Goal: Transaction & Acquisition: Purchase product/service

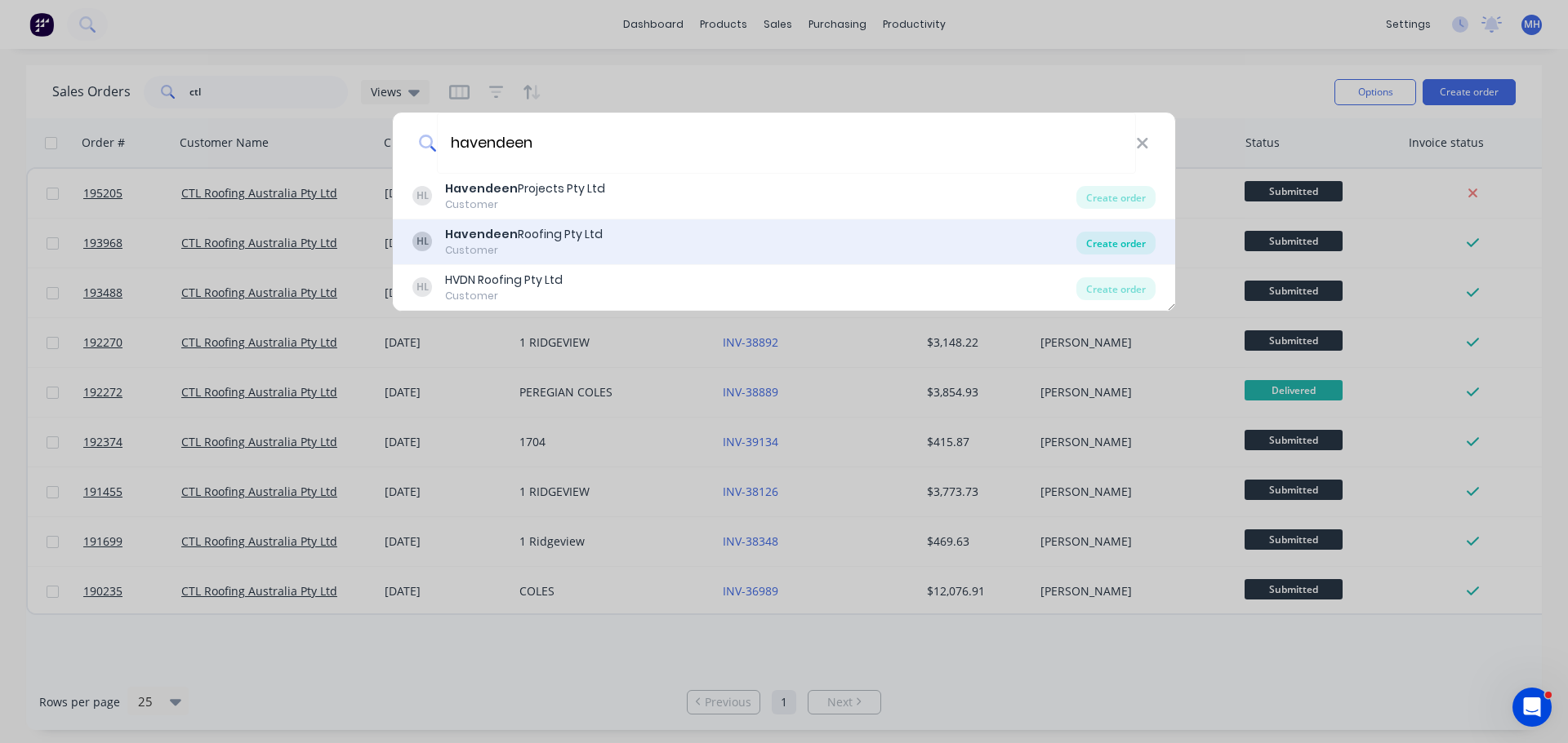
type input "havendeen"
click at [1127, 234] on div "Create order" at bounding box center [1115, 243] width 79 height 23
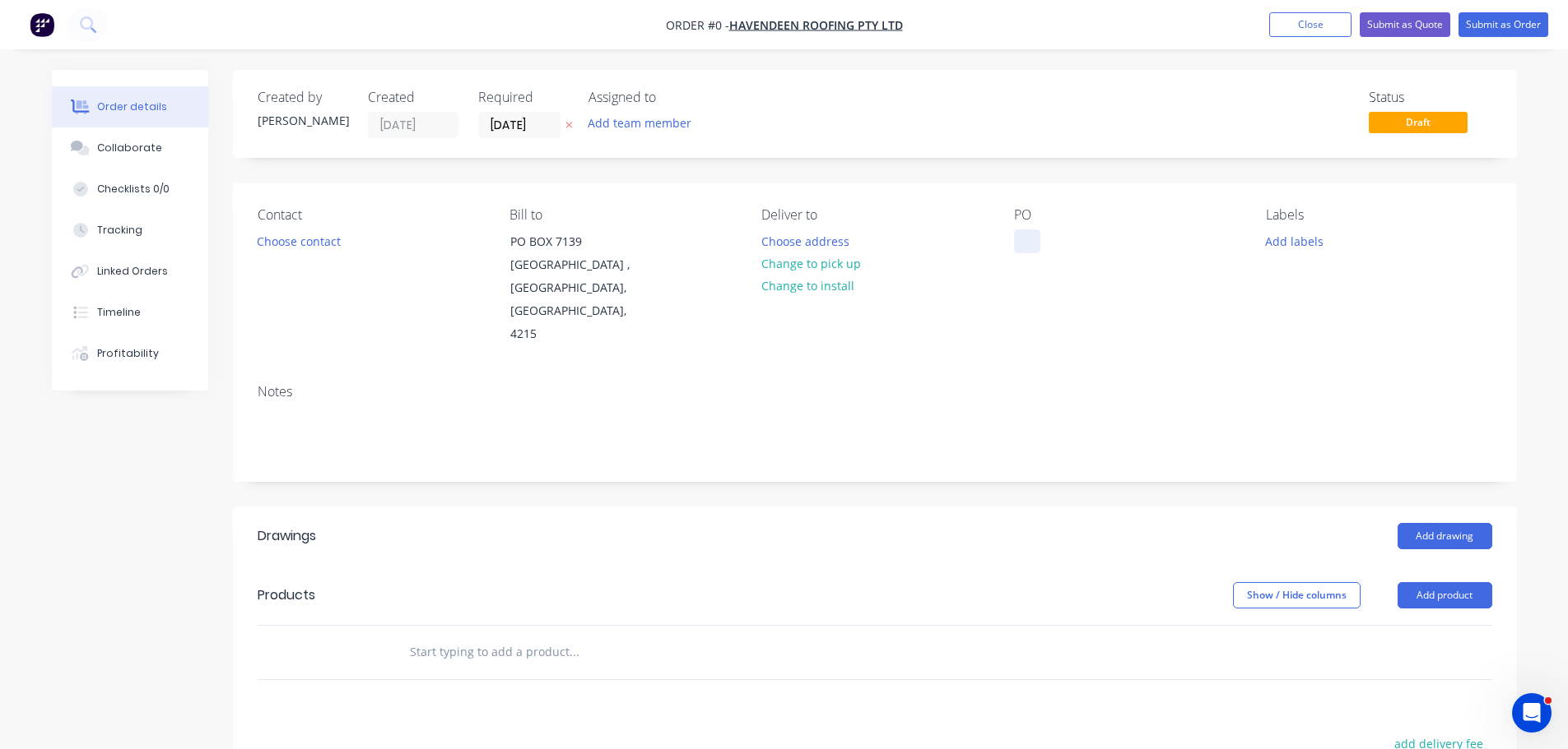
click at [1027, 232] on div at bounding box center [1027, 241] width 26 height 24
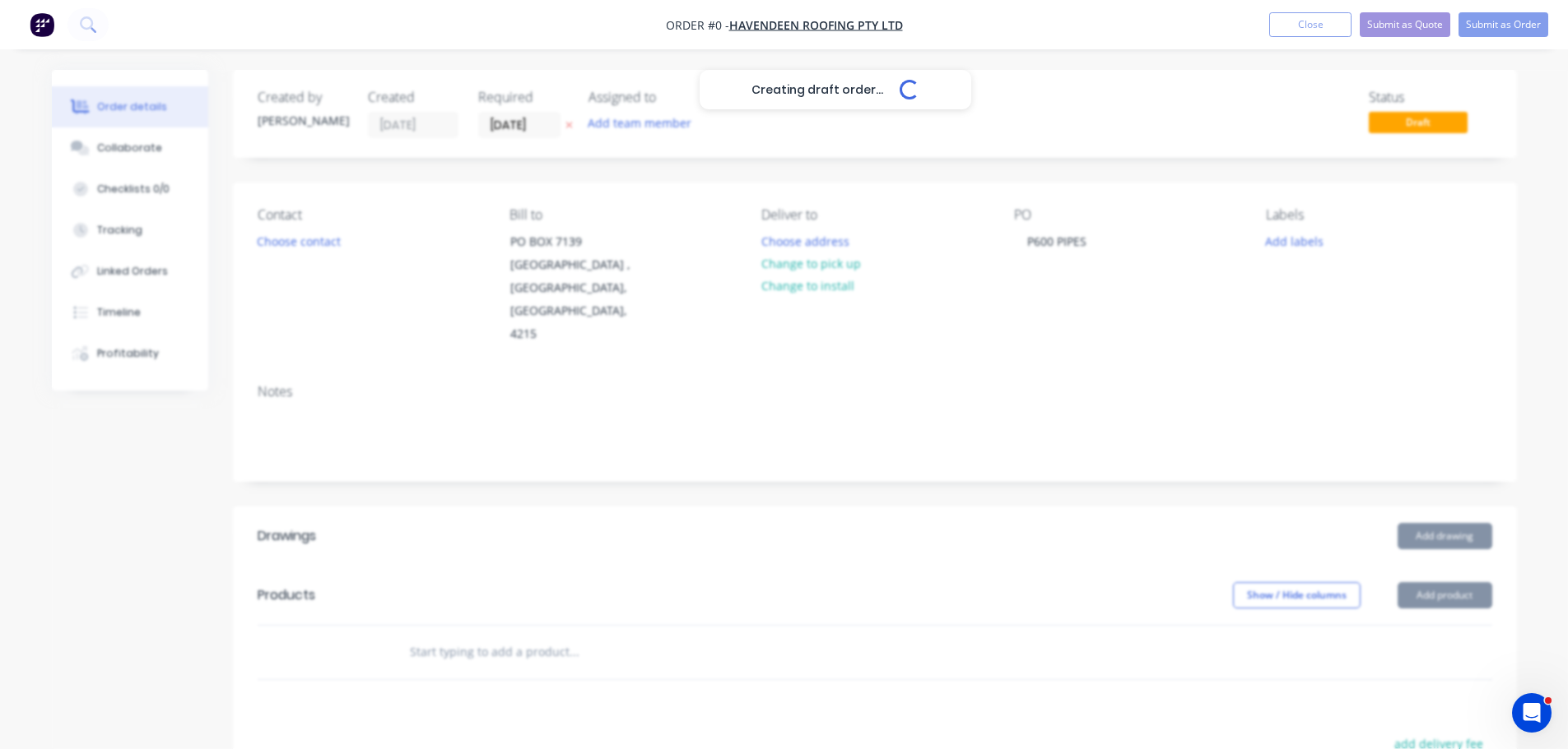
click at [464, 174] on div "Creating draft order... Loading... Order details Collaborate Checklists 0/0 Tra…" at bounding box center [784, 585] width 1498 height 1029
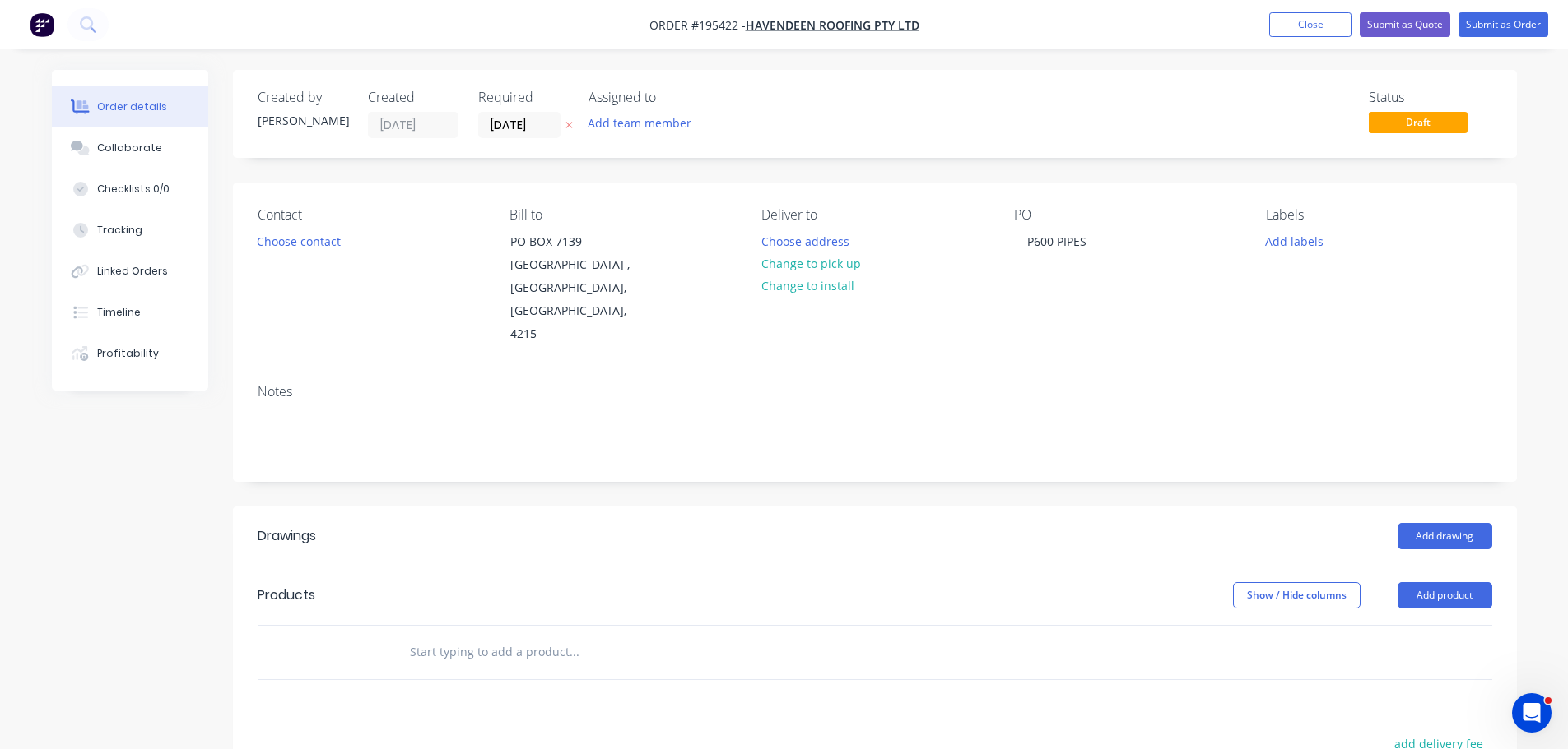
click at [569, 125] on icon "button" at bounding box center [569, 125] width 7 height 10
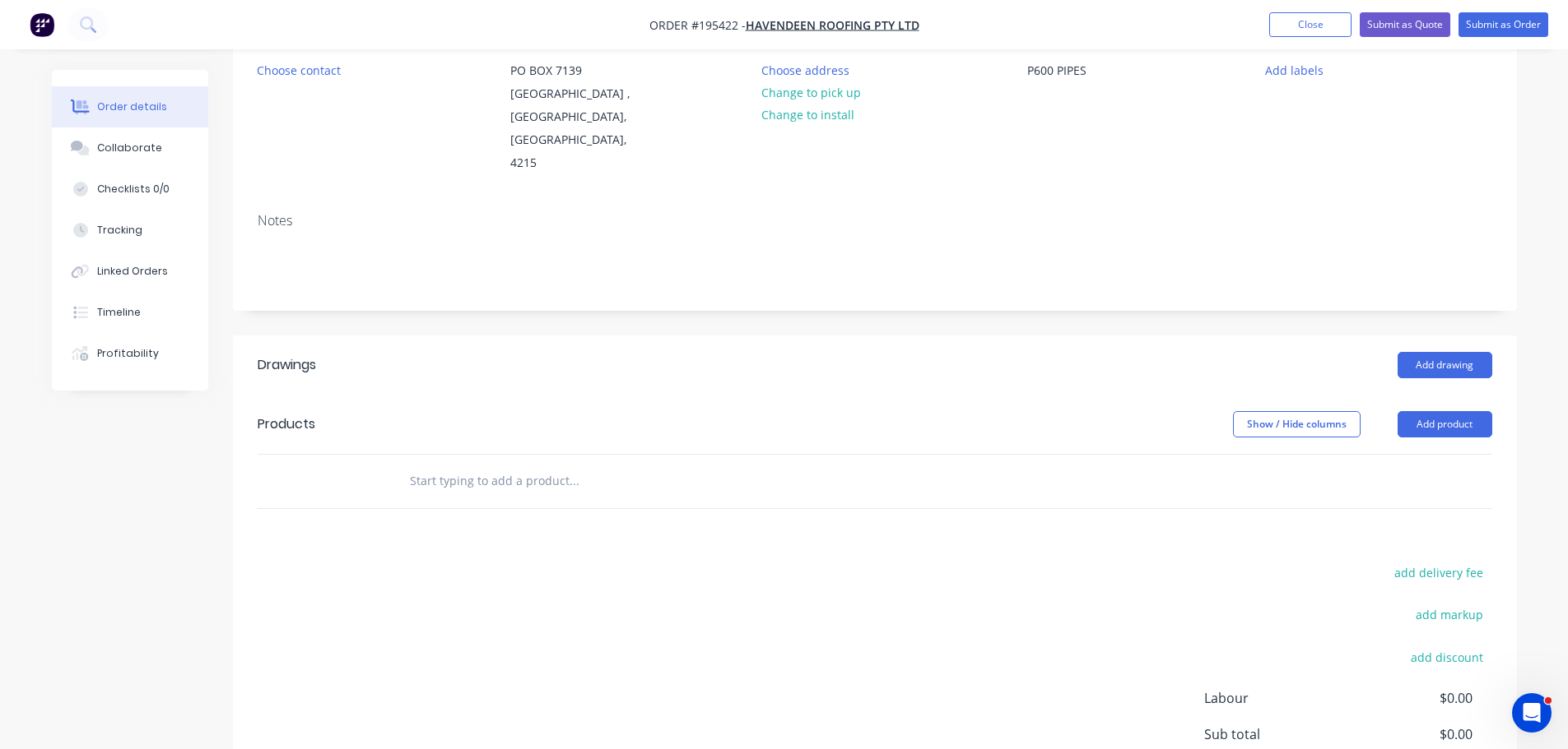
scroll to position [247, 0]
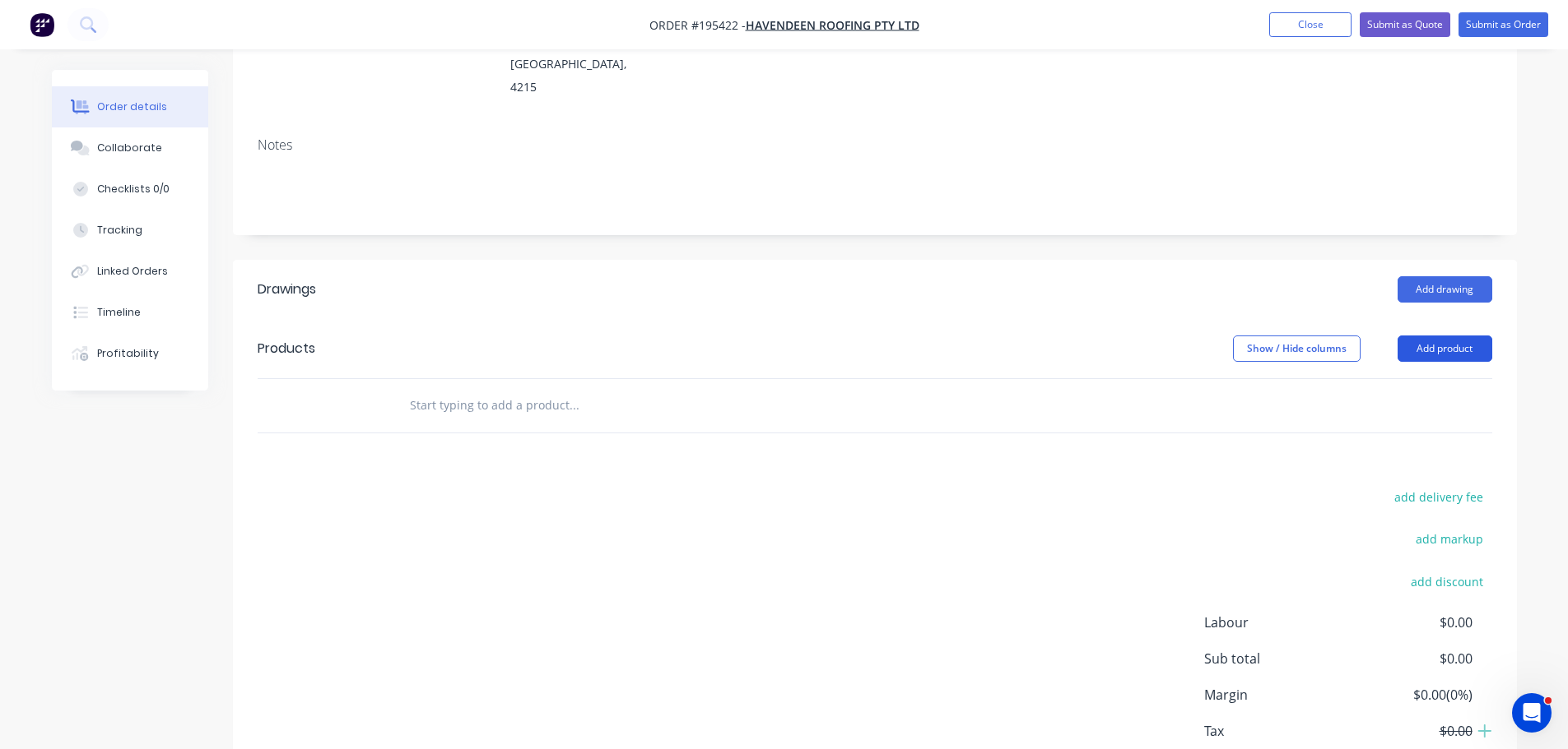
click at [1438, 336] on button "Add product" at bounding box center [1444, 349] width 95 height 26
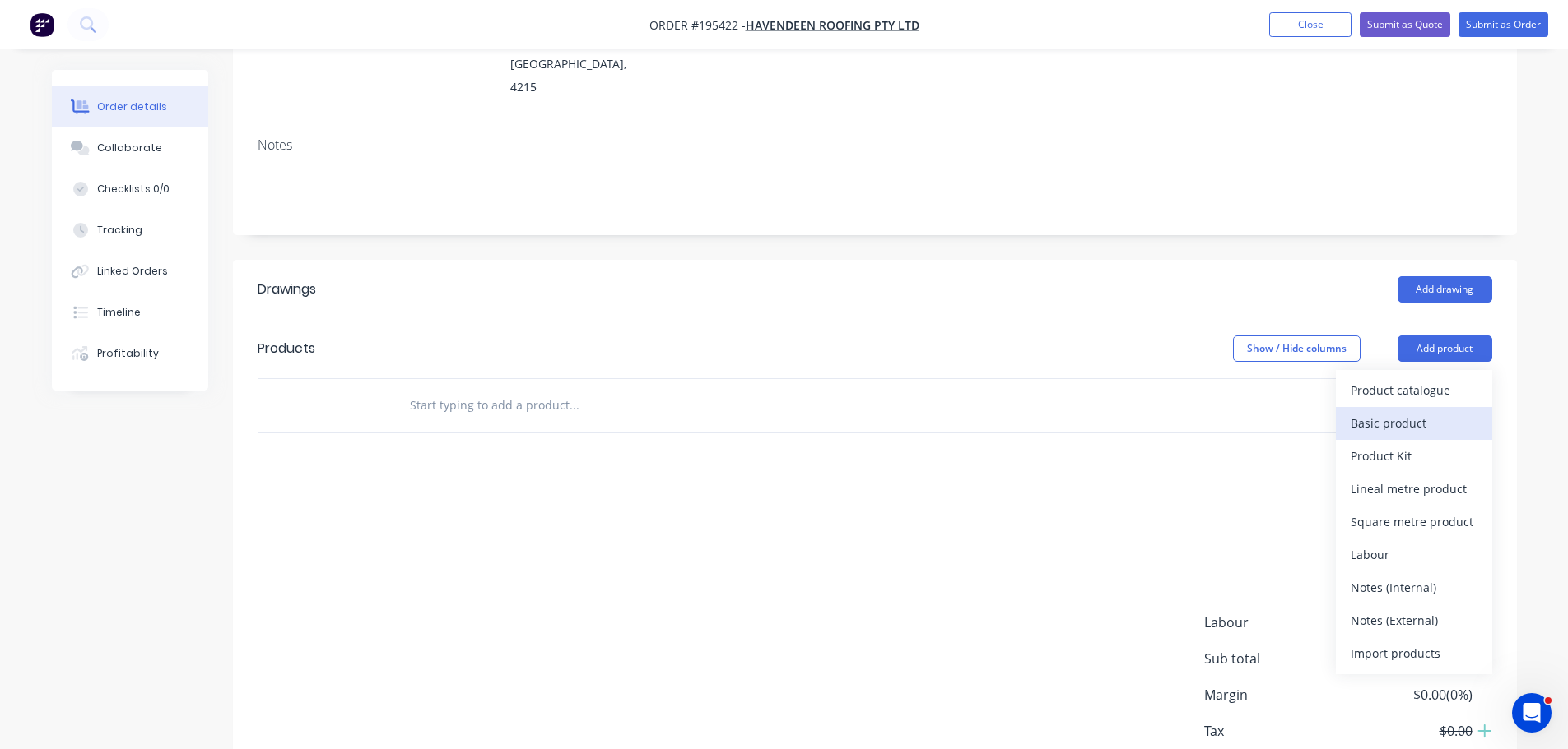
click at [1406, 412] on div "Basic product" at bounding box center [1414, 423] width 127 height 24
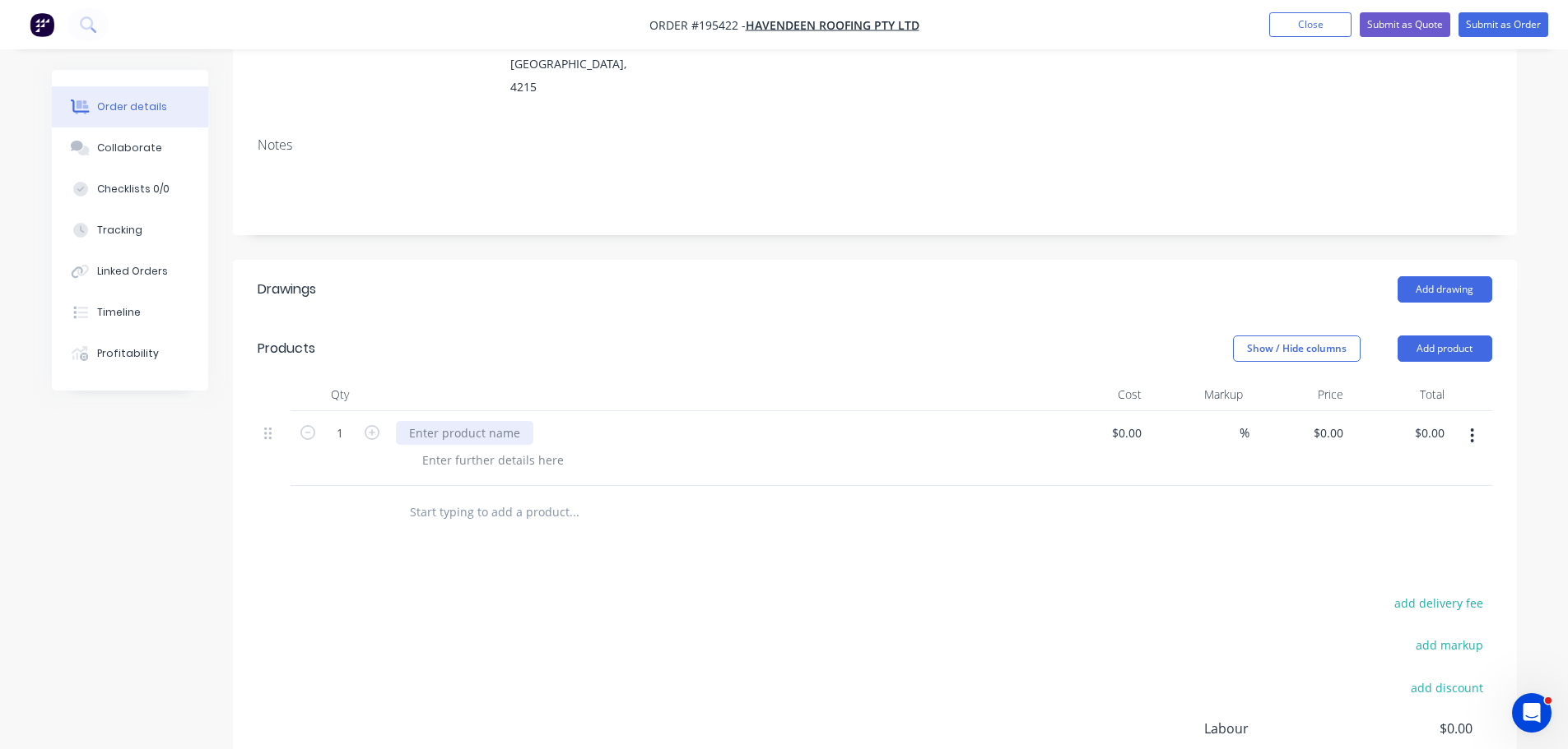
click at [458, 422] on div at bounding box center [465, 433] width 138 height 24
click at [496, 453] on div "100mm Round Downpipe Offset - Detail TBA" at bounding box center [719, 449] width 659 height 75
click at [487, 448] on div at bounding box center [493, 459] width 168 height 24
click at [656, 422] on div "100mm Round Downpipe Offset - Detail TBA" at bounding box center [531, 433] width 271 height 24
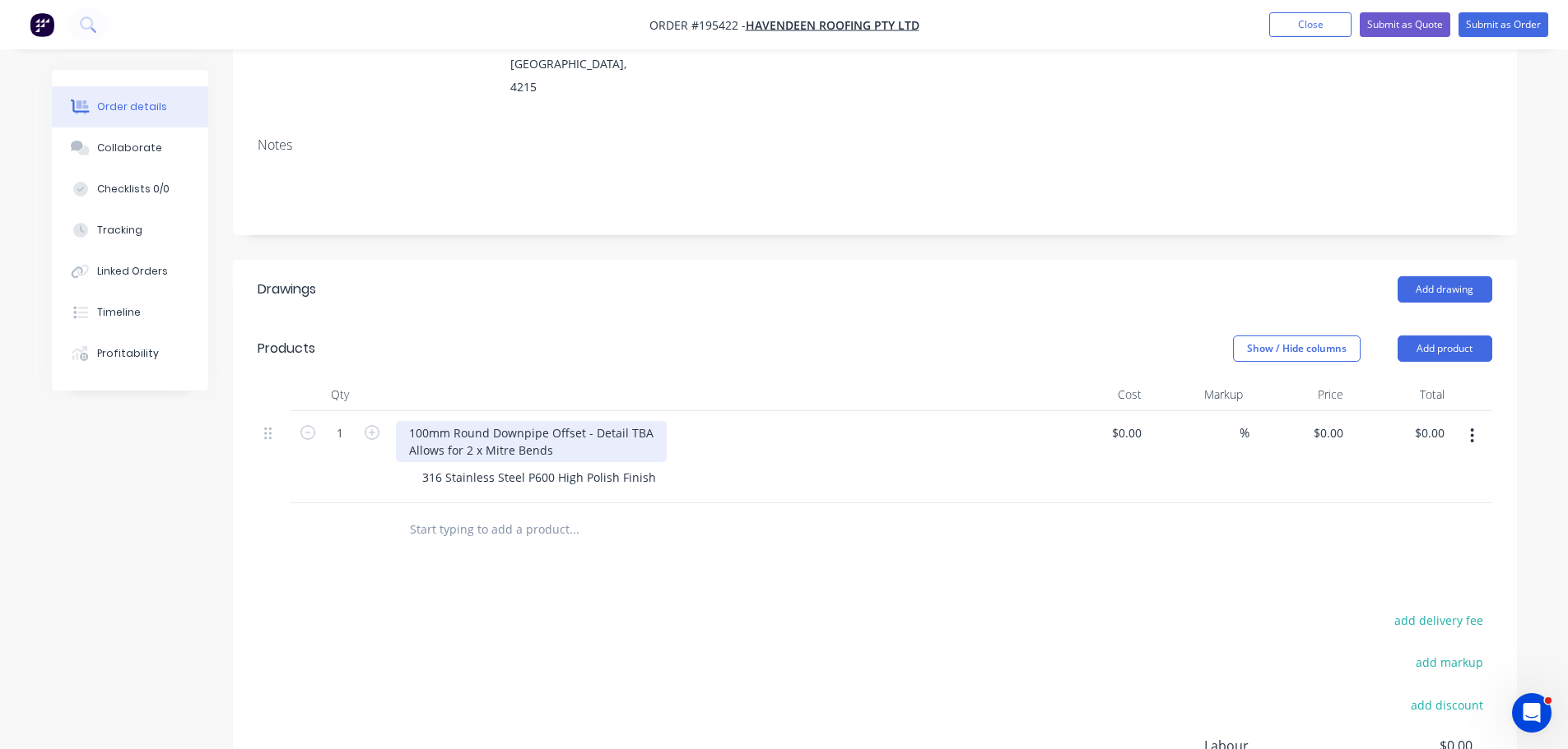
click at [484, 427] on div "100mm Round Downpipe Offset - Detail TBA Allows for 2 x Mitre Bends" at bounding box center [531, 442] width 271 height 41
click at [535, 336] on div "Show / Hide columns Add product" at bounding box center [1005, 349] width 972 height 26
click at [1445, 336] on button "Add product" at bounding box center [1444, 349] width 95 height 26
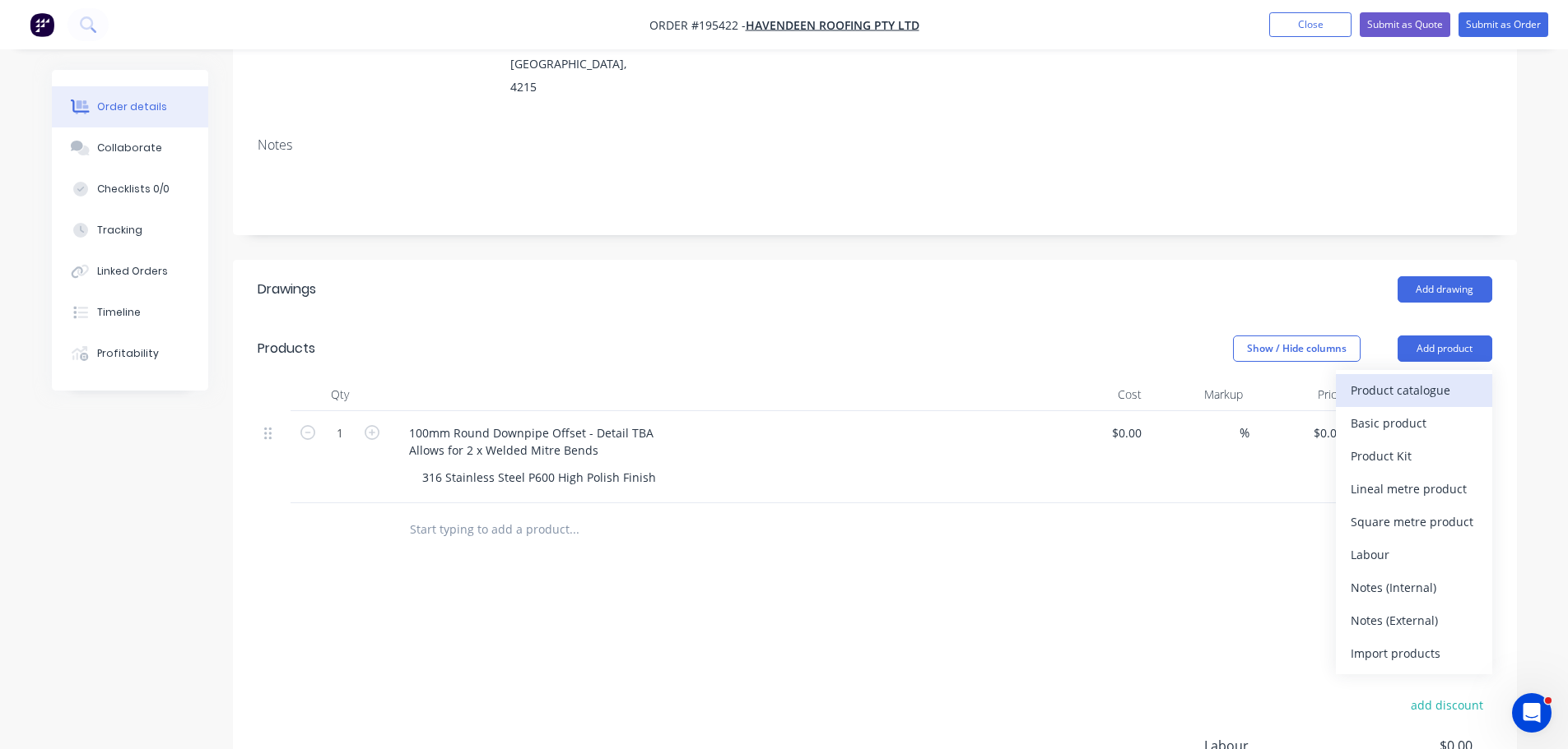
click at [1431, 379] on div "Product catalogue" at bounding box center [1414, 390] width 127 height 24
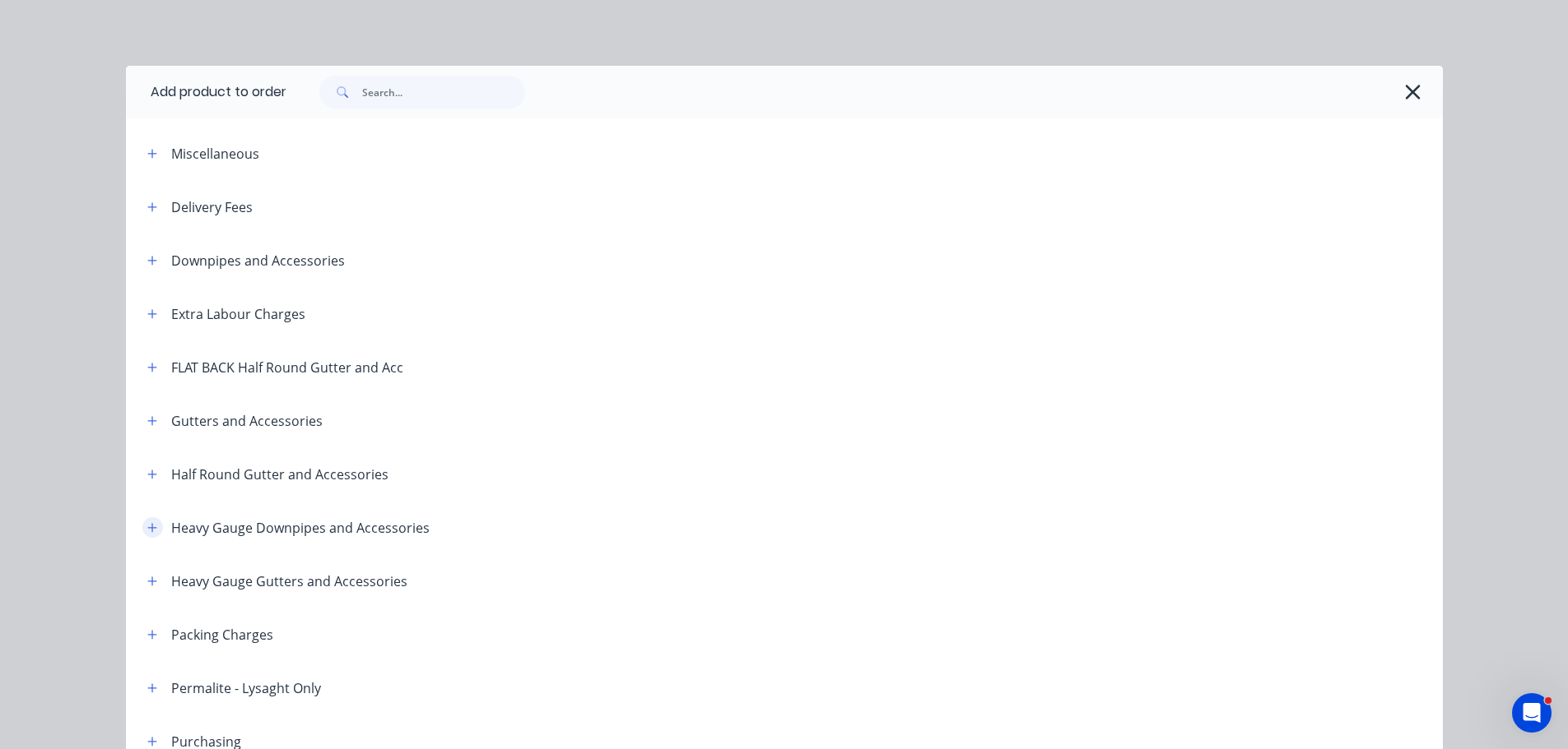
click at [147, 522] on icon "button" at bounding box center [152, 528] width 10 height 12
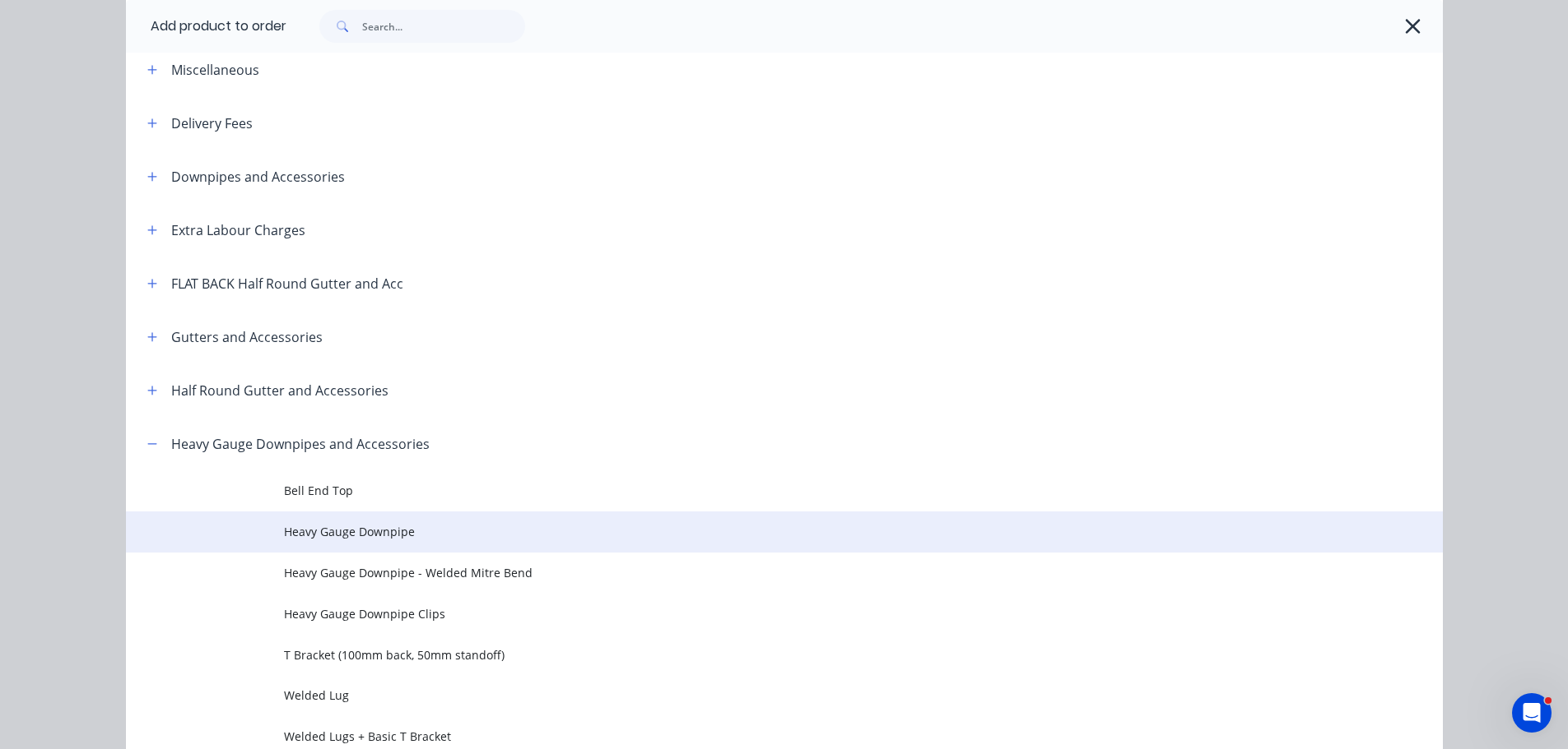
scroll to position [164, 0]
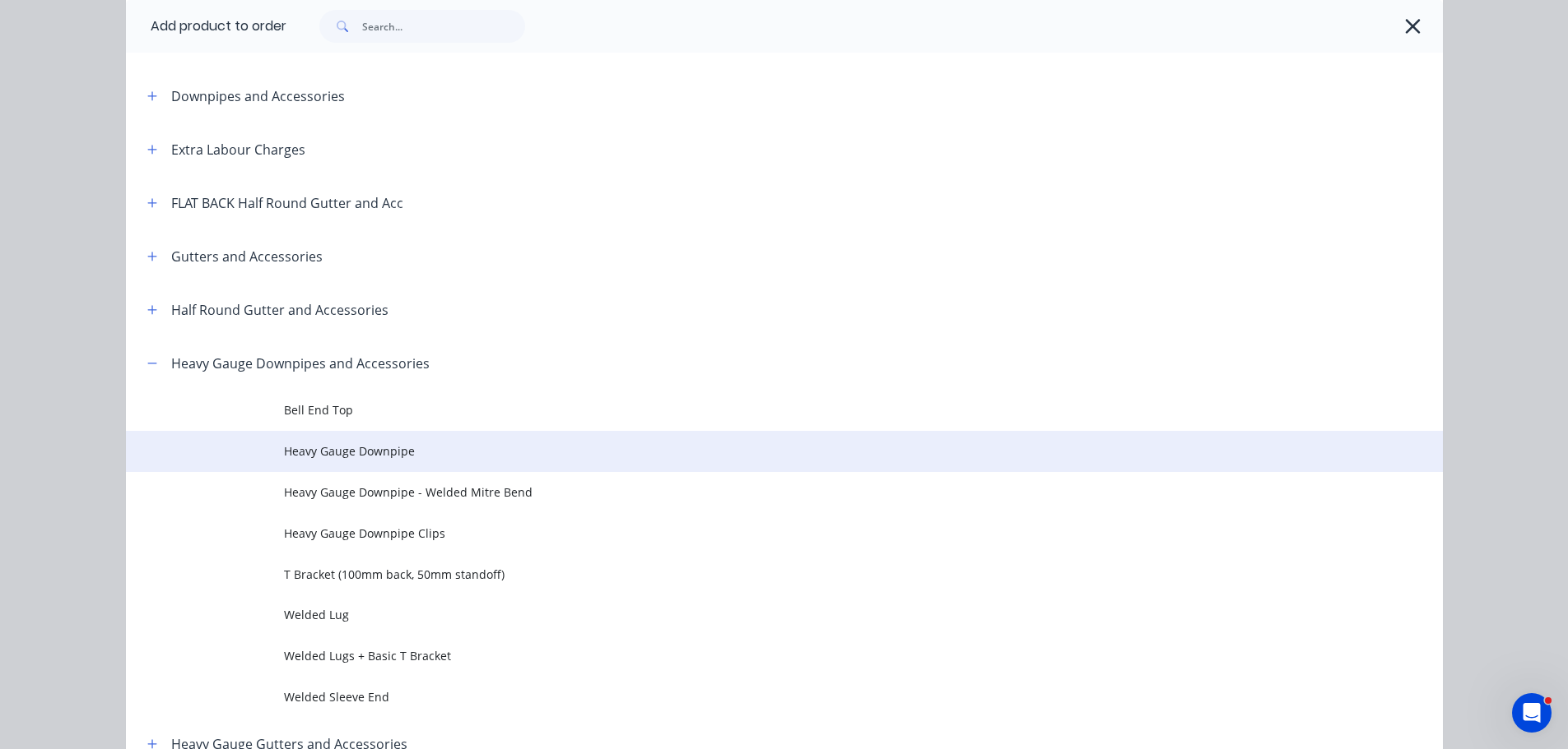
click at [397, 440] on td "Heavy Gauge Downpipe" at bounding box center [863, 452] width 1159 height 41
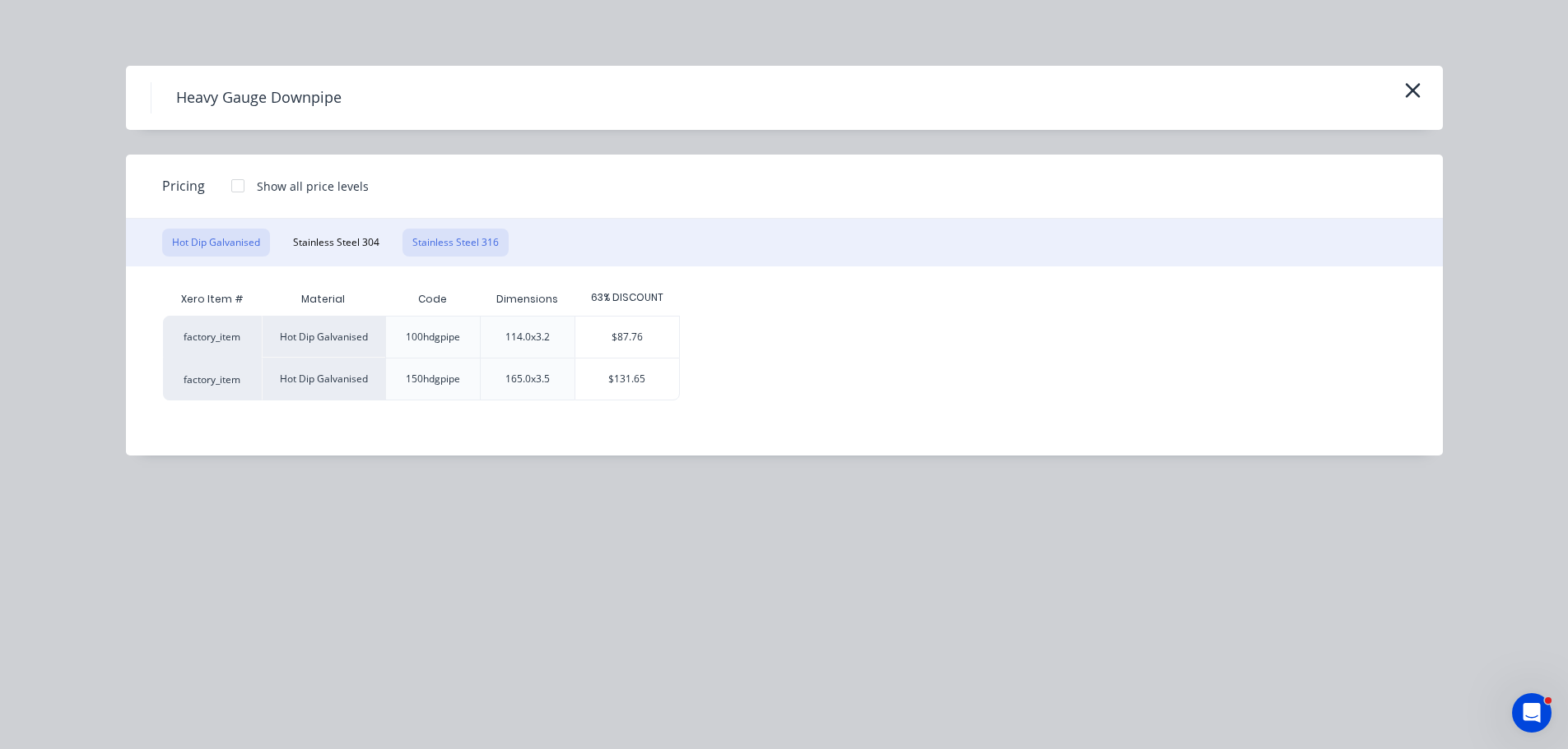
click at [445, 252] on button "Stainless Steel 316" at bounding box center [456, 243] width 106 height 28
click at [1417, 94] on icon "button" at bounding box center [1412, 91] width 17 height 23
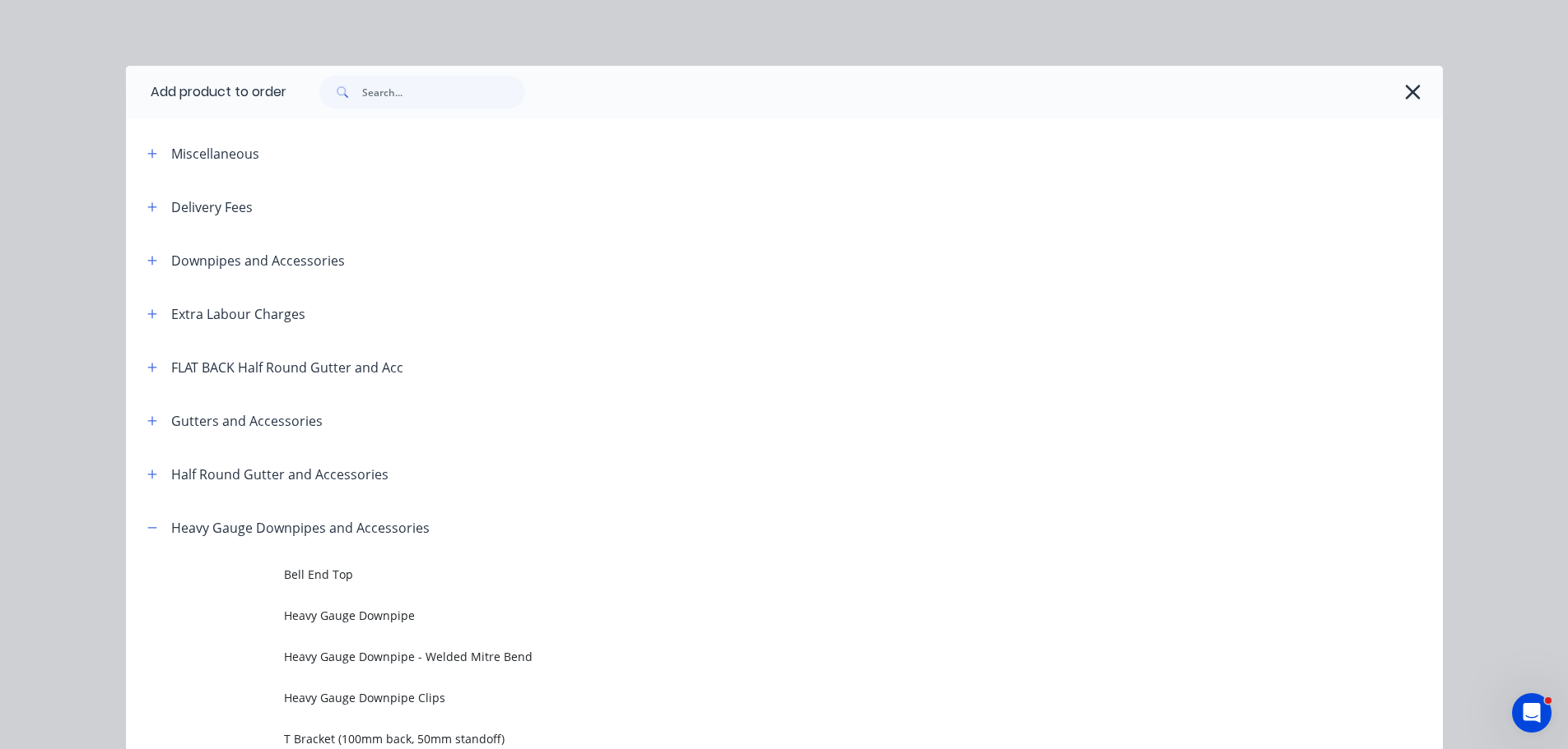
scroll to position [501, 0]
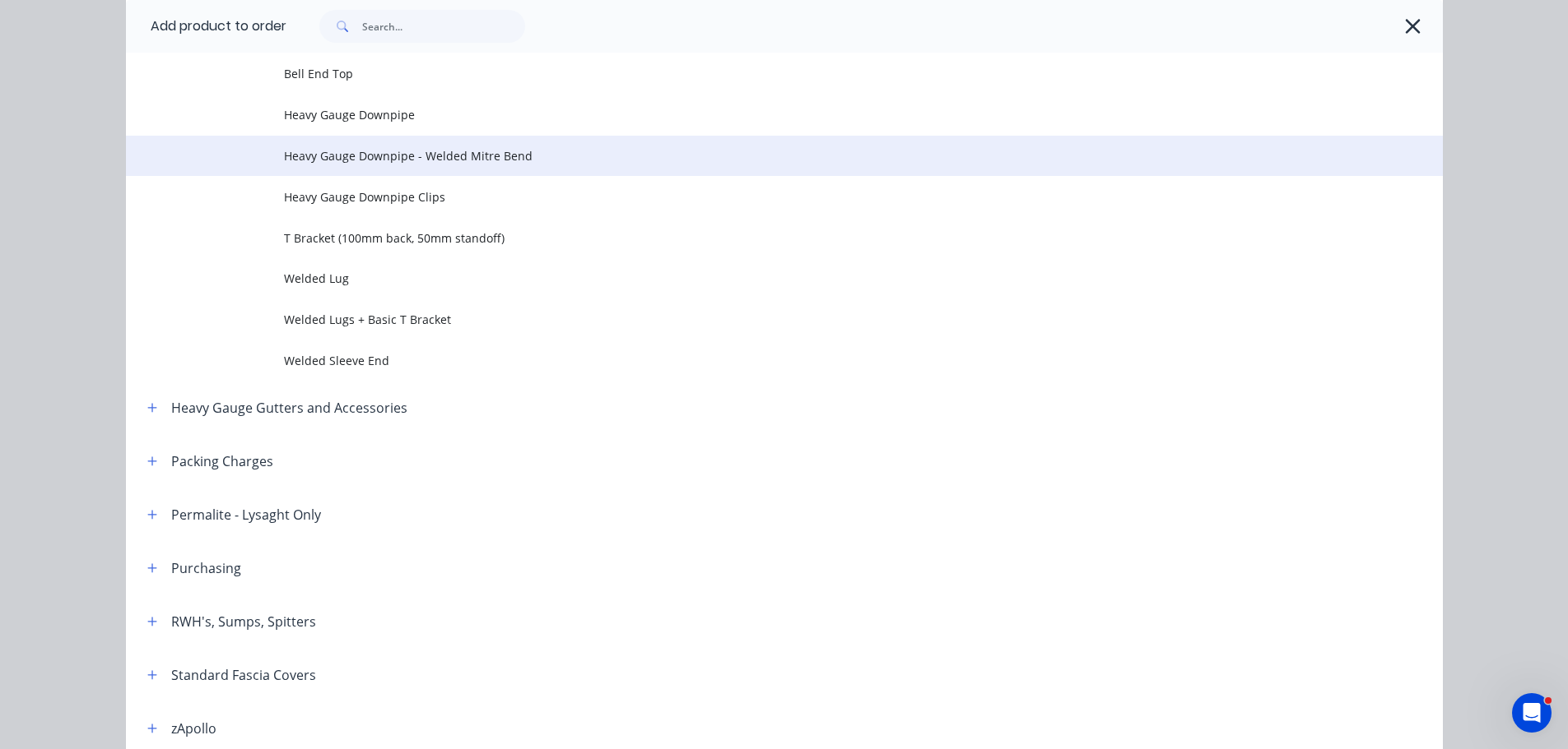
click at [402, 145] on td "Heavy Gauge Downpipe - Welded Mitre Bend" at bounding box center [863, 157] width 1159 height 41
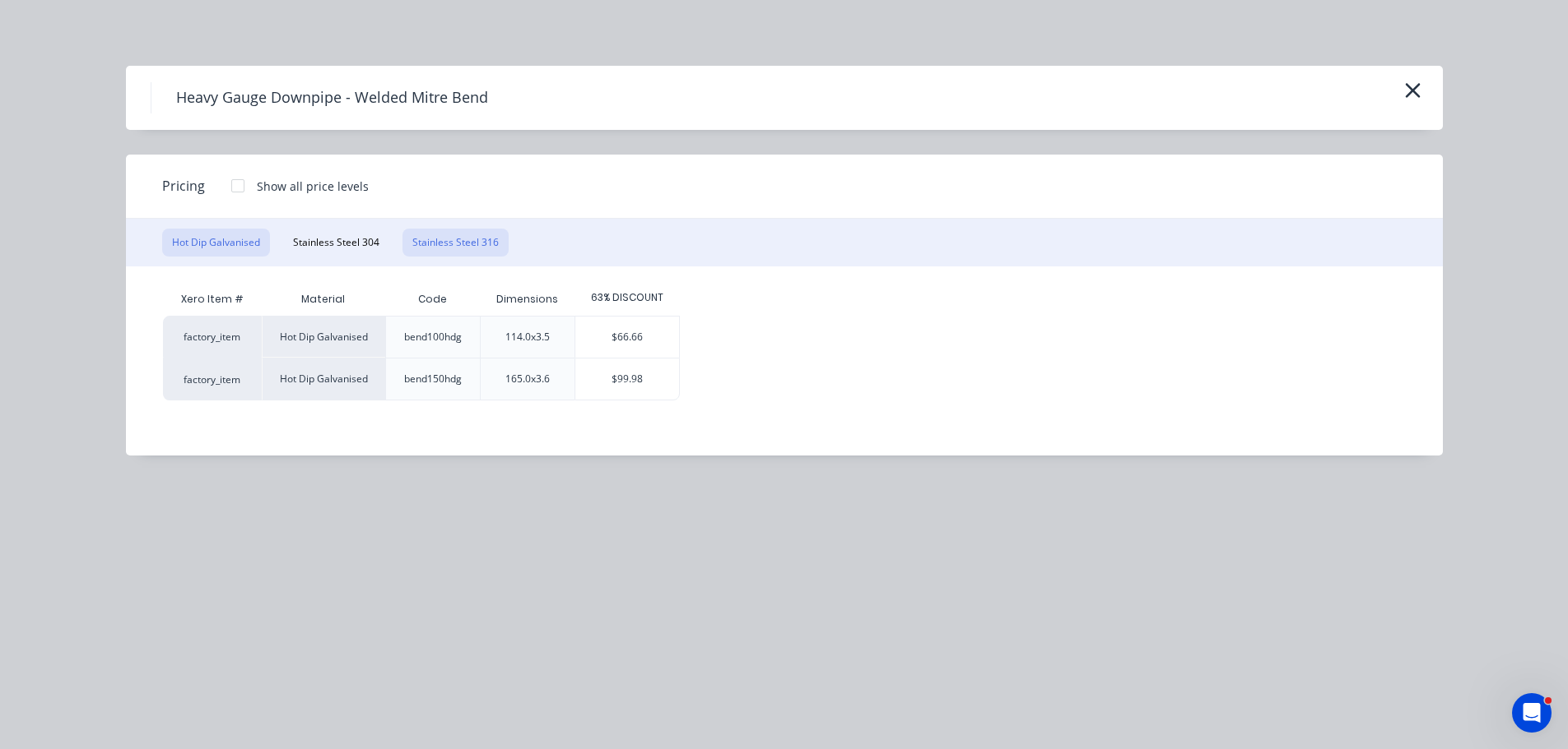
click at [460, 240] on button "Stainless Steel 316" at bounding box center [456, 243] width 106 height 28
click at [1412, 85] on icon "button" at bounding box center [1412, 91] width 17 height 23
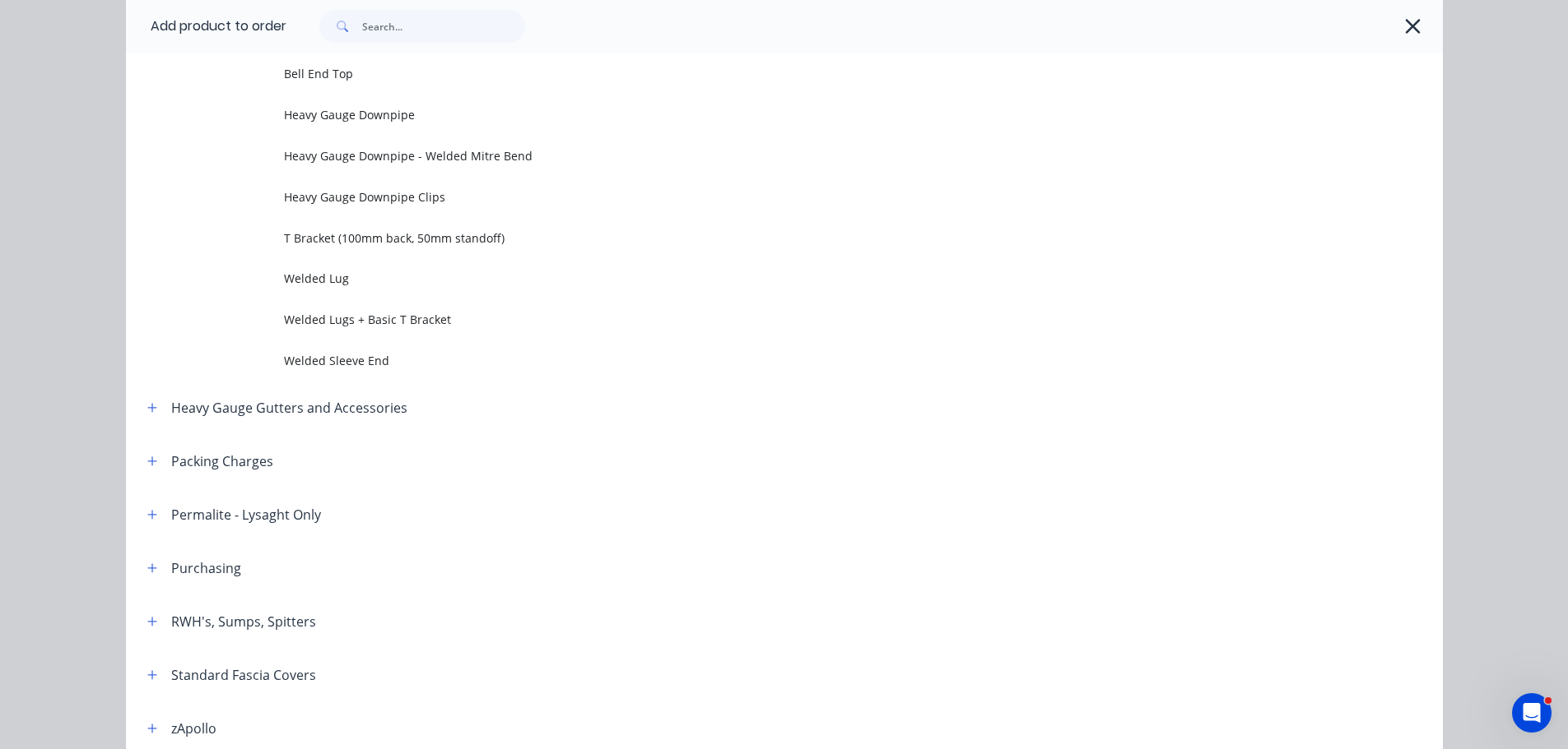
scroll to position [254, 0]
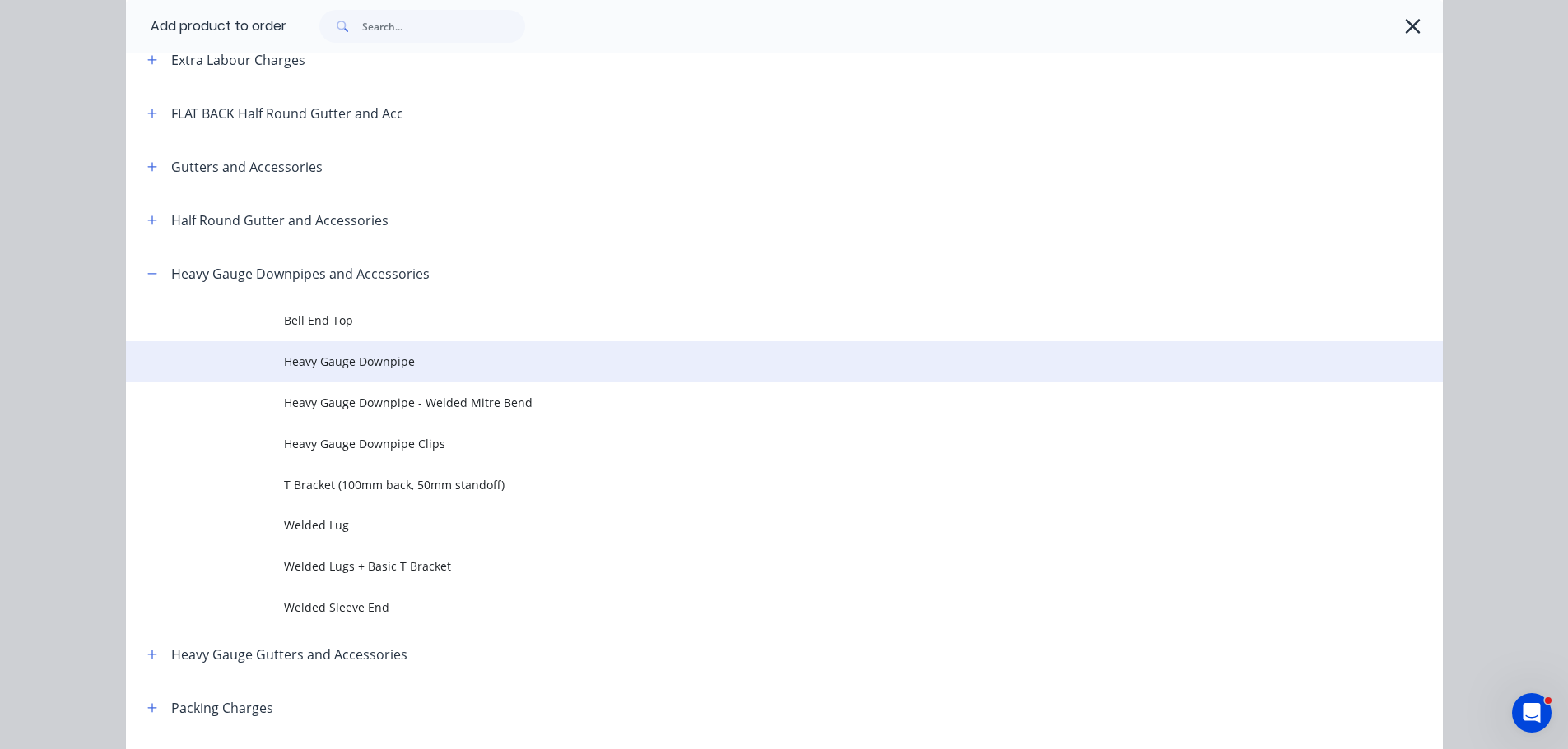
click at [361, 360] on span "Heavy Gauge Downpipe" at bounding box center [747, 361] width 927 height 17
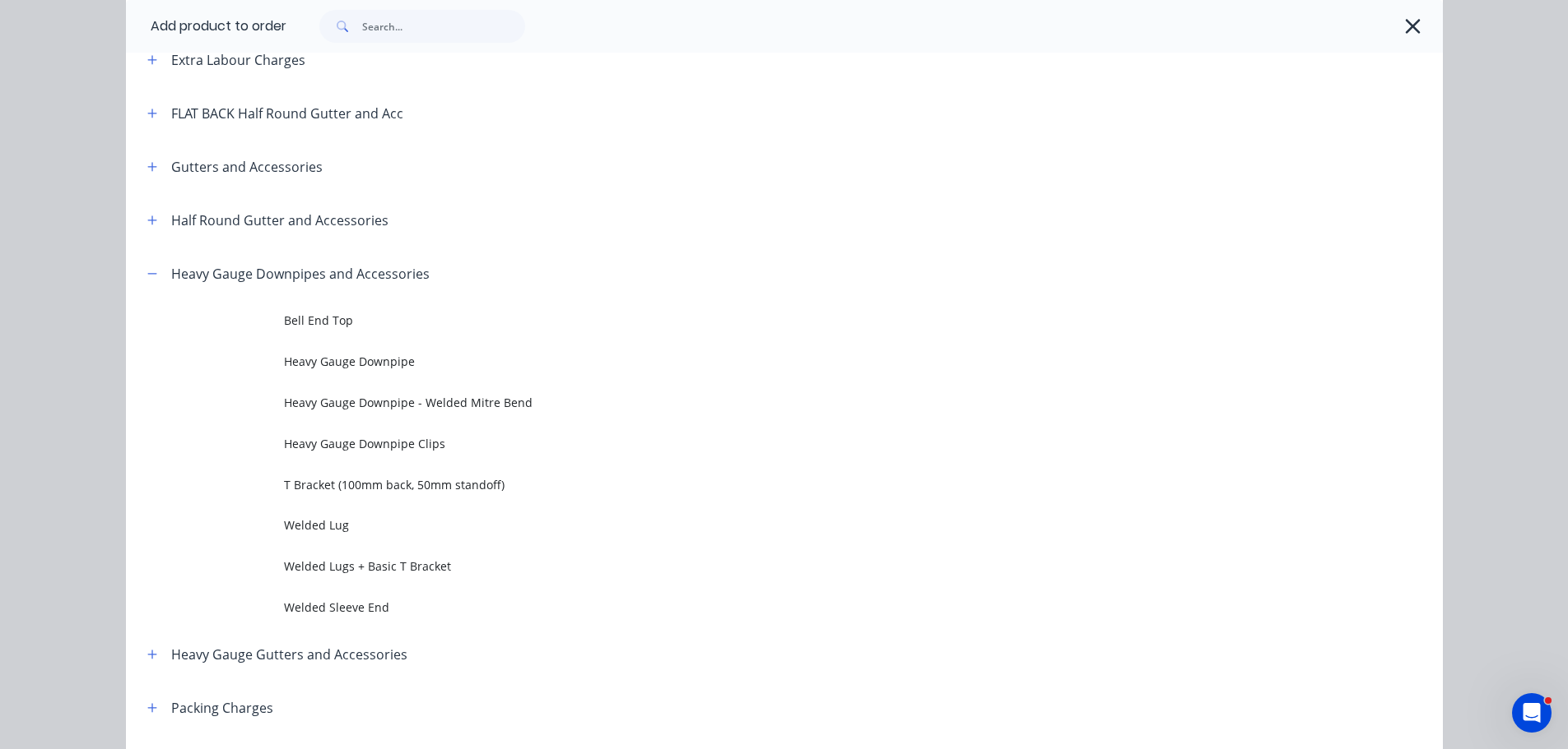
scroll to position [0, 0]
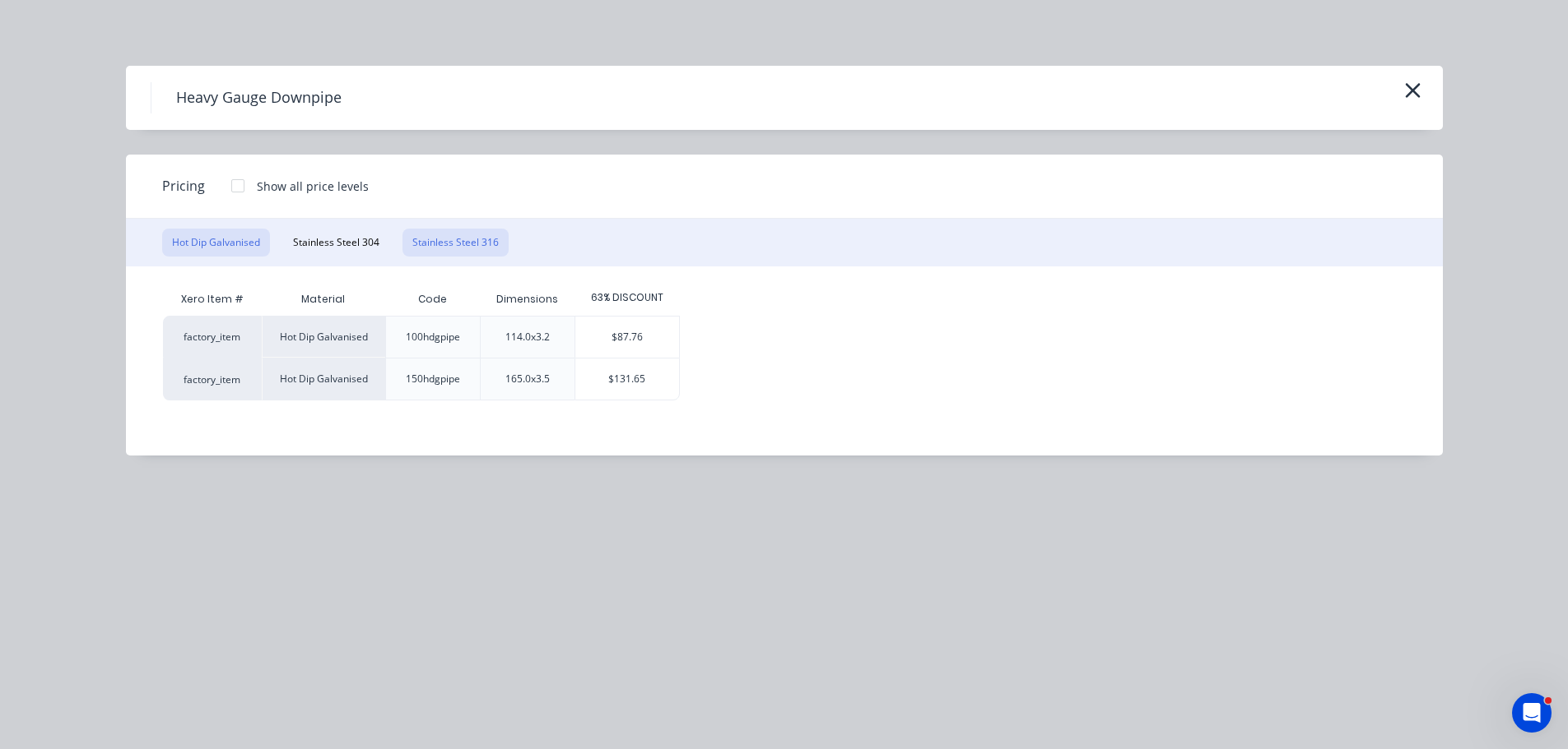
click at [470, 239] on button "Stainless Steel 316" at bounding box center [456, 243] width 106 height 28
click at [1404, 91] on icon "button" at bounding box center [1412, 91] width 17 height 23
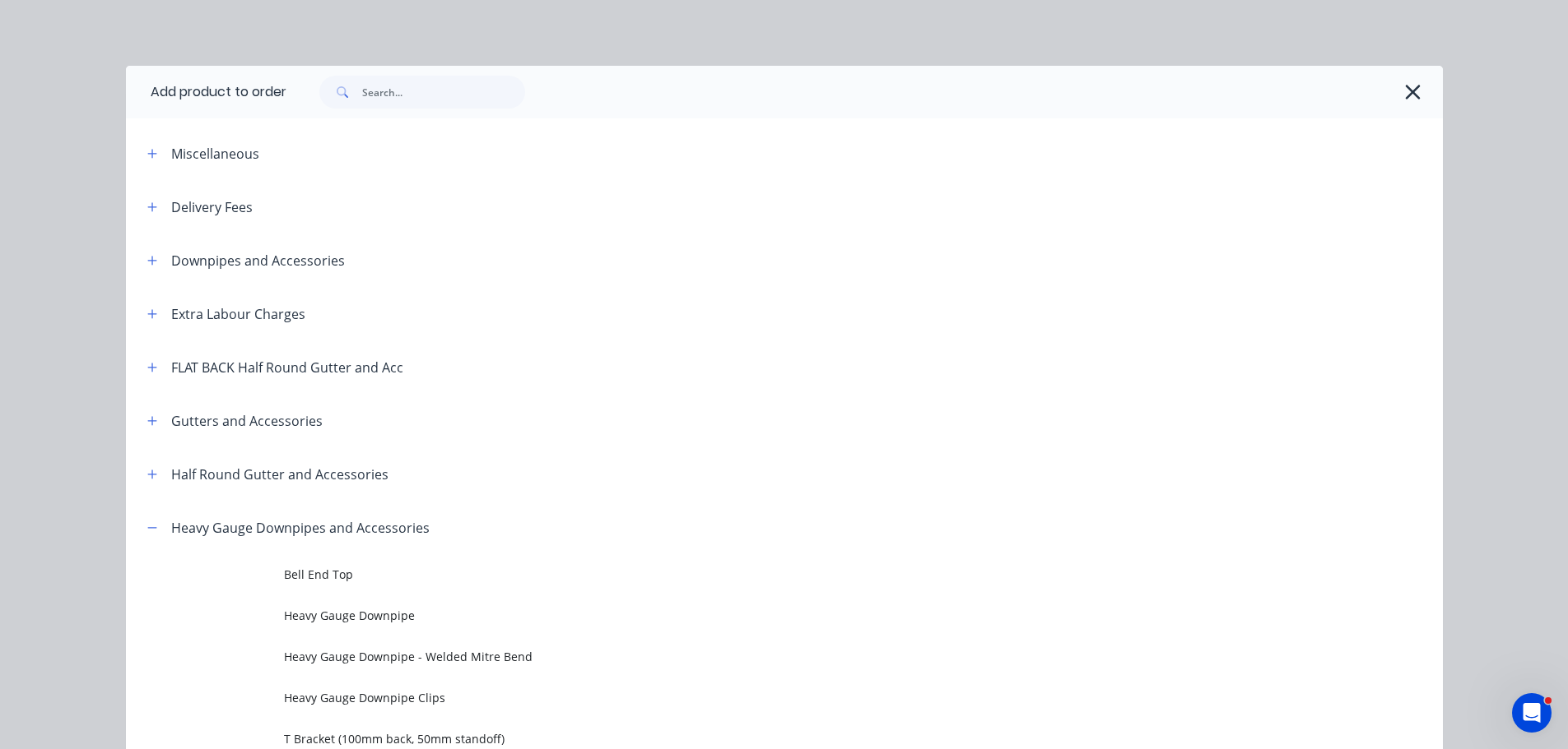
scroll to position [501, 0]
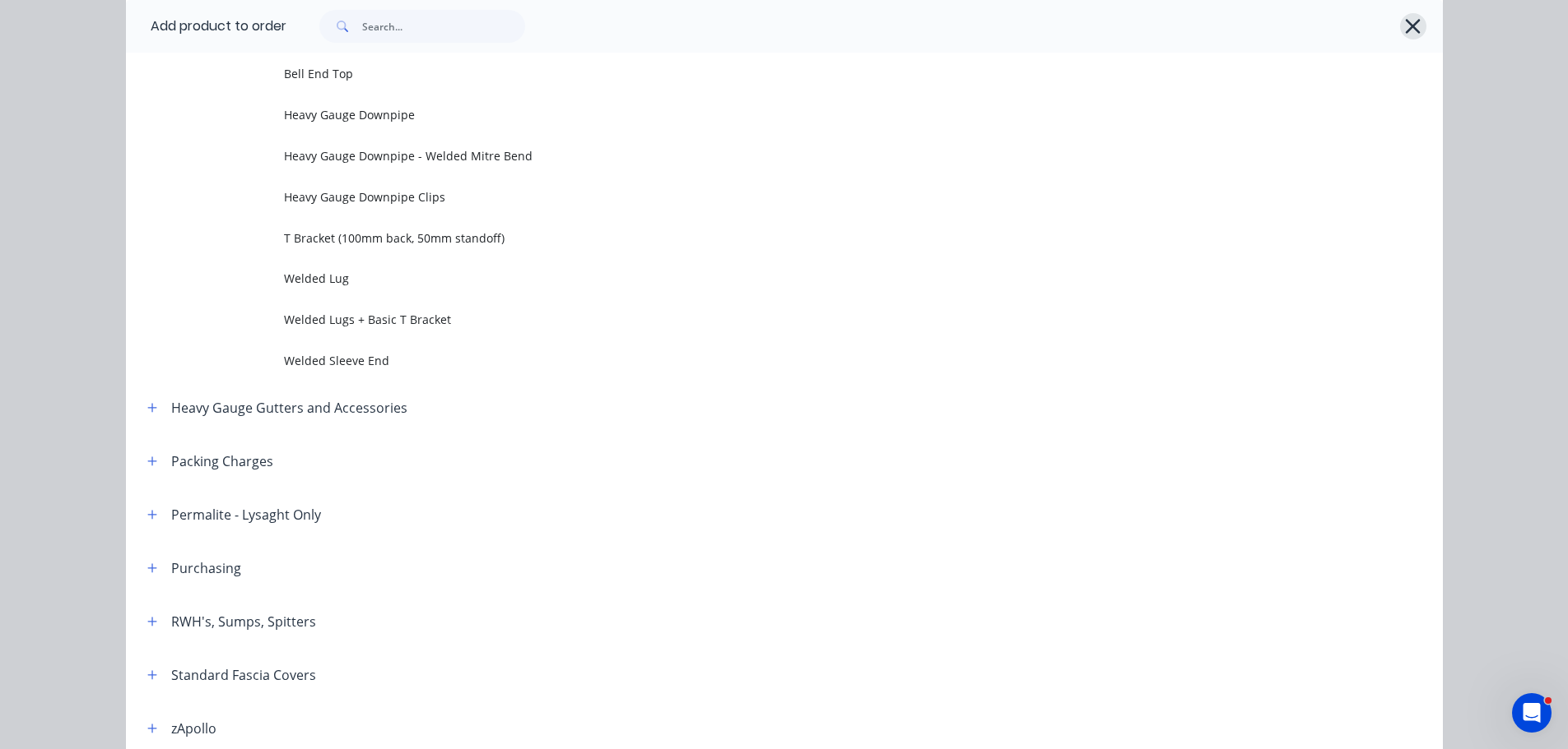
click at [1410, 19] on icon "button" at bounding box center [1412, 26] width 17 height 23
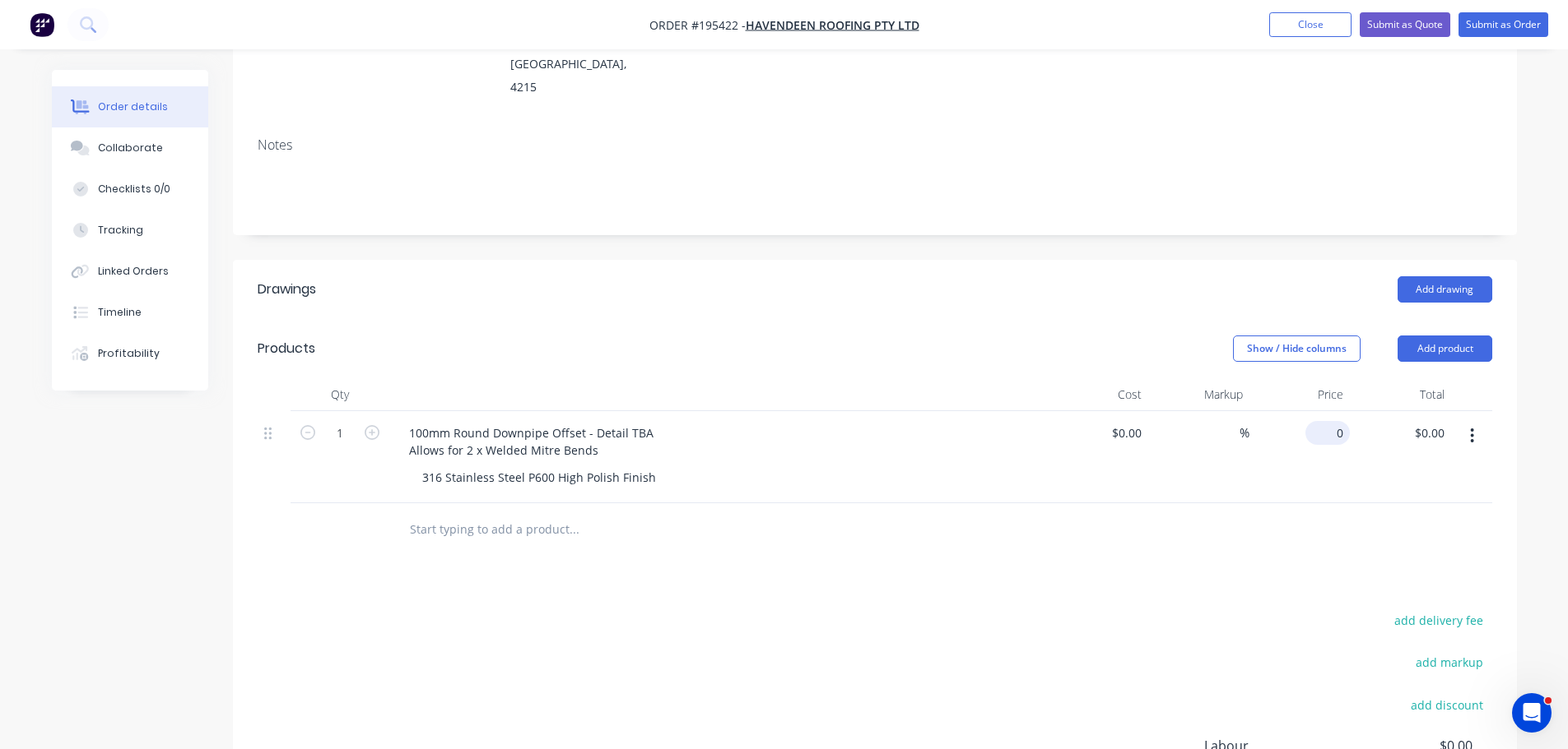
click at [1327, 422] on div "0 $0.00" at bounding box center [1327, 433] width 45 height 24
type input "$769.32"
click at [997, 319] on header "Products Show / Hide columns Add product" at bounding box center [875, 349] width 1284 height 59
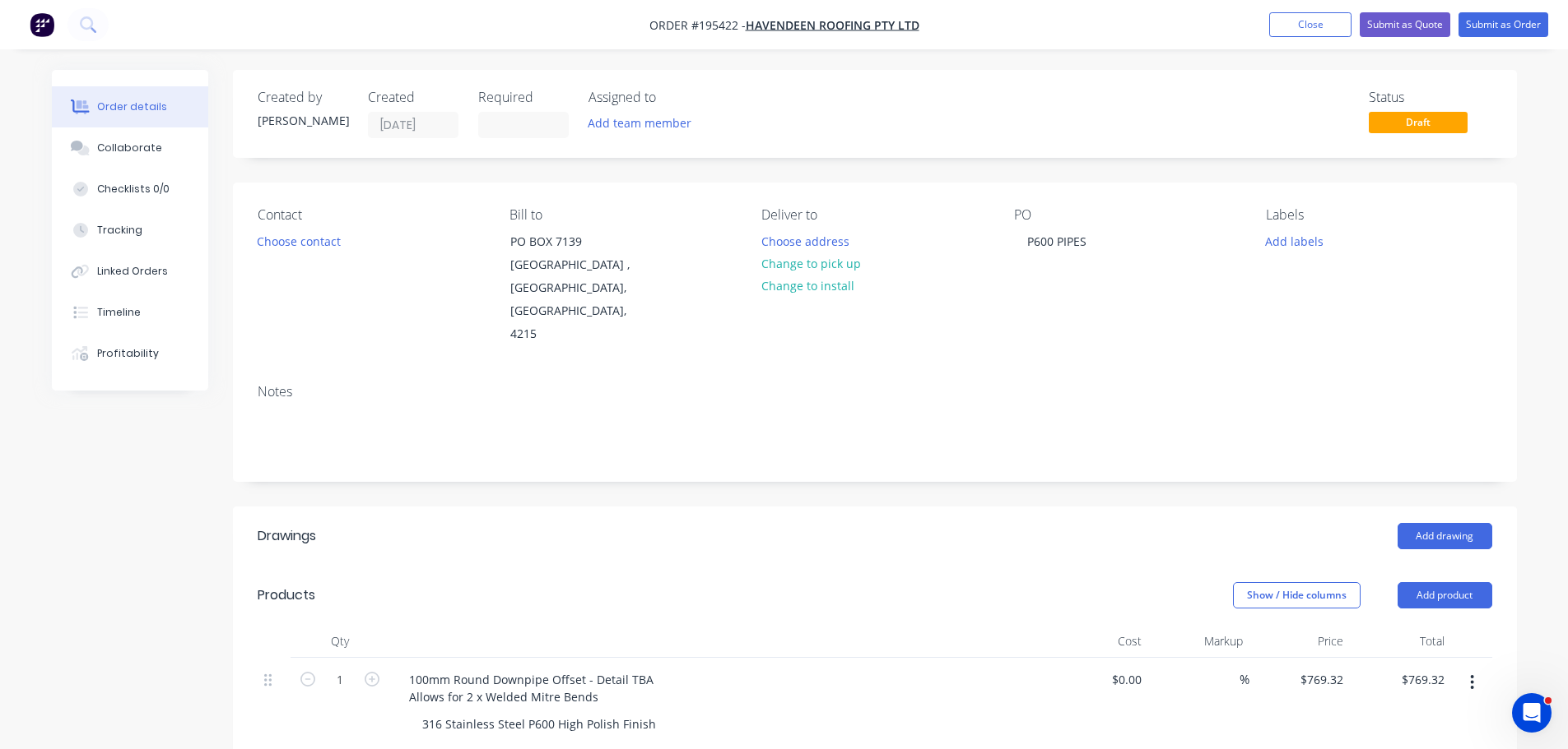
click at [679, 525] on div "Add drawing" at bounding box center [1005, 536] width 972 height 26
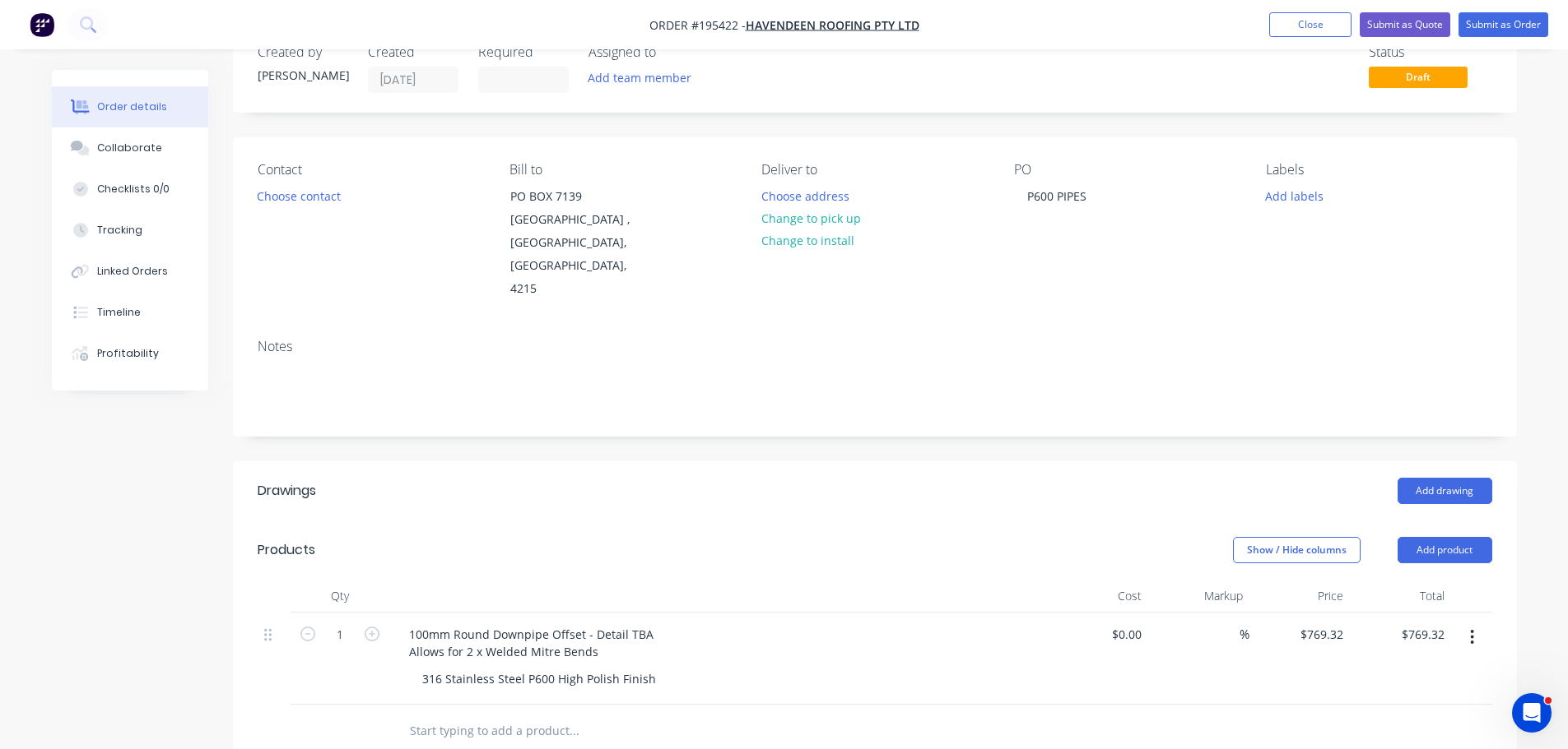
scroll to position [247, 0]
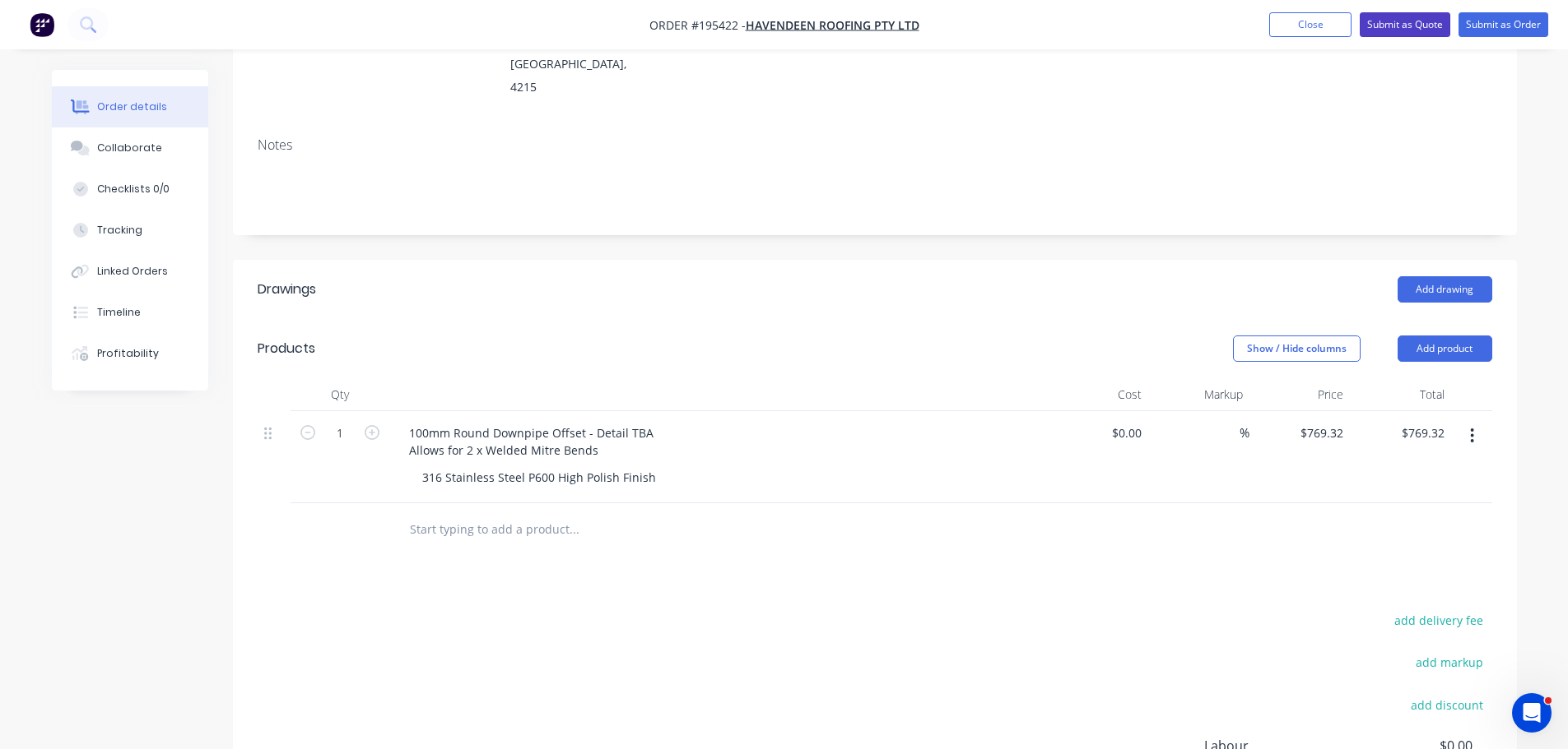
drag, startPoint x: 1424, startPoint y: 35, endPoint x: 1101, endPoint y: 293, distance: 413.4
click at [1101, 293] on div "Order #195422 - Havendeen Roofing Pty Ltd Add product Close Submit as Quote Sub…" at bounding box center [784, 365] width 1568 height 1223
drag, startPoint x: 1405, startPoint y: 321, endPoint x: 1408, endPoint y: 341, distance: 20.2
click at [1405, 336] on button "Add product" at bounding box center [1444, 349] width 95 height 26
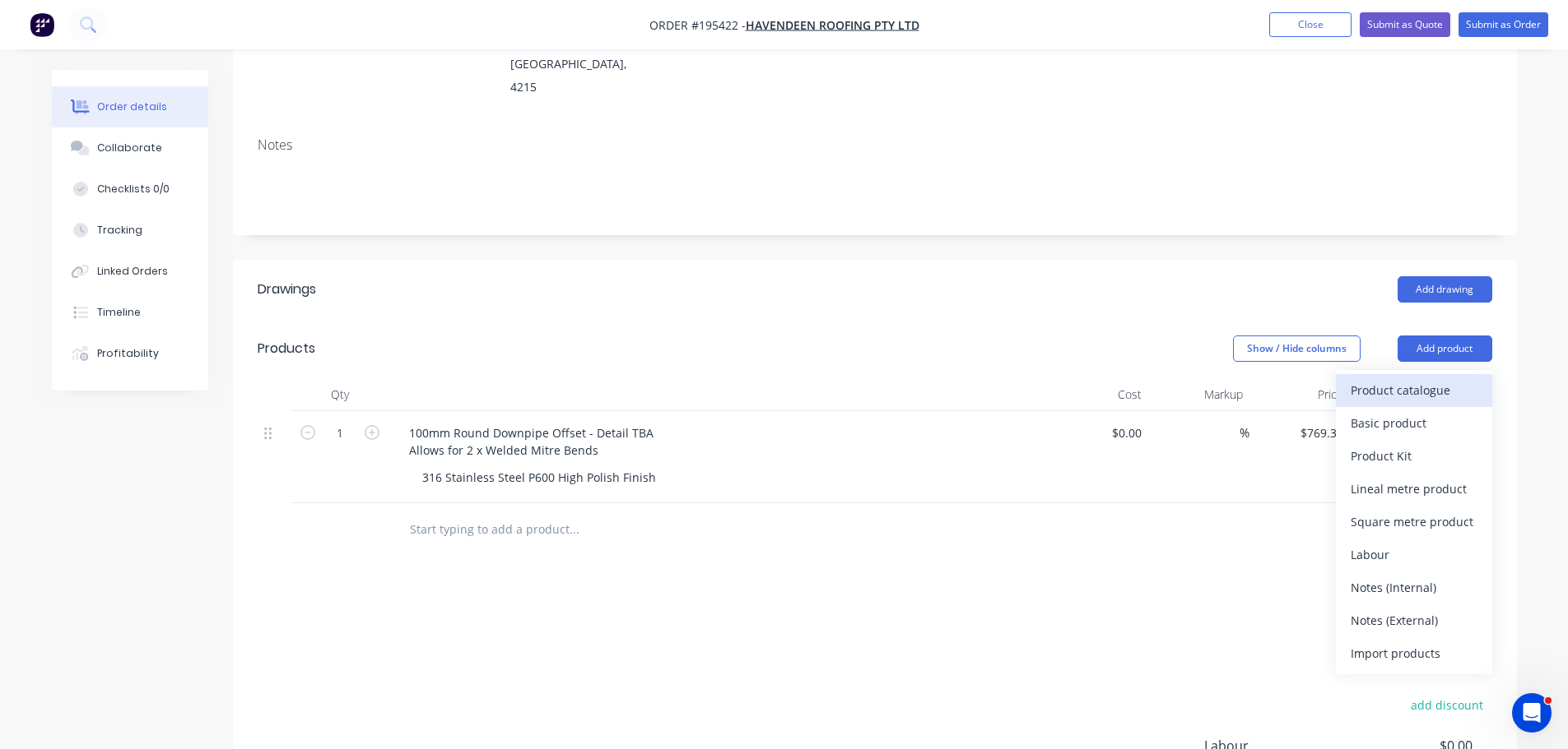
click at [1405, 379] on div "Product catalogue" at bounding box center [1414, 390] width 127 height 24
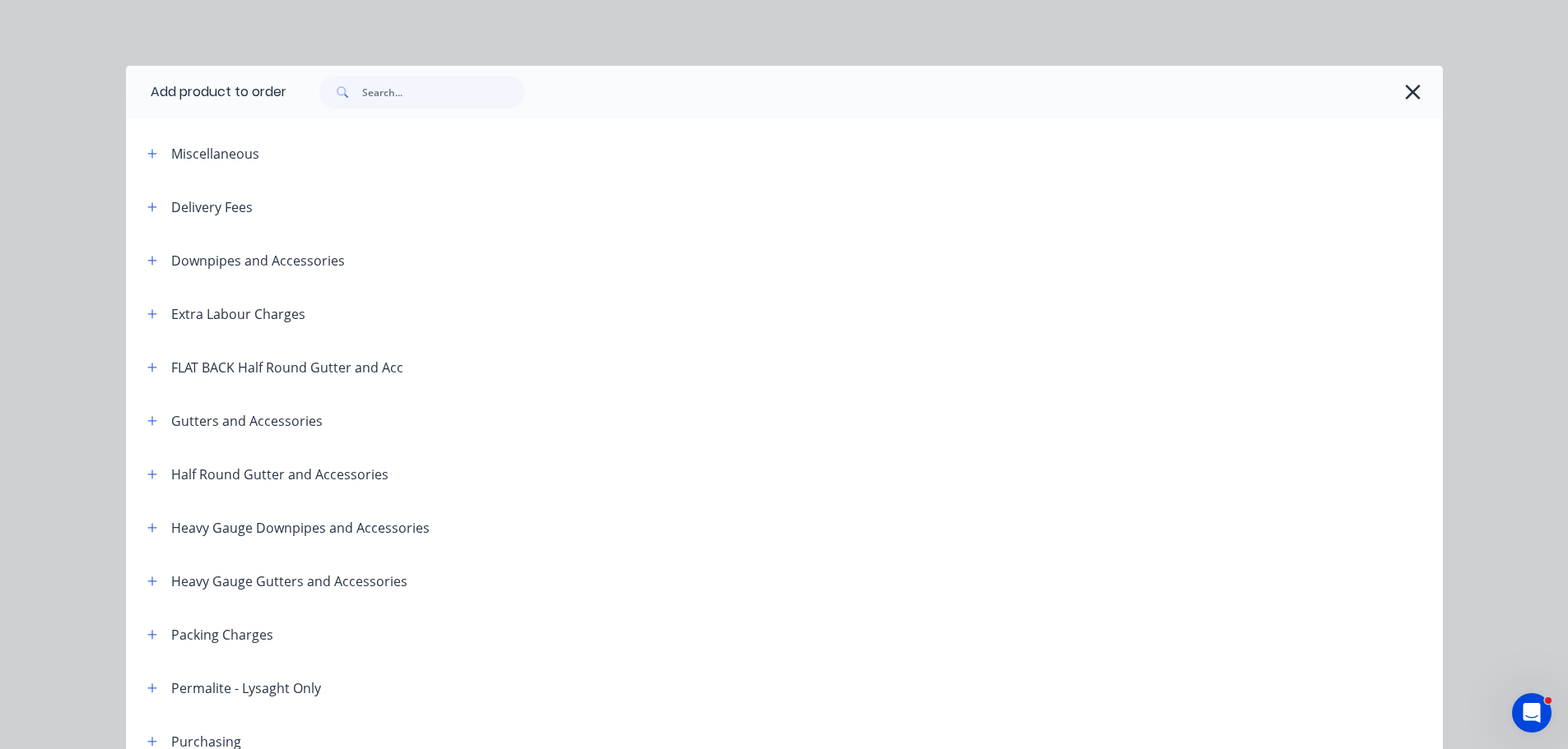
drag, startPoint x: 144, startPoint y: 530, endPoint x: 214, endPoint y: 551, distance: 73.1
click at [147, 529] on icon "button" at bounding box center [152, 528] width 10 height 12
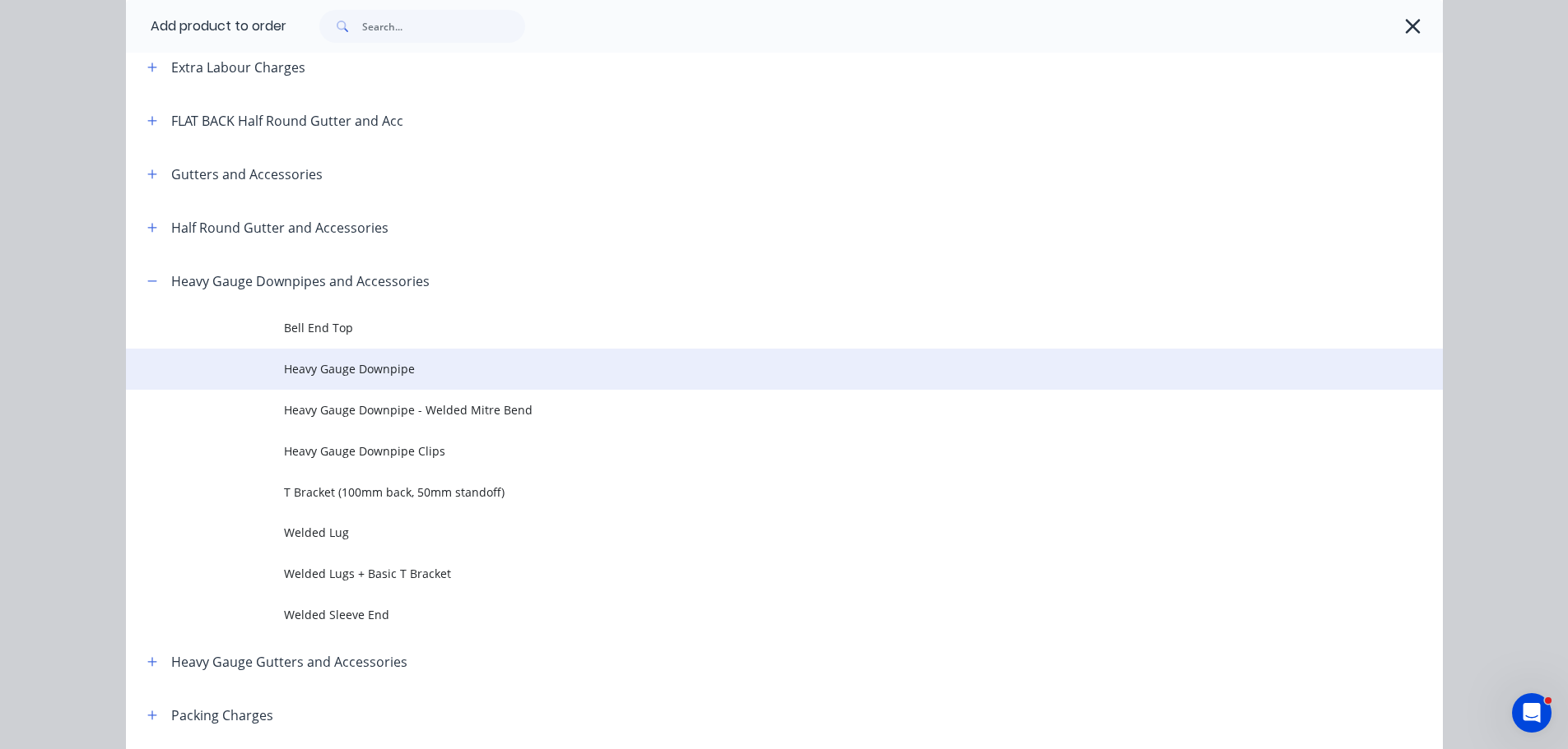
click at [379, 384] on td "Heavy Gauge Downpipe" at bounding box center [863, 370] width 1159 height 41
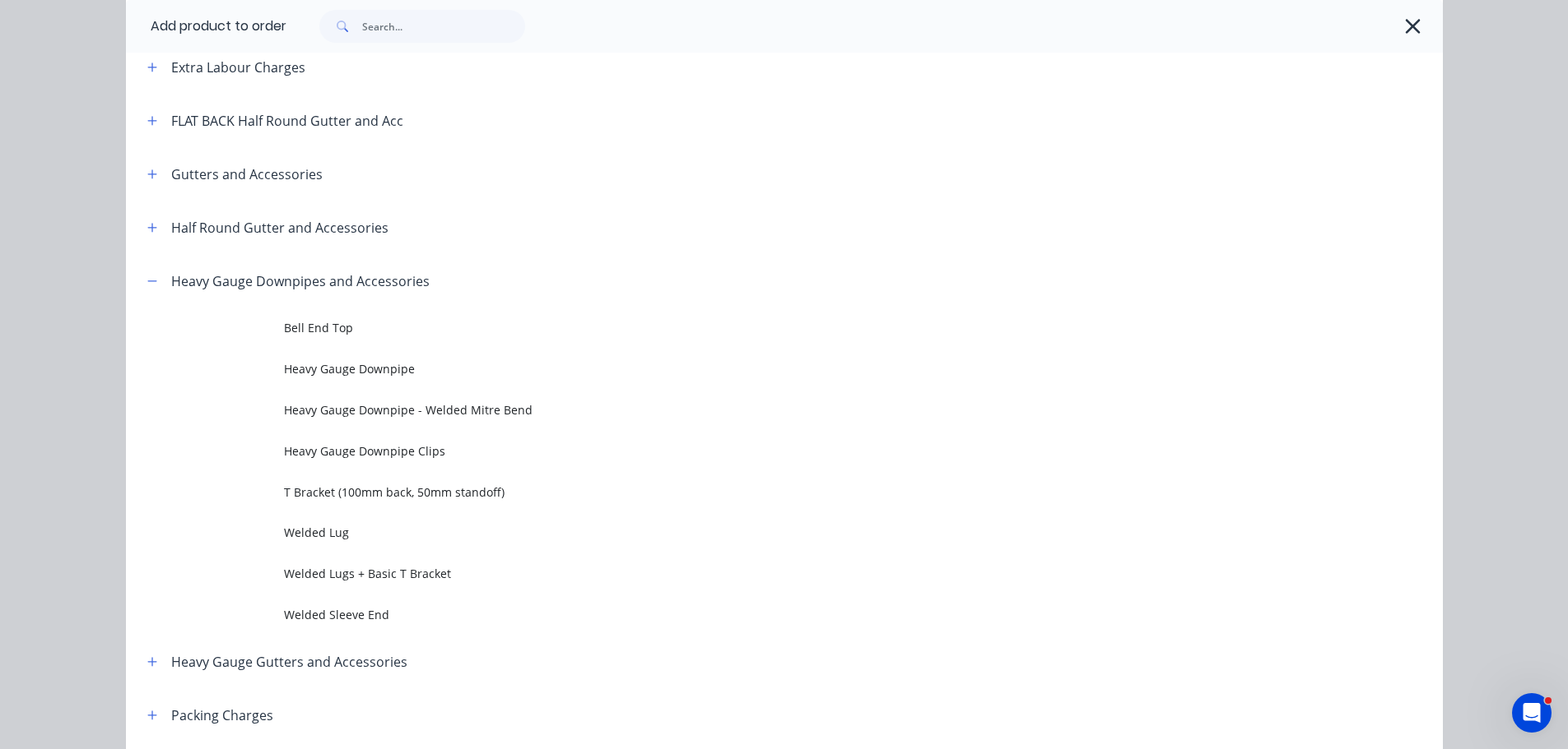
scroll to position [0, 0]
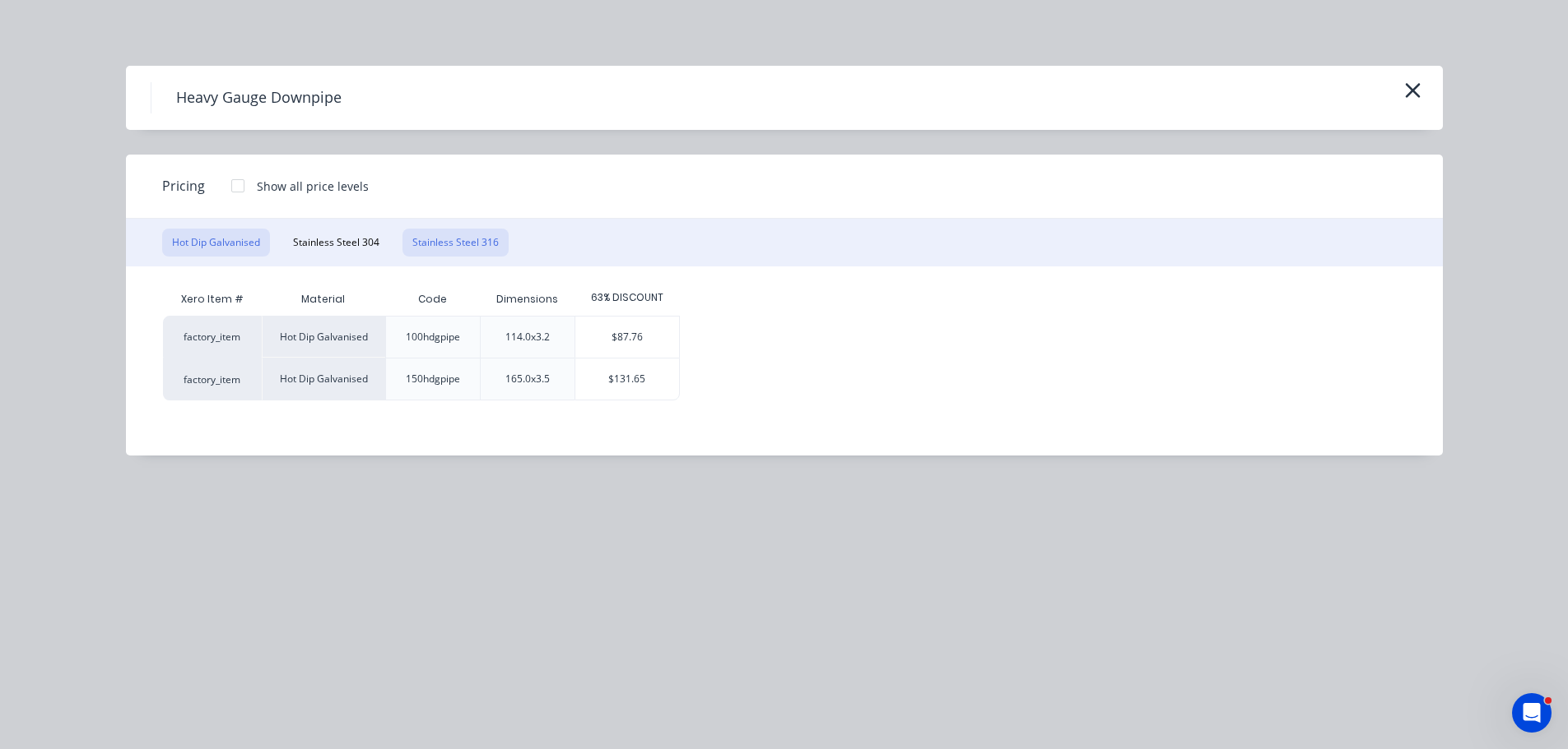
click at [470, 238] on button "Stainless Steel 316" at bounding box center [456, 243] width 106 height 28
click at [1410, 84] on icon "button" at bounding box center [1412, 91] width 17 height 23
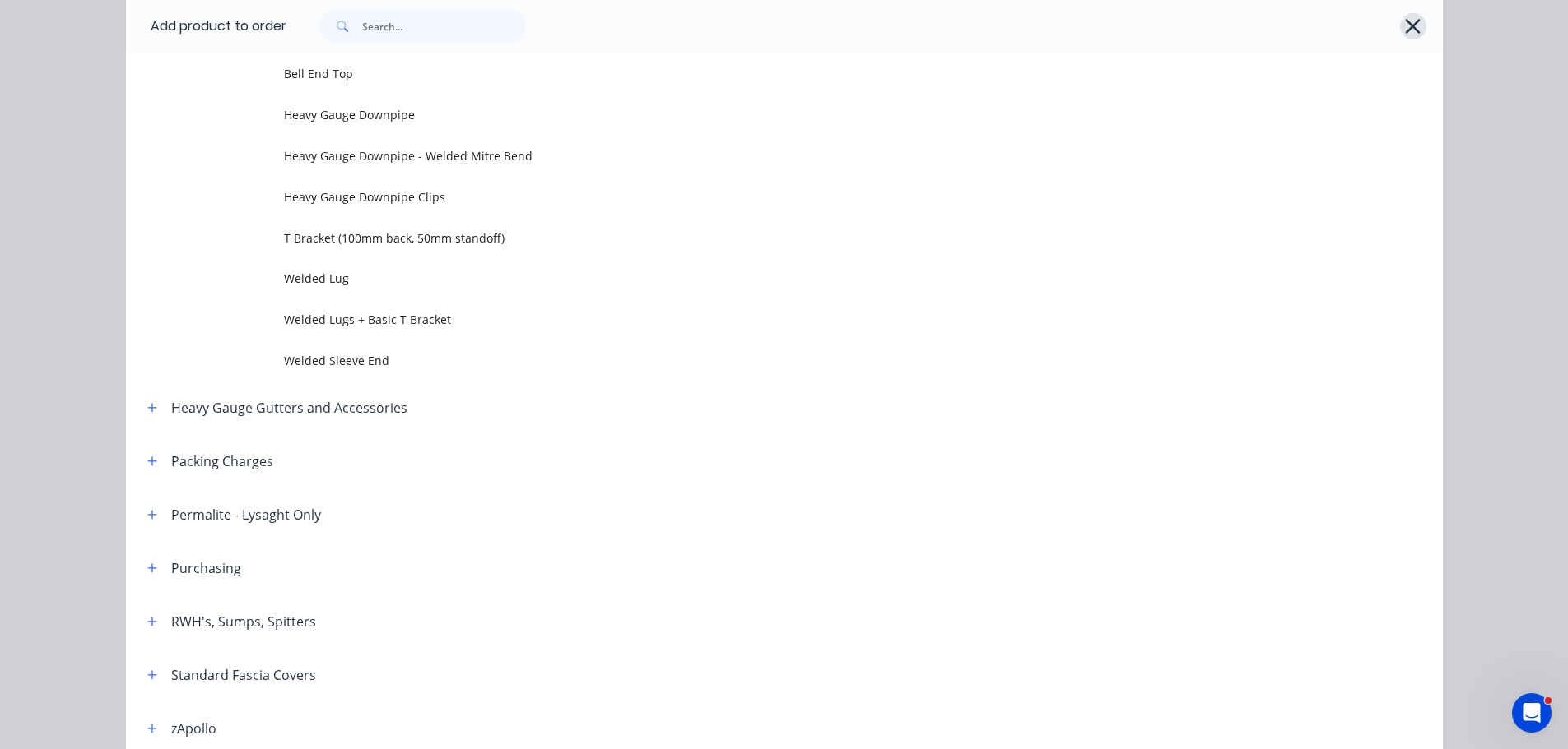
click at [1404, 25] on icon "button" at bounding box center [1412, 26] width 17 height 23
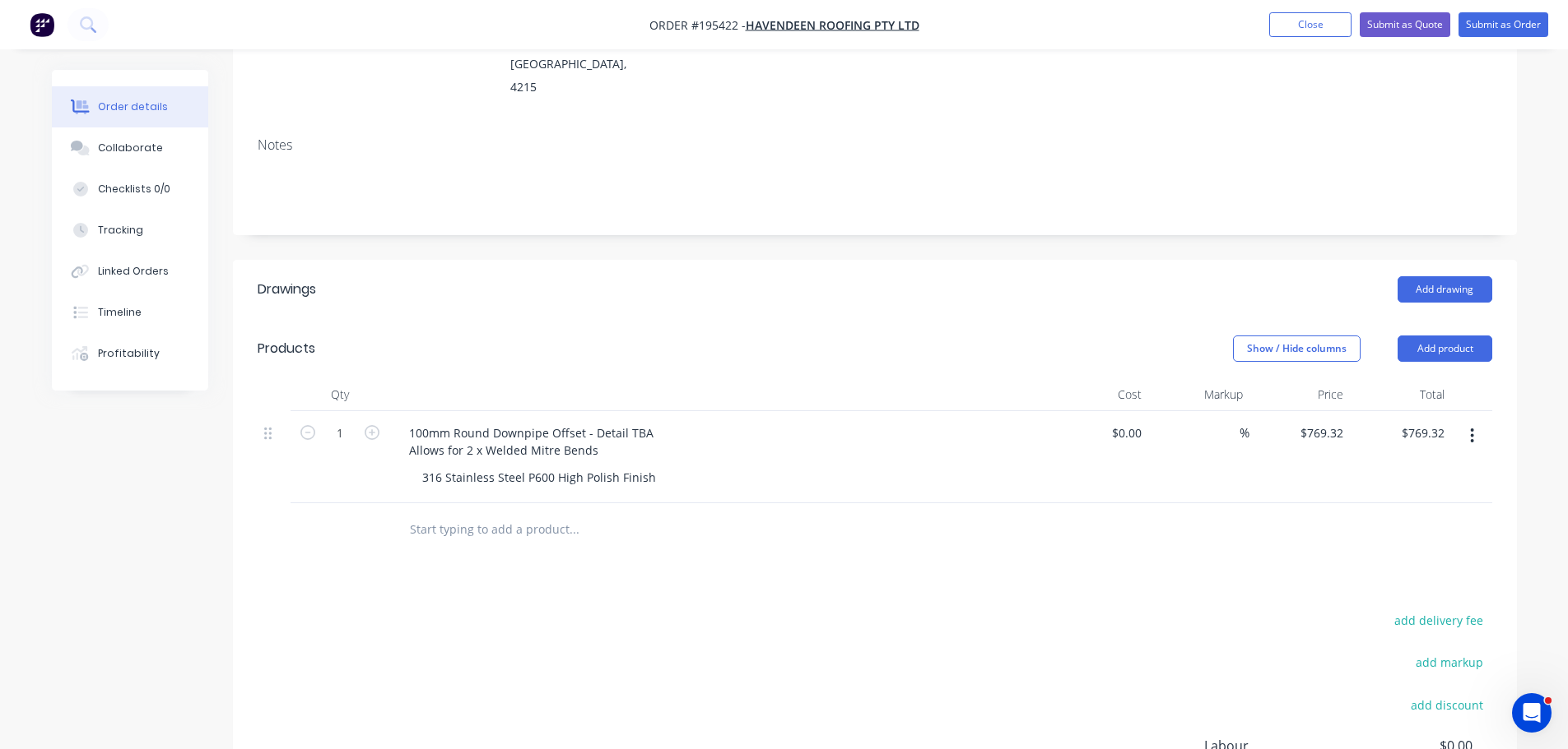
click at [773, 379] on div at bounding box center [719, 395] width 659 height 33
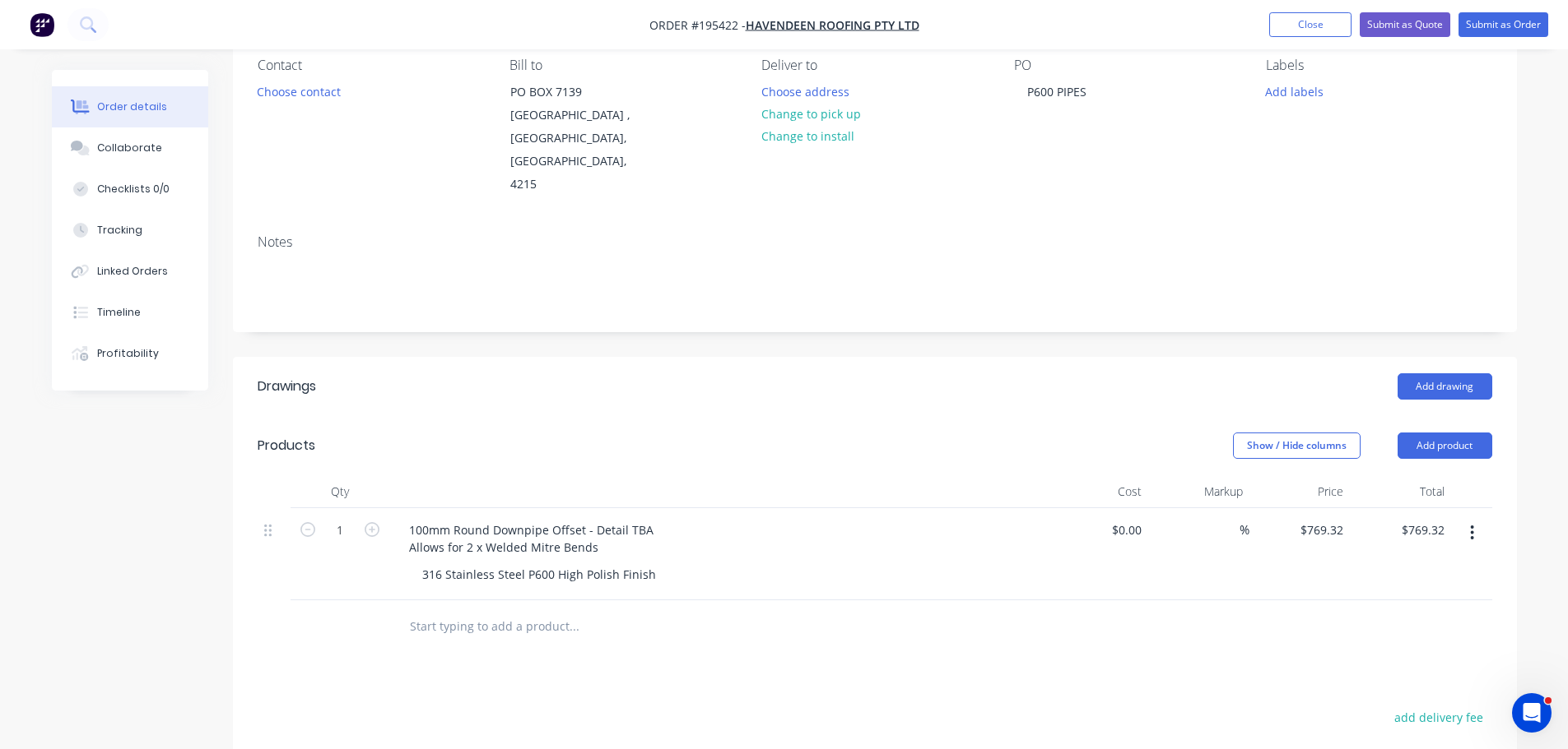
scroll to position [0, 0]
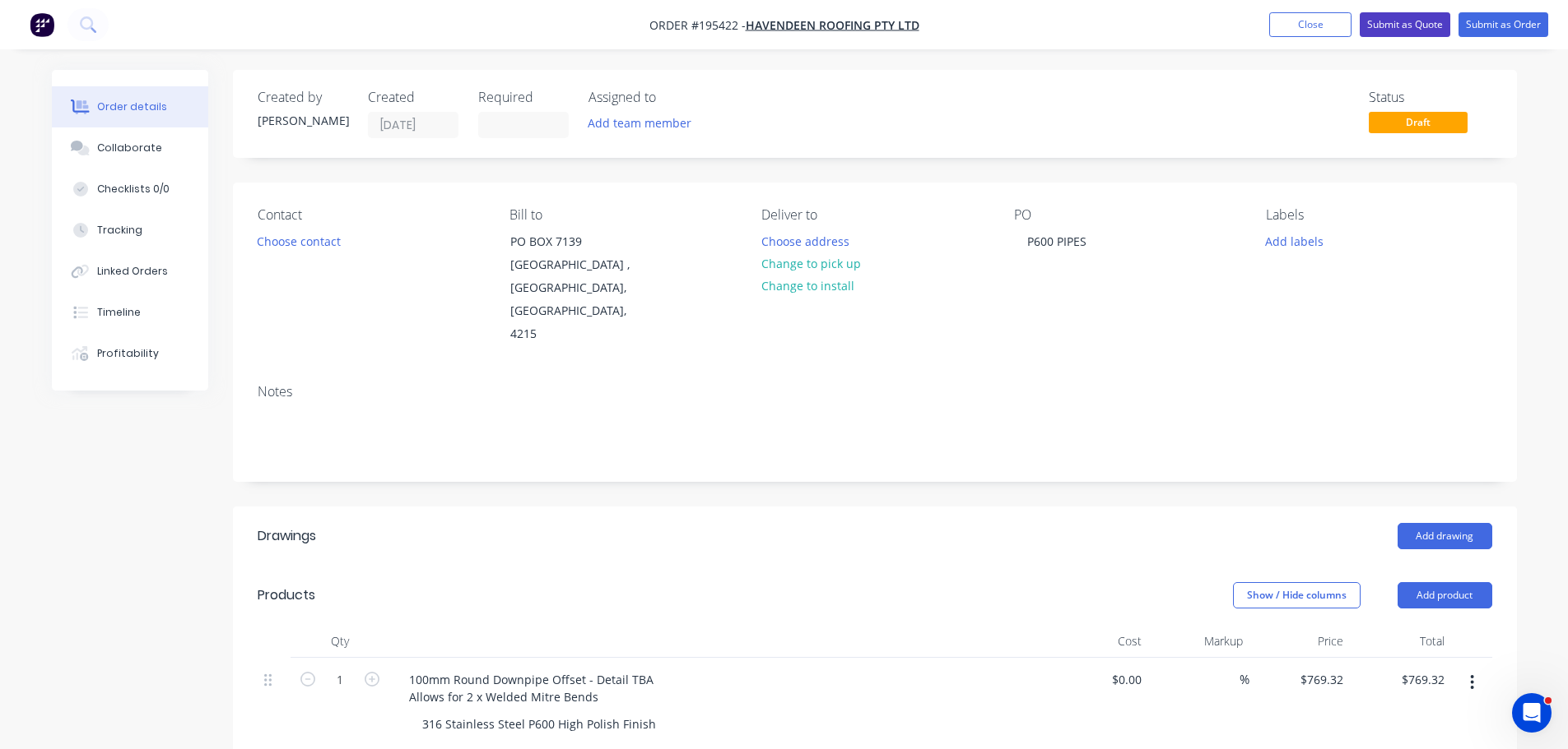
click at [1381, 26] on button "Submit as Quote" at bounding box center [1405, 25] width 91 height 25
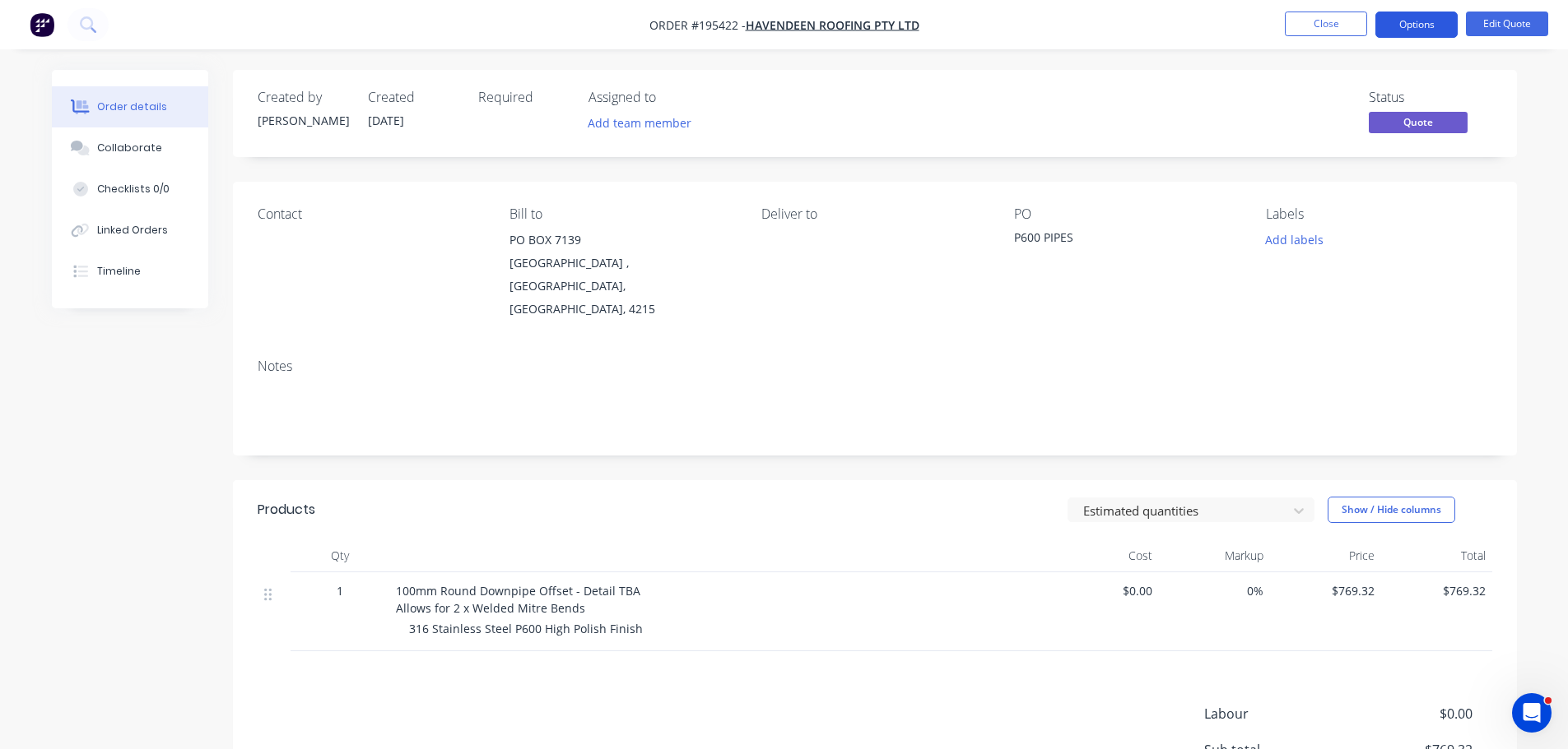
click at [1423, 26] on button "Options" at bounding box center [1416, 25] width 83 height 26
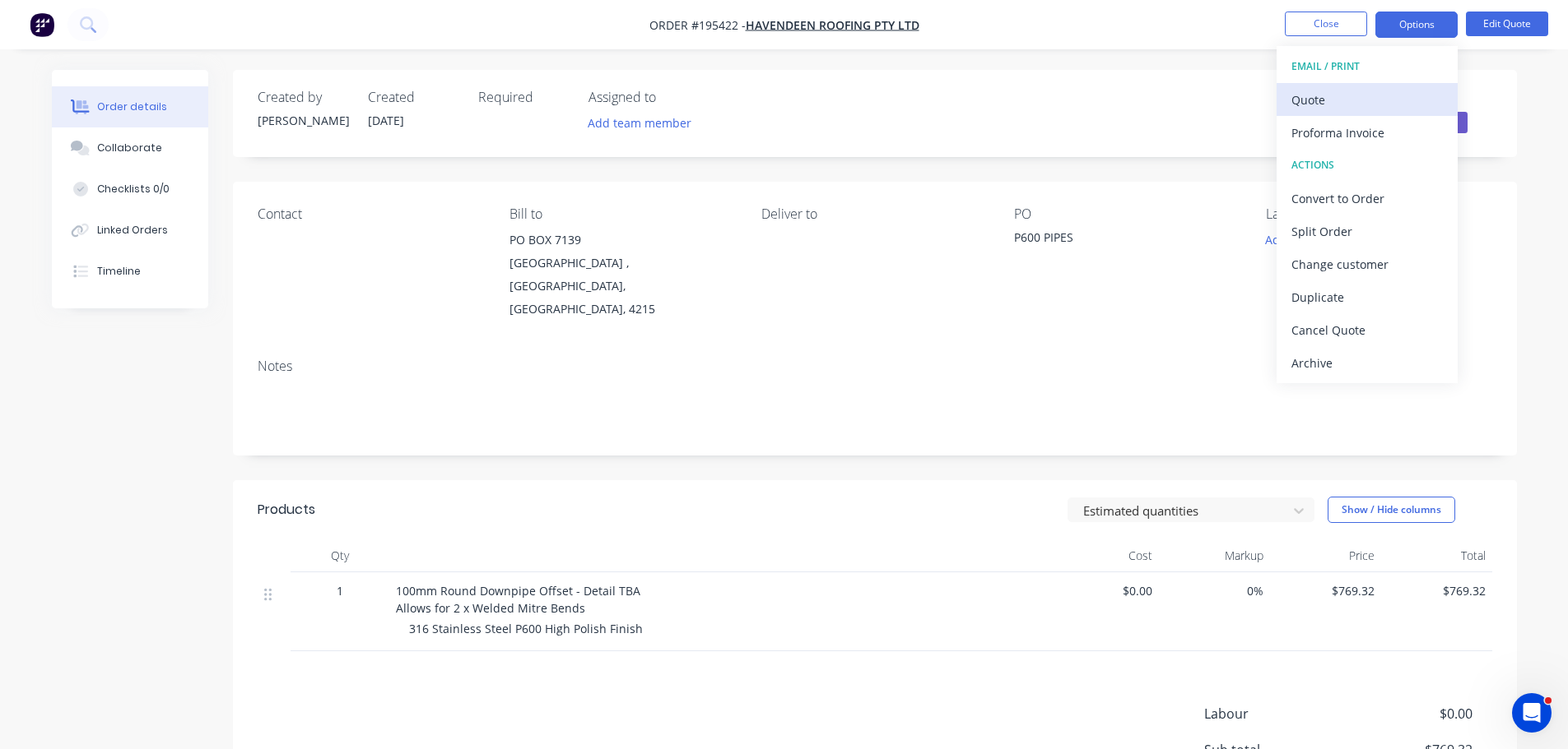
click at [1386, 99] on div "Quote" at bounding box center [1367, 100] width 151 height 24
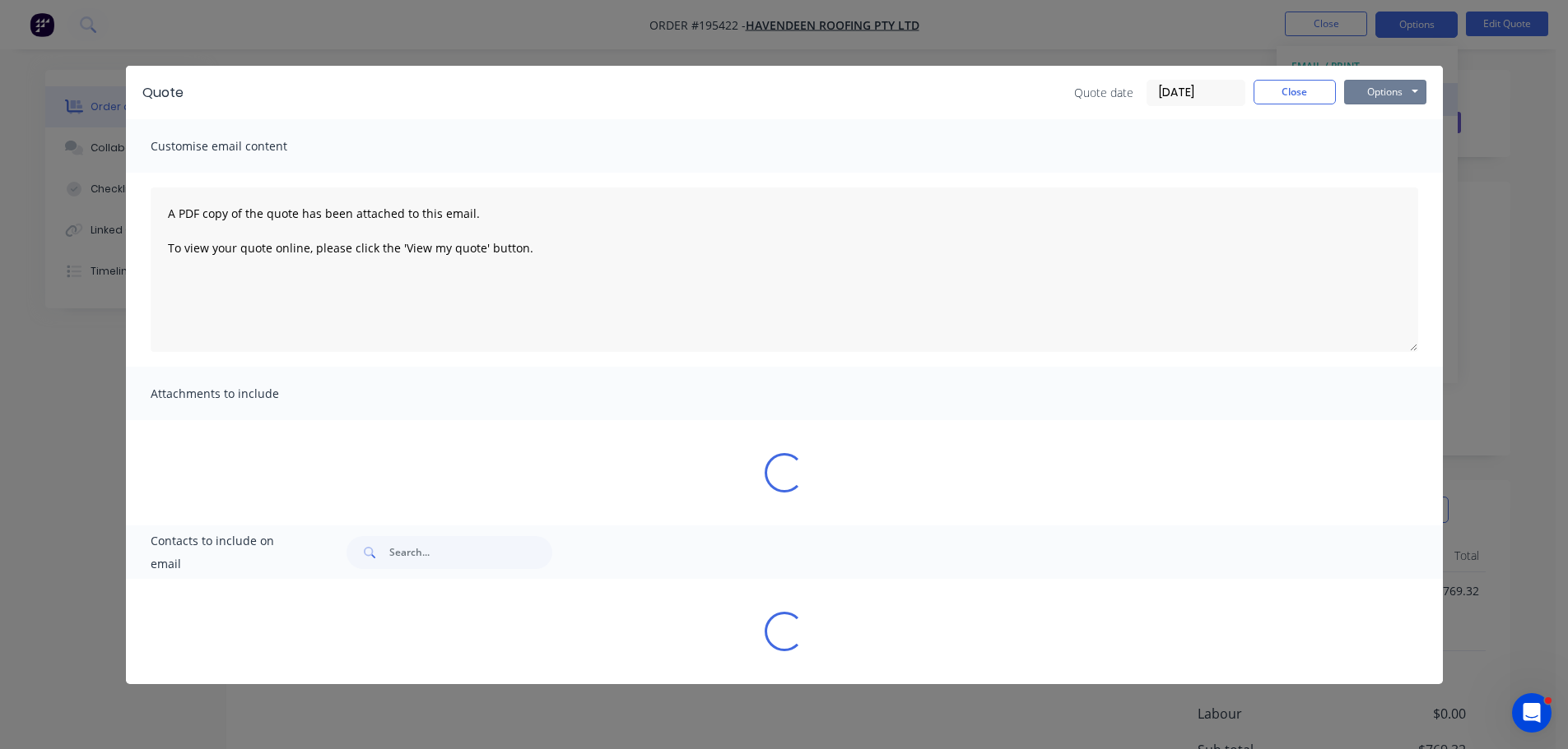
click at [1386, 100] on button "Options" at bounding box center [1385, 92] width 83 height 25
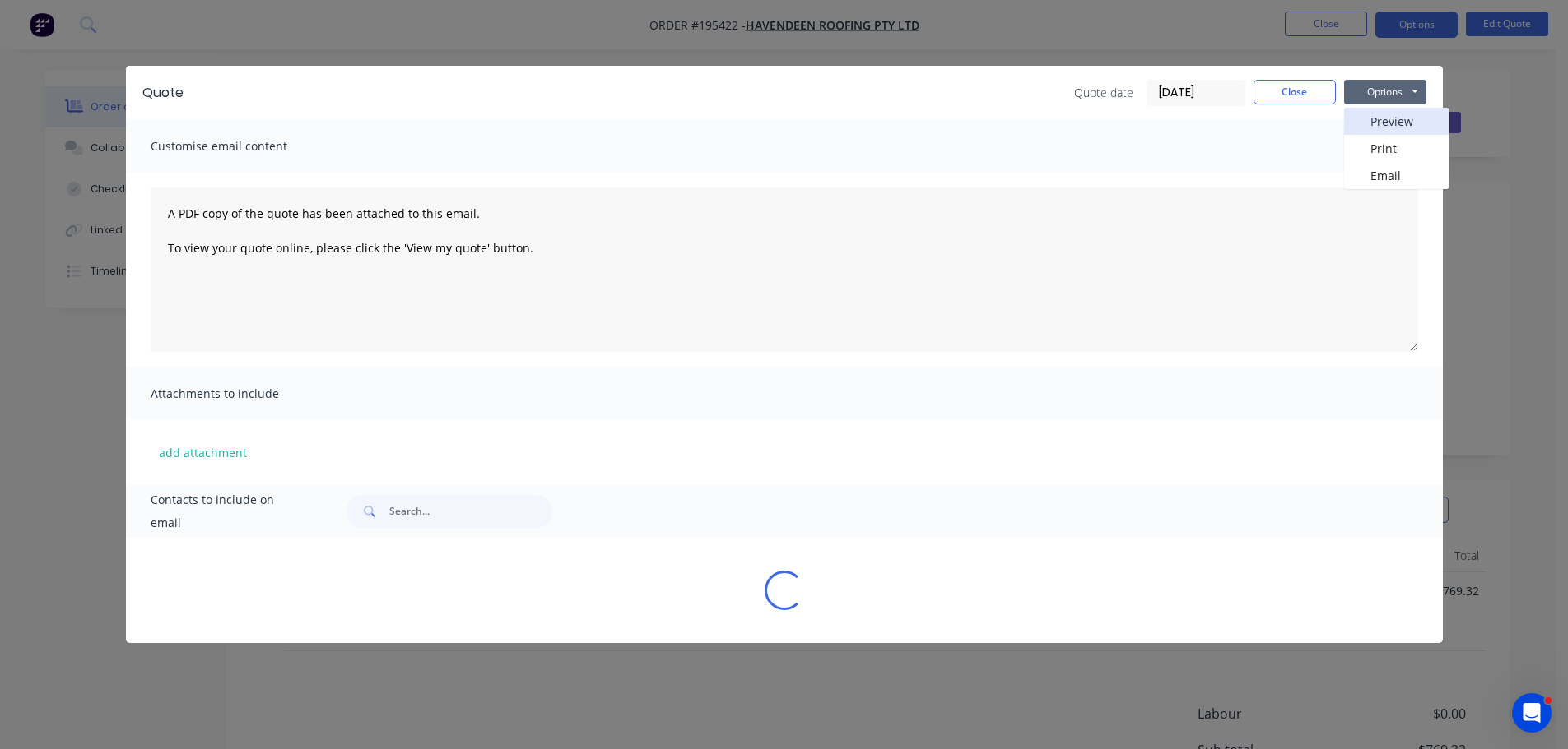
click at [1390, 118] on button "Preview" at bounding box center [1396, 121] width 106 height 27
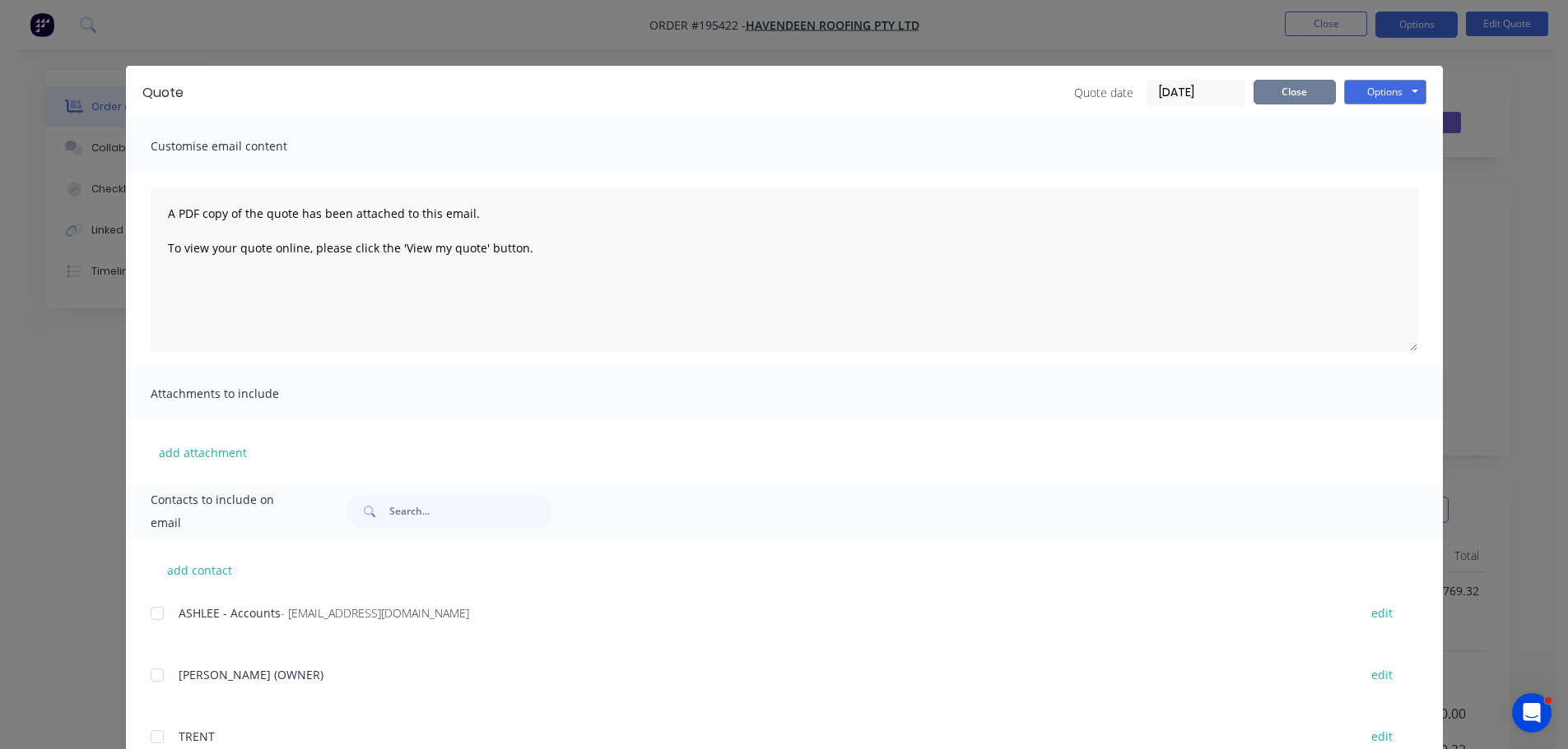
drag, startPoint x: 1306, startPoint y: 83, endPoint x: 1315, endPoint y: 39, distance: 44.9
click at [1306, 84] on button "Close" at bounding box center [1295, 92] width 83 height 25
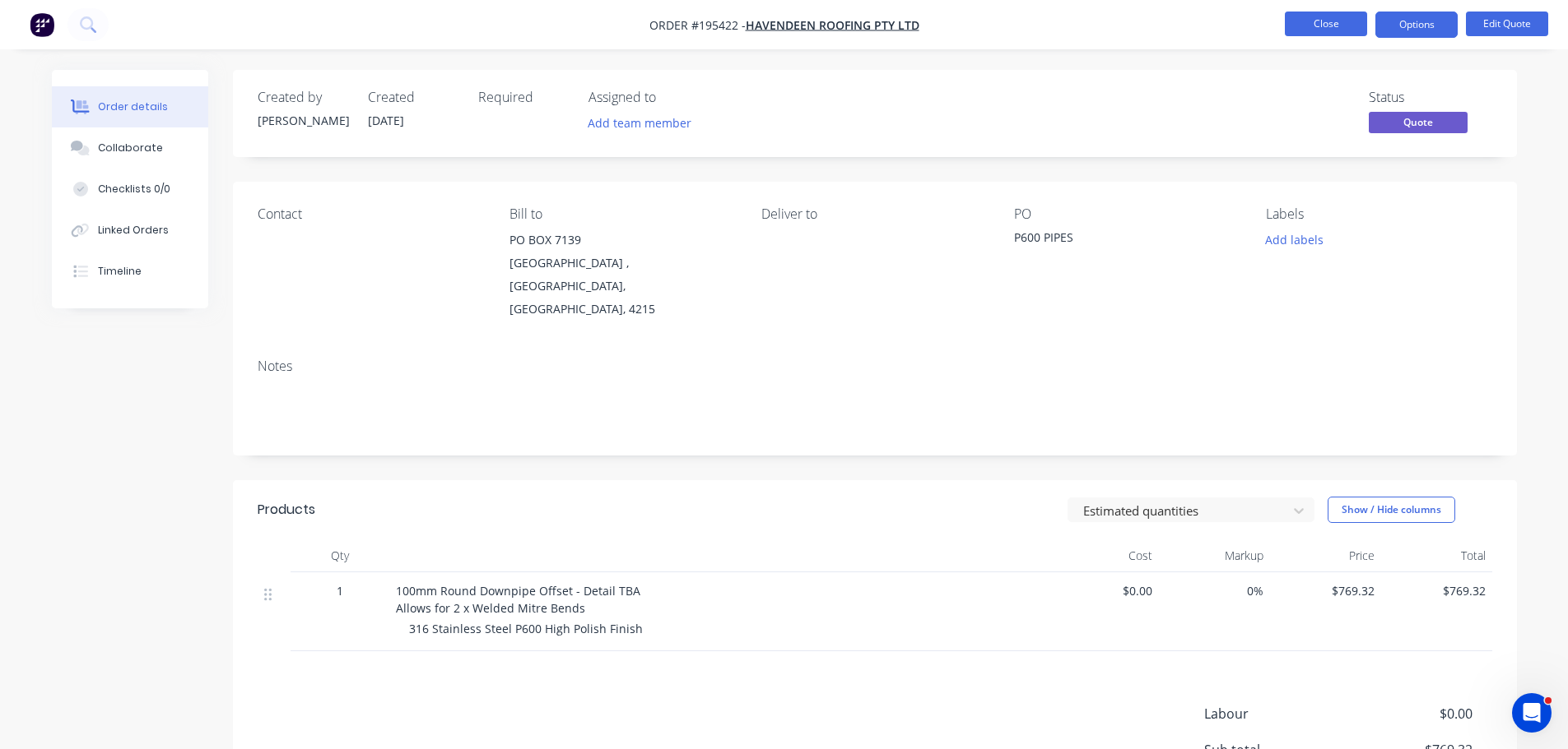
click at [1318, 26] on button "Close" at bounding box center [1326, 24] width 83 height 25
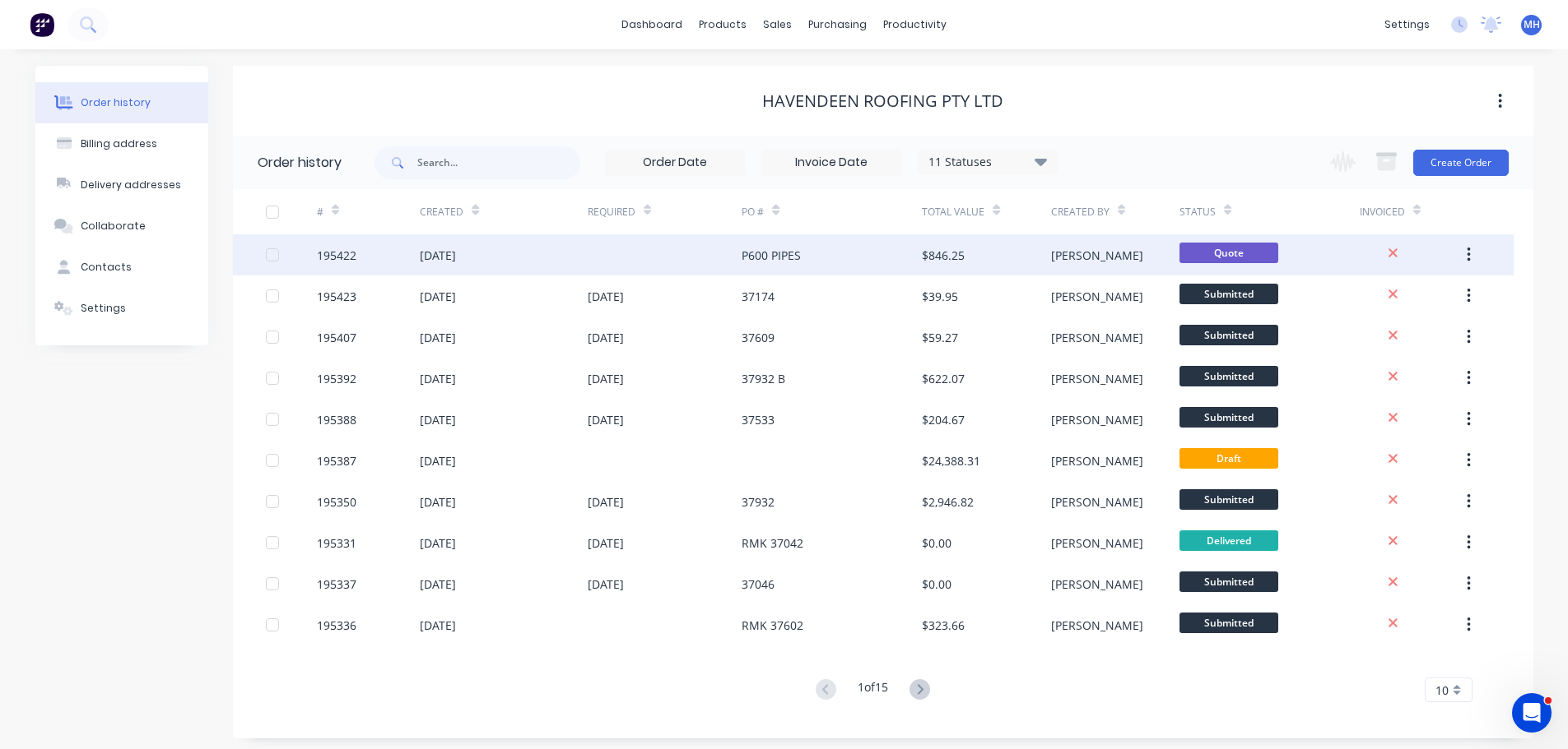
click at [782, 244] on div "P600 PIPES" at bounding box center [831, 255] width 180 height 41
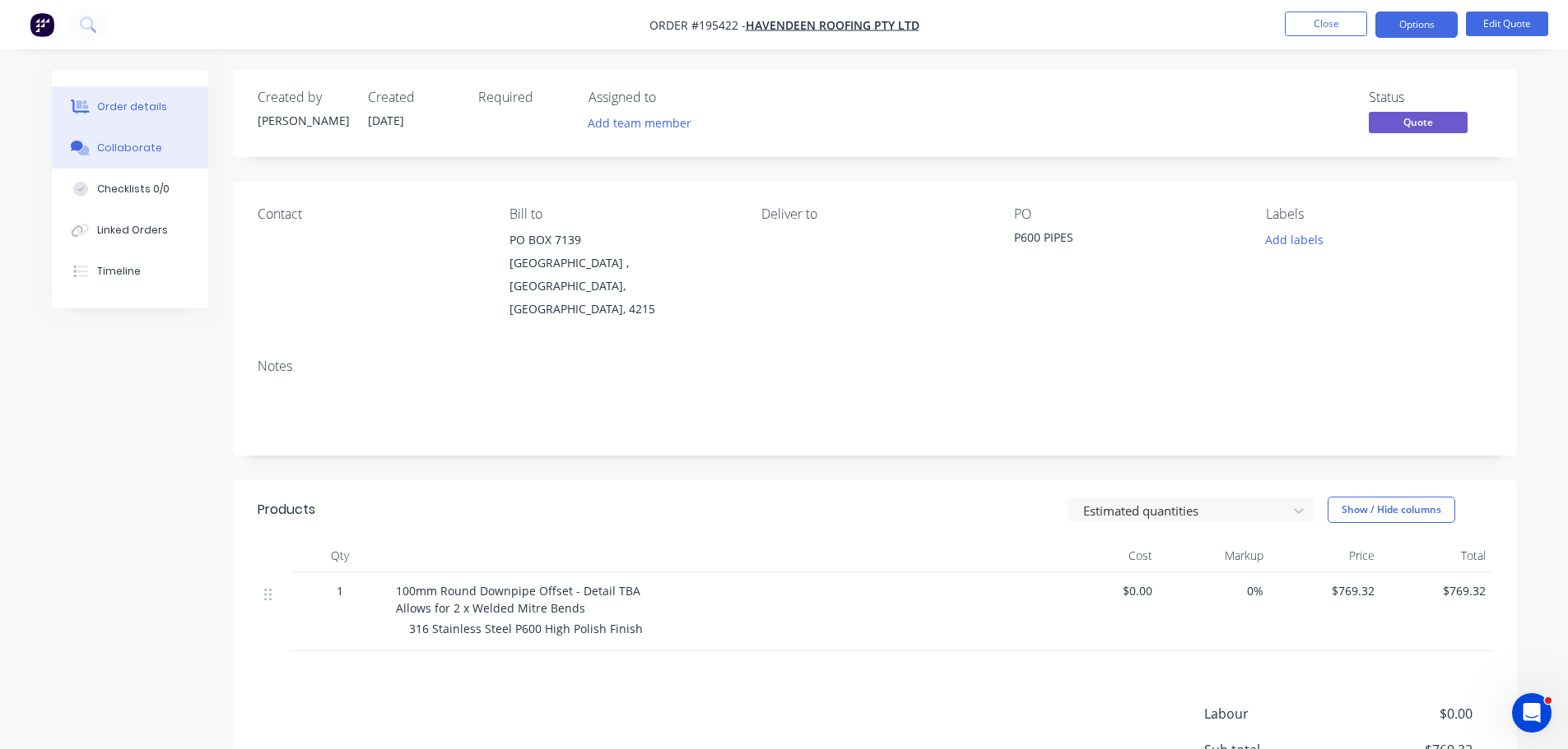
click at [155, 145] on div "Collaborate" at bounding box center [130, 148] width 65 height 15
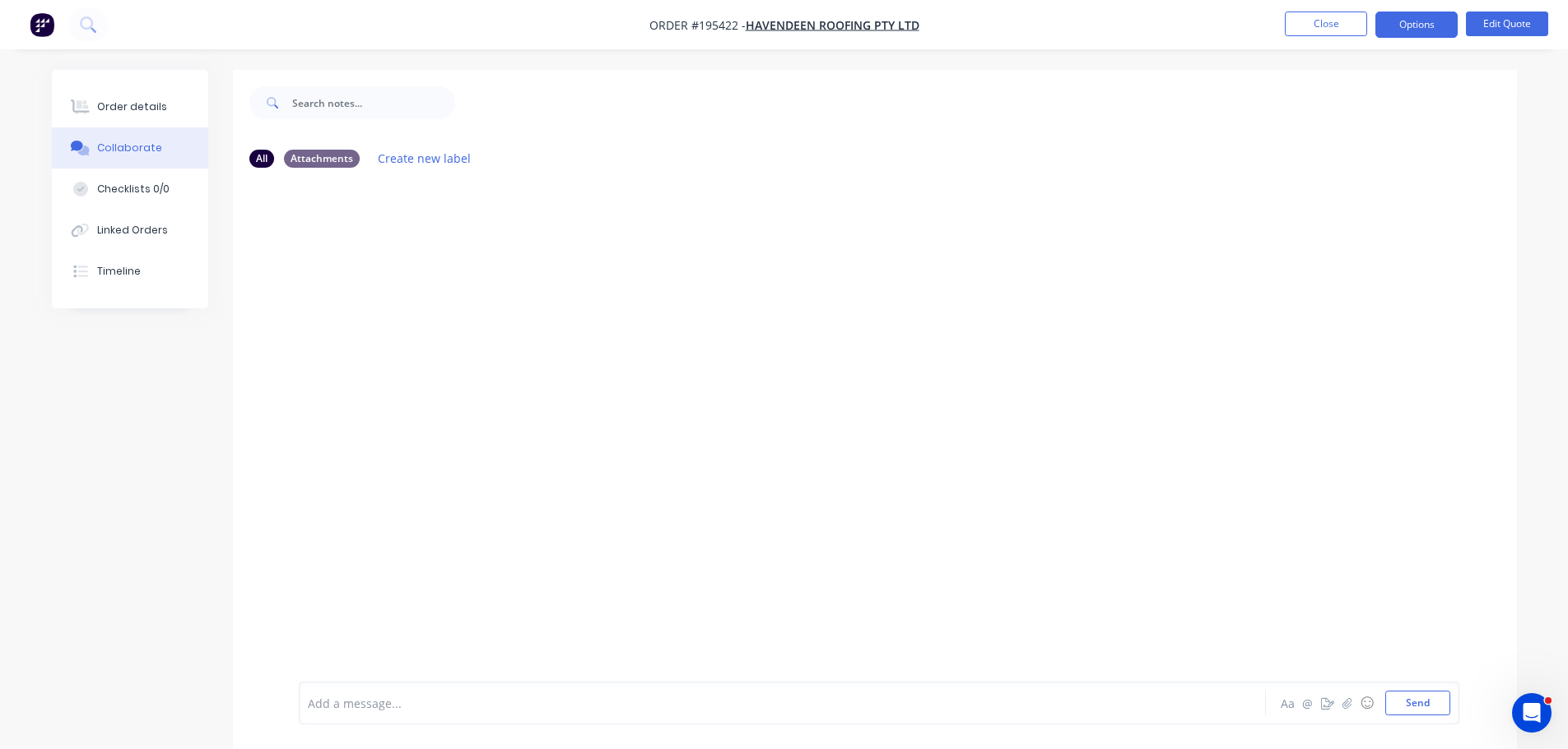
click at [546, 690] on div "Add a message... Aa @ ☺ Send" at bounding box center [879, 704] width 1160 height 43
click at [522, 695] on div at bounding box center [736, 704] width 856 height 17
click at [175, 97] on button "Order details" at bounding box center [130, 107] width 156 height 41
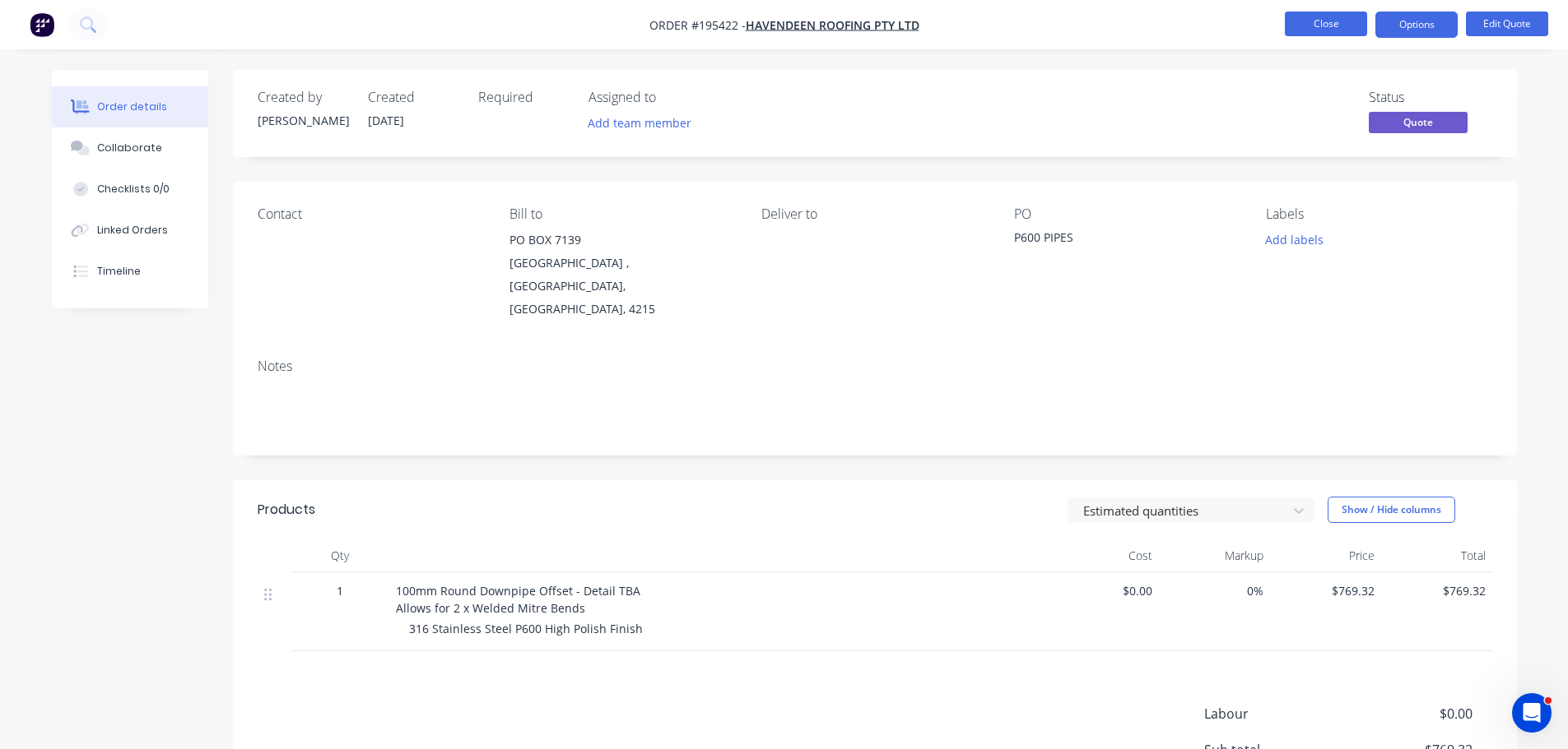
click at [1337, 21] on button "Close" at bounding box center [1326, 24] width 83 height 25
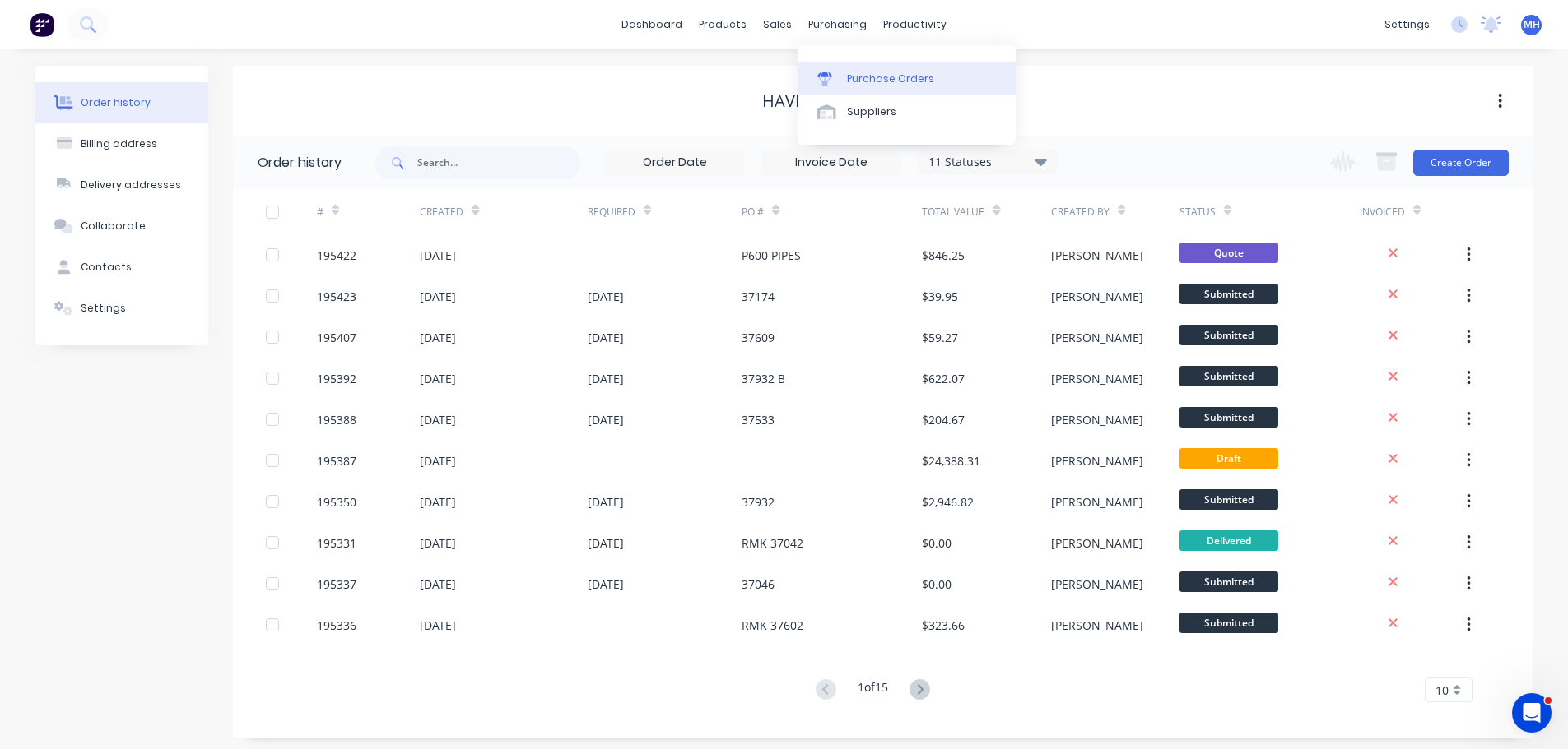
click at [839, 81] on div at bounding box center [829, 79] width 25 height 15
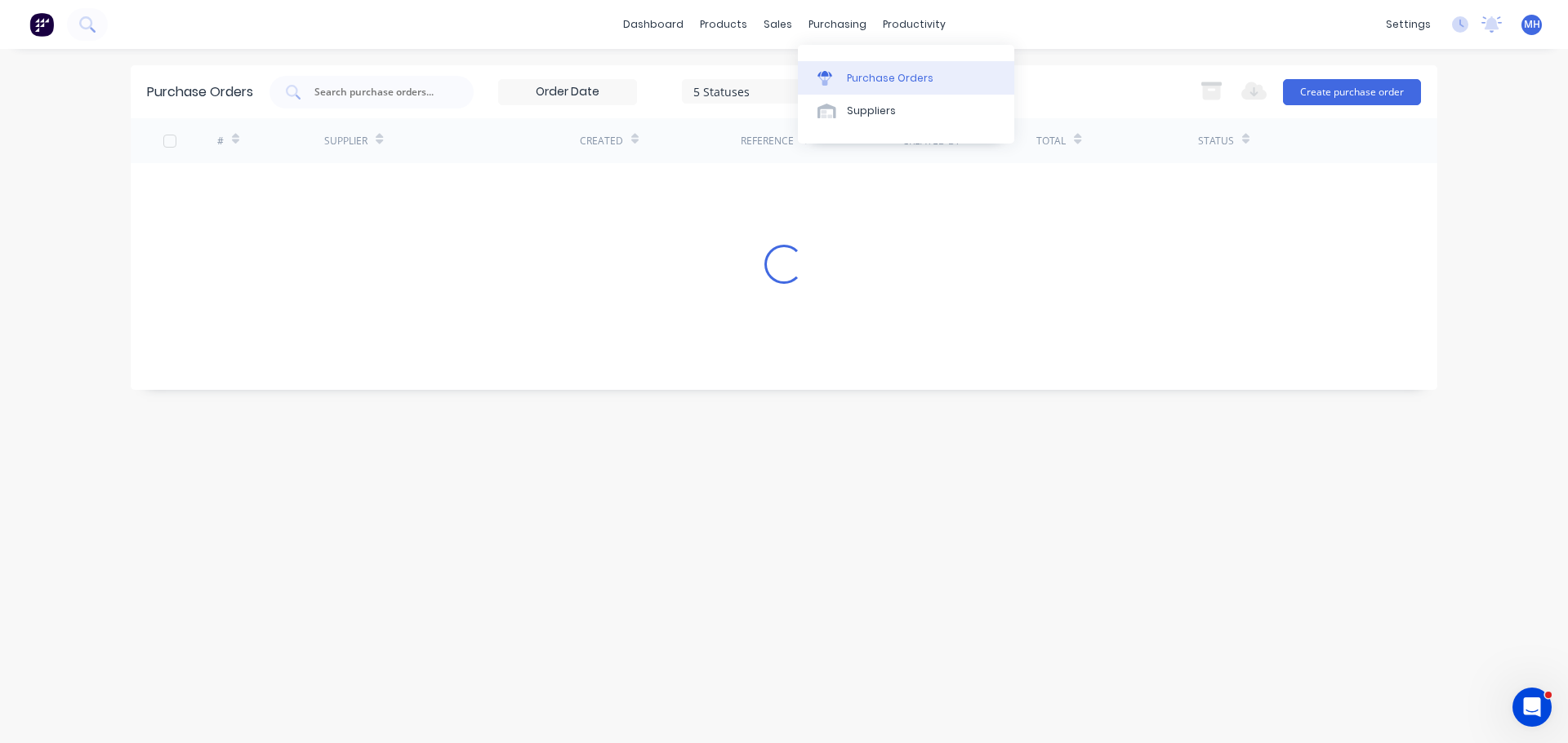
click at [838, 93] on link "Purchase Orders" at bounding box center [906, 78] width 216 height 33
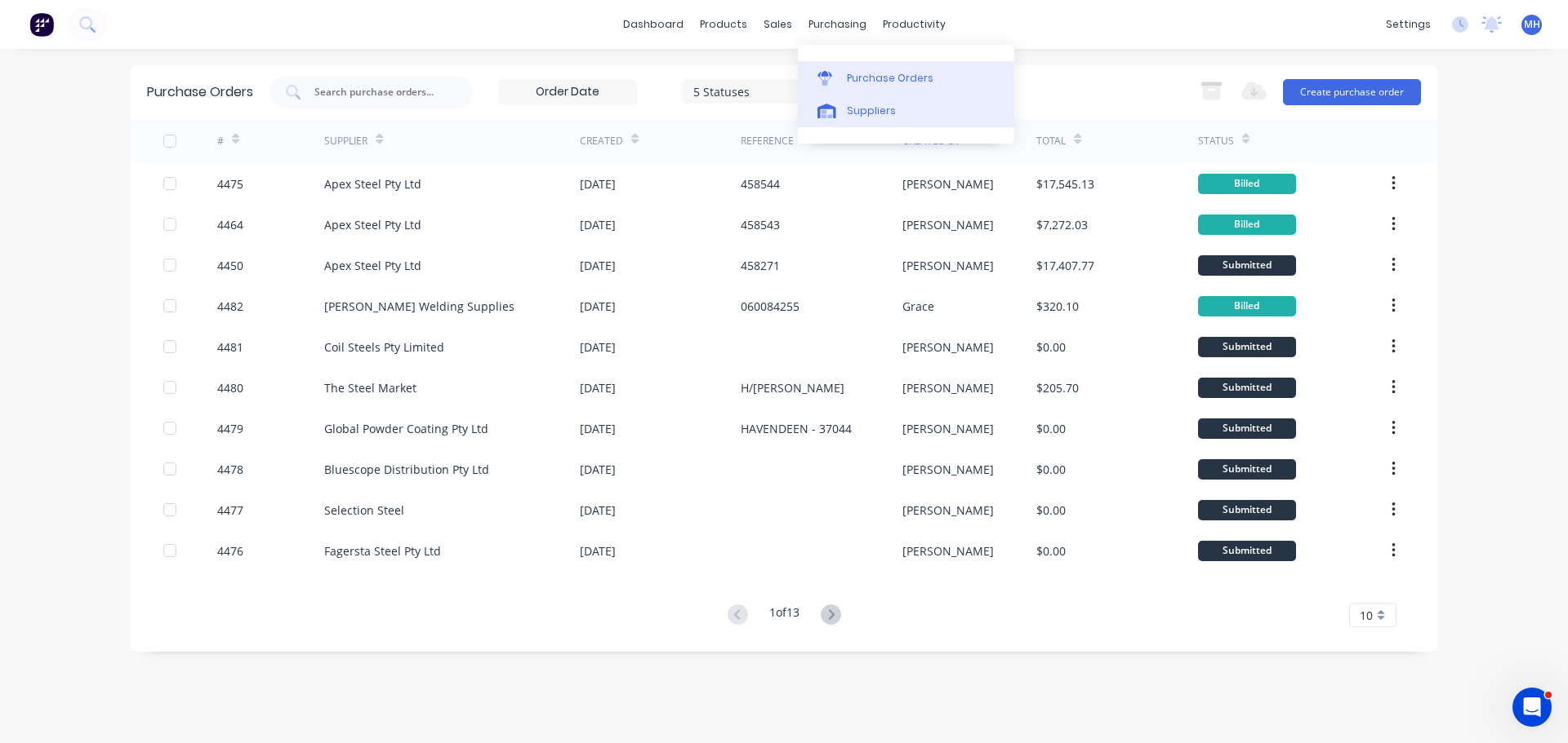
click at [834, 110] on icon at bounding box center [826, 111] width 19 height 15
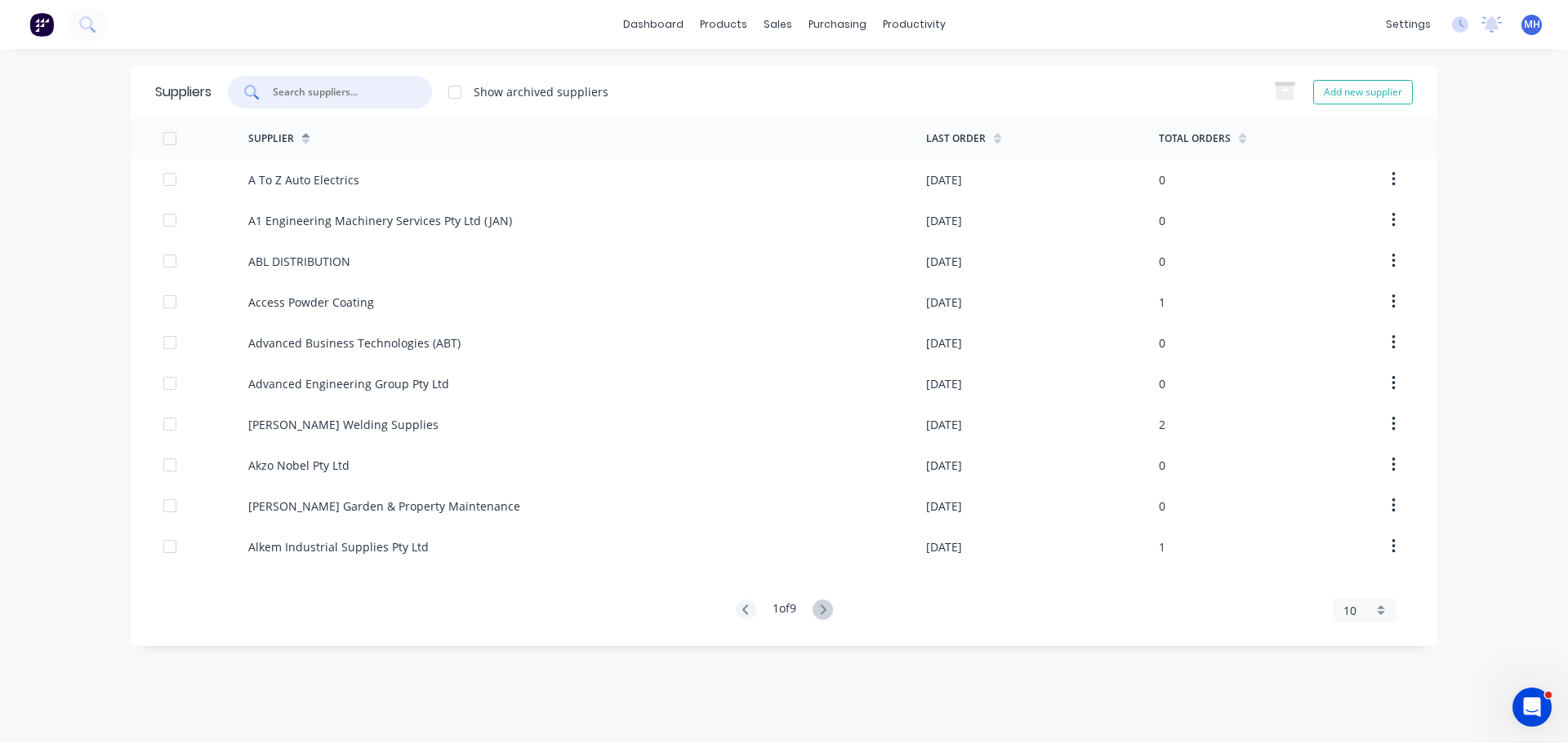
click at [351, 100] on input "text" at bounding box center [339, 92] width 136 height 16
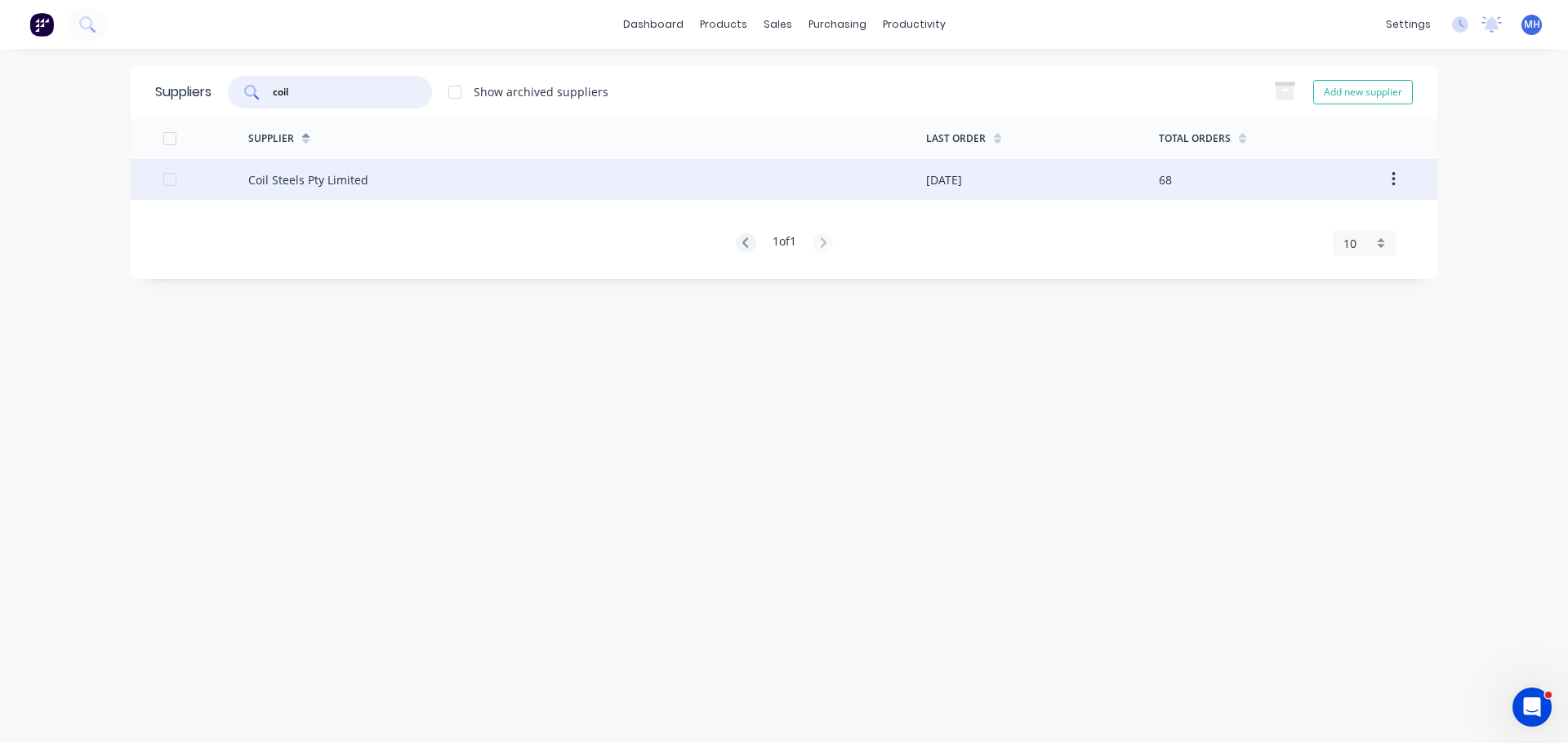
type input "coil"
click at [535, 194] on div "Coil Steels Pty Limited" at bounding box center [587, 179] width 678 height 41
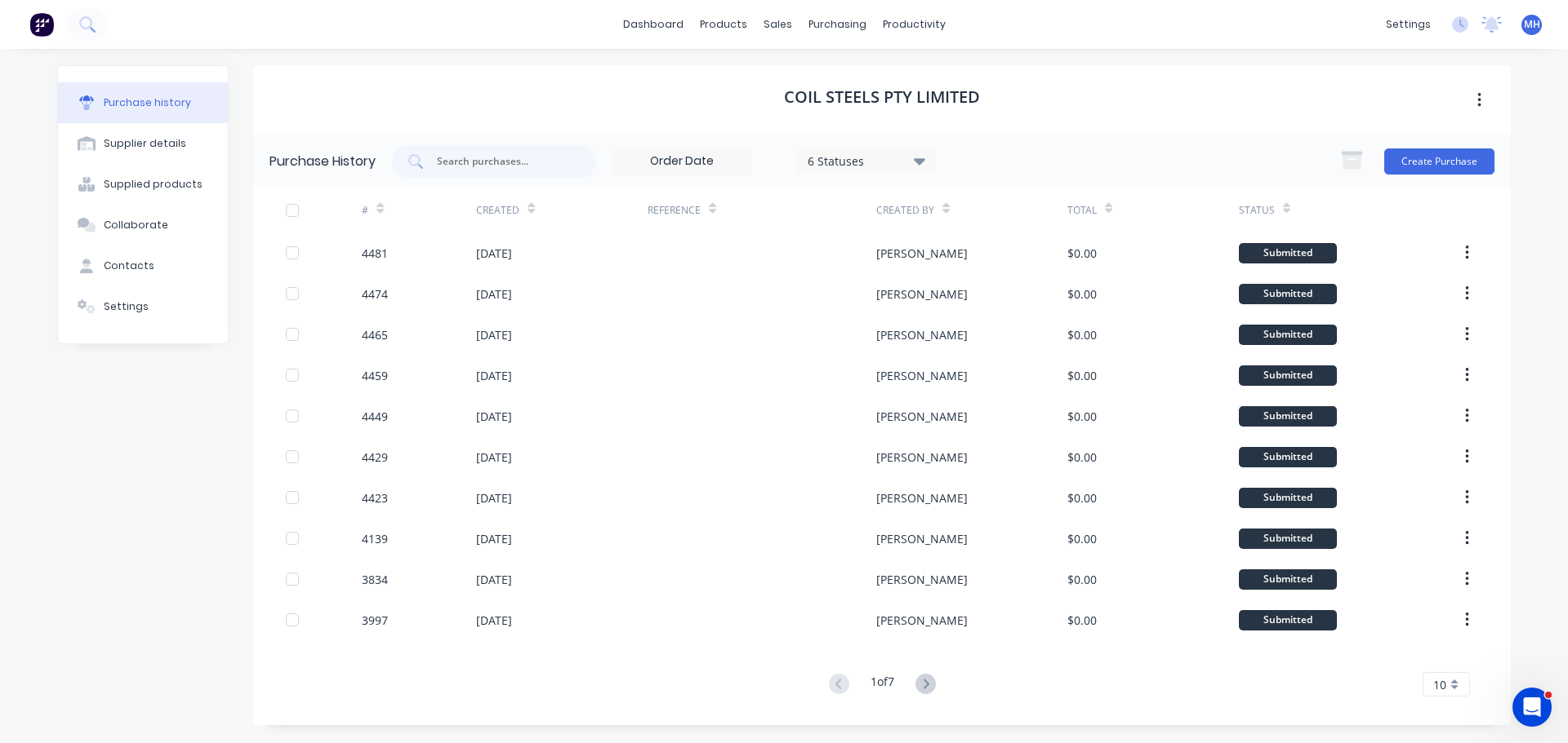
click at [996, 92] on div "Coil Steels Pty Limited" at bounding box center [882, 100] width 1258 height 70
click at [1087, 94] on div "Coil Steels Pty Limited" at bounding box center [882, 100] width 1258 height 70
drag, startPoint x: 951, startPoint y: 95, endPoint x: 703, endPoint y: 84, distance: 248.2
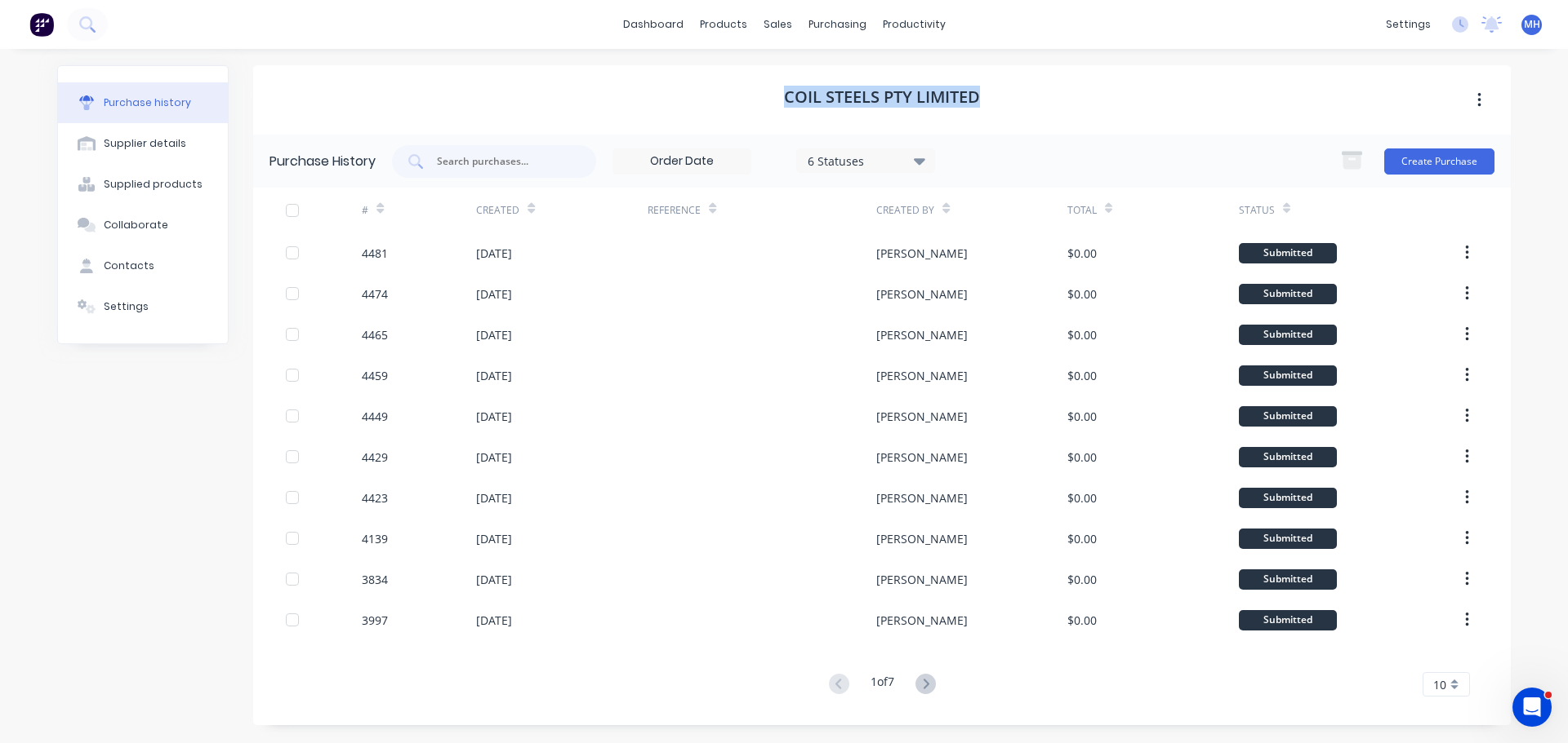
click at [703, 84] on div "Coil Steels Pty Limited" at bounding box center [882, 100] width 1258 height 70
click at [721, 92] on div "Coil Steels Pty Limited" at bounding box center [882, 100] width 1258 height 70
click at [547, 153] on input "text" at bounding box center [503, 161] width 136 height 16
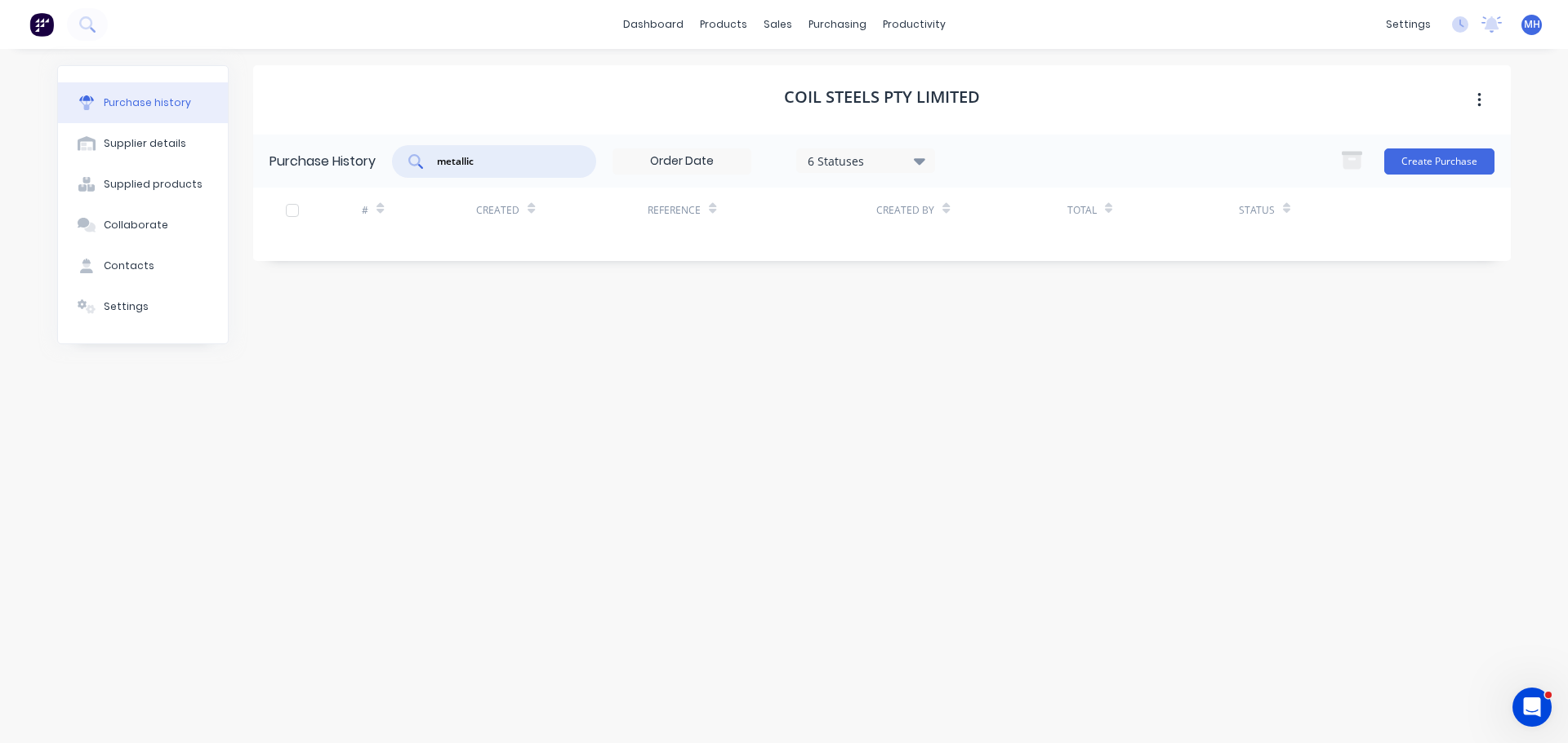
type input "metallic"
click at [829, 155] on div "6 Statuses" at bounding box center [865, 160] width 117 height 17
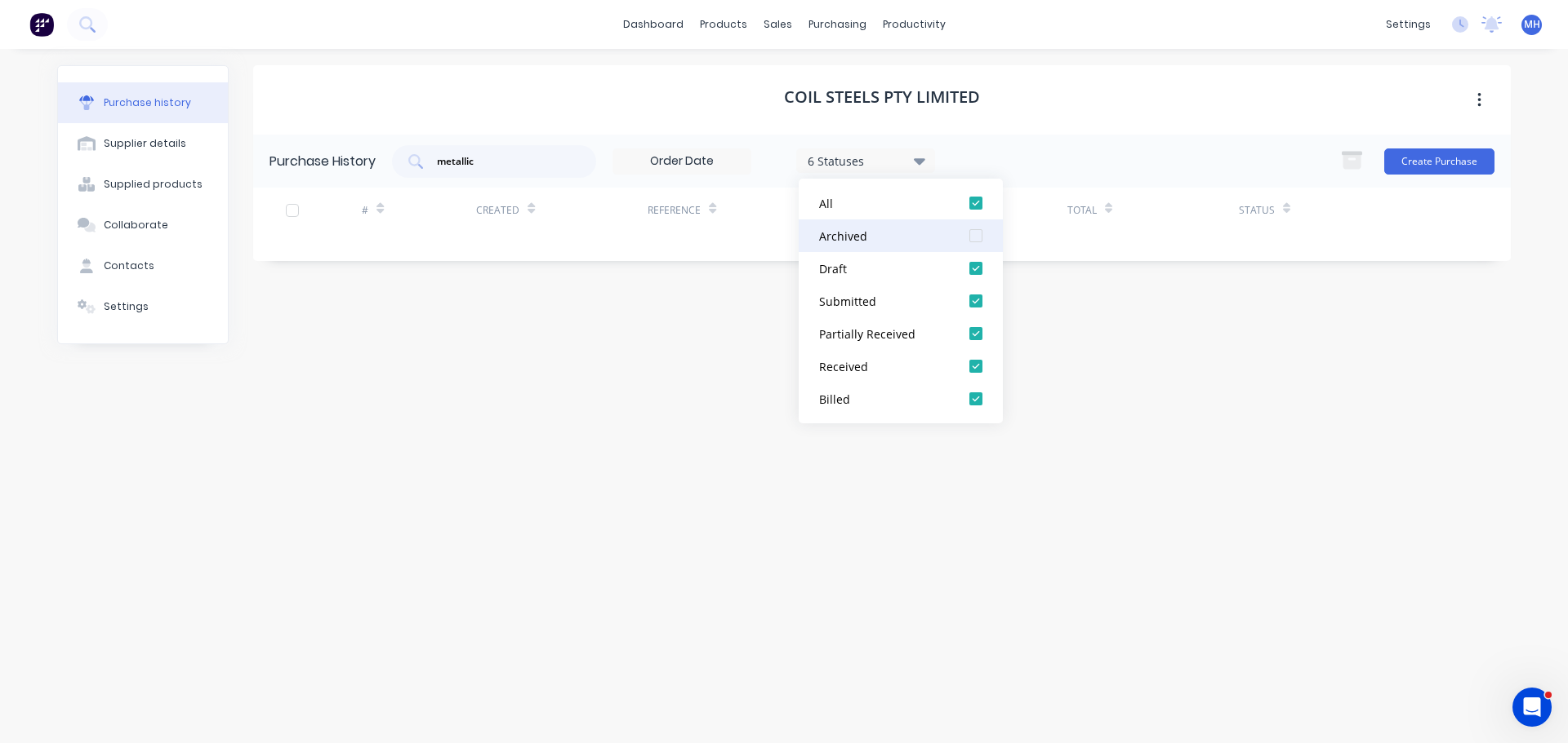
click at [981, 231] on div at bounding box center [976, 236] width 33 height 33
click at [1051, 88] on div "Coil Steels Pty Limited" at bounding box center [882, 100] width 1258 height 70
click at [976, 413] on div "Coil Steels Pty Limited Purchase History metallic 7 Statuses 7 Statuses Create …" at bounding box center [882, 388] width 1258 height 646
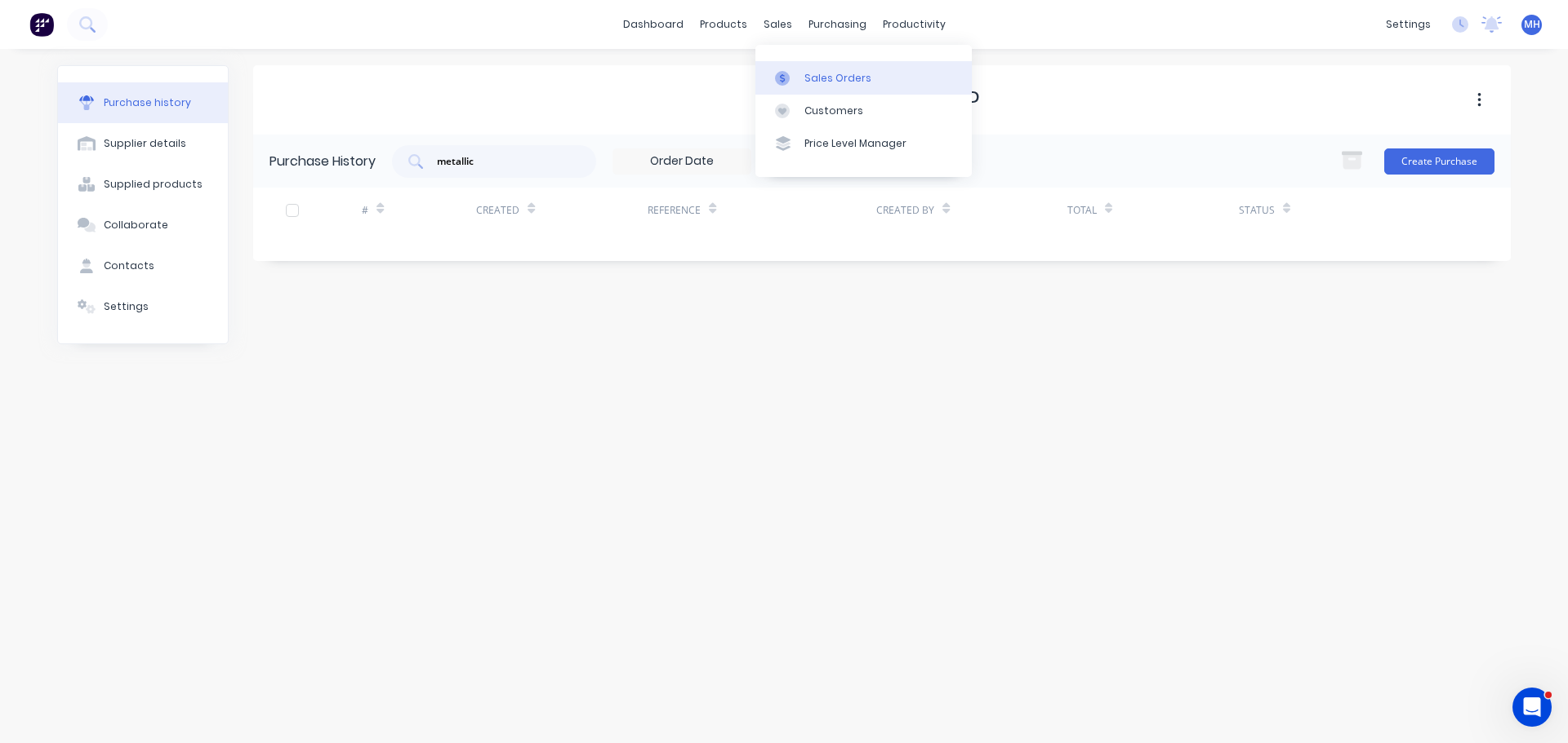
click at [805, 80] on div "Sales Orders" at bounding box center [838, 79] width 67 height 15
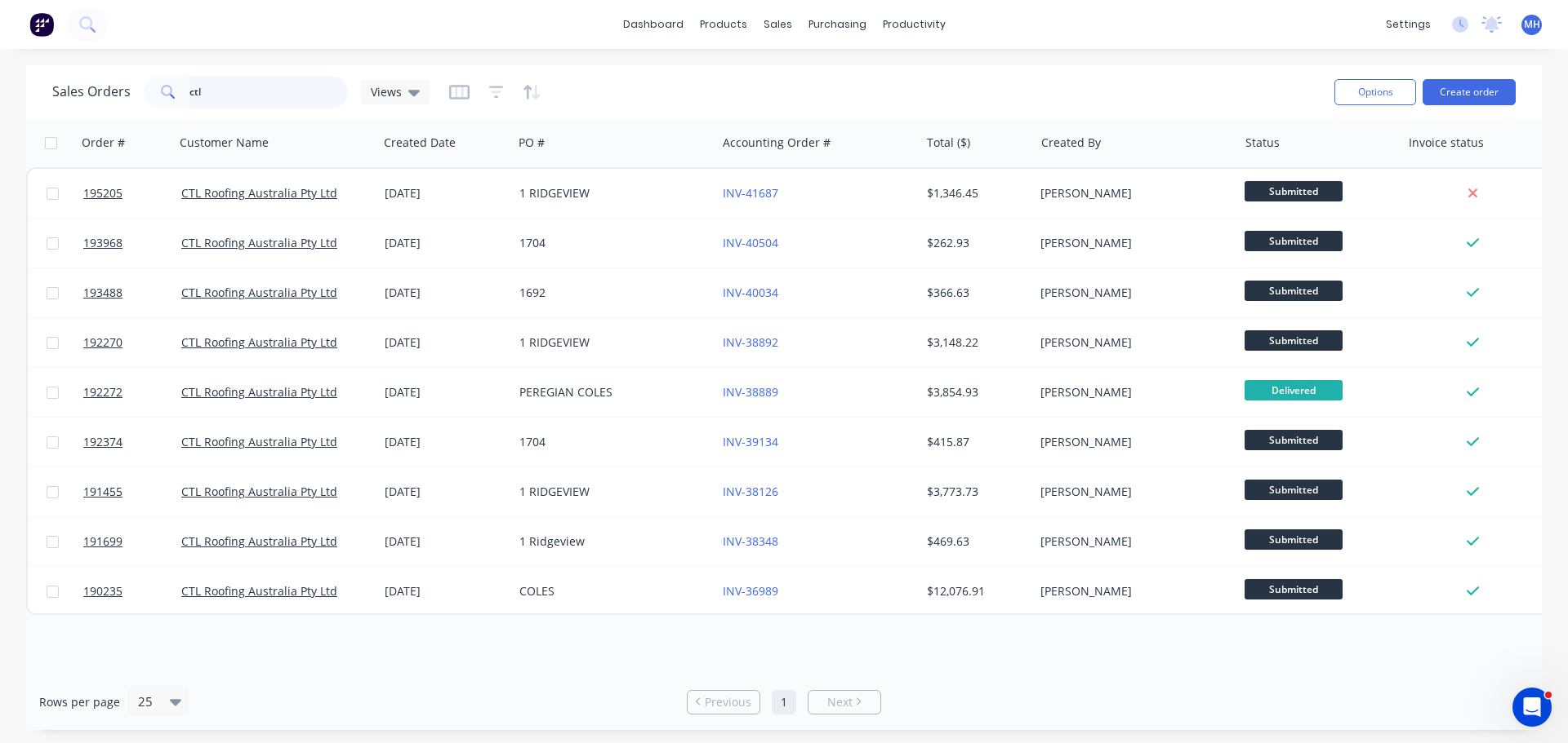
click at [221, 90] on input "ctl" at bounding box center [269, 92] width 159 height 33
click at [862, 88] on link "Purchase Orders" at bounding box center [906, 78] width 216 height 33
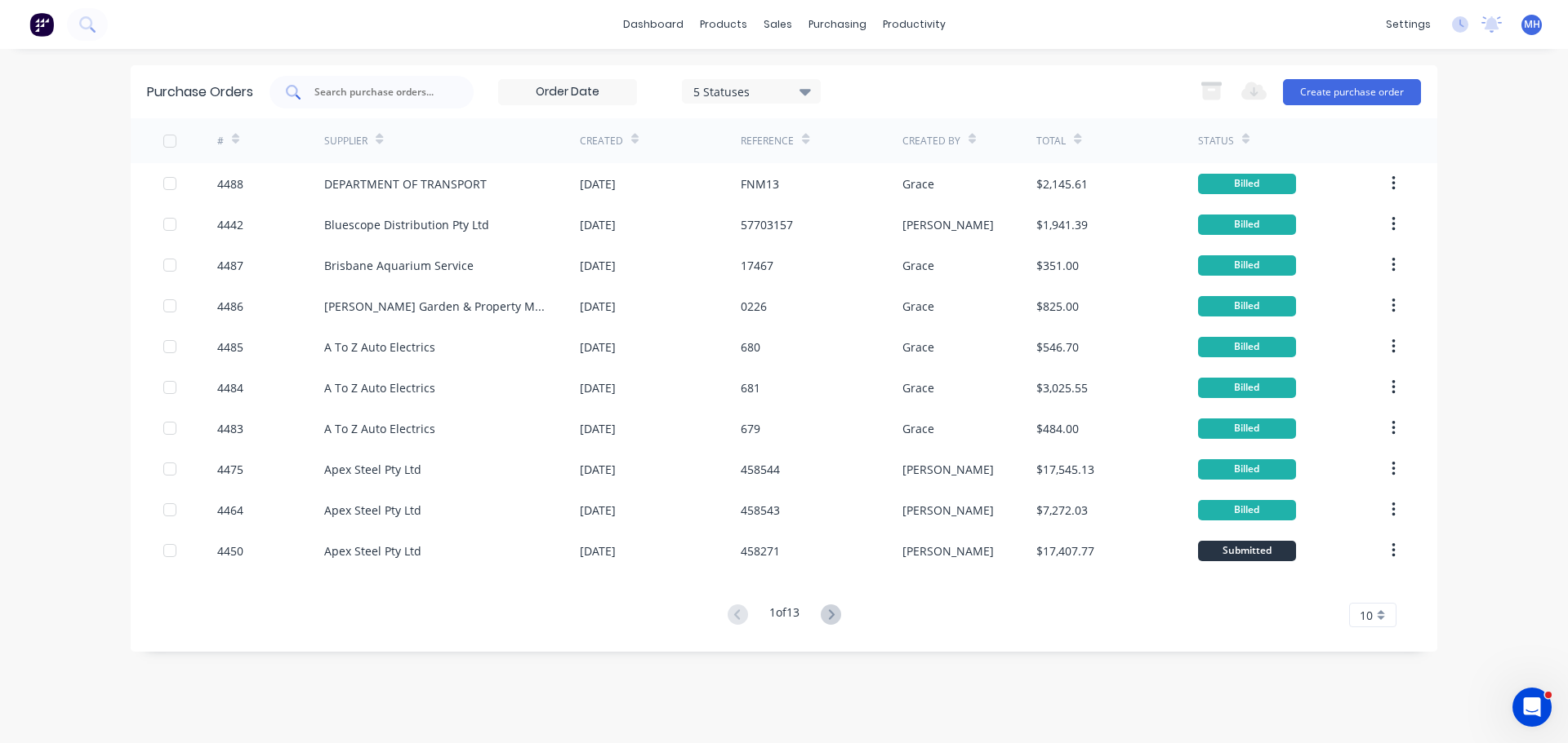
click at [377, 83] on div at bounding box center [371, 92] width 204 height 33
type input "4415"
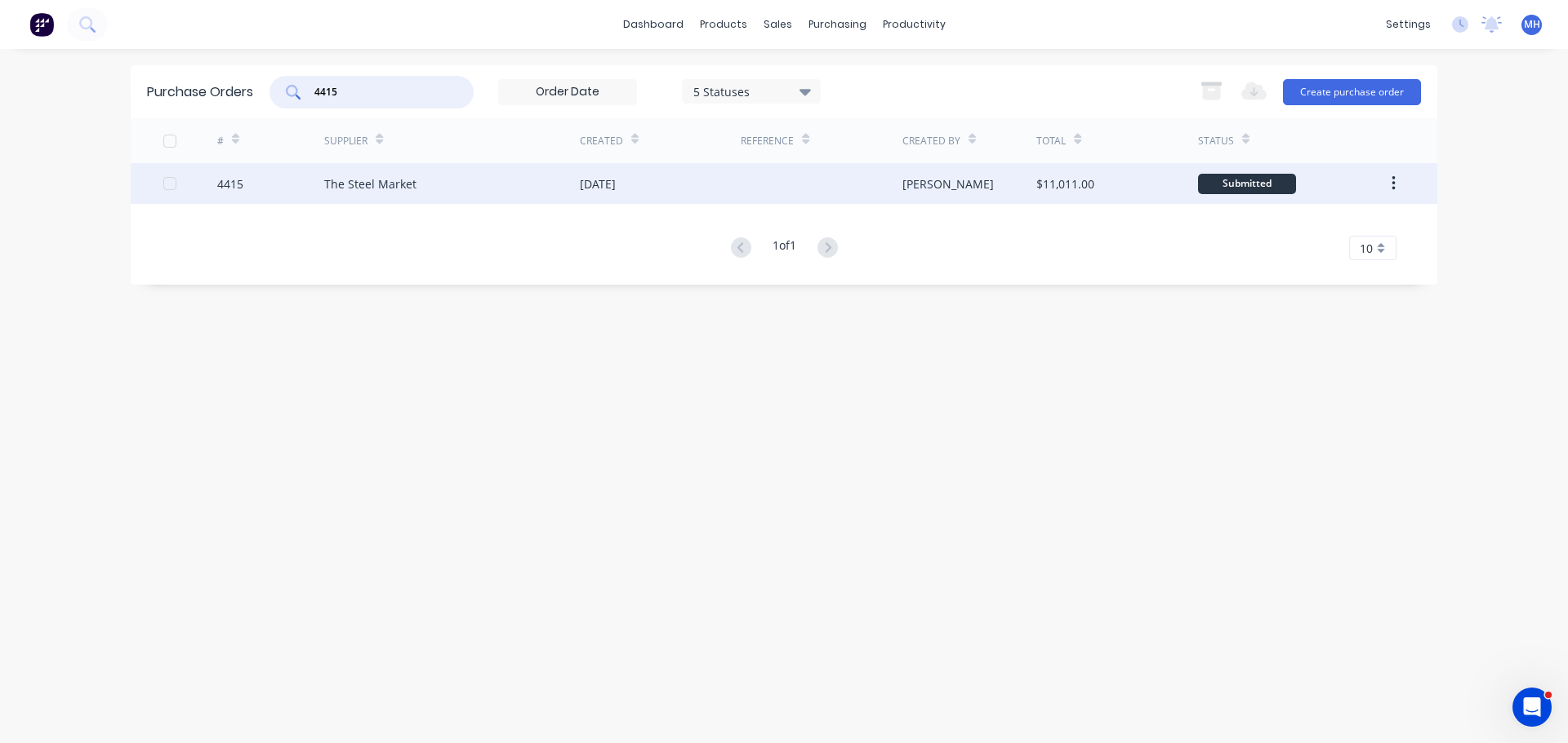
click at [461, 173] on div "The Steel Market" at bounding box center [452, 183] width 255 height 41
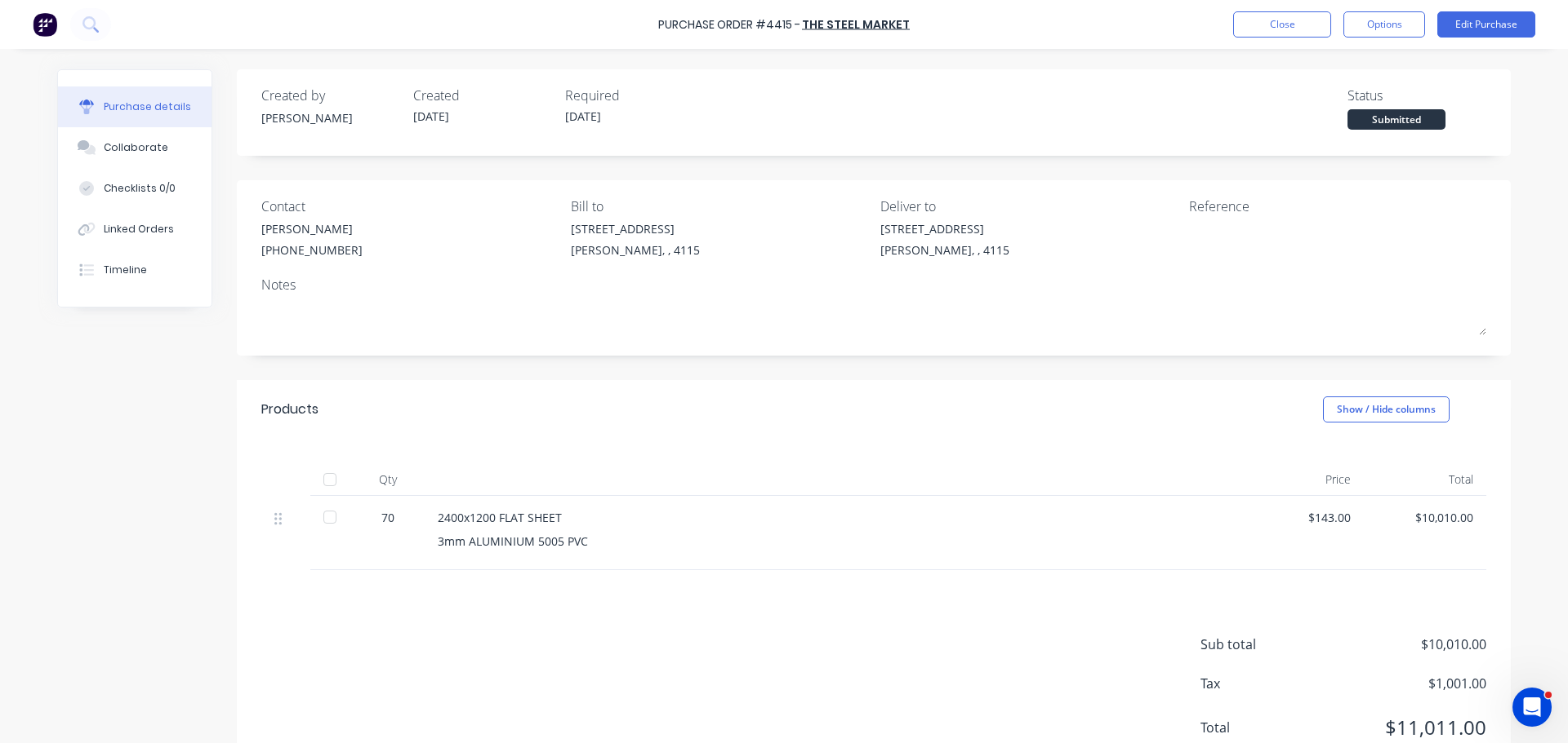
click at [581, 419] on div "Products Show / Hide columns" at bounding box center [874, 410] width 1274 height 59
click at [1257, 19] on button "Close" at bounding box center [1282, 25] width 98 height 26
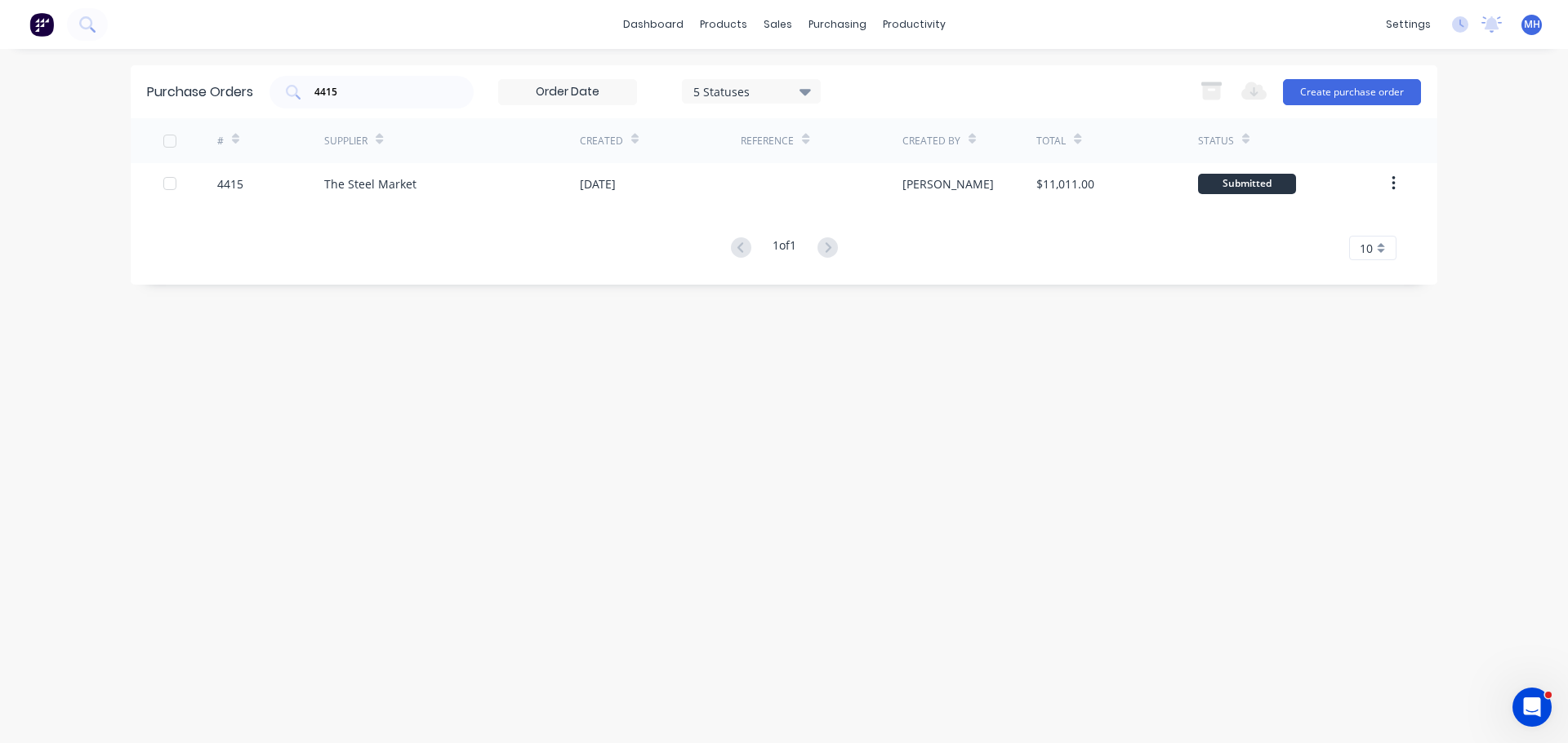
click at [825, 424] on div "Purchase Orders 4415 5 Statuses 5 Statuses Export to Excel (XLSX) Create purcha…" at bounding box center [784, 396] width 1306 height 662
click at [776, 426] on div "Purchase Orders 4415 5 Statuses 5 Statuses Export to Excel (XLSX) Create purcha…" at bounding box center [784, 396] width 1306 height 662
click at [830, 80] on div "Sales Orders" at bounding box center [838, 79] width 67 height 15
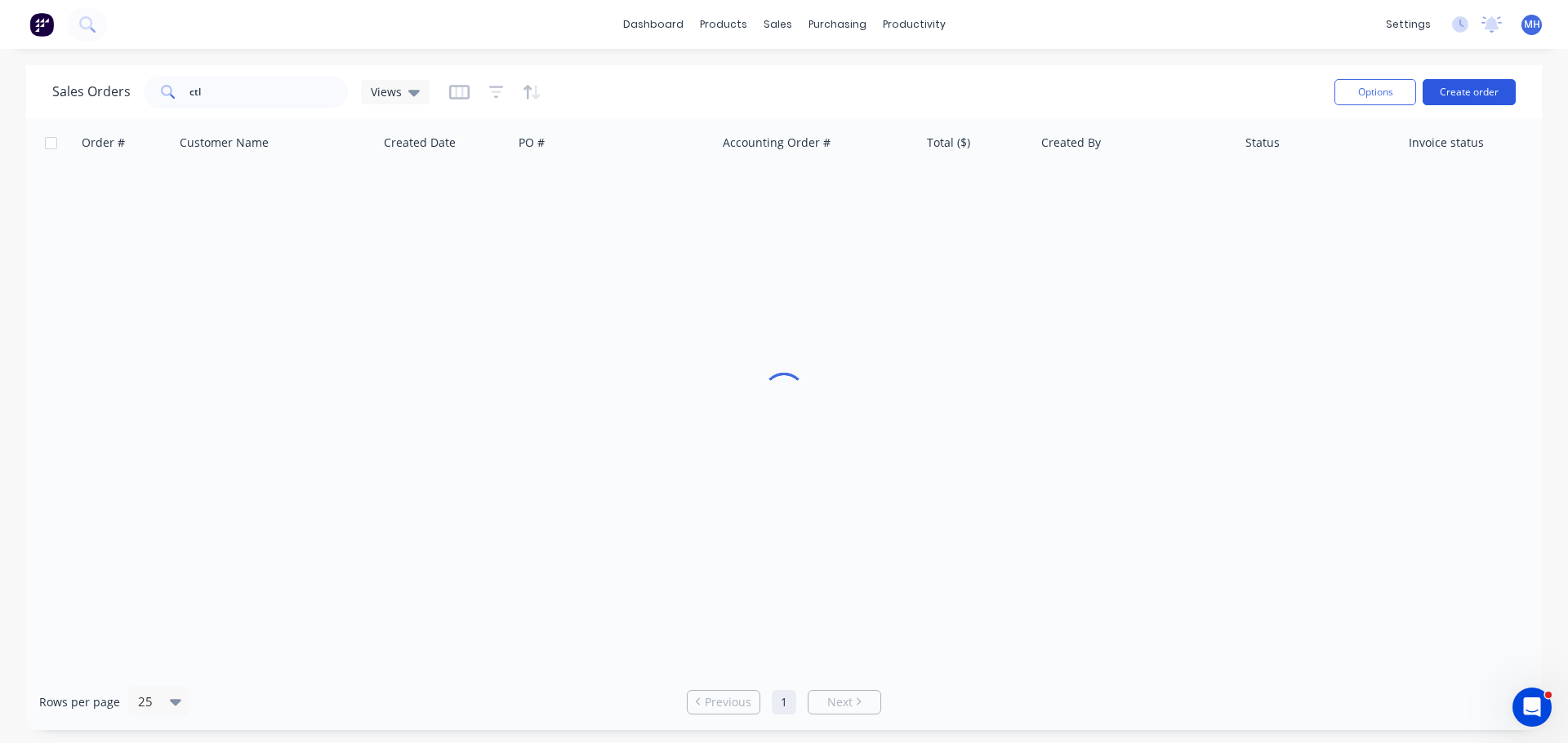
click at [1483, 94] on button "Create order" at bounding box center [1469, 92] width 93 height 26
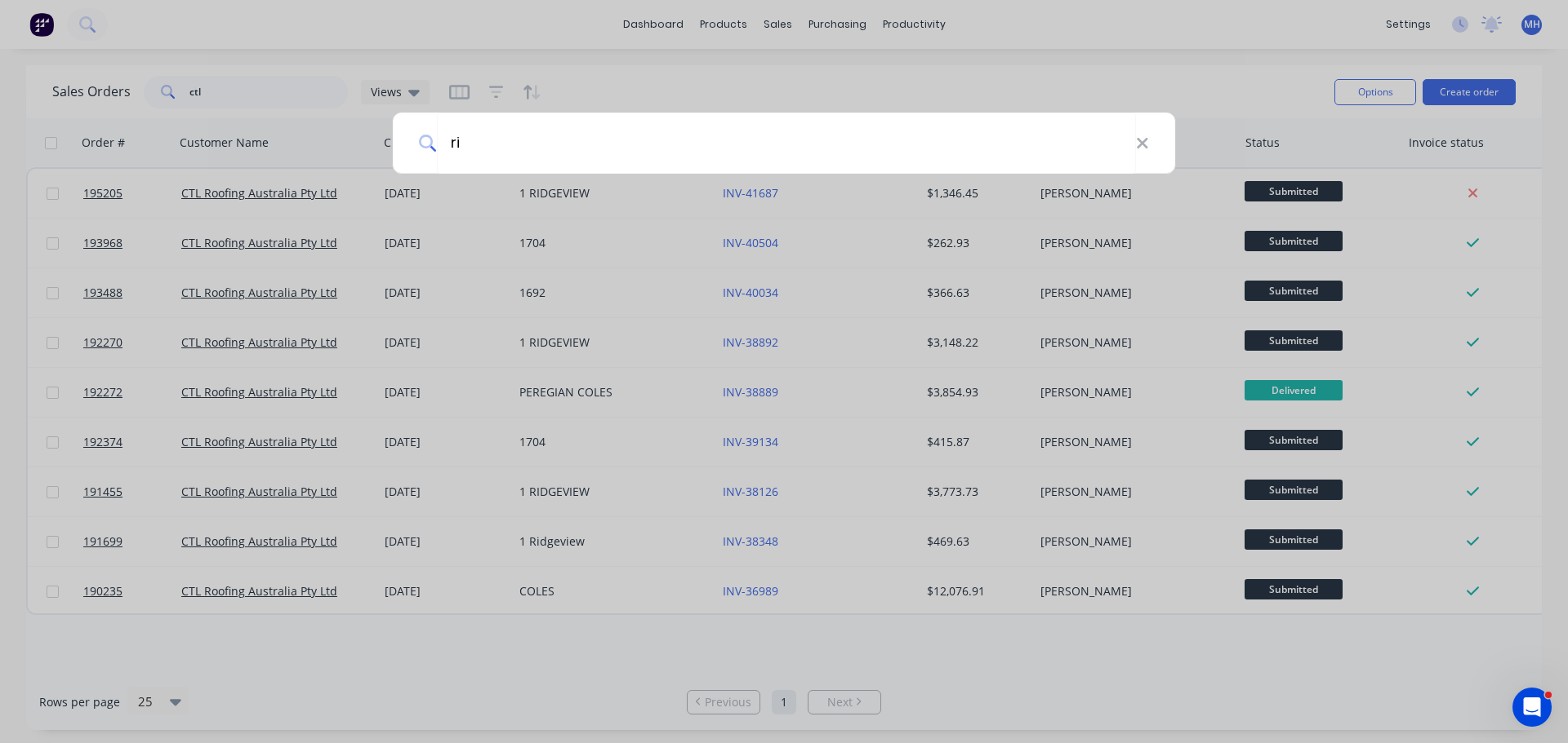
type input "r"
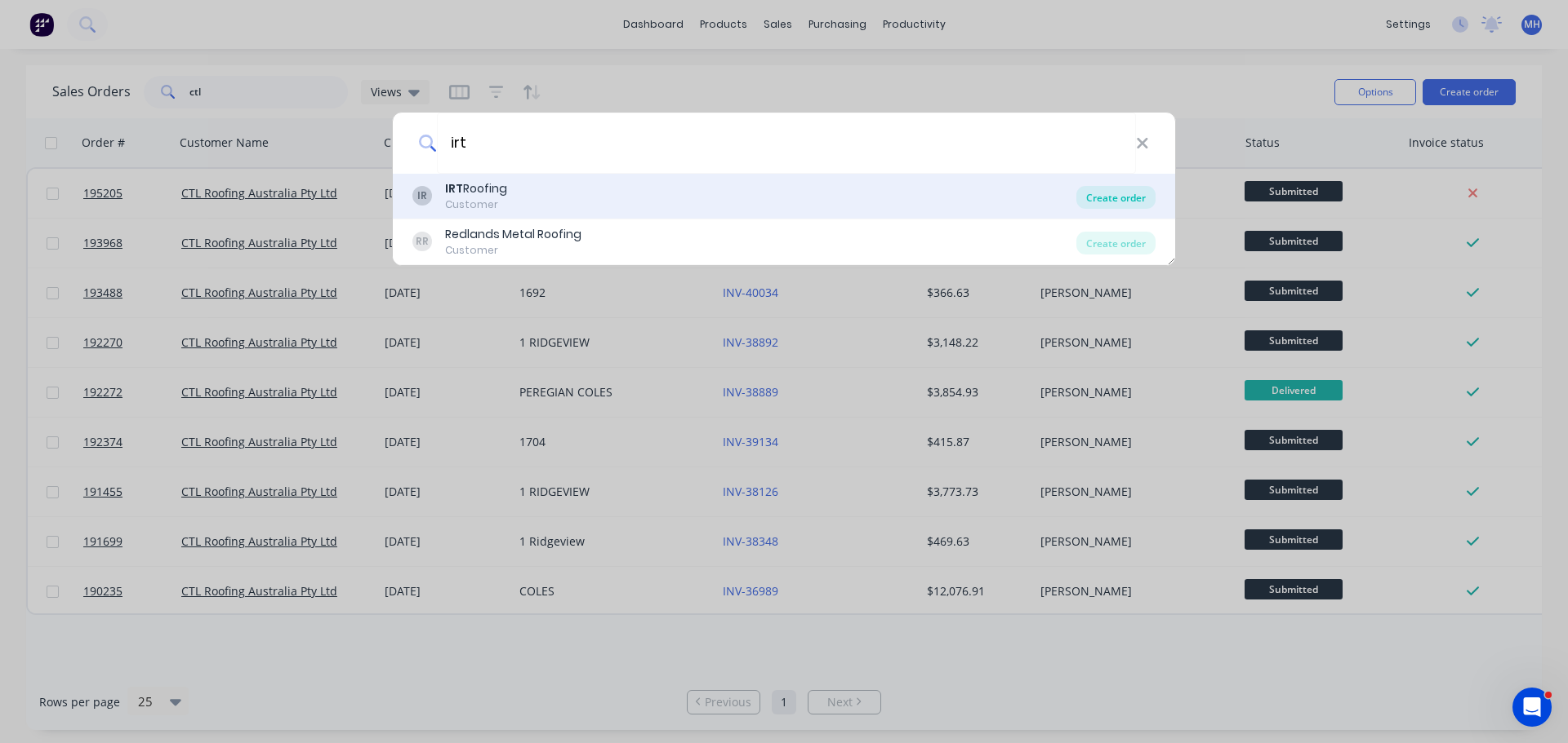
type input "irt"
drag, startPoint x: 1110, startPoint y: 194, endPoint x: 1104, endPoint y: 213, distance: 19.9
click at [1111, 194] on div "Create order" at bounding box center [1115, 197] width 79 height 23
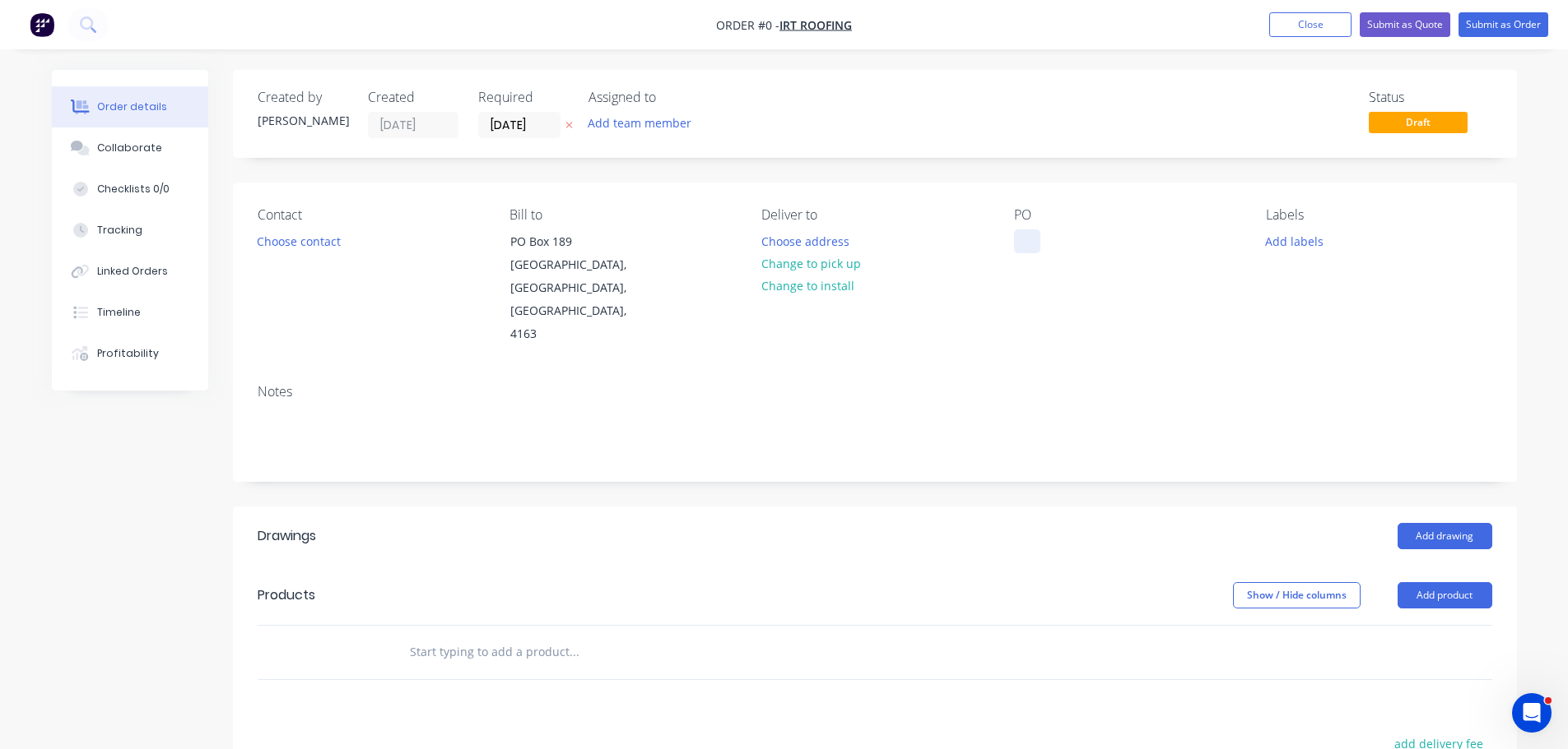
click at [1026, 238] on div at bounding box center [1027, 241] width 26 height 24
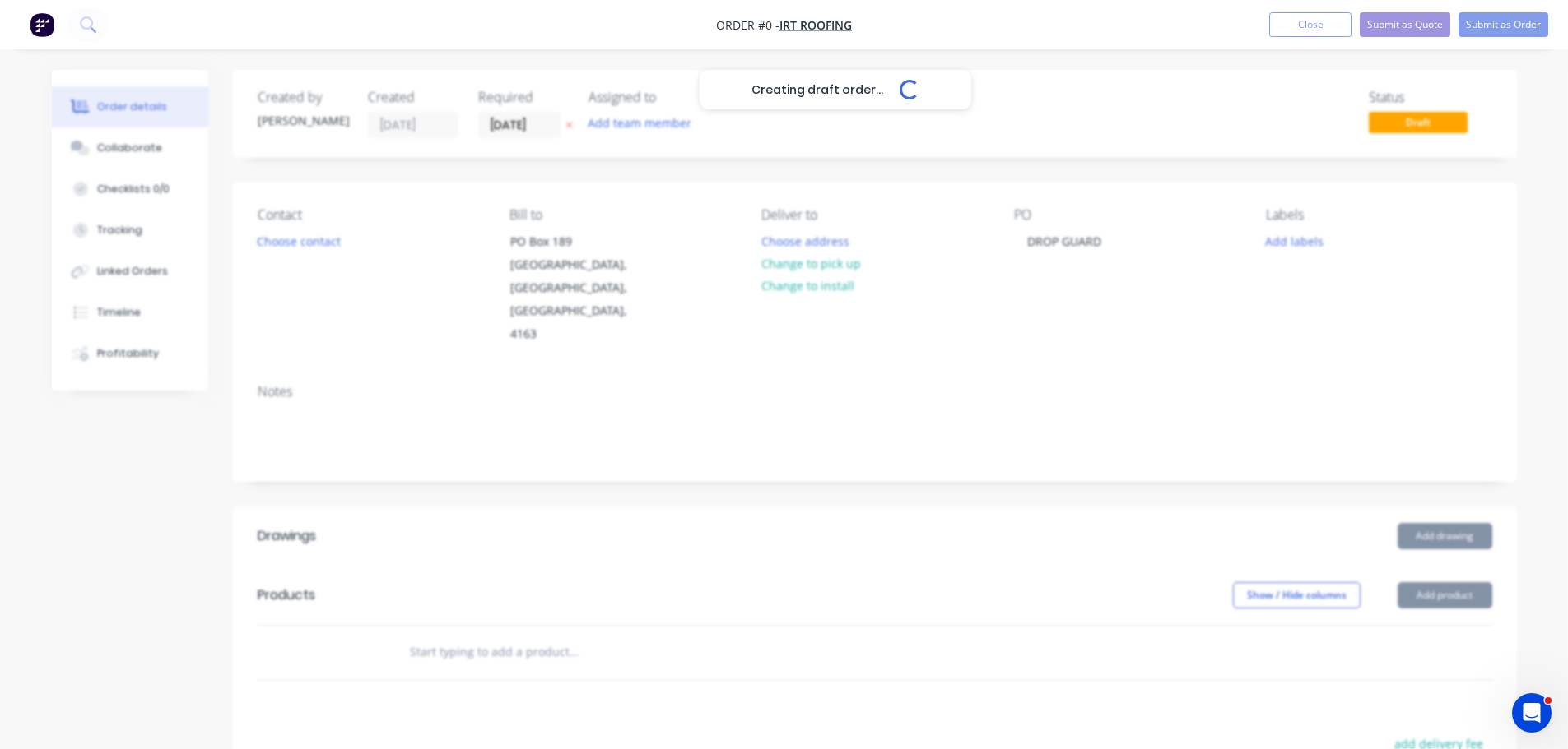
click at [1108, 422] on div "Creating draft order... Loading... Order details Collaborate Checklists 0/0 Tra…" at bounding box center [784, 585] width 1498 height 1029
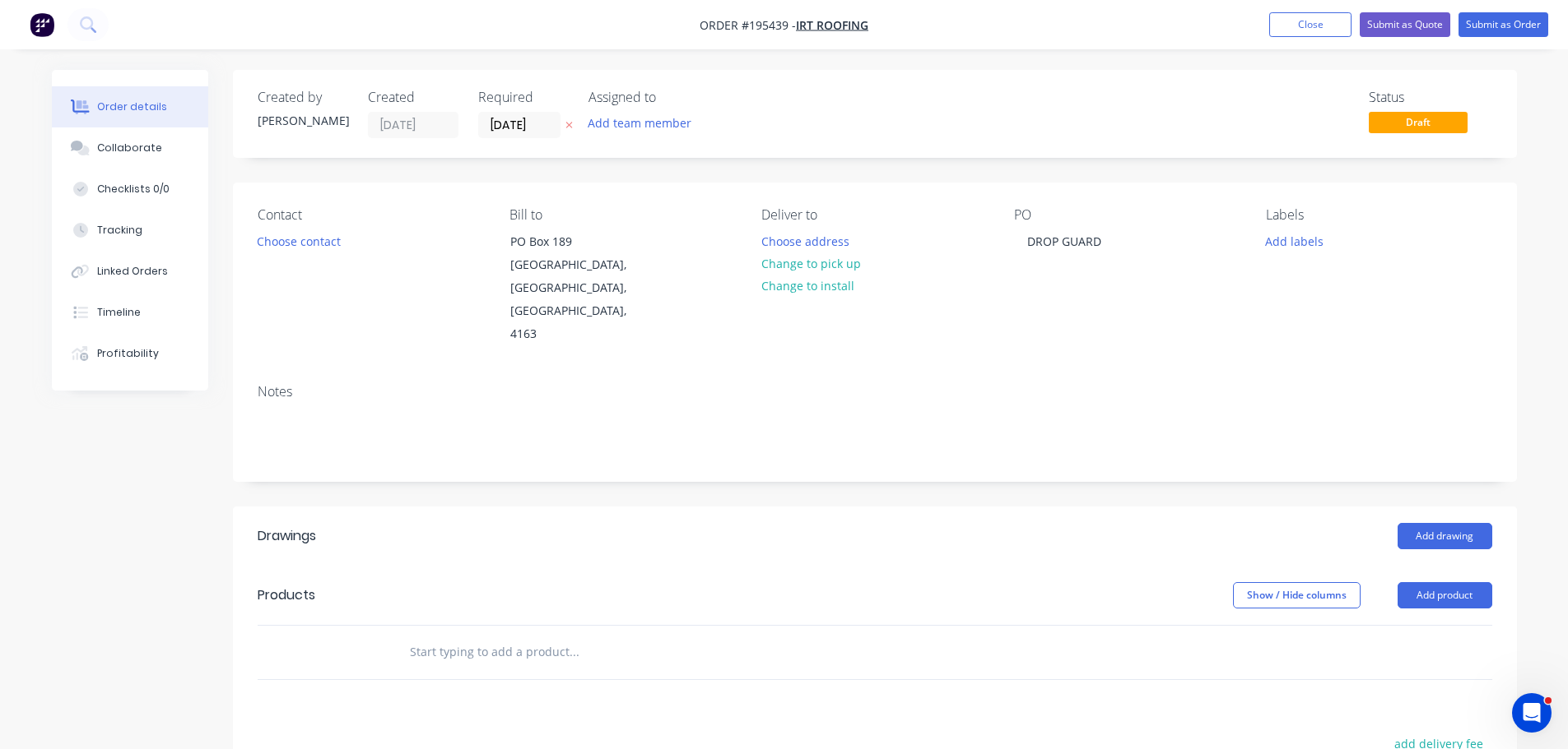
click at [1436, 582] on button "Add product" at bounding box center [1444, 596] width 95 height 26
click at [1419, 658] on div "Basic product" at bounding box center [1414, 670] width 127 height 24
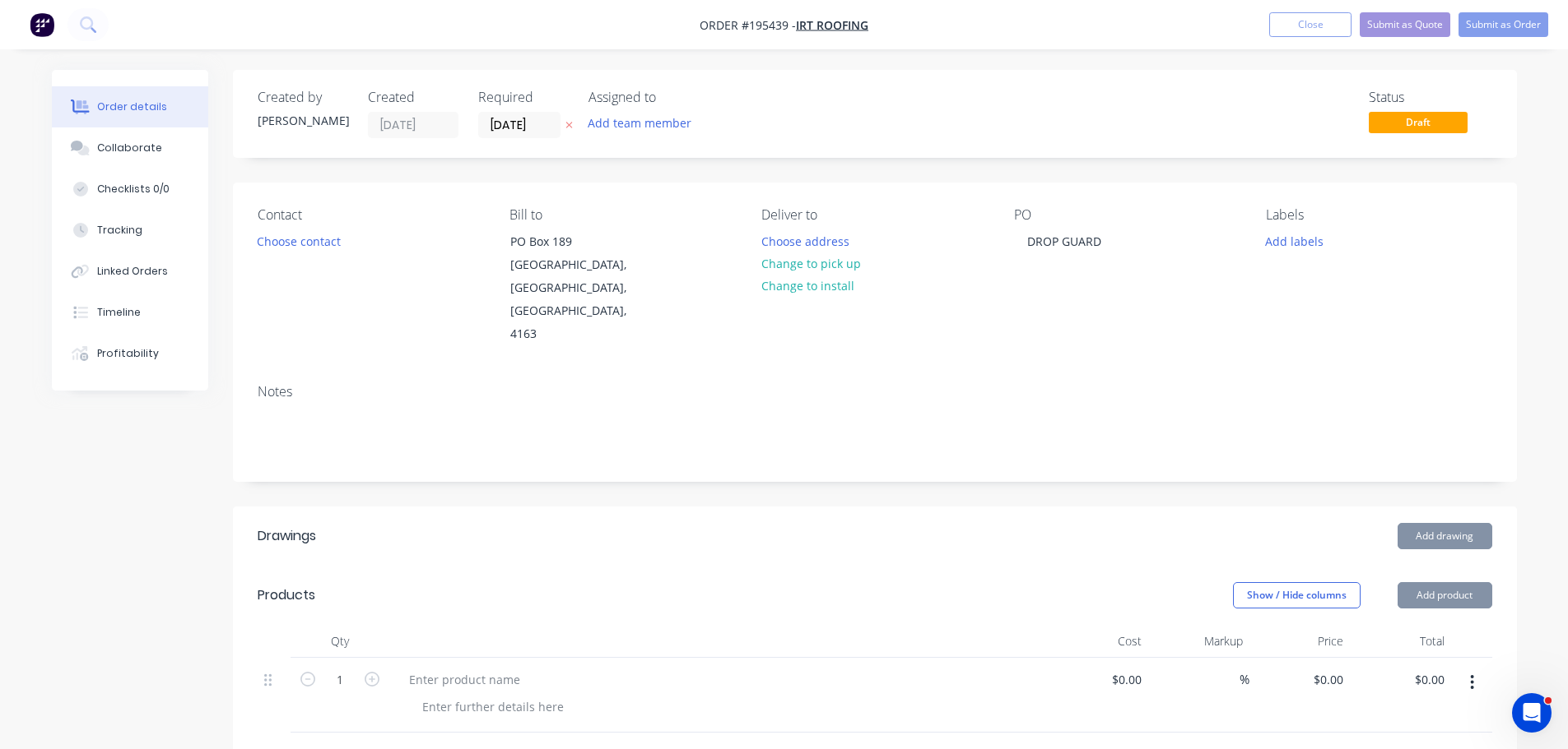
click at [531, 668] on div at bounding box center [719, 680] width 645 height 24
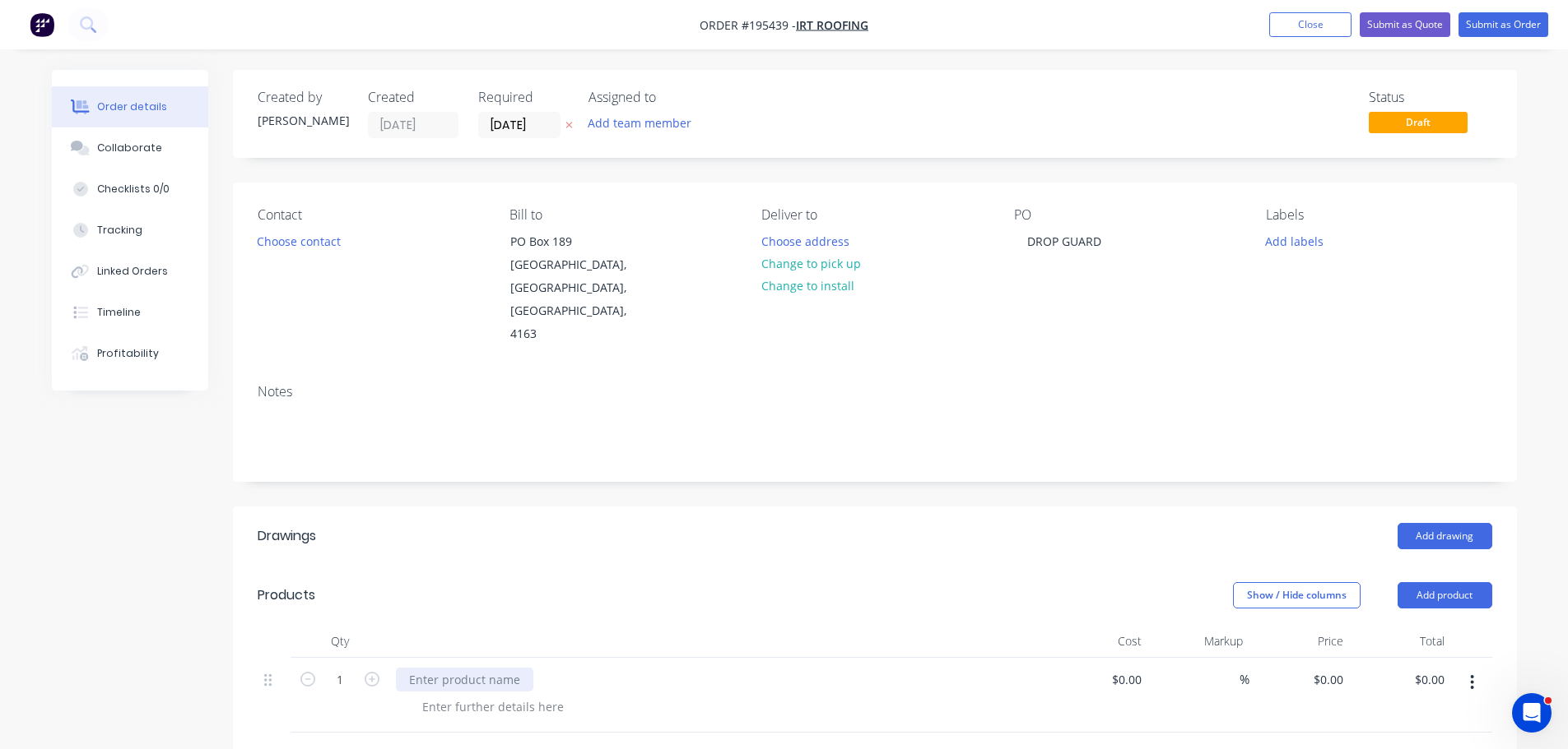
click at [488, 668] on div at bounding box center [465, 680] width 138 height 24
click at [1343, 668] on input "0" at bounding box center [1330, 680] width 38 height 24
type input "$75.00"
click at [894, 506] on header "Drawings Add drawing" at bounding box center [875, 536] width 1284 height 59
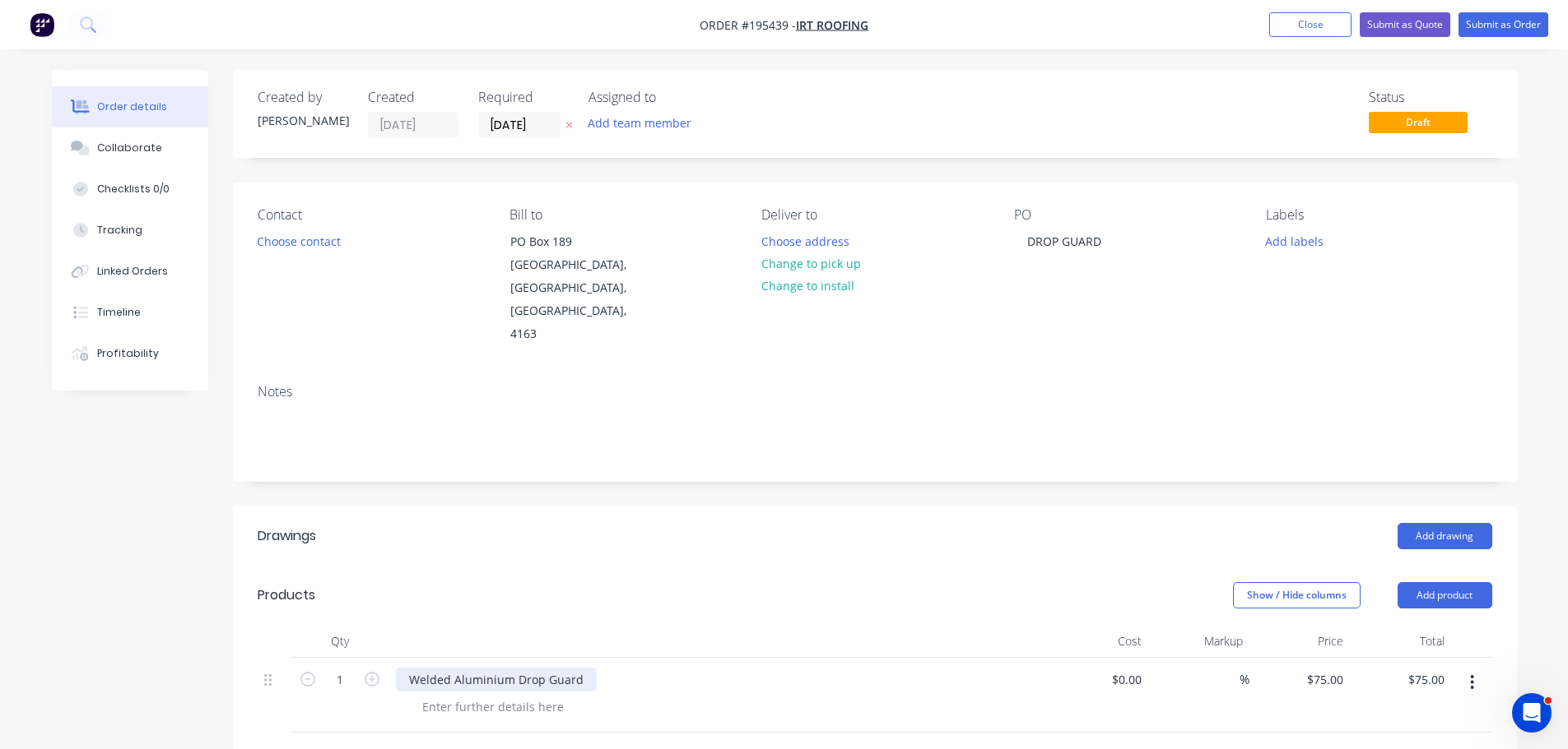
click at [410, 668] on div "Welded Aluminium Drop Guard" at bounding box center [496, 680] width 201 height 24
click at [585, 668] on div "Welded Aluminium Drop Guard" at bounding box center [496, 680] width 201 height 24
click at [767, 523] on div "Add drawing" at bounding box center [1005, 536] width 972 height 26
click at [530, 668] on div "Welded Aluminium Drop Guard Laser Cut Perforation" at bounding box center [496, 689] width 201 height 41
click at [619, 448] on div "Created by Michael Created 13/10/25 Required 13/10/25 Assigned to Add team memb…" at bounding box center [875, 634] width 1284 height 1128
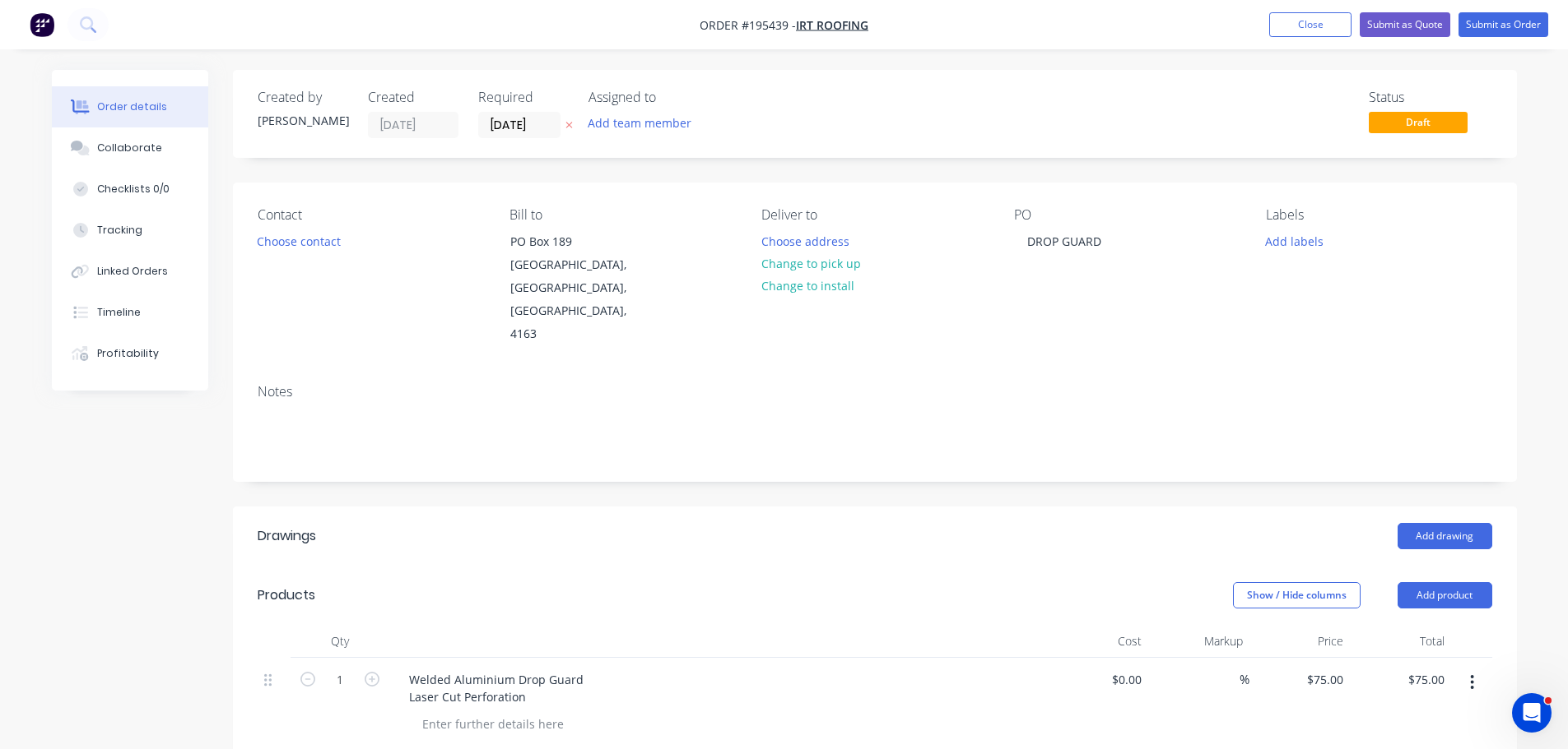
click at [565, 130] on icon "button" at bounding box center [569, 125] width 7 height 10
click at [1361, 30] on button "Submit as Quote" at bounding box center [1405, 25] width 91 height 25
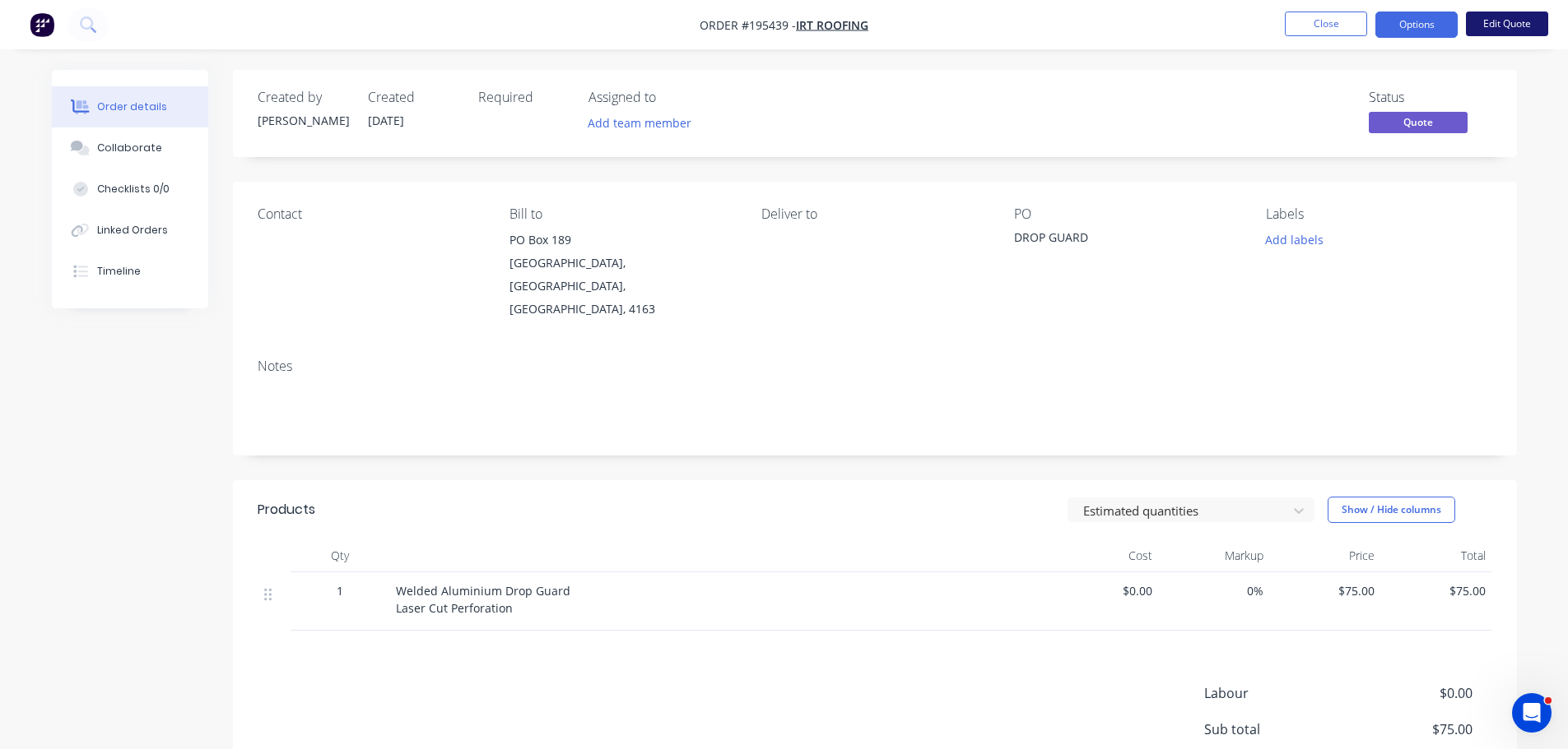
click at [1490, 23] on button "Edit Quote" at bounding box center [1507, 24] width 83 height 25
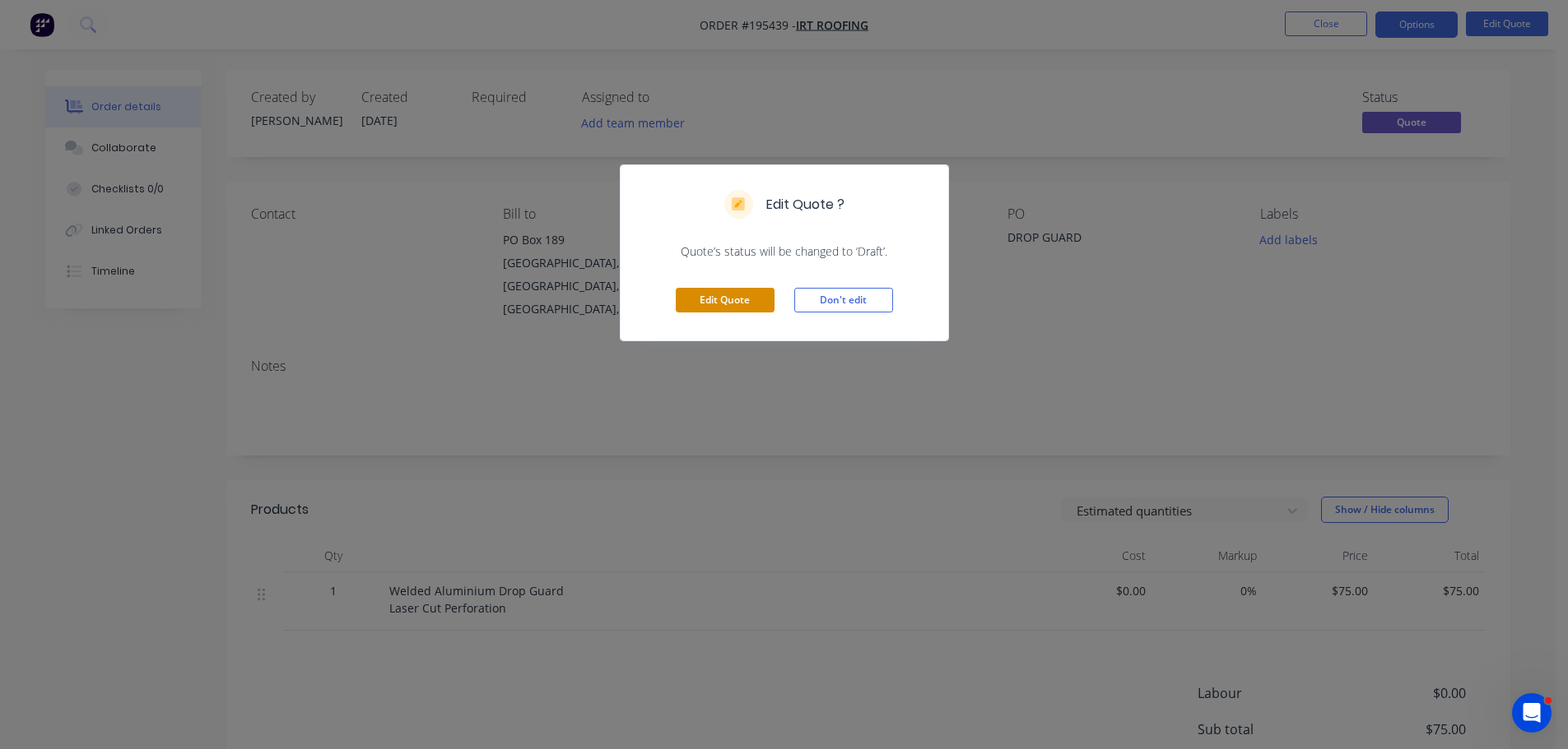
click at [716, 295] on button "Edit Quote" at bounding box center [725, 300] width 99 height 25
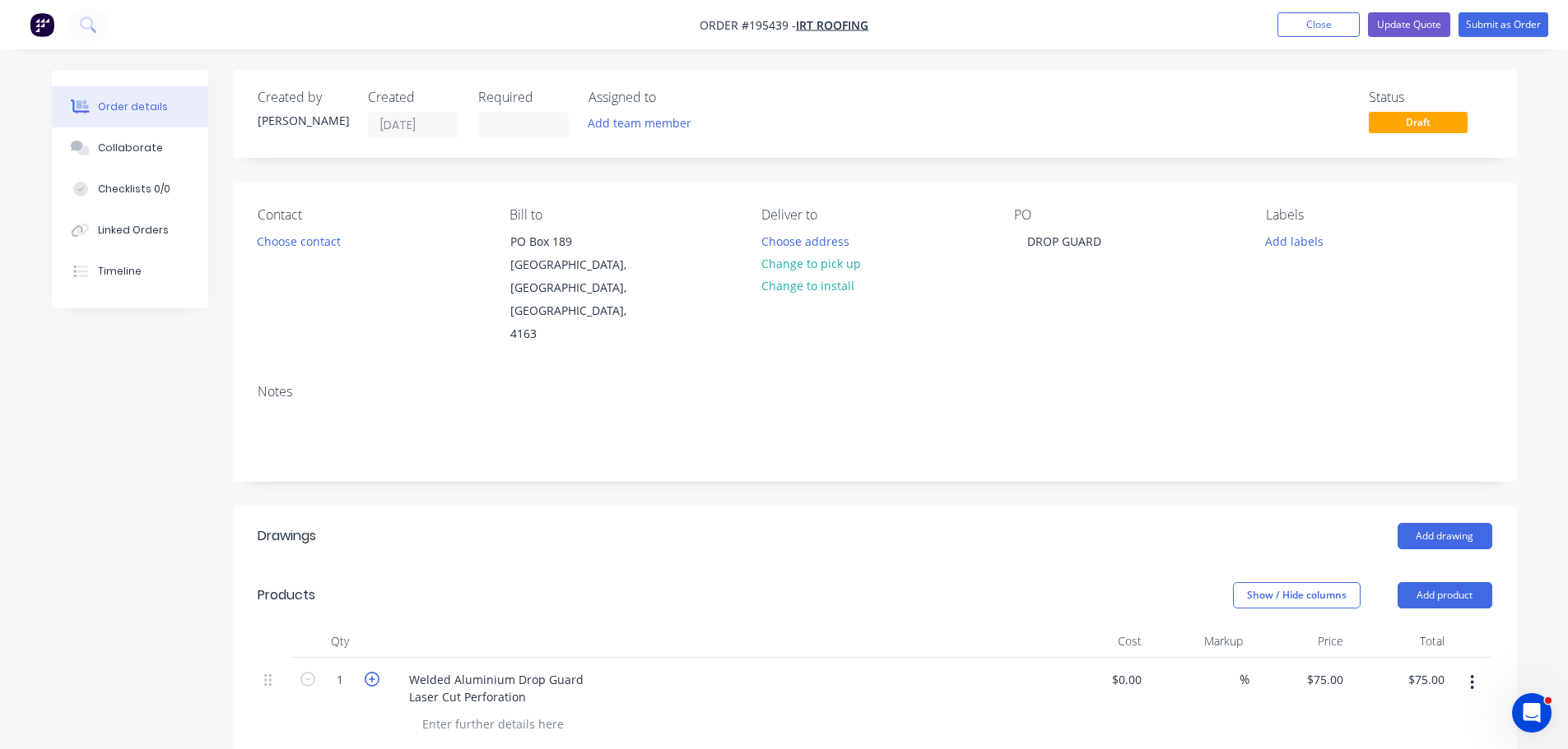
click at [373, 672] on icon "button" at bounding box center [372, 680] width 15 height 15
type input "2"
type input "$150.00"
click at [373, 672] on icon "button" at bounding box center [372, 680] width 15 height 15
type input "3"
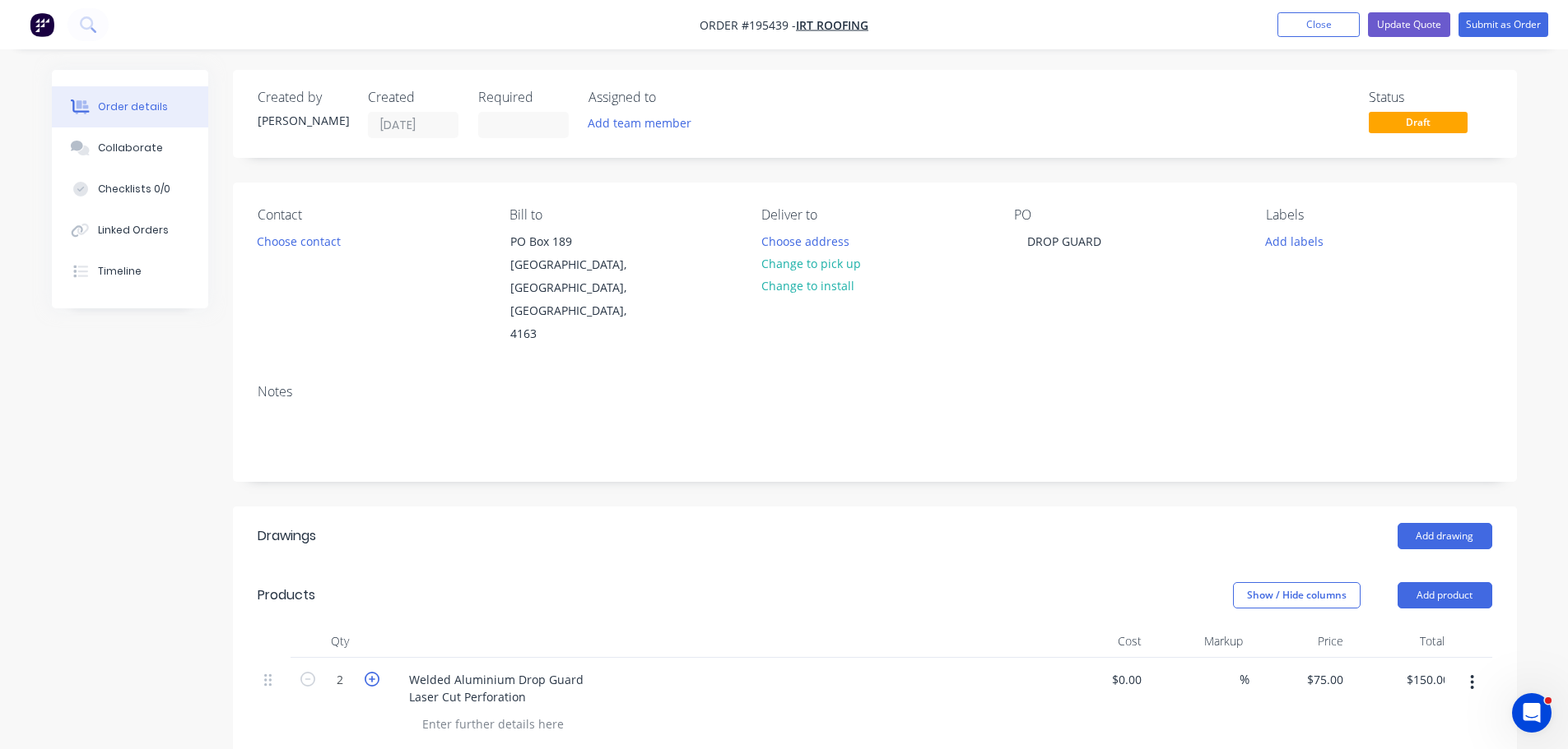
type input "$225.00"
click at [373, 672] on icon "button" at bounding box center [372, 680] width 15 height 15
type input "4"
type input "$300.00"
click at [373, 672] on icon "button" at bounding box center [372, 680] width 15 height 15
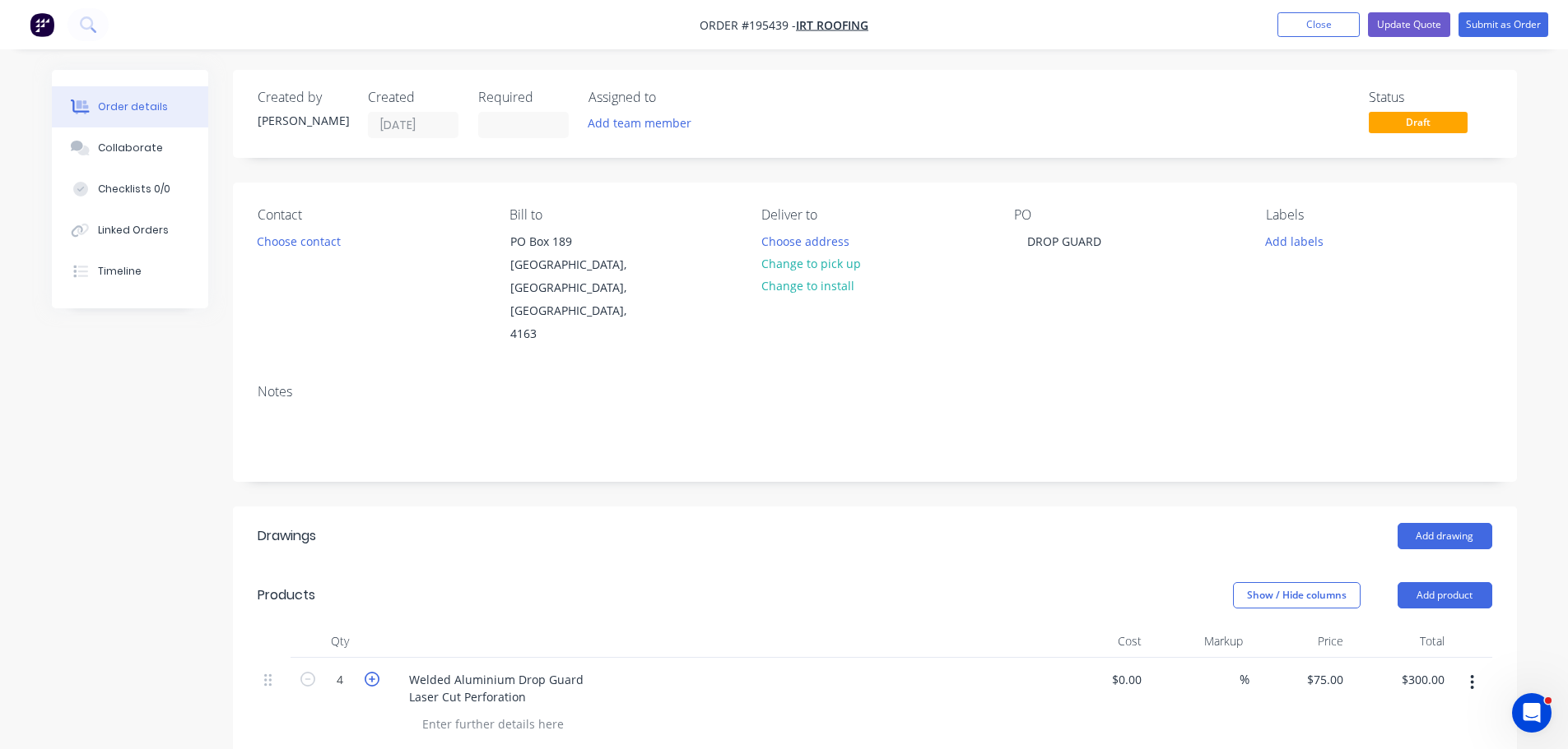
type input "5"
type input "$375.00"
click at [373, 672] on icon "button" at bounding box center [372, 680] width 15 height 15
type input "6"
type input "$450.00"
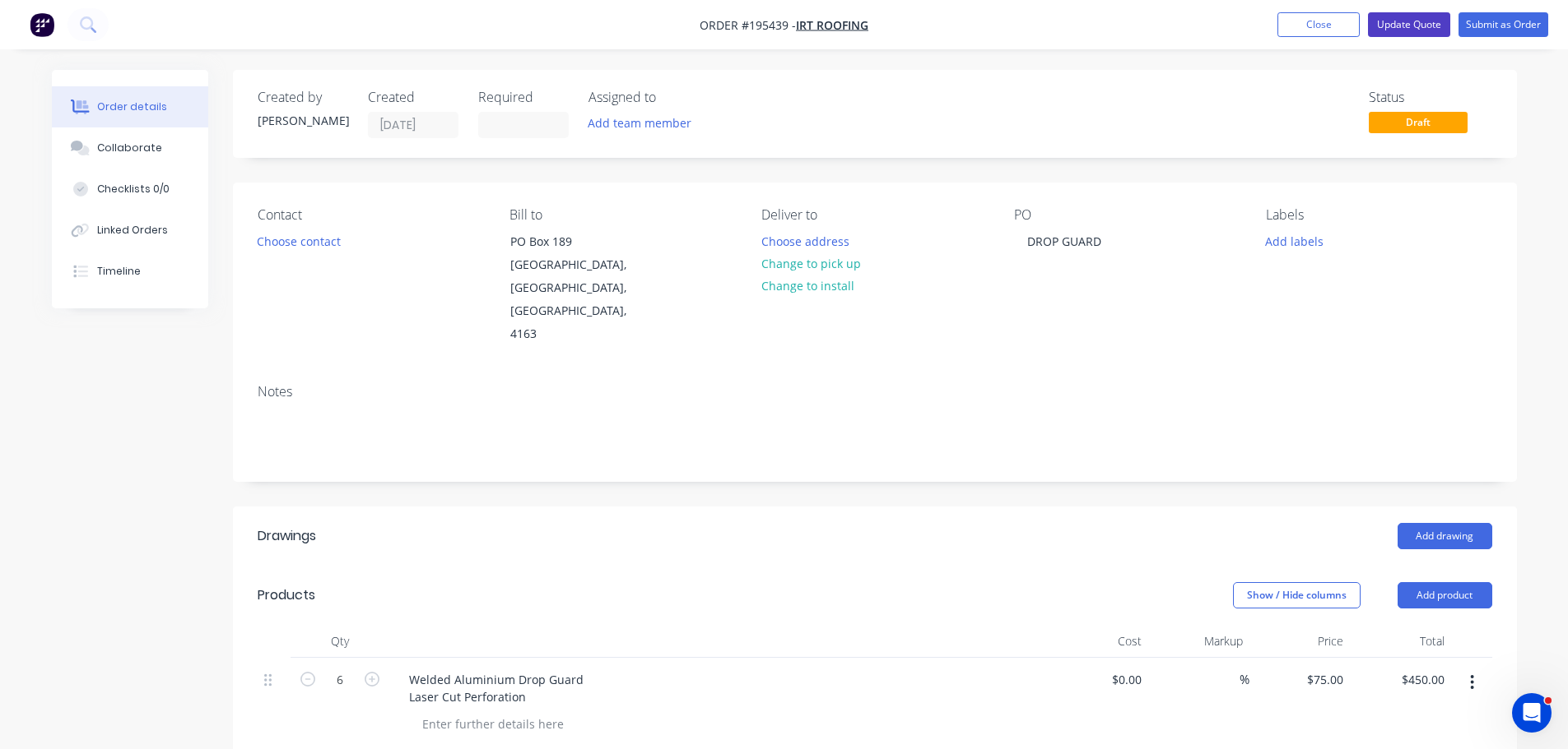
click at [1403, 24] on button "Update Quote" at bounding box center [1409, 25] width 83 height 25
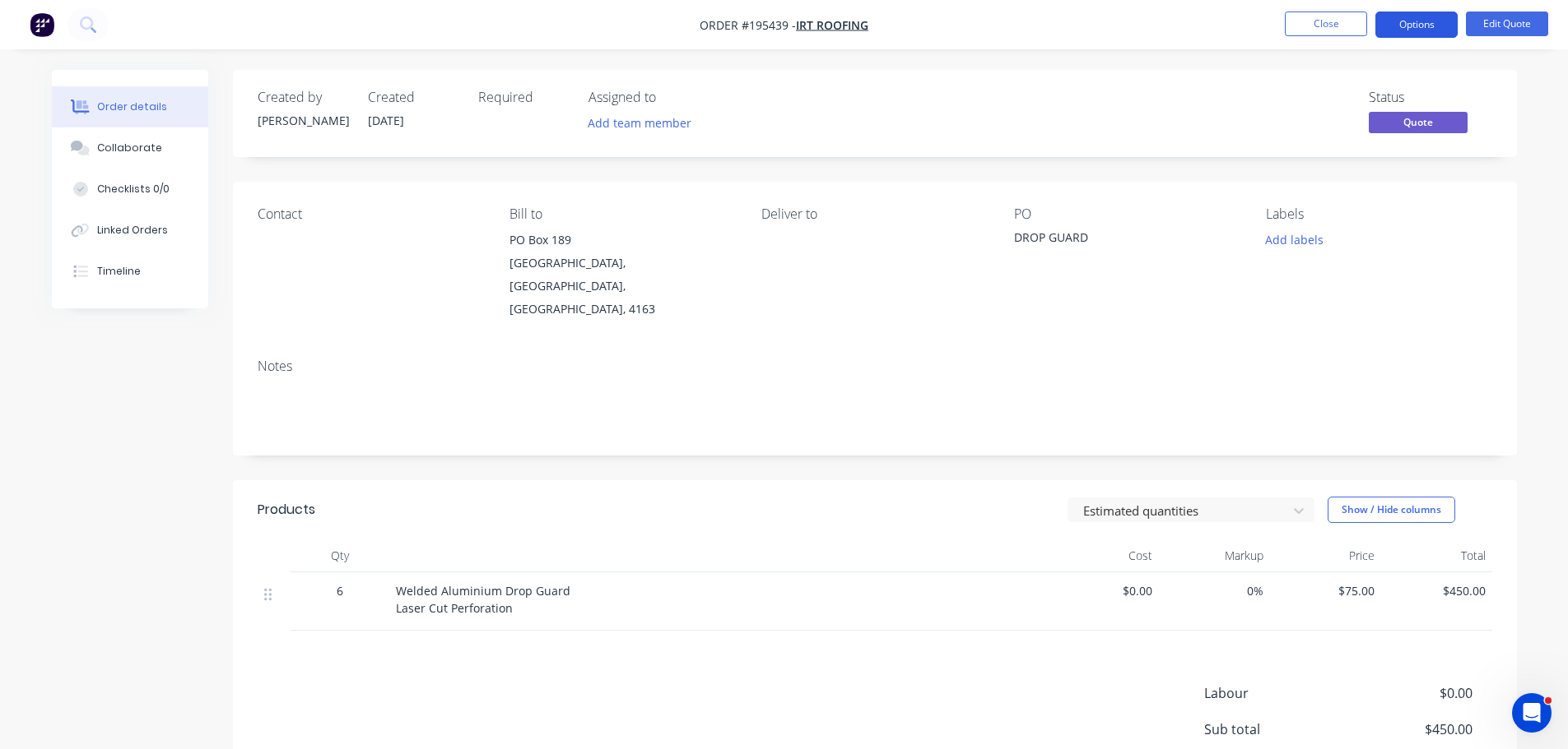
drag, startPoint x: 1399, startPoint y: 17, endPoint x: 1394, endPoint y: 38, distance: 21.6
click at [1399, 18] on button "Options" at bounding box center [1416, 25] width 83 height 26
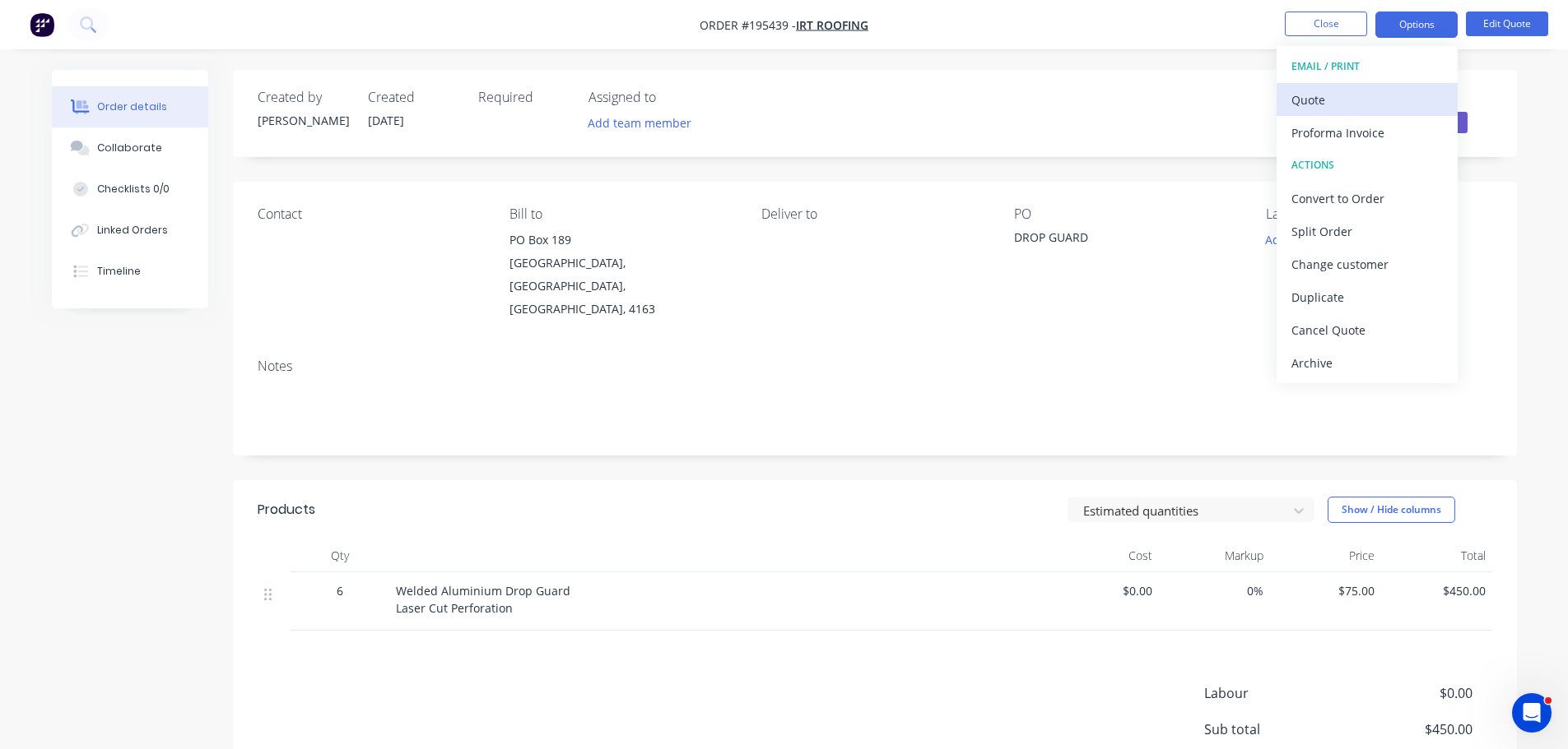
click at [1351, 102] on div "Quote" at bounding box center [1367, 100] width 151 height 24
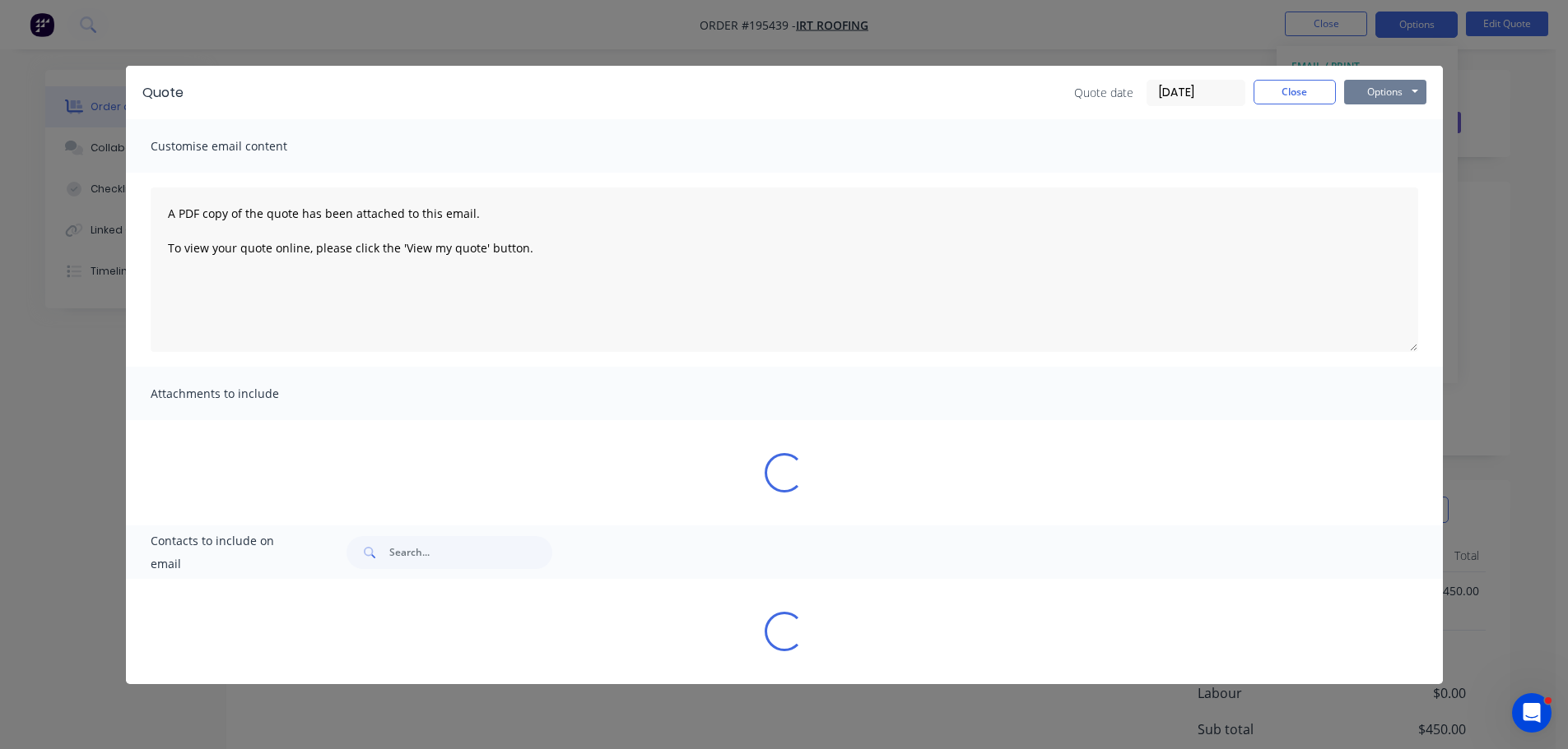
click at [1355, 102] on button "Options" at bounding box center [1385, 92] width 83 height 25
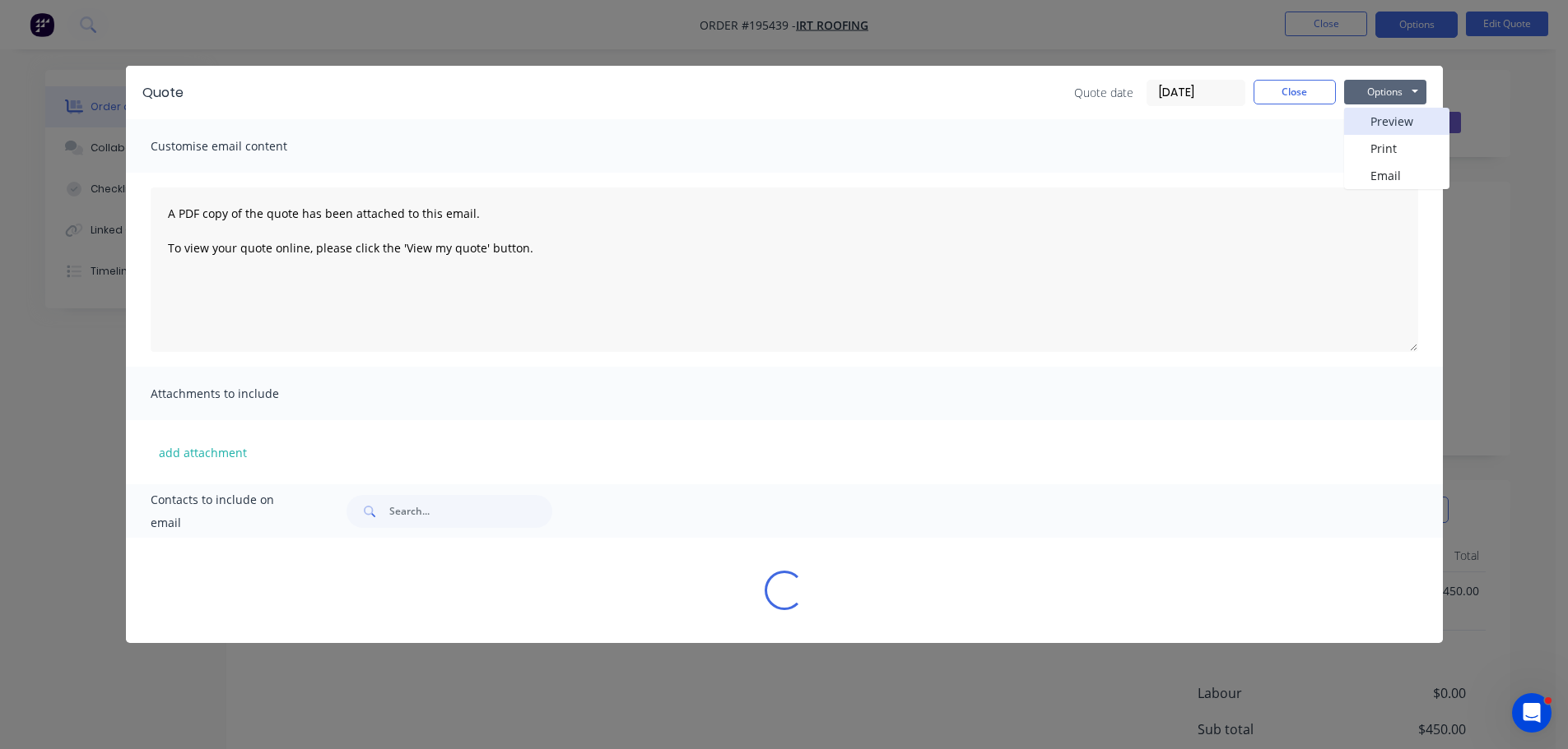
click at [1364, 112] on button "Preview" at bounding box center [1396, 121] width 106 height 27
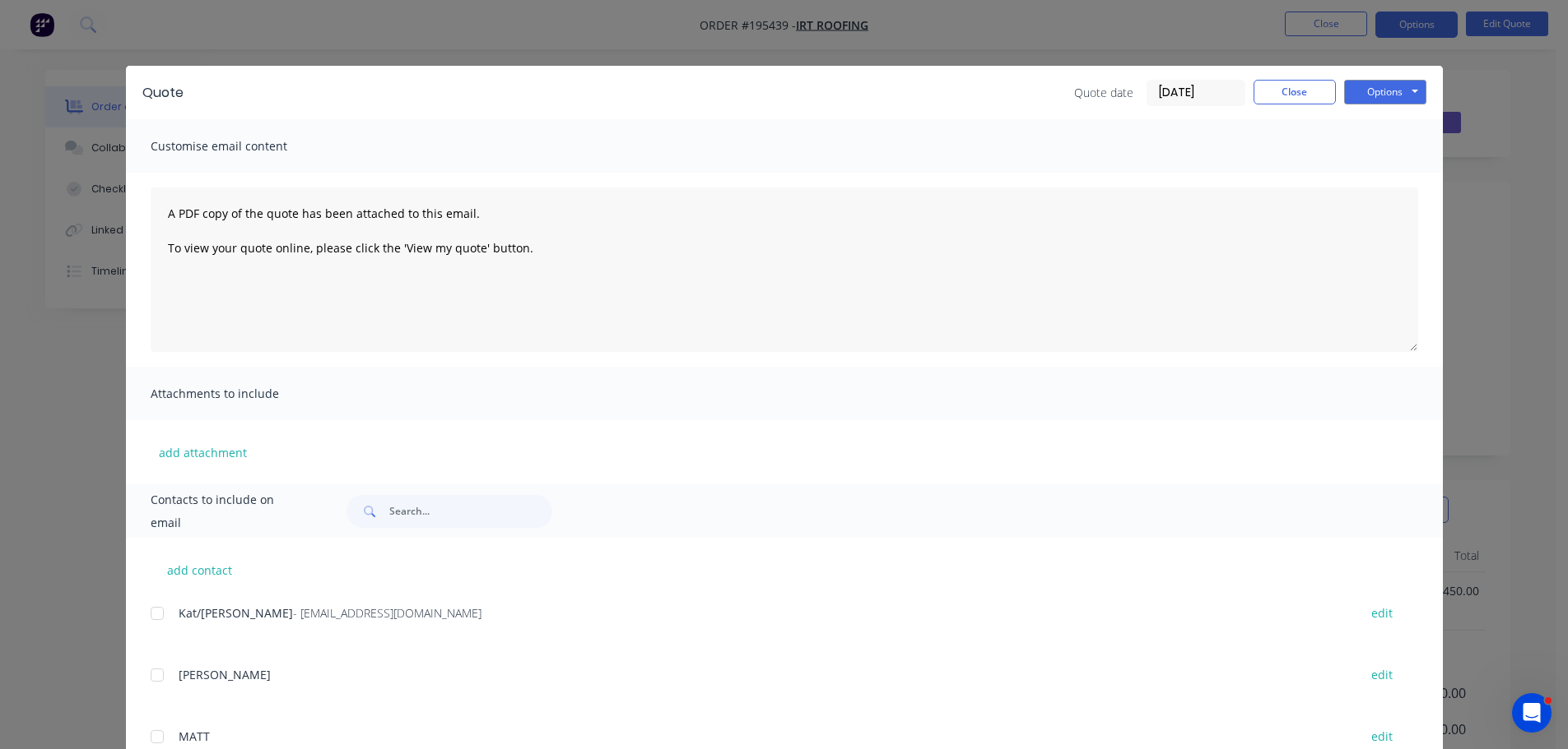
drag, startPoint x: 110, startPoint y: 200, endPoint x: 111, endPoint y: 189, distance: 11.0
click at [111, 200] on div "Quote Quote date 13/10/25 Close Options Preview Print Email Customise email con…" at bounding box center [784, 374] width 1568 height 749
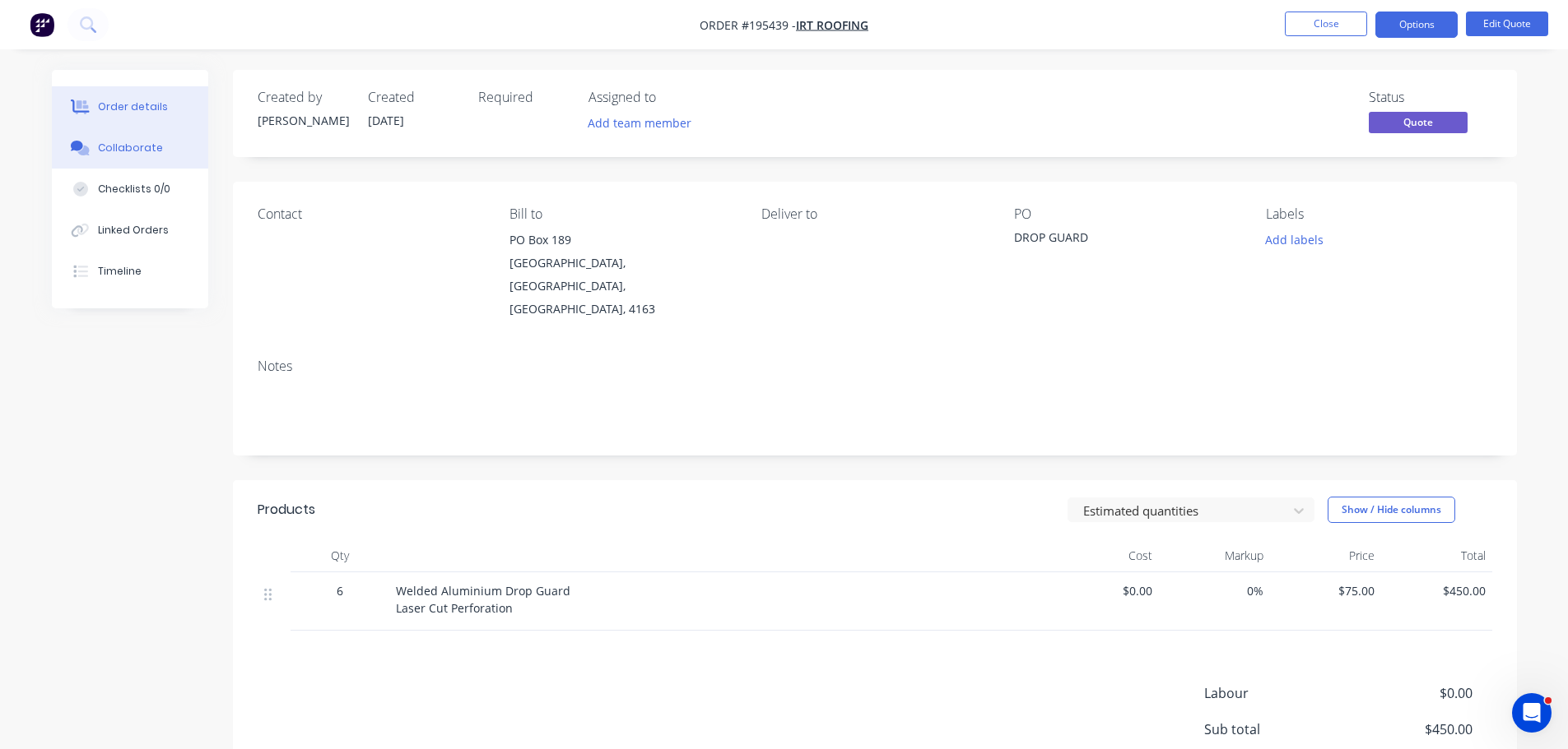
click at [111, 148] on div "Collaborate" at bounding box center [130, 148] width 65 height 15
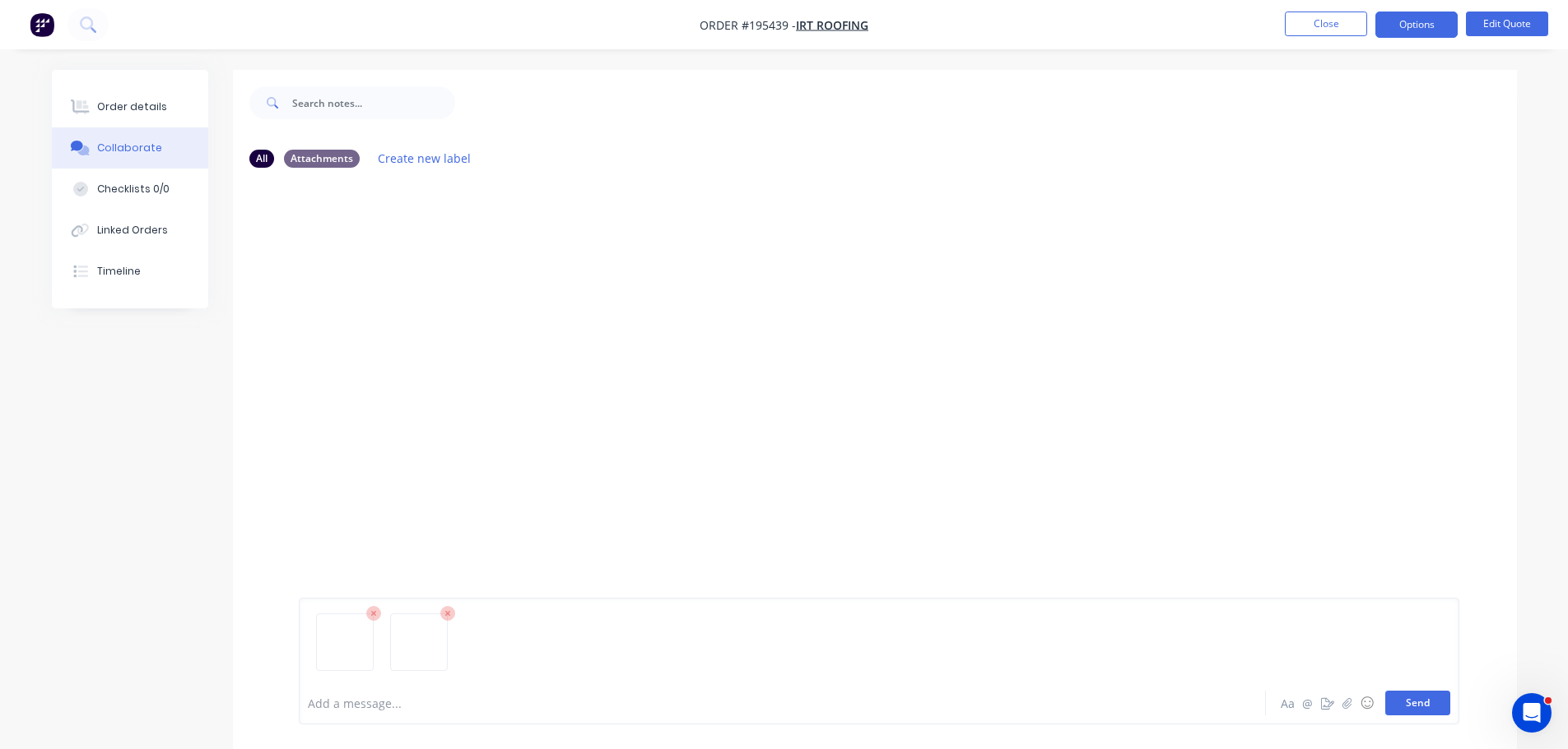
click at [1414, 699] on button "Send" at bounding box center [1417, 704] width 65 height 25
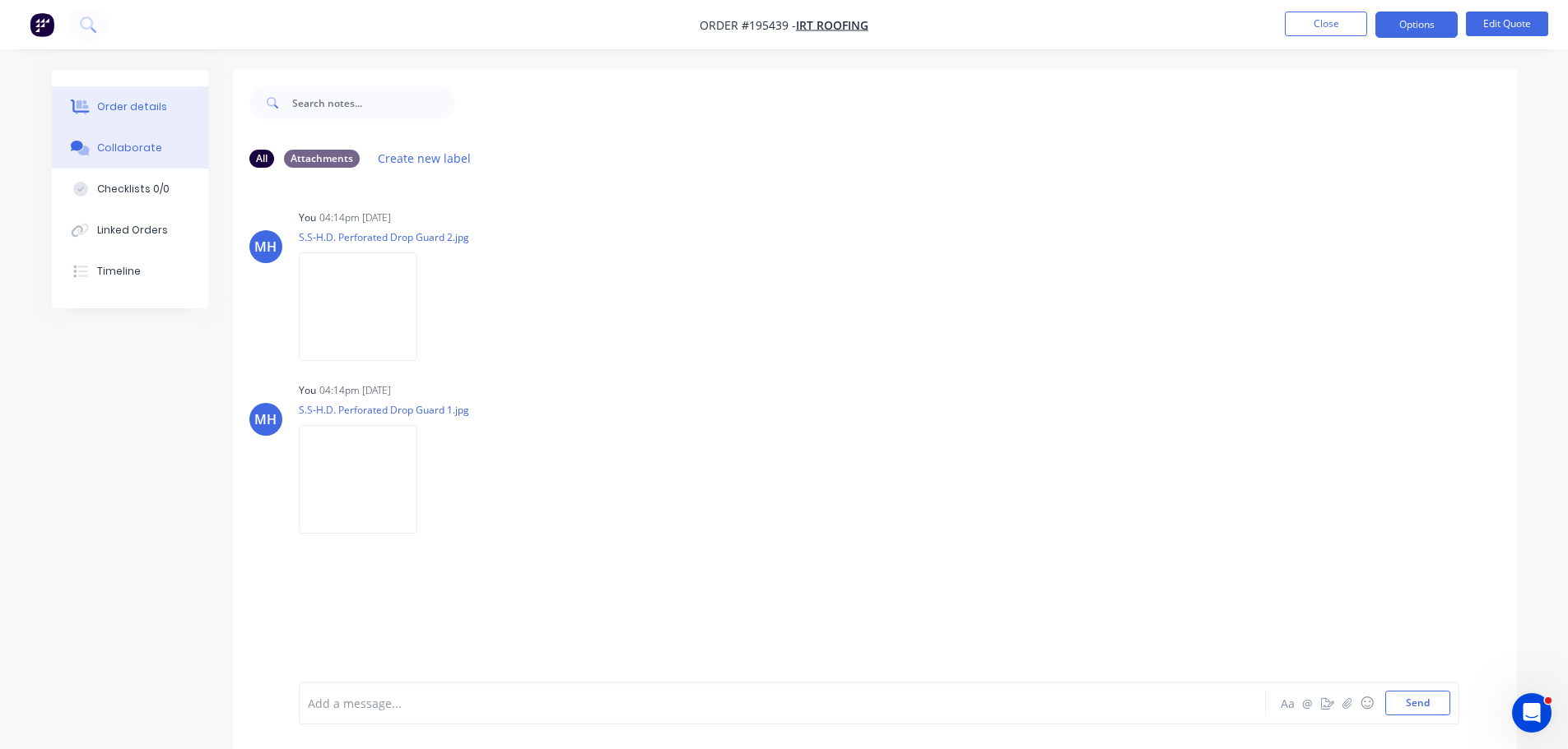
click at [99, 124] on button "Order details" at bounding box center [130, 107] width 156 height 41
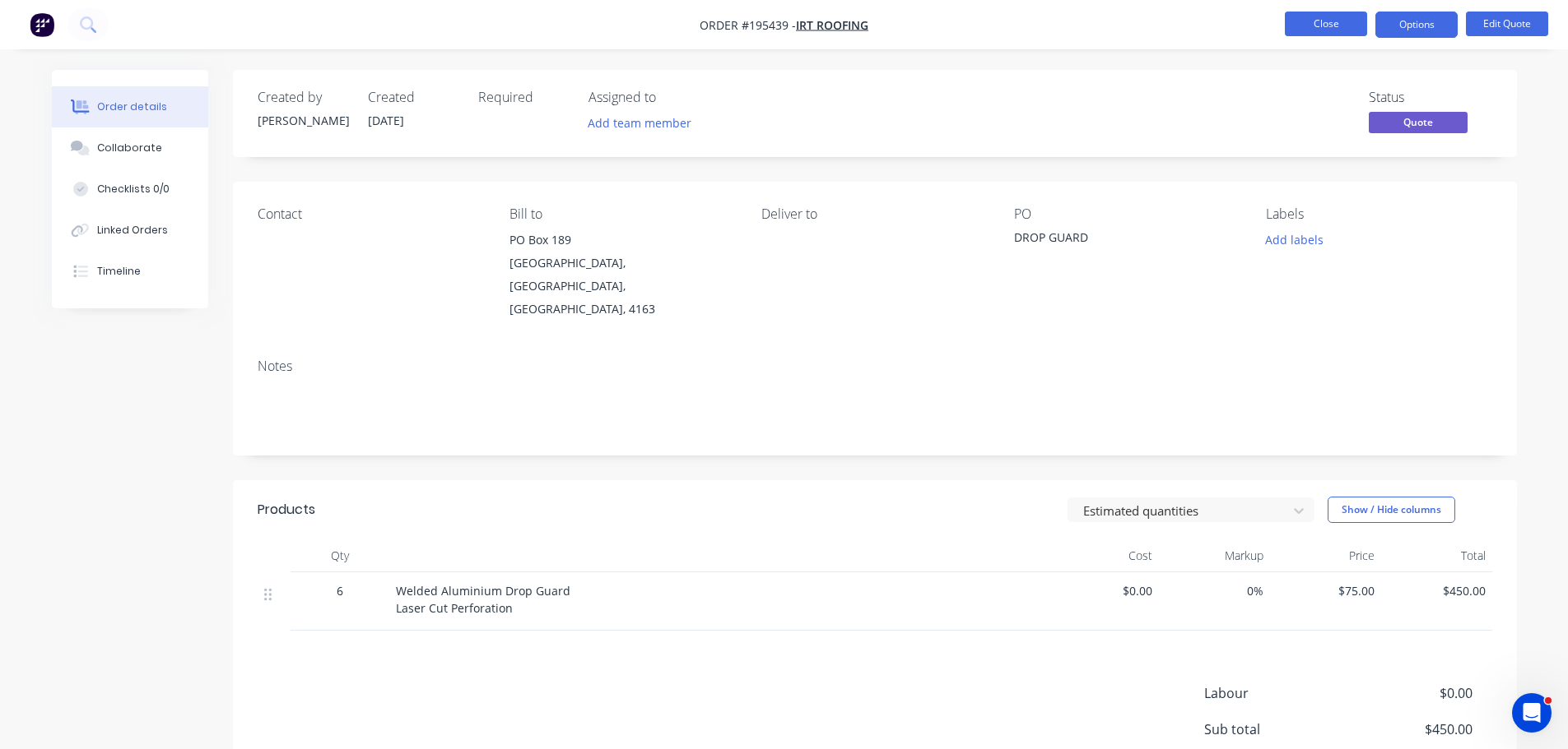
click at [1336, 12] on button "Close" at bounding box center [1326, 24] width 83 height 25
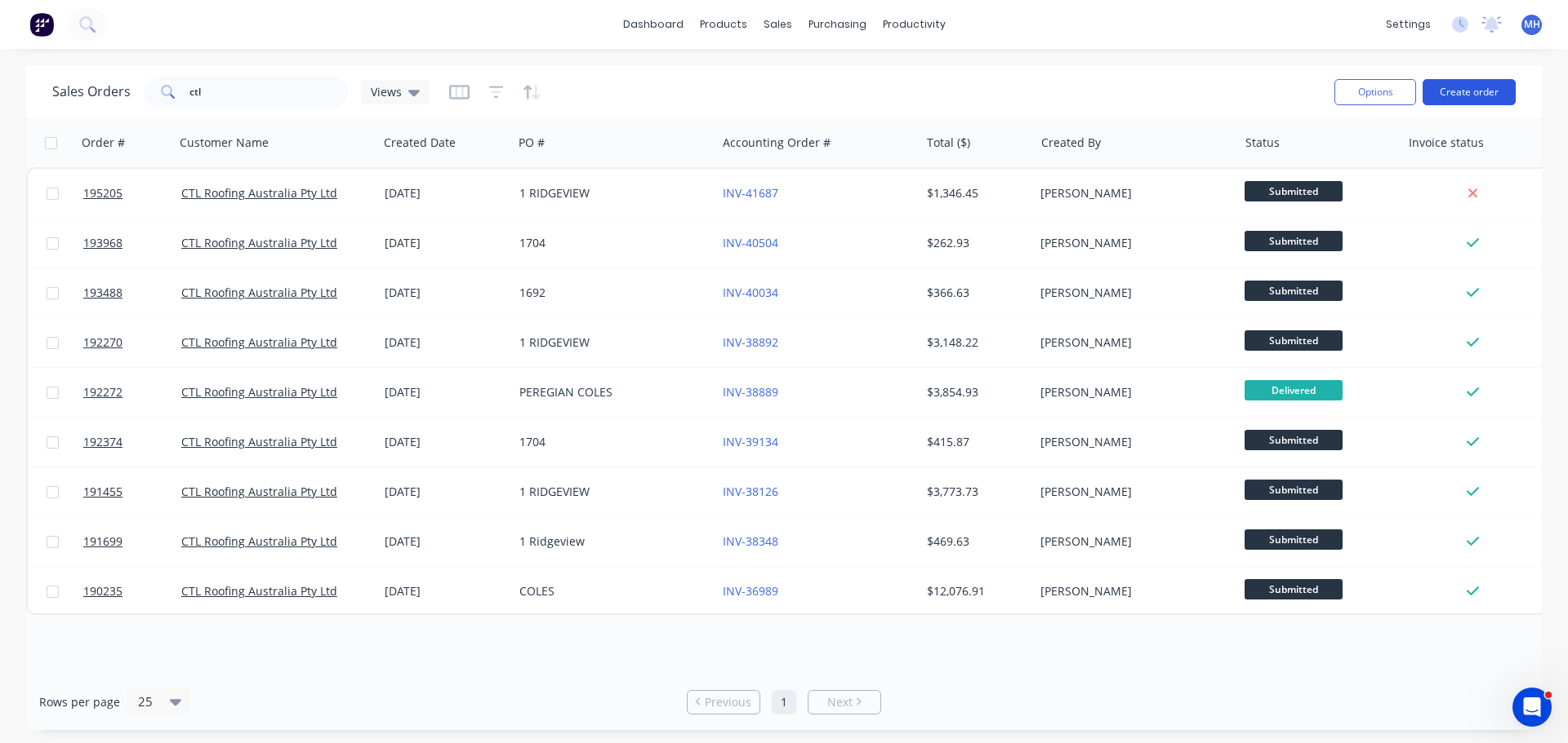
click at [1457, 84] on button "Create order" at bounding box center [1469, 92] width 93 height 26
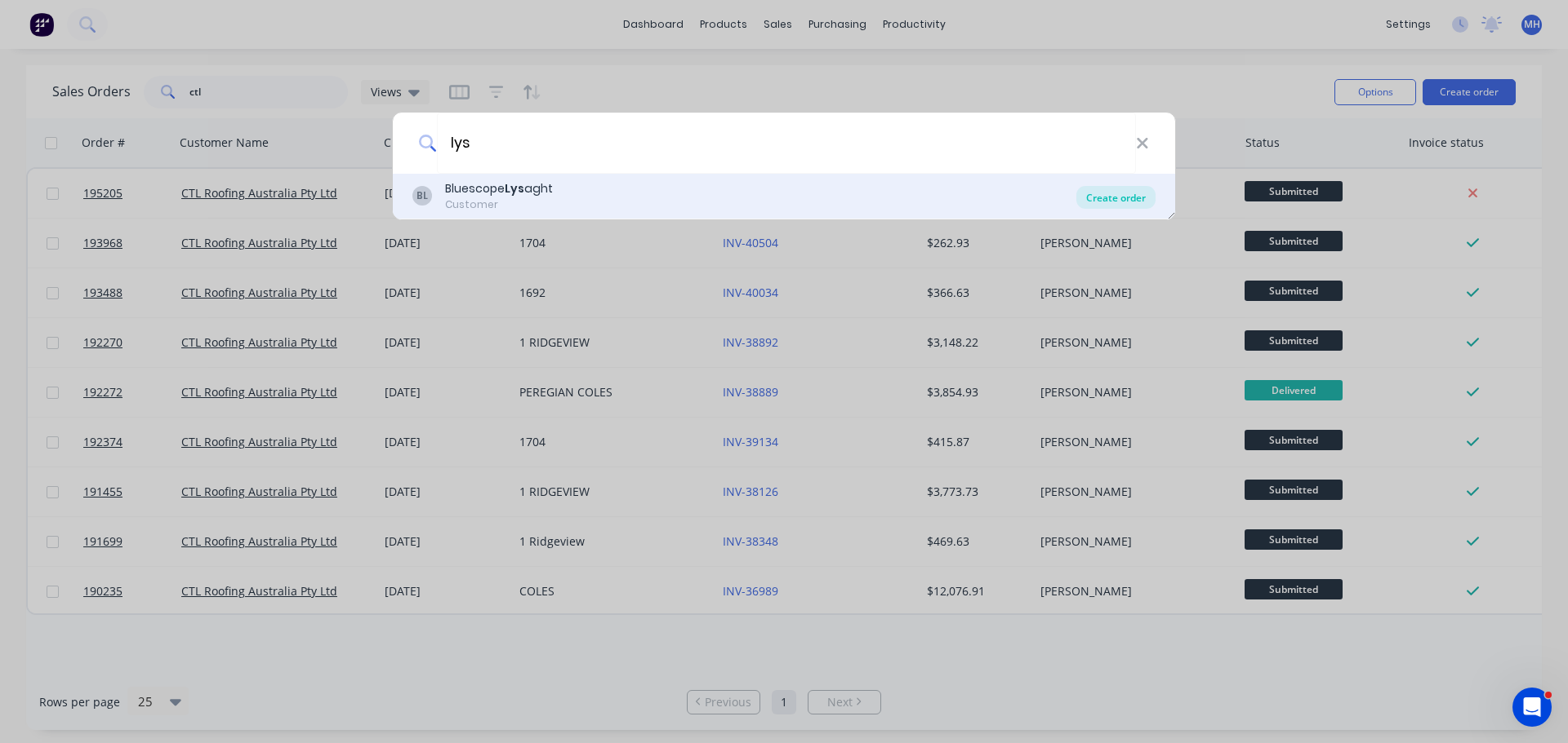
type input "lys"
click at [1109, 187] on div "Create order" at bounding box center [1115, 197] width 79 height 23
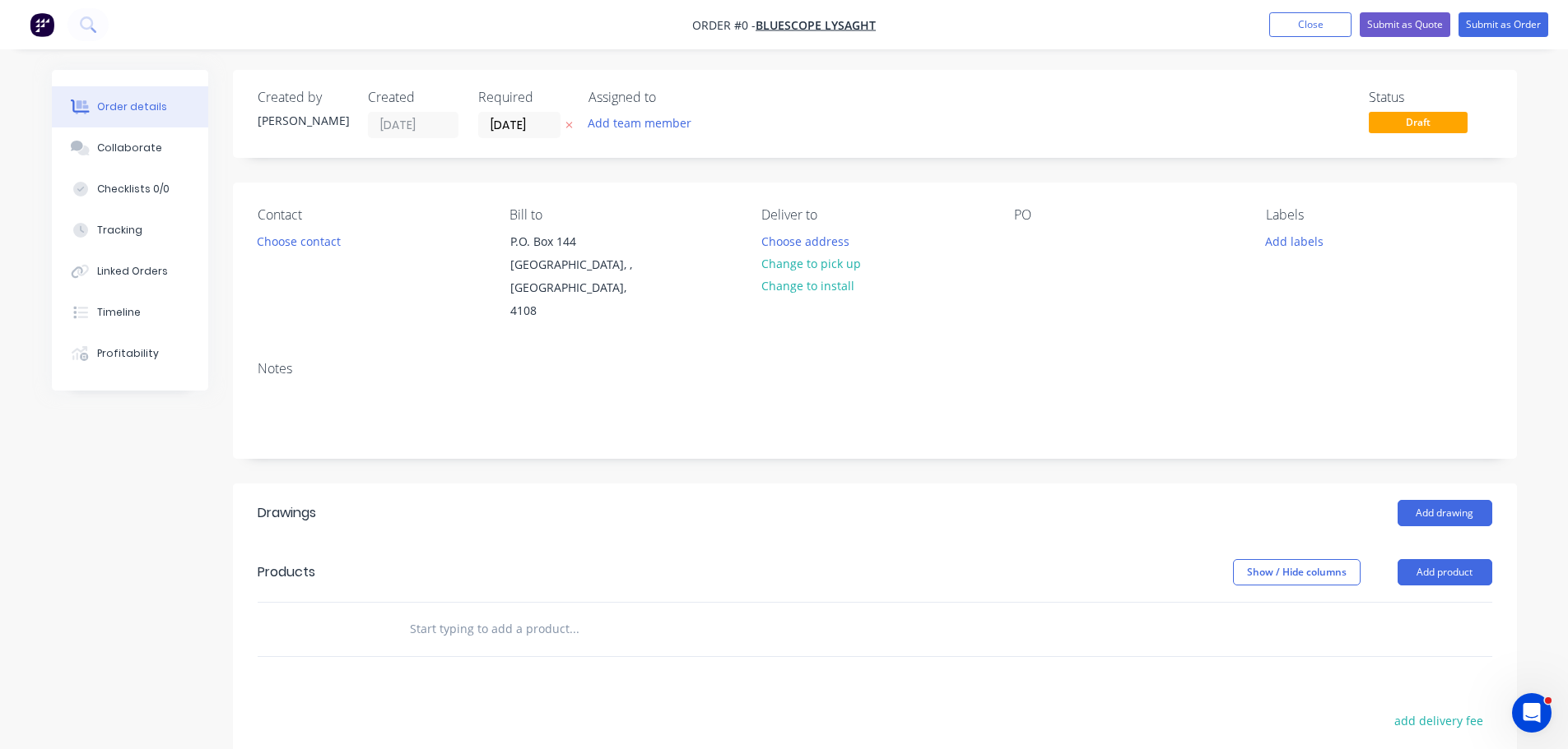
click at [1006, 241] on div "Contact Choose contact Bill to P.O. Box 144 Archerfield, , Australia, 4108 Deli…" at bounding box center [875, 265] width 1284 height 165
click at [1036, 225] on div "PO" at bounding box center [1126, 265] width 225 height 116
click at [1021, 236] on div at bounding box center [1027, 241] width 26 height 24
click at [593, 180] on div "Order details Collaborate Checklists 0/0 Tracking Linked Orders Timeline Profit…" at bounding box center [784, 573] width 1498 height 1007
click at [571, 125] on icon "button" at bounding box center [569, 125] width 7 height 10
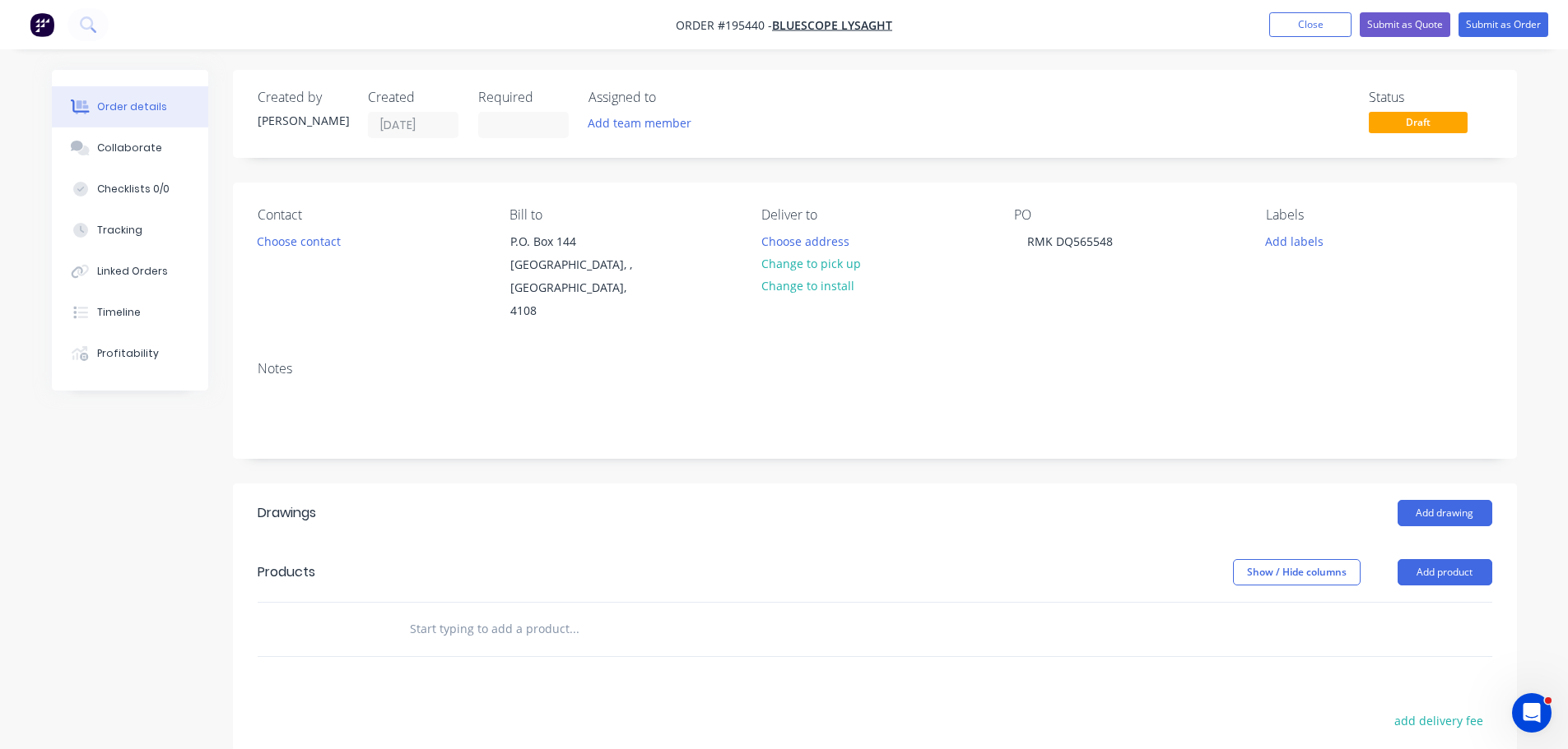
click at [953, 500] on div "Add drawing" at bounding box center [1005, 513] width 972 height 26
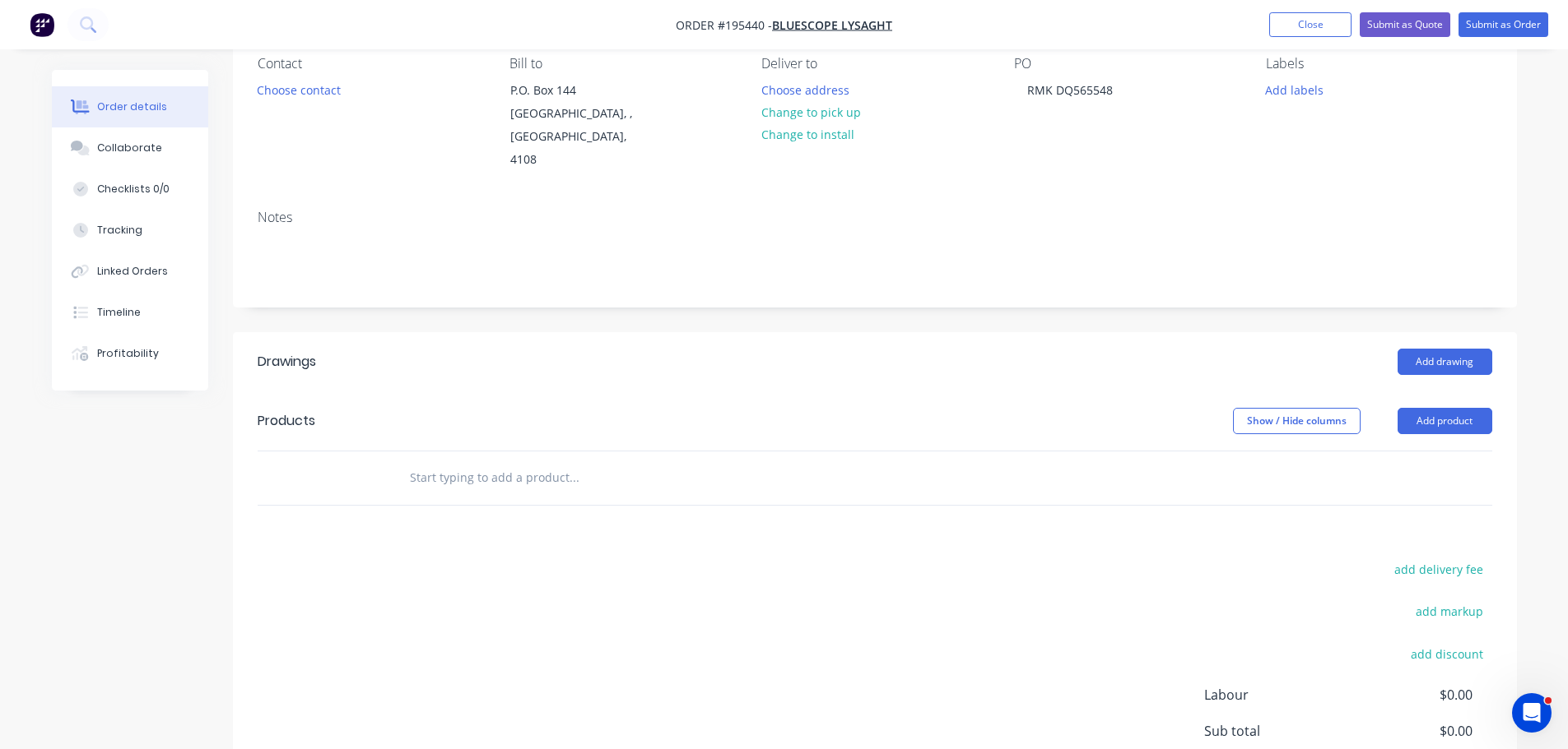
scroll to position [164, 0]
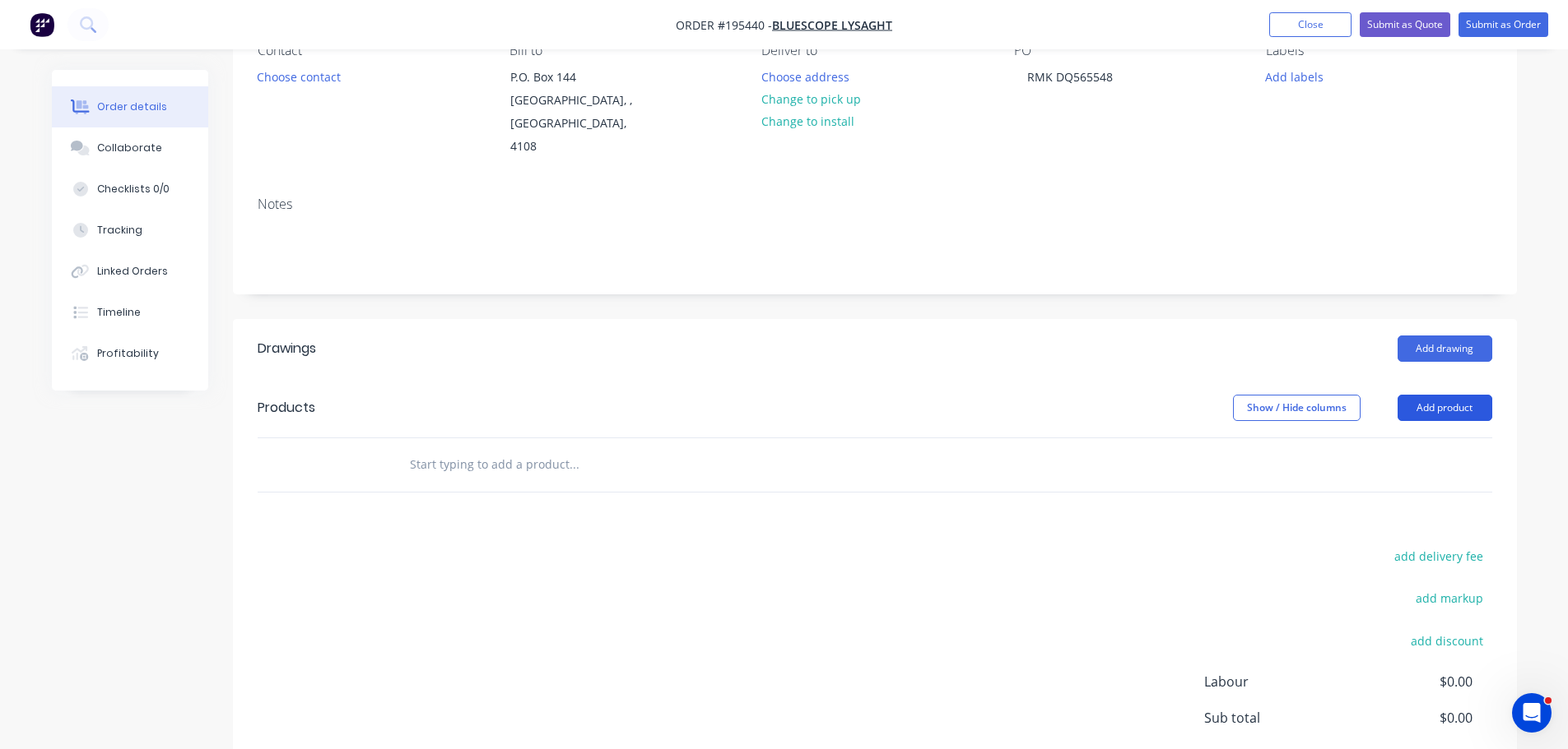
click at [1417, 398] on button "Add product" at bounding box center [1444, 408] width 95 height 26
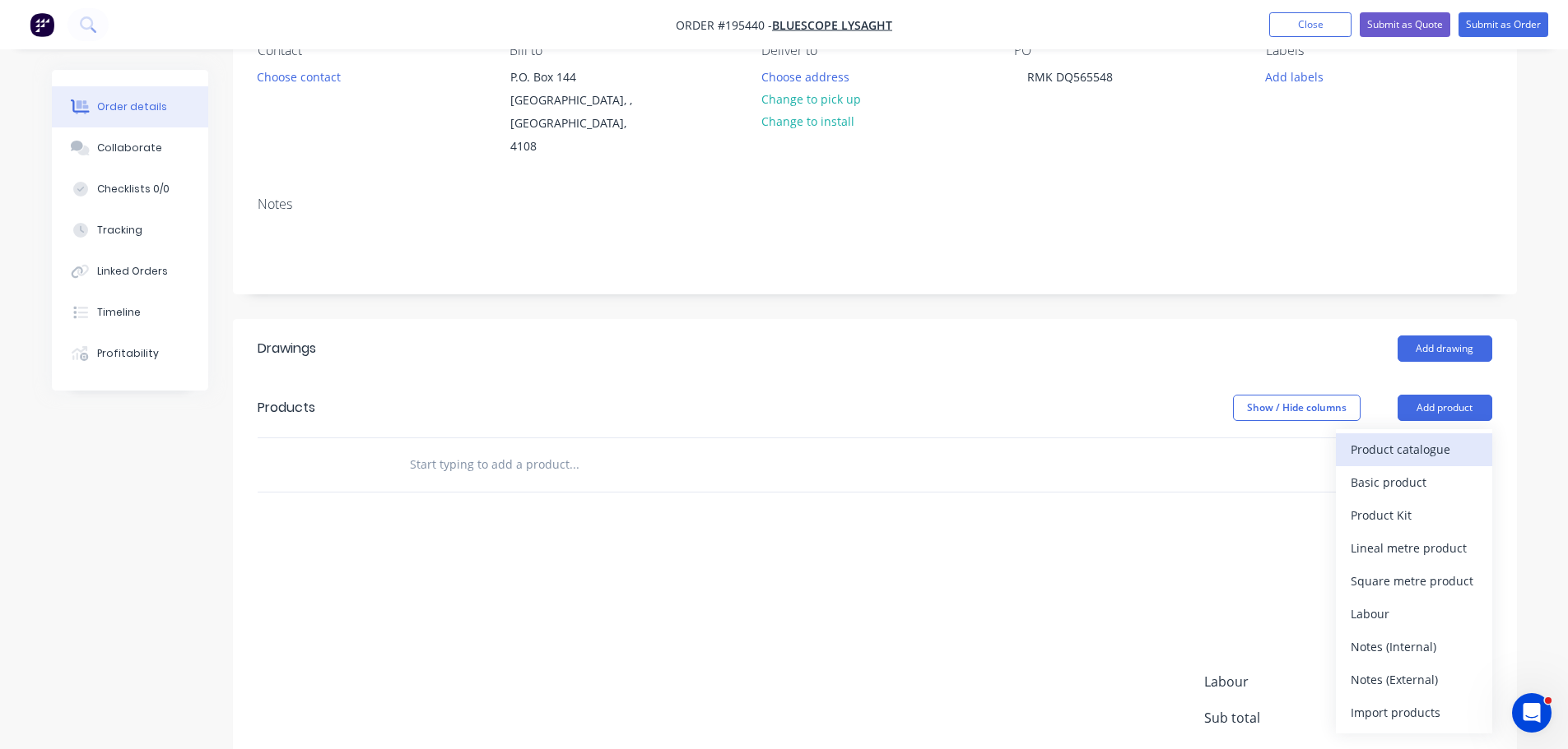
click at [1415, 433] on button "Product catalogue" at bounding box center [1413, 450] width 156 height 33
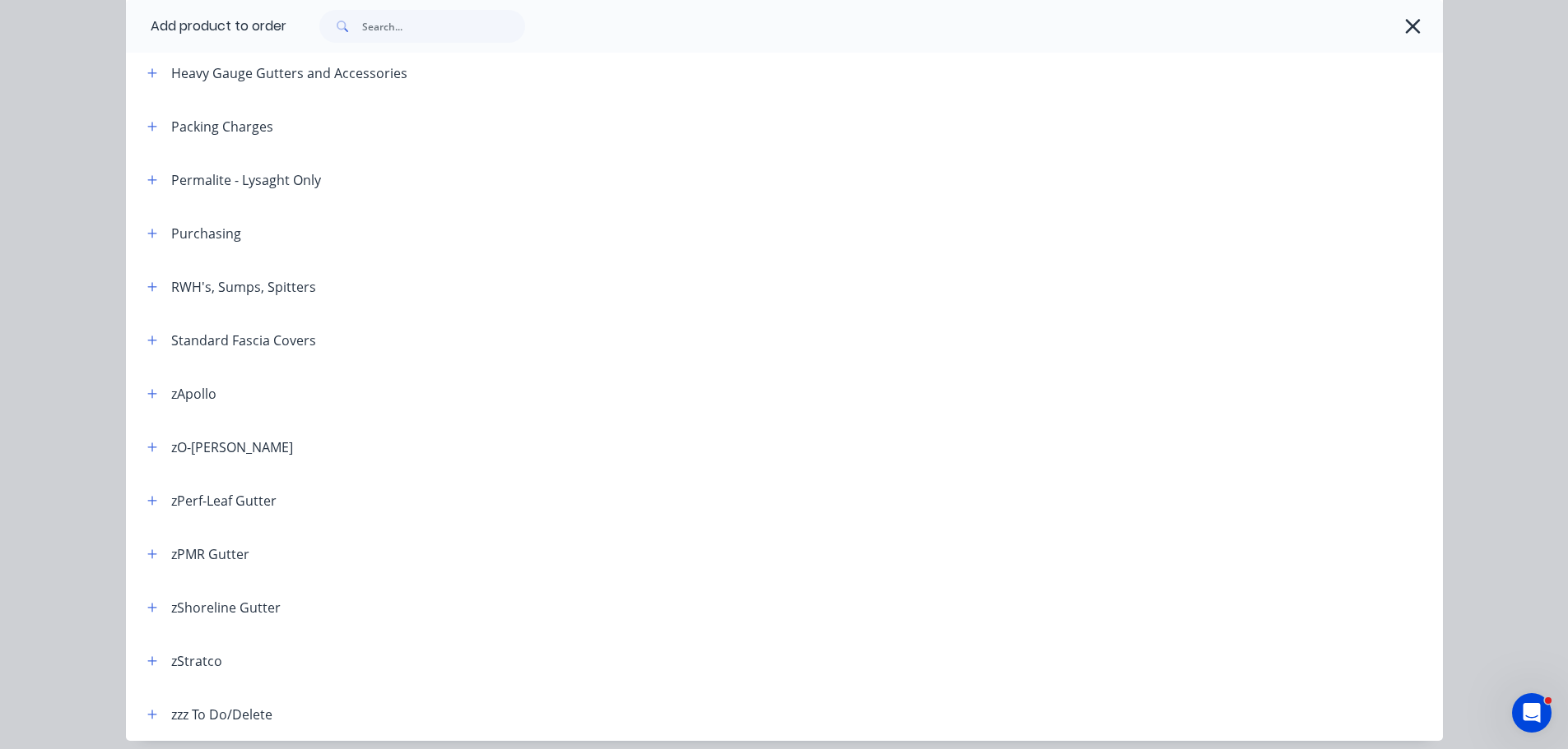
scroll to position [572, 0]
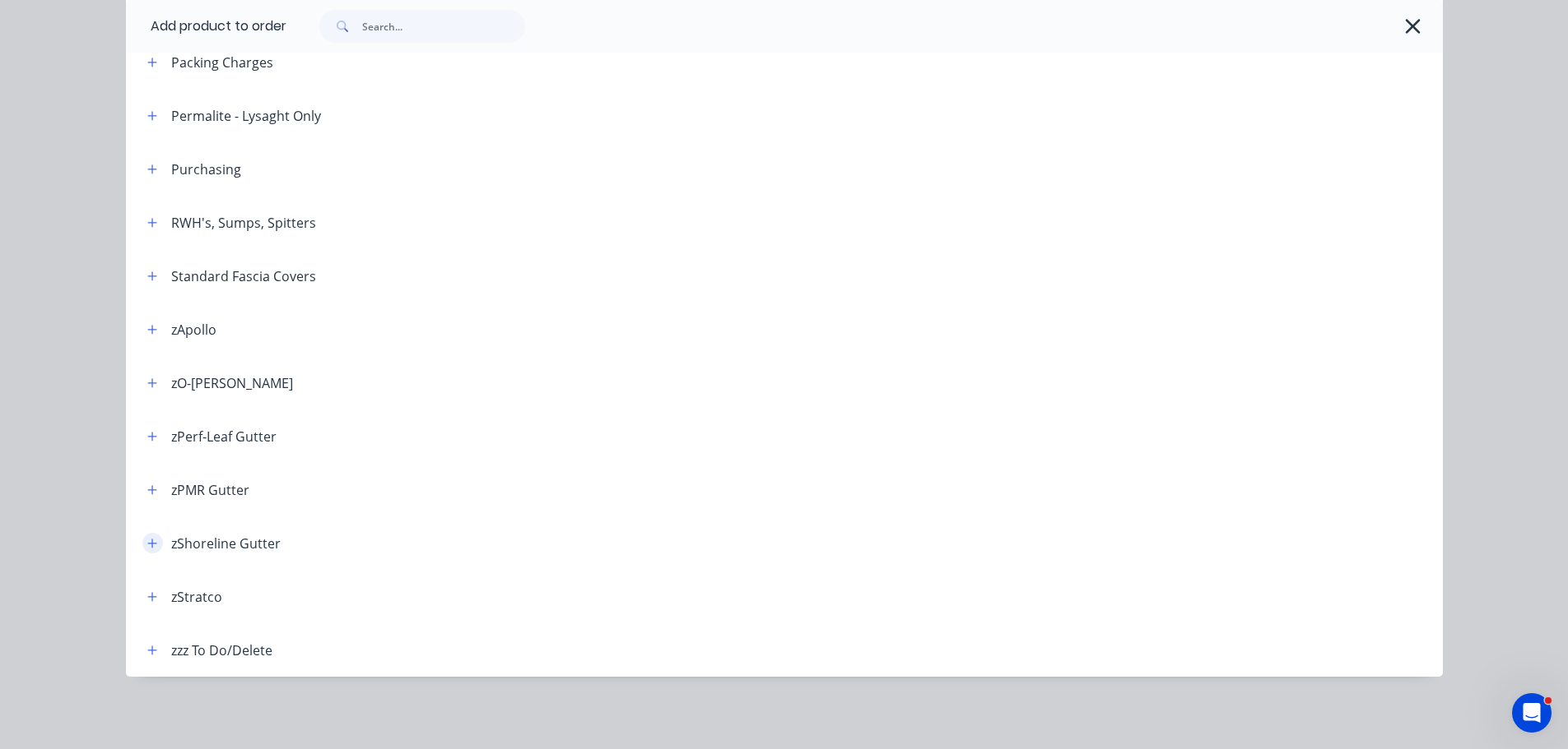
click at [147, 539] on icon "button" at bounding box center [152, 544] width 10 height 12
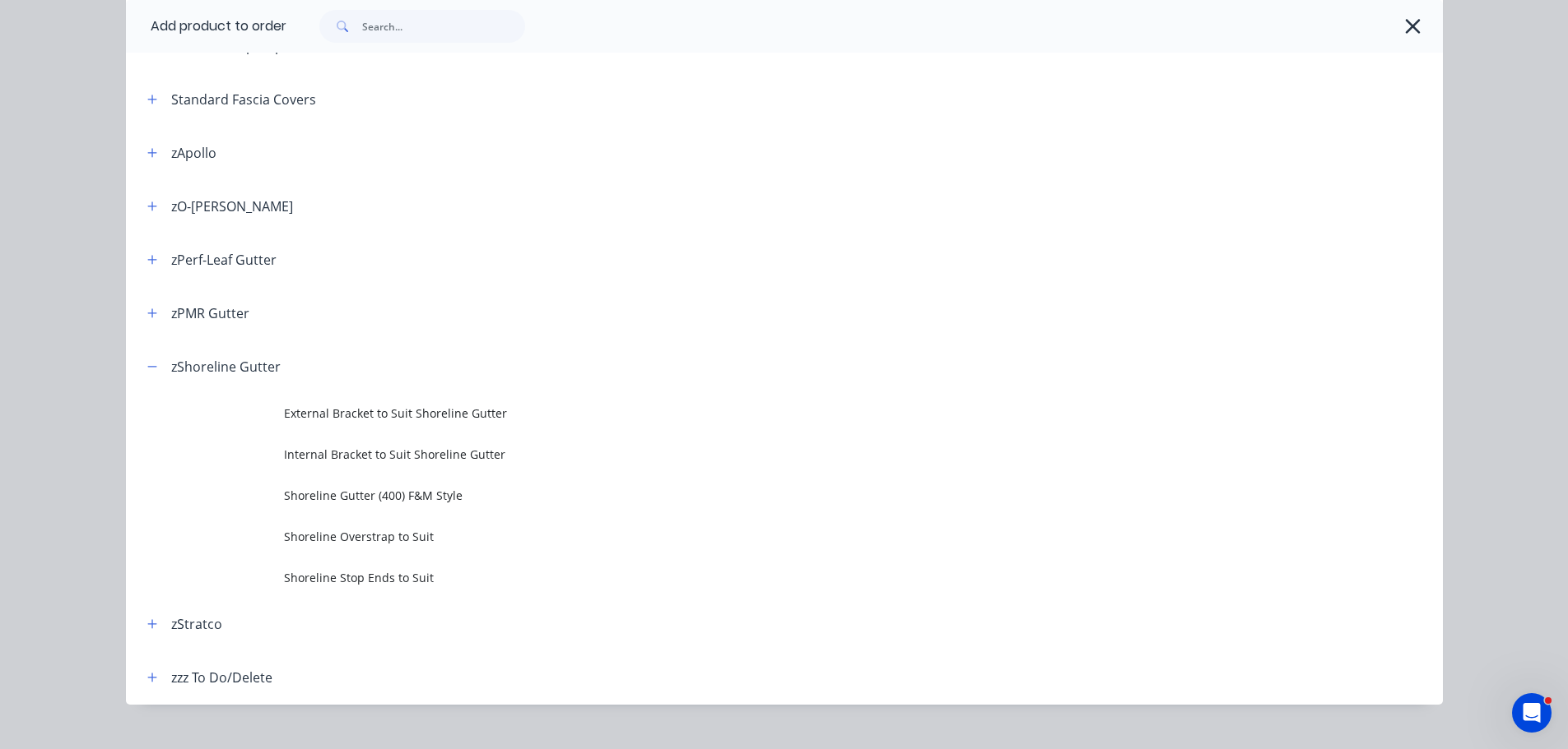
scroll to position [777, 0]
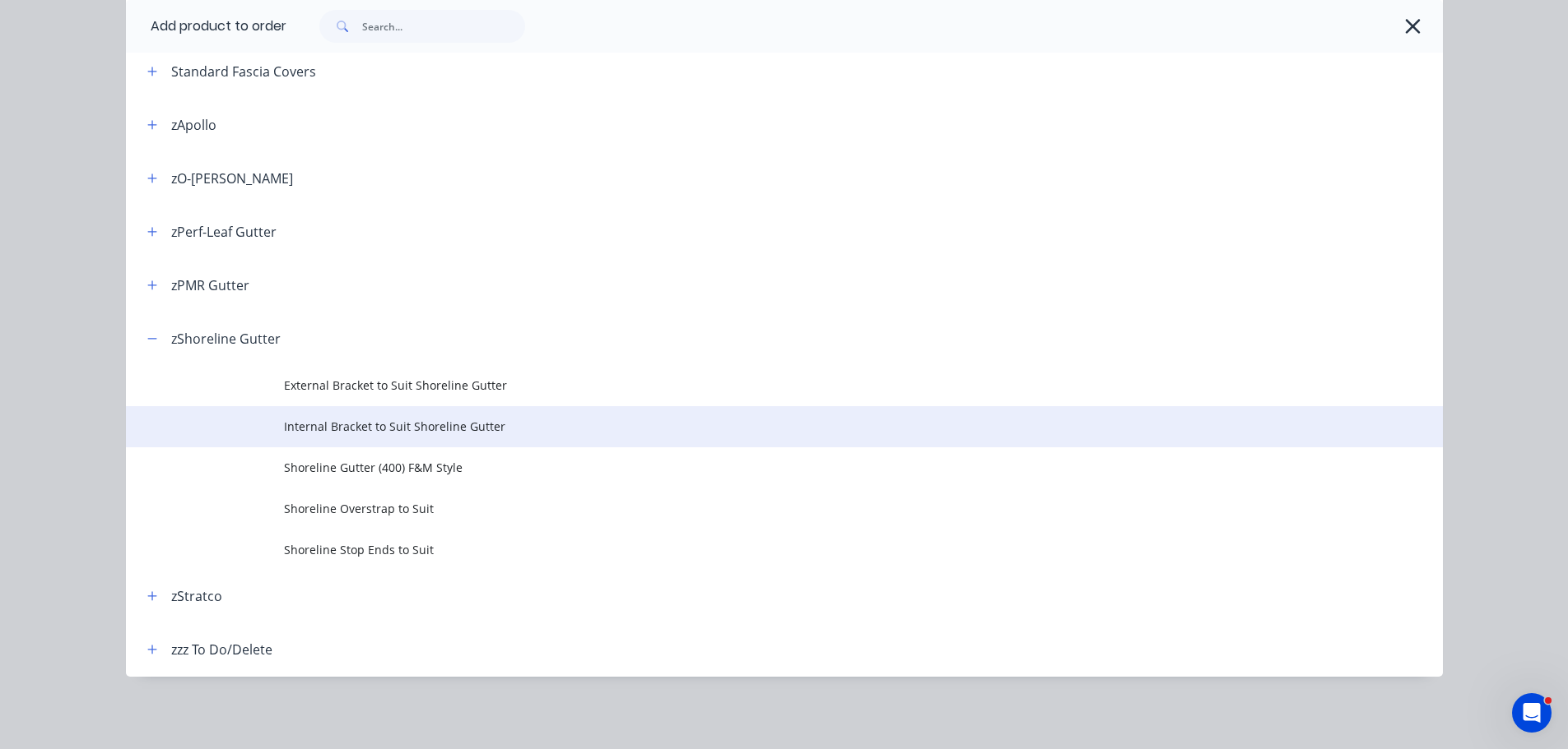
click at [377, 431] on span "Internal Bracket to Suit Shoreline Gutter" at bounding box center [747, 426] width 927 height 17
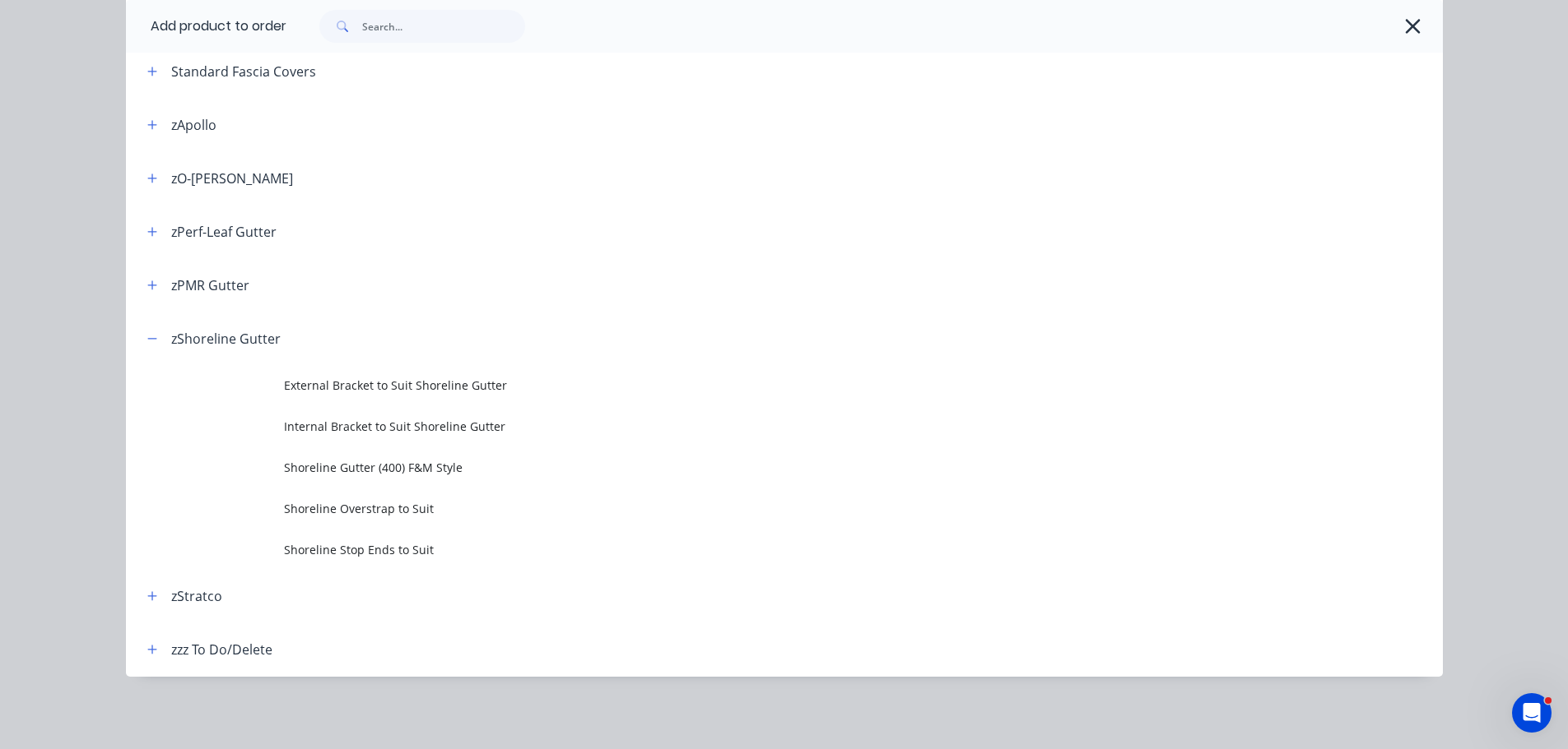
scroll to position [0, 0]
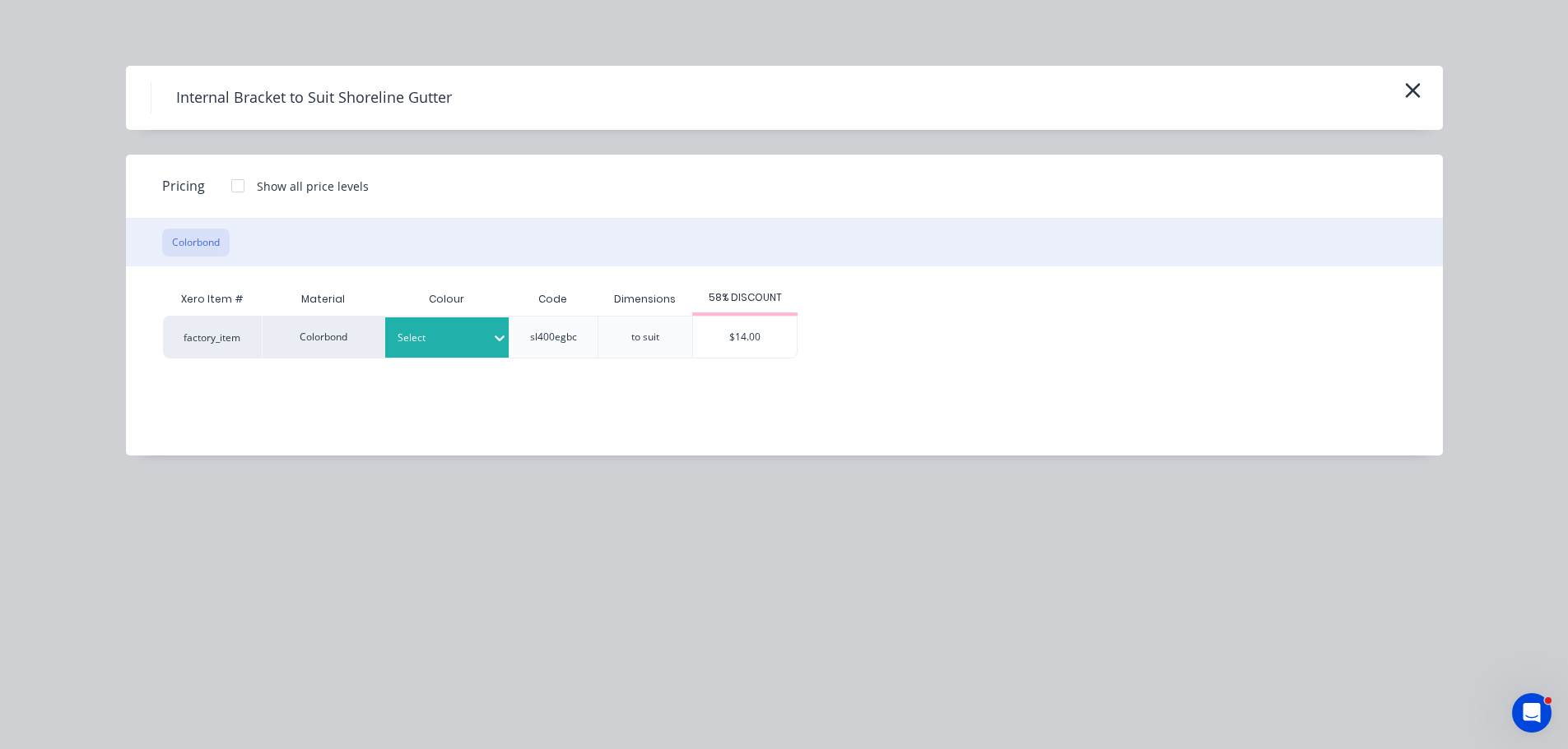
click at [425, 346] on div at bounding box center [442, 338] width 87 height 18
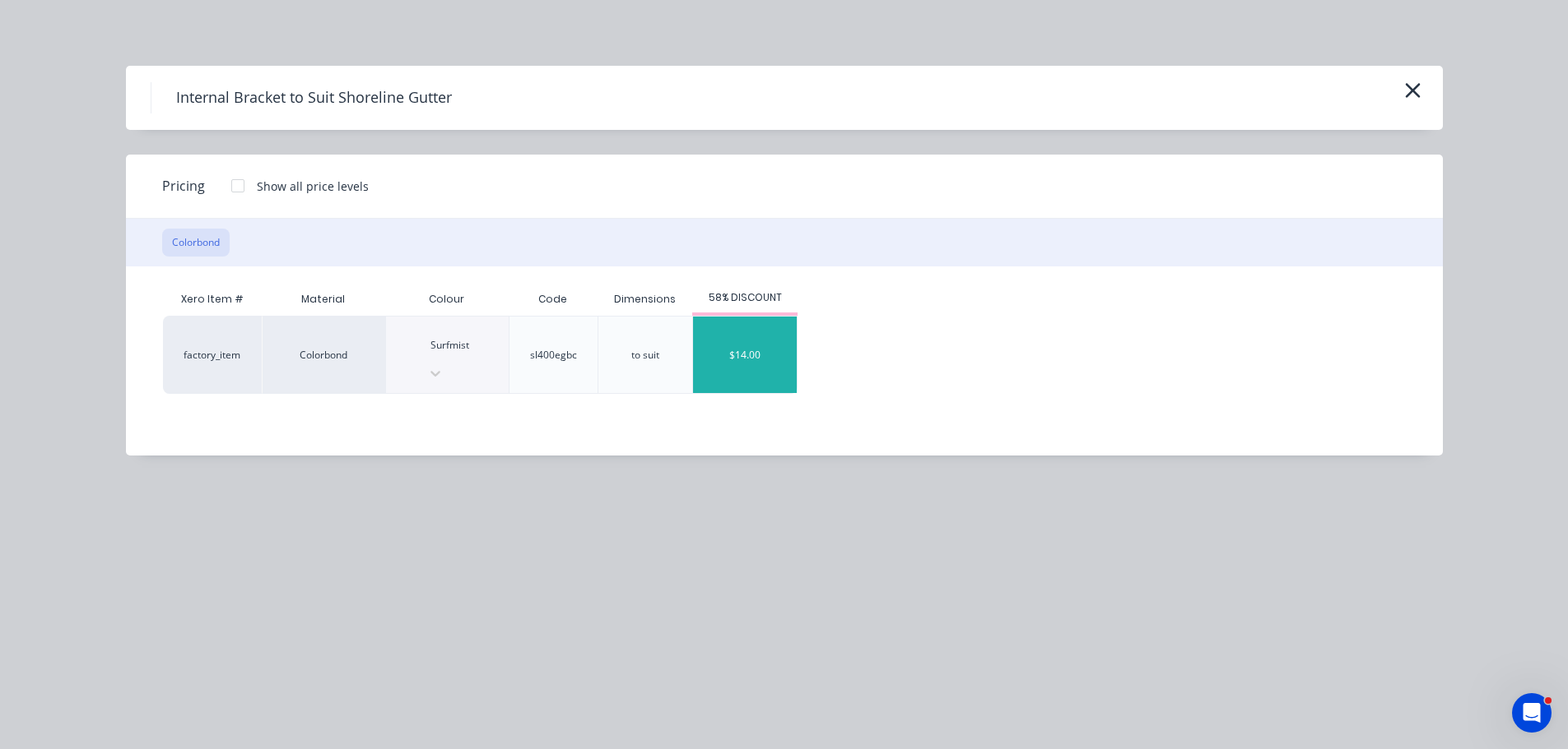
click at [752, 342] on div "$14.00" at bounding box center [745, 355] width 104 height 77
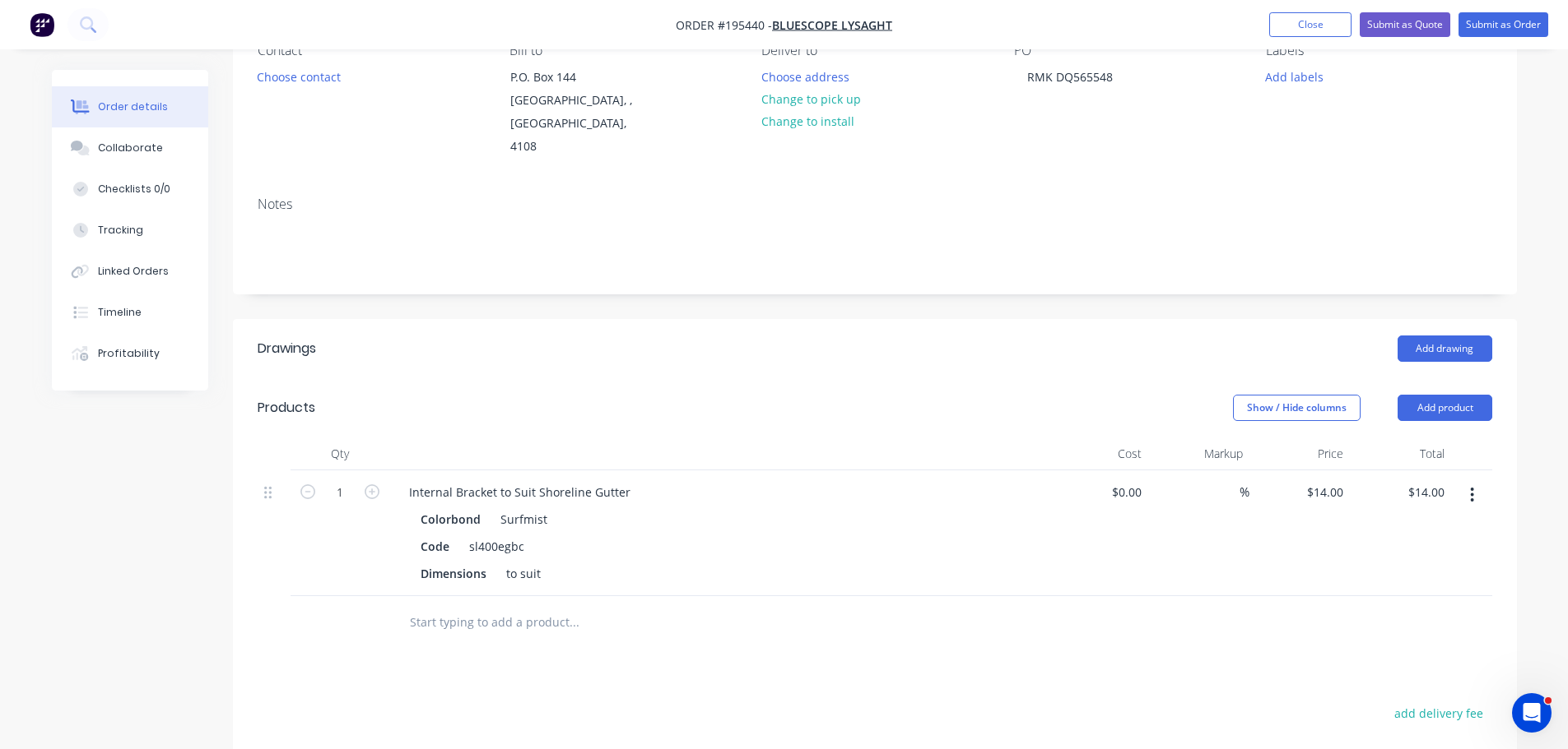
click at [381, 482] on button "button" at bounding box center [372, 490] width 21 height 17
type input "2"
type input "$28.00"
click at [380, 482] on button "button" at bounding box center [372, 490] width 21 height 17
type input "3"
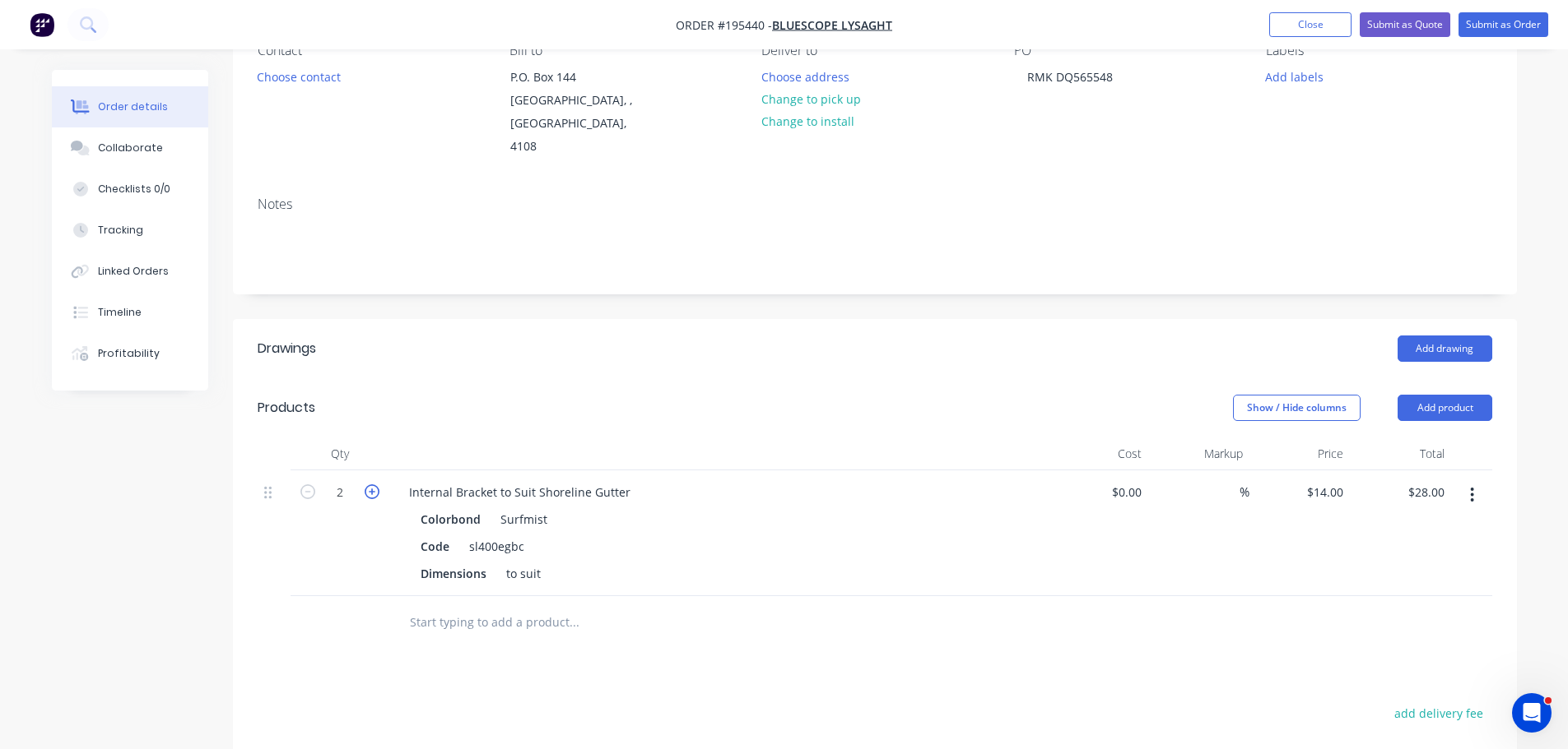
type input "$42.00"
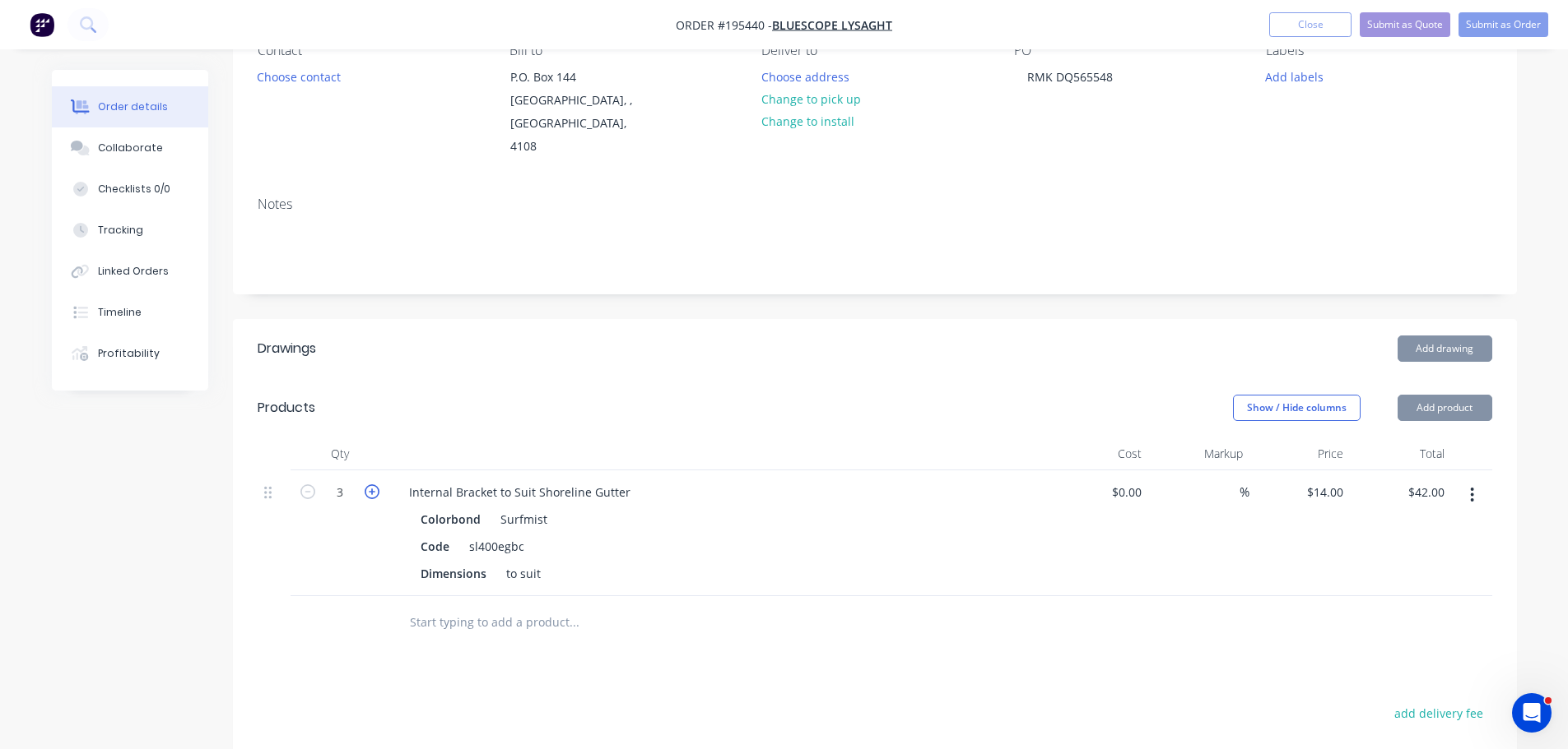
click at [372, 484] on icon "button" at bounding box center [372, 492] width 15 height 15
type input "4"
type input "$56.00"
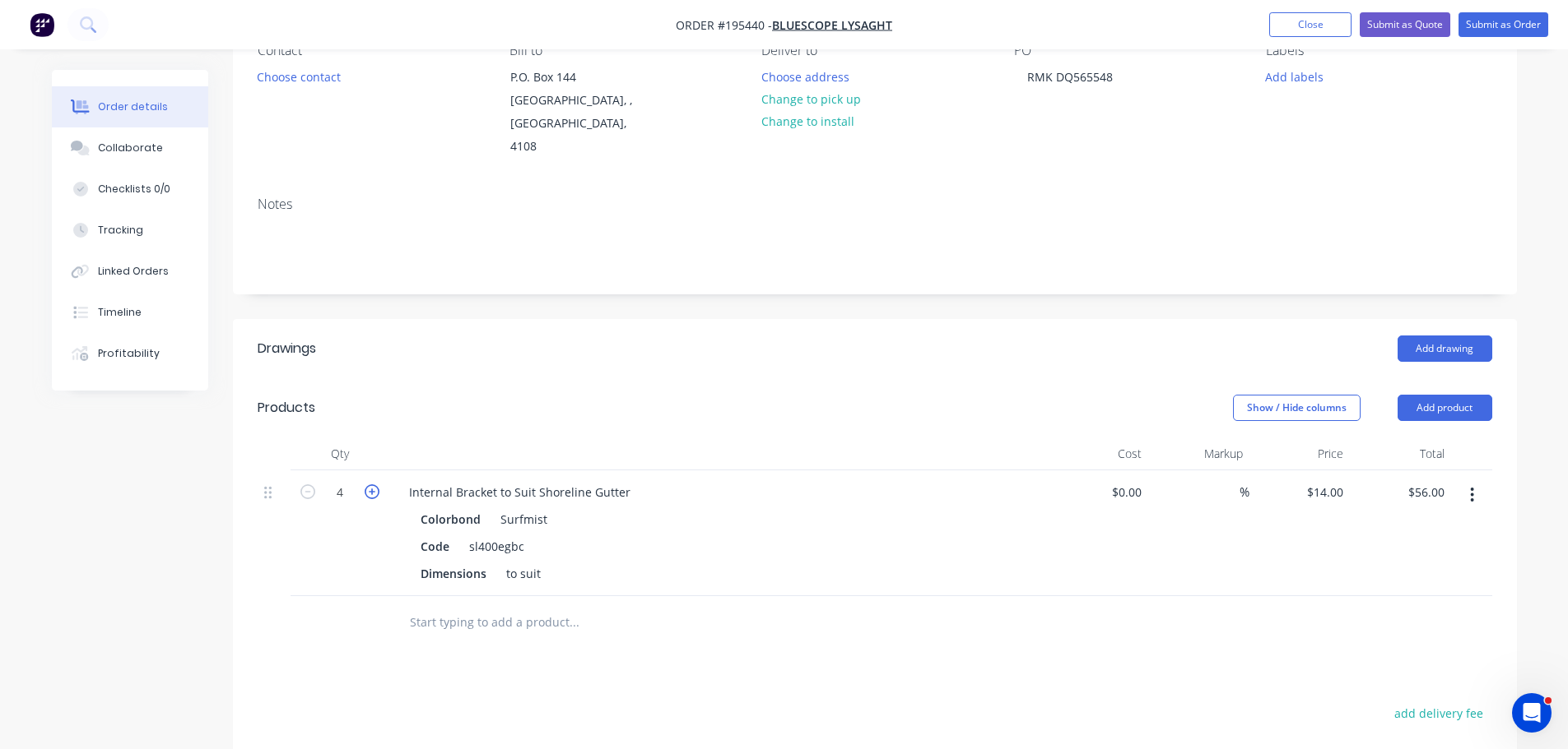
click at [375, 484] on icon "button" at bounding box center [372, 492] width 15 height 15
type input "5"
type input "$70.00"
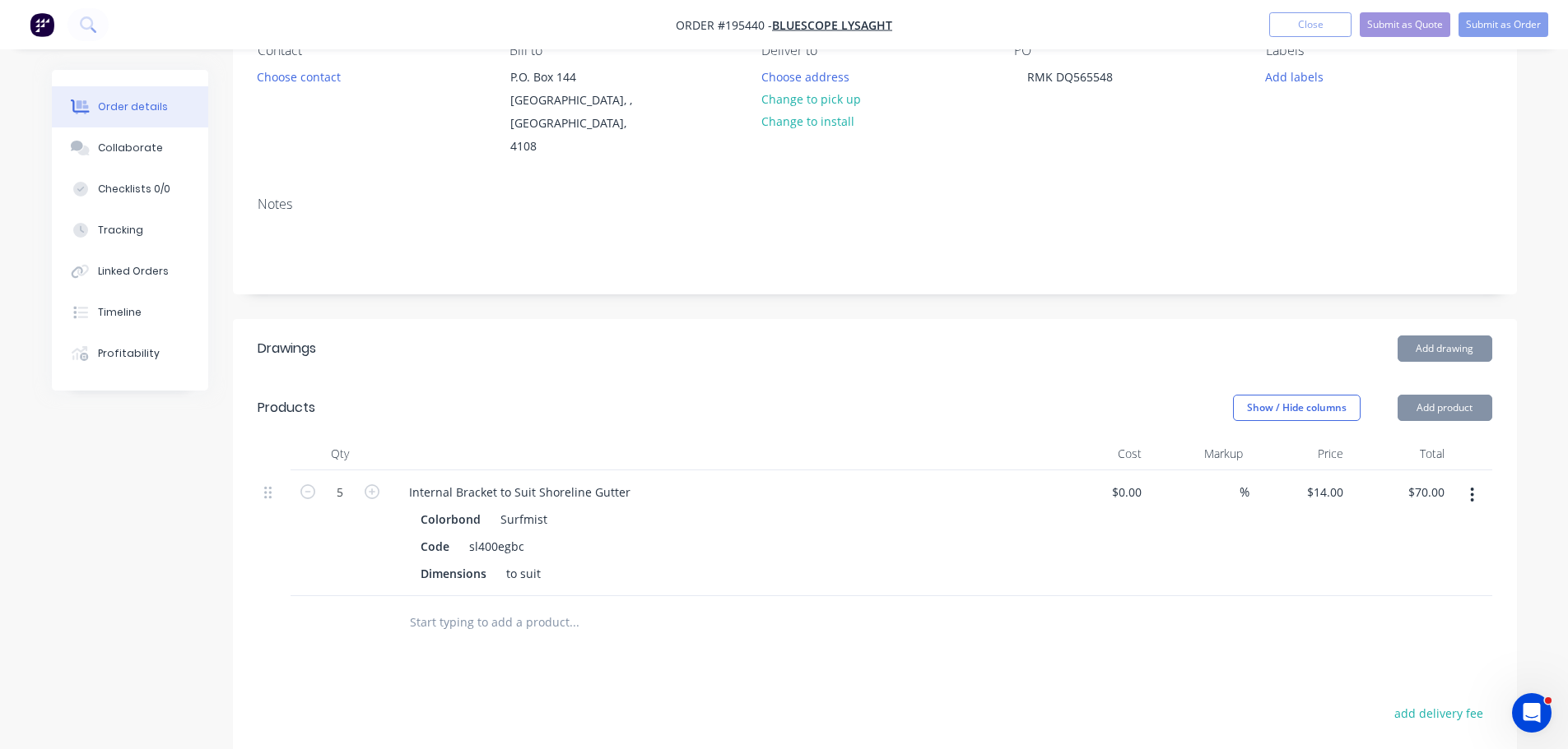
click at [540, 351] on header "Drawings Add drawing" at bounding box center [875, 349] width 1284 height 59
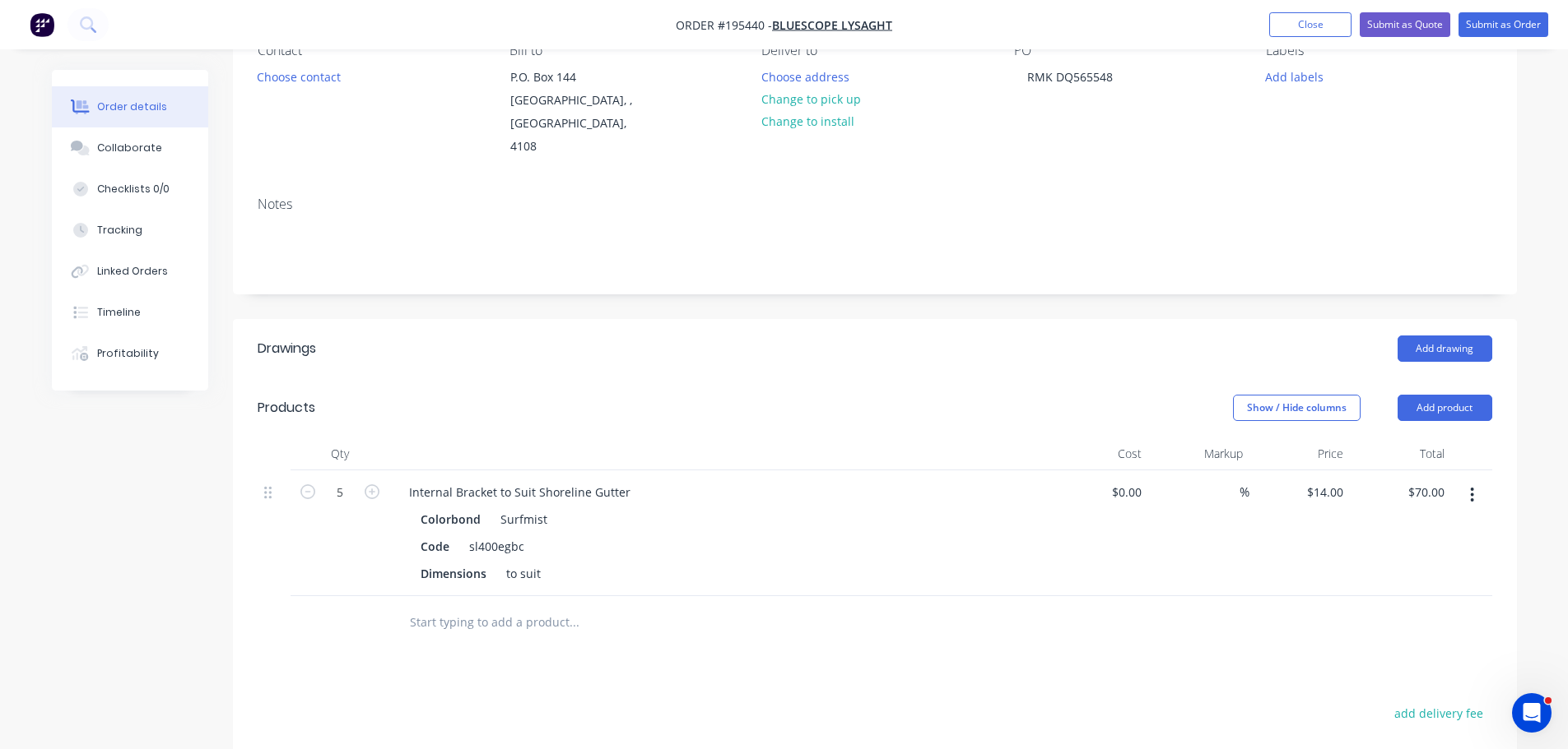
click at [570, 400] on header "Products Show / Hide columns Add product" at bounding box center [875, 408] width 1284 height 59
click at [566, 395] on div "Show / Hide columns Add product" at bounding box center [1005, 408] width 972 height 26
click at [555, 379] on header "Products Show / Hide columns Add product" at bounding box center [875, 408] width 1284 height 59
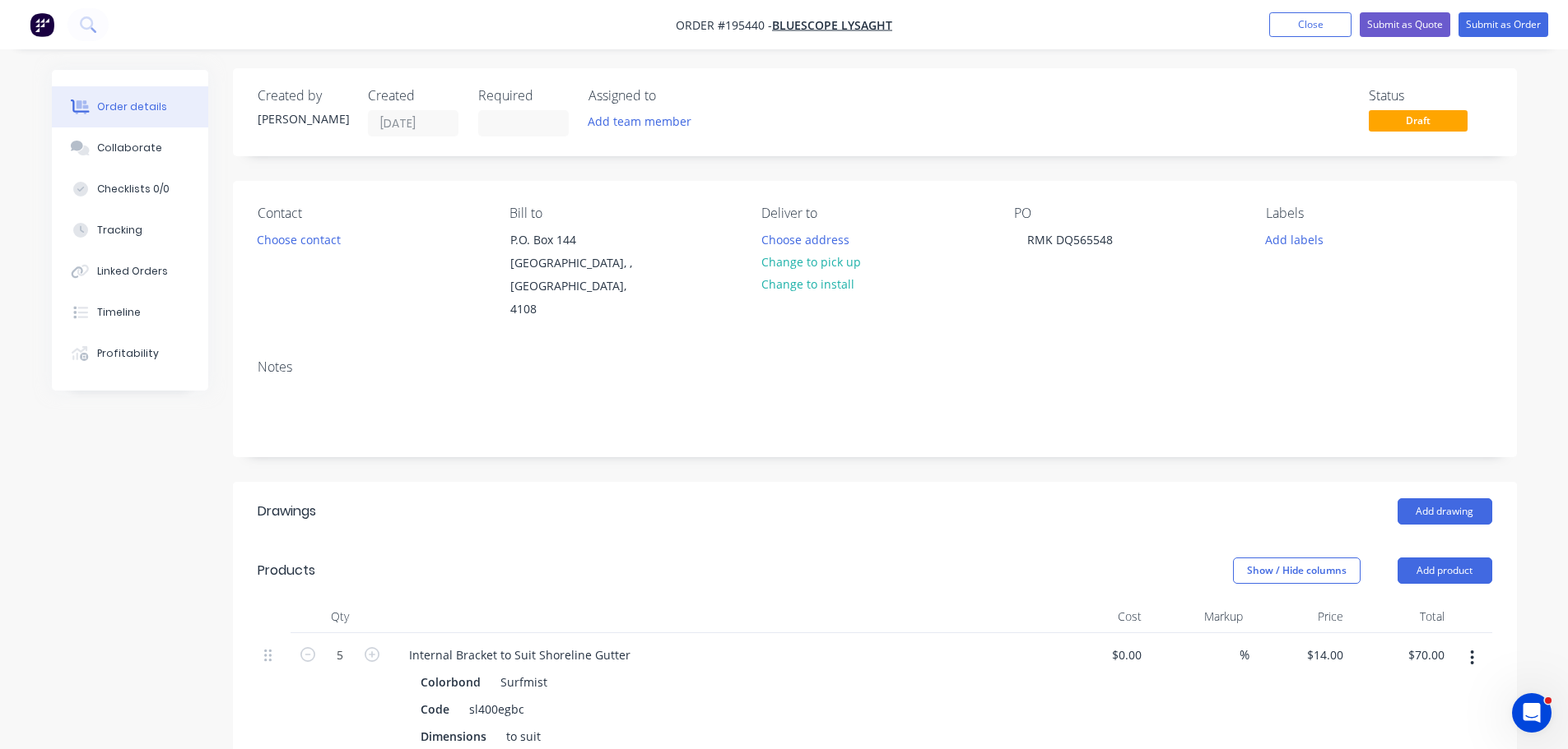
scroll to position [0, 0]
click at [834, 240] on button "Choose address" at bounding box center [805, 240] width 106 height 22
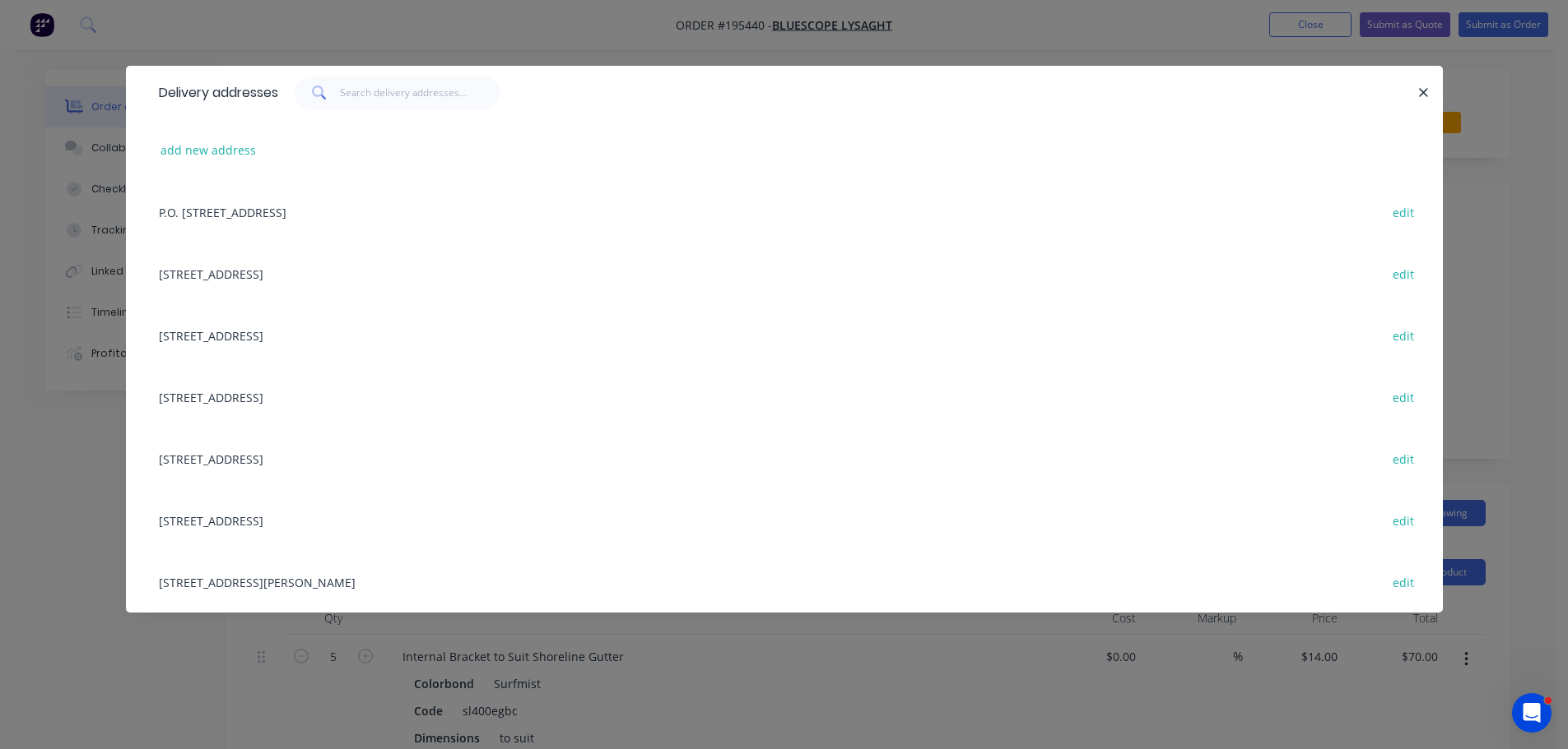
click at [410, 337] on div "10 GREENWAY DR, (STORE), TWEED HEADS, New South Wales, Australia, 2485 edit" at bounding box center [784, 335] width 1268 height 62
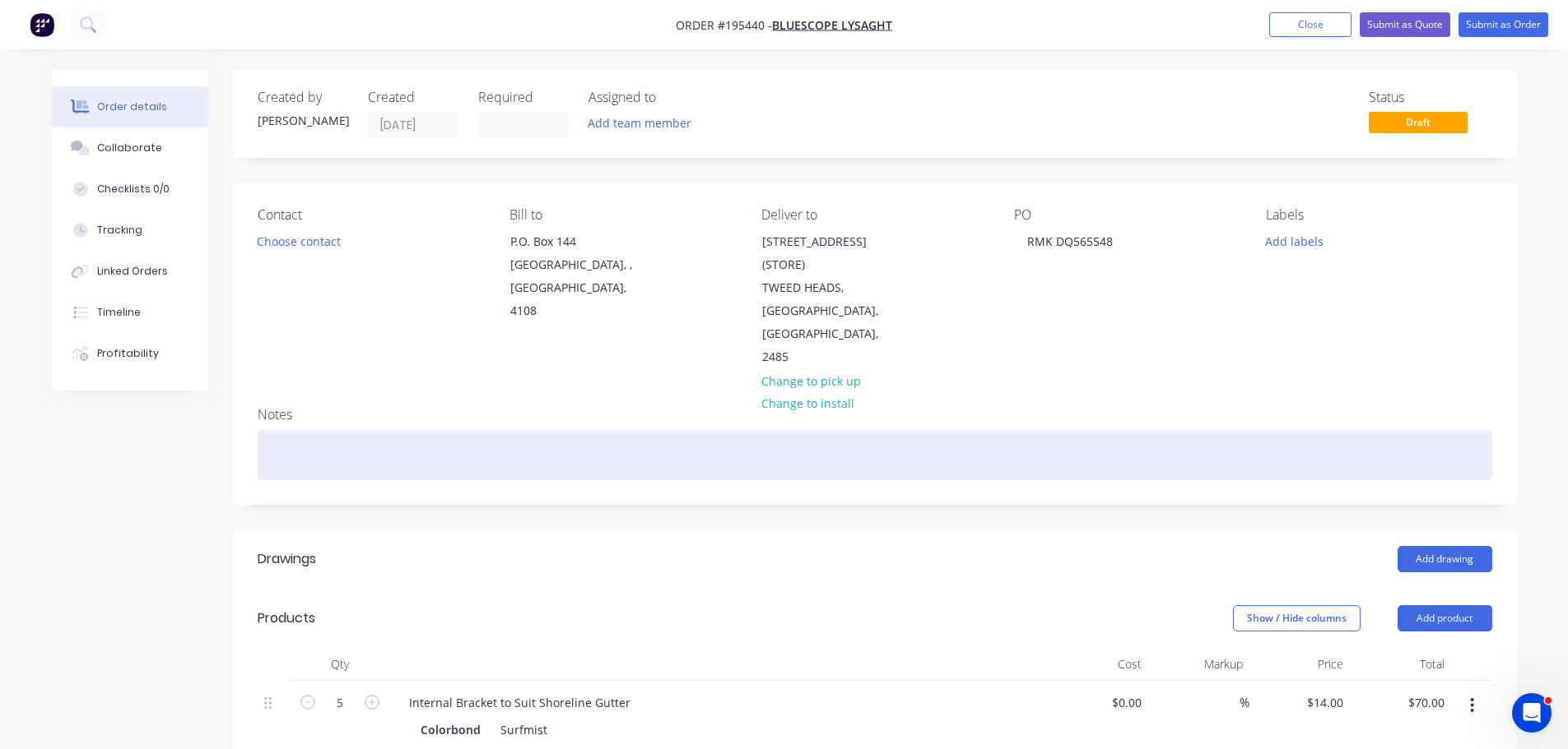
drag, startPoint x: 343, startPoint y: 437, endPoint x: 319, endPoint y: 444, distance: 25.0
click at [343, 436] on div at bounding box center [875, 455] width 1235 height 50
click at [270, 431] on div "ATTN STEPHEN MARTIN" at bounding box center [875, 455] width 1235 height 50
click at [454, 432] on div "***ATTN STEPHEN MARTIN" at bounding box center [875, 455] width 1235 height 50
click at [456, 435] on div "***ATTN STEPHEN MARTIN" at bounding box center [875, 455] width 1235 height 50
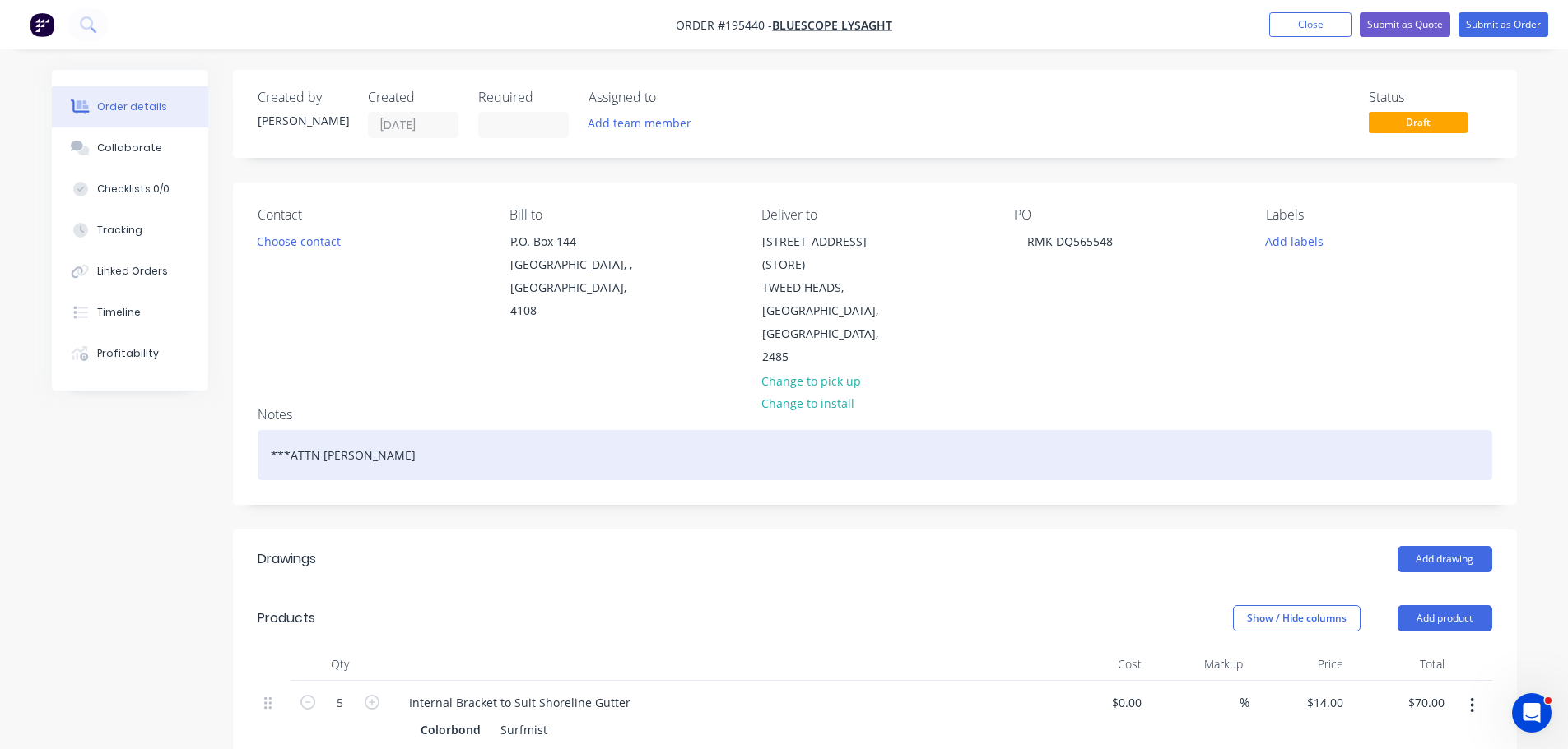
click at [456, 435] on div "***ATTN STEPHEN MARTIN" at bounding box center [875, 455] width 1235 height 50
click at [428, 431] on div "***ATTN STEPHEN MARTIN" at bounding box center [875, 455] width 1235 height 50
click at [411, 431] on div "***ATTN STEPHEN MARTIN" at bounding box center [875, 455] width 1235 height 50
click at [430, 431] on div "***ATTN STEPHEN MARTIN" at bounding box center [875, 455] width 1235 height 50
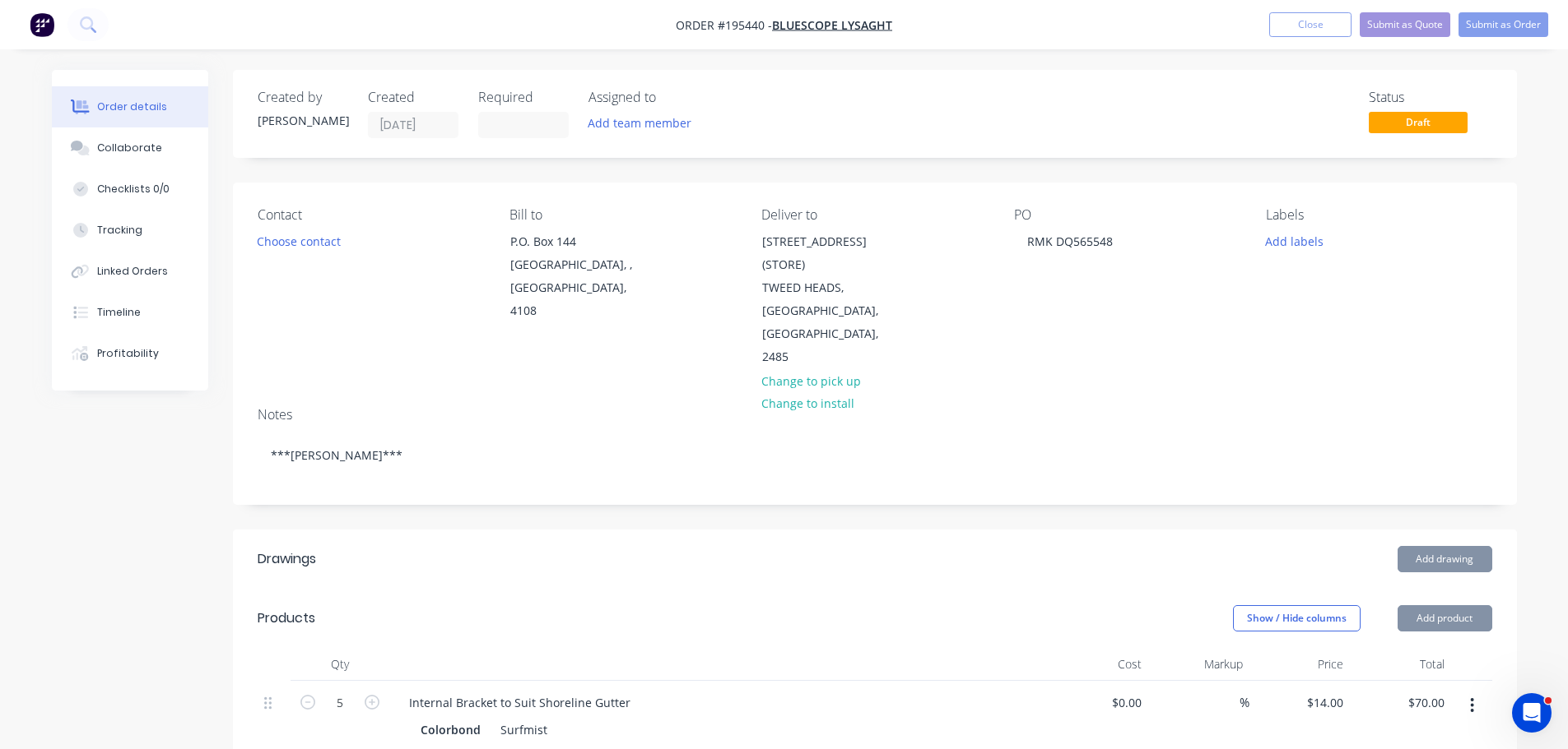
click at [133, 506] on div "Created by Michael Created 13/10/25 Required Assigned to Add team member Status…" at bounding box center [784, 675] width 1465 height 1210
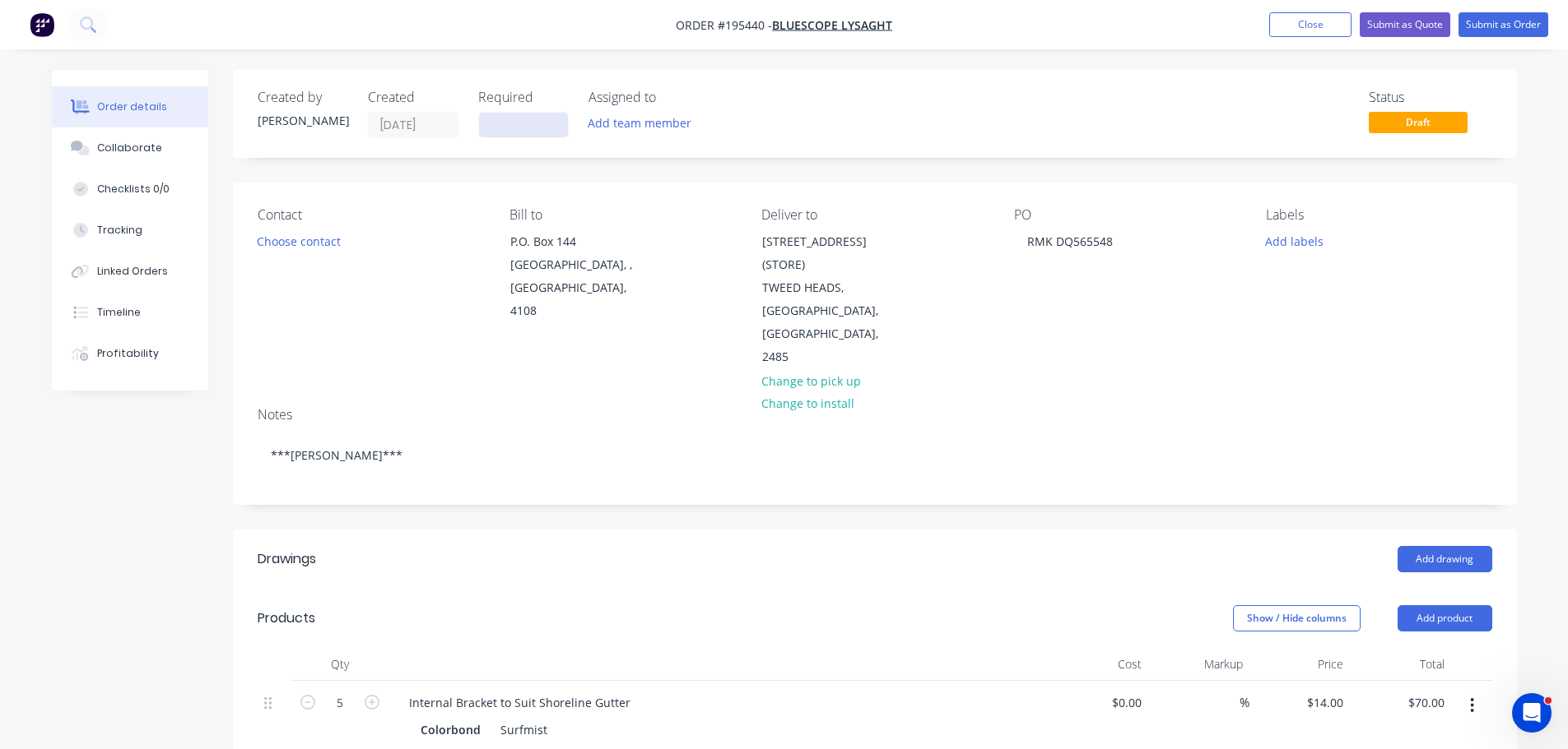
click at [536, 115] on input at bounding box center [523, 125] width 89 height 25
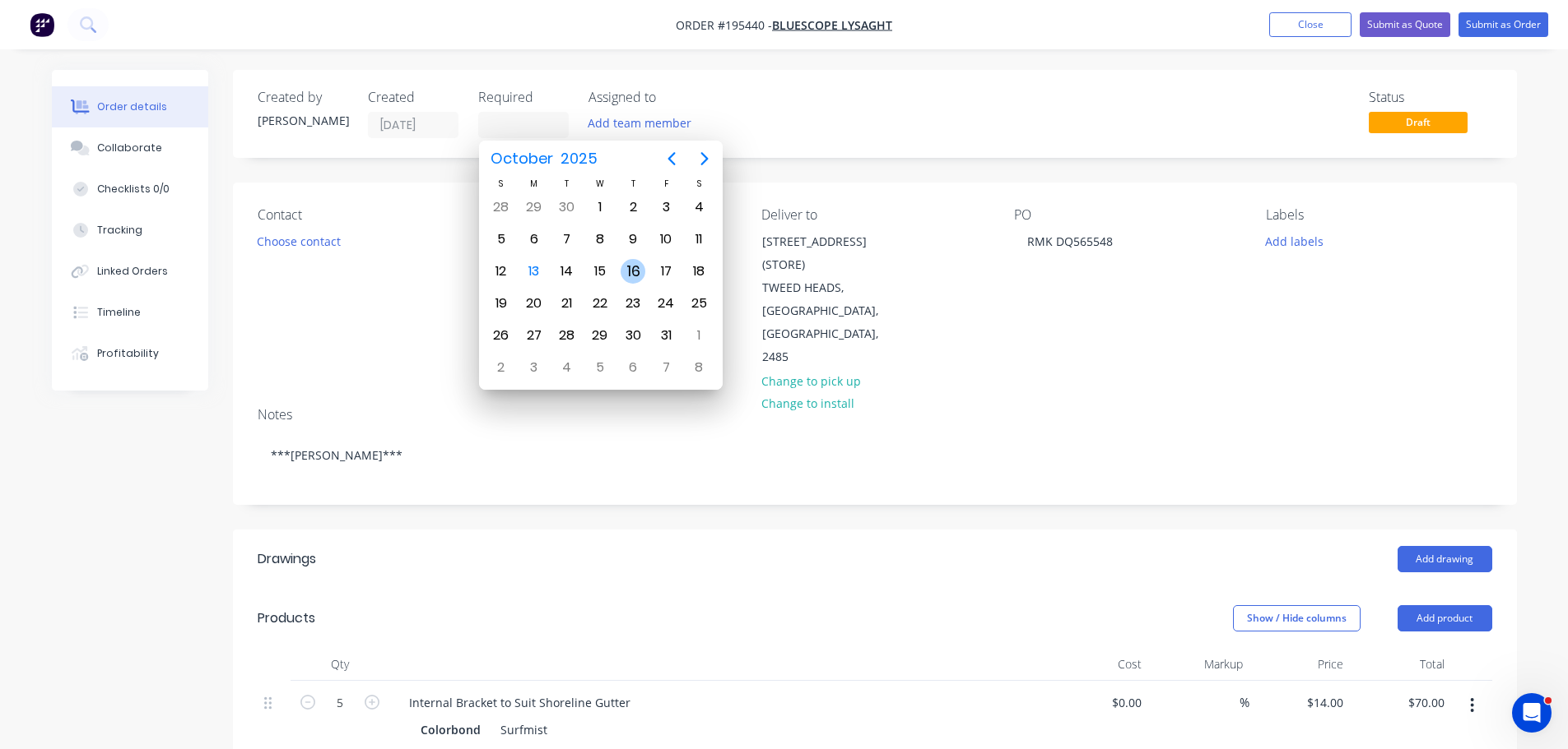
click at [632, 271] on div "16" at bounding box center [633, 271] width 25 height 25
type input "16/10/25"
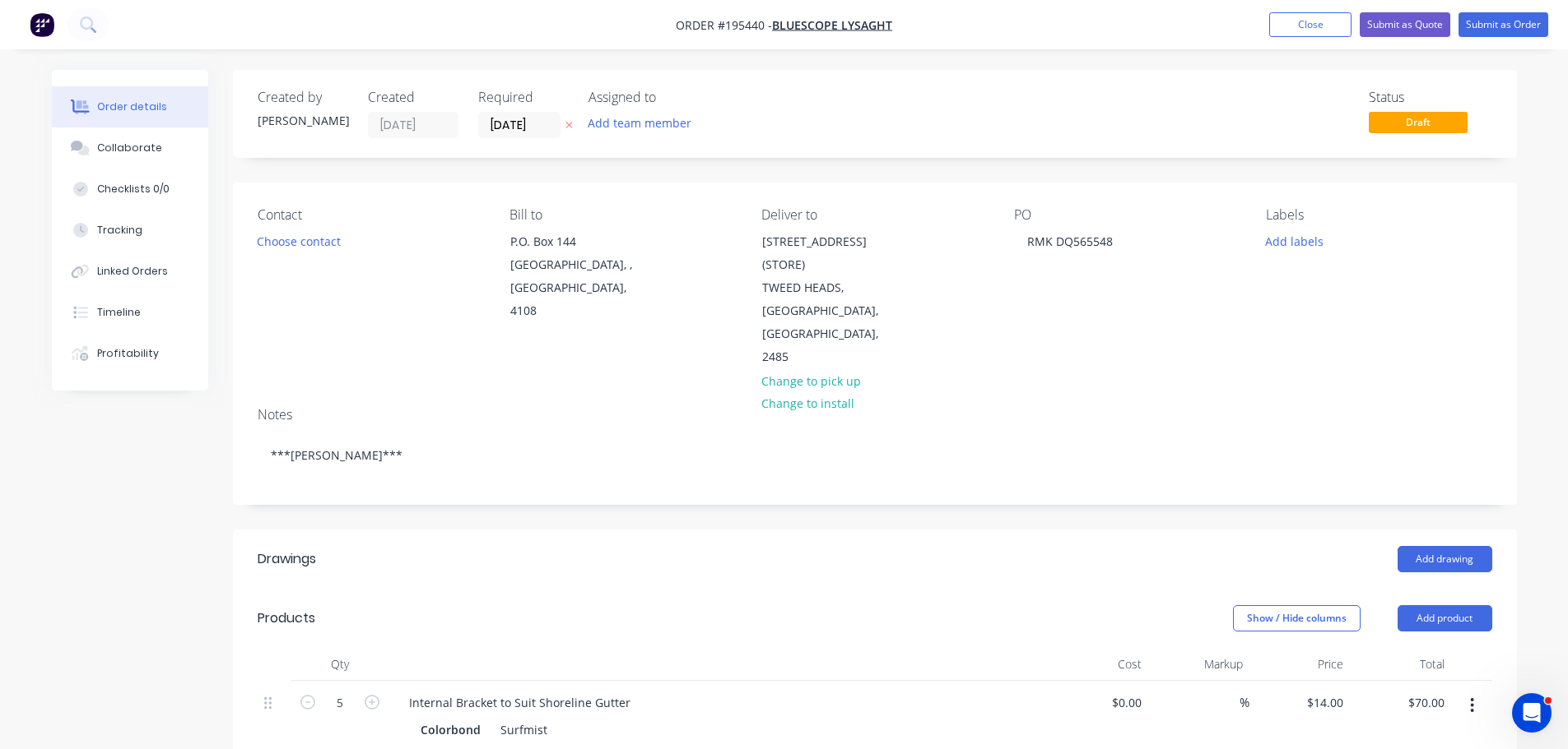
click at [680, 485] on div "Created by Michael Created 13/10/25 Required 16/10/25 Assigned to Add team memb…" at bounding box center [875, 662] width 1284 height 1185
click at [1514, 22] on button "Submit as Order" at bounding box center [1503, 25] width 90 height 25
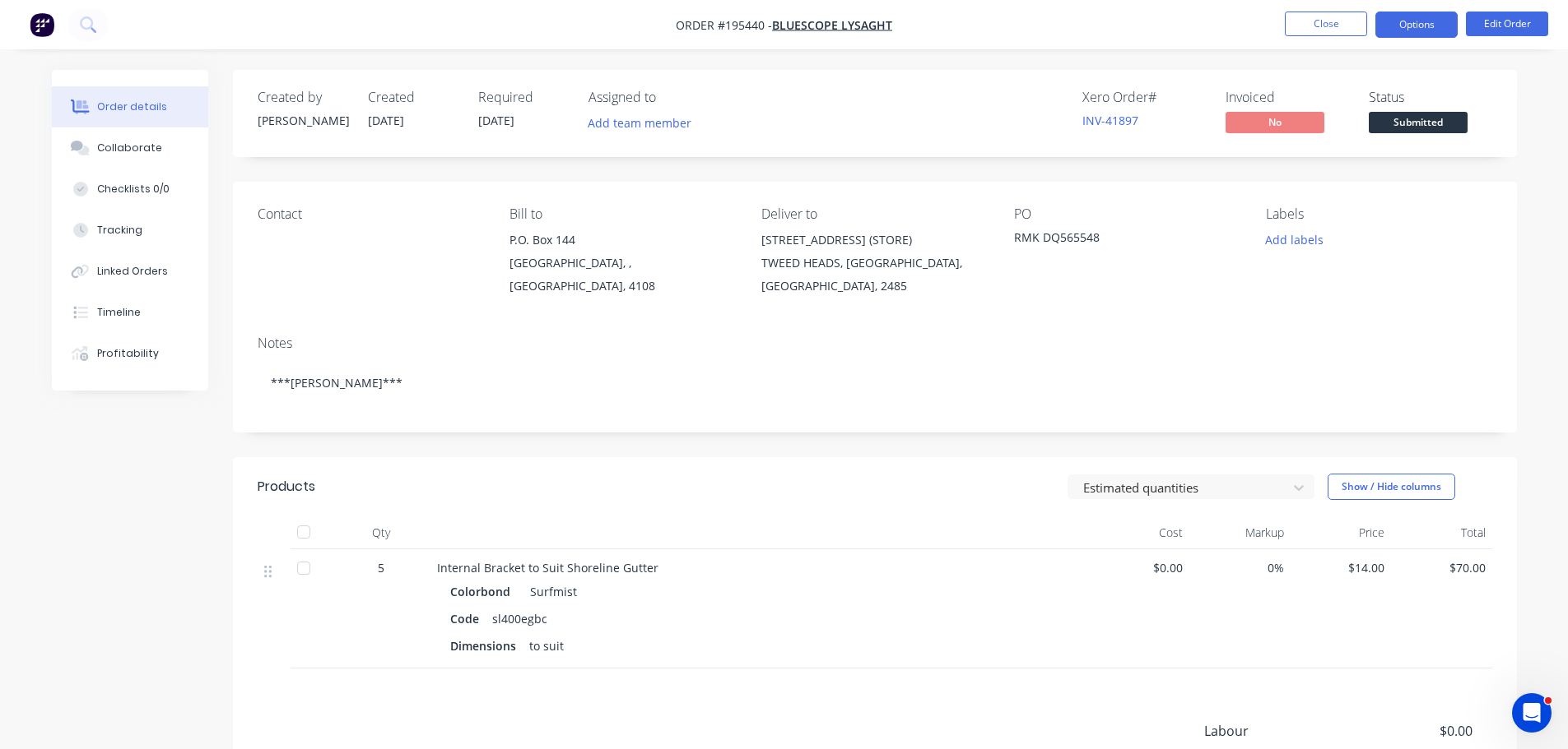
click at [1420, 26] on button "Options" at bounding box center [1416, 25] width 83 height 26
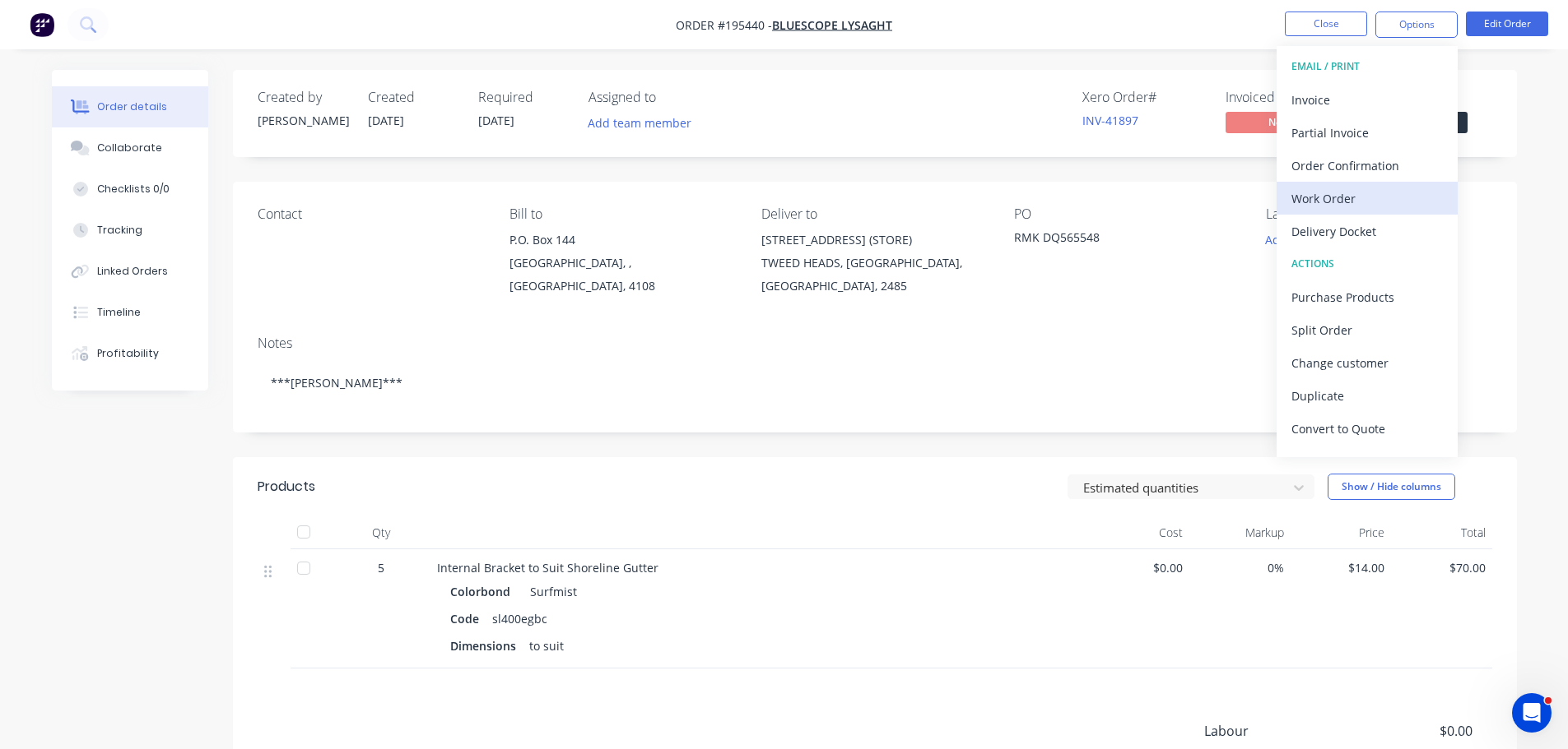
click at [1360, 199] on div "Work Order" at bounding box center [1367, 198] width 151 height 24
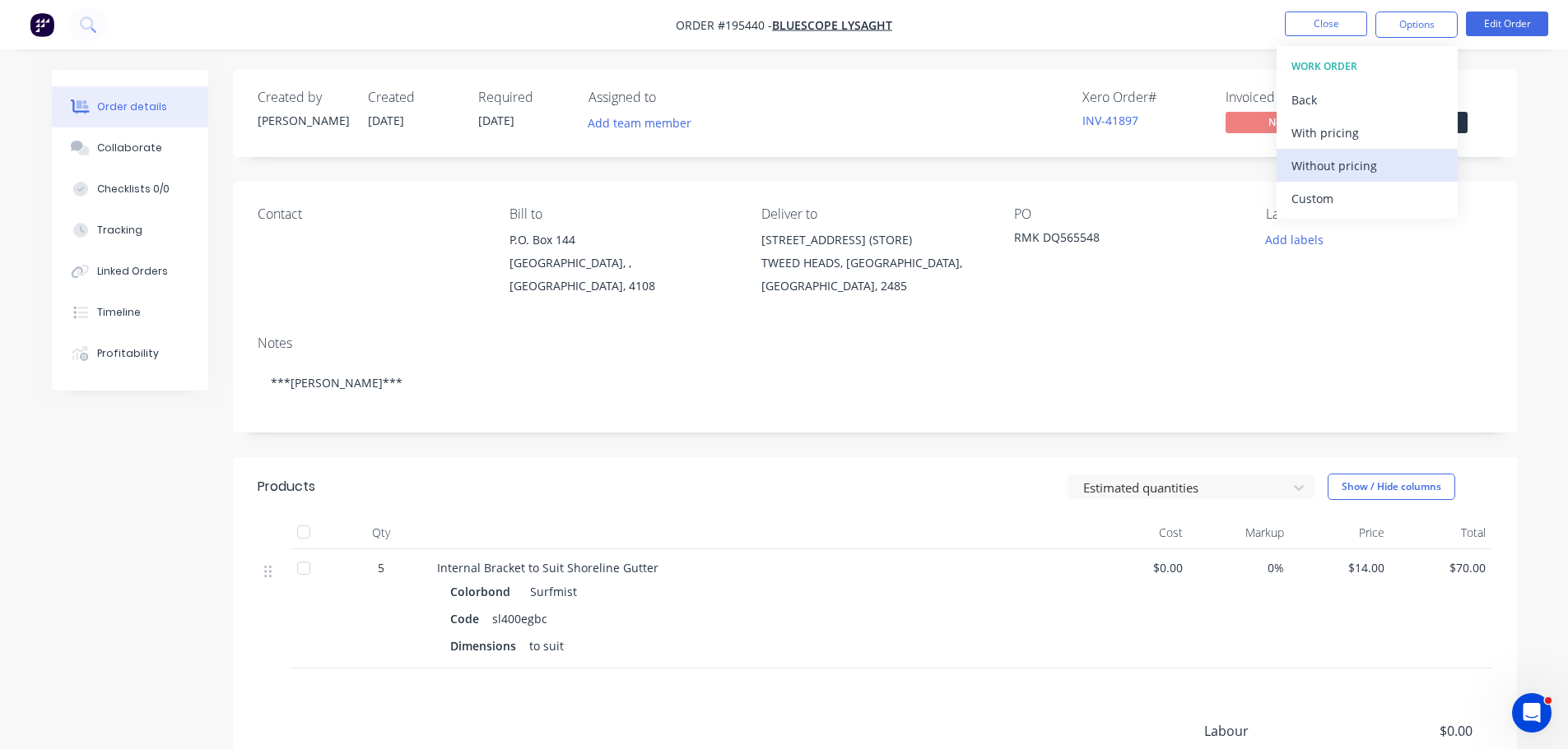
click at [1366, 172] on div "Without pricing" at bounding box center [1367, 165] width 151 height 24
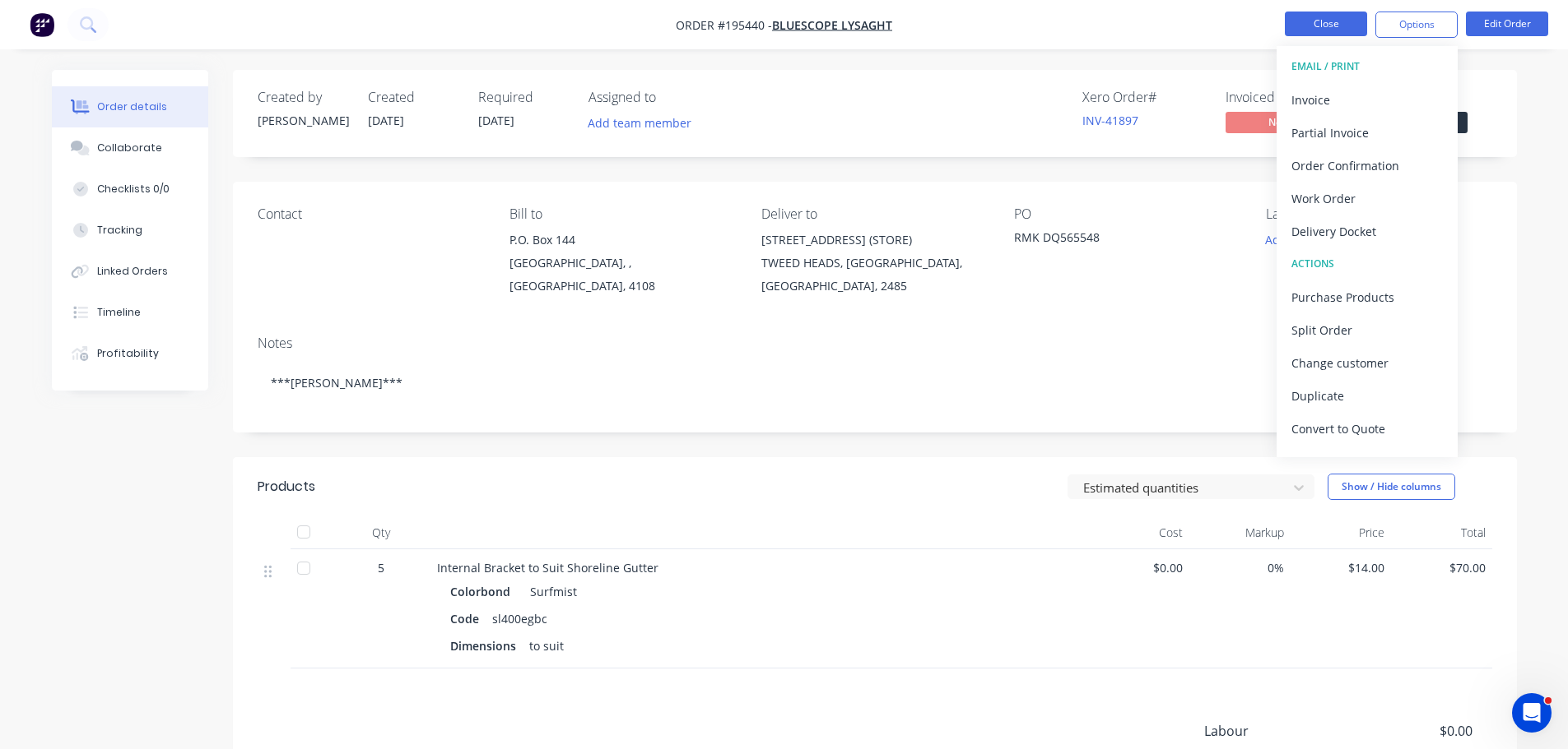
click at [1323, 26] on button "Close" at bounding box center [1326, 24] width 83 height 25
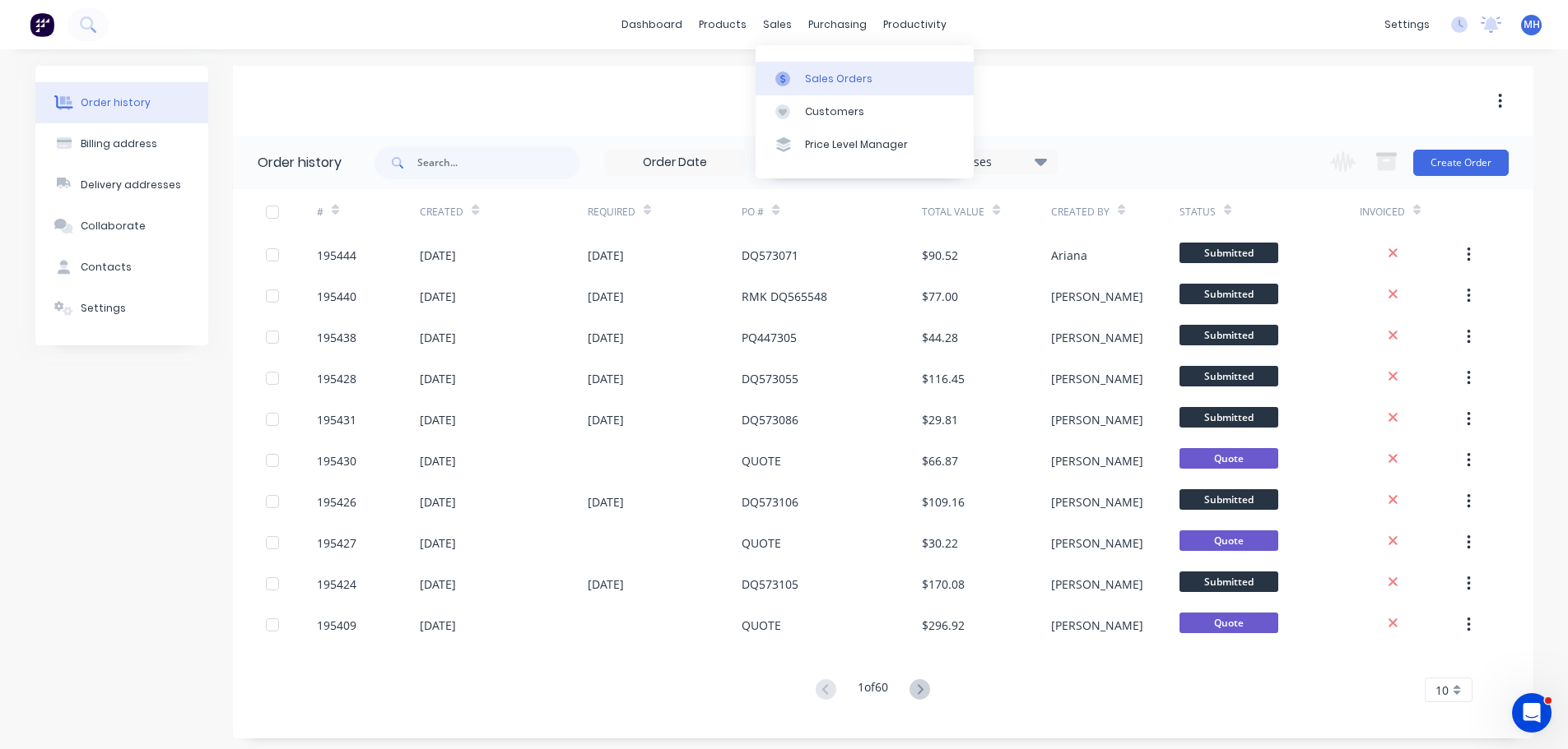
click at [801, 79] on link "Sales Orders" at bounding box center [864, 78] width 218 height 33
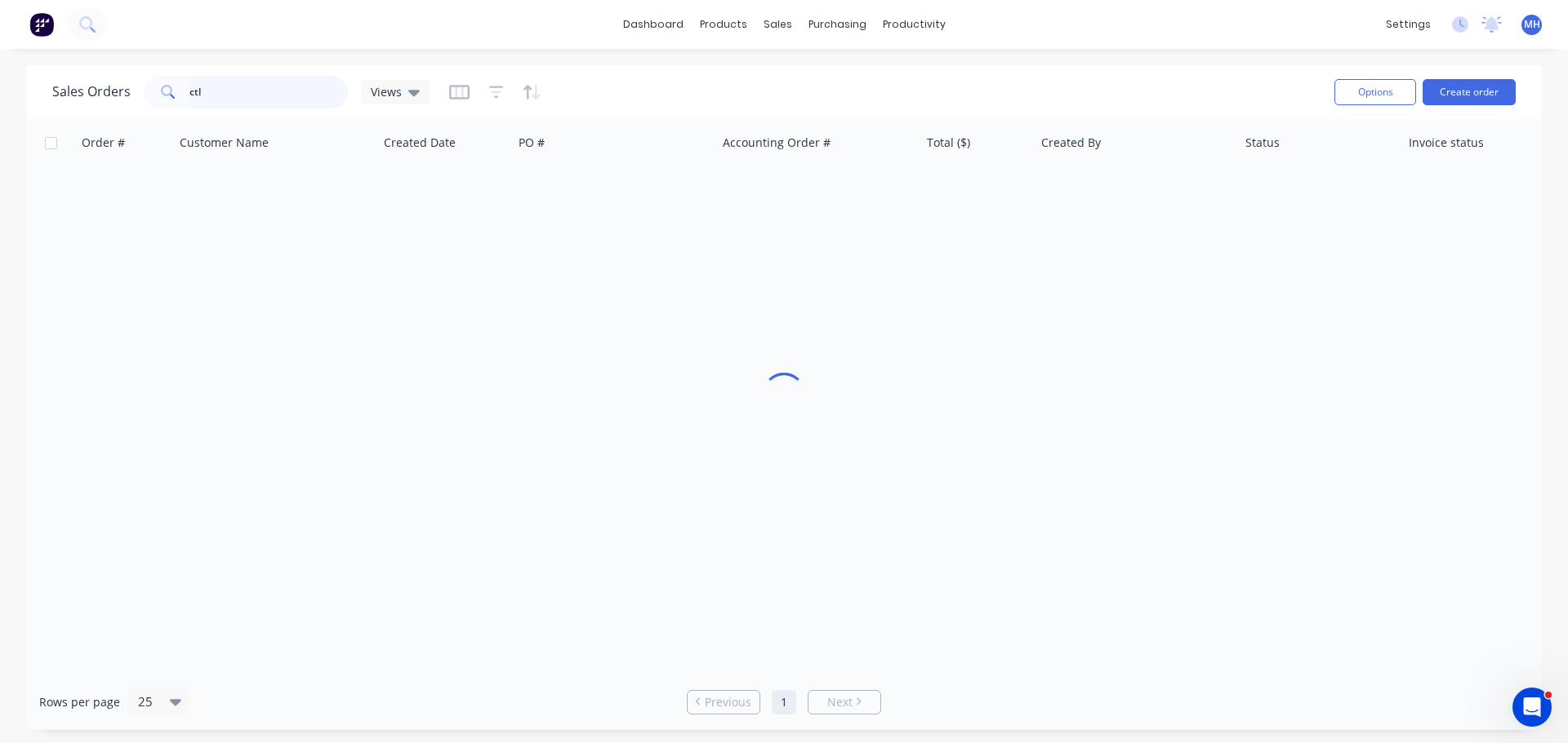
click at [287, 90] on input "ctl" at bounding box center [269, 92] width 159 height 33
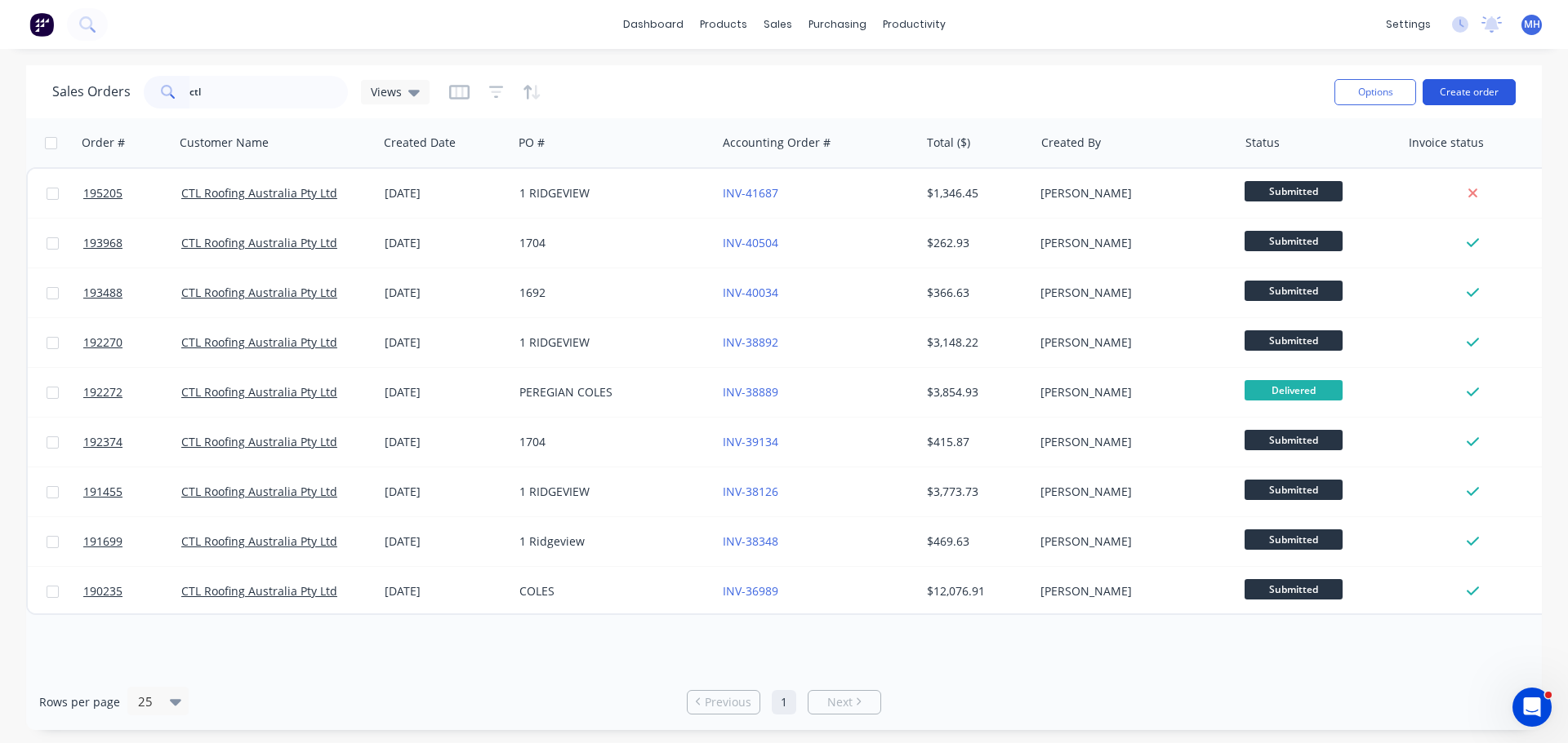
click at [1471, 90] on button "Create order" at bounding box center [1469, 92] width 93 height 26
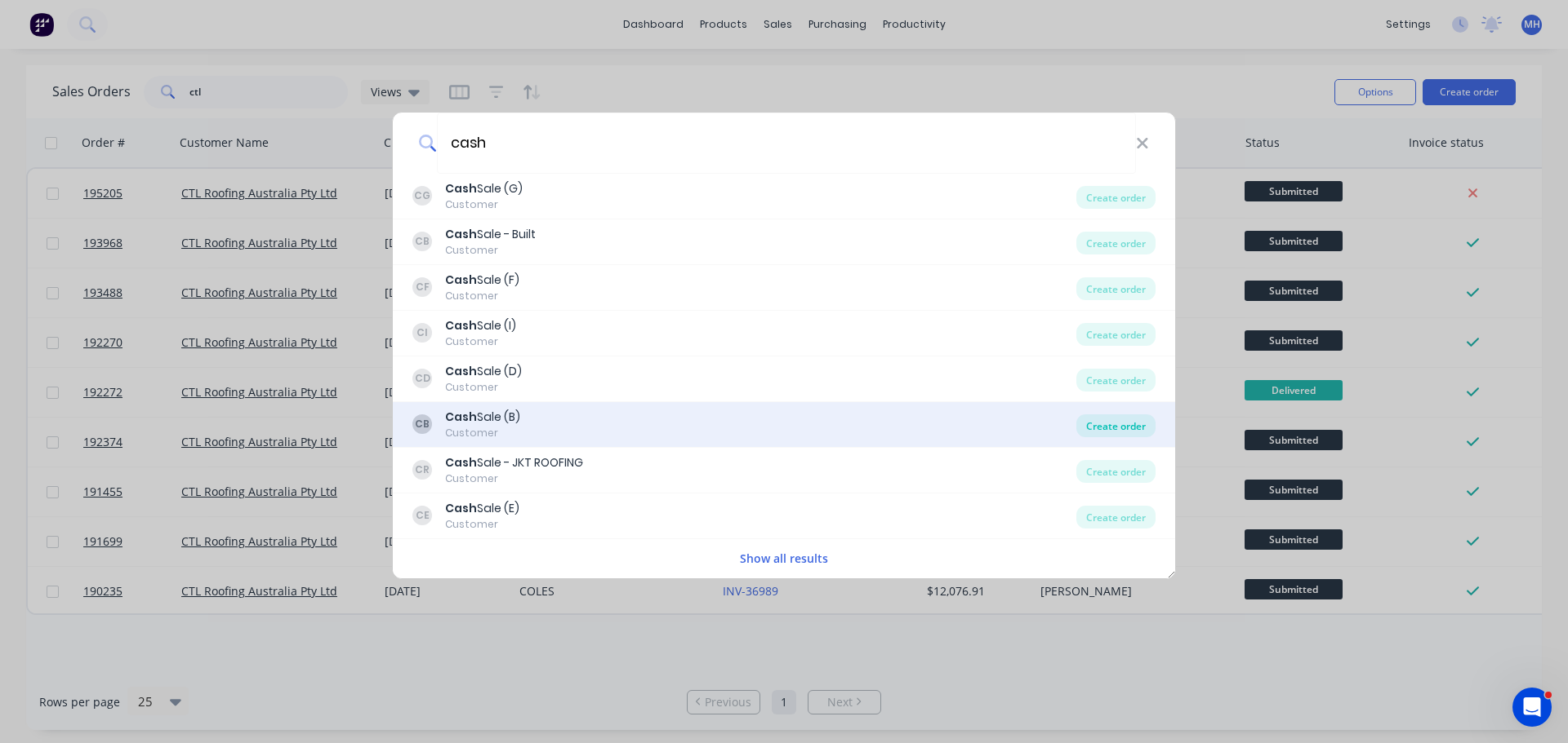
type input "cash"
click at [1102, 428] on div "Create order" at bounding box center [1115, 426] width 79 height 23
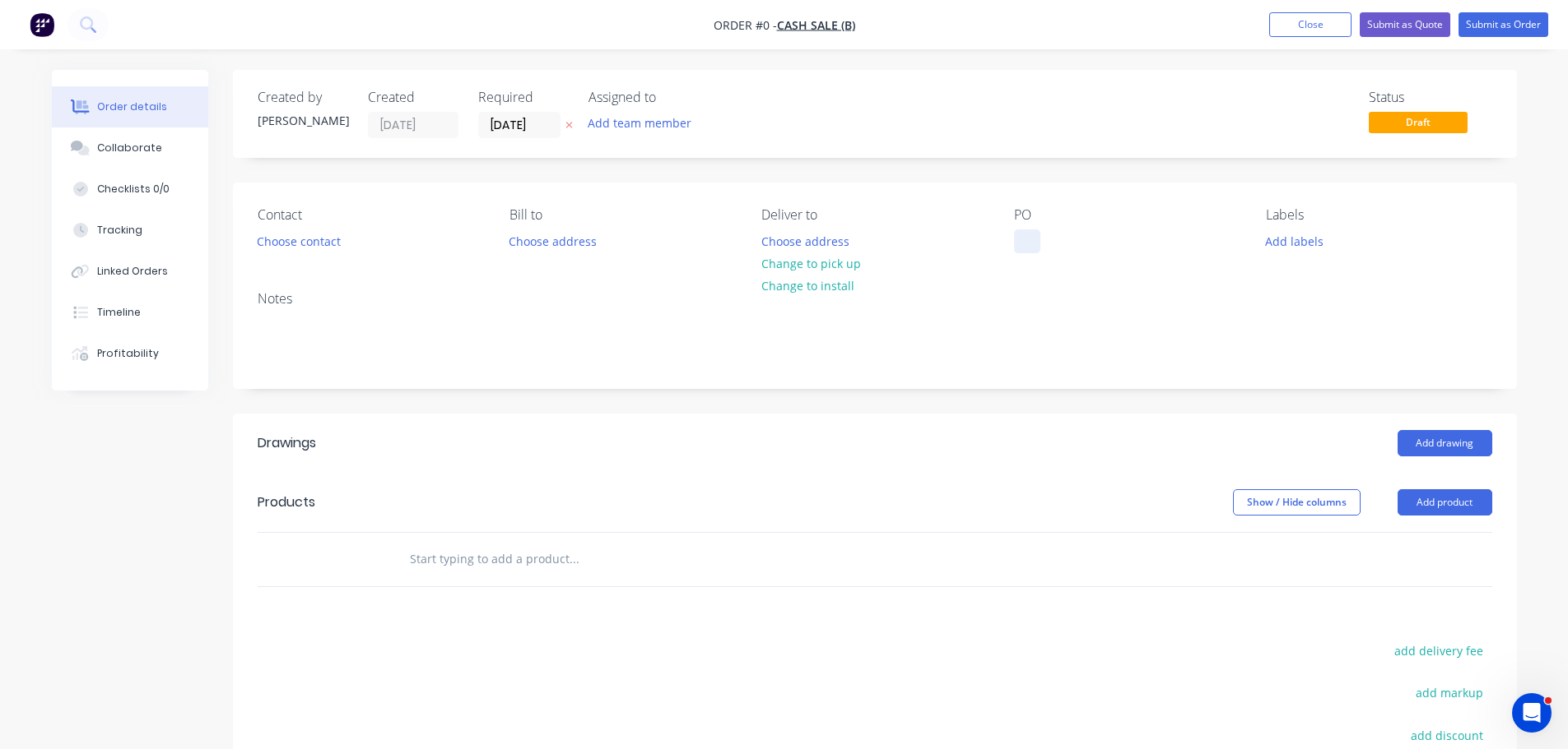
click at [1027, 230] on div at bounding box center [1027, 241] width 26 height 24
click at [602, 172] on div "Order details Collaborate Checklists 0/0 Tracking Linked Orders Timeline Profit…" at bounding box center [784, 539] width 1498 height 937
click at [569, 125] on icon "button" at bounding box center [569, 126] width 7 height 7
click at [319, 235] on button "Choose contact" at bounding box center [298, 240] width 102 height 22
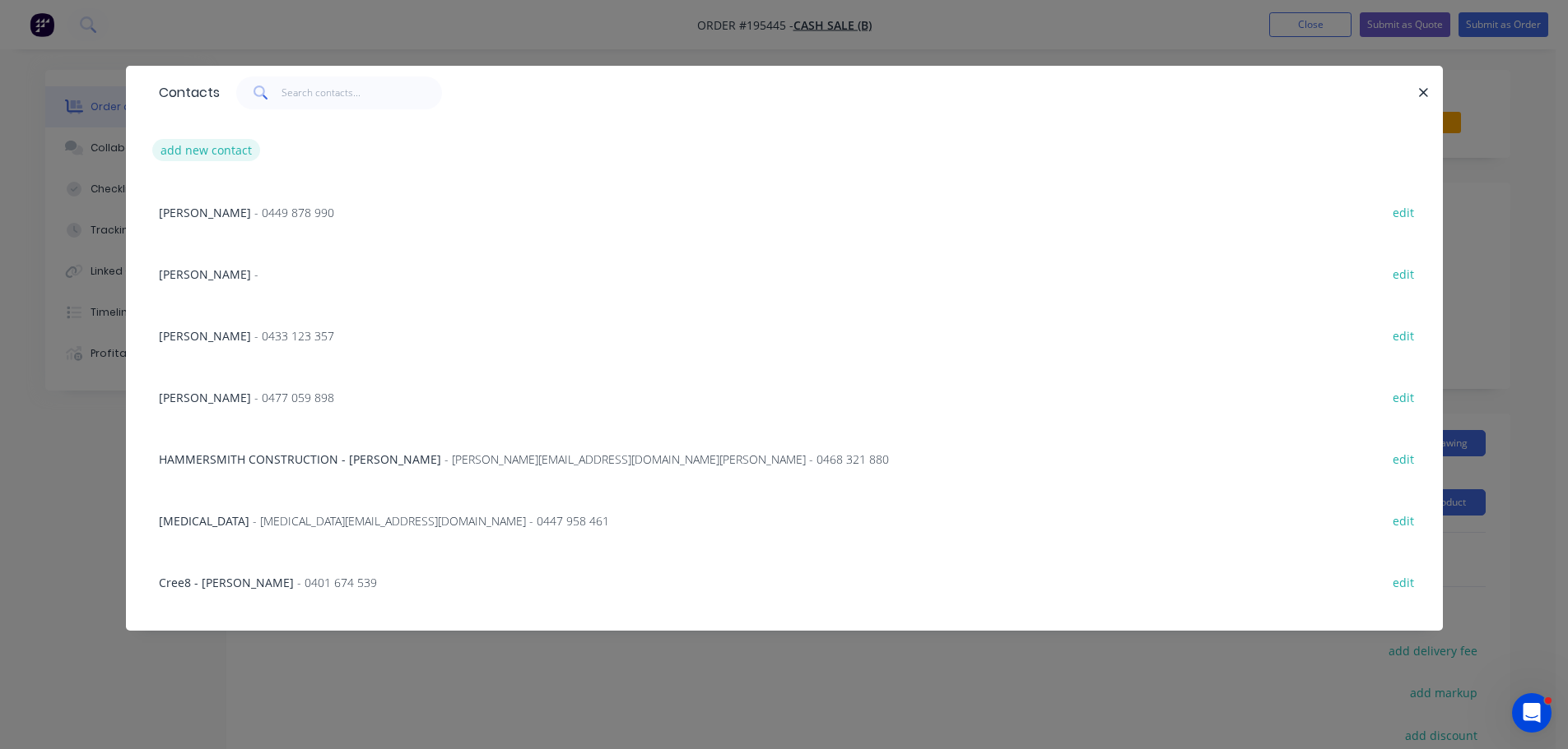
drag, startPoint x: 257, startPoint y: 145, endPoint x: 205, endPoint y: 147, distance: 52.0
click at [205, 147] on button "add new contact" at bounding box center [206, 150] width 109 height 22
select select "AU"
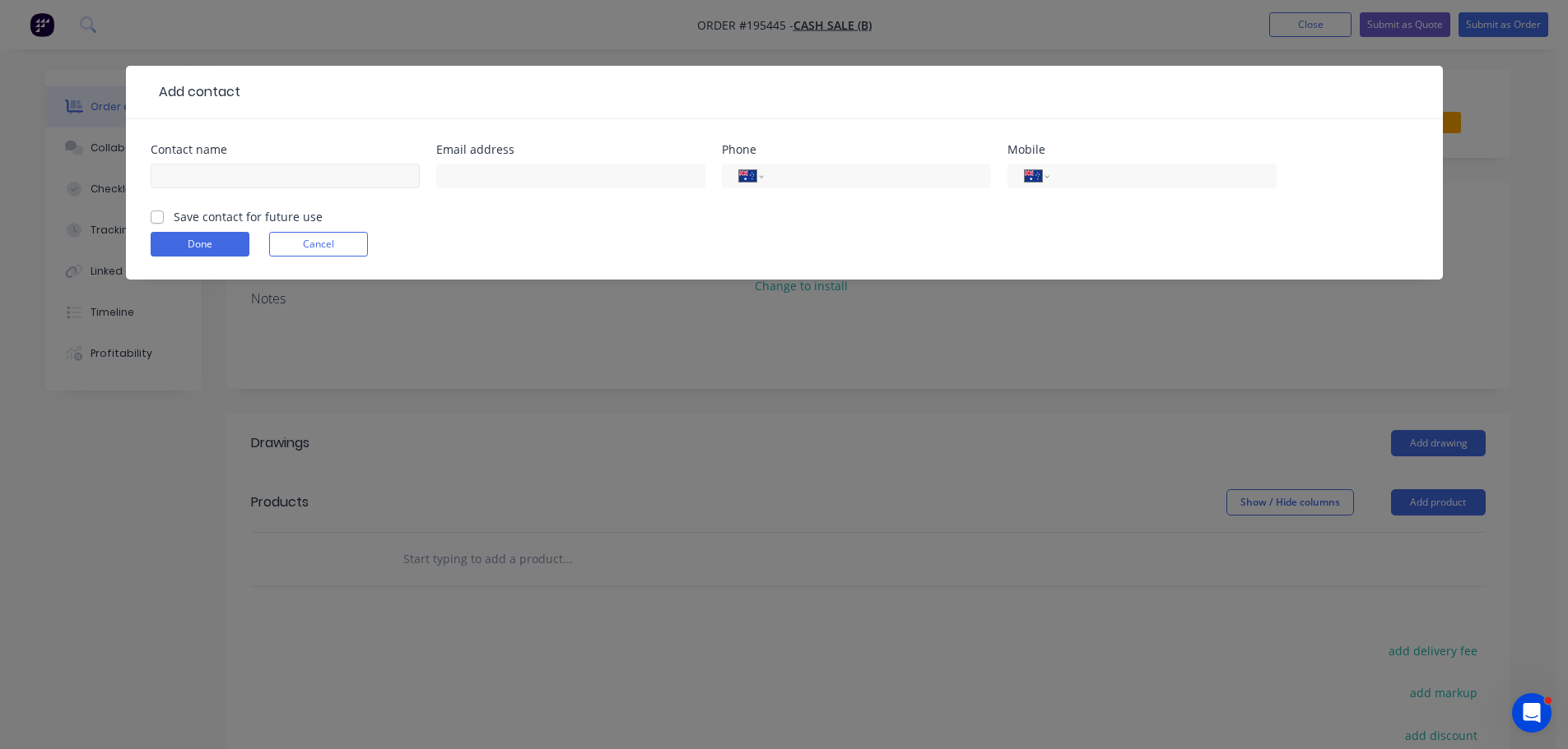
click at [227, 163] on div at bounding box center [285, 183] width 269 height 49
click at [228, 173] on input "text" at bounding box center [285, 176] width 269 height 25
type input "Bella"
click at [893, 179] on input "tel" at bounding box center [873, 176] width 197 height 19
type input "(07) 3252 8880"
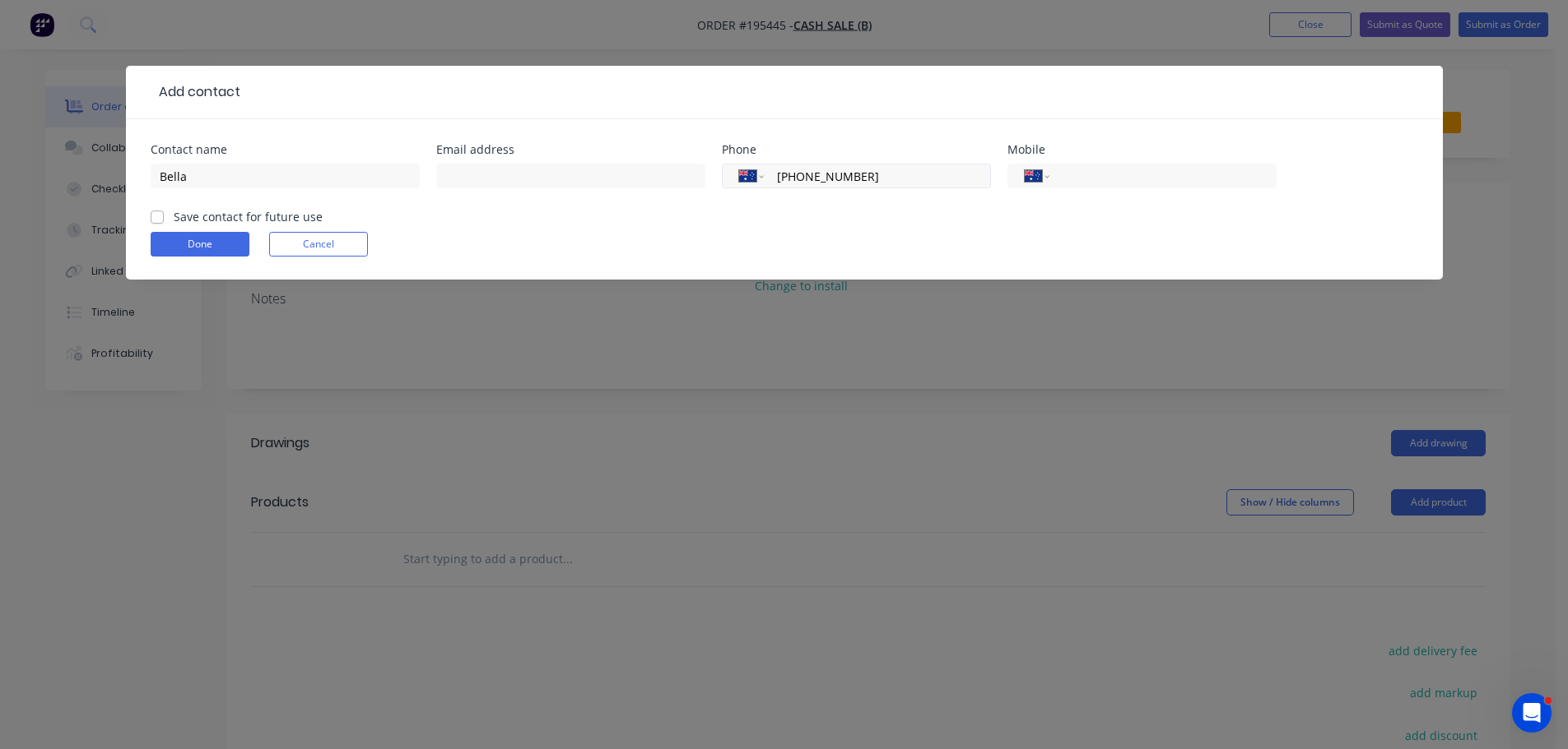
click button "Done" at bounding box center [200, 244] width 99 height 25
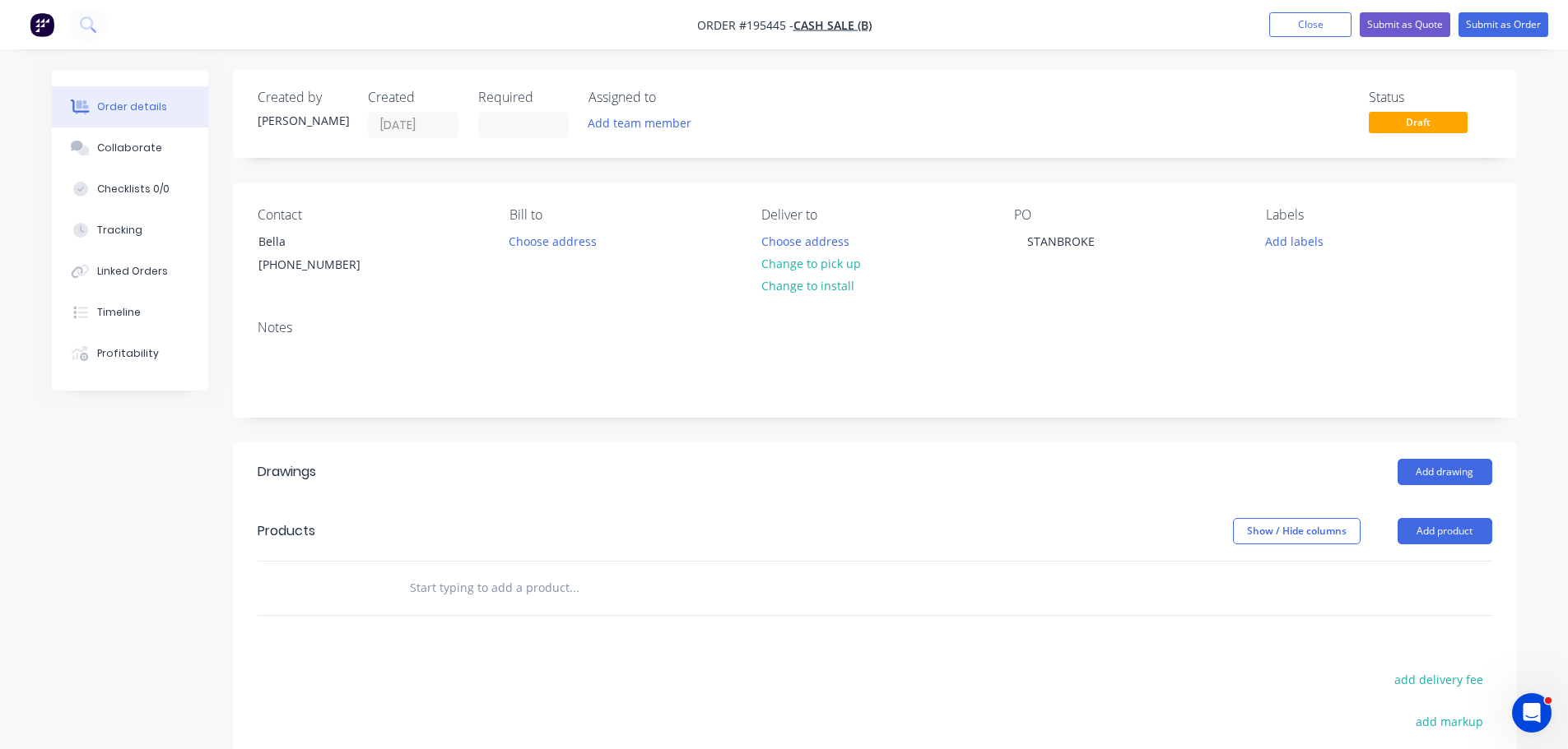
click at [806, 228] on div "Deliver to Choose address Change to pick up Change to install" at bounding box center [873, 244] width 225 height 75
click at [804, 229] on button "Choose address" at bounding box center [805, 240] width 106 height 22
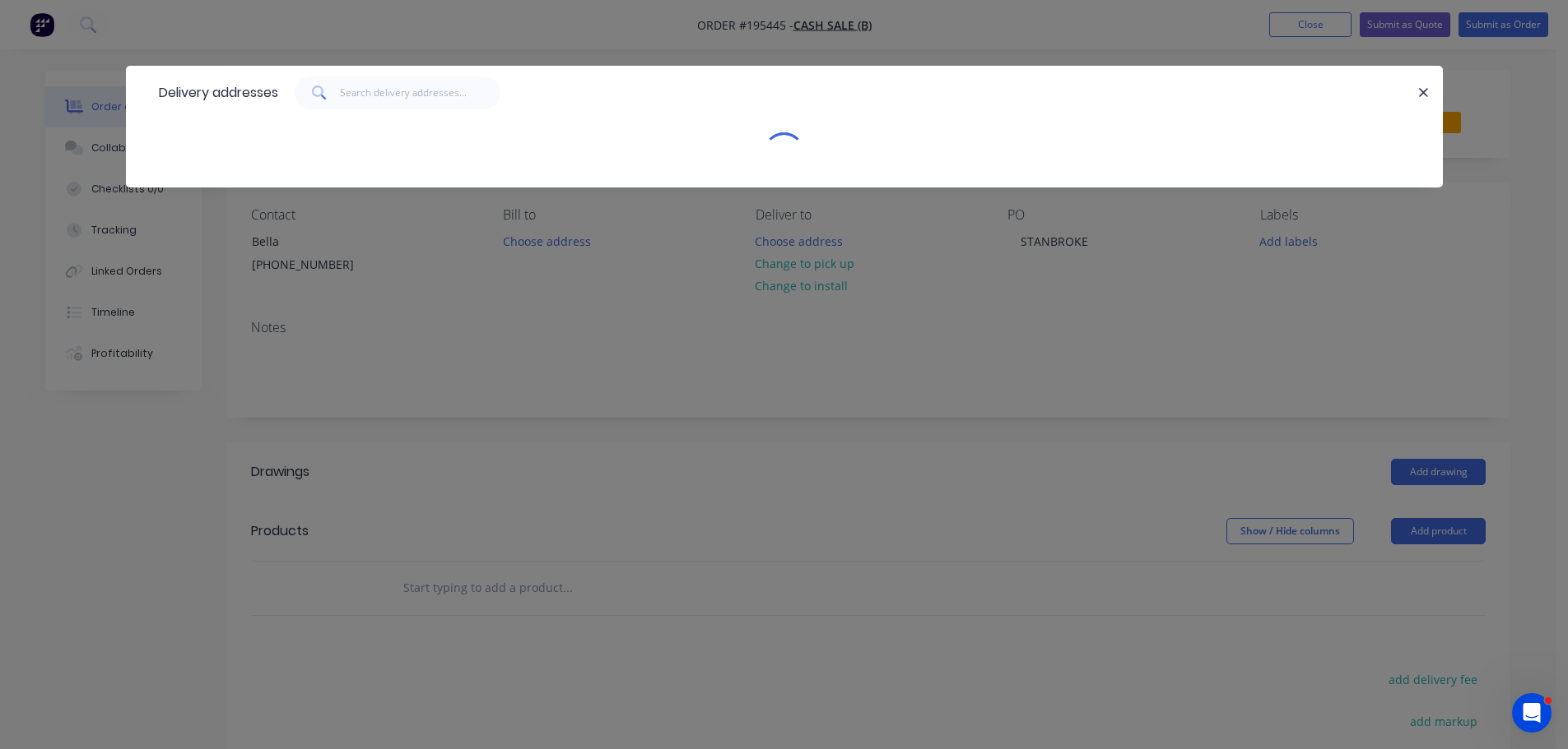
click at [606, 403] on div "Delivery addresses" at bounding box center [784, 374] width 1568 height 749
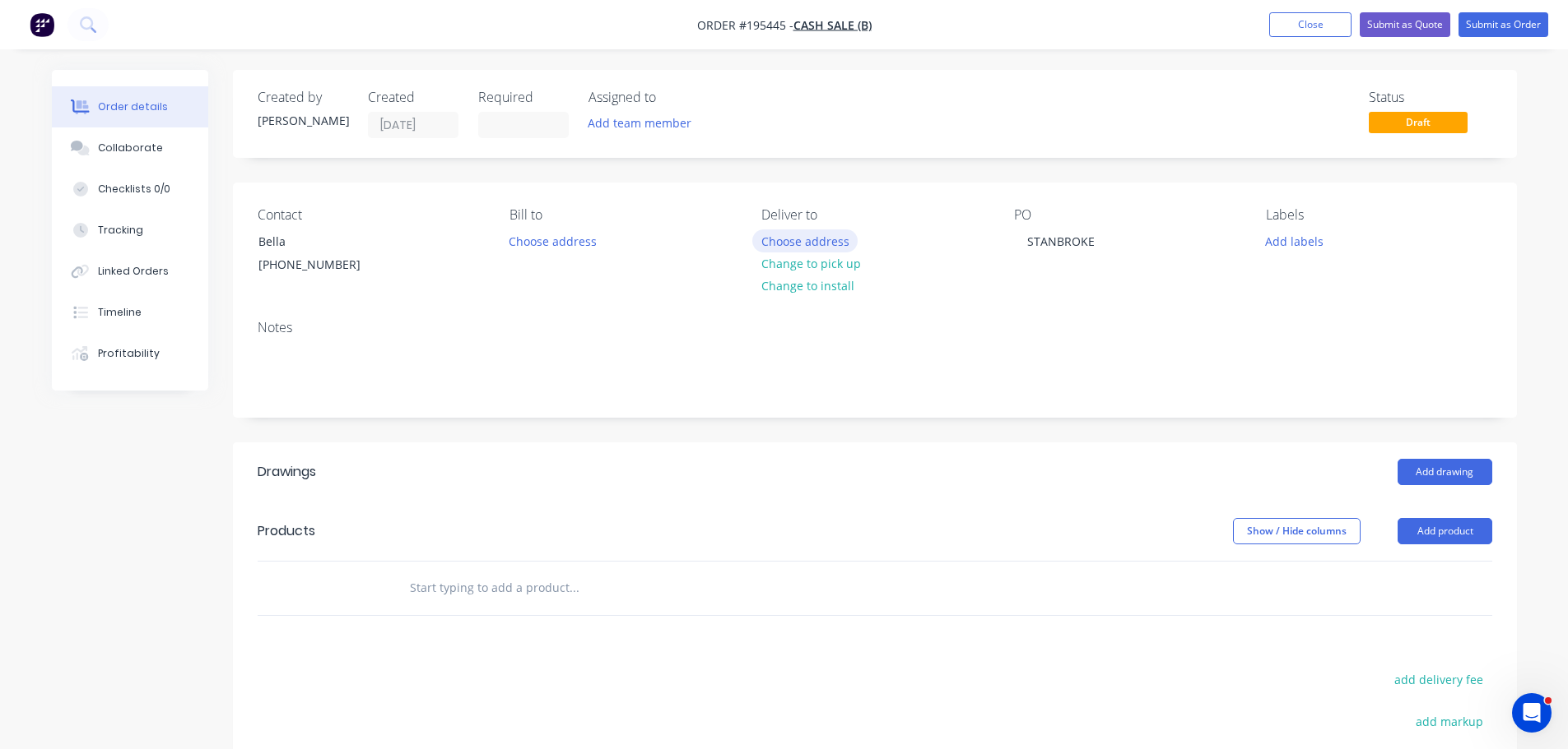
click at [777, 237] on button "Choose address" at bounding box center [805, 240] width 106 height 22
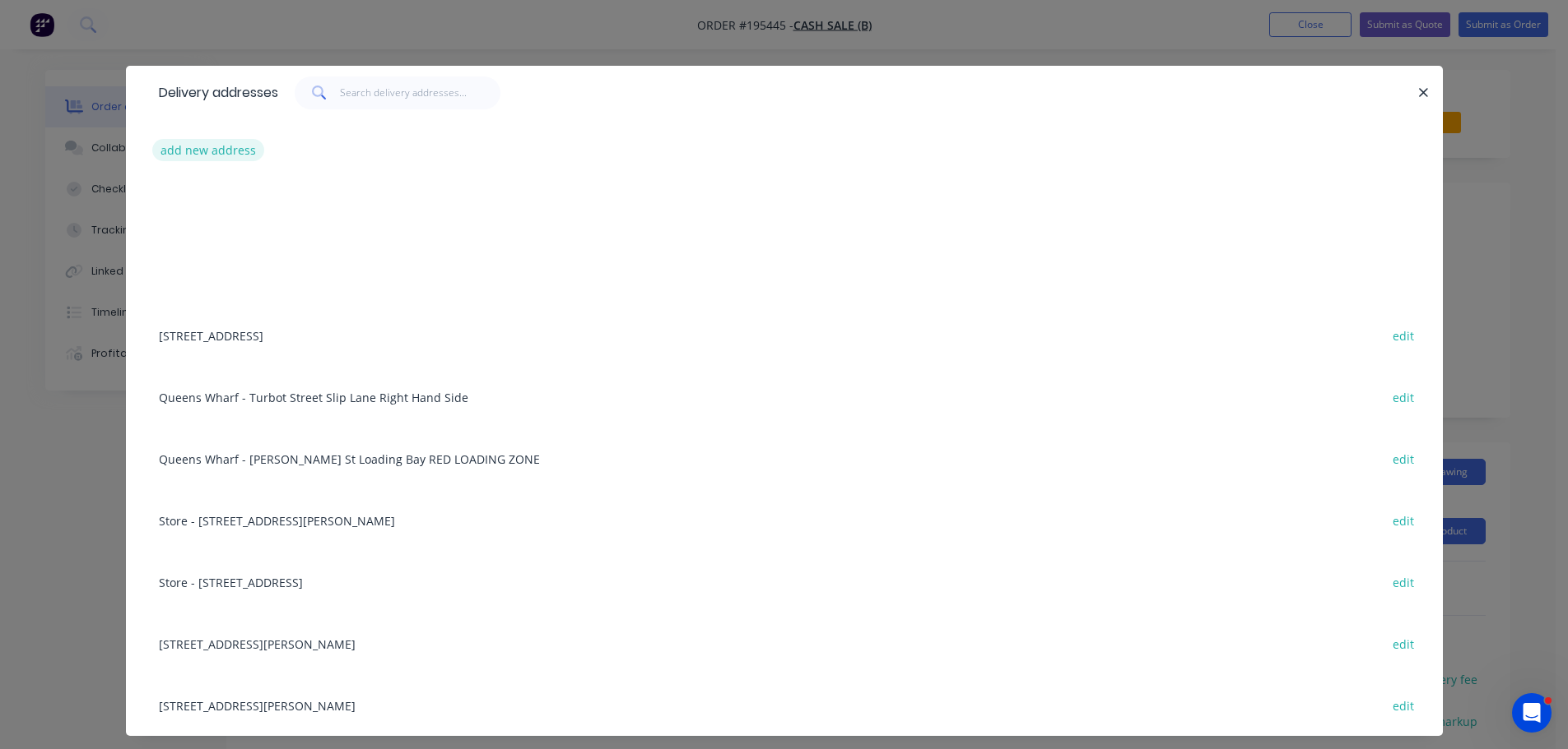
click at [220, 151] on button "add new address" at bounding box center [208, 150] width 113 height 22
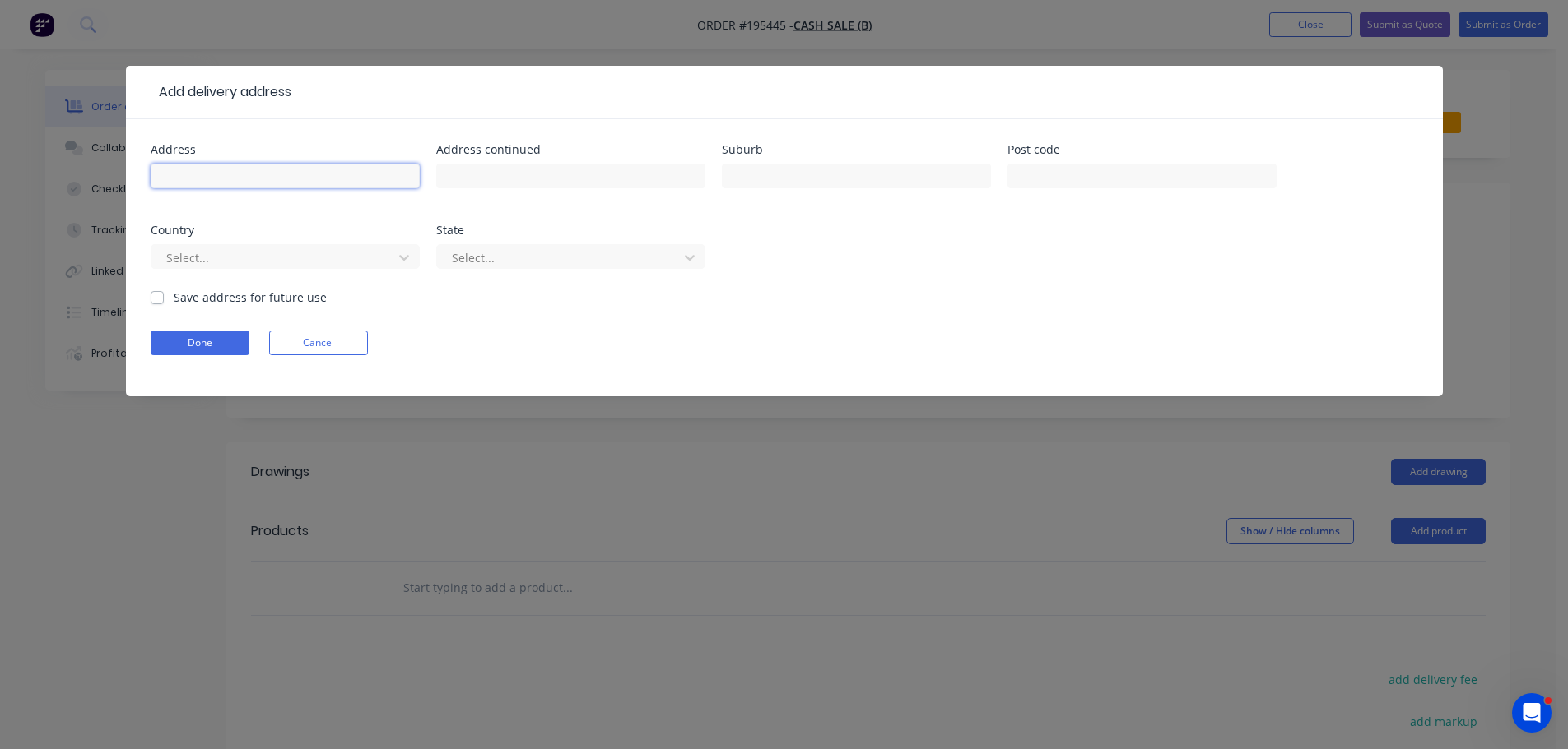
click at [225, 178] on input "text" at bounding box center [285, 176] width 269 height 25
click at [569, 479] on div "Add delivery address Address Address continued Suburb Post code Country Select.…" at bounding box center [784, 374] width 1568 height 749
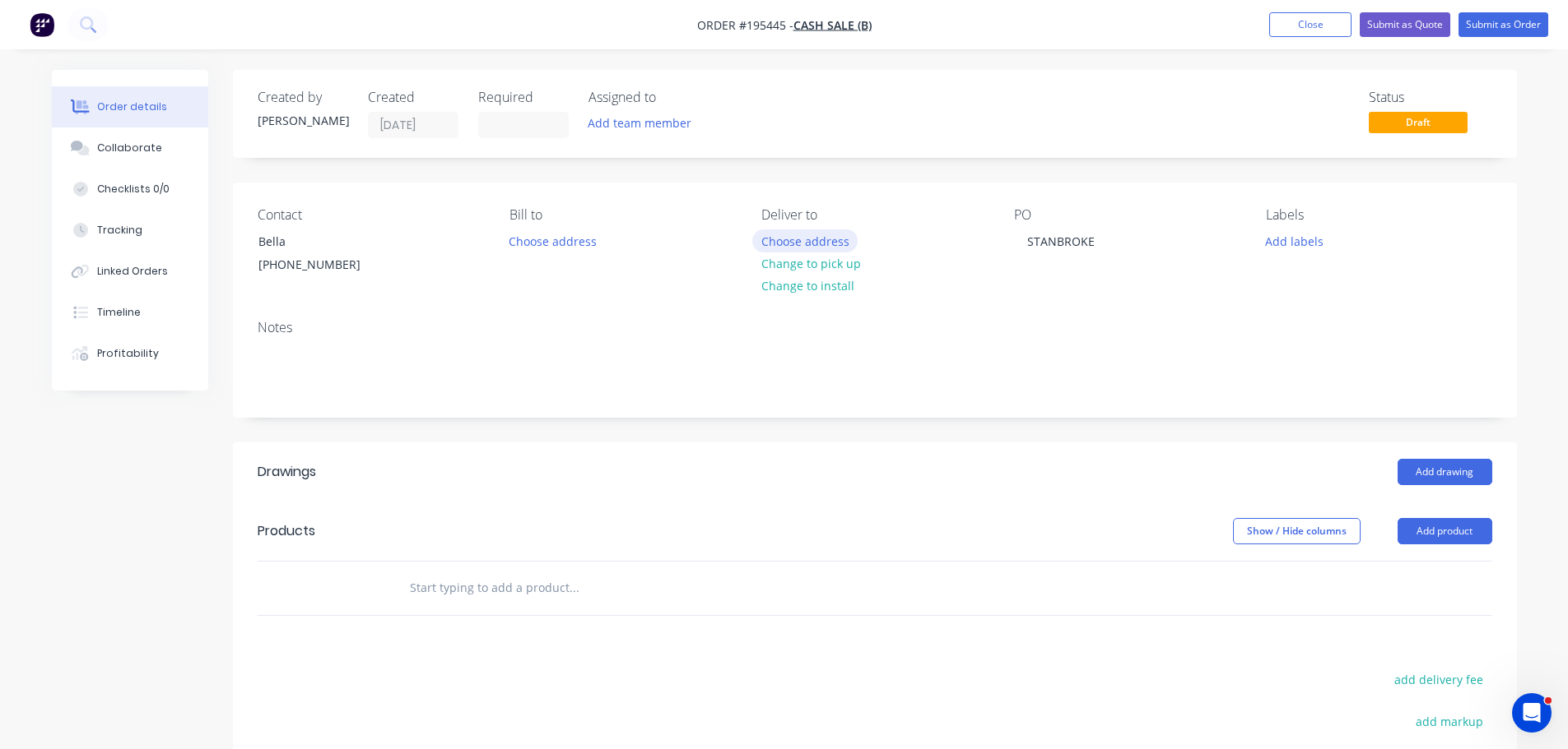
click at [813, 238] on button "Choose address" at bounding box center [805, 240] width 106 height 22
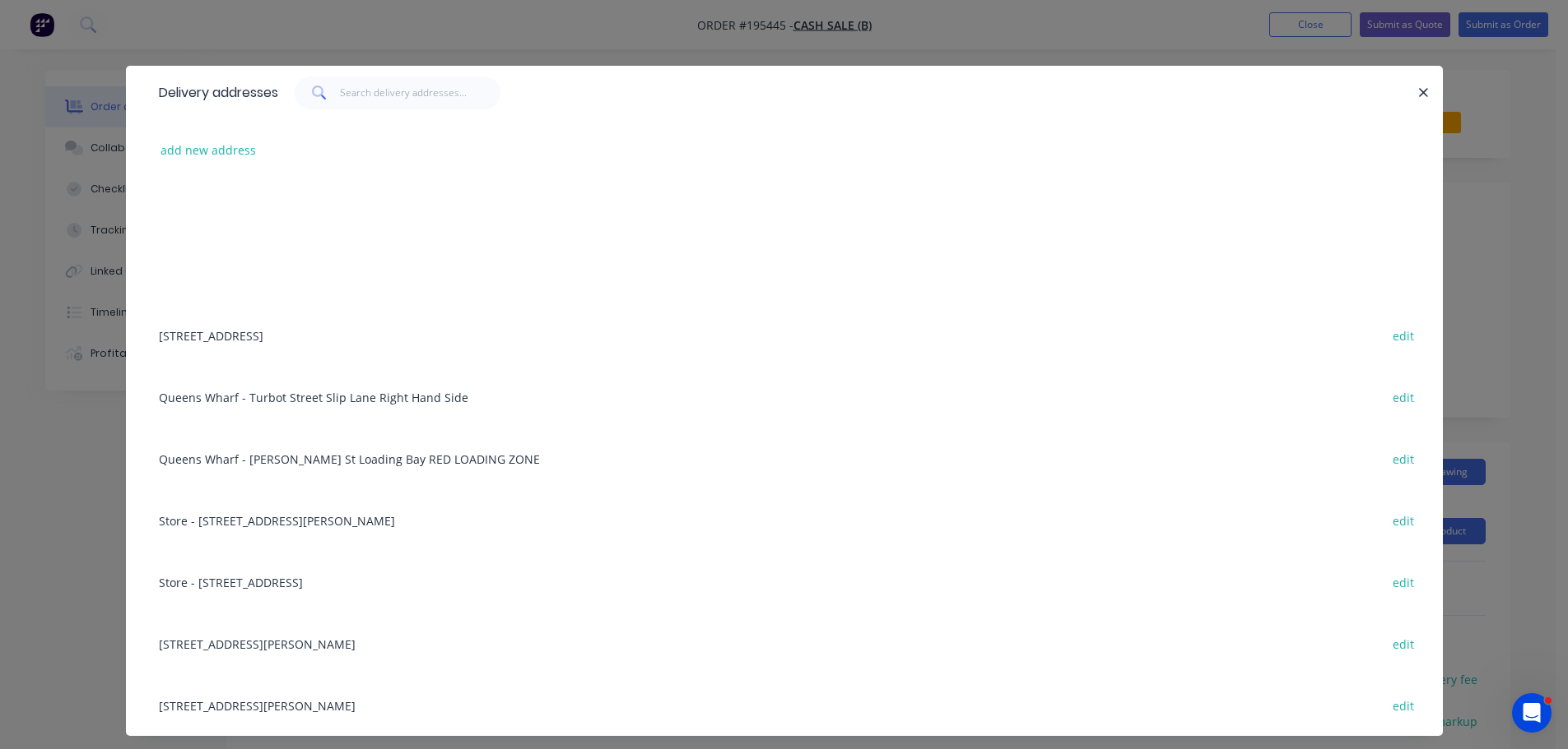
click at [133, 148] on div "add new address 44 Proprietary Street, Tingalpa, Queensland, Australia, 4173 ed…" at bounding box center [784, 428] width 1316 height 617
click at [168, 157] on button "add new address" at bounding box center [208, 150] width 113 height 22
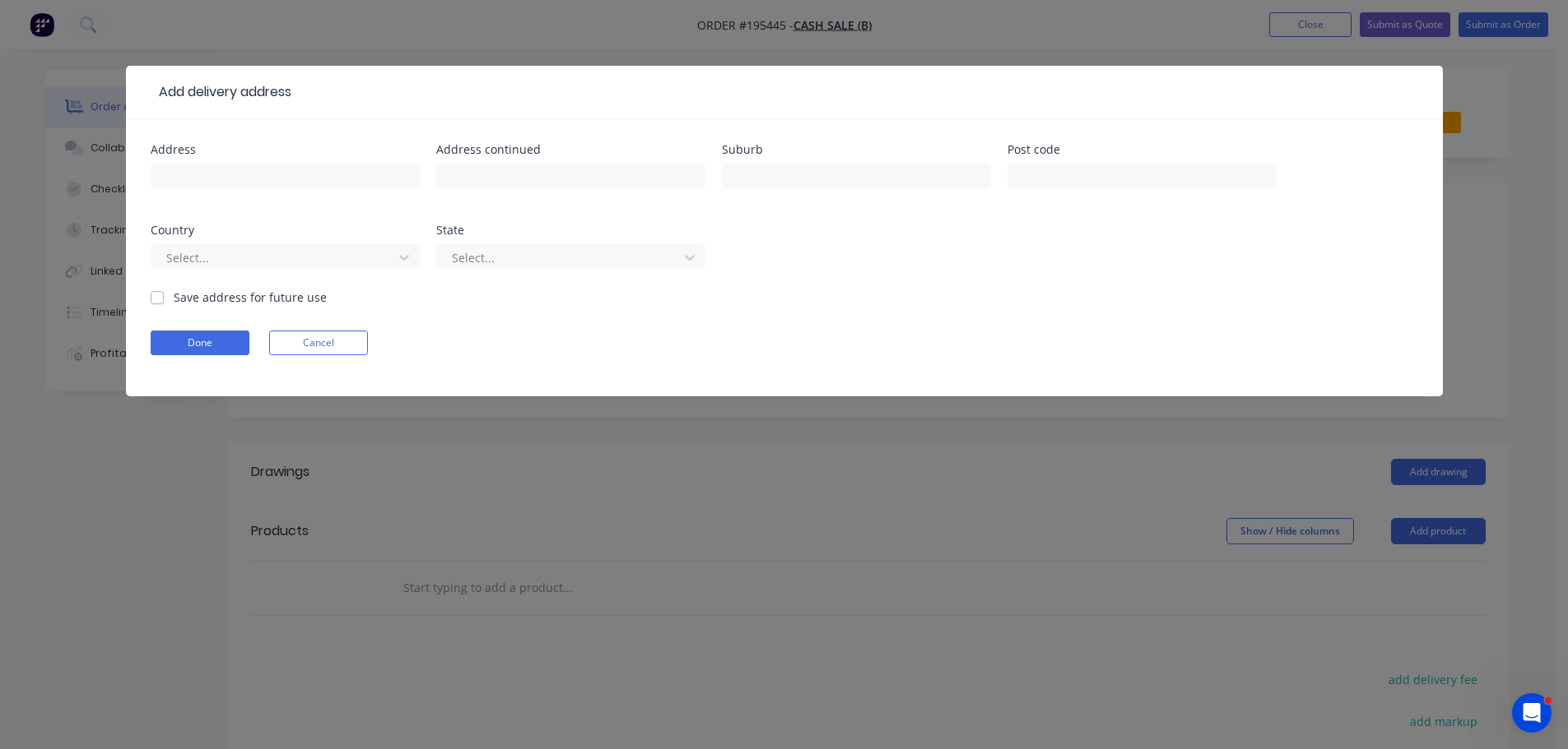
click at [205, 189] on div at bounding box center [285, 183] width 269 height 49
click at [205, 185] on input "text" at bounding box center [285, 176] width 269 height 25
type input "TBA"
click at [222, 344] on button "Done" at bounding box center [200, 343] width 99 height 25
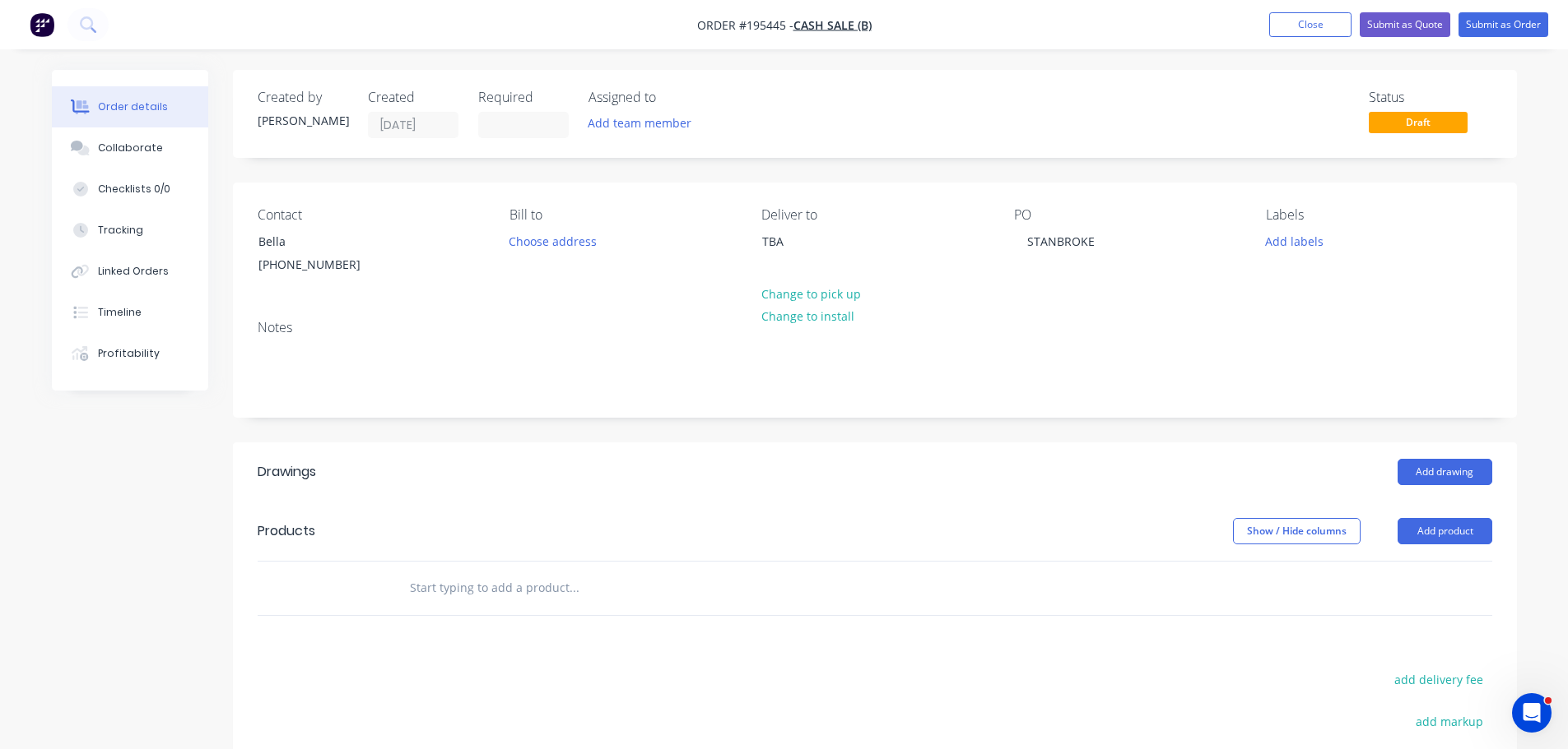
click at [1026, 424] on div "Created by Michael Created 13/10/25 Required Assigned to Add team member Status…" at bounding box center [875, 540] width 1284 height 941
click at [1468, 468] on button "Add drawing" at bounding box center [1444, 472] width 95 height 26
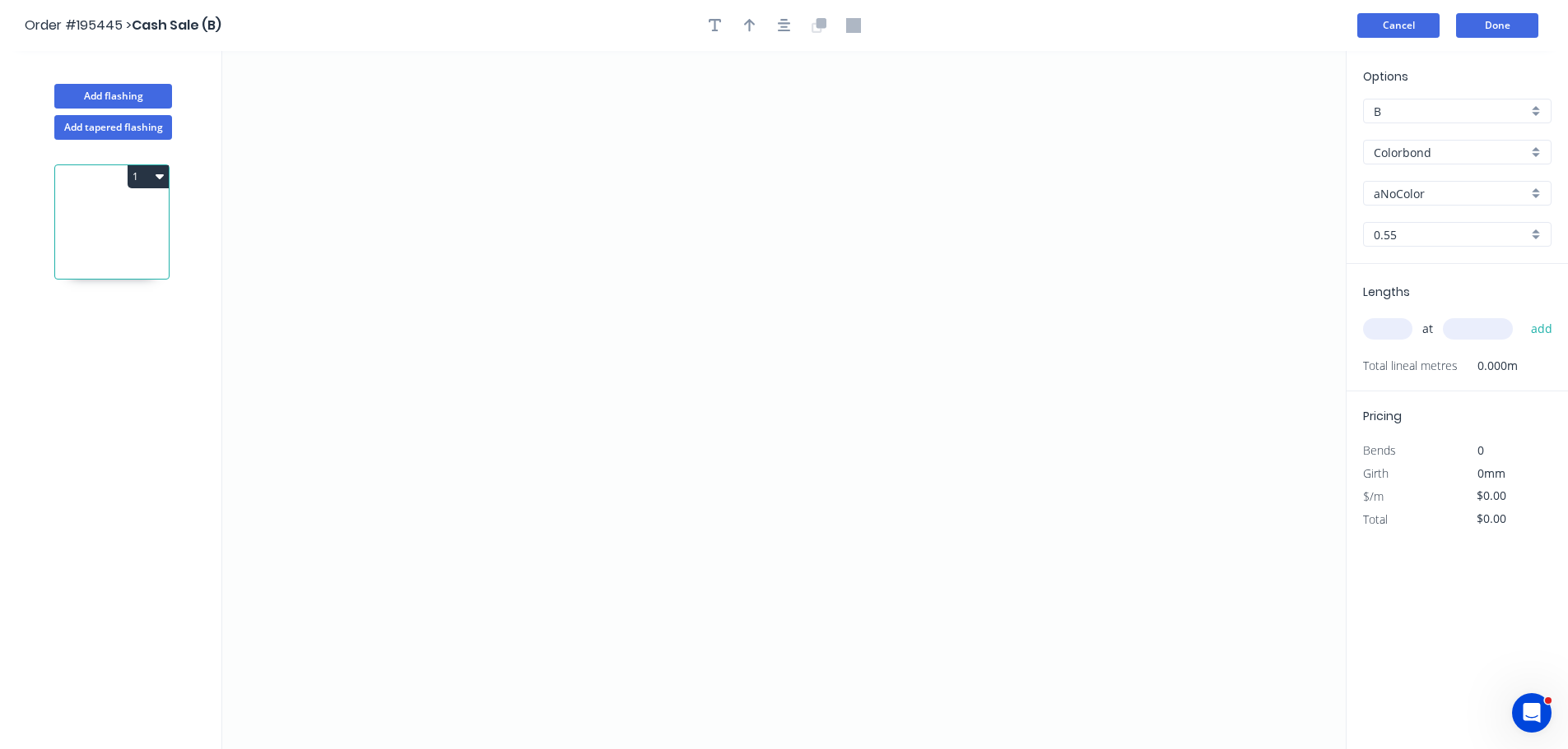
click at [1387, 26] on button "Cancel" at bounding box center [1398, 26] width 83 height 25
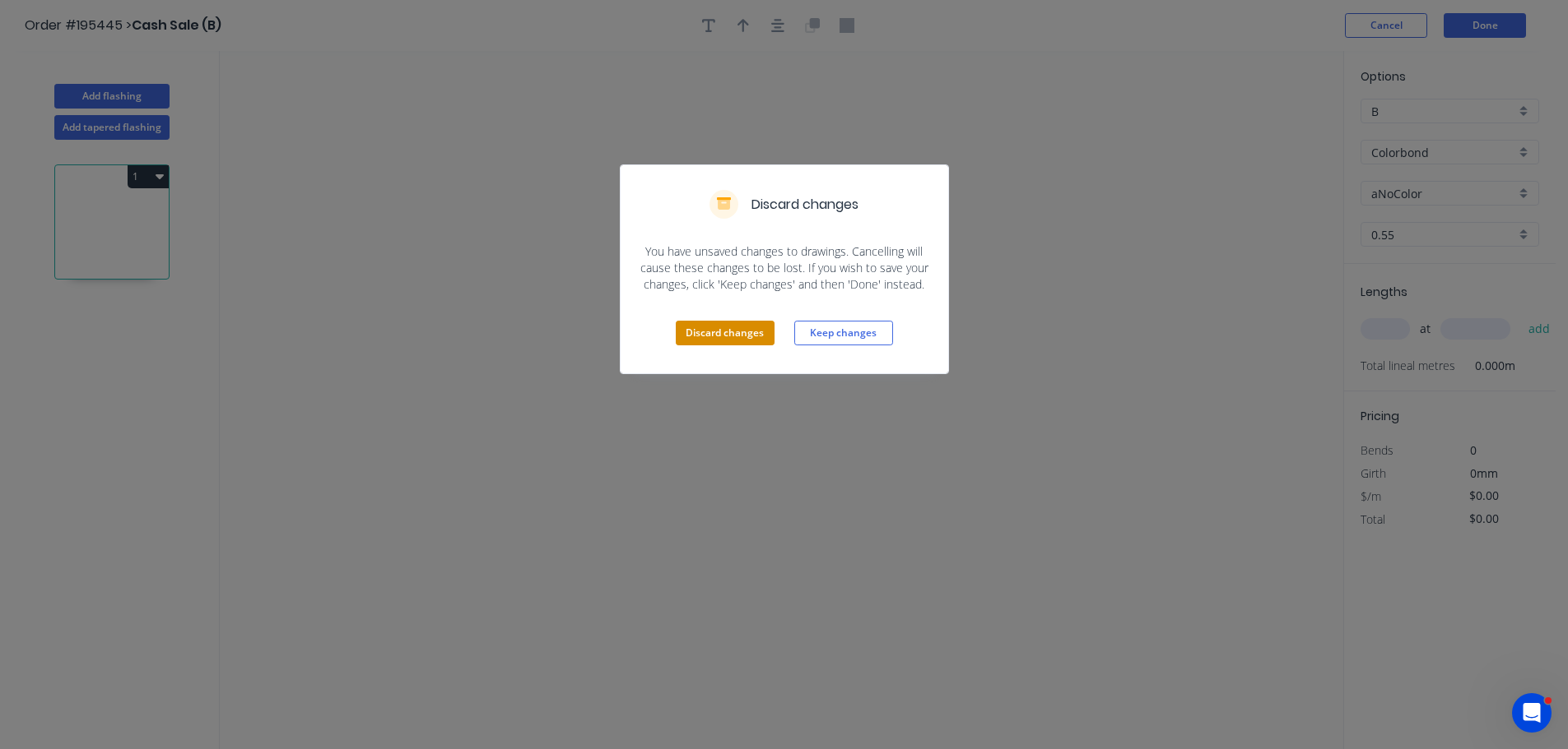
click at [732, 336] on button "Discard changes" at bounding box center [725, 333] width 99 height 25
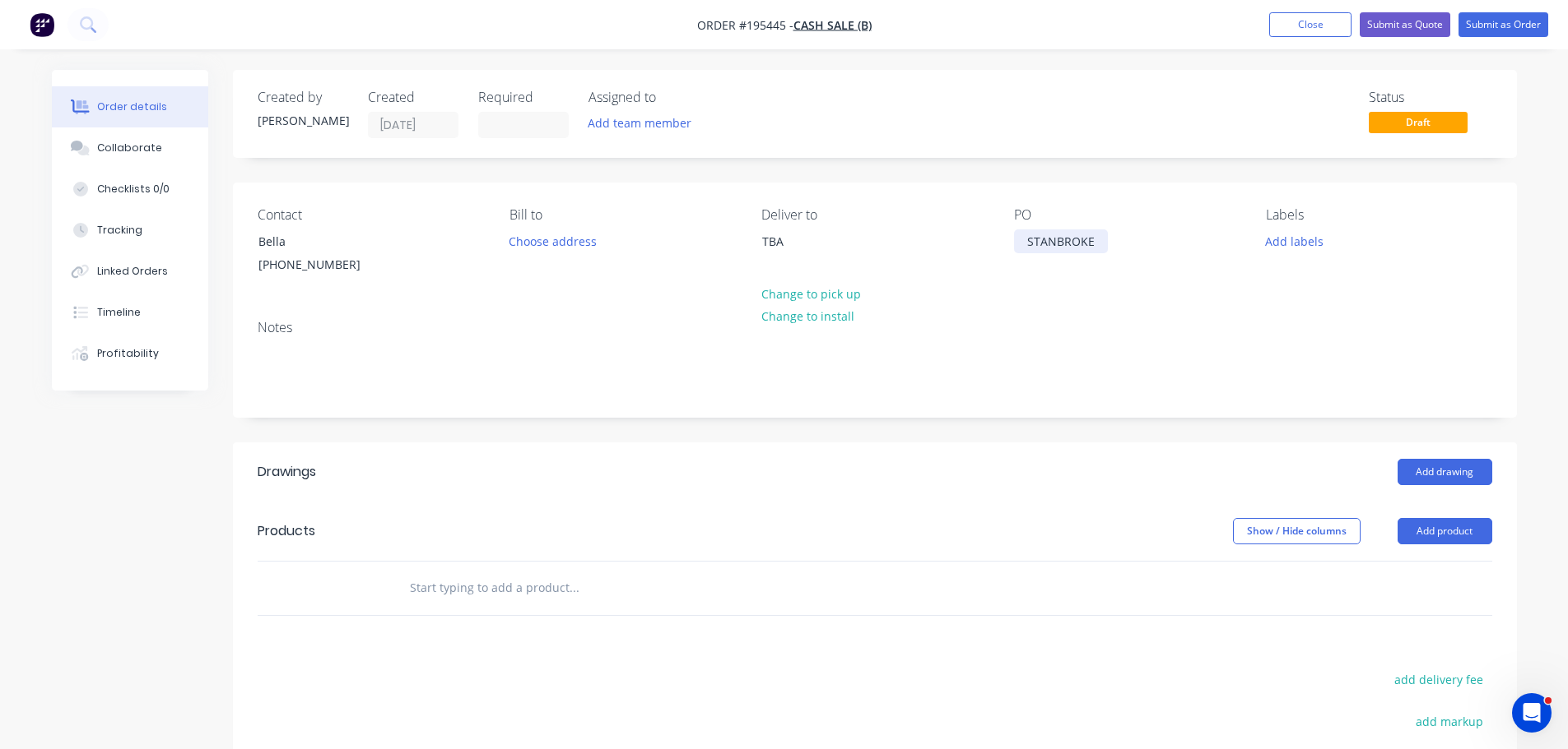
click at [1082, 229] on div "STANBROKE" at bounding box center [1060, 241] width 94 height 24
click at [1164, 167] on div "Created by Michael Created 13/10/25 Required Assigned to Add team member Status…" at bounding box center [875, 540] width 1284 height 941
drag, startPoint x: 1311, startPoint y: 33, endPoint x: 1306, endPoint y: 44, distance: 12.1
click at [1311, 32] on button "Close" at bounding box center [1311, 25] width 83 height 25
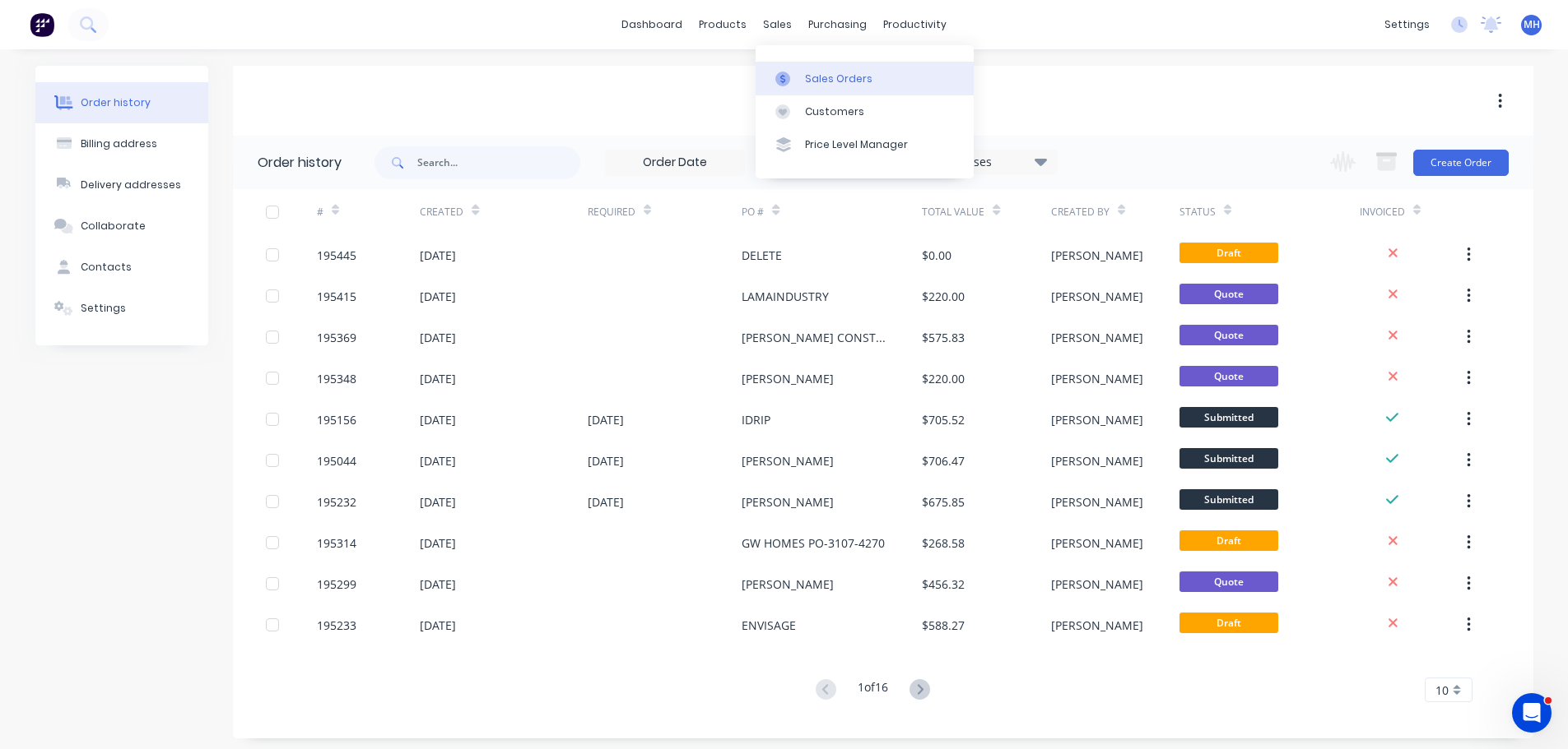
click at [805, 66] on link "Sales Orders" at bounding box center [864, 78] width 218 height 33
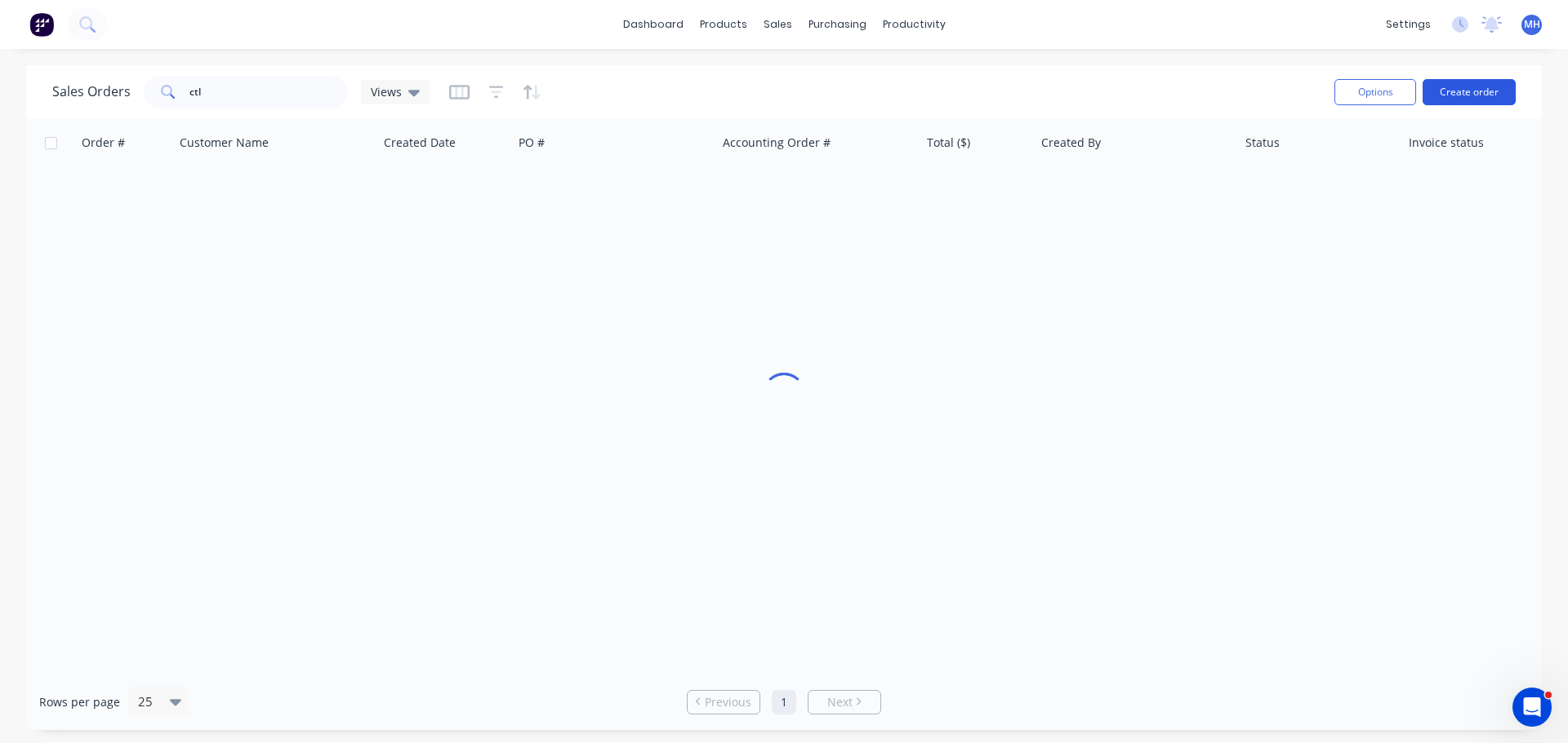
click at [1487, 97] on button "Create order" at bounding box center [1469, 92] width 93 height 26
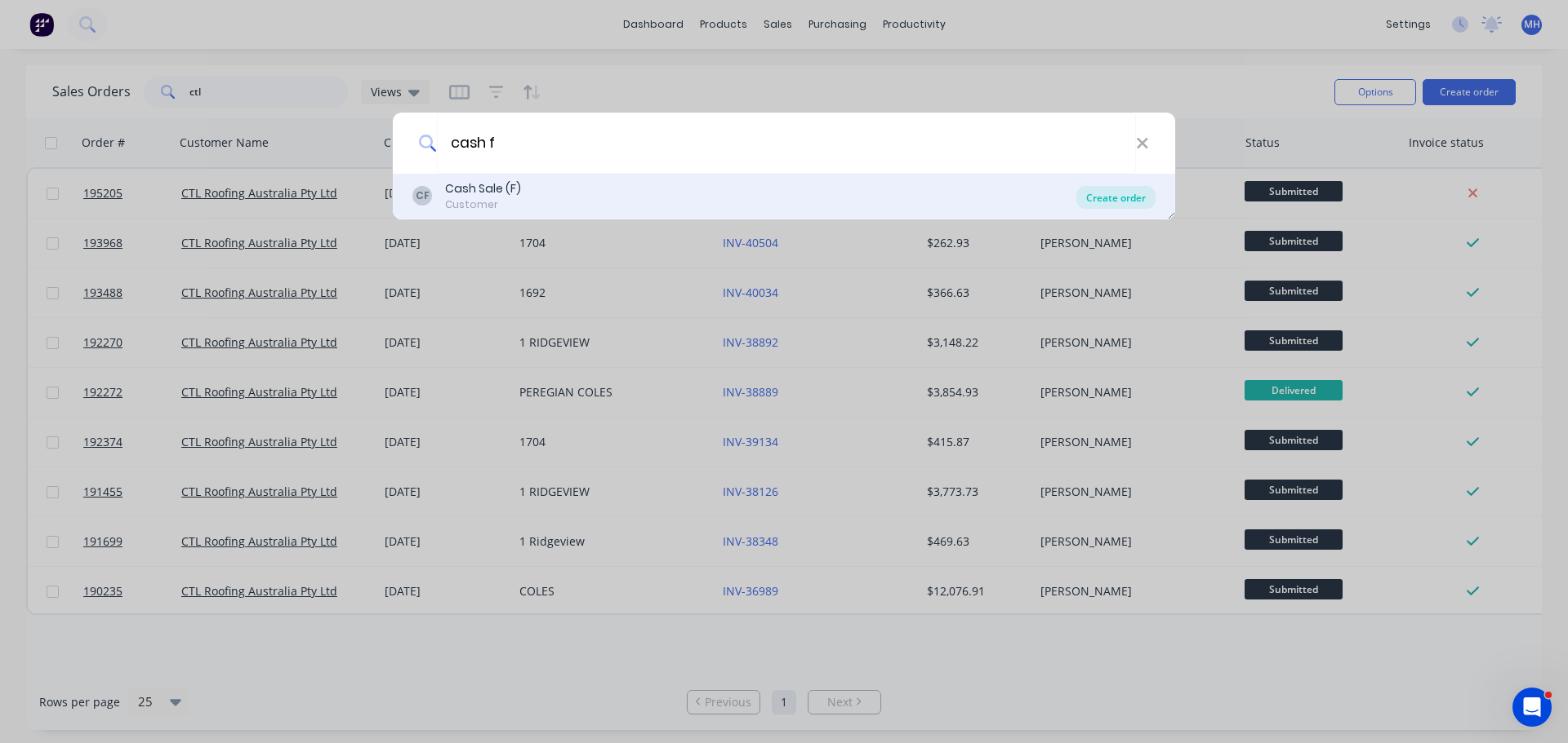
type input "cash f"
click at [1099, 203] on div "Create order" at bounding box center [1115, 197] width 79 height 23
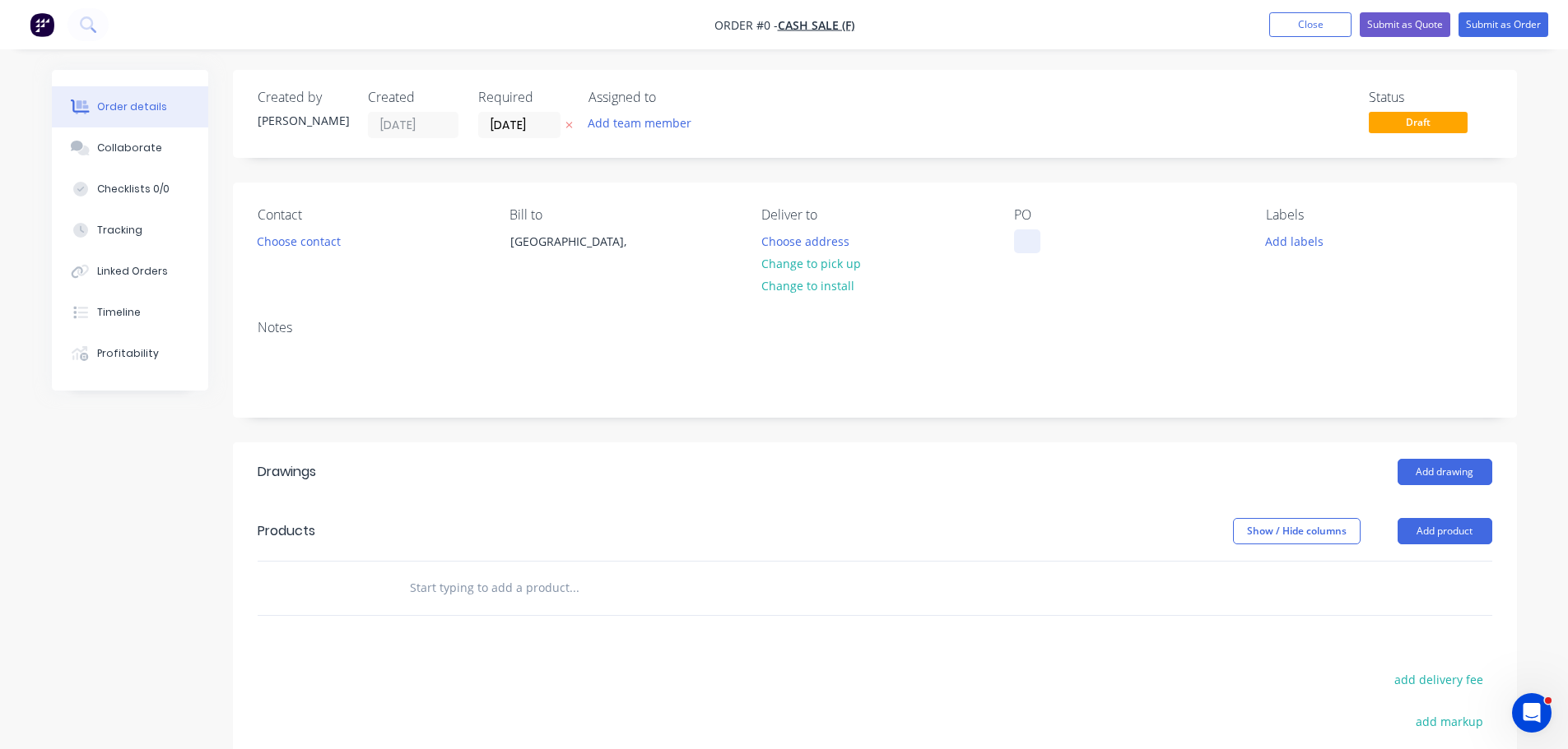
click at [1014, 244] on div at bounding box center [1027, 241] width 26 height 24
click at [876, 193] on div "Order details Collaborate Checklists 0/0 Tracking Linked Orders Timeline Profit…" at bounding box center [784, 553] width 1498 height 966
click at [784, 243] on button "Choose address" at bounding box center [805, 240] width 106 height 22
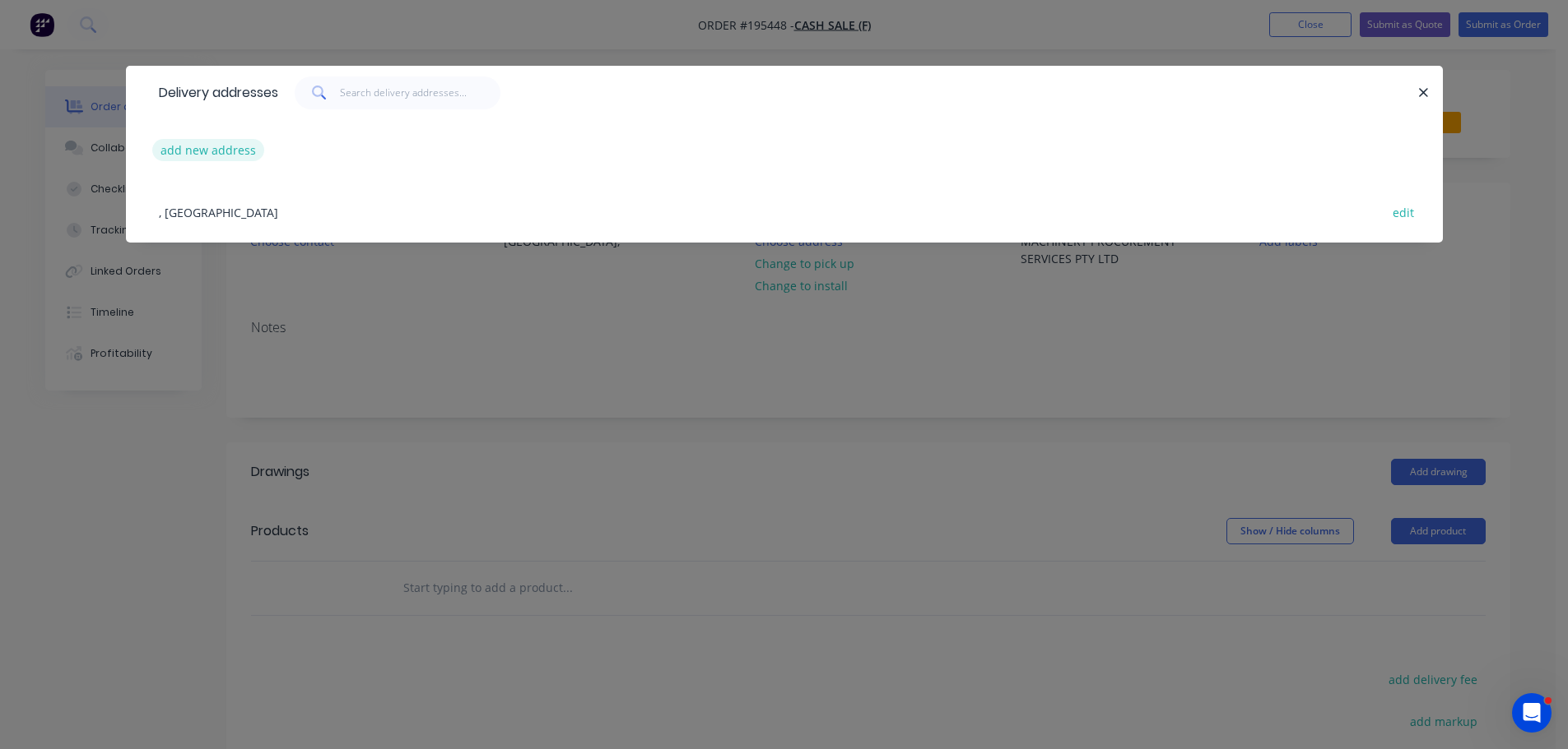
click at [218, 163] on div "add new address" at bounding box center [784, 150] width 1268 height 62
click at [219, 151] on button "add new address" at bounding box center [208, 150] width 113 height 22
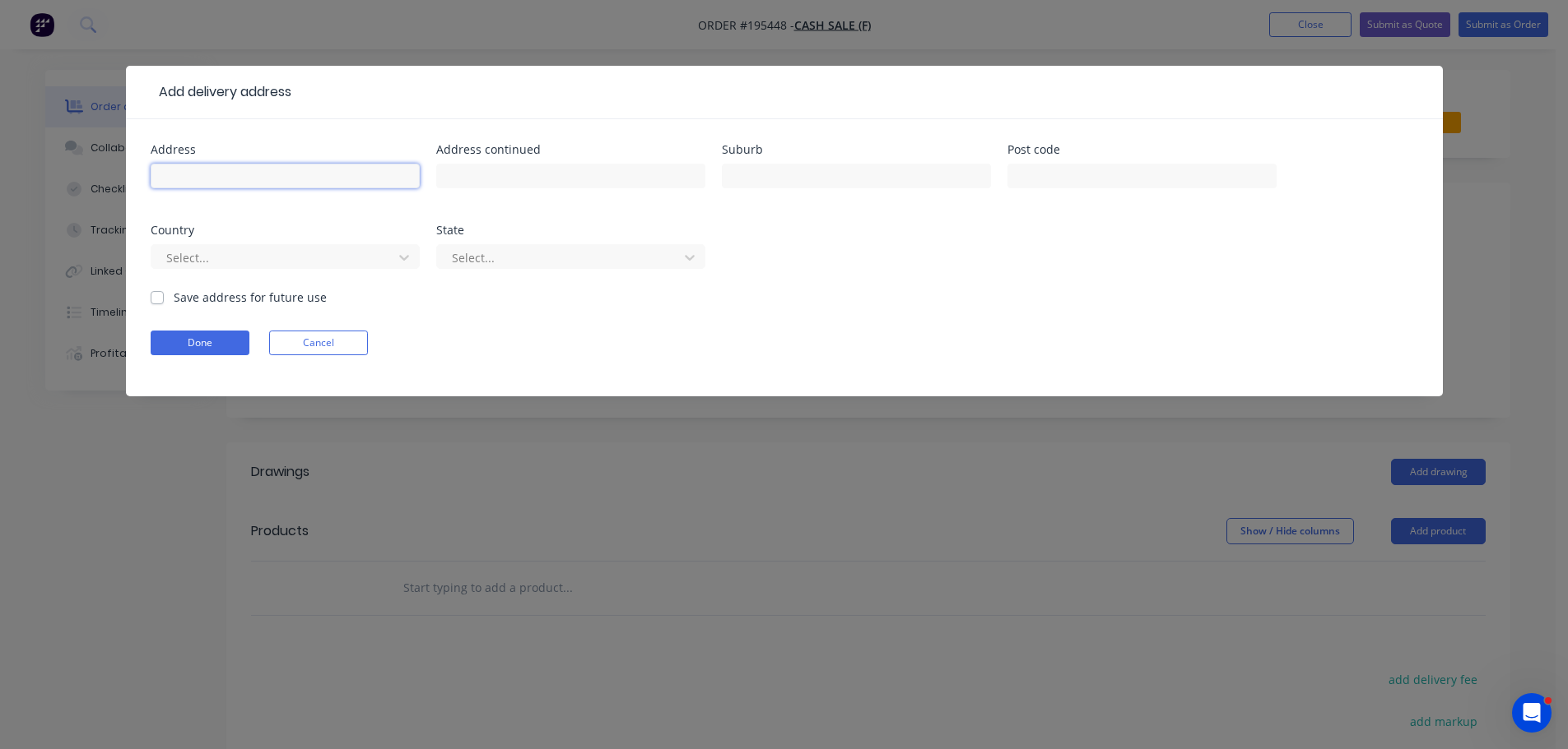
click at [237, 183] on input "text" at bounding box center [285, 176] width 269 height 25
click at [365, 177] on input "139 - 145 Charlotte" at bounding box center [285, 176] width 269 height 25
type input "139 - 145 Charlotte St"
type input "BRISBANE CITY"
click button "Done" at bounding box center [200, 343] width 99 height 25
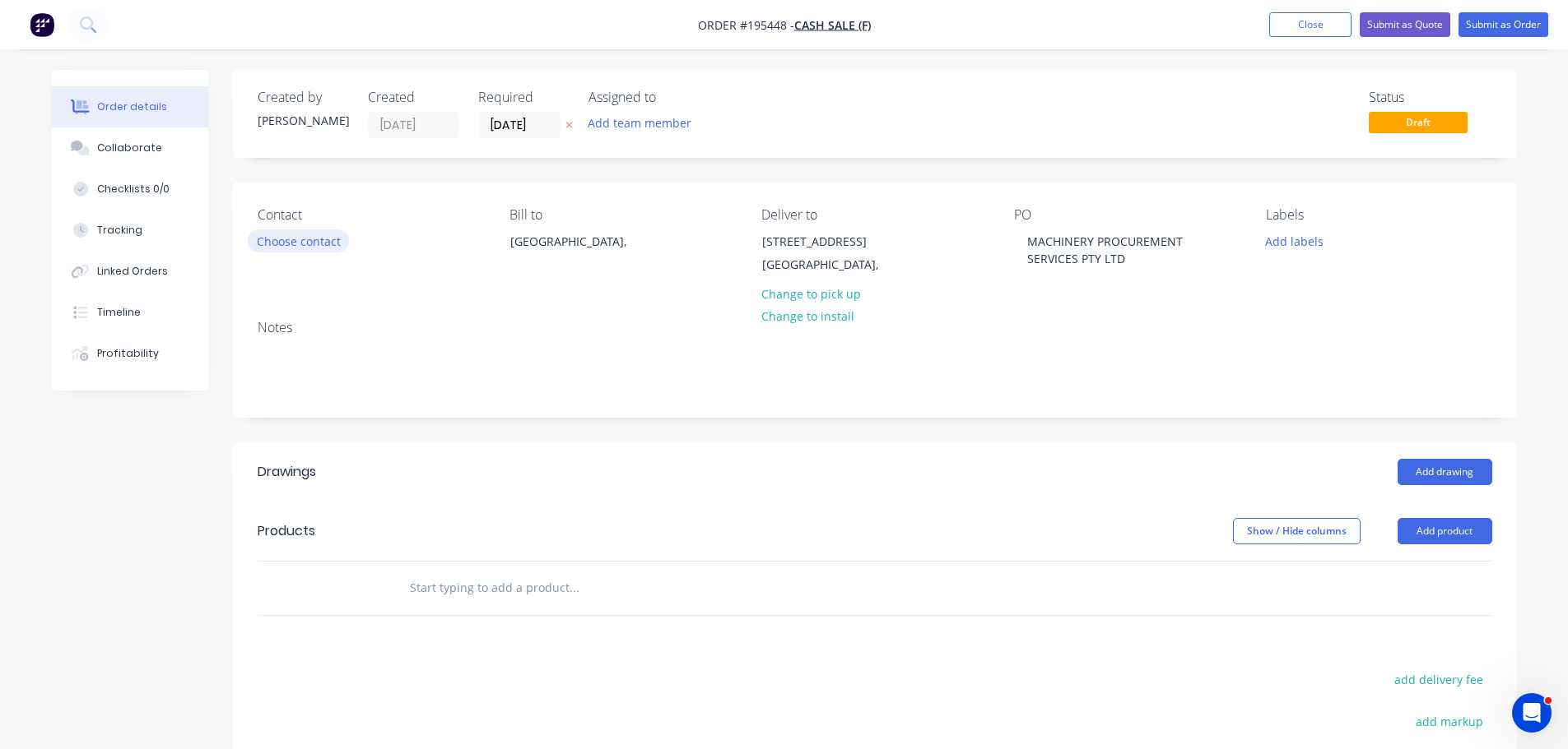
click at [312, 235] on button "Choose contact" at bounding box center [298, 240] width 102 height 22
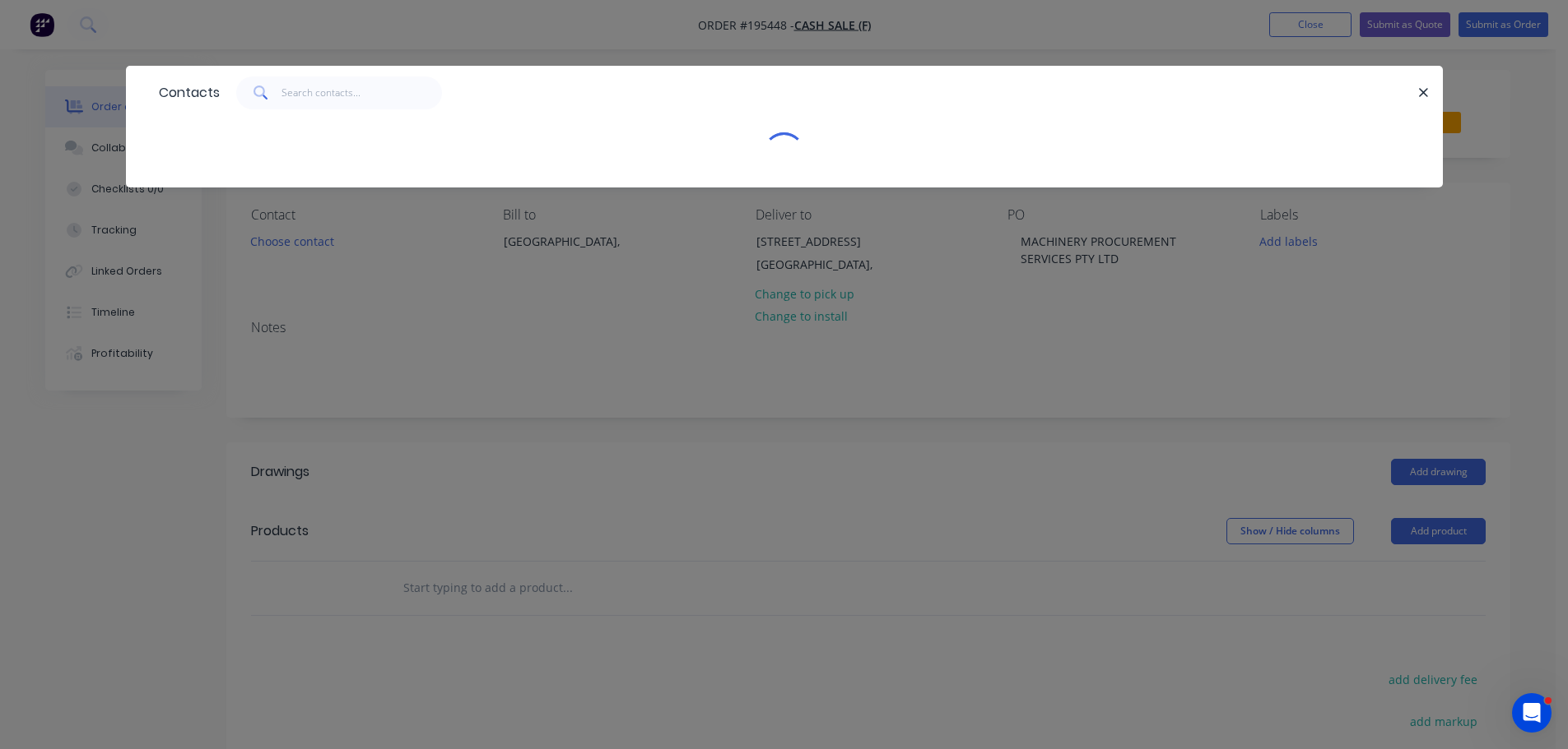
click at [276, 318] on div "Contacts" at bounding box center [784, 374] width 1568 height 749
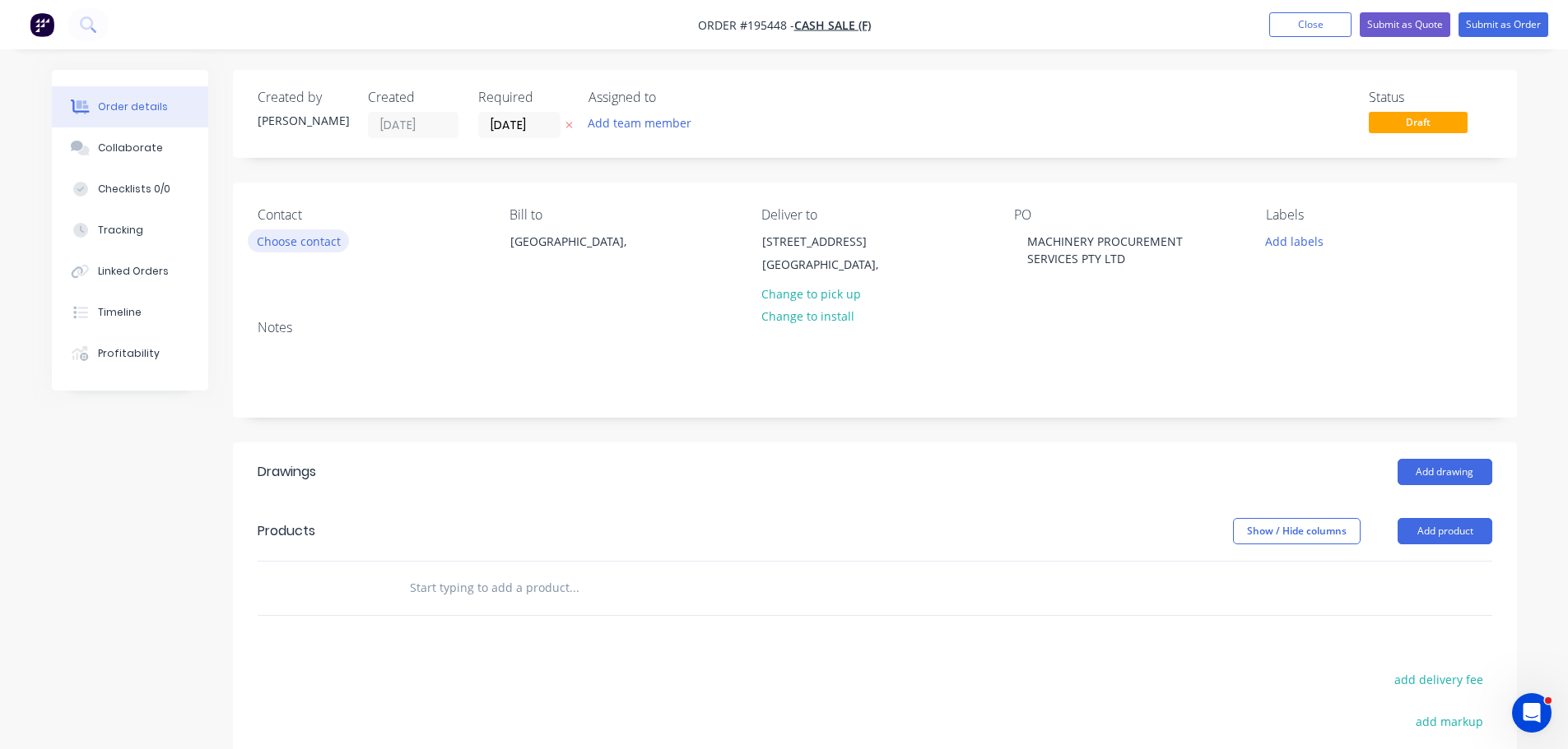
click at [281, 233] on button "Choose contact" at bounding box center [298, 240] width 102 height 22
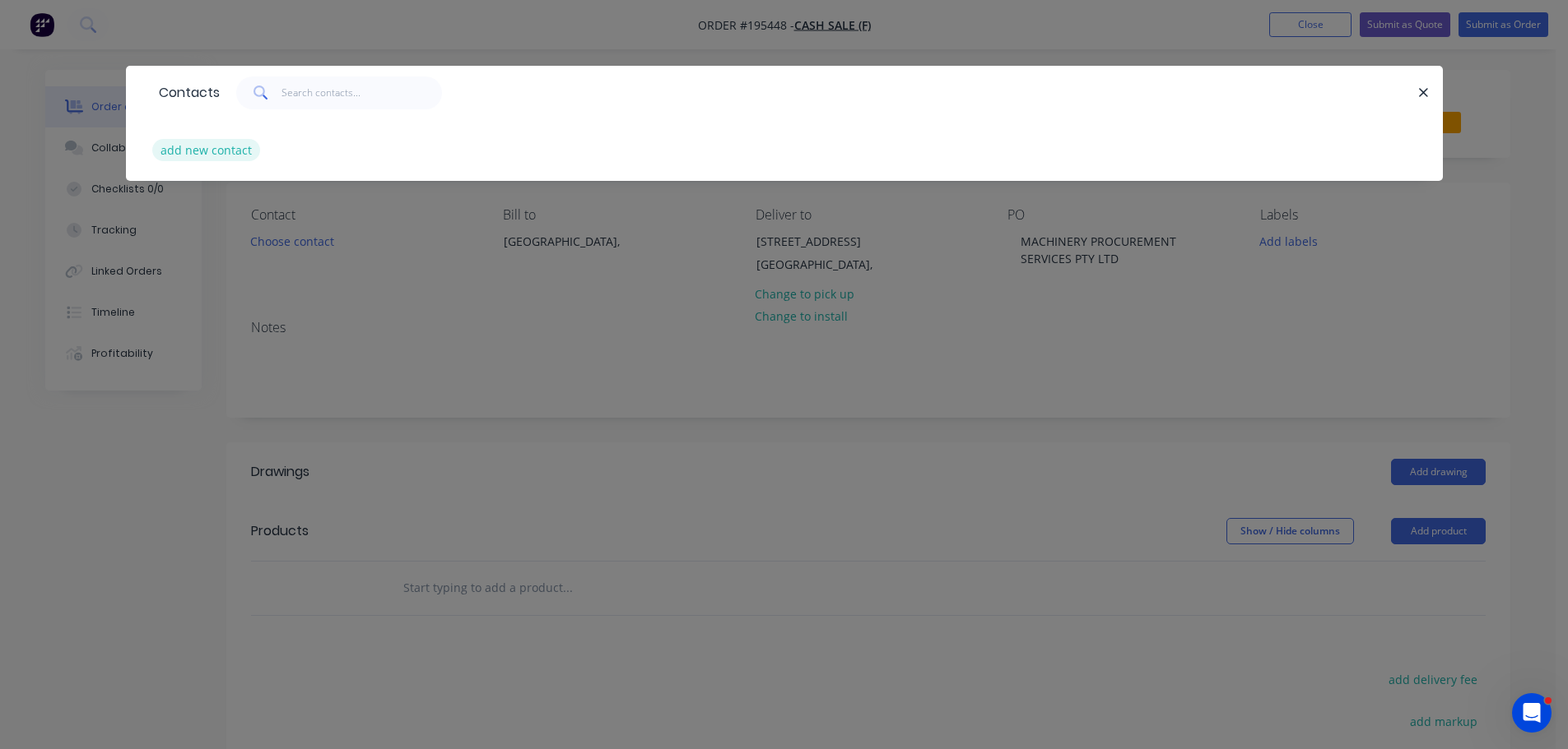
click at [185, 142] on button "add new contact" at bounding box center [206, 150] width 109 height 22
select select "AU"
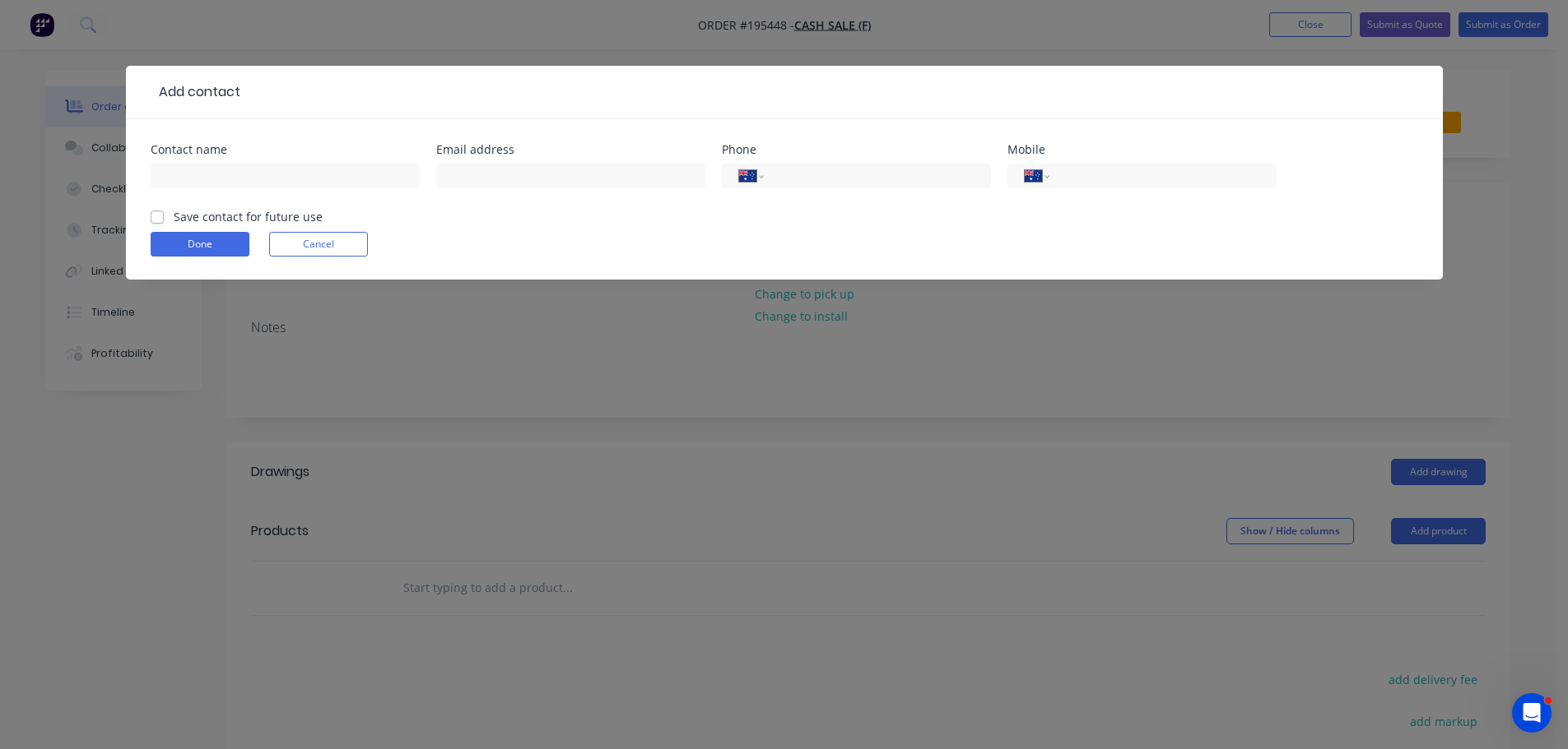
click at [242, 158] on div "Contact name" at bounding box center [285, 176] width 269 height 64
click at [242, 174] on input "text" at bounding box center [285, 176] width 269 height 25
type input "GREG"
type input "0418 736 033"
click button "Done" at bounding box center [200, 244] width 99 height 25
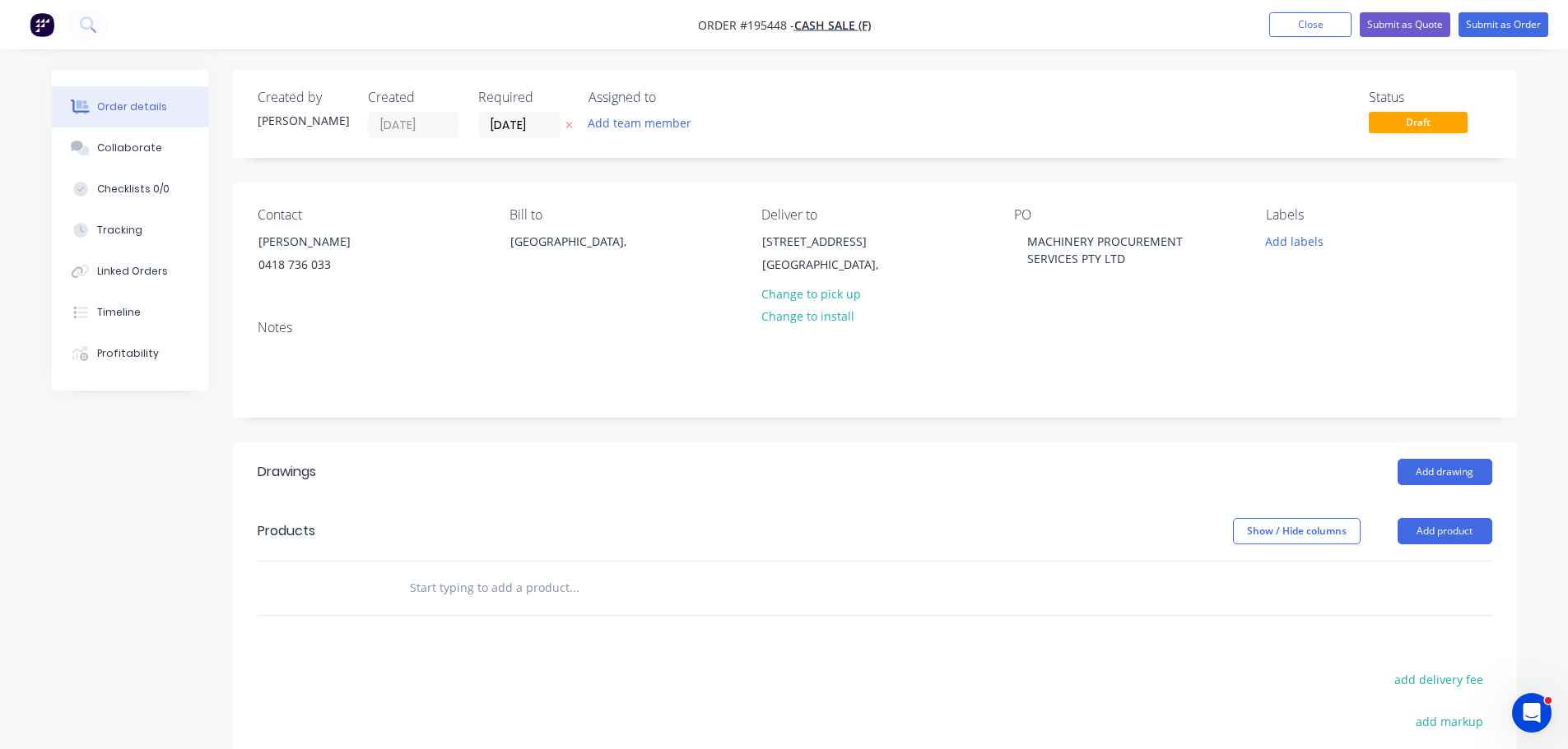
click at [573, 126] on button "button" at bounding box center [569, 125] width 17 height 19
click at [1015, 480] on div "Add drawing" at bounding box center [1005, 472] width 972 height 26
click at [1424, 470] on button "Add drawing" at bounding box center [1444, 472] width 95 height 26
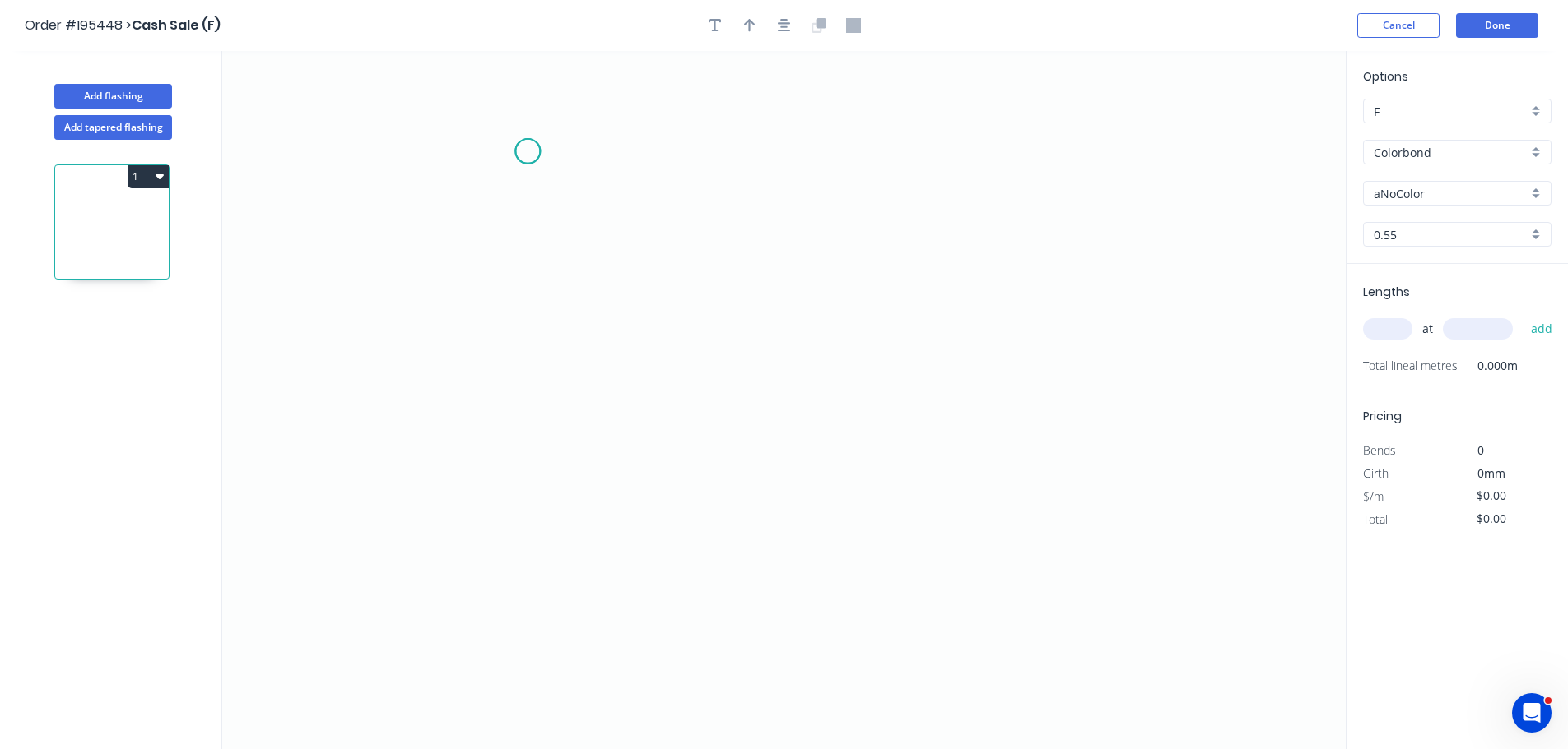
click at [527, 151] on icon "0" at bounding box center [783, 400] width 1123 height 699
click at [543, 549] on icon "0" at bounding box center [783, 400] width 1123 height 699
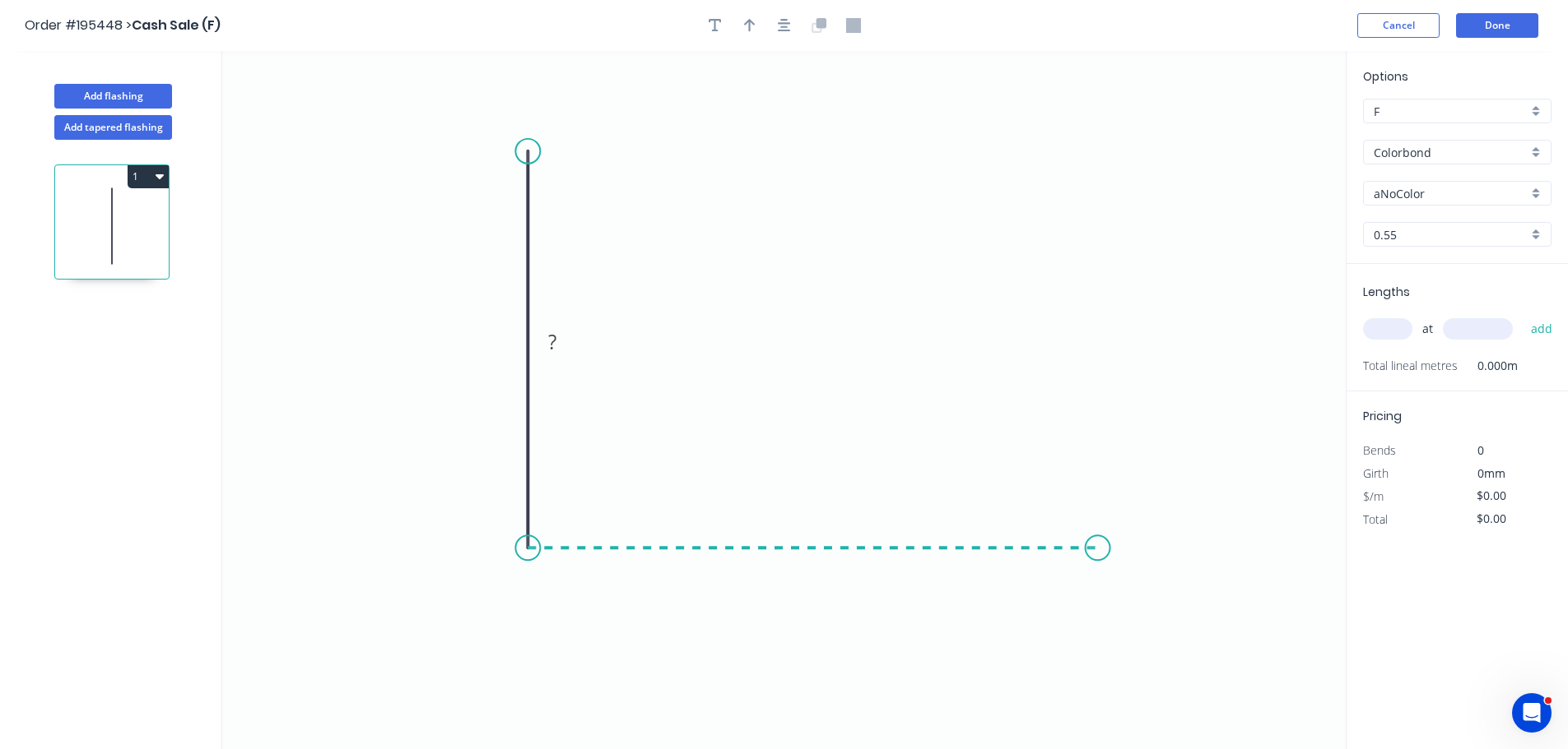
click at [1098, 554] on icon "0 ?" at bounding box center [783, 400] width 1123 height 699
click at [1155, 603] on icon "0 ? ?" at bounding box center [783, 400] width 1123 height 699
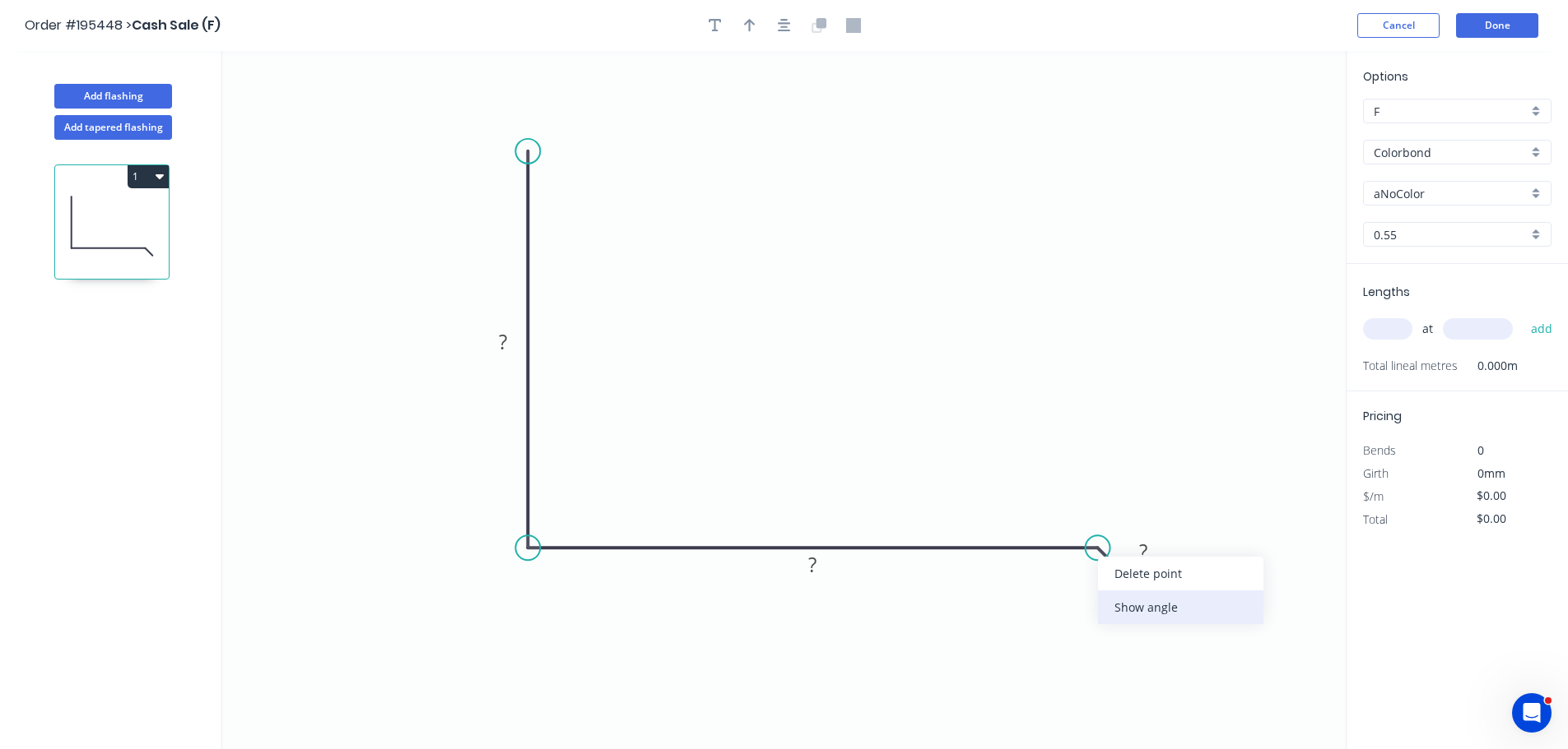
click at [1108, 599] on div "Show angle" at bounding box center [1180, 607] width 165 height 34
click at [1077, 585] on tspan "?" at bounding box center [1078, 584] width 9 height 27
type input "$12.62"
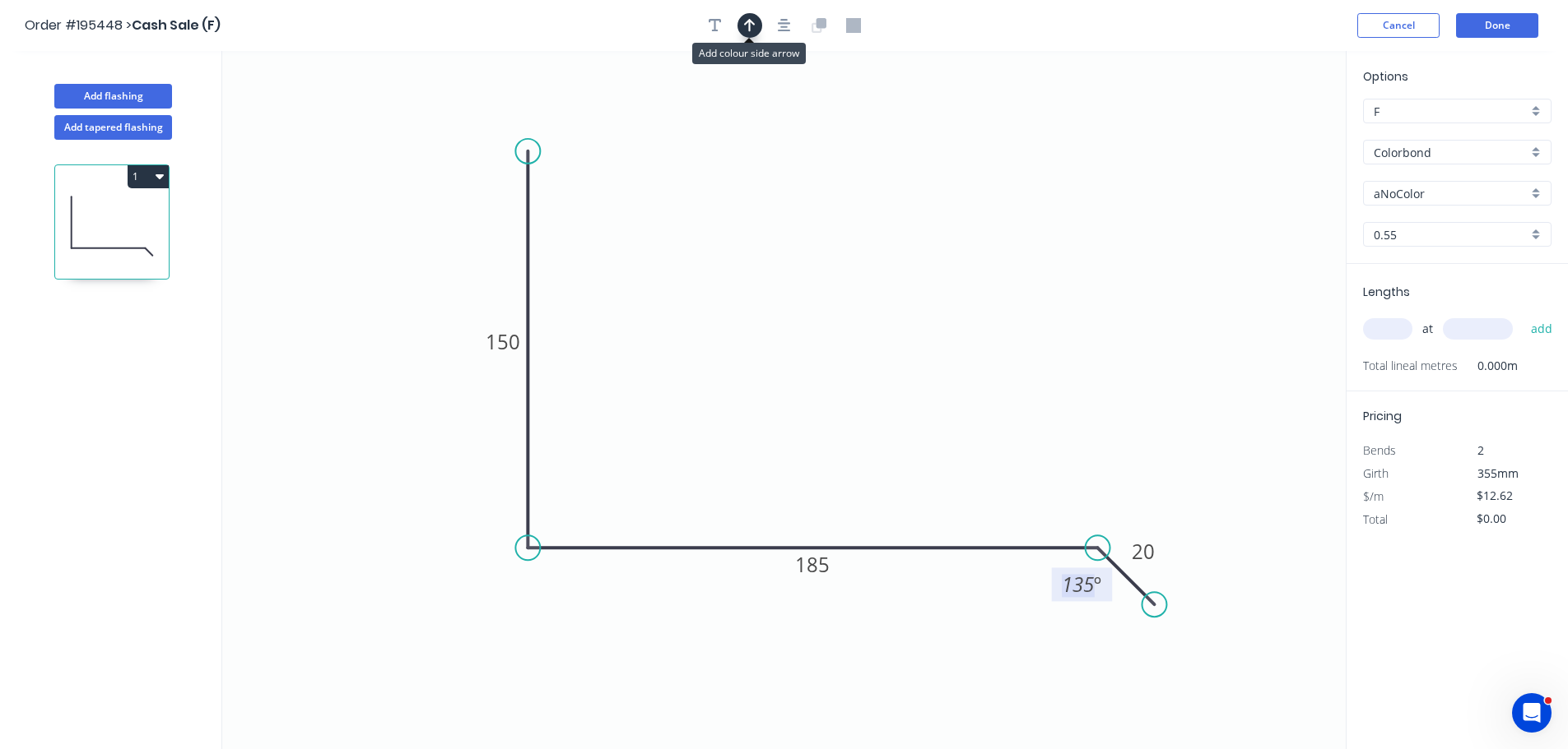
click at [751, 21] on icon "button" at bounding box center [749, 26] width 12 height 13
drag, startPoint x: 1262, startPoint y: 129, endPoint x: 809, endPoint y: 532, distance: 606.3
click at [809, 532] on icon at bounding box center [809, 511] width 15 height 53
click at [1404, 201] on input "aNoColor" at bounding box center [1450, 193] width 153 height 17
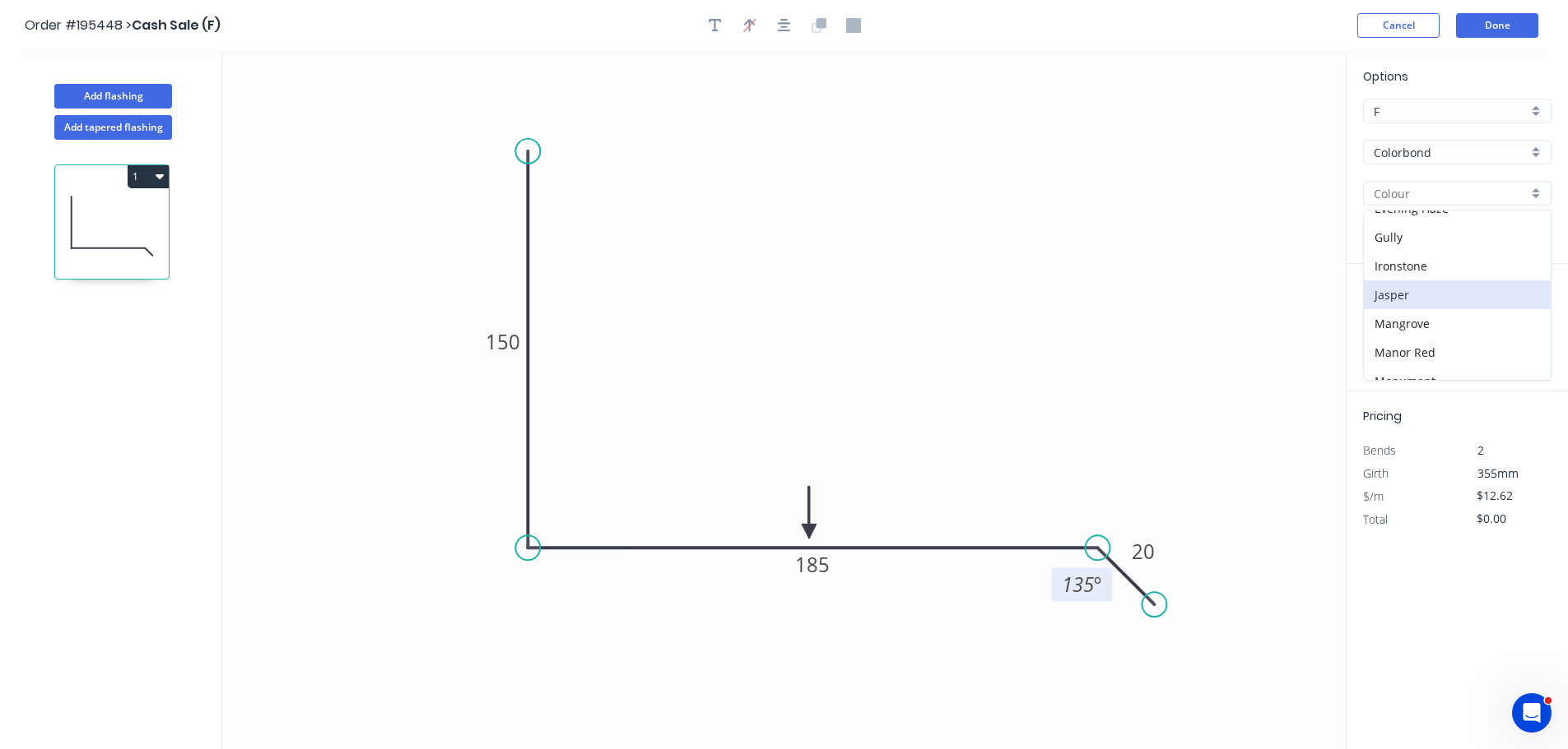
scroll to position [329, 0]
click at [1419, 261] on div "Manor Red" at bounding box center [1457, 270] width 187 height 29
type input "Manor Red"
click at [1397, 335] on input "text" at bounding box center [1387, 329] width 50 height 21
type input "4"
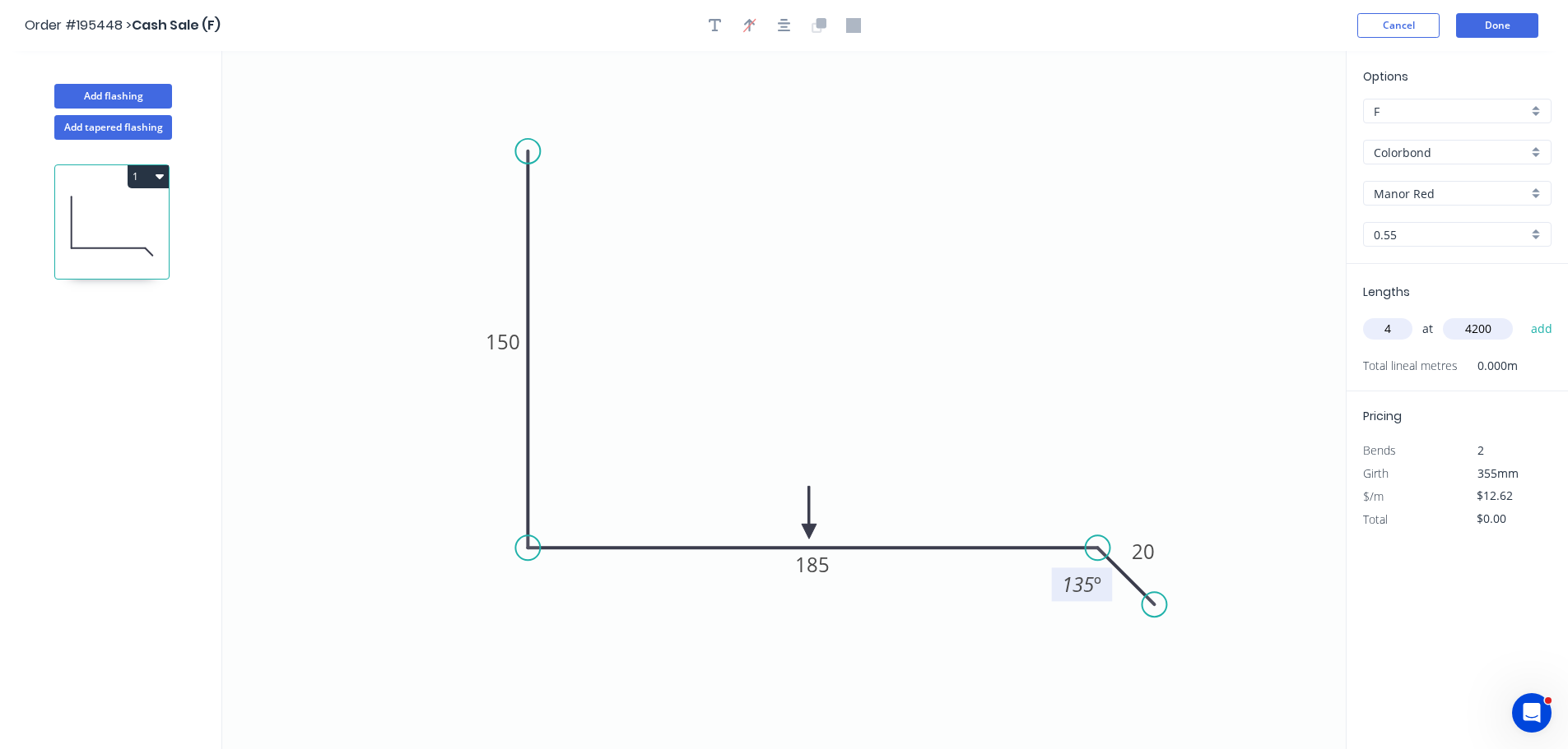
type input "4200"
click at [1523, 315] on button "add" at bounding box center [1542, 329] width 39 height 28
type input "$212.02"
type input "2"
type input "2400"
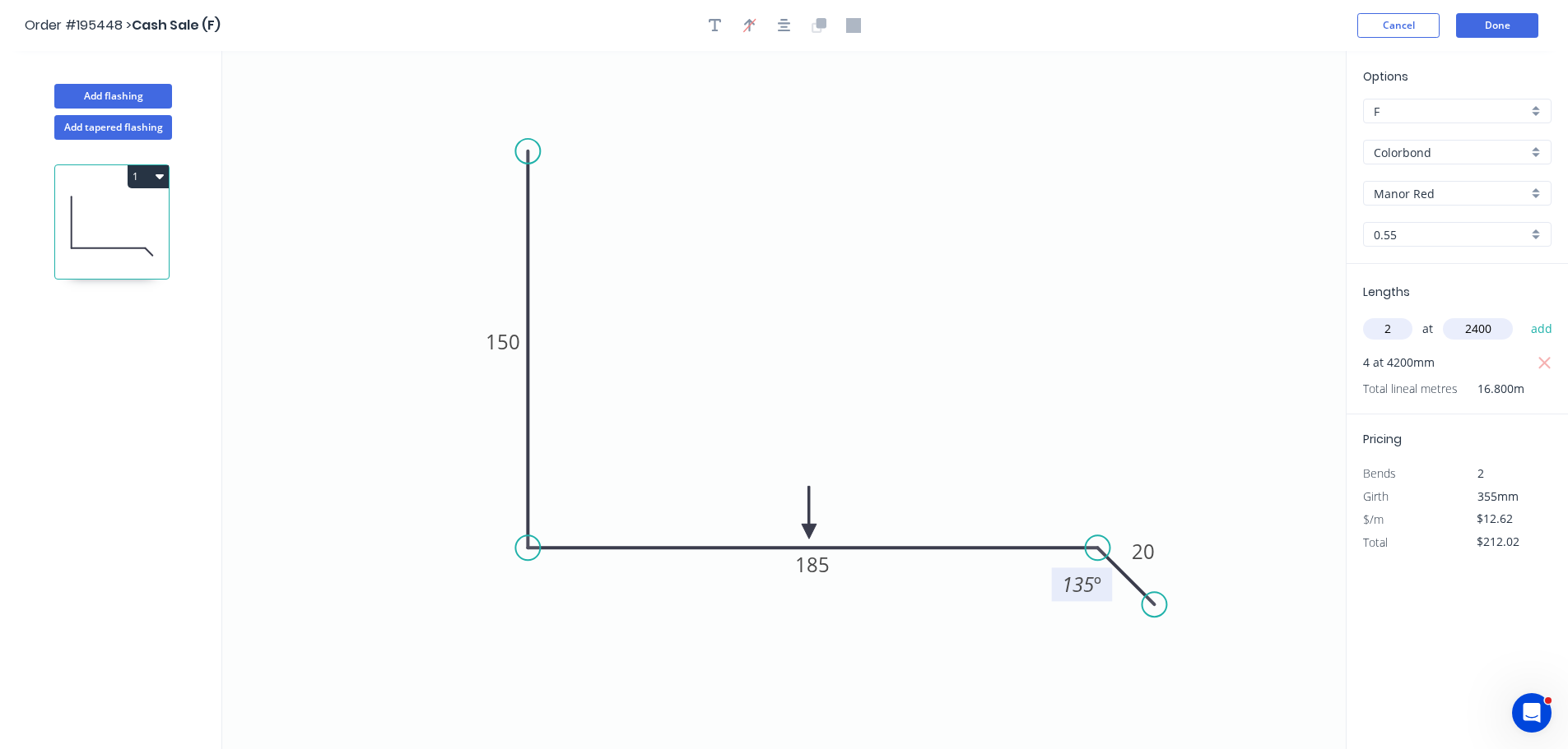
click at [1523, 315] on button "add" at bounding box center [1542, 329] width 39 height 28
type input "$272.59"
click at [123, 94] on button "Add flashing" at bounding box center [113, 97] width 118 height 25
type input "$0.00"
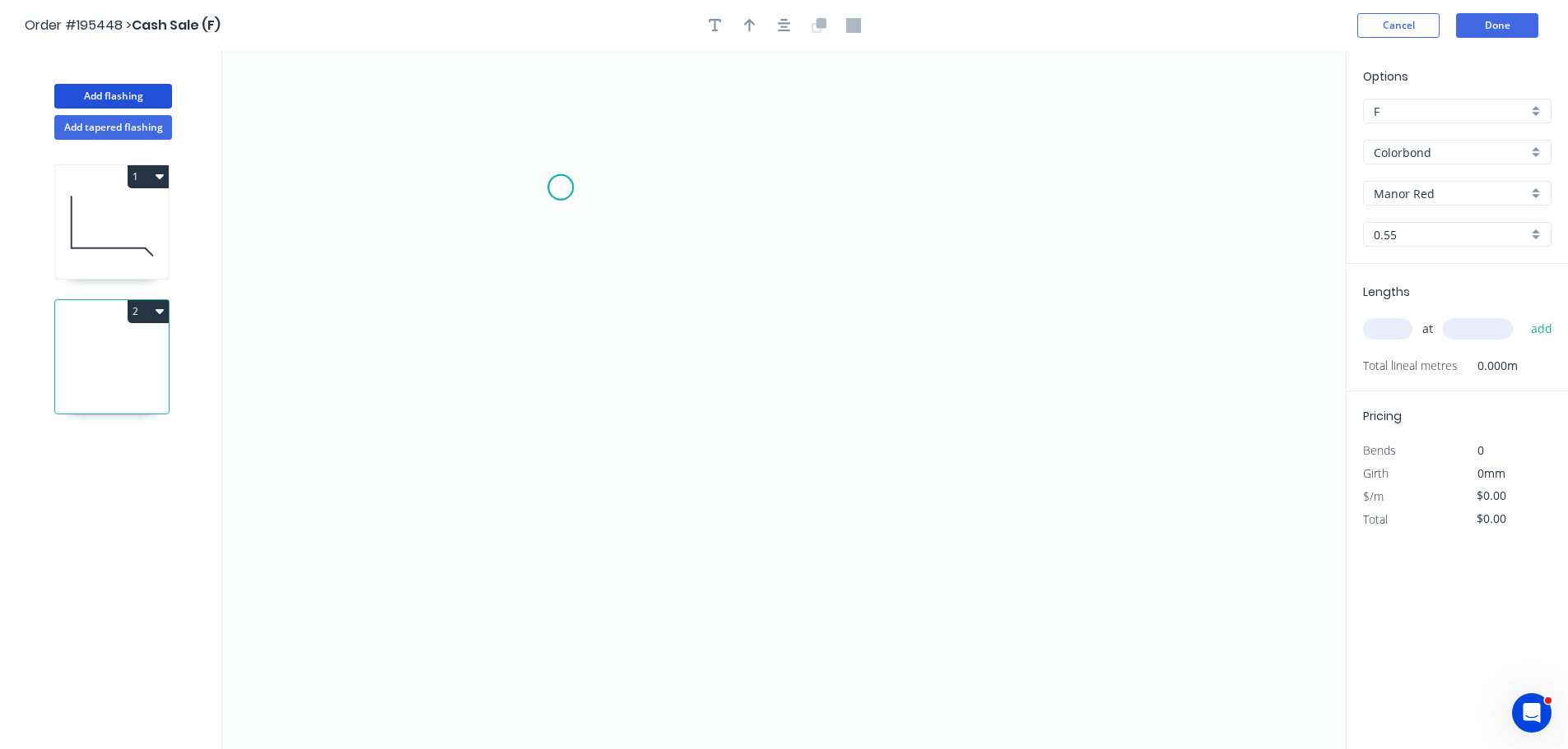
click at [560, 187] on icon "0" at bounding box center [783, 400] width 1123 height 699
drag, startPoint x: 571, startPoint y: 582, endPoint x: 919, endPoint y: 572, distance: 348.1
click at [571, 583] on icon "0" at bounding box center [783, 400] width 1123 height 699
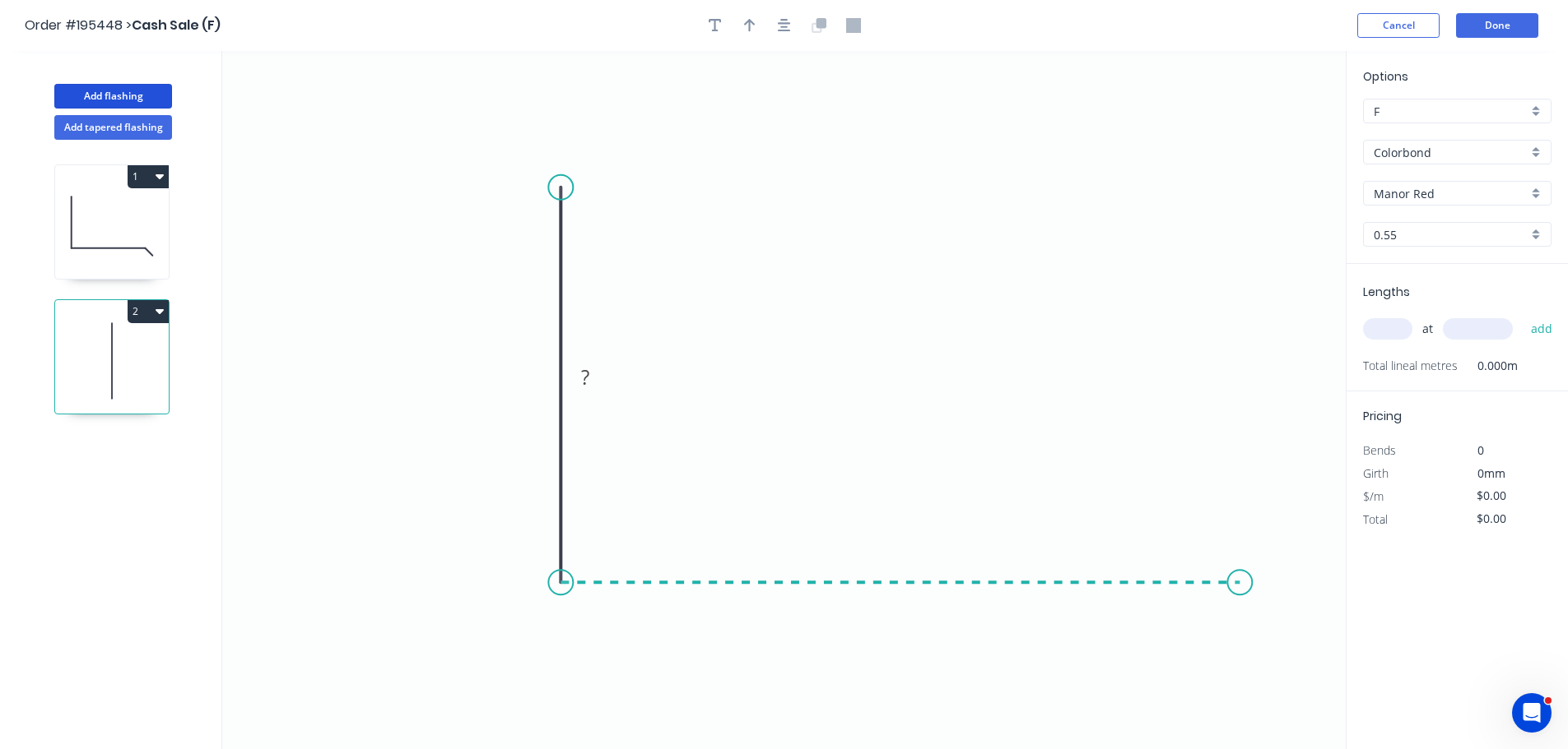
click at [1292, 582] on icon "0 ?" at bounding box center [783, 400] width 1123 height 699
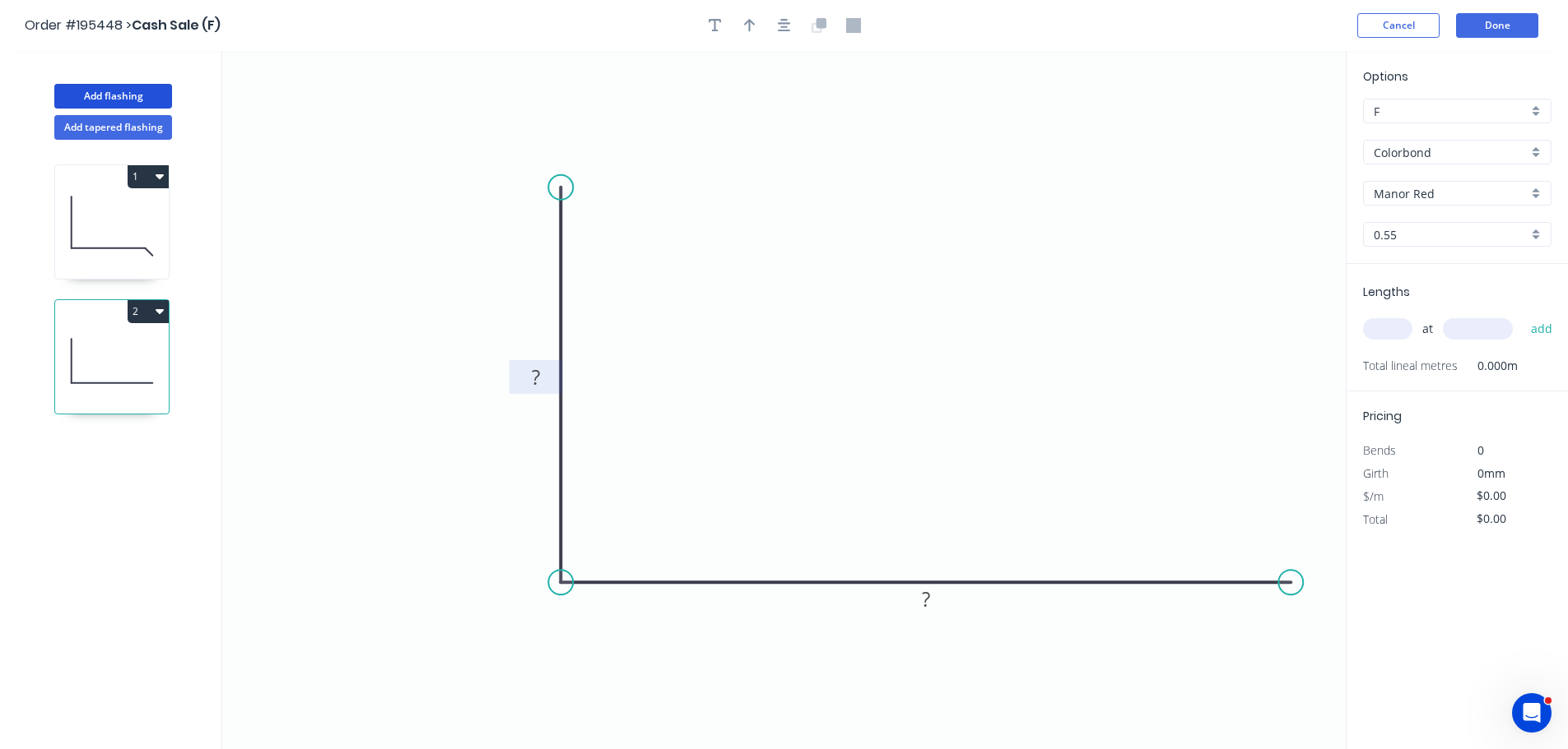
click at [561, 378] on rect at bounding box center [536, 377] width 54 height 34
drag, startPoint x: 549, startPoint y: 382, endPoint x: 532, endPoint y: 402, distance: 26.2
click at [549, 381] on rect at bounding box center [536, 379] width 33 height 23
type input "$11.81"
click at [784, 28] on icon "button" at bounding box center [784, 26] width 13 height 13
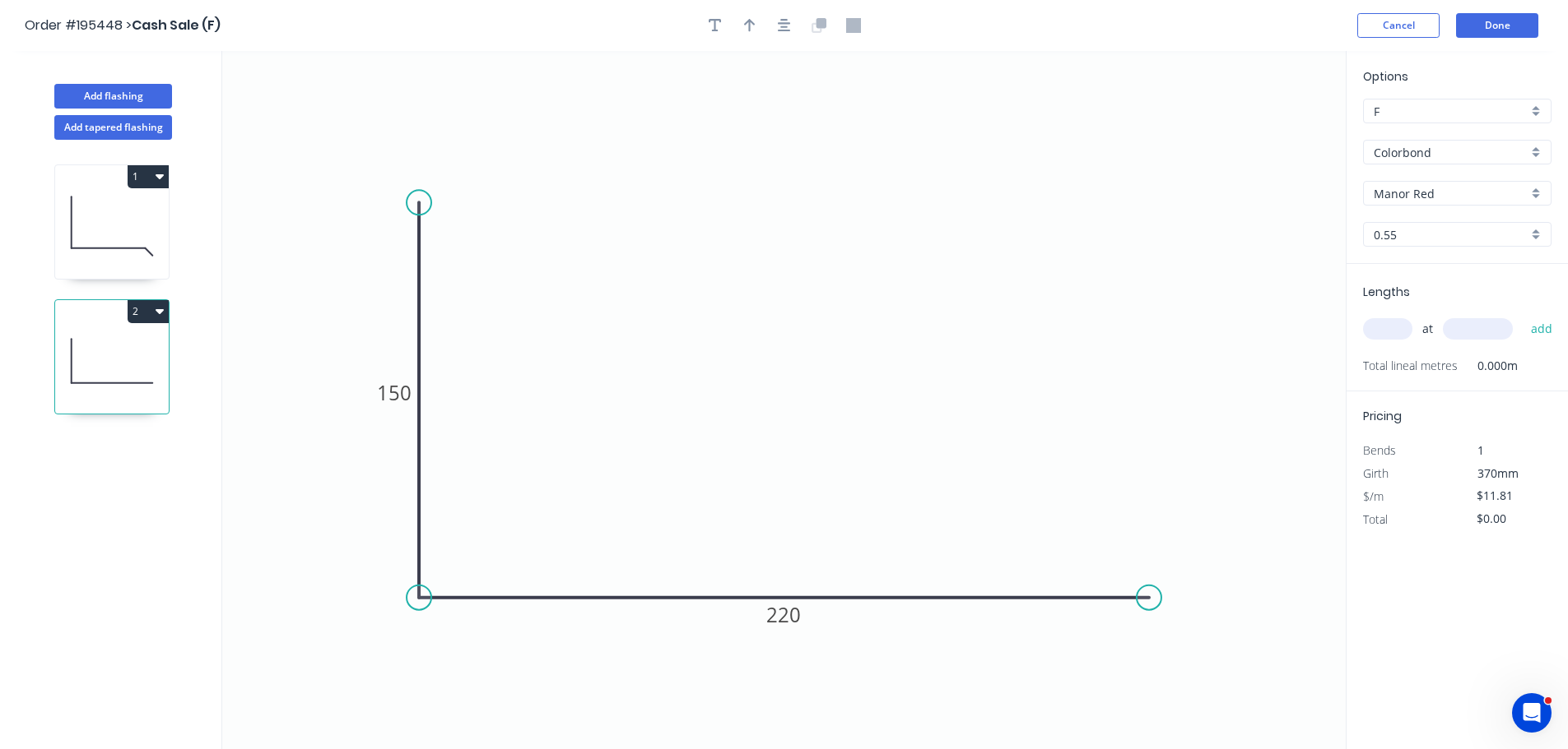
drag, startPoint x: 754, startPoint y: 23, endPoint x: 887, endPoint y: 56, distance: 137.0
click at [754, 22] on icon "button" at bounding box center [749, 26] width 12 height 15
drag, startPoint x: 1252, startPoint y: 139, endPoint x: 793, endPoint y: 573, distance: 631.7
click at [781, 572] on icon at bounding box center [781, 551] width 15 height 53
click at [1381, 336] on input "text" at bounding box center [1387, 329] width 50 height 21
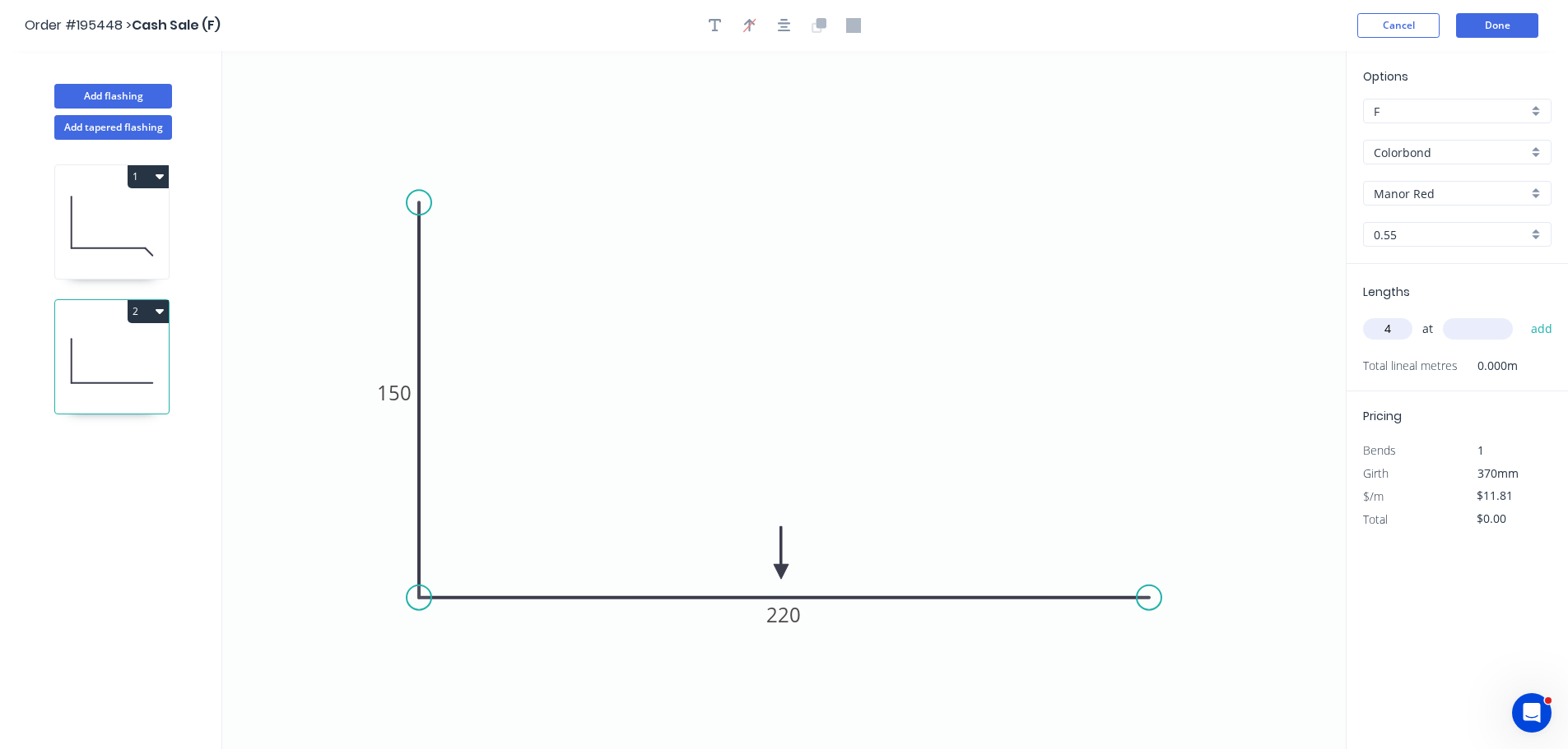
type input "4"
type input "4200"
click at [1523, 315] on button "add" at bounding box center [1542, 329] width 39 height 28
type input "$198.41"
type input "2"
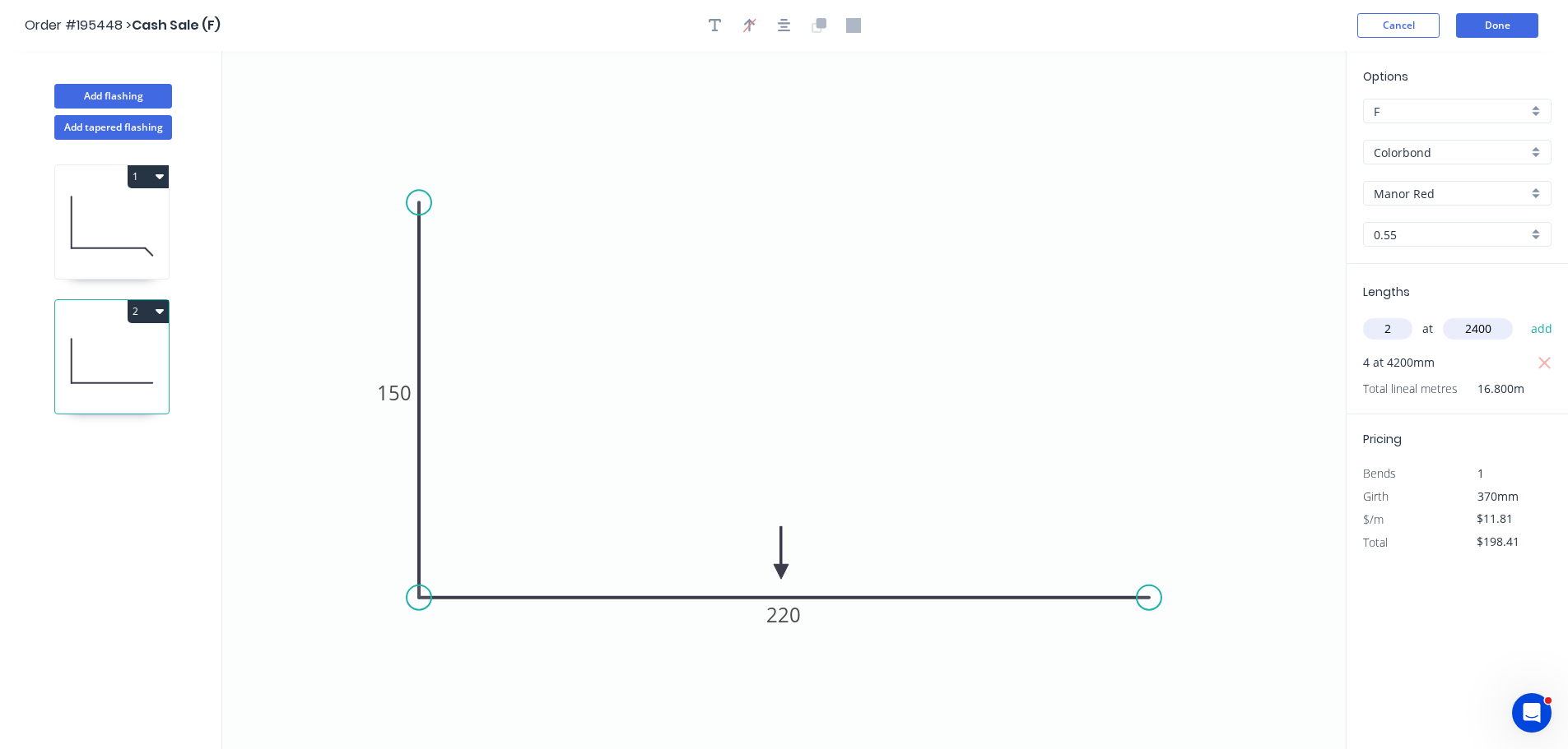
type input "2400"
click at [1523, 315] on button "add" at bounding box center [1542, 329] width 39 height 28
type input "$255.10"
click at [103, 100] on button "Add flashing" at bounding box center [113, 97] width 118 height 25
type input "$0.00"
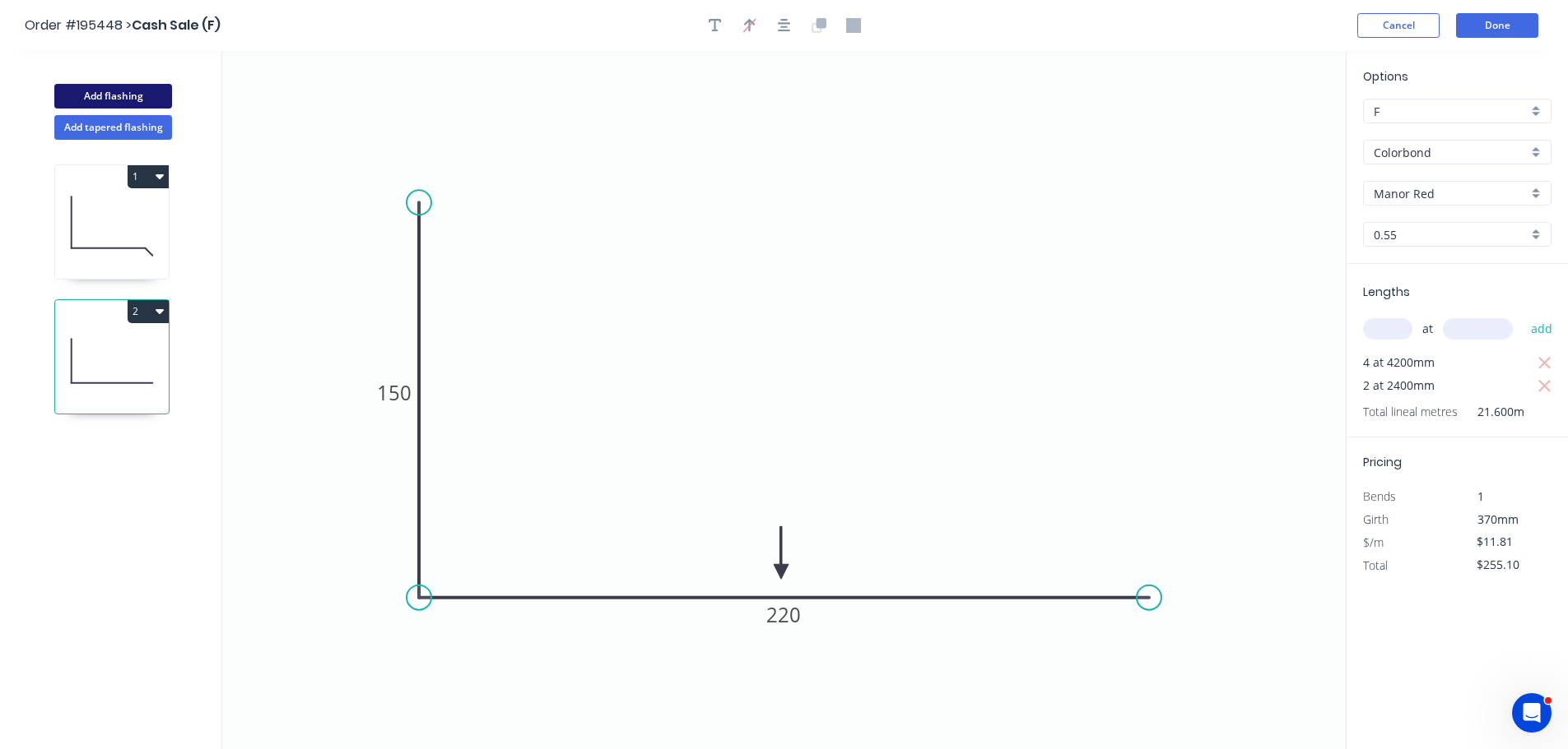
type input "$0.00"
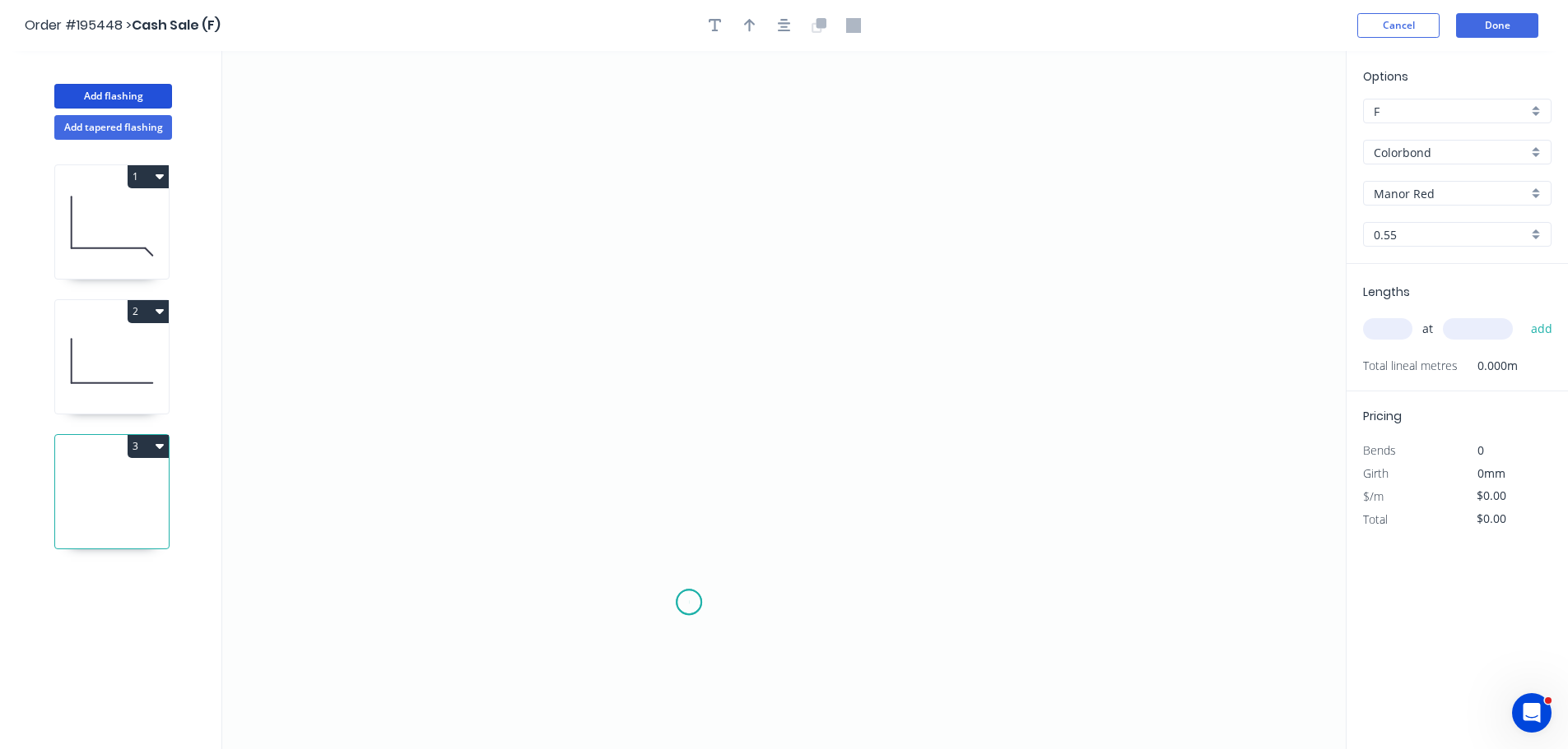
drag, startPoint x: 689, startPoint y: 603, endPoint x: 701, endPoint y: 408, distance: 195.4
click at [692, 593] on icon "0" at bounding box center [783, 400] width 1123 height 699
click at [684, 313] on icon "0" at bounding box center [783, 400] width 1123 height 699
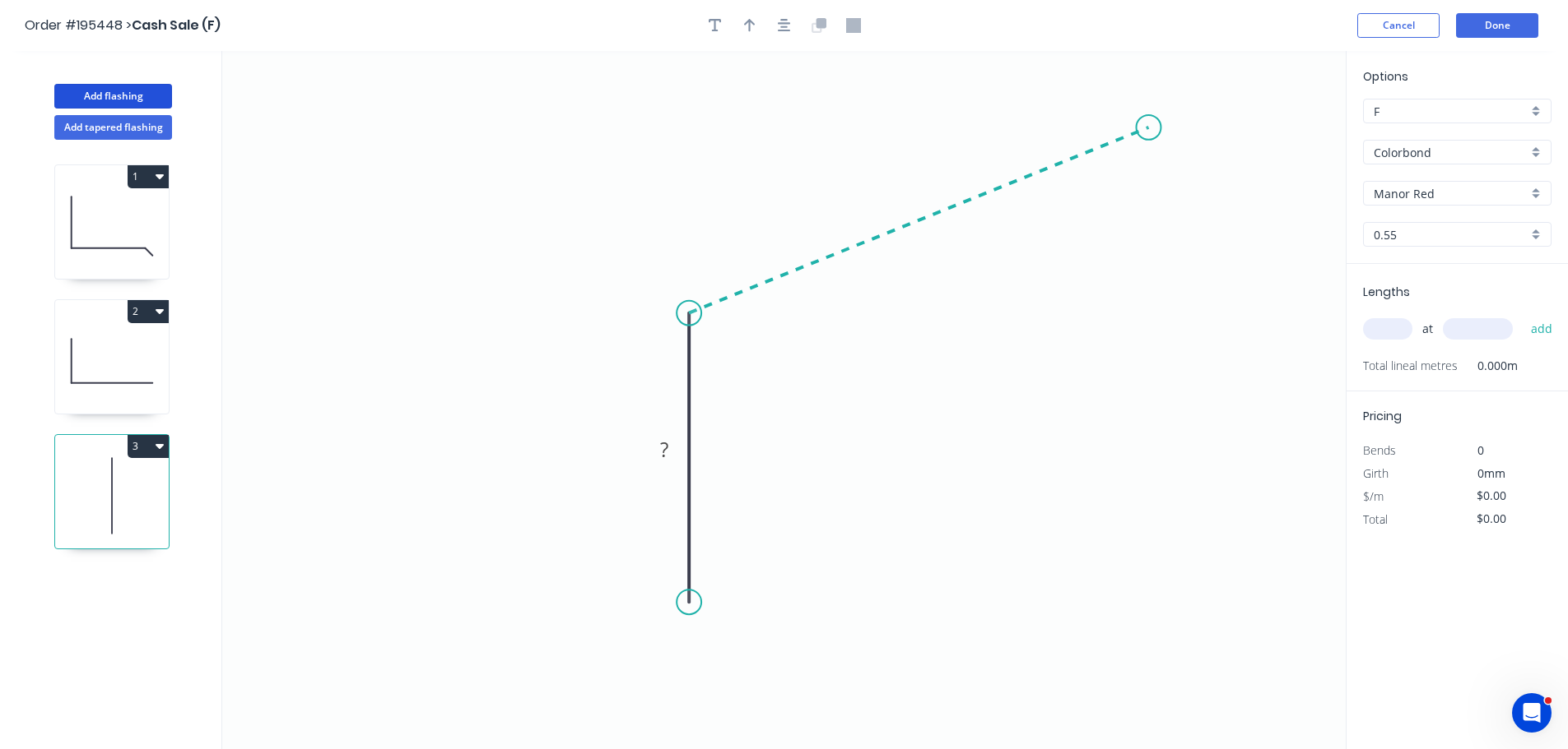
click at [1149, 128] on icon "0 ?" at bounding box center [783, 400] width 1123 height 699
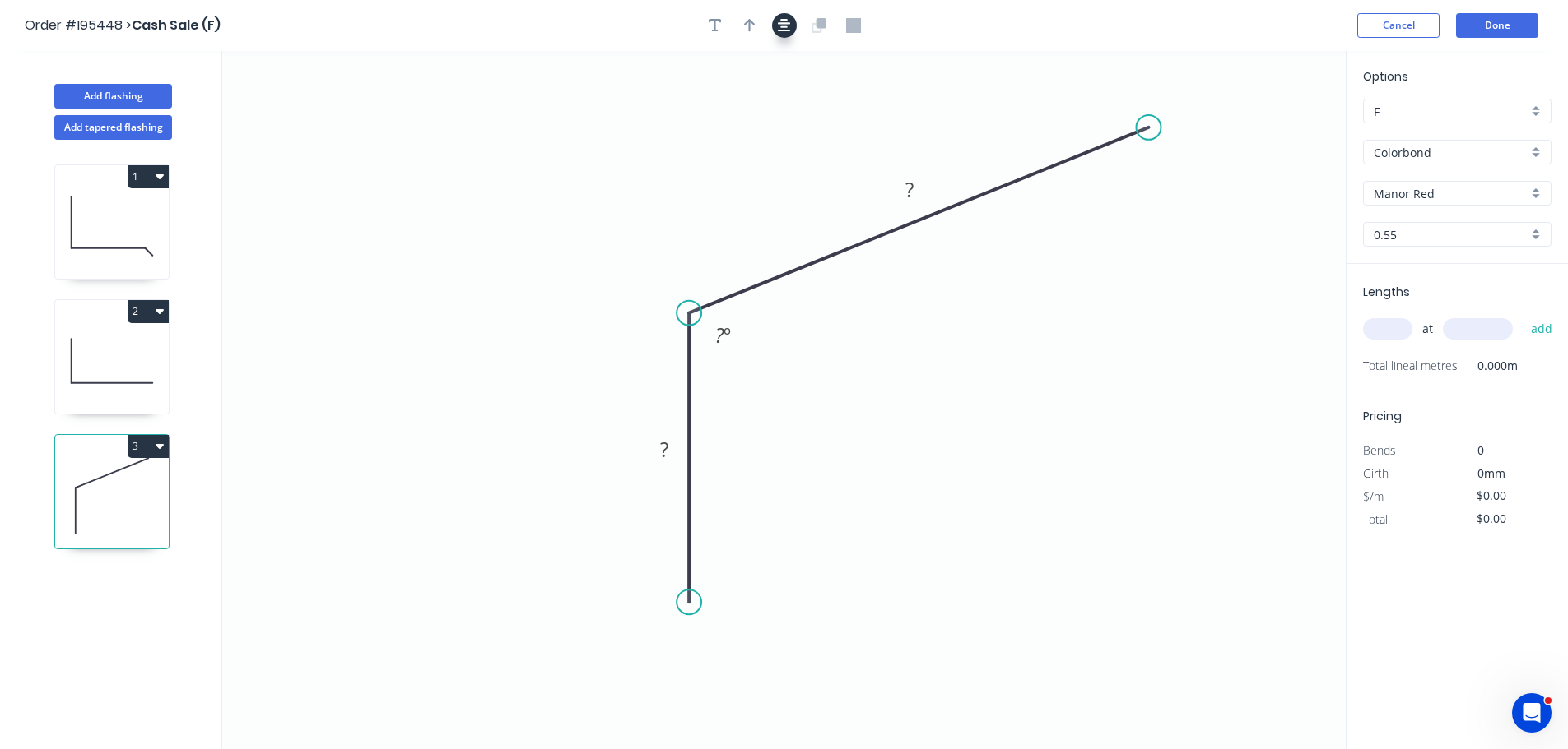
click at [786, 31] on icon "button" at bounding box center [784, 26] width 13 height 13
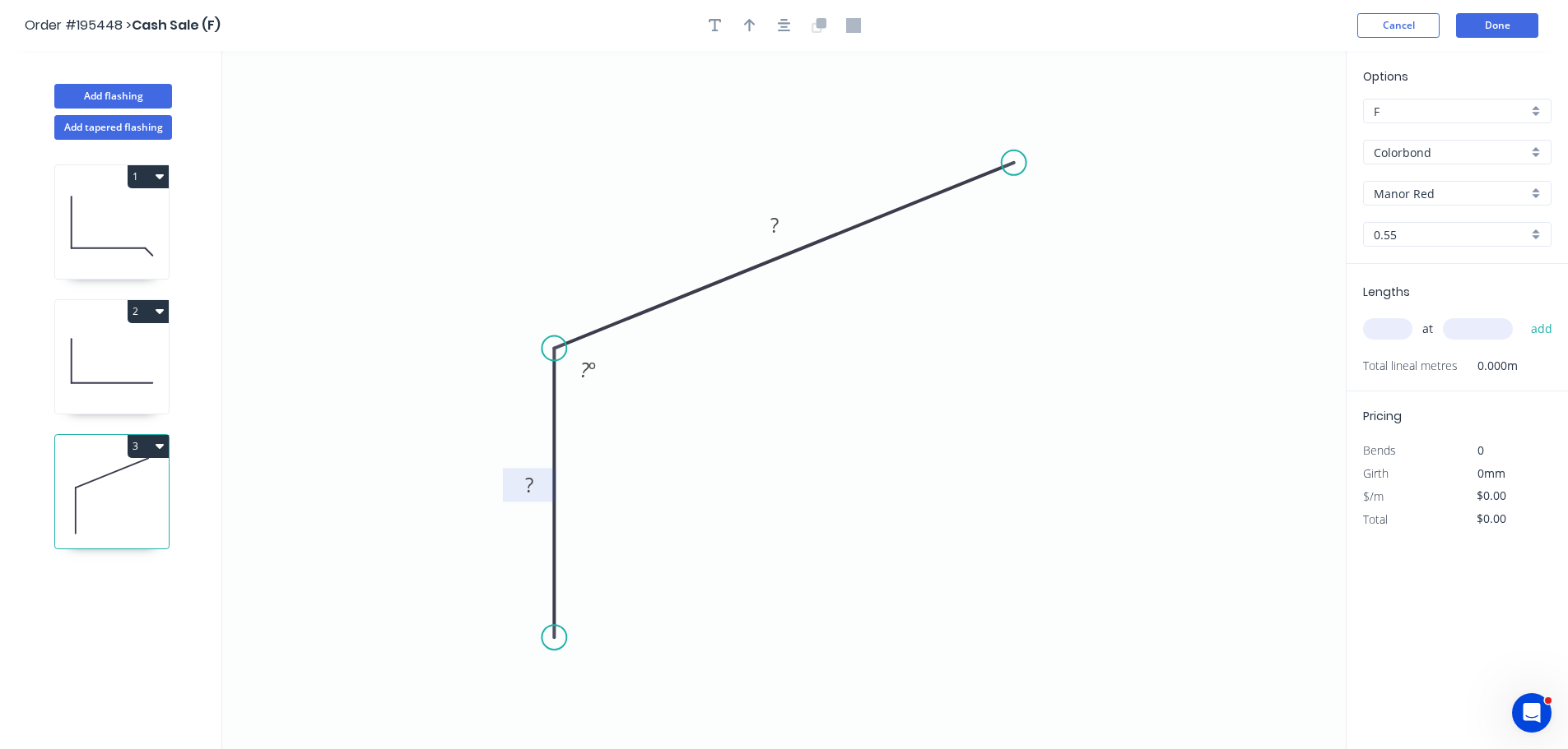
click at [528, 491] on tspan "?" at bounding box center [529, 484] width 8 height 27
type input "$7.66"
click at [754, 26] on icon "button" at bounding box center [749, 26] width 12 height 15
drag, startPoint x: 1263, startPoint y: 130, endPoint x: 649, endPoint y: 286, distance: 633.5
click at [649, 286] on icon at bounding box center [637, 269] width 48 height 48
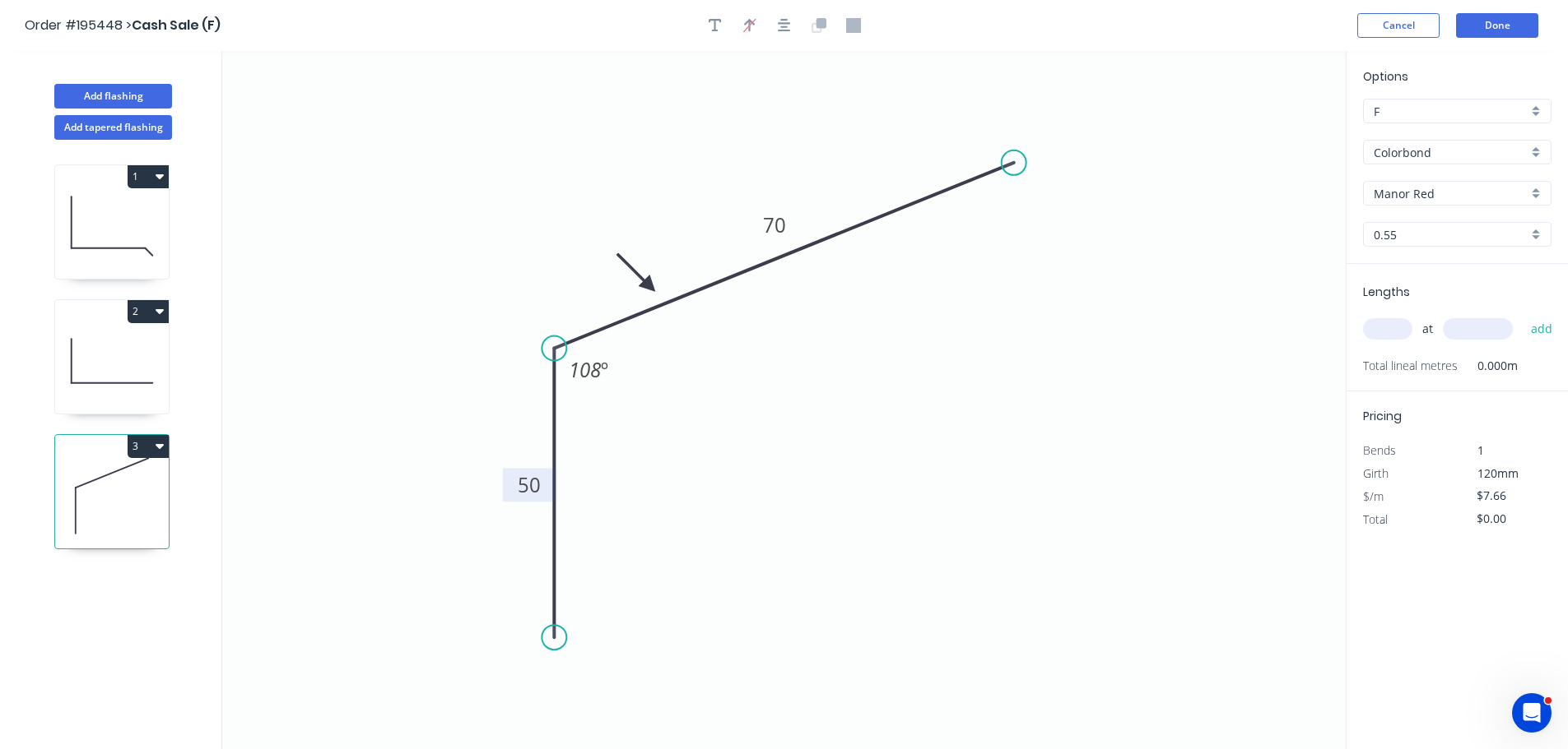
click at [1384, 321] on input "text" at bounding box center [1387, 329] width 50 height 21
type input "6"
type input "4000"
click at [1523, 315] on button "add" at bounding box center [1542, 329] width 39 height 28
type input "$183.84"
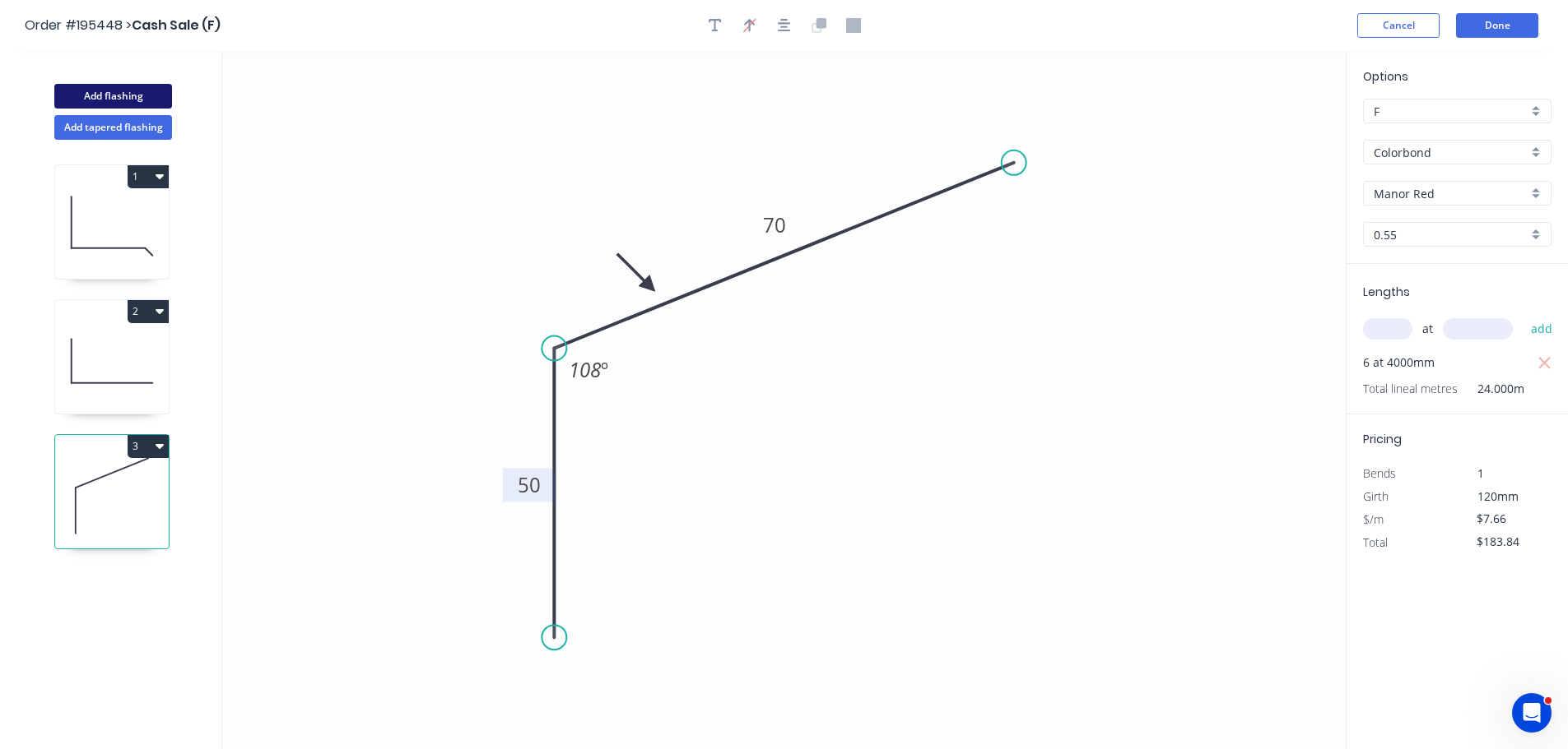
click at [132, 88] on button "Add flashing" at bounding box center [113, 97] width 118 height 25
type input "$0.00"
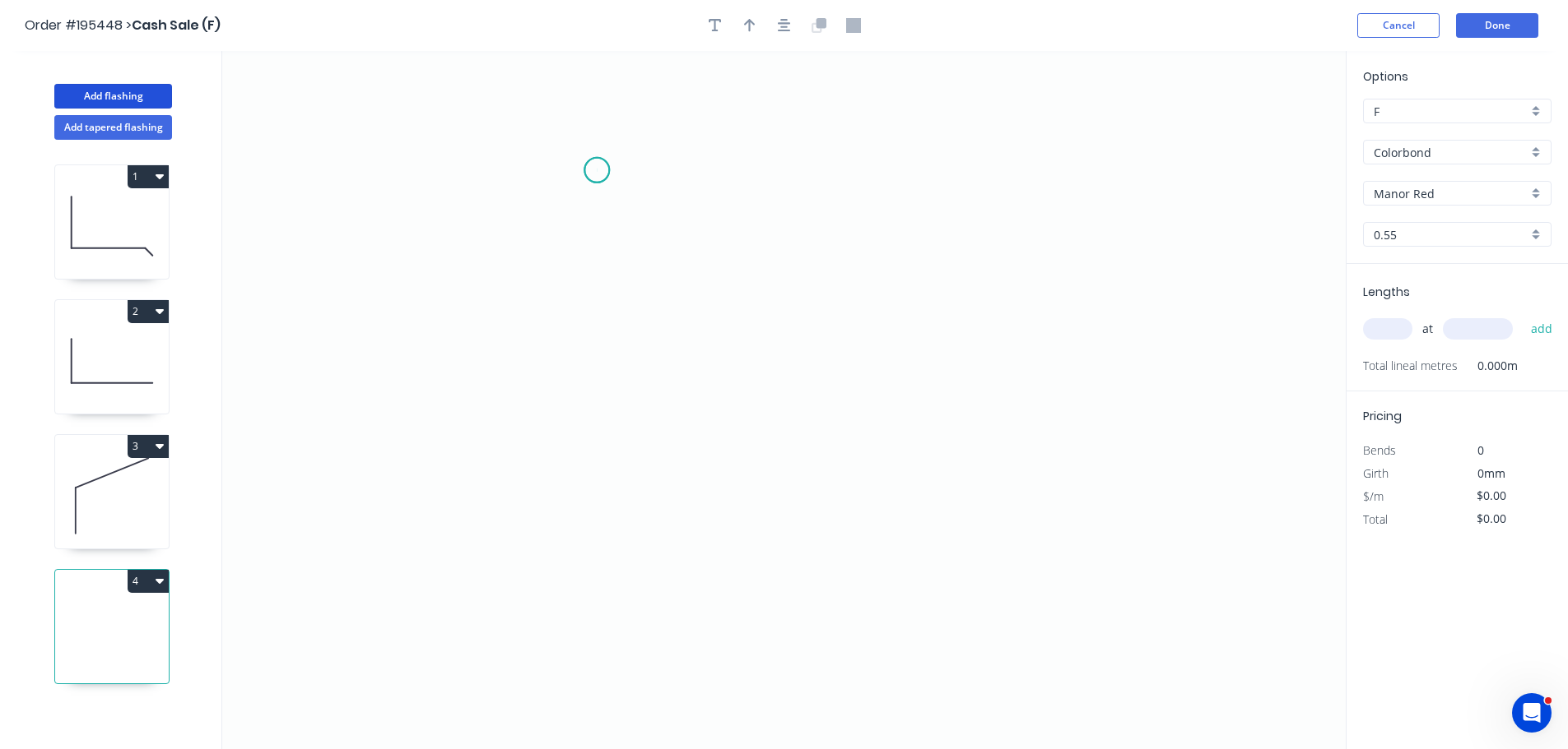
click at [597, 170] on icon "0" at bounding box center [783, 400] width 1123 height 699
click at [1013, 388] on icon "0" at bounding box center [783, 400] width 1123 height 699
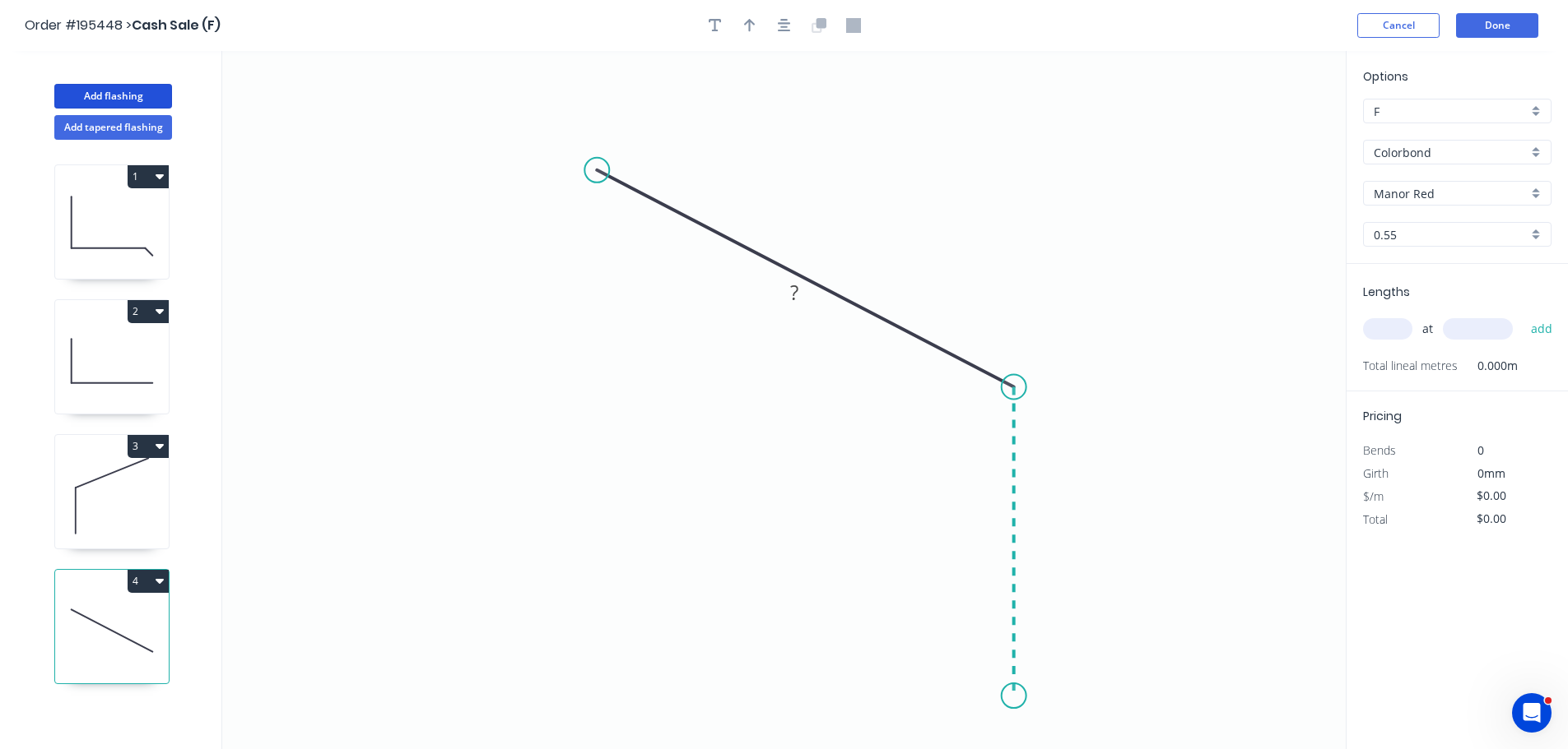
click at [1026, 697] on icon "0 ?" at bounding box center [783, 400] width 1123 height 699
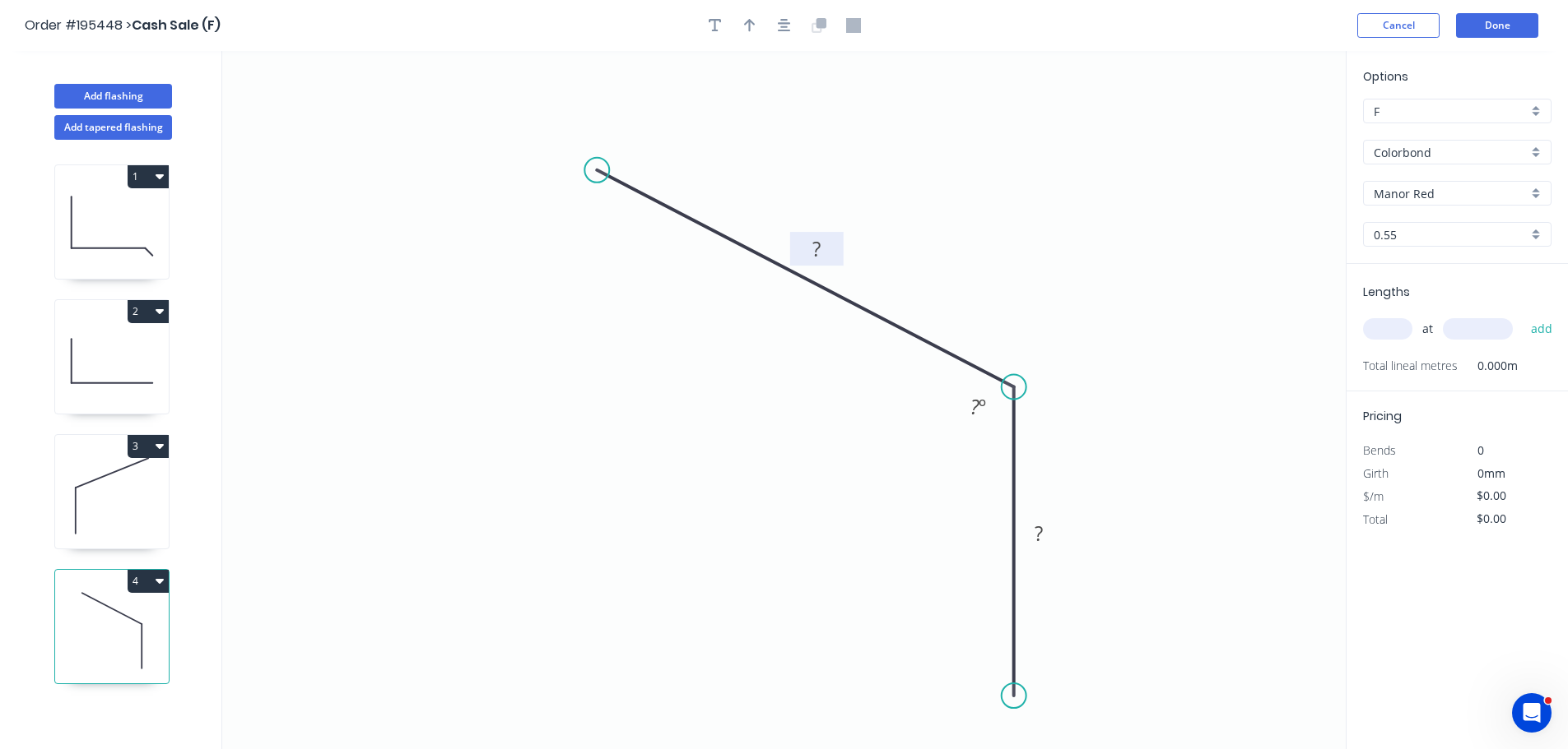
click at [824, 247] on rect at bounding box center [816, 250] width 33 height 23
type input "$7.66"
click at [777, 25] on icon "button" at bounding box center [784, 26] width 13 height 15
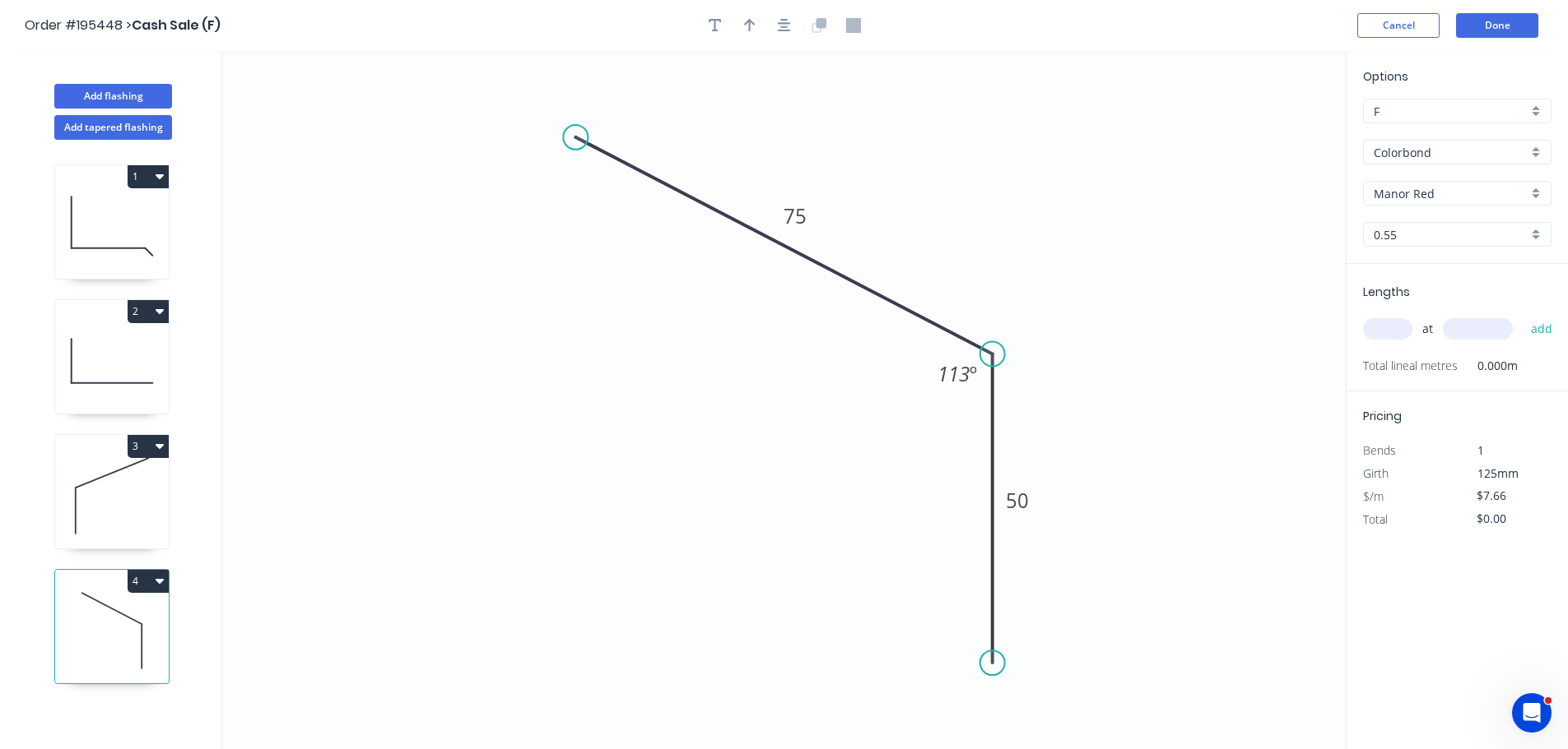
click at [748, 25] on icon "button" at bounding box center [749, 26] width 12 height 15
click at [1261, 131] on icon at bounding box center [1263, 115] width 15 height 53
drag, startPoint x: 1261, startPoint y: 131, endPoint x: 998, endPoint y: 238, distance: 283.9
click at [998, 238] on icon at bounding box center [1004, 214] width 15 height 53
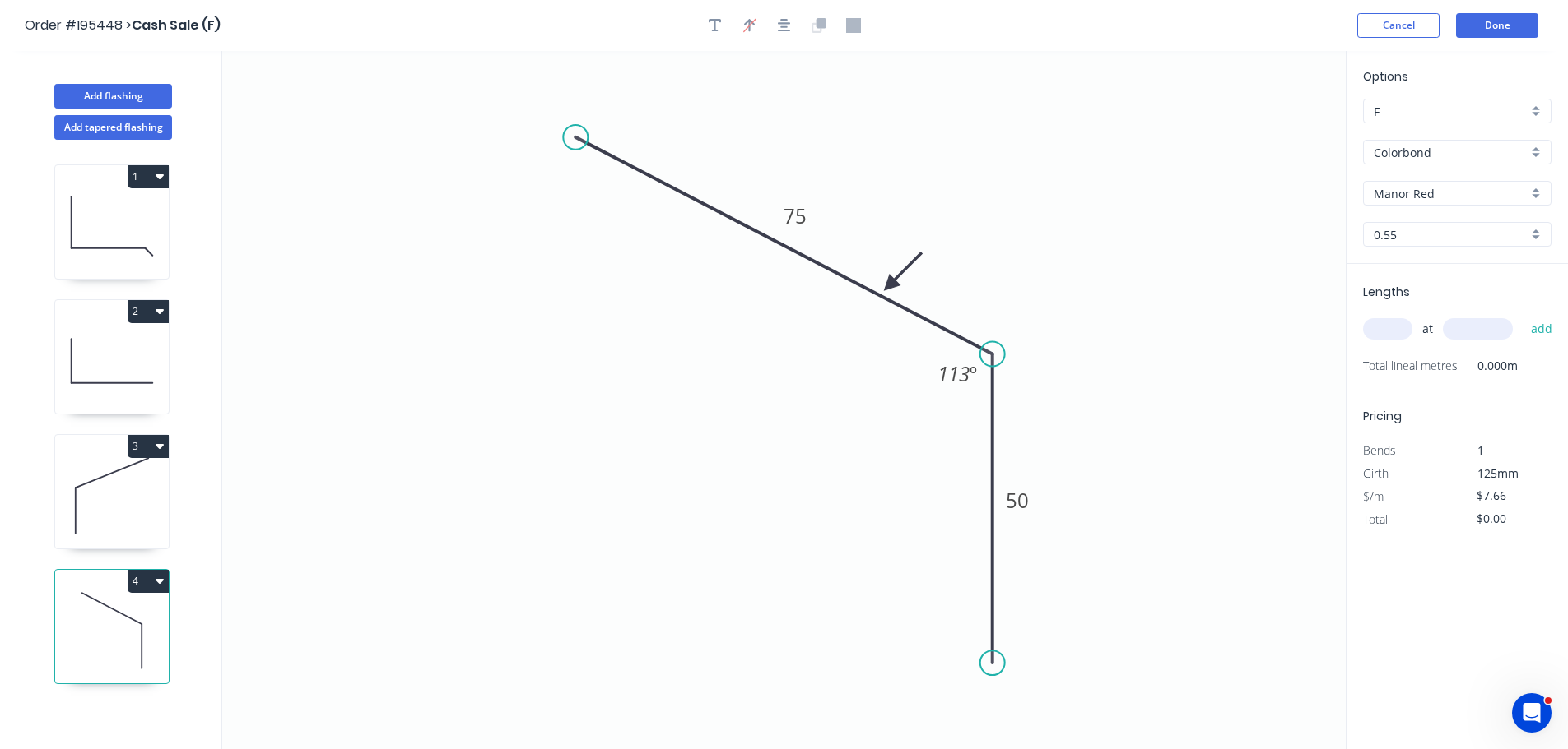
drag, startPoint x: 966, startPoint y: 253, endPoint x: 890, endPoint y: 285, distance: 82.5
click at [890, 285] on icon at bounding box center [903, 271] width 48 height 48
click at [1374, 327] on input "text" at bounding box center [1387, 329] width 50 height 21
type input "6"
type input "4000"
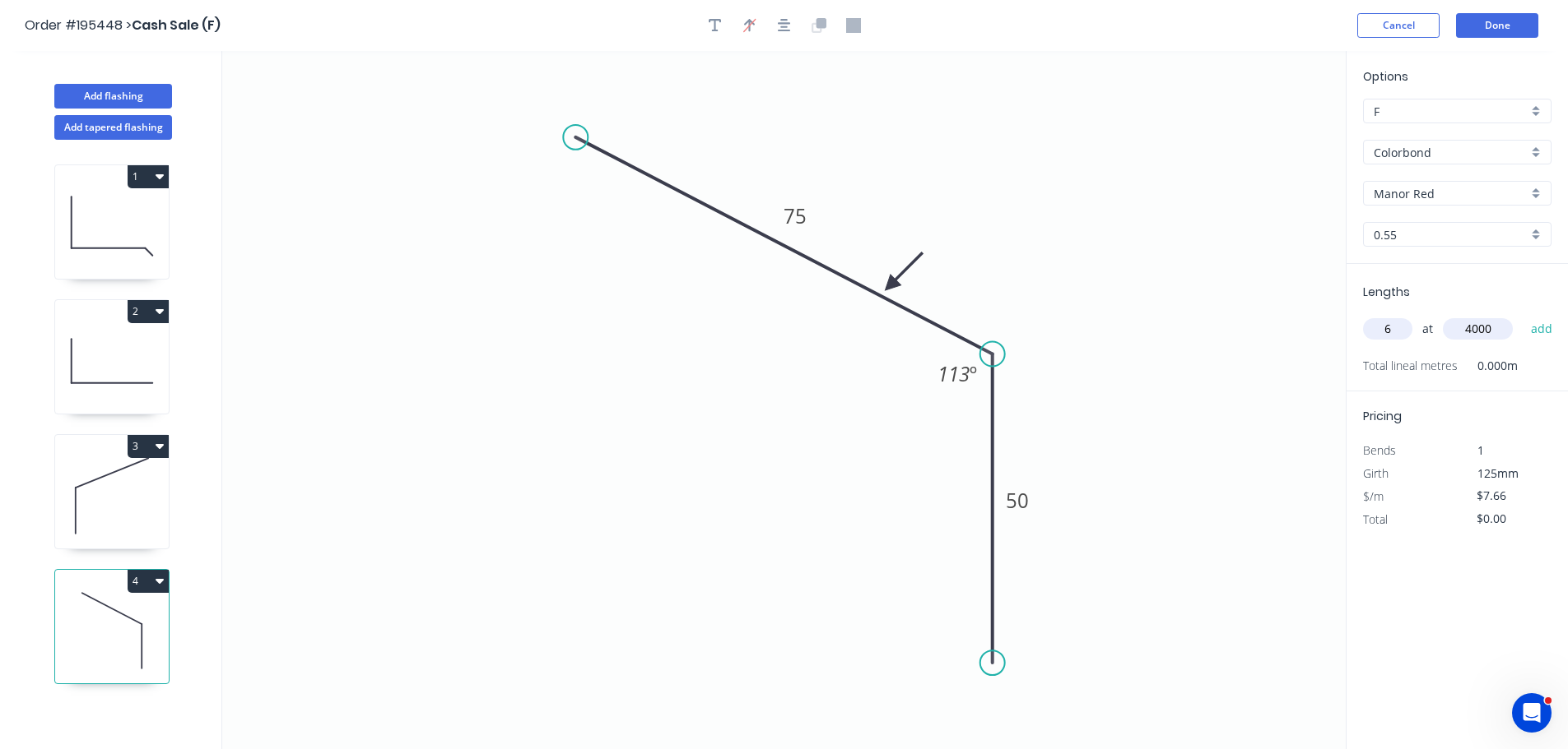
click at [1523, 315] on button "add" at bounding box center [1542, 329] width 39 height 28
drag, startPoint x: 141, startPoint y: 495, endPoint x: 152, endPoint y: 476, distance: 22.0
click at [142, 495] on icon at bounding box center [112, 496] width 114 height 106
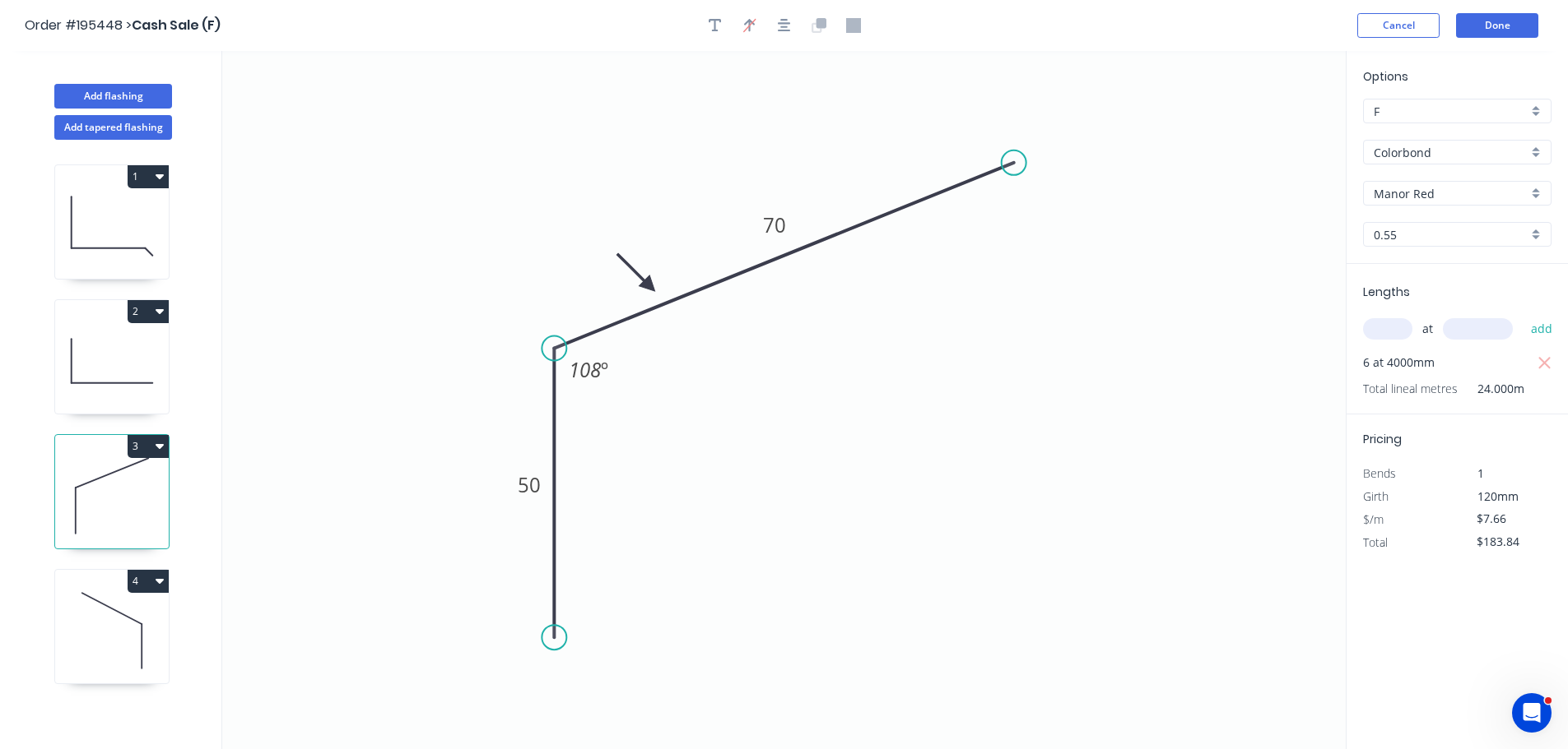
click at [141, 445] on button "3" at bounding box center [149, 446] width 41 height 23
click at [136, 478] on div "Duplicate" at bounding box center [91, 487] width 127 height 24
type input "$0.00"
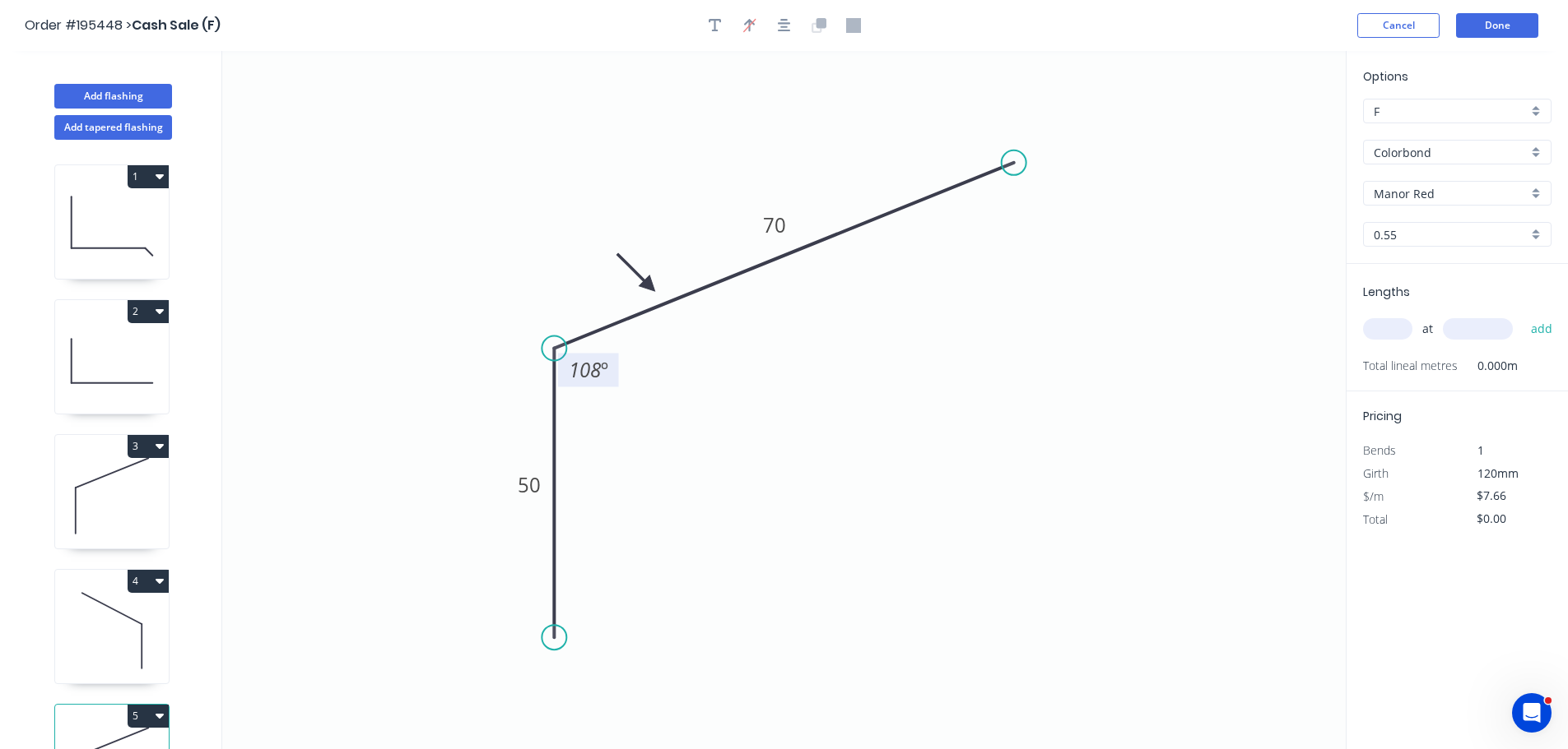
click at [587, 367] on tspan "108" at bounding box center [584, 370] width 32 height 27
click at [1385, 337] on input "text" at bounding box center [1387, 329] width 50 height 21
type input "12"
type input "4000"
click at [1523, 315] on button "add" at bounding box center [1542, 329] width 39 height 28
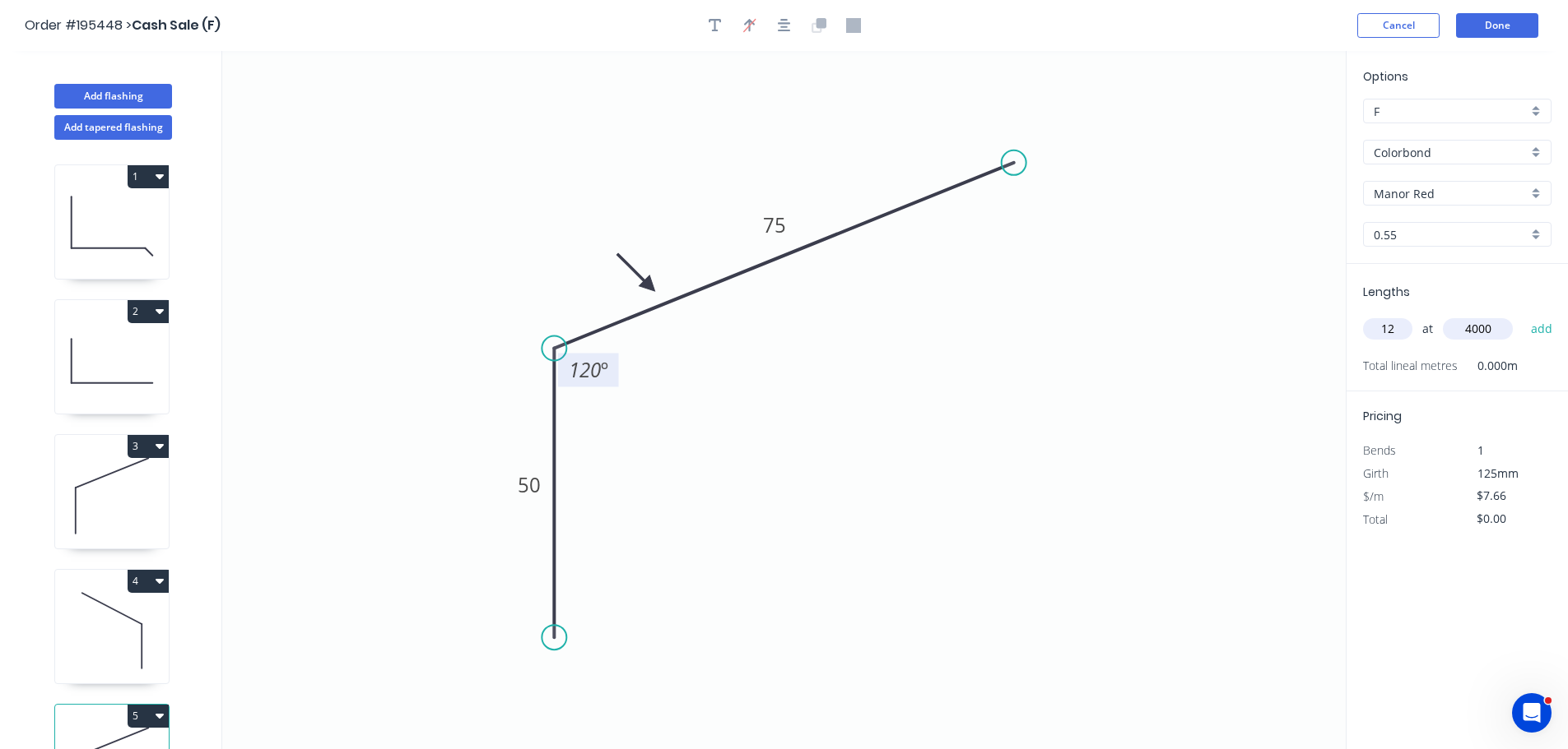
type input "$367.68"
click at [716, 30] on icon "button" at bounding box center [716, 26] width 13 height 15
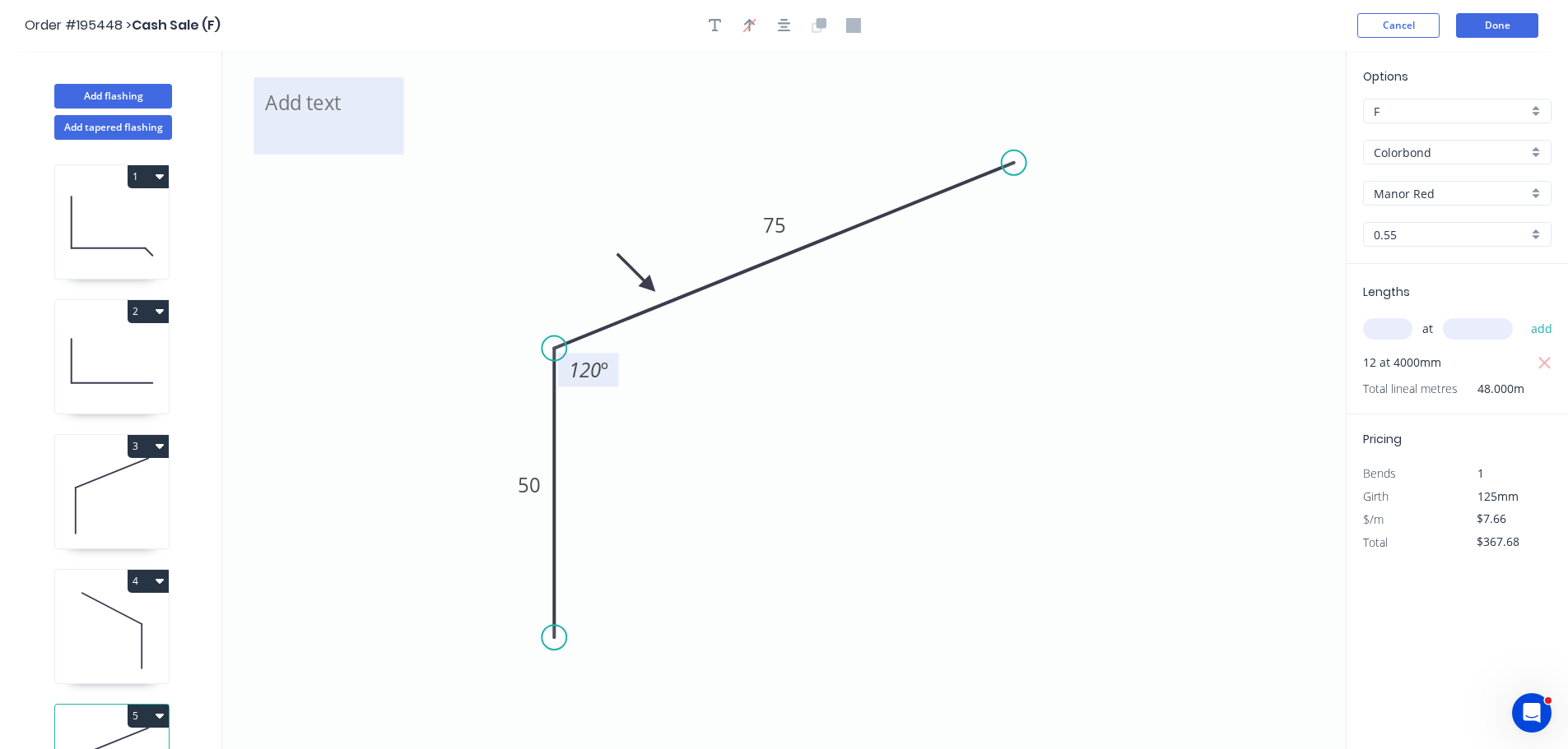
click at [374, 106] on textarea at bounding box center [328, 116] width 134 height 61
click at [508, 123] on icon "B 50 75 120 º" at bounding box center [783, 400] width 1123 height 699
type textarea "B"
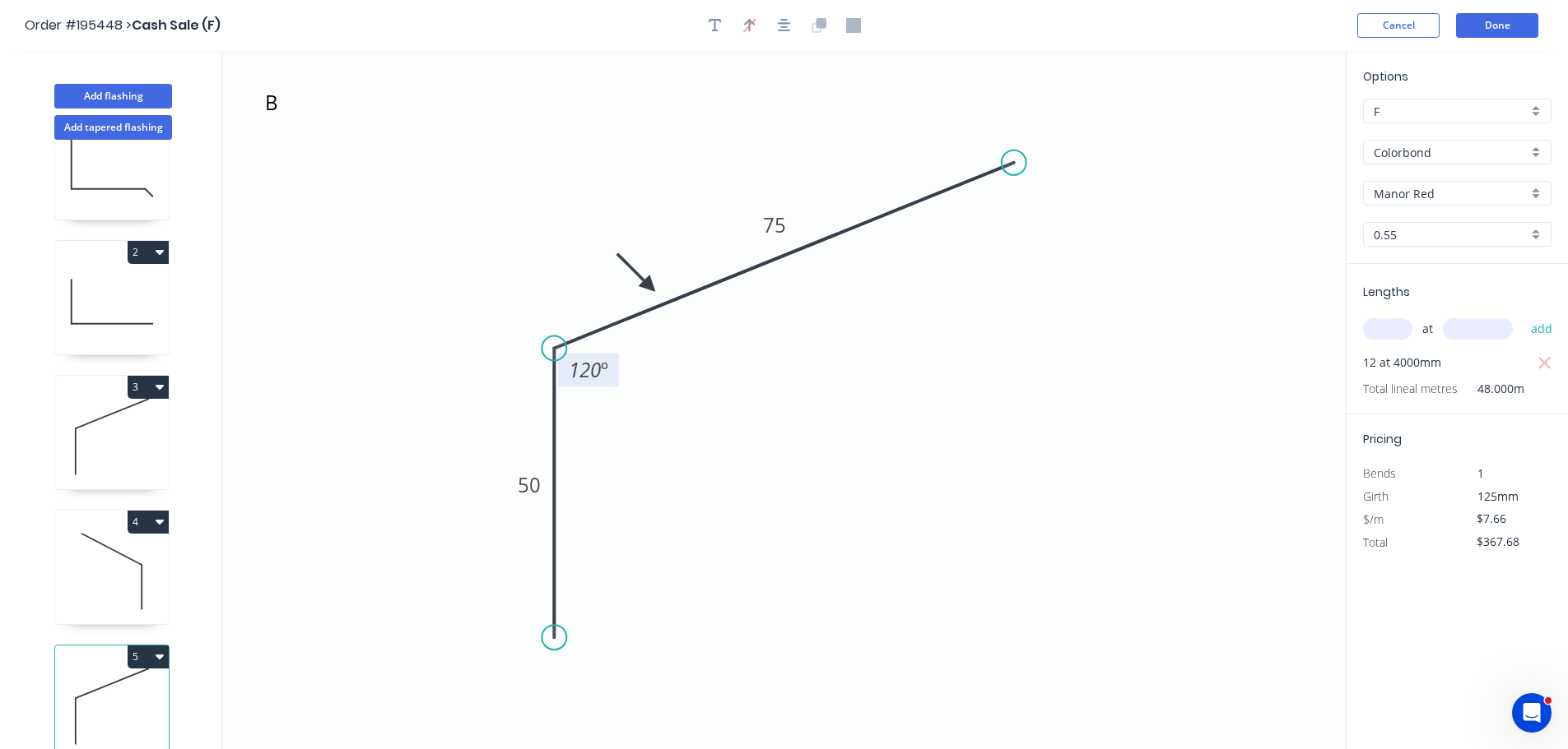
click at [118, 426] on icon at bounding box center [112, 437] width 114 height 106
type input "$183.84"
click at [710, 27] on icon "button" at bounding box center [716, 26] width 13 height 15
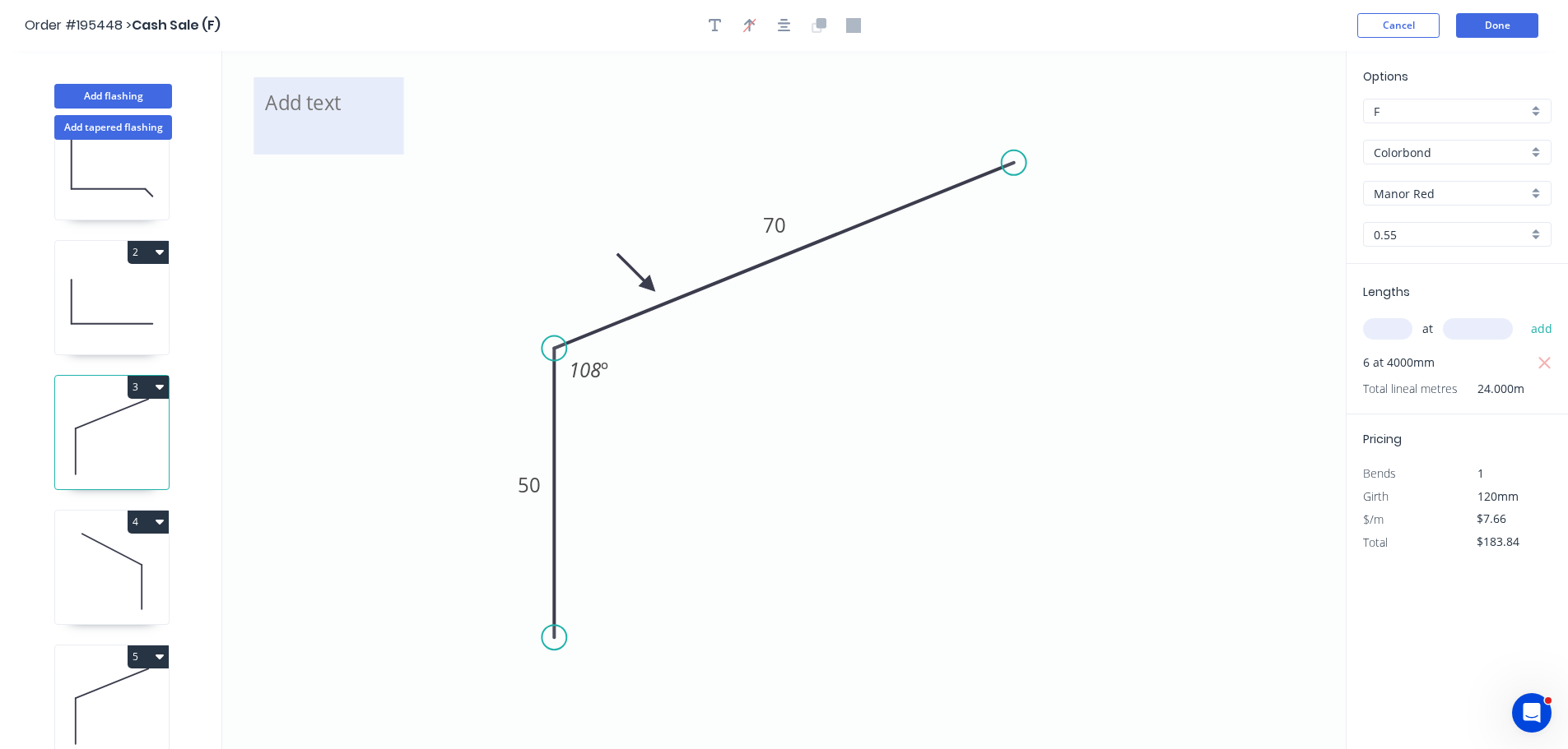
click at [301, 109] on textarea at bounding box center [328, 116] width 134 height 61
click at [590, 130] on icon "B 50 70 108 º" at bounding box center [783, 400] width 1123 height 699
type textarea "B"
click at [110, 567] on icon at bounding box center [112, 572] width 114 height 106
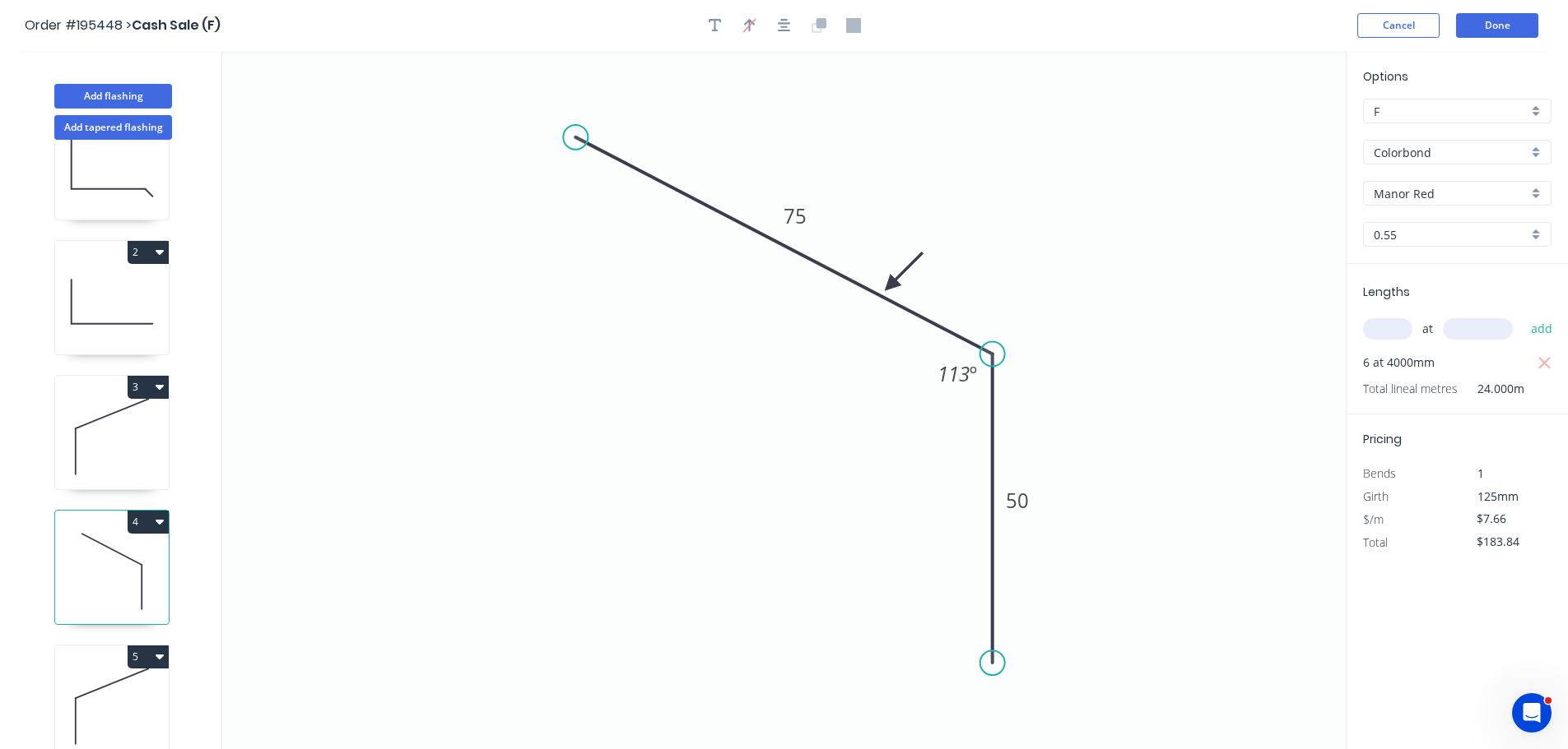
click at [698, 26] on div at bounding box center [784, 26] width 172 height 25
click at [740, 23] on button "button" at bounding box center [749, 26] width 25 height 25
click at [746, 23] on icon "button" at bounding box center [749, 26] width 12 height 13
click at [1260, 133] on icon at bounding box center [1263, 115] width 15 height 53
drag, startPoint x: 1264, startPoint y: 131, endPoint x: 871, endPoint y: 269, distance: 416.5
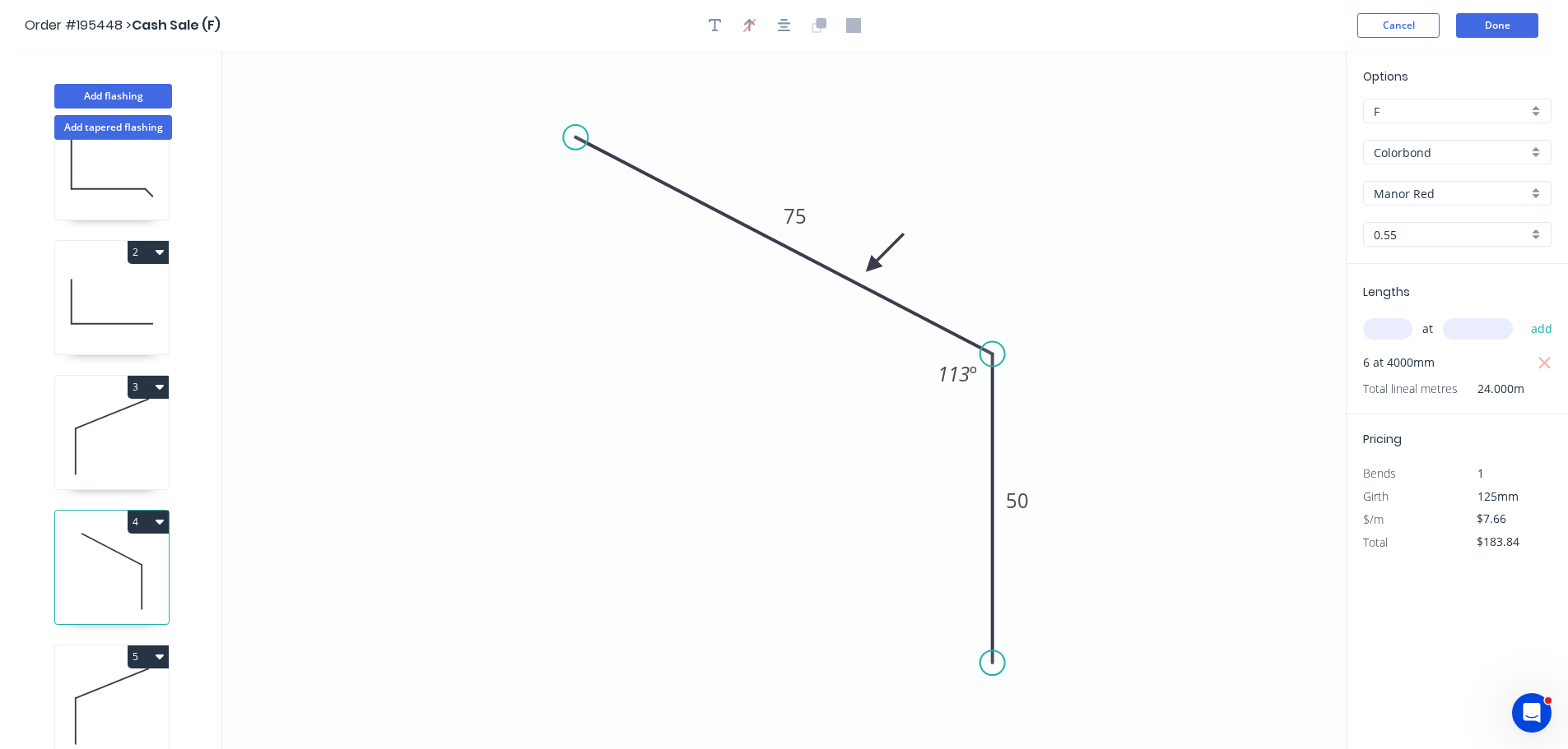
click at [871, 269] on icon at bounding box center [885, 252] width 48 height 48
click at [716, 24] on icon "button" at bounding box center [716, 26] width 13 height 13
click at [318, 101] on textarea at bounding box center [328, 116] width 134 height 61
click at [440, 436] on icon "E 75 50 113 º" at bounding box center [783, 400] width 1123 height 699
type textarea "E"
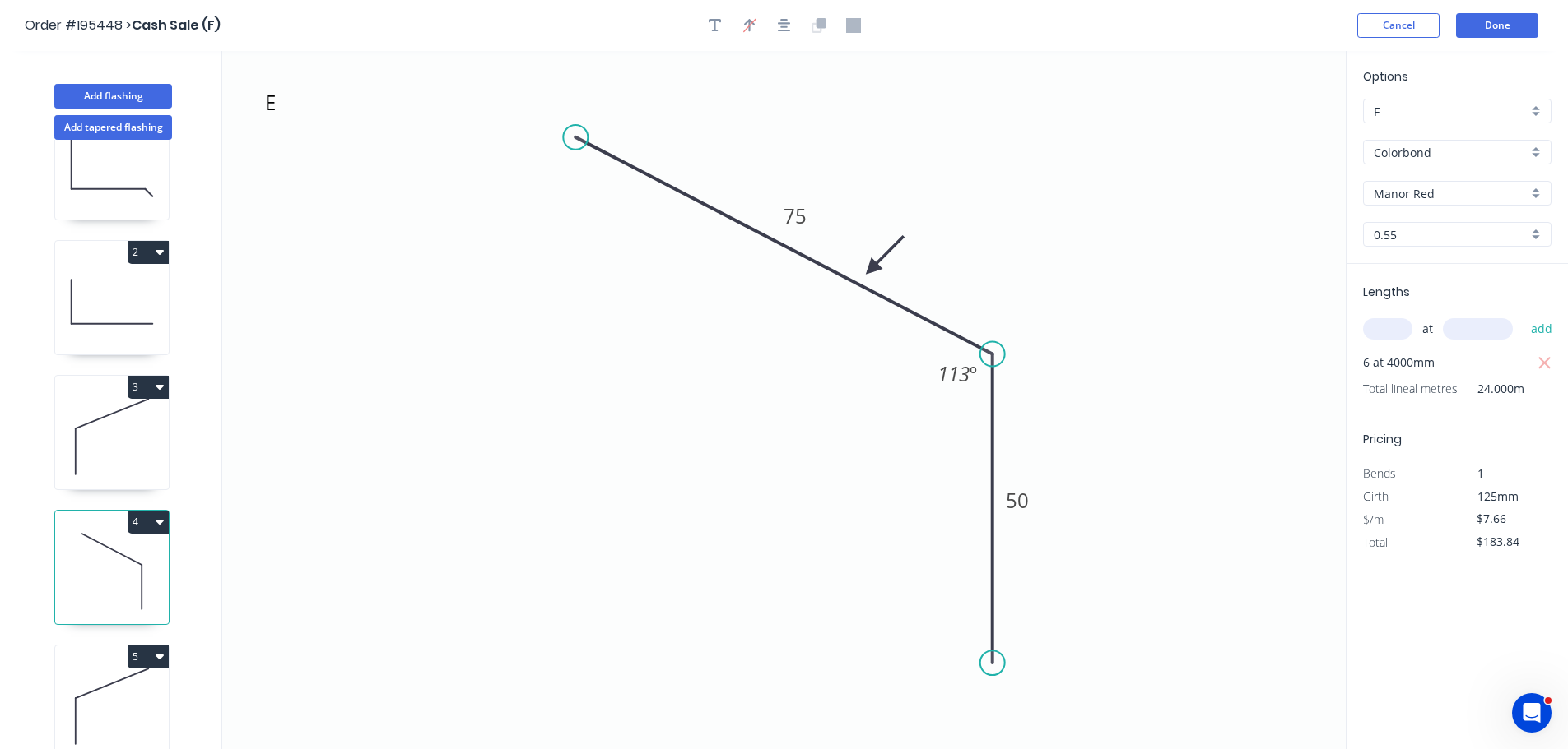
click at [86, 691] on icon at bounding box center [112, 707] width 114 height 106
type input "$367.68"
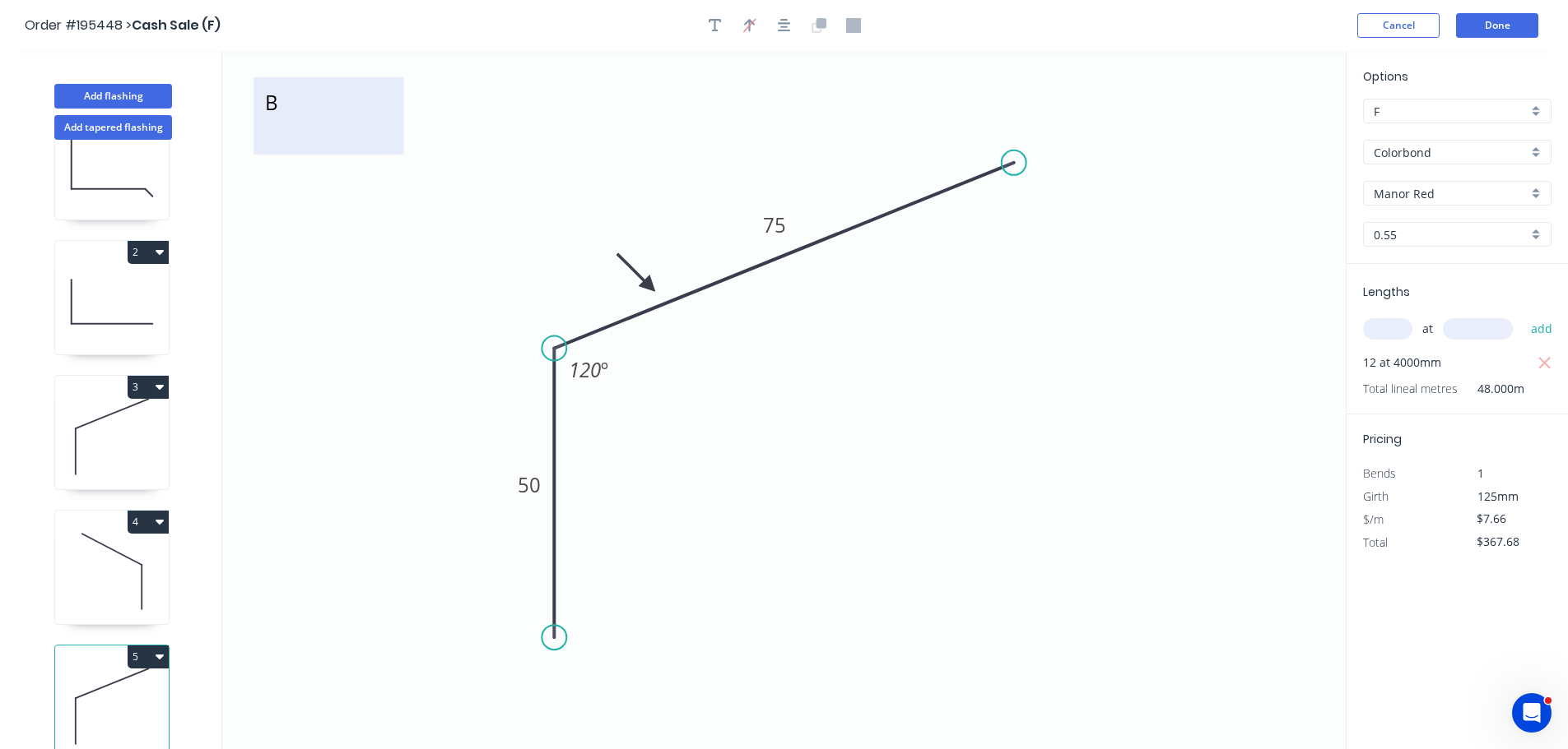
click at [316, 97] on textarea "B" at bounding box center [328, 116] width 134 height 61
click at [668, 150] on icon "E + F 50 75 120 º" at bounding box center [783, 400] width 1123 height 699
type textarea "E + F"
click at [1520, 21] on button "Done" at bounding box center [1497, 26] width 83 height 25
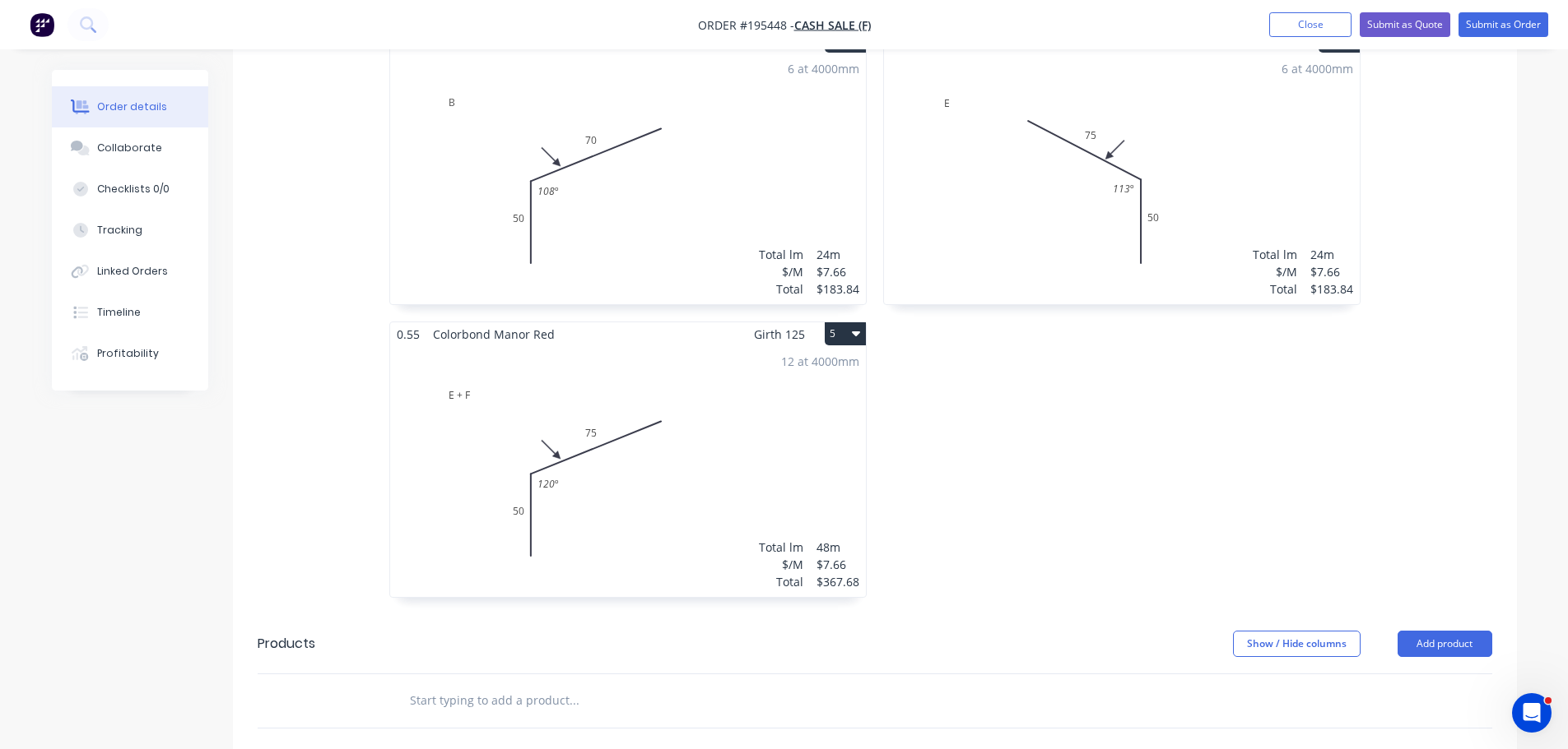
scroll to position [905, 0]
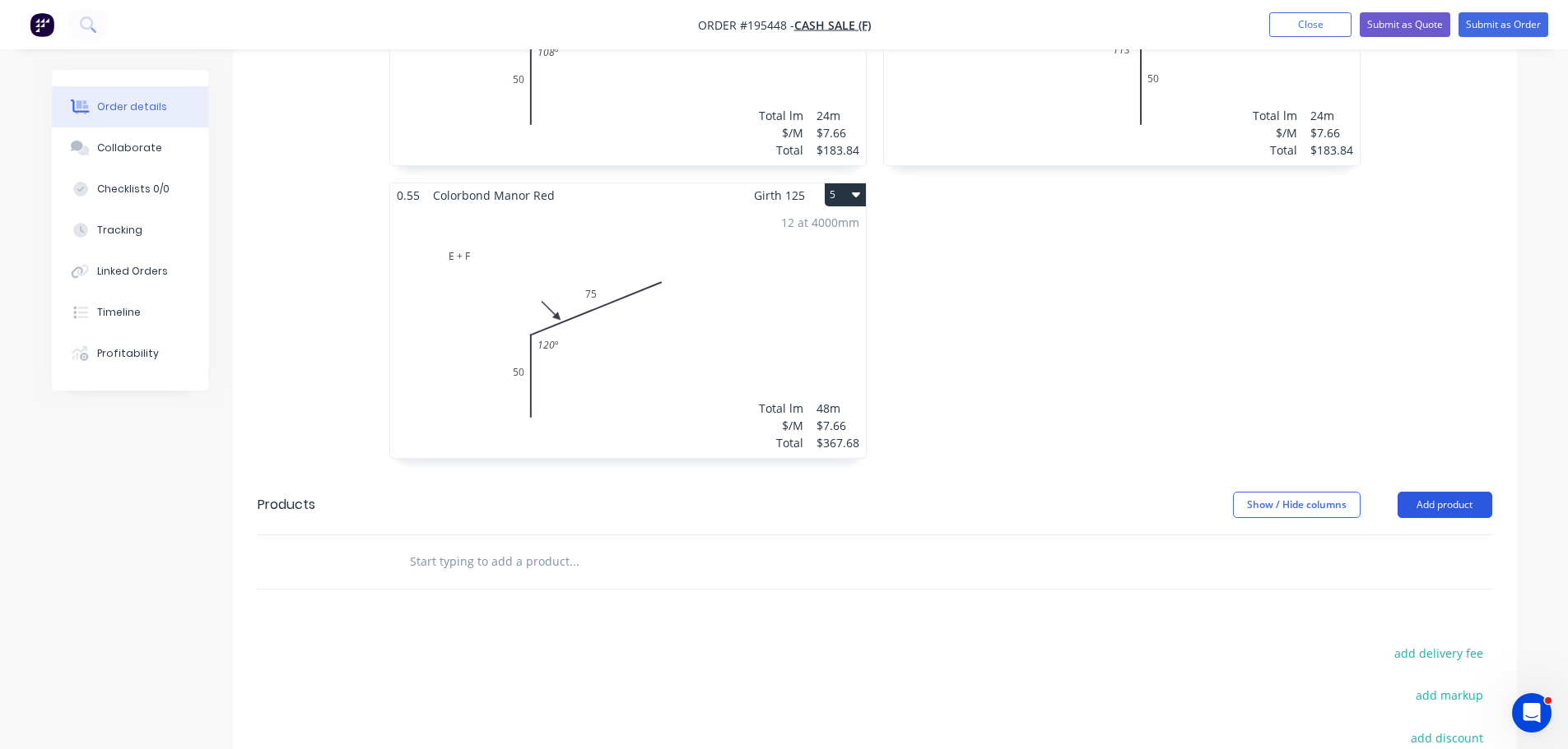
click at [1466, 508] on button "Add product" at bounding box center [1444, 505] width 95 height 26
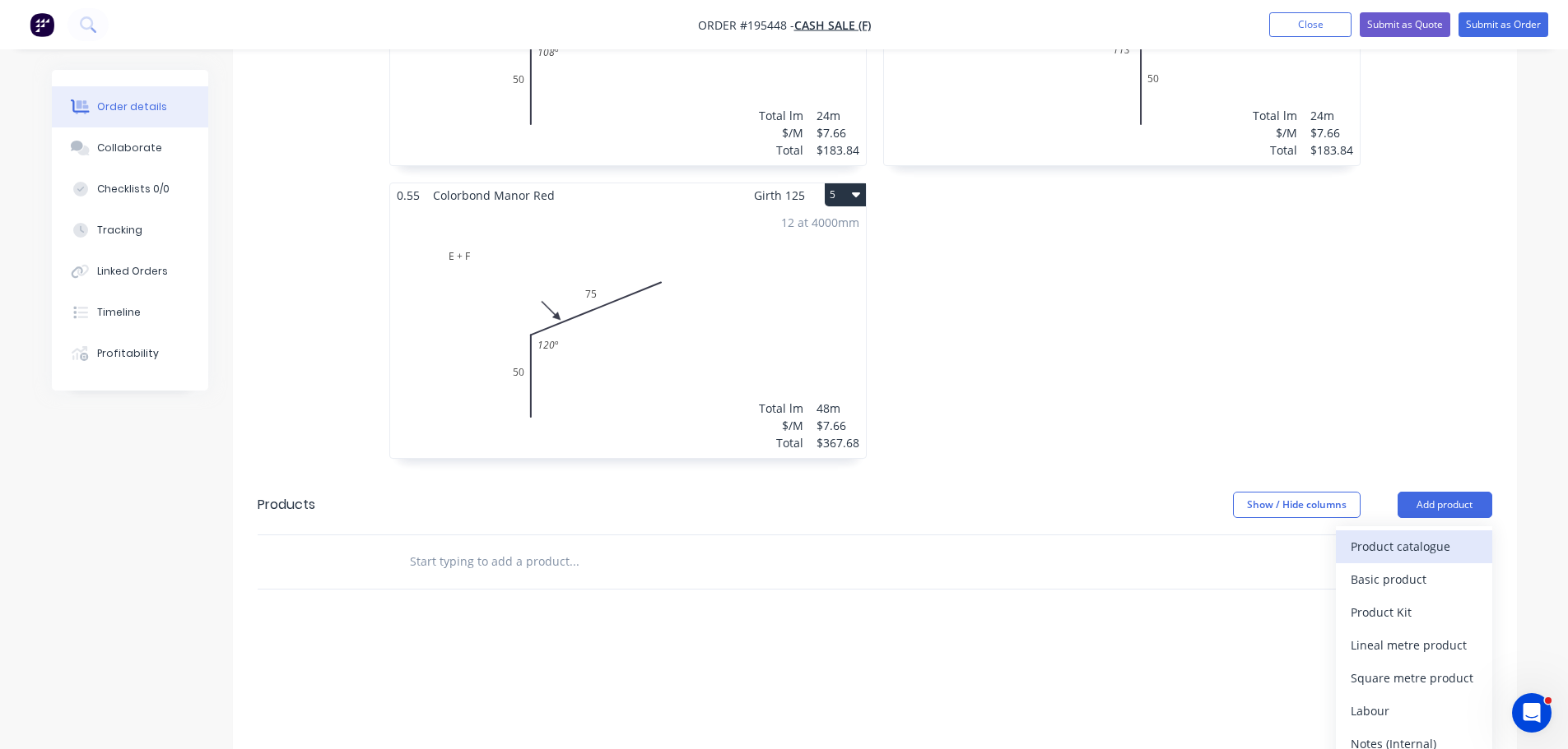
click at [1457, 547] on div "Product catalogue" at bounding box center [1414, 546] width 127 height 24
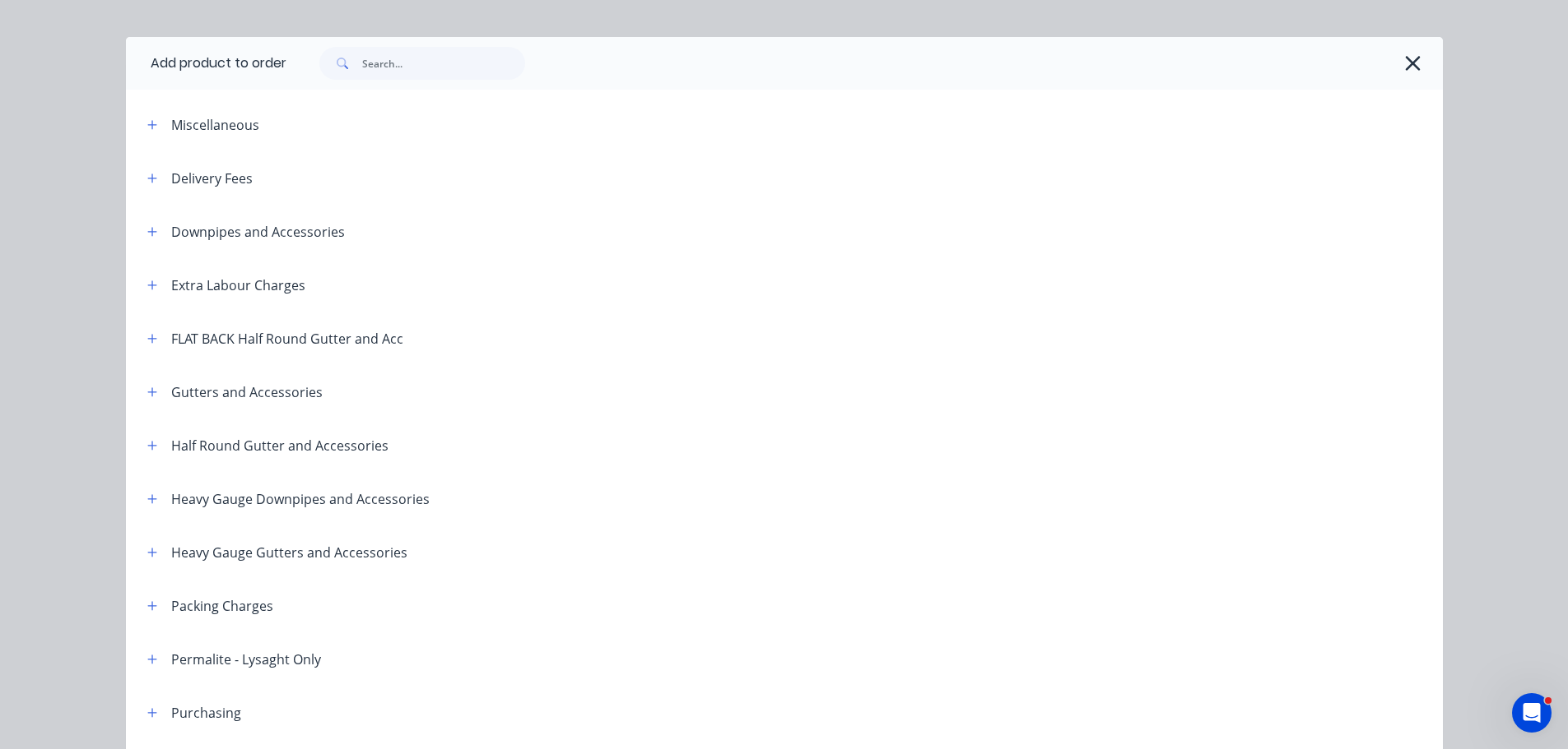
scroll to position [0, 0]
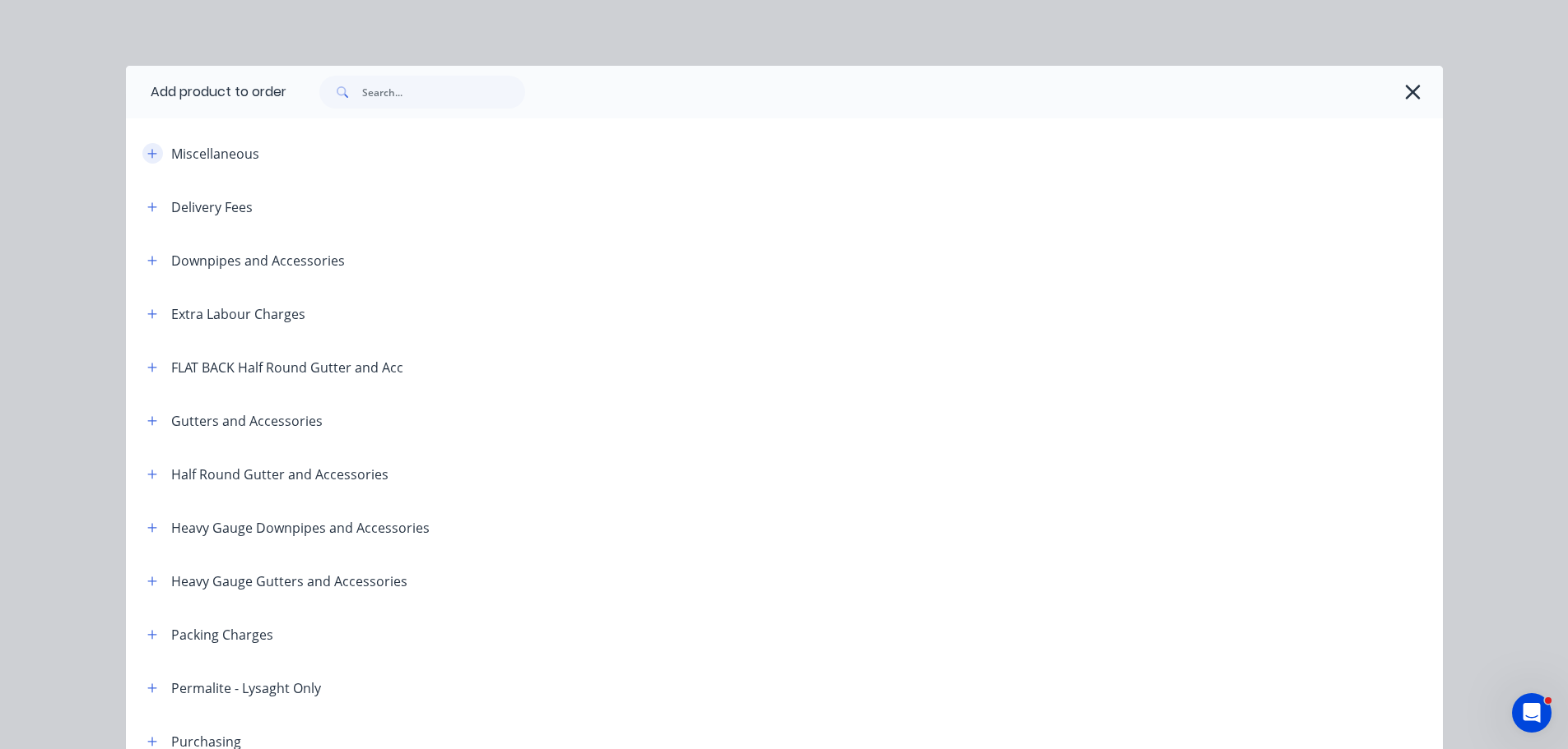
click at [150, 148] on icon "button" at bounding box center [152, 153] width 10 height 12
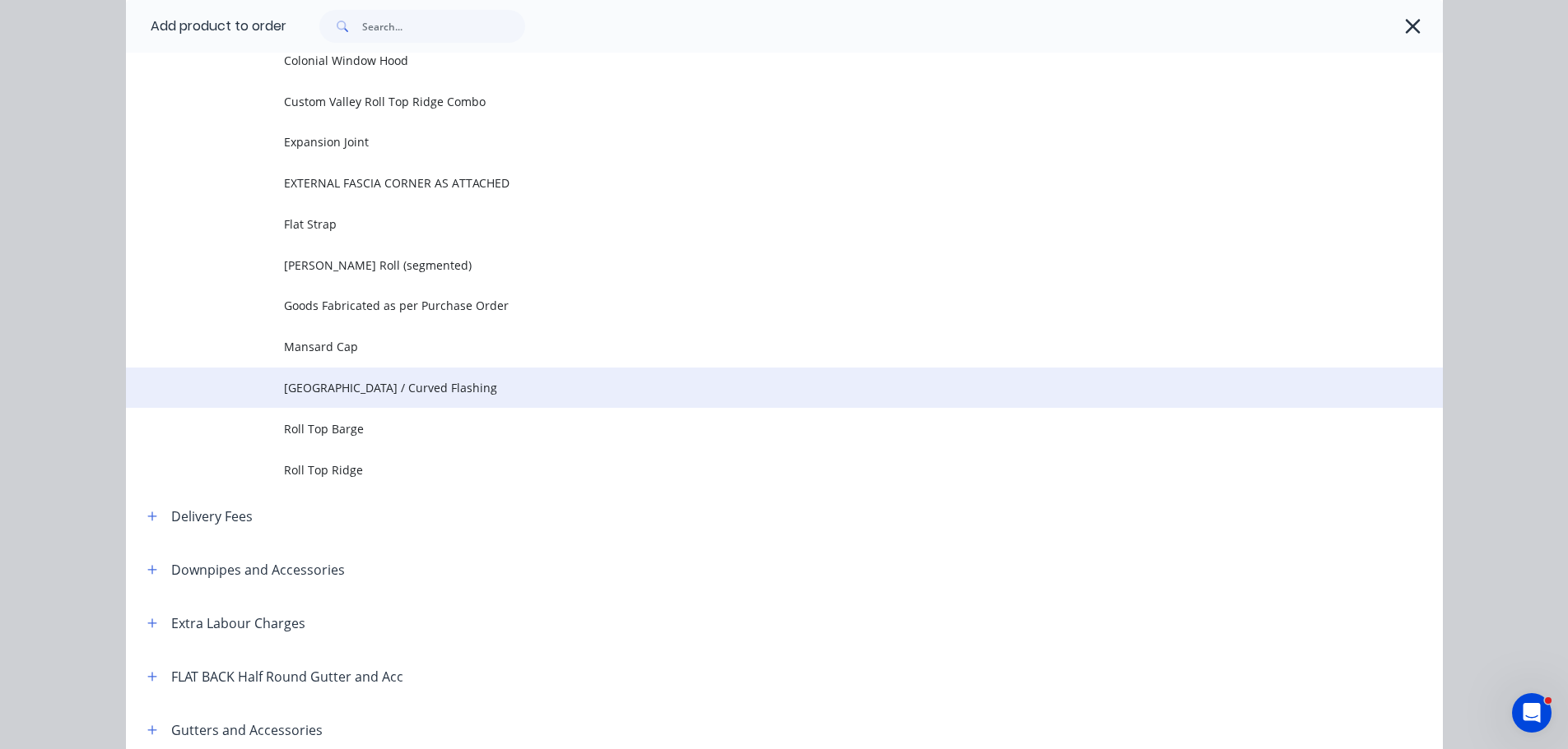
scroll to position [329, 0]
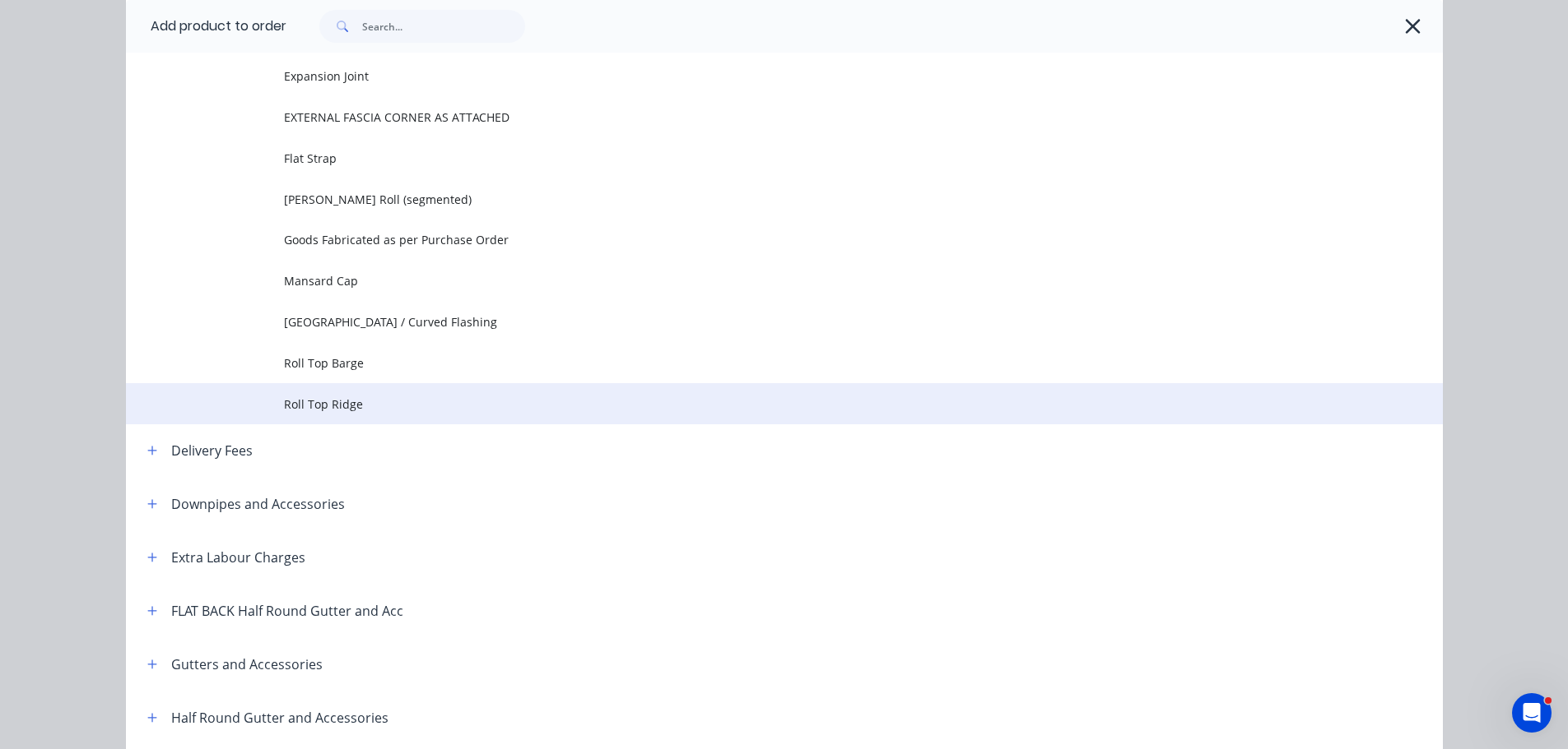
click at [392, 407] on span "Roll Top Ridge" at bounding box center [747, 404] width 927 height 17
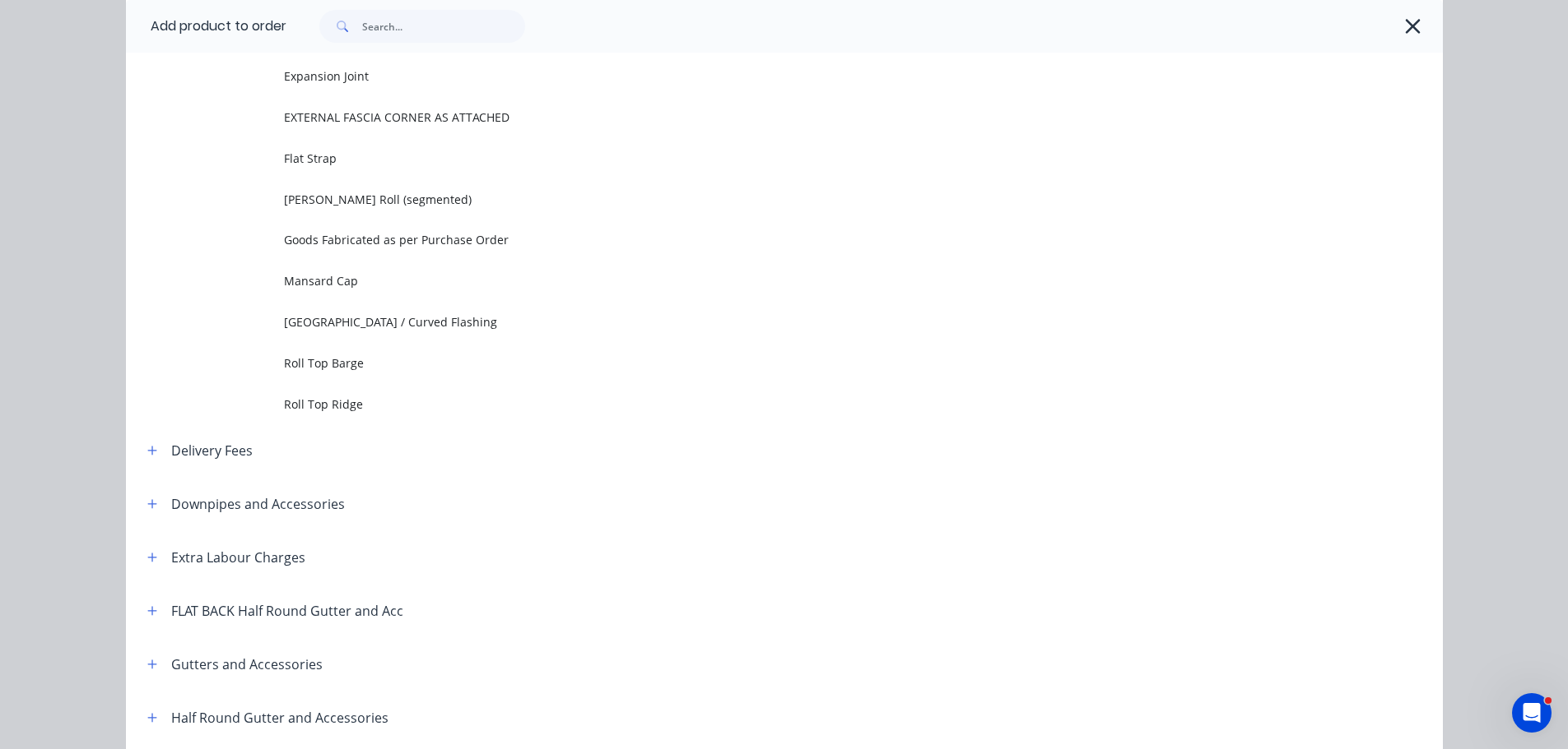
scroll to position [0, 0]
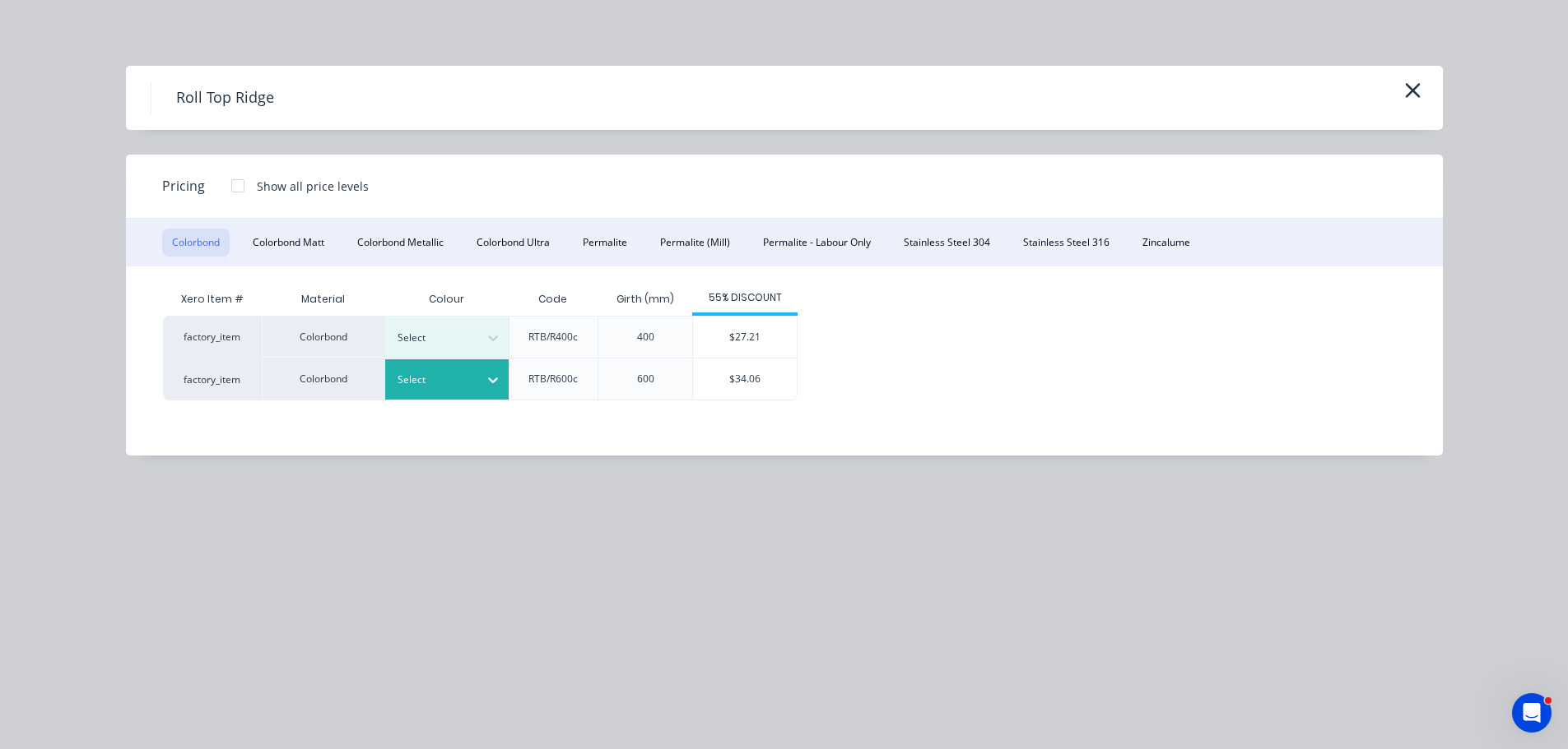
click at [432, 376] on div at bounding box center [435, 380] width 74 height 18
drag, startPoint x: 439, startPoint y: 489, endPoint x: 550, endPoint y: 473, distance: 112.1
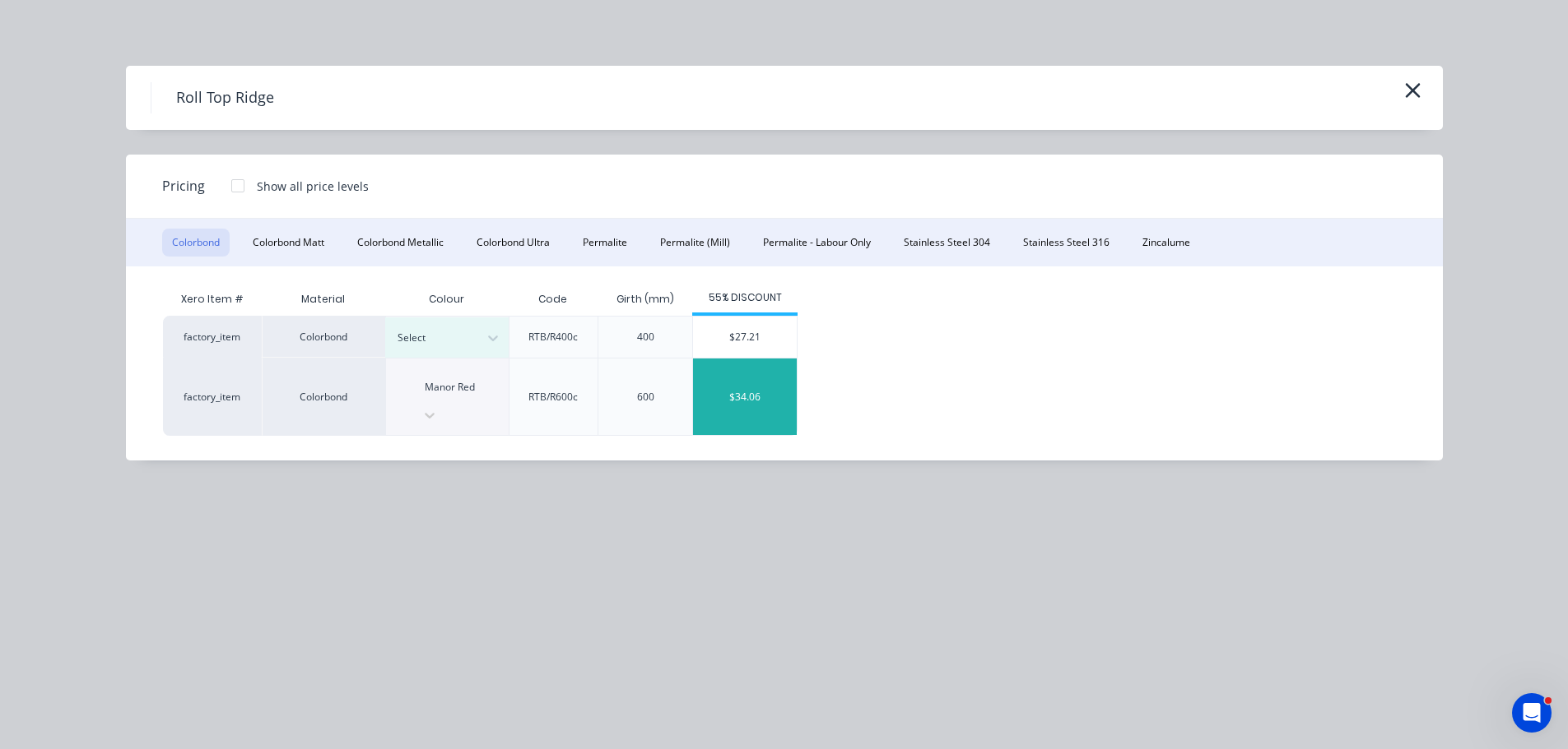
click at [738, 377] on div "$34.06" at bounding box center [745, 397] width 104 height 77
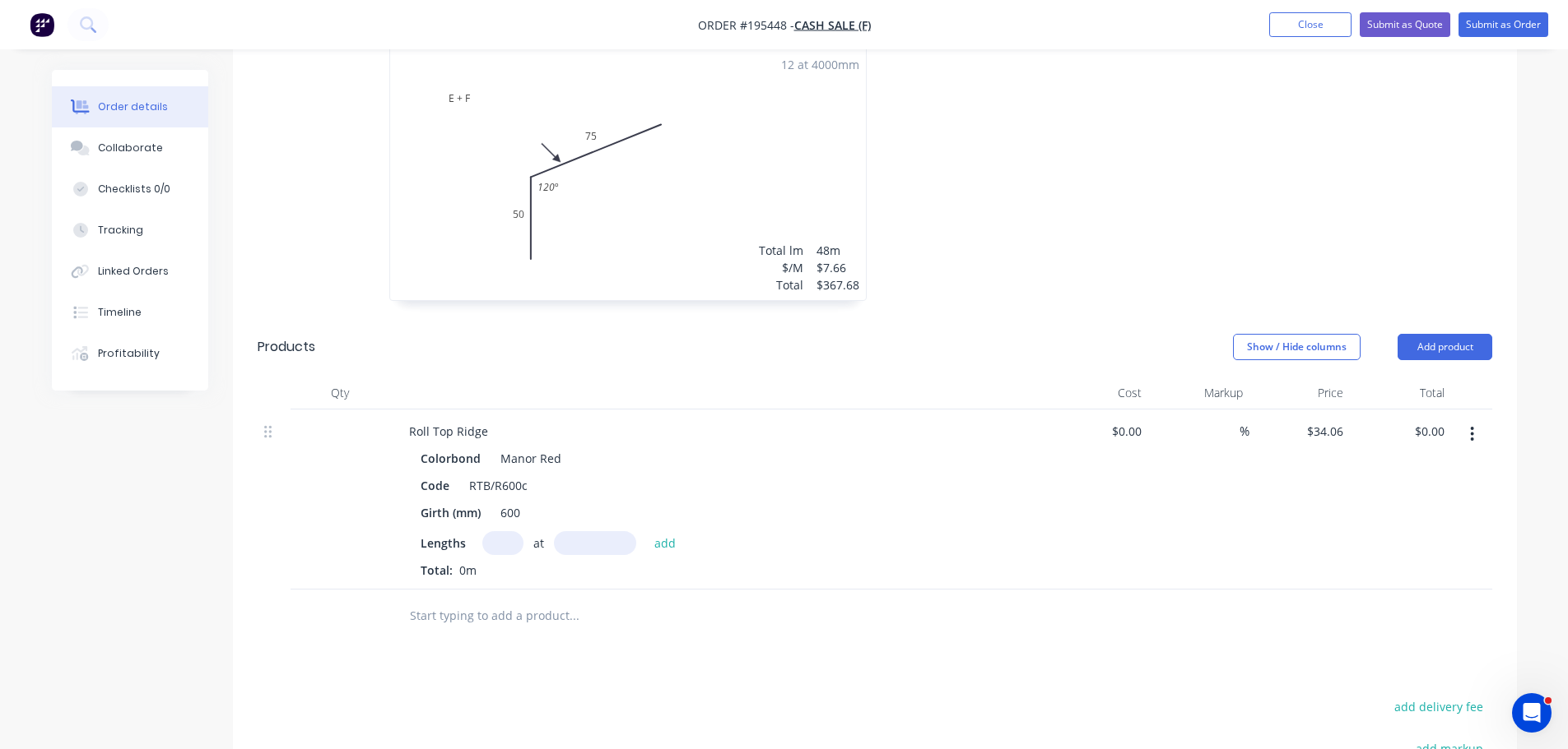
scroll to position [1069, 0]
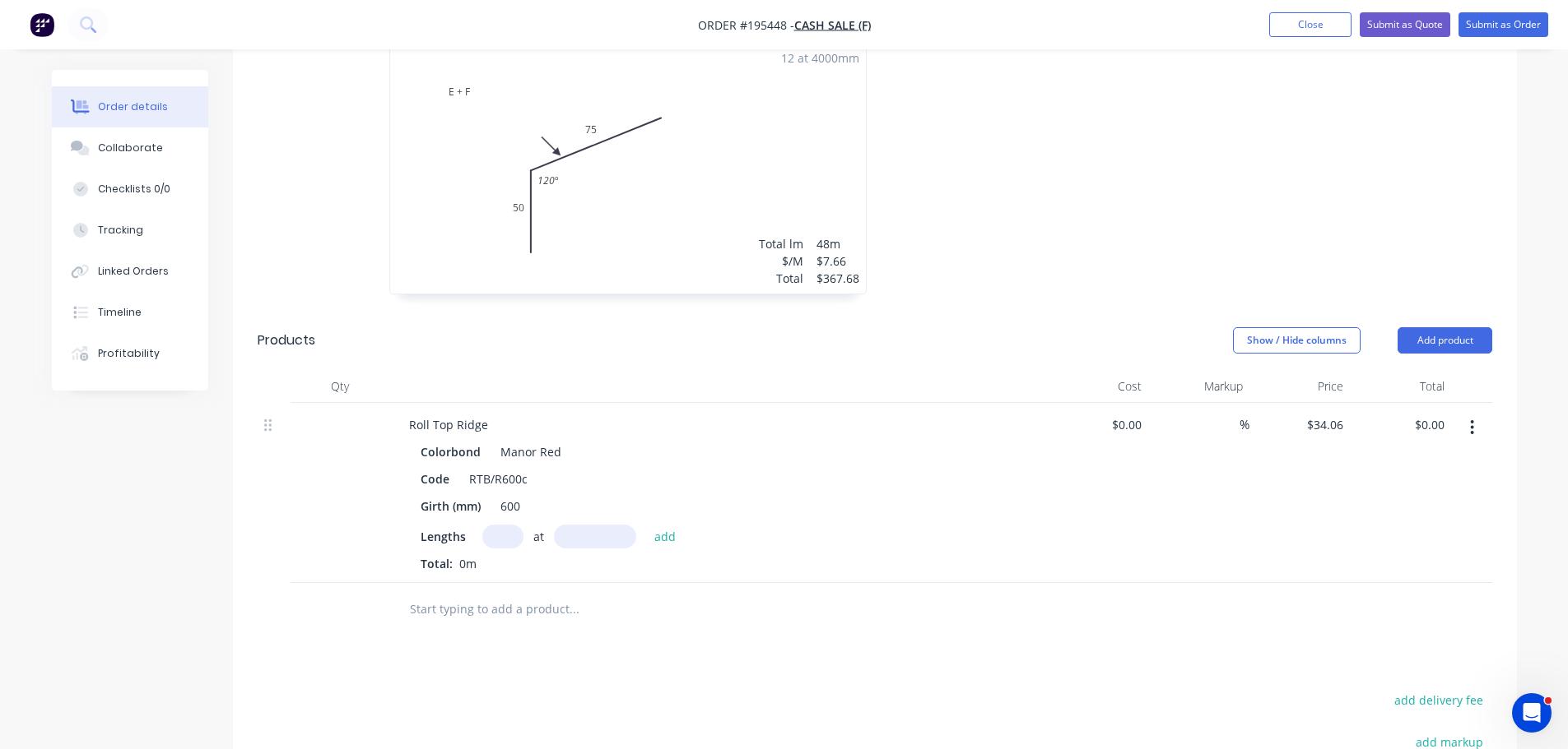
drag, startPoint x: 501, startPoint y: 541, endPoint x: 492, endPoint y: 530, distance: 14.2
click at [501, 540] on input "text" at bounding box center [503, 536] width 41 height 24
type input "12"
type input "6000"
click at [646, 525] on button "add" at bounding box center [665, 535] width 39 height 22
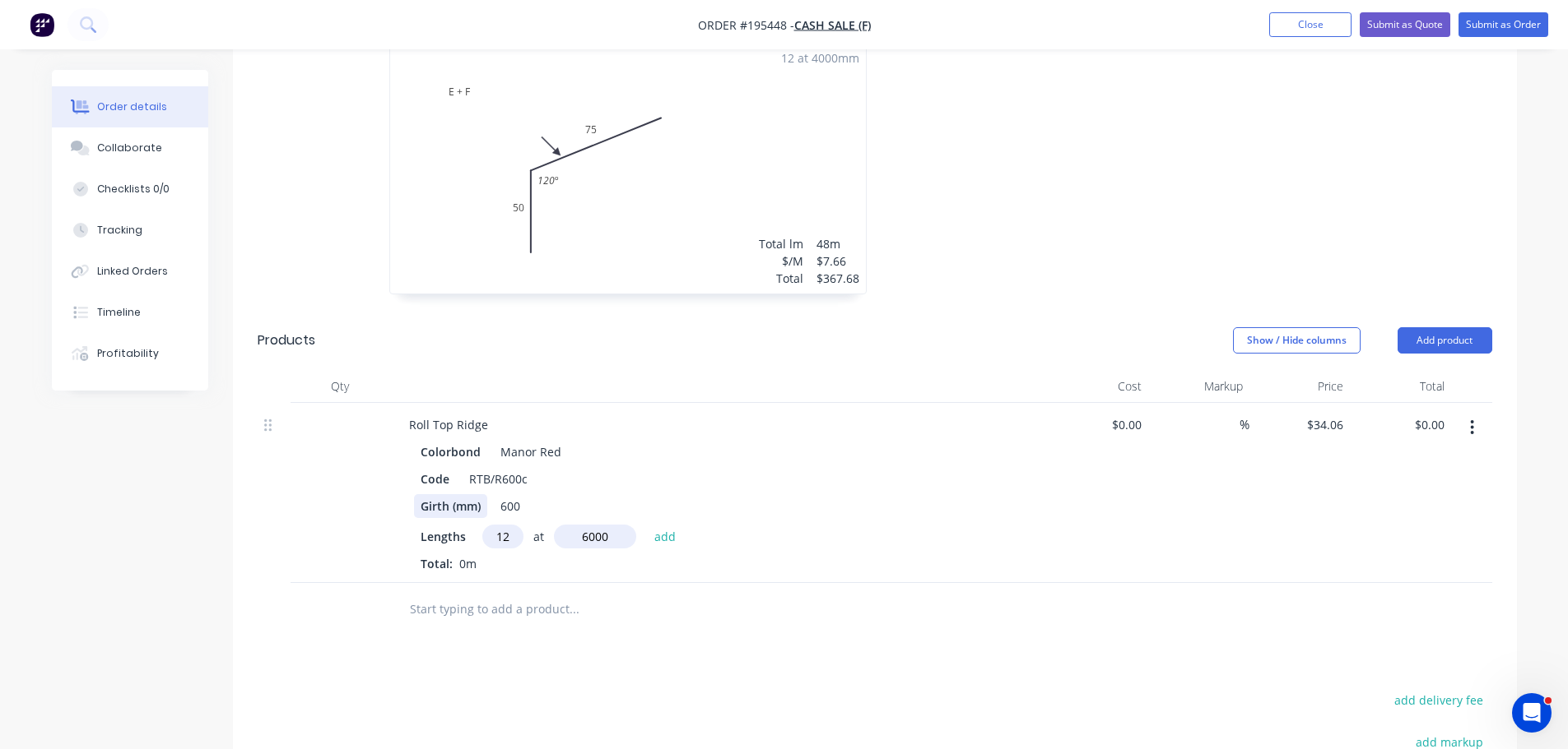
type input "$2,452.32"
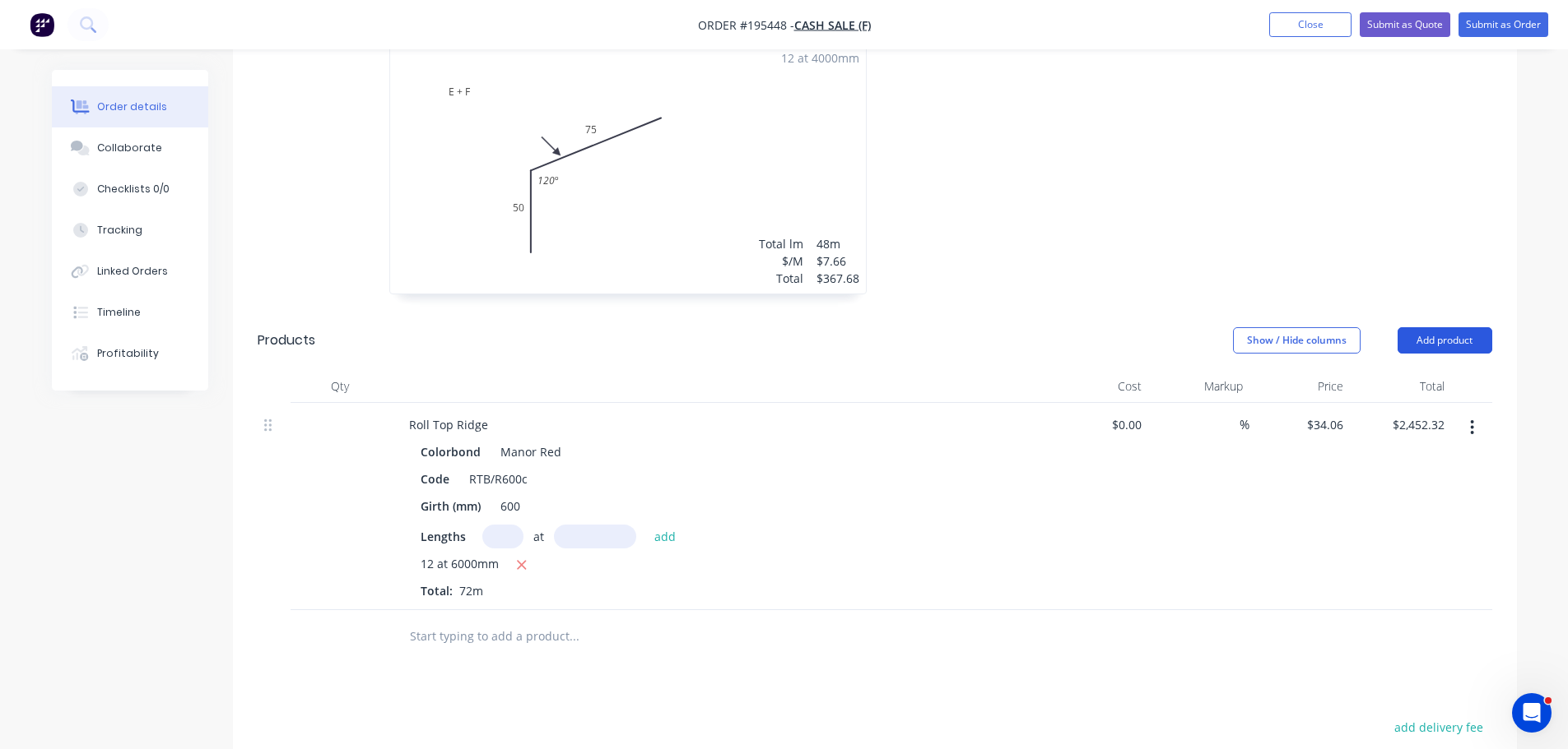
click at [1419, 342] on button "Add product" at bounding box center [1444, 341] width 95 height 26
click at [1419, 369] on button "Product catalogue" at bounding box center [1413, 383] width 156 height 33
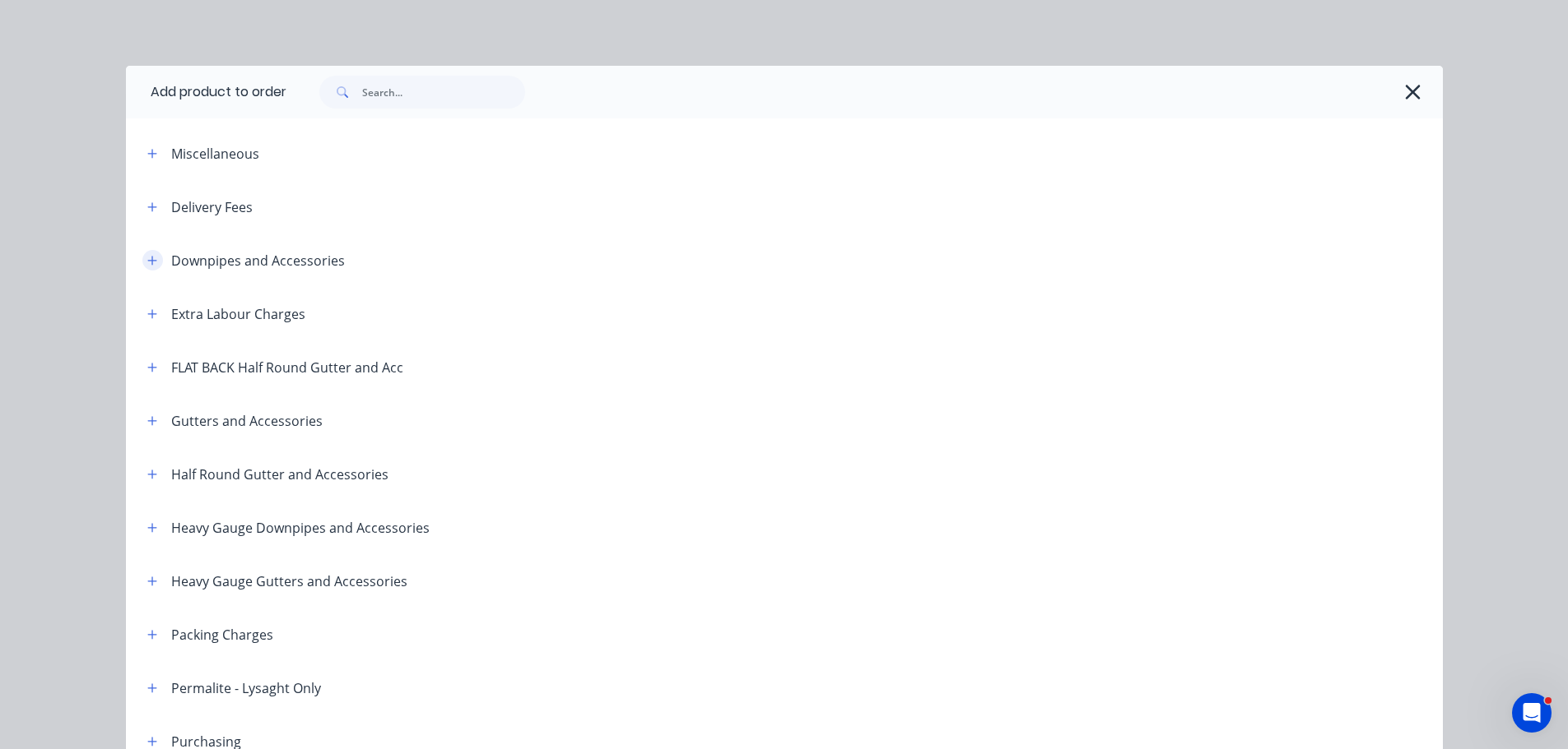
click at [147, 263] on icon "button" at bounding box center [152, 261] width 10 height 12
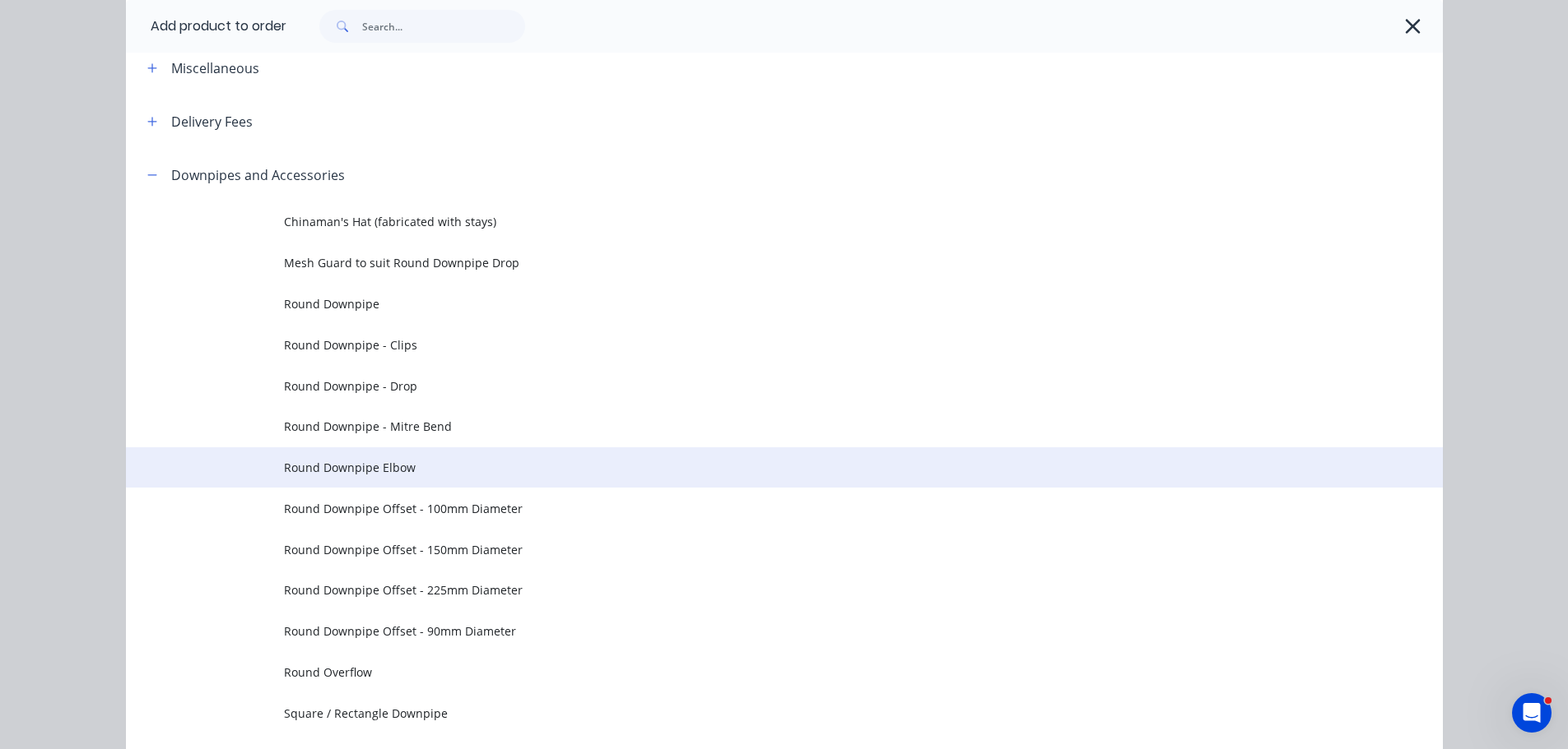
scroll to position [164, 0]
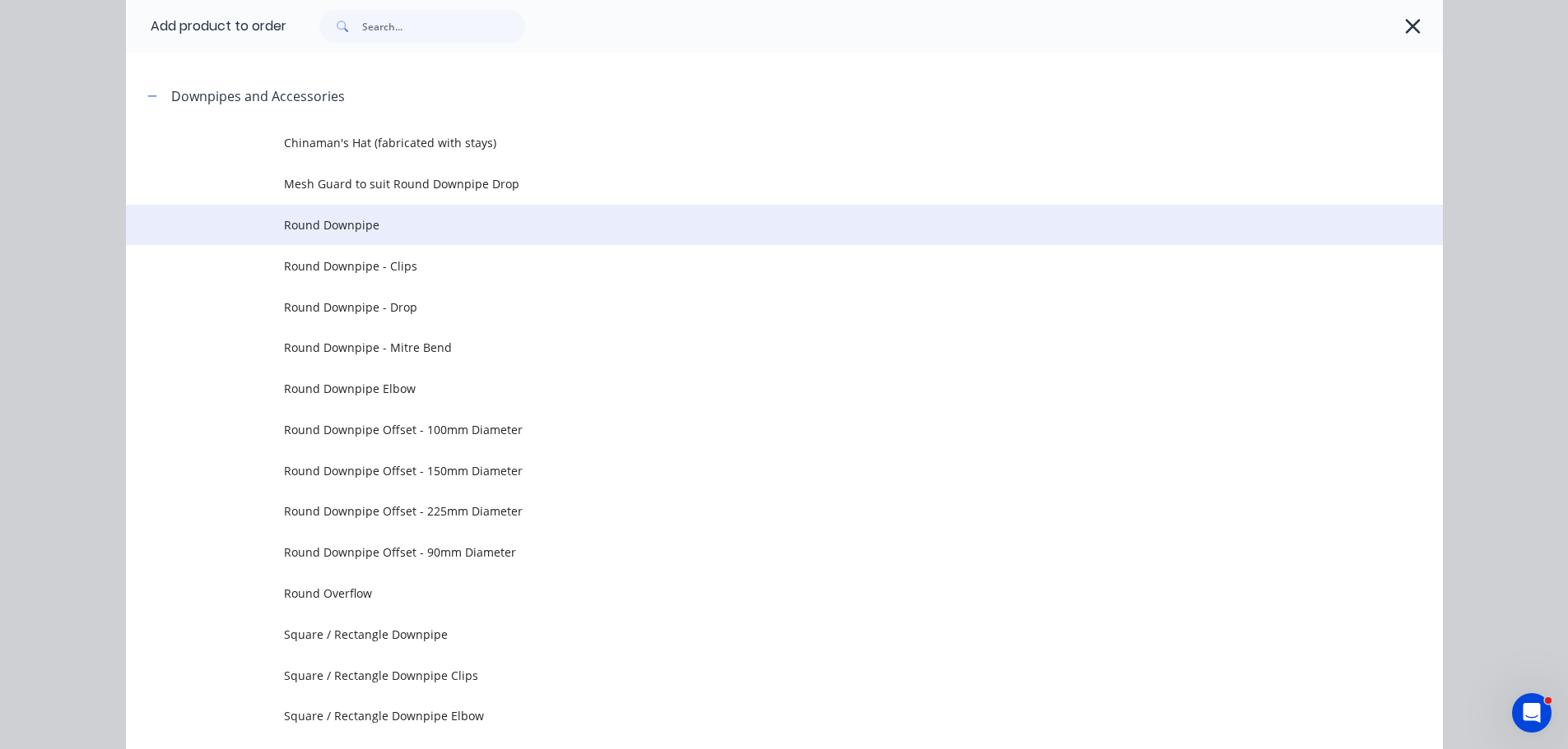
click at [422, 214] on td "Round Downpipe" at bounding box center [863, 225] width 1159 height 41
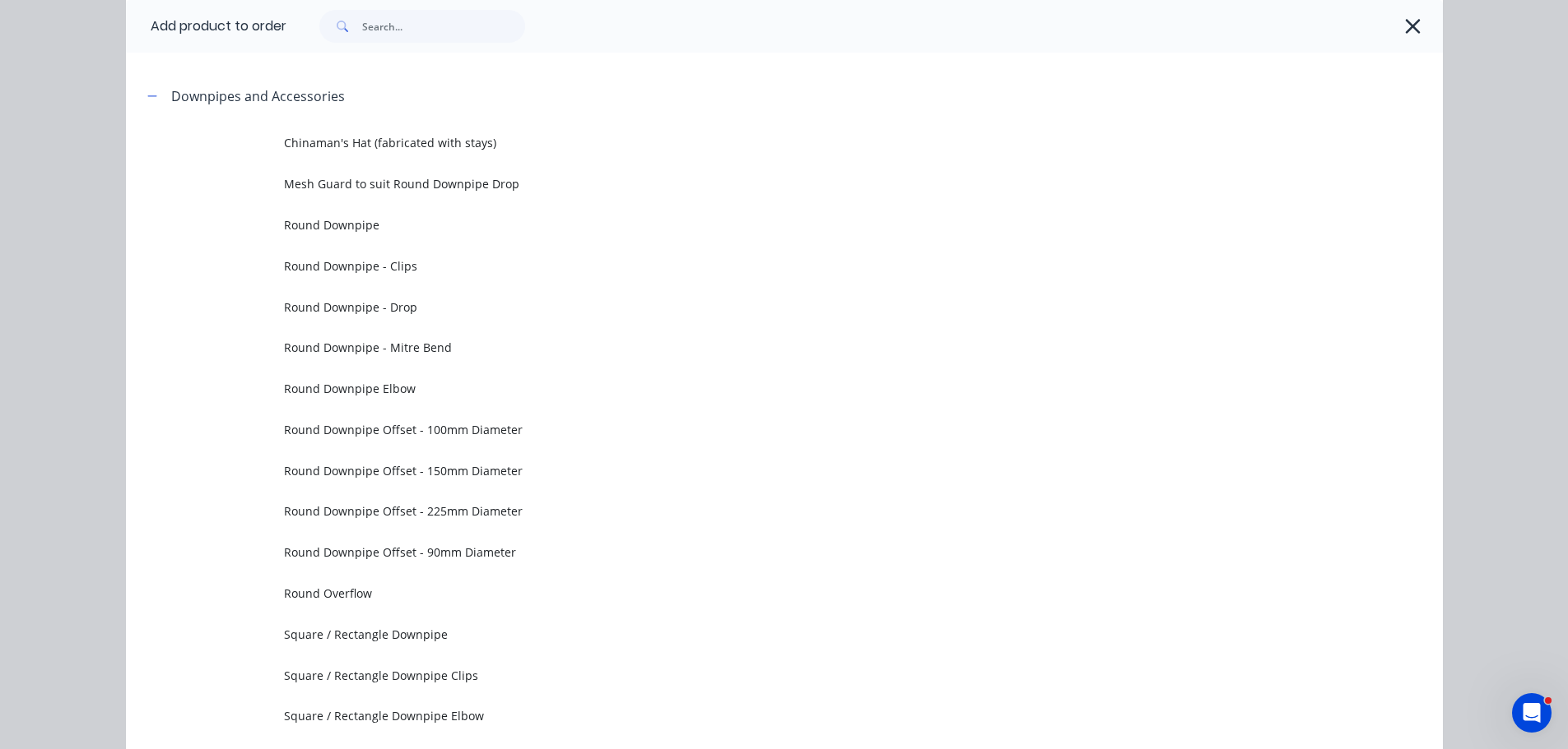
scroll to position [0, 0]
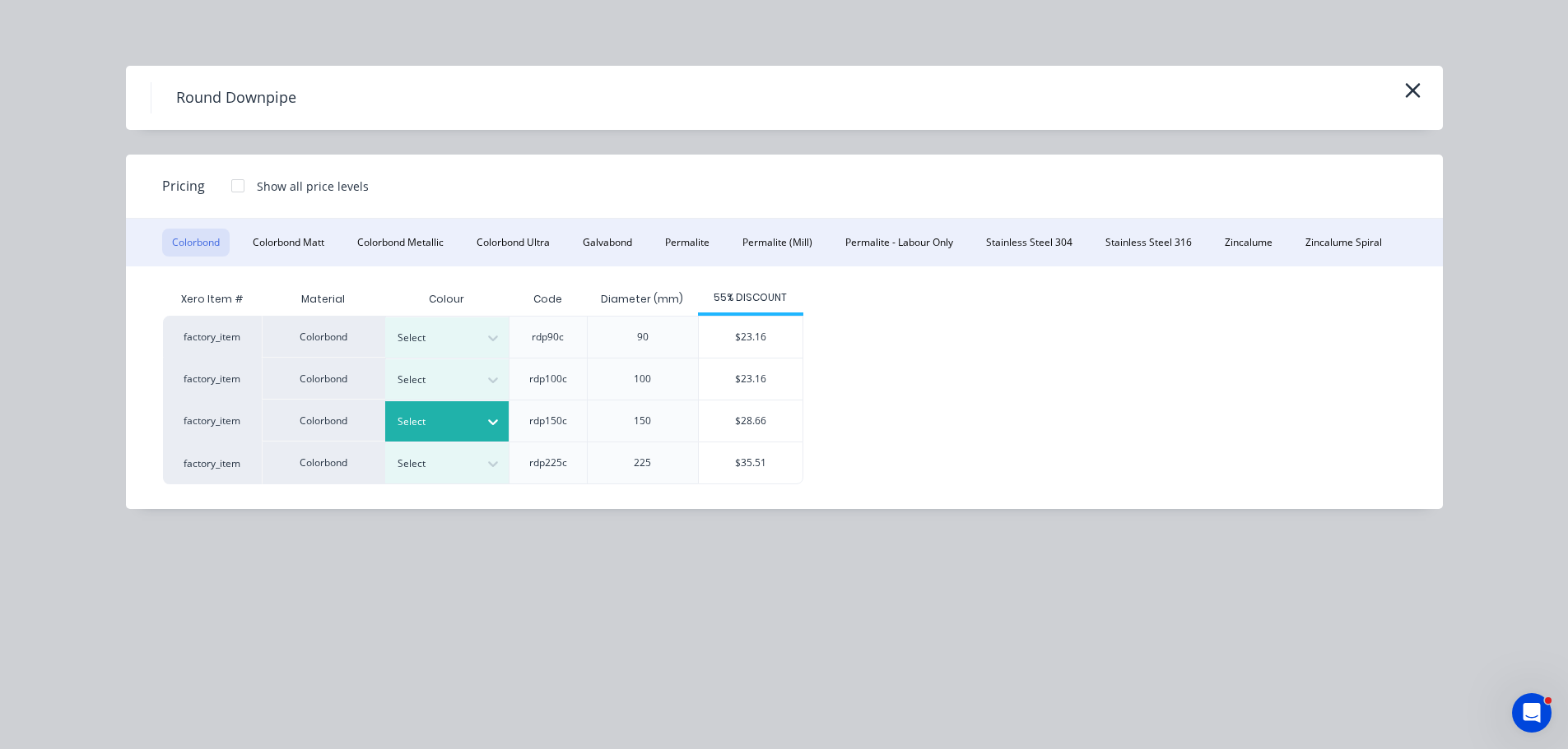
click at [451, 413] on div at bounding box center [435, 422] width 74 height 18
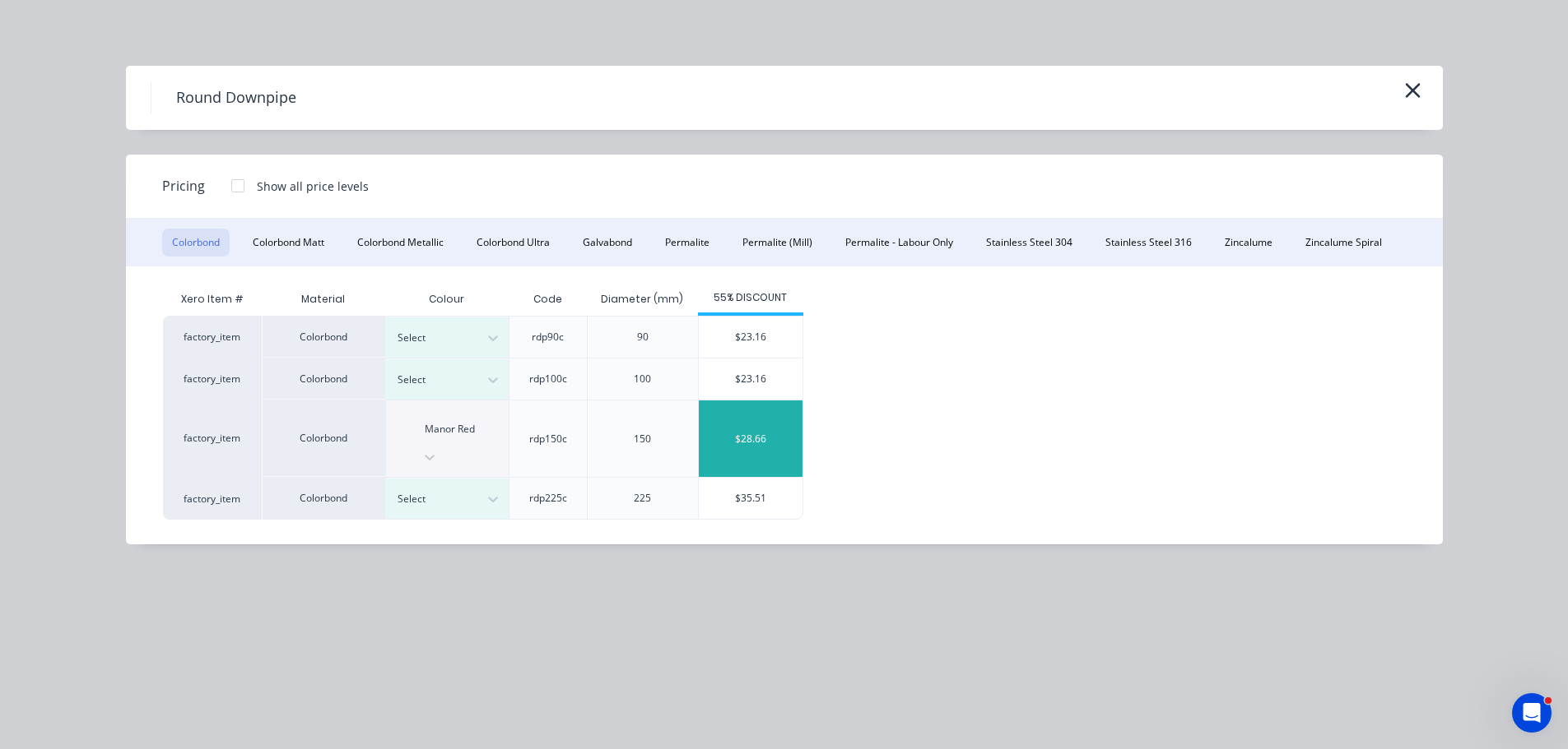
click at [732, 407] on div "$28.66" at bounding box center [751, 439] width 104 height 77
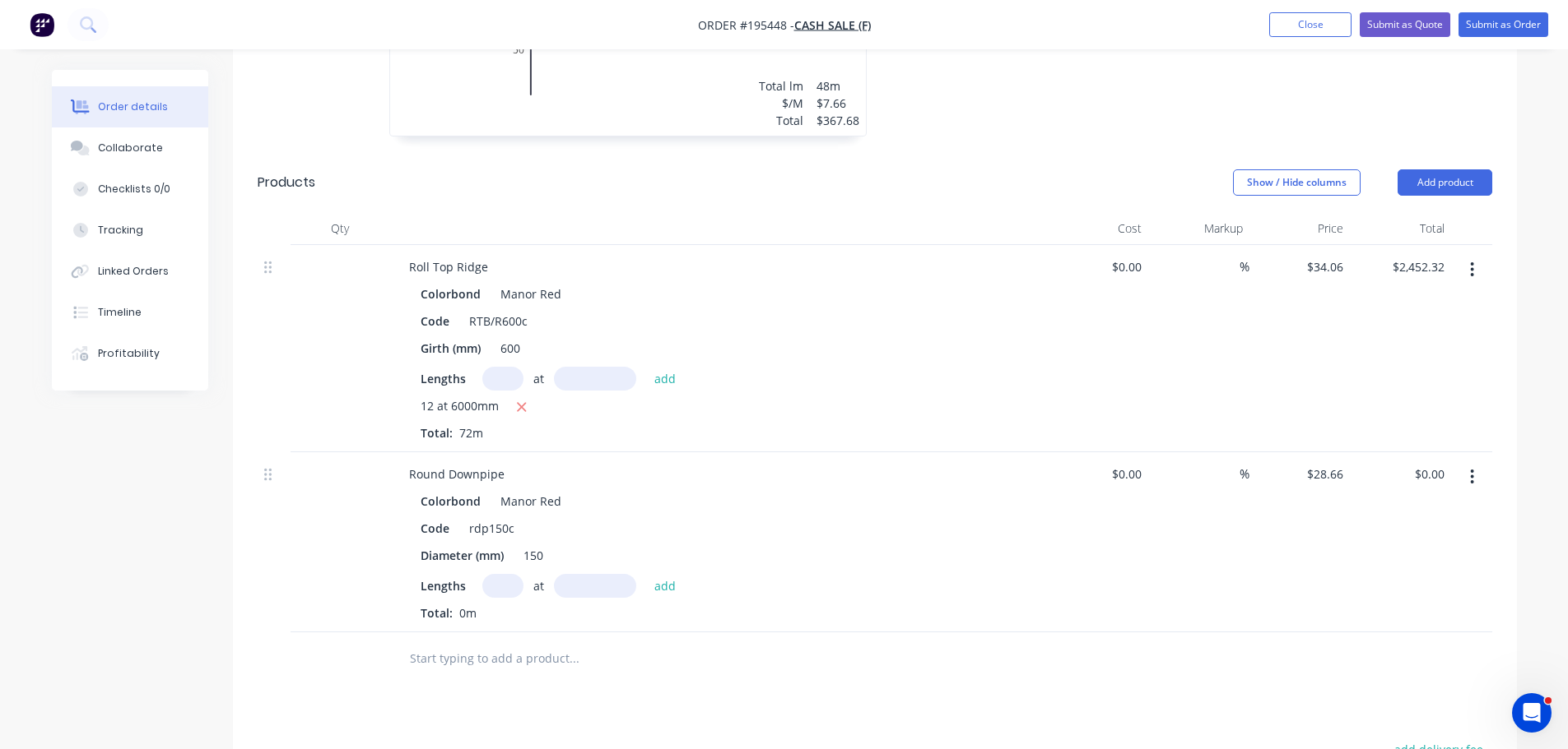
scroll to position [1234, 0]
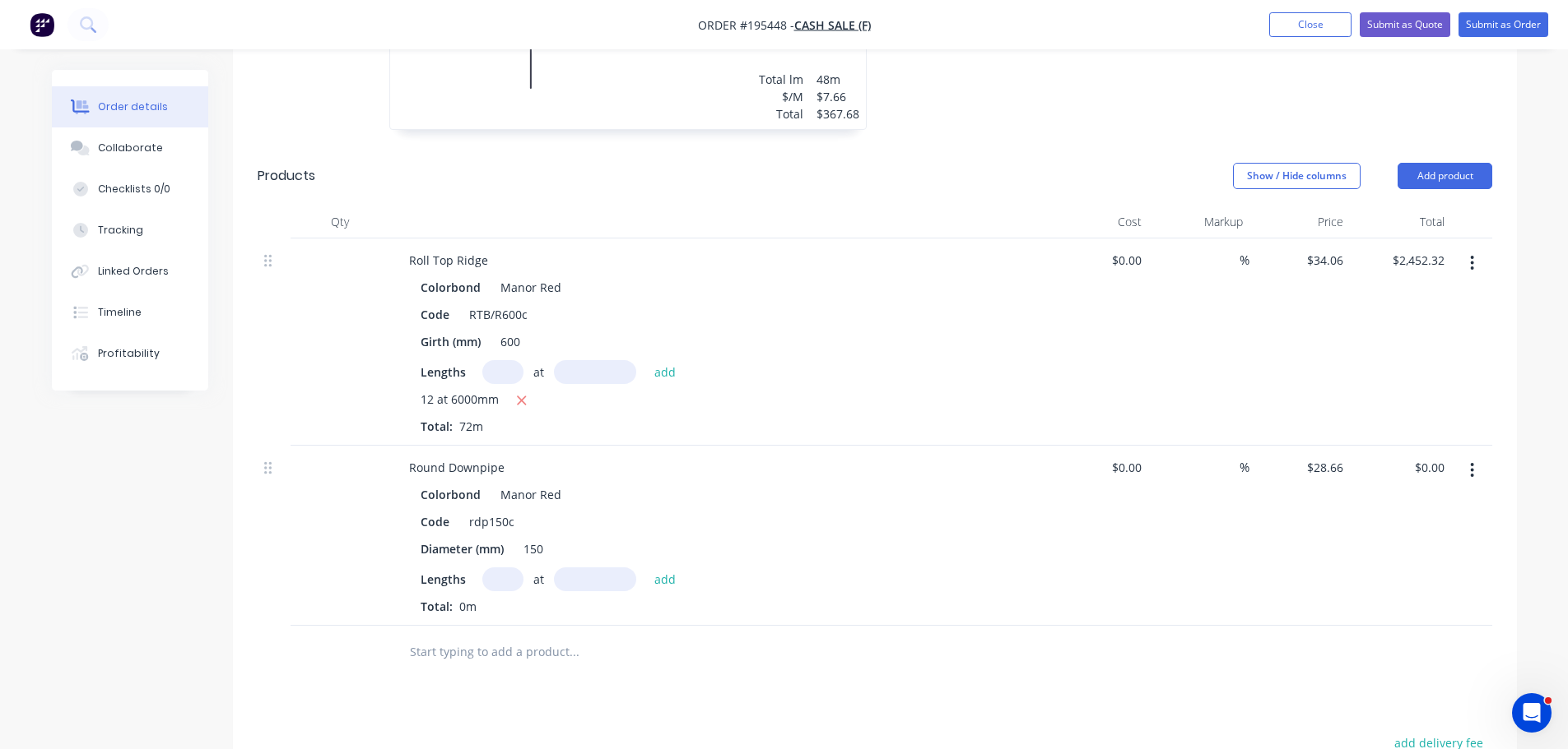
click at [514, 570] on input "text" at bounding box center [503, 579] width 41 height 24
type input "1"
type input "1500"
click at [646, 568] on button "add" at bounding box center [665, 578] width 39 height 22
type input "$42.99"
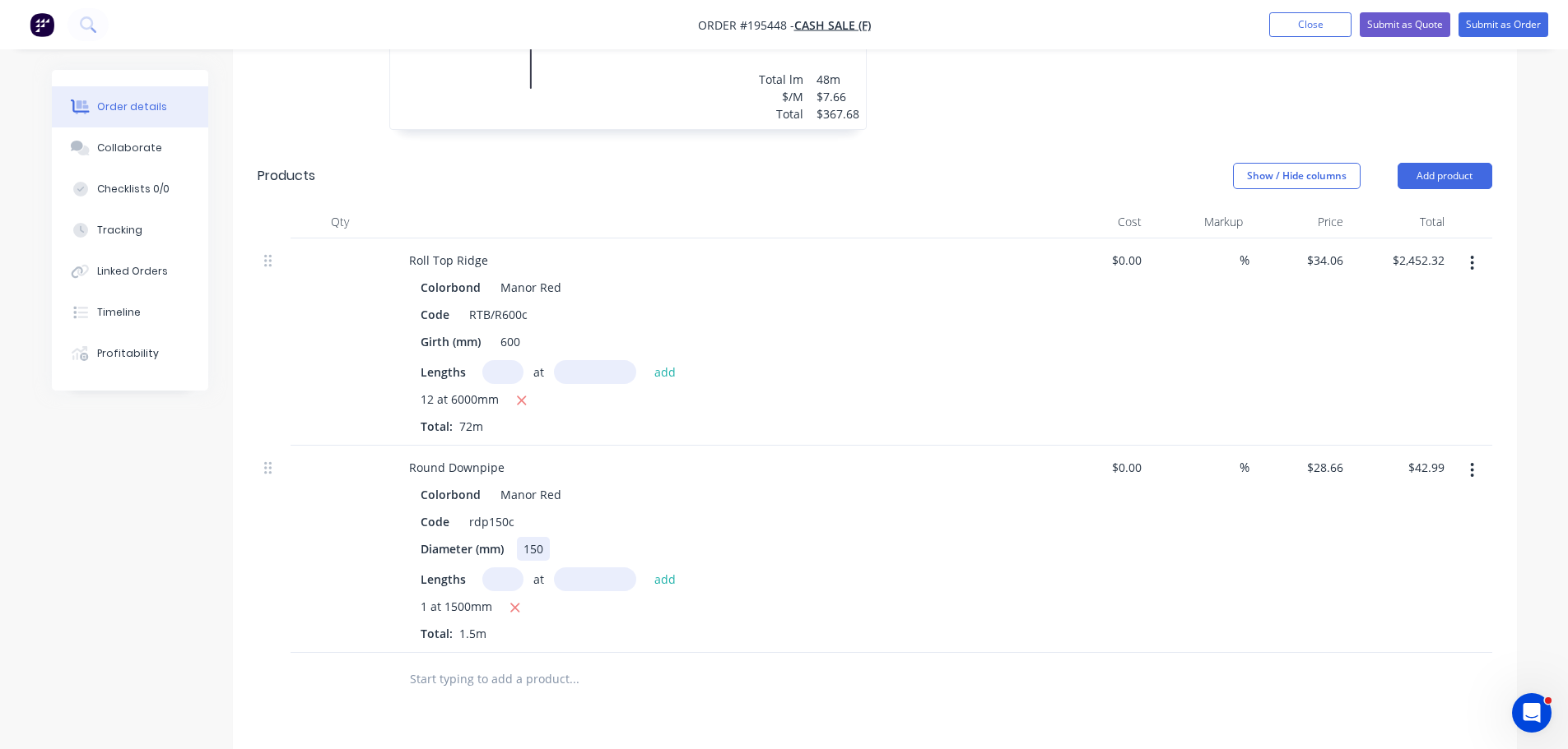
click at [537, 551] on div "150" at bounding box center [533, 549] width 33 height 24
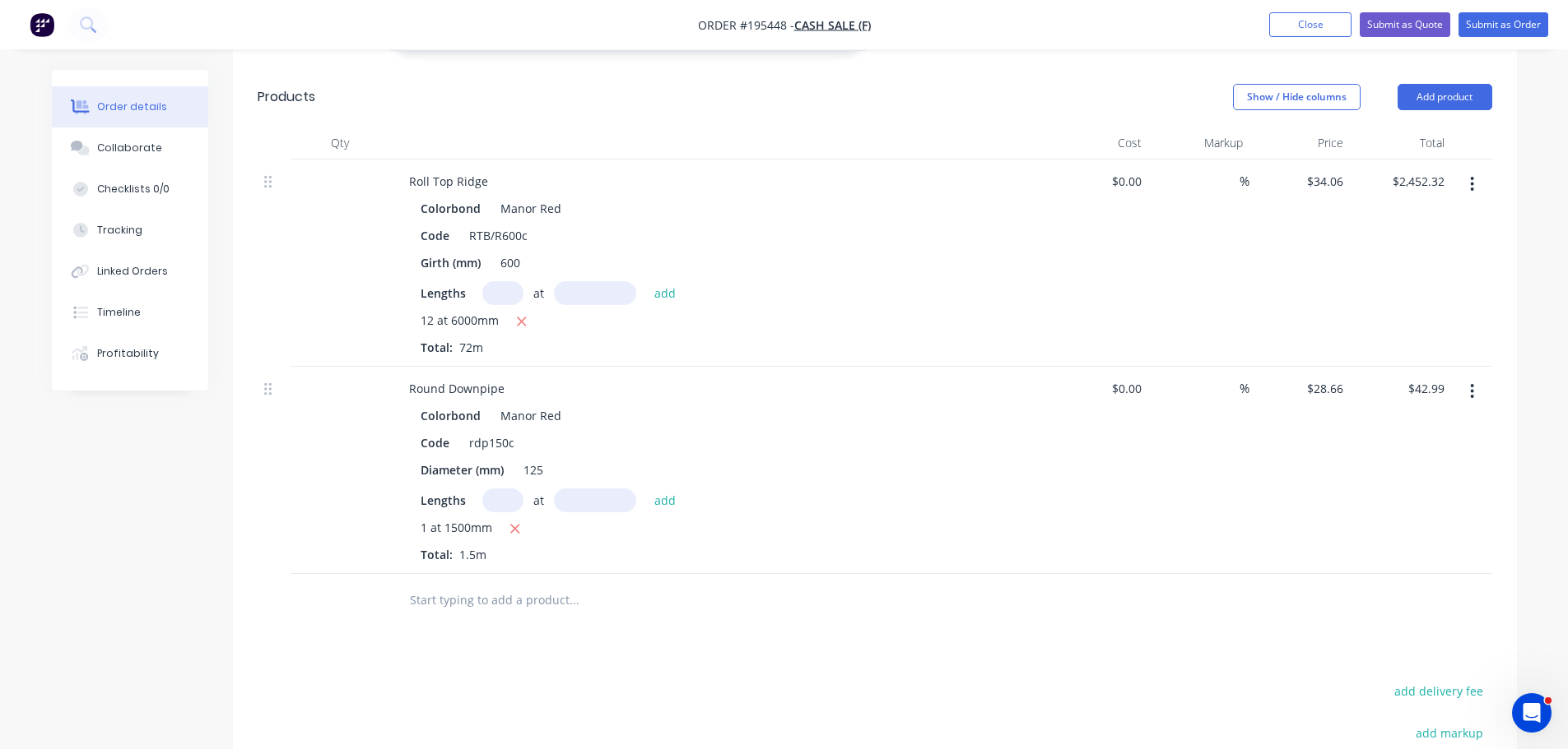
scroll to position [1316, 0]
click at [1429, 90] on button "Add product" at bounding box center [1444, 94] width 95 height 26
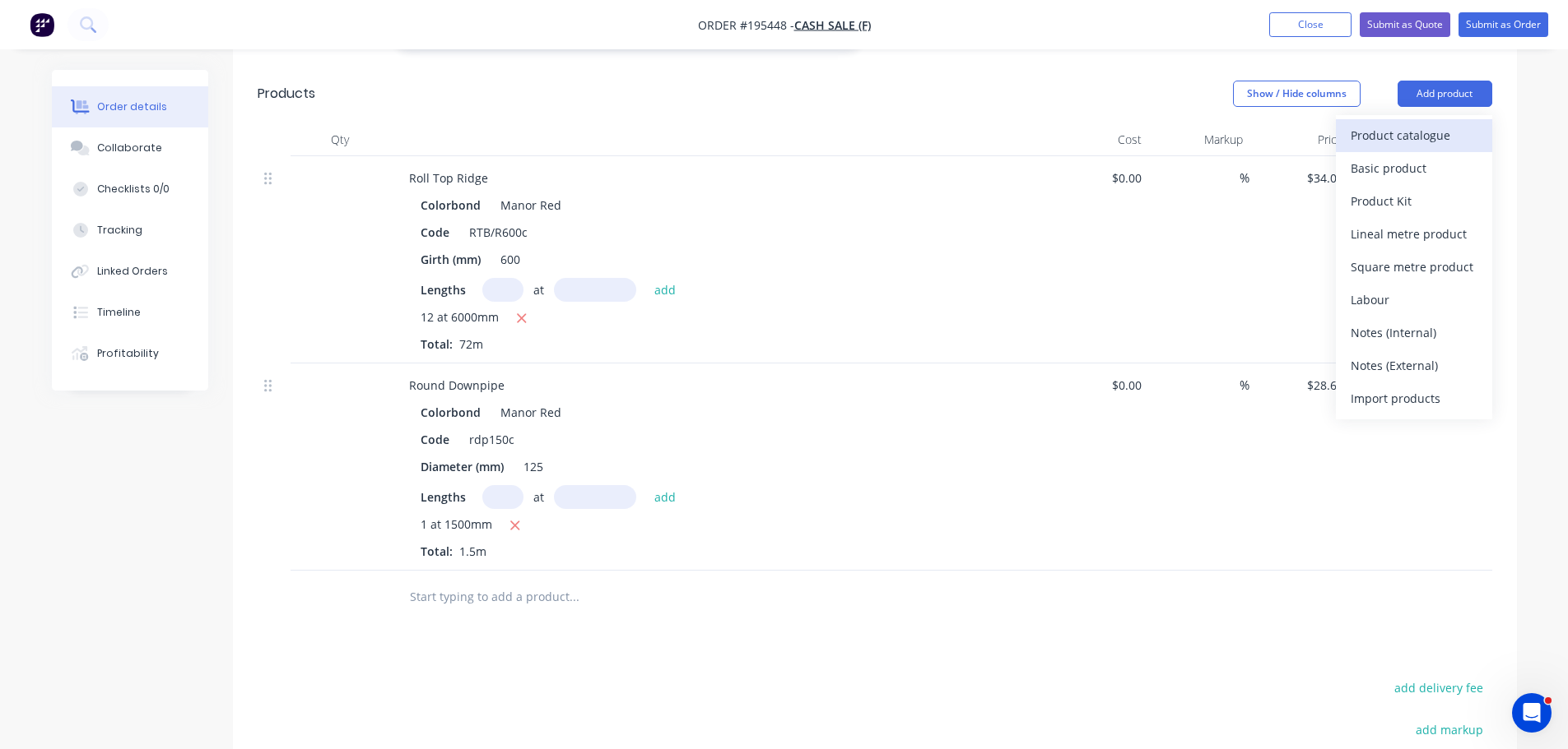
click at [1418, 132] on div "Product catalogue" at bounding box center [1414, 135] width 127 height 24
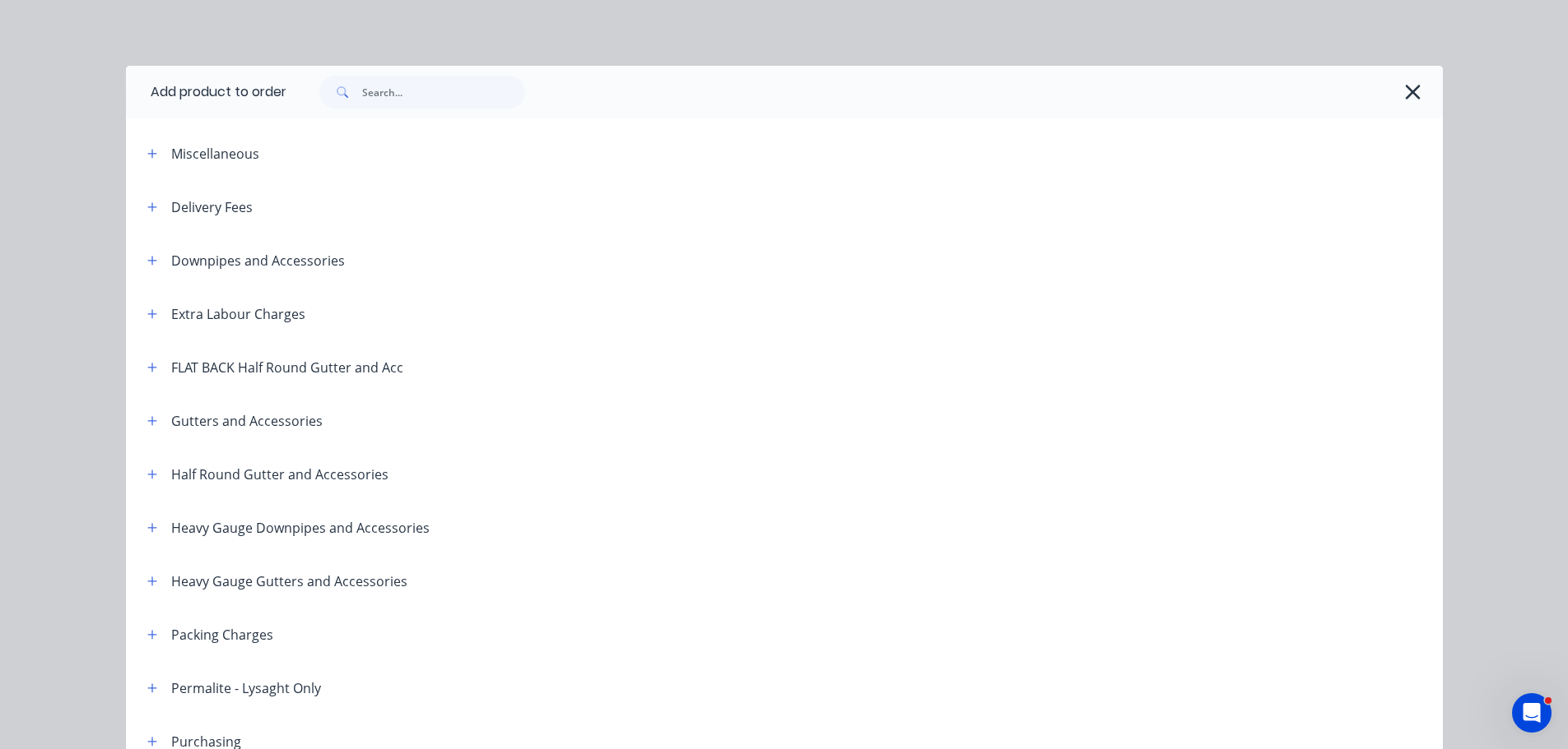
click at [135, 258] on div "Downpipes and Accessories" at bounding box center [239, 260] width 210 height 21
click at [143, 257] on button "button" at bounding box center [153, 260] width 21 height 21
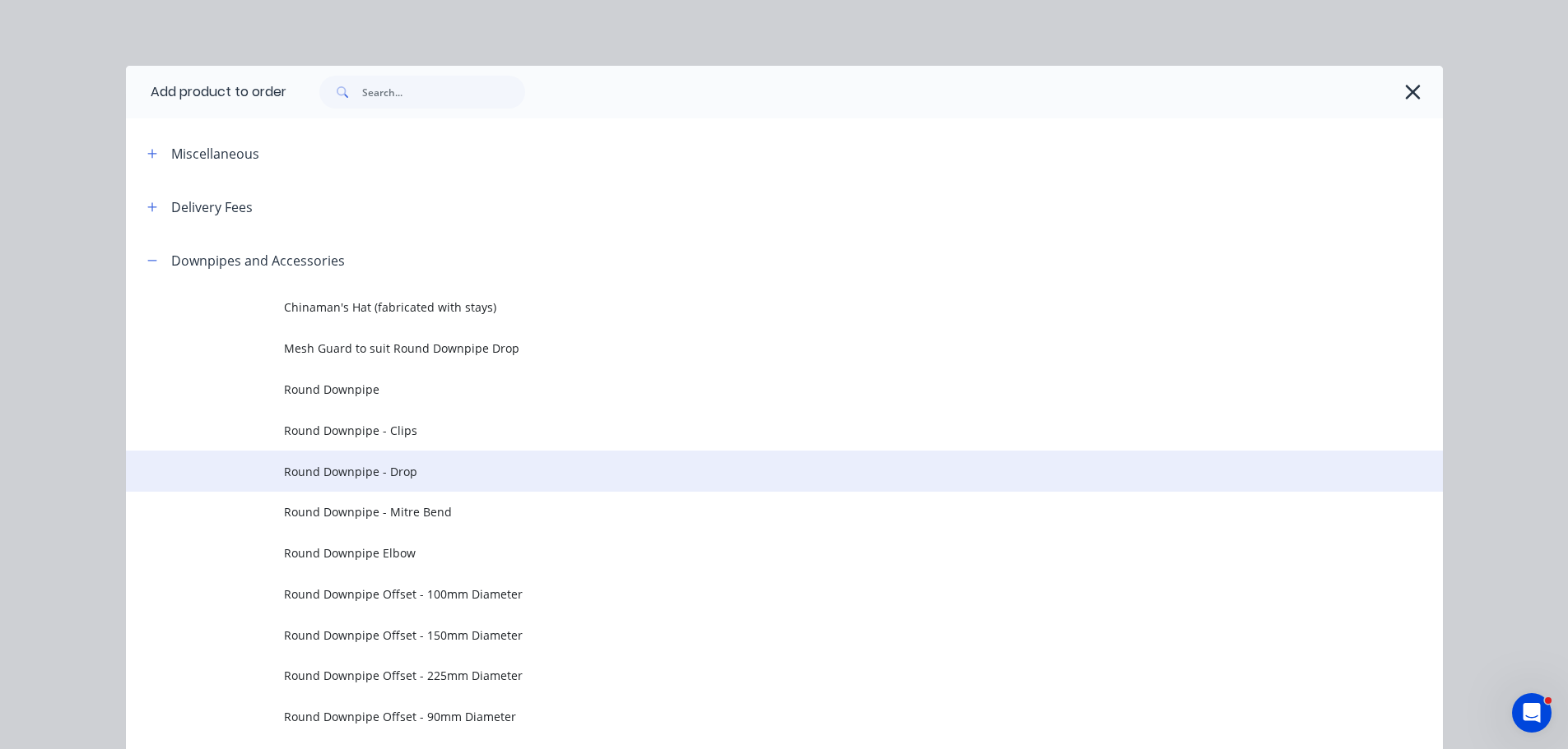
click at [350, 470] on span "Round Downpipe - Drop" at bounding box center [747, 471] width 927 height 17
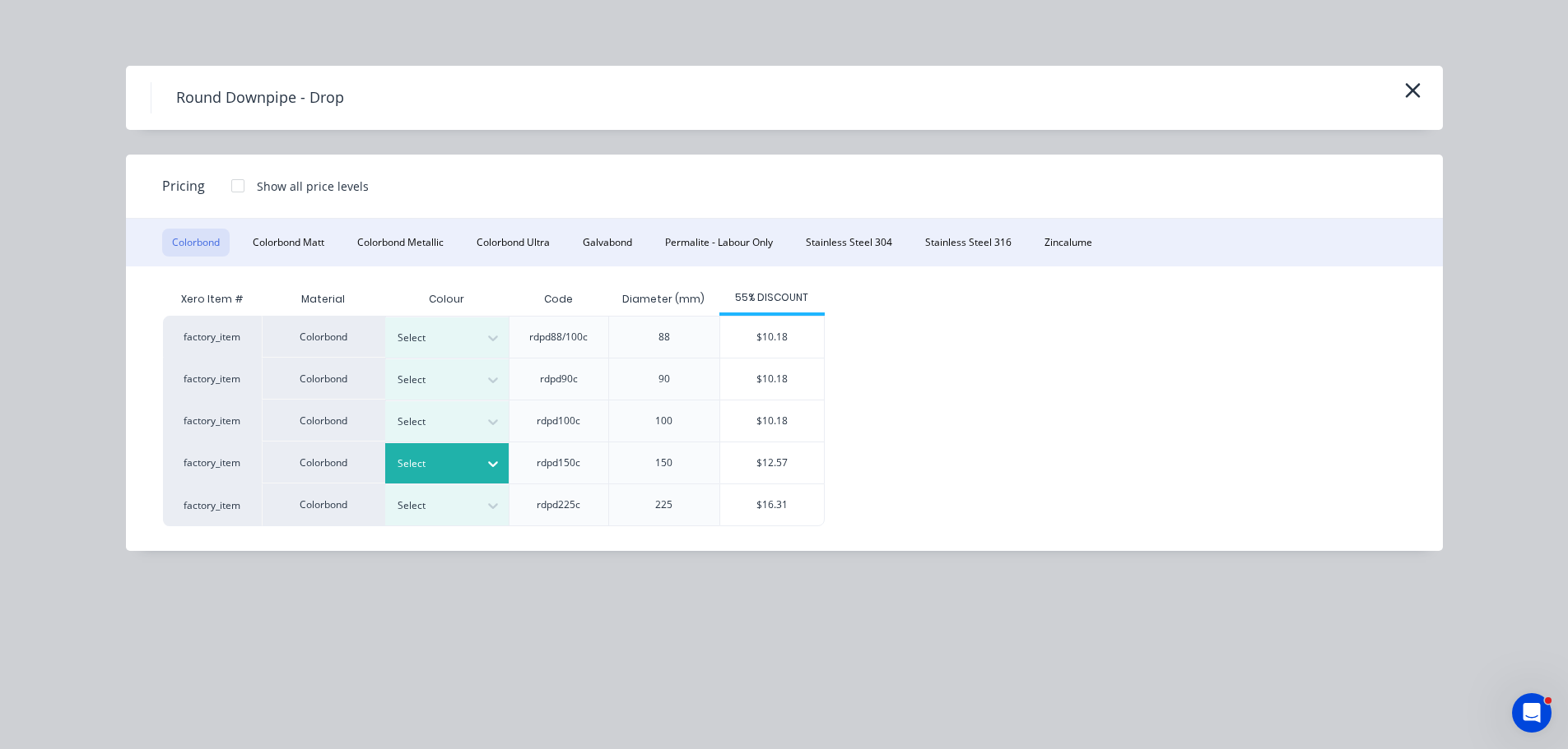
drag, startPoint x: 450, startPoint y: 455, endPoint x: 454, endPoint y: 484, distance: 29.3
click at [450, 458] on div at bounding box center [435, 464] width 74 height 18
drag, startPoint x: 442, startPoint y: 681, endPoint x: 442, endPoint y: 657, distance: 24.0
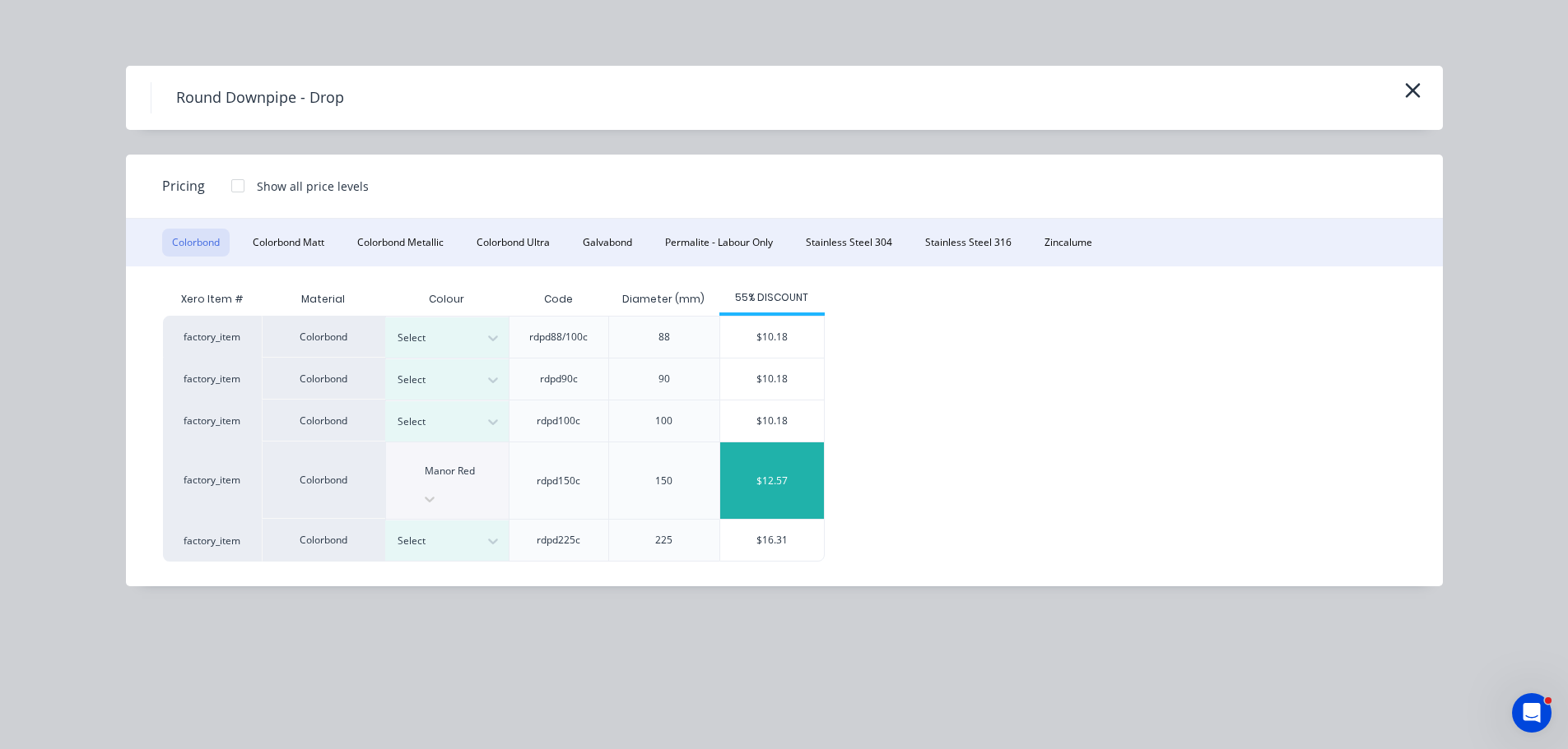
click at [782, 454] on div "$12.57" at bounding box center [772, 480] width 104 height 77
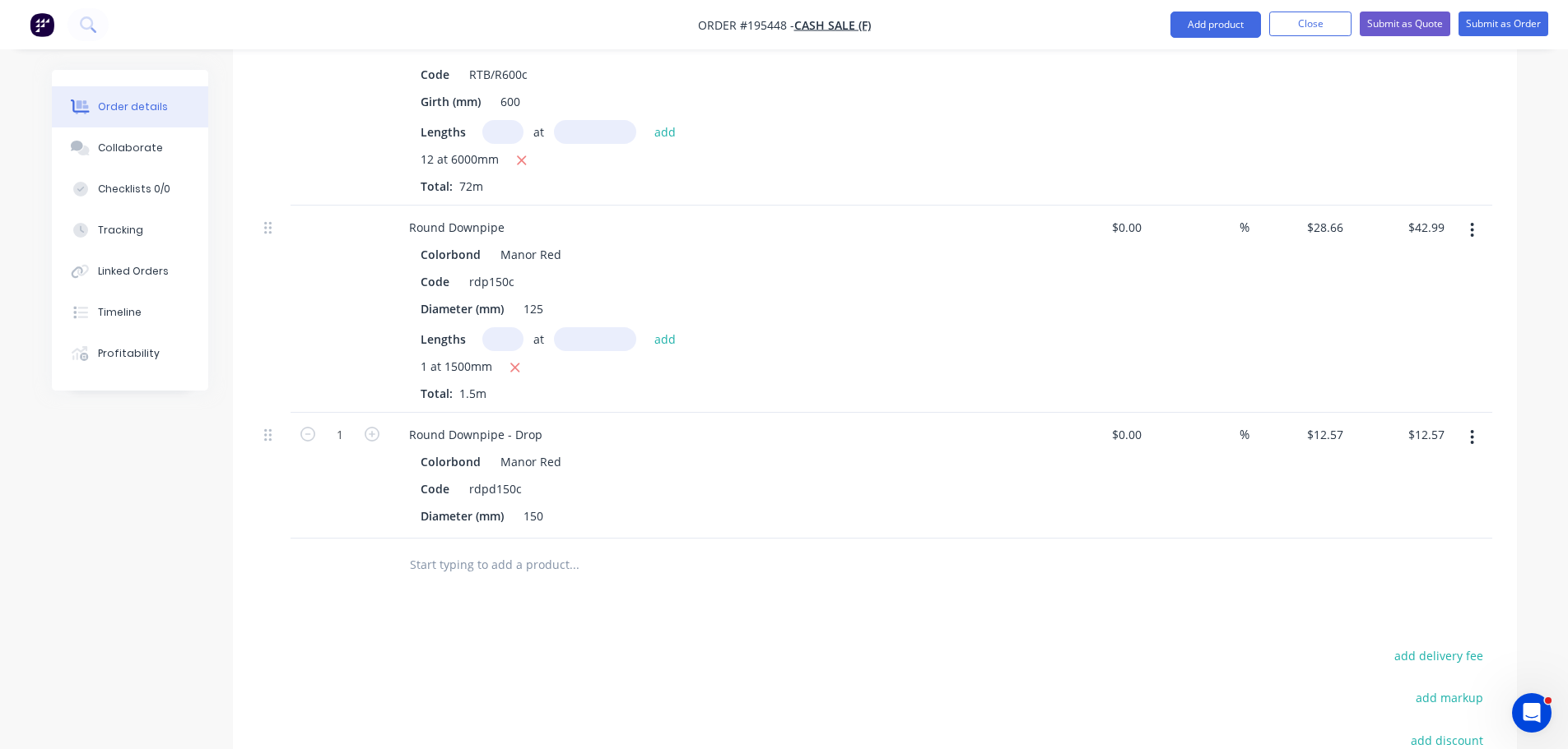
scroll to position [1481, 0]
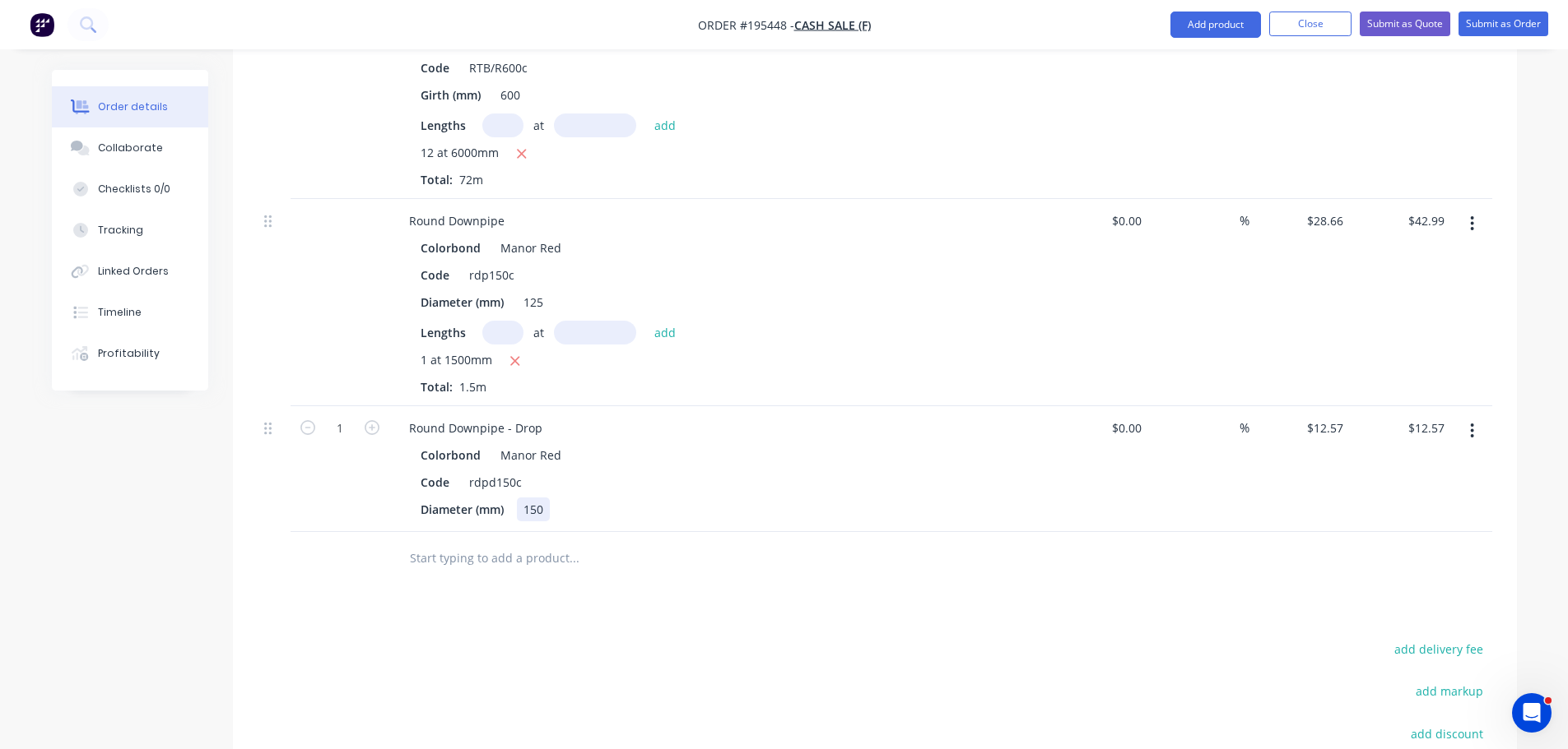
click at [539, 513] on div "150" at bounding box center [533, 509] width 33 height 24
click at [368, 431] on icon "button" at bounding box center [372, 428] width 15 height 15
type input "2"
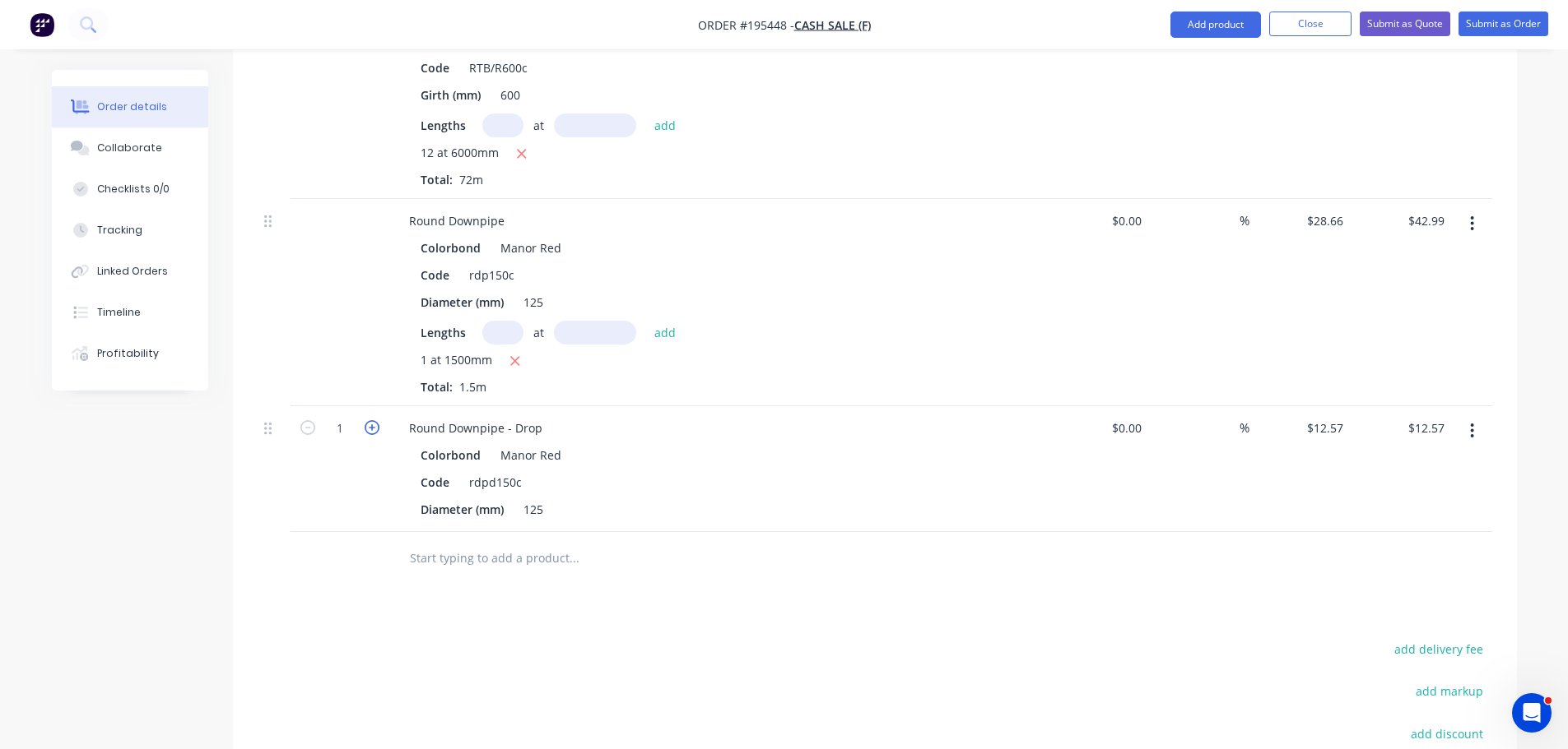
type input "$25.14"
click at [368, 431] on icon "button" at bounding box center [372, 428] width 15 height 15
type input "3"
type input "$37.71"
click at [368, 431] on icon "button" at bounding box center [372, 428] width 15 height 15
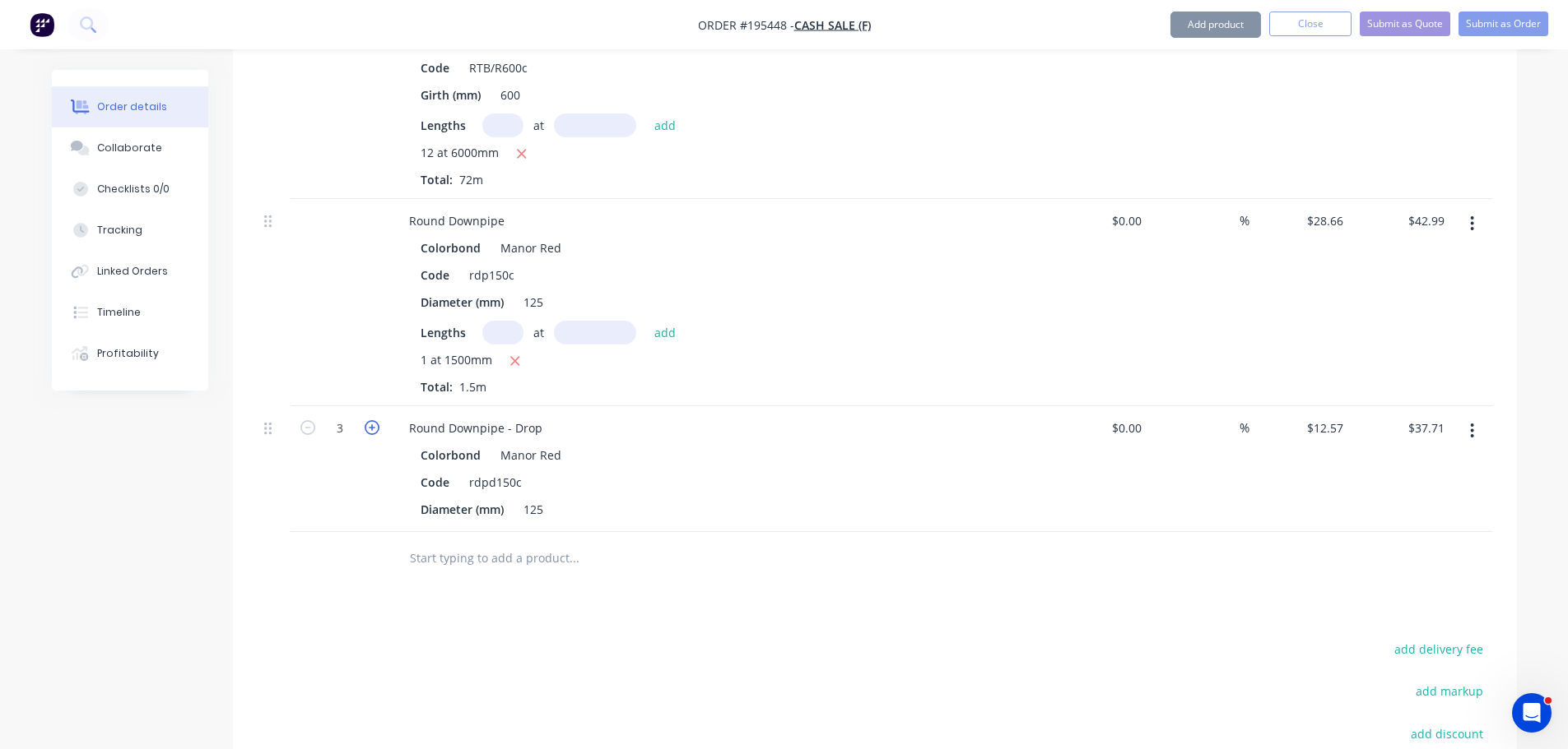
type input "4"
type input "$50.28"
click at [541, 509] on div "125" at bounding box center [533, 509] width 33 height 24
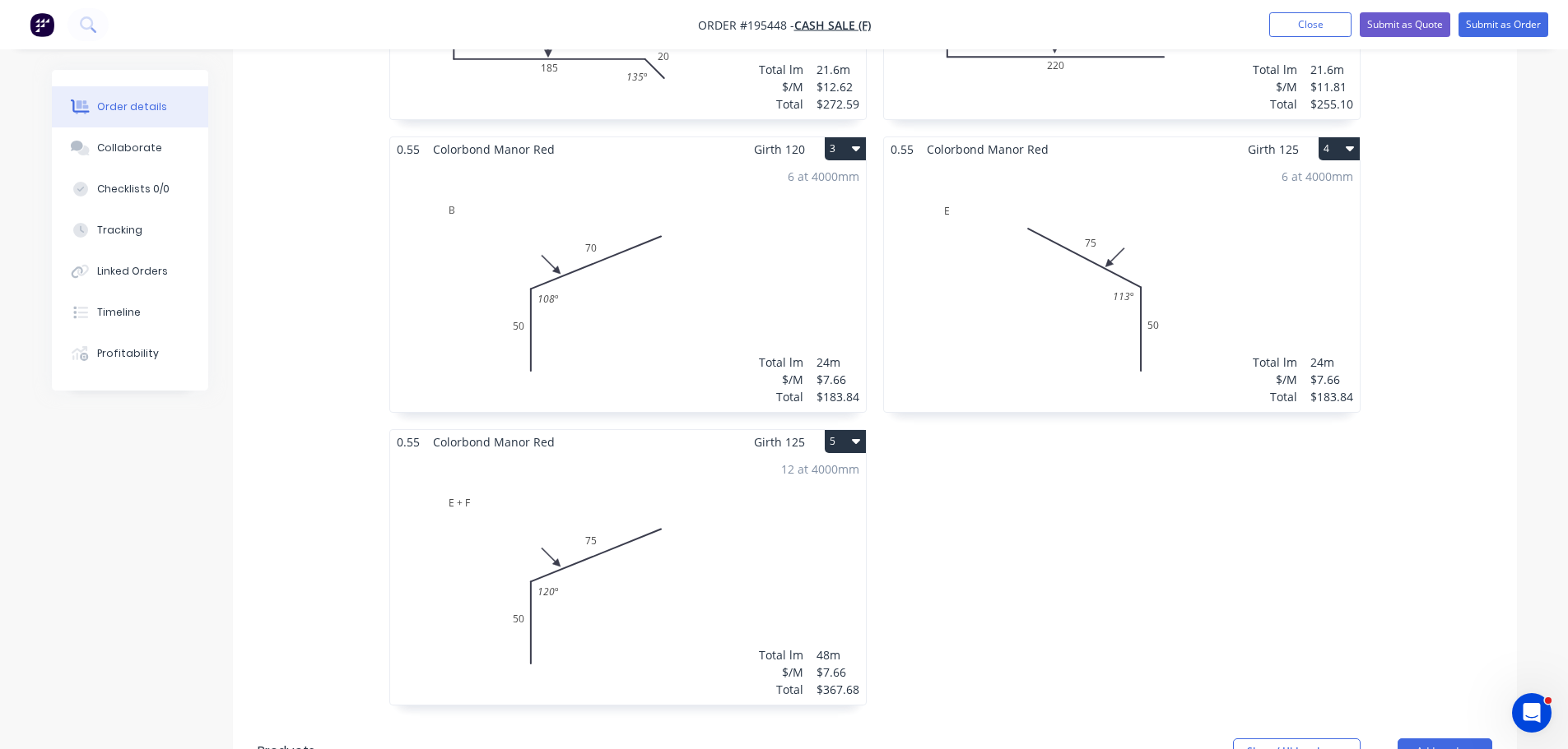
click at [745, 579] on div "12 at 4000mm Total lm $/M Total 48m $7.66 $367.68" at bounding box center [628, 579] width 475 height 251
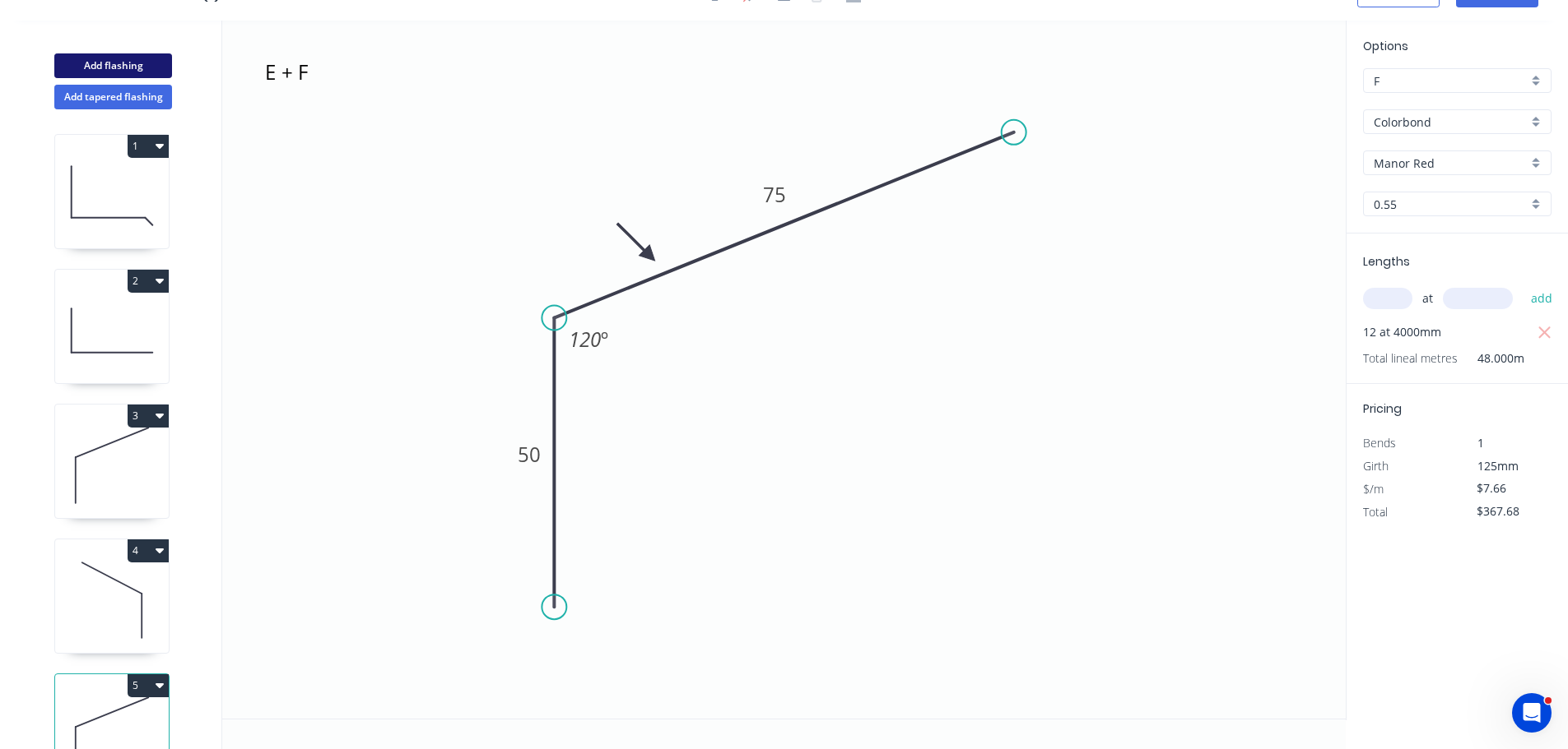
click at [103, 59] on button "Add flashing" at bounding box center [113, 66] width 118 height 25
type input "$0.00"
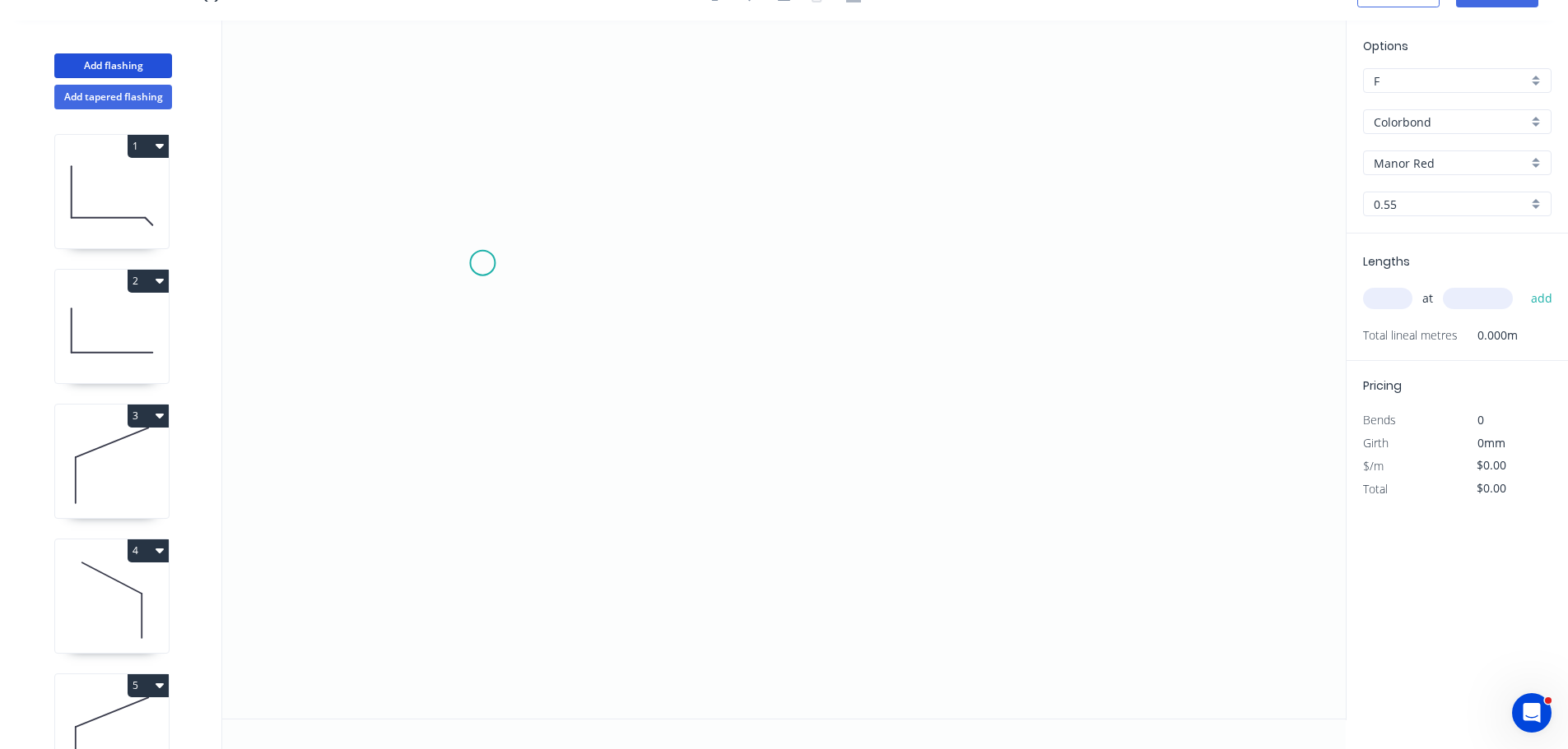
click at [489, 264] on icon "0" at bounding box center [783, 370] width 1123 height 699
click at [491, 539] on icon "0" at bounding box center [783, 370] width 1123 height 699
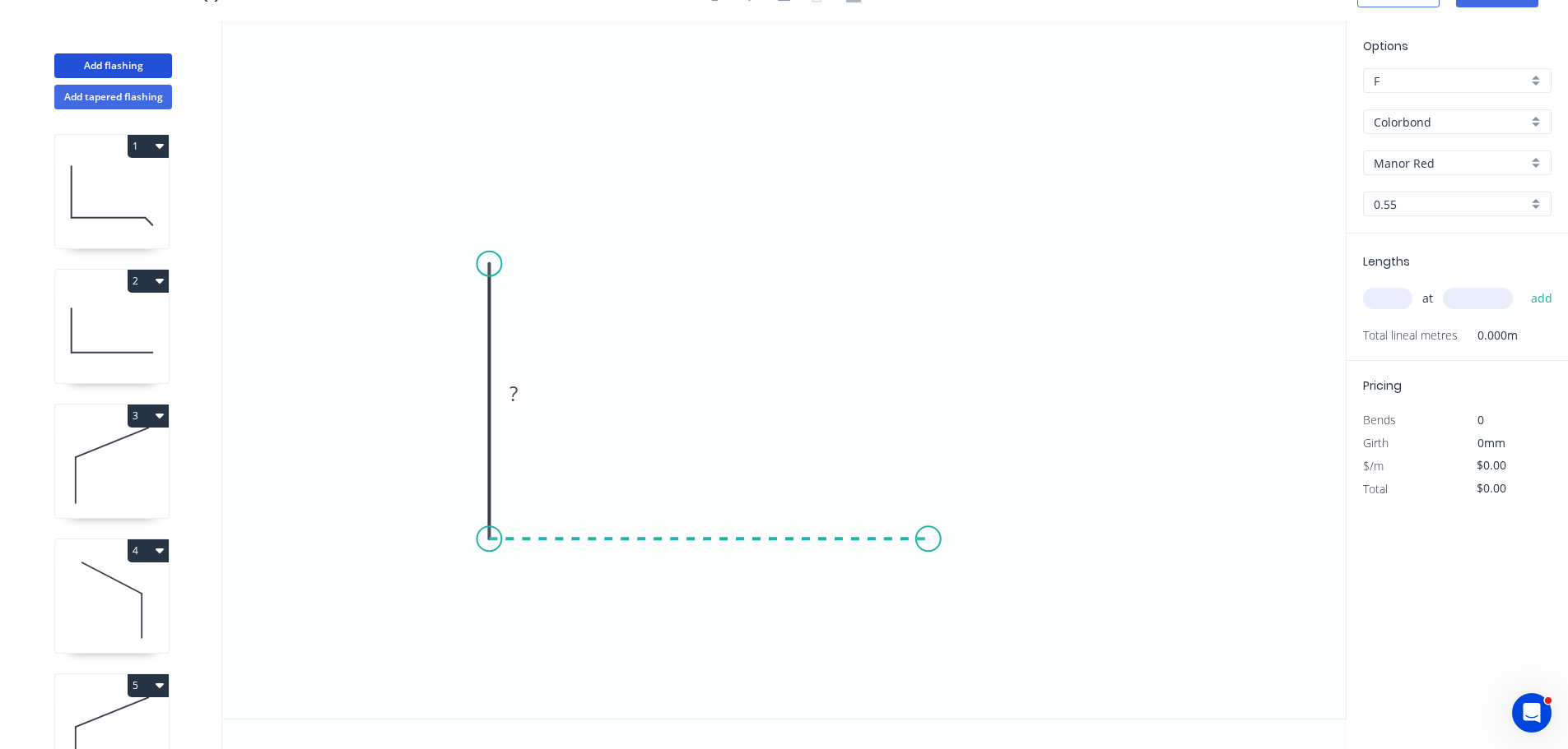
click at [928, 560] on icon "0 ?" at bounding box center [783, 370] width 1123 height 699
drag, startPoint x: 930, startPoint y: 534, endPoint x: 895, endPoint y: 535, distance: 35.0
click at [895, 535] on circle at bounding box center [895, 539] width 25 height 25
click at [895, 536] on circle at bounding box center [895, 539] width 25 height 25
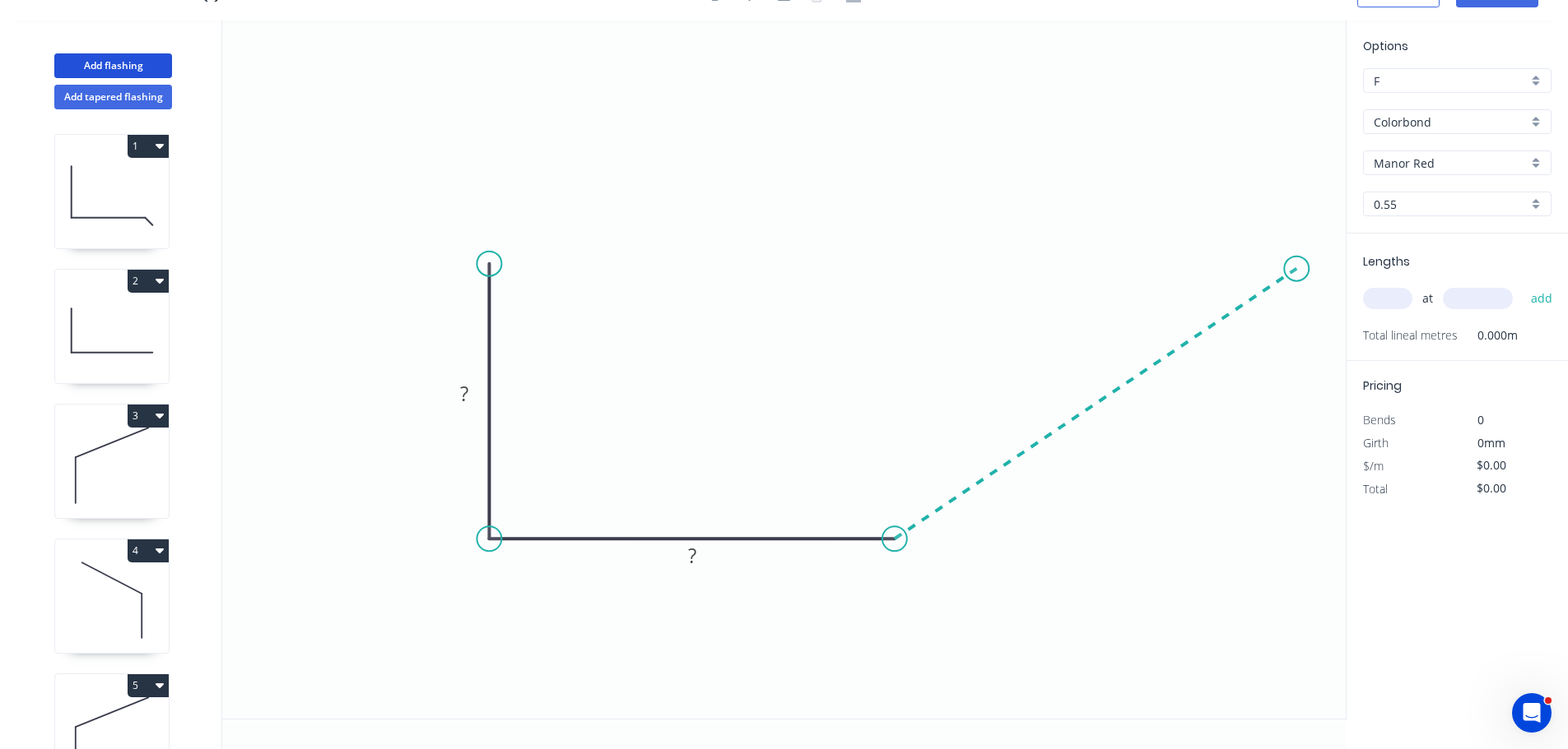
click at [1296, 269] on icon "0 ? ?" at bounding box center [783, 370] width 1123 height 699
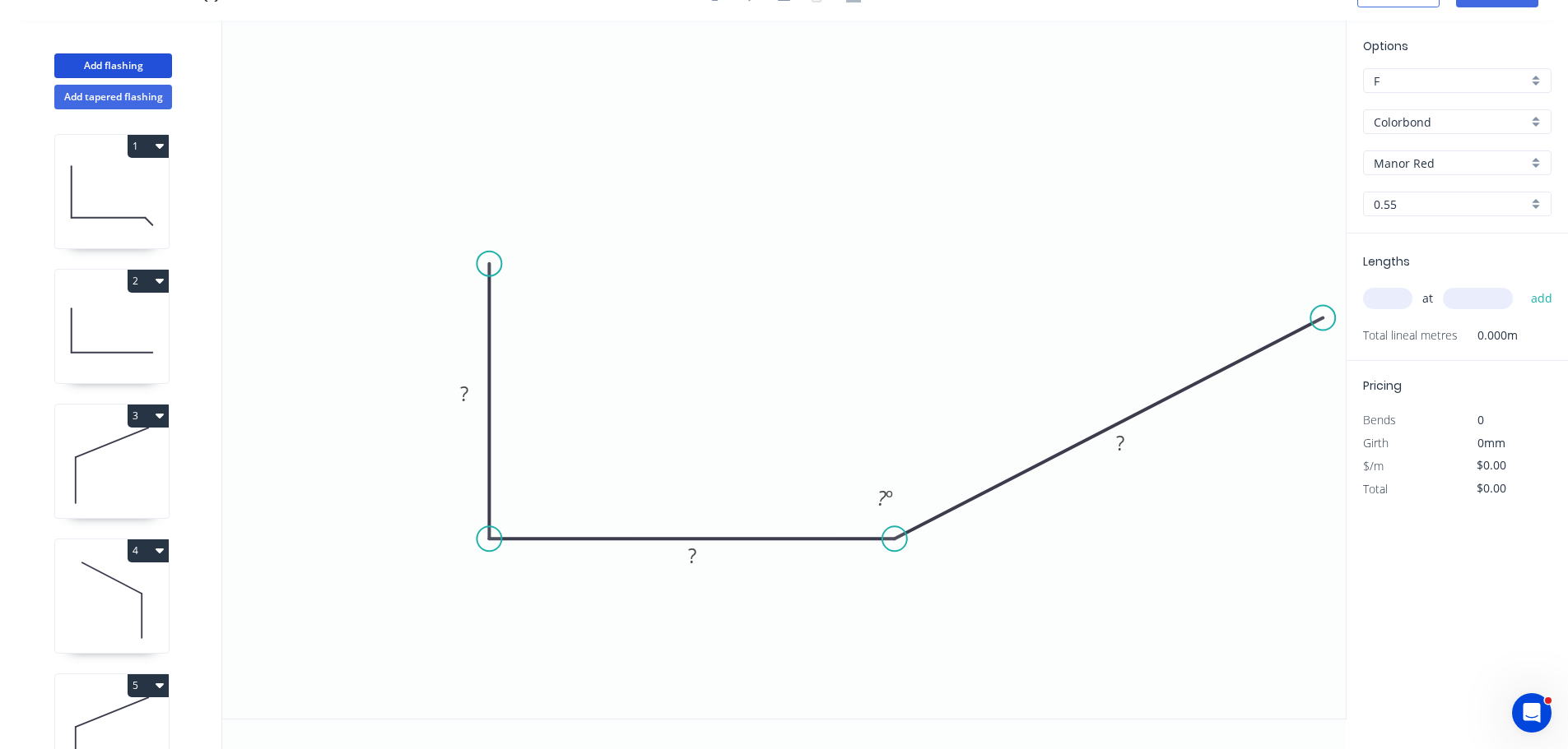
drag, startPoint x: 1299, startPoint y: 266, endPoint x: 1323, endPoint y: 318, distance: 57.3
click at [1323, 318] on circle at bounding box center [1322, 318] width 25 height 25
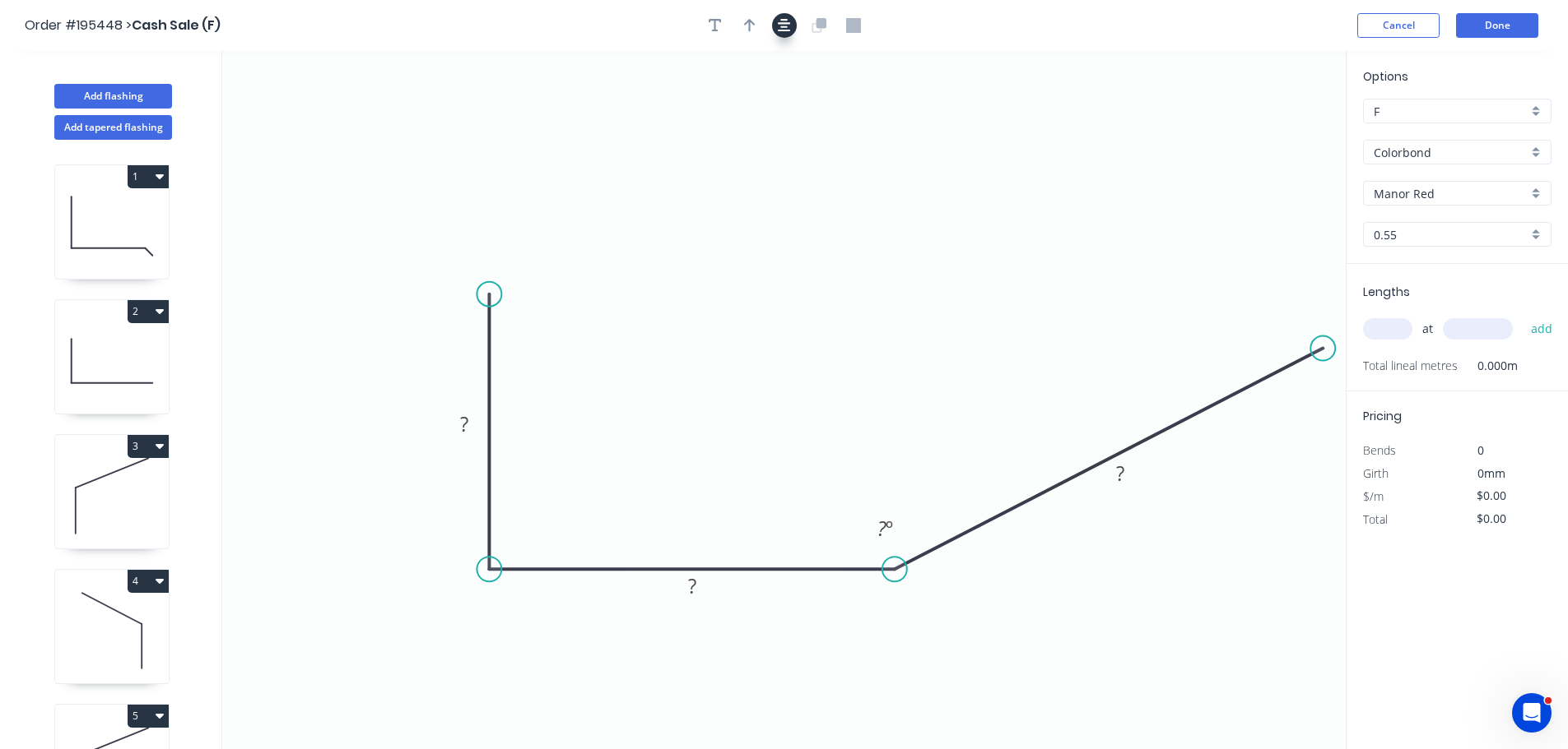
click at [778, 21] on icon "button" at bounding box center [784, 26] width 13 height 15
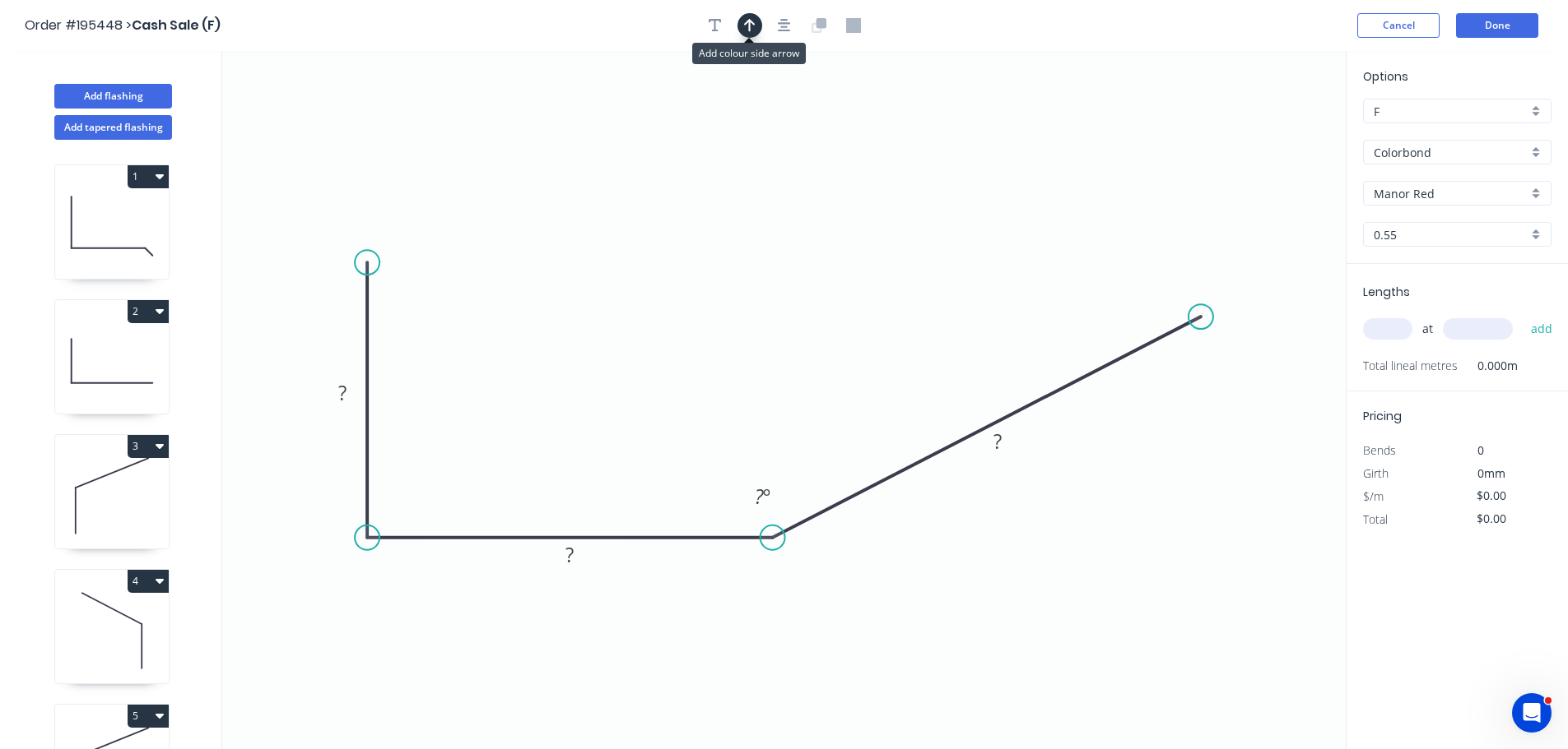
click at [750, 26] on icon "button" at bounding box center [749, 26] width 12 height 15
drag, startPoint x: 1179, startPoint y: 191, endPoint x: 963, endPoint y: 393, distance: 295.7
click at [940, 381] on icon at bounding box center [933, 355] width 15 height 53
drag, startPoint x: 961, startPoint y: 389, endPoint x: 949, endPoint y: 420, distance: 33.2
click at [949, 418] on icon at bounding box center [935, 404] width 48 height 48
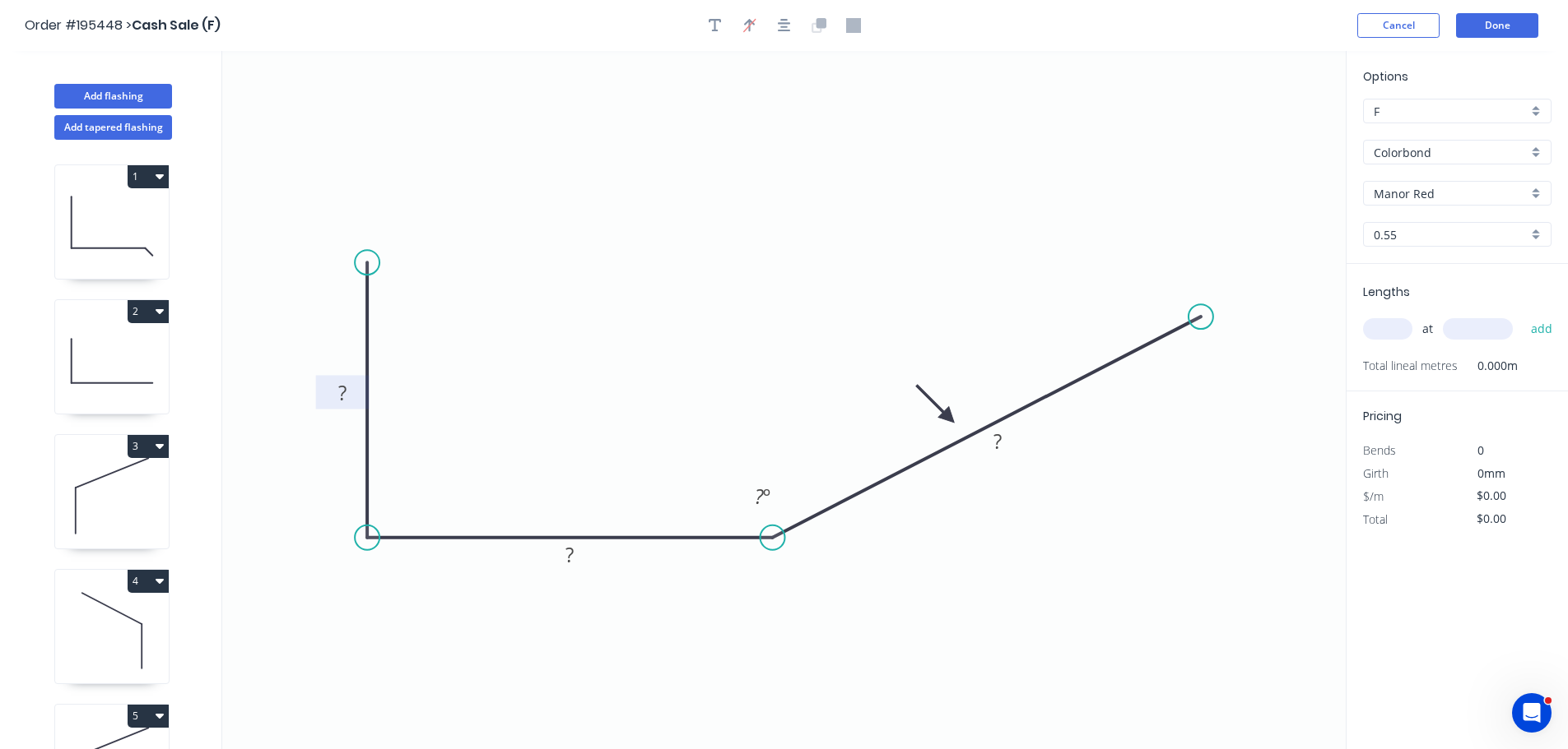
click at [340, 383] on tspan "?" at bounding box center [342, 393] width 8 height 27
click at [594, 190] on icon "0 130 150 250 155 º" at bounding box center [783, 400] width 1123 height 699
type input "$16.77"
click at [1402, 320] on input "text" at bounding box center [1387, 329] width 50 height 21
type input "1"
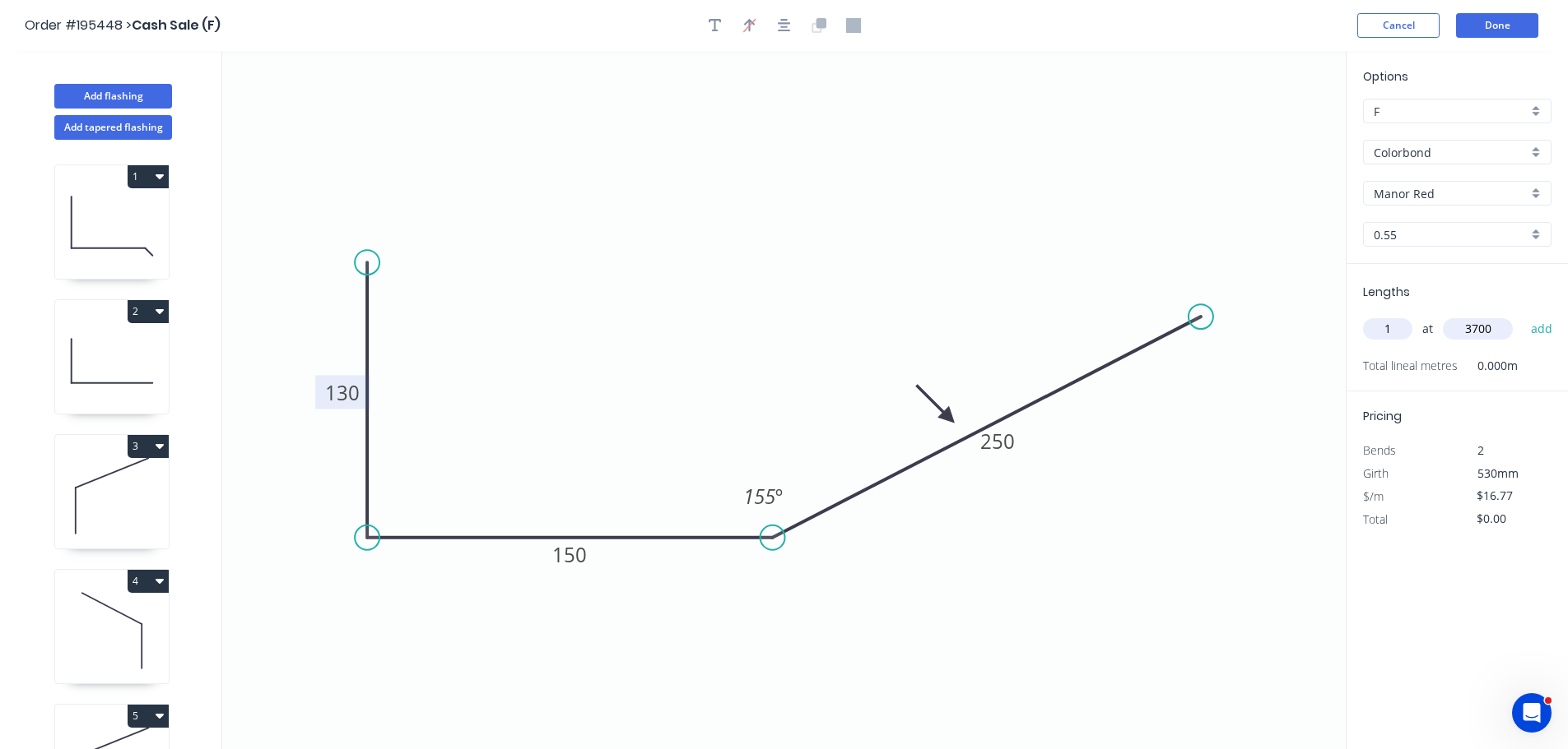
type input "3700"
click at [1523, 315] on button "add" at bounding box center [1542, 329] width 39 height 28
type input "$62.05"
click at [150, 92] on button "Add flashing" at bounding box center [113, 97] width 118 height 25
type input "$0.00"
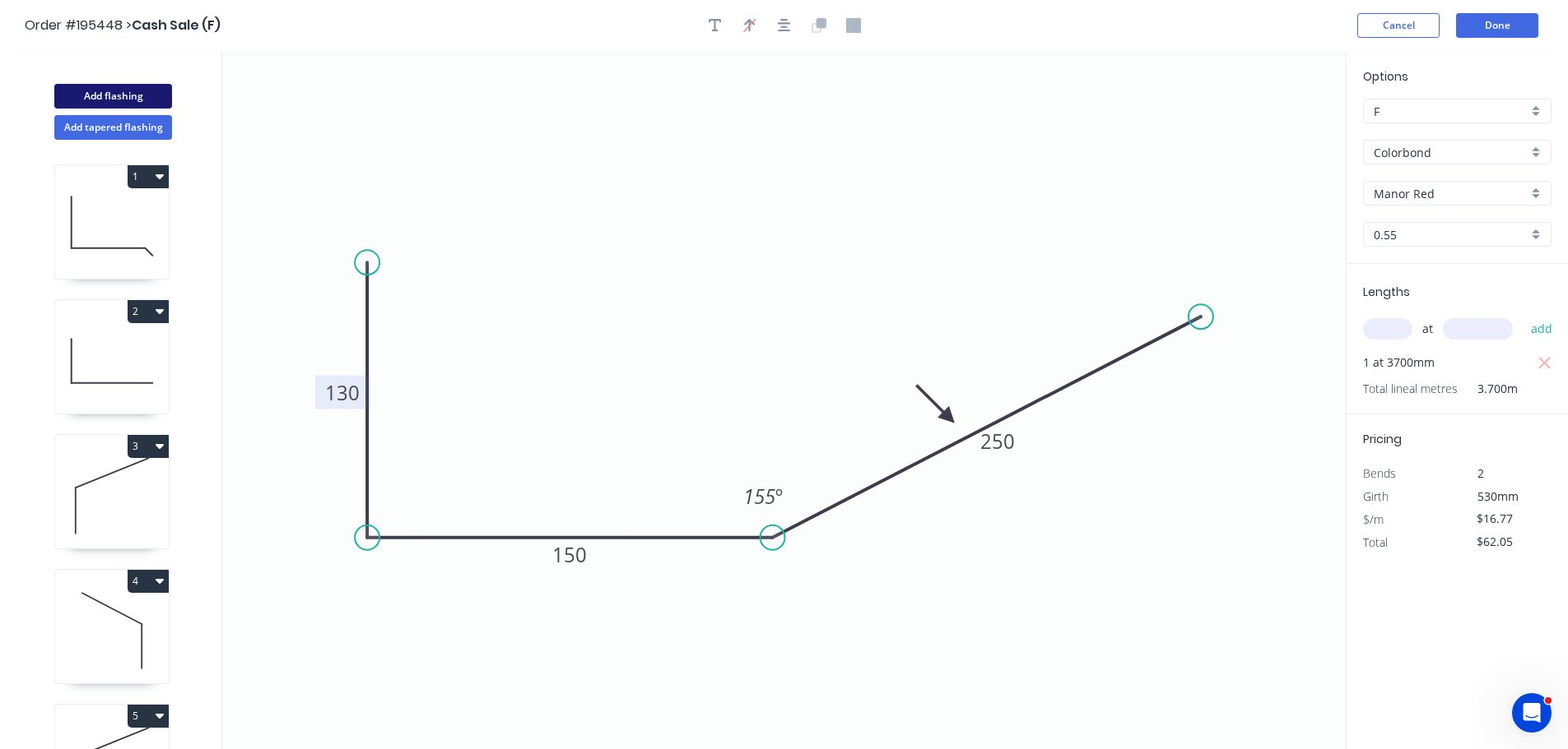
type input "$0.00"
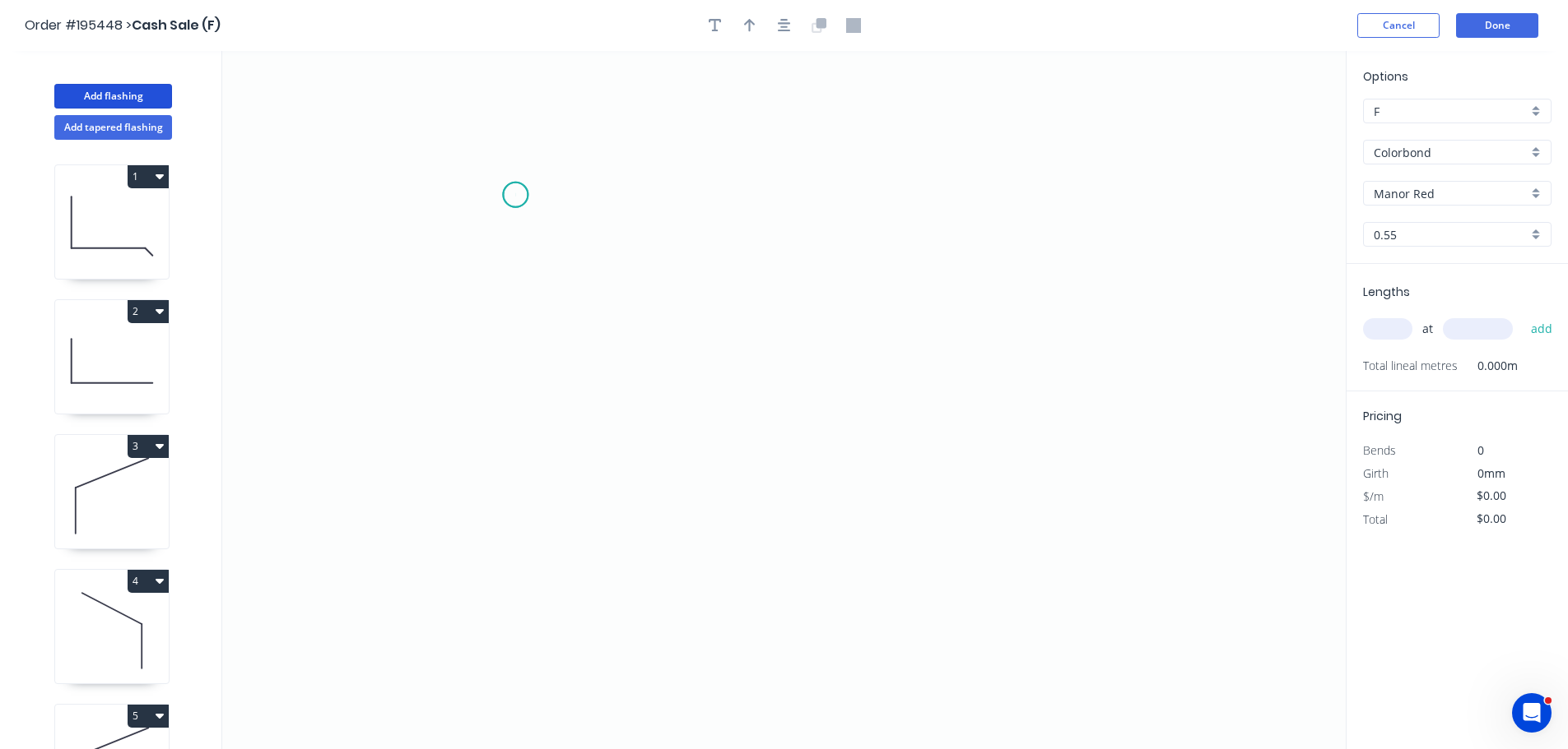
click at [515, 195] on icon "0" at bounding box center [783, 400] width 1123 height 699
click at [523, 529] on icon "0" at bounding box center [783, 400] width 1123 height 699
click at [764, 602] on icon "0 ?" at bounding box center [783, 400] width 1123 height 699
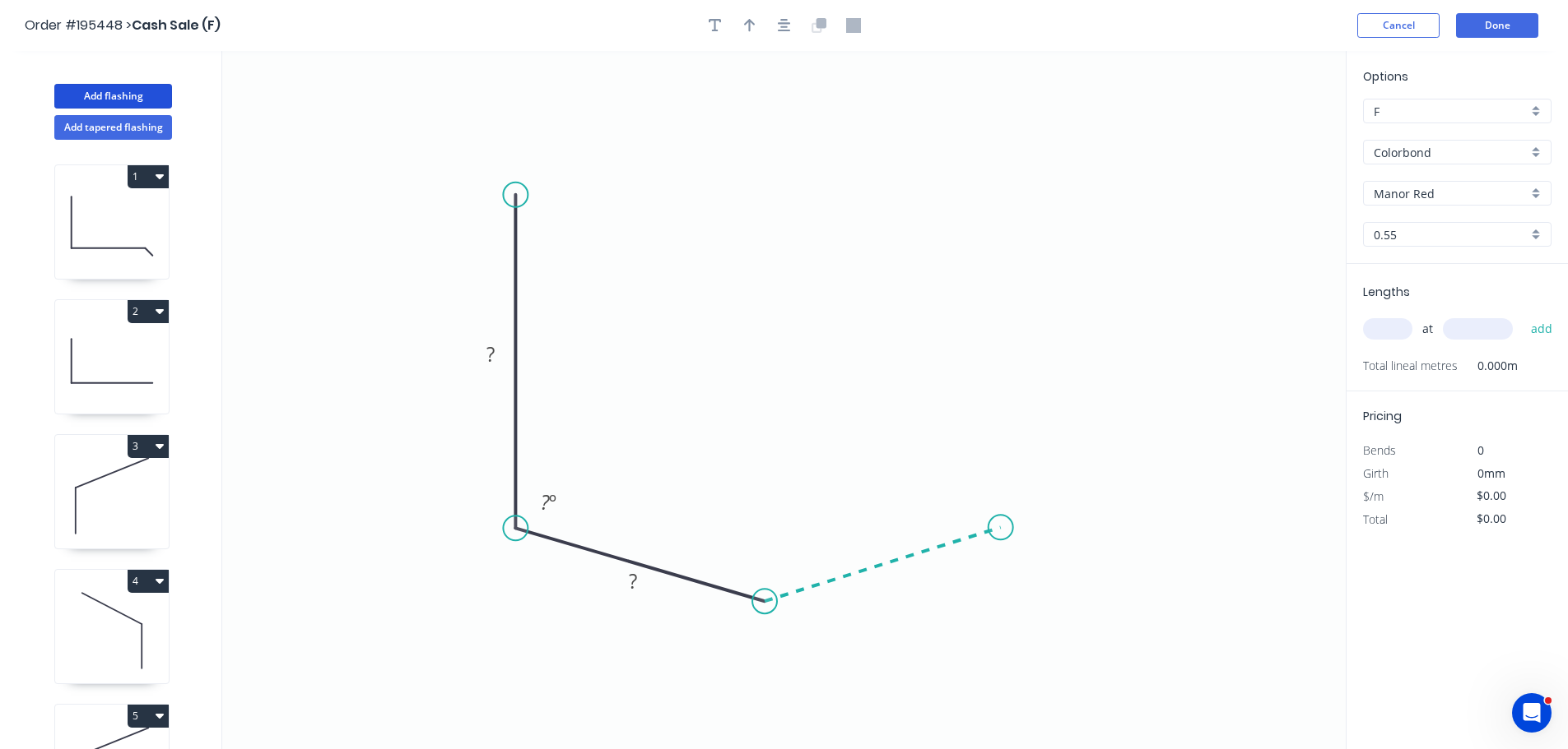
click at [1001, 528] on icon "0 ? ? ? º" at bounding box center [783, 400] width 1123 height 699
click at [1007, 193] on icon "0 ? ? ? ? º ? º" at bounding box center [783, 400] width 1123 height 699
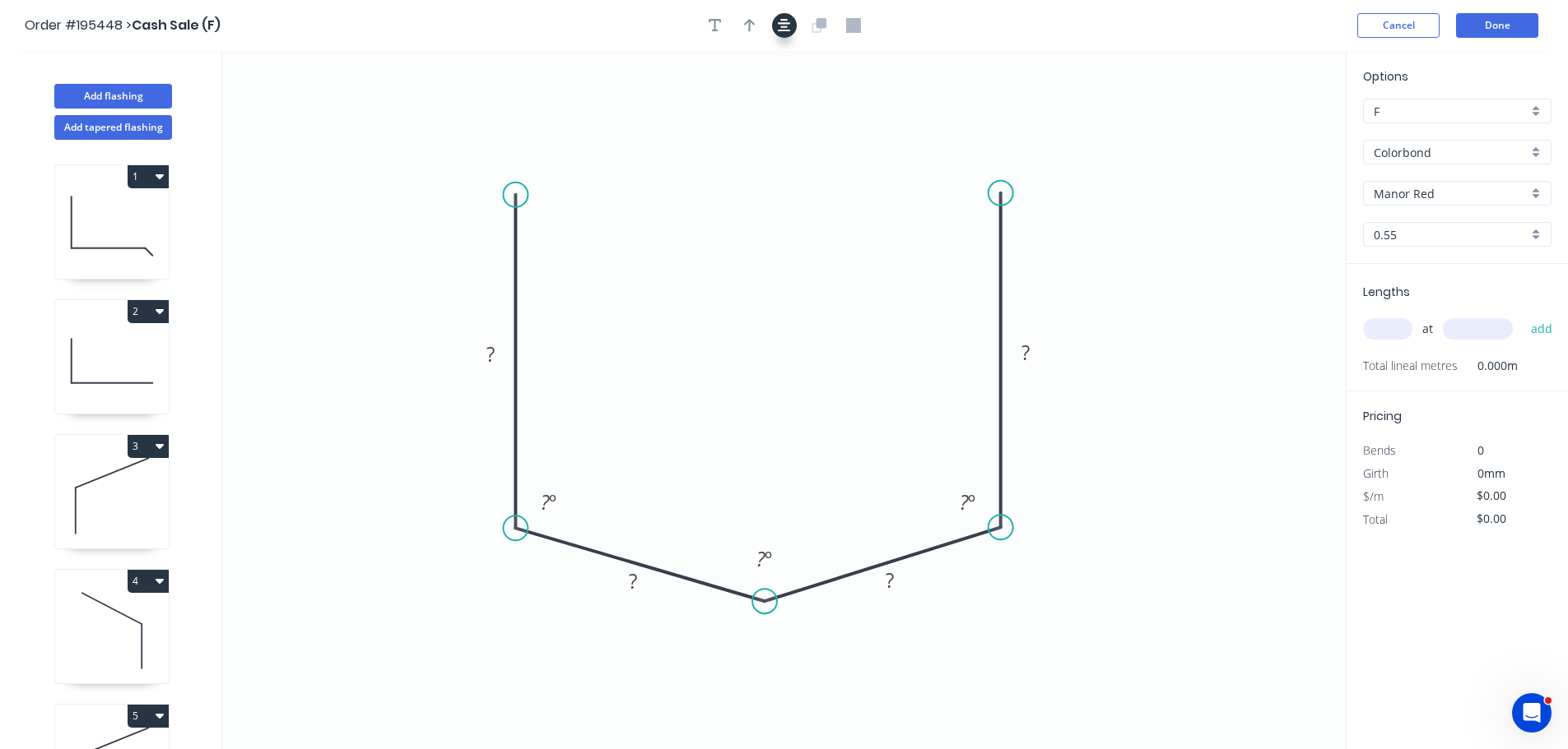
click at [789, 26] on icon "button" at bounding box center [784, 26] width 13 height 15
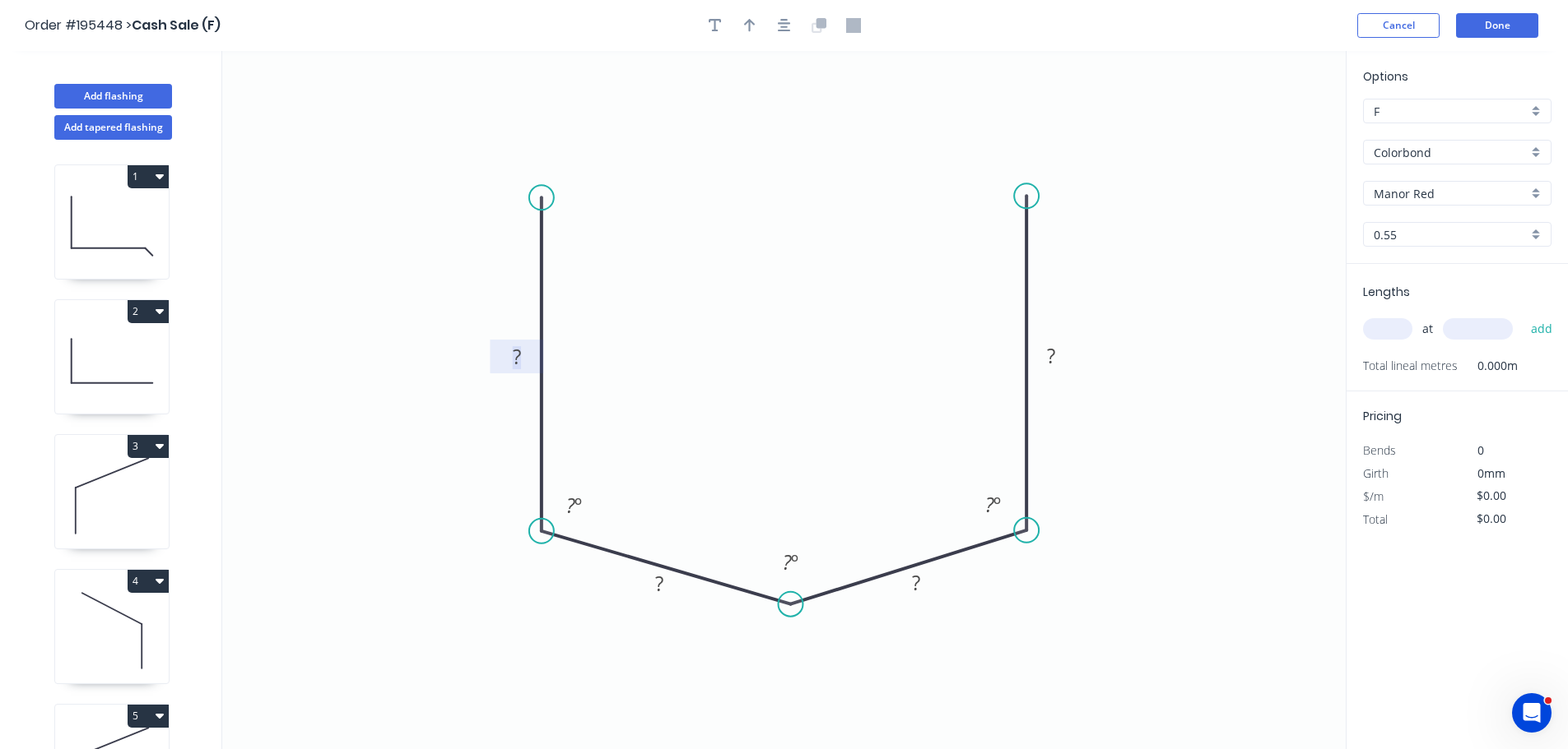
click at [522, 357] on rect at bounding box center [517, 358] width 33 height 23
type input "$21.73"
click at [792, 27] on button "button" at bounding box center [784, 26] width 25 height 25
click at [1425, 153] on input "Colorbond" at bounding box center [1450, 152] width 153 height 17
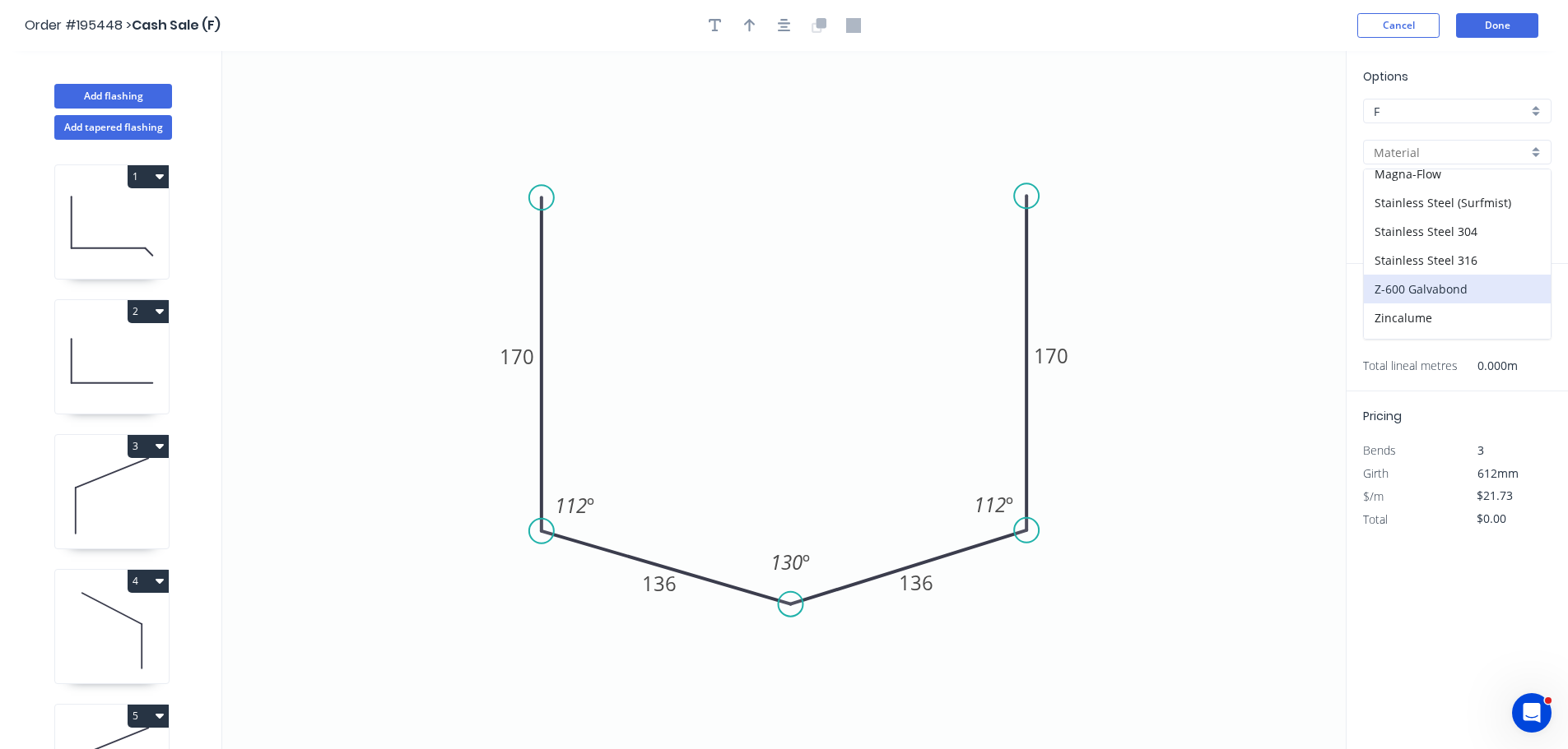
scroll to position [349, 0]
click at [1484, 216] on div "Stainless Steel 304" at bounding box center [1457, 209] width 187 height 29
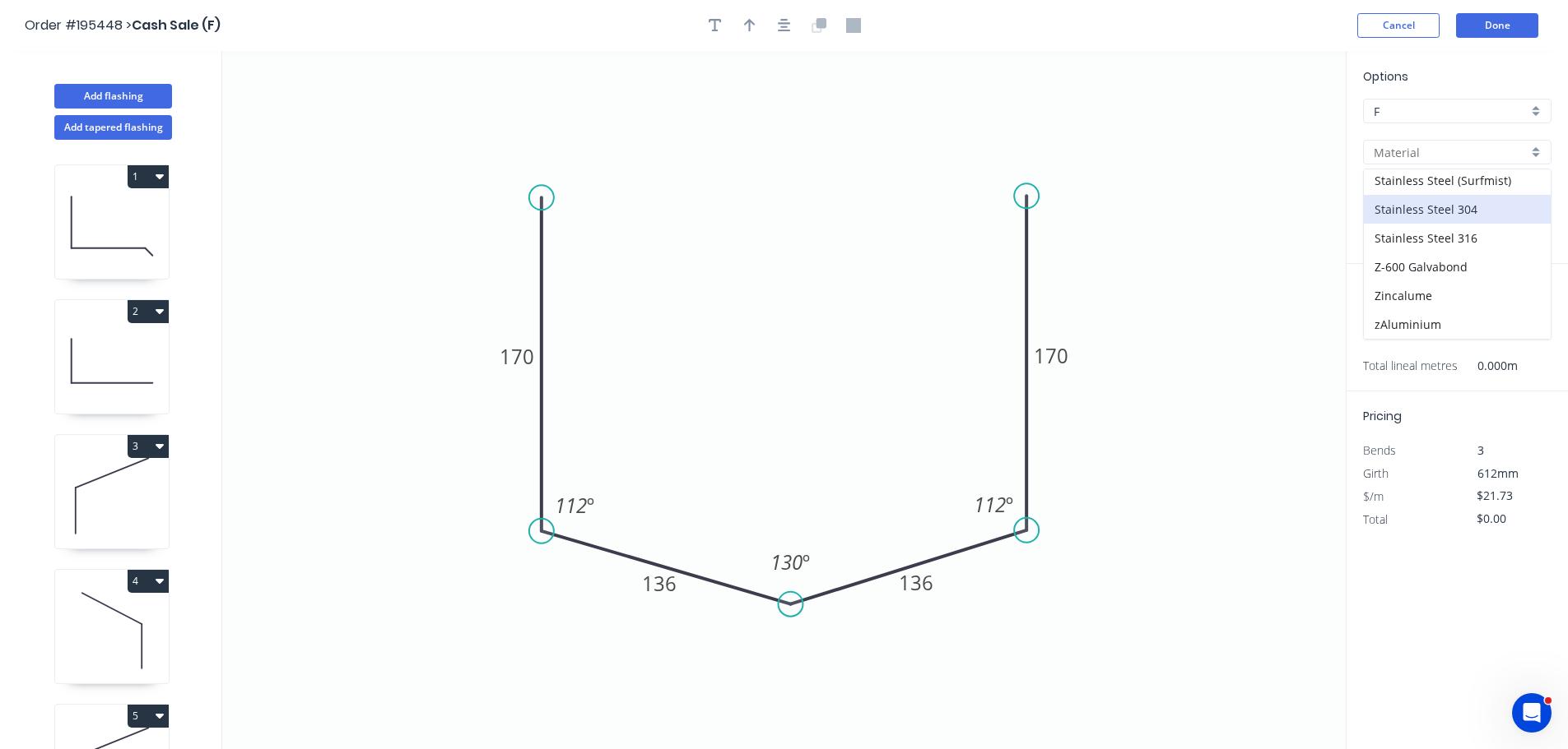
type input "Stainless Steel 304"
type input "2B"
type input "$58.63"
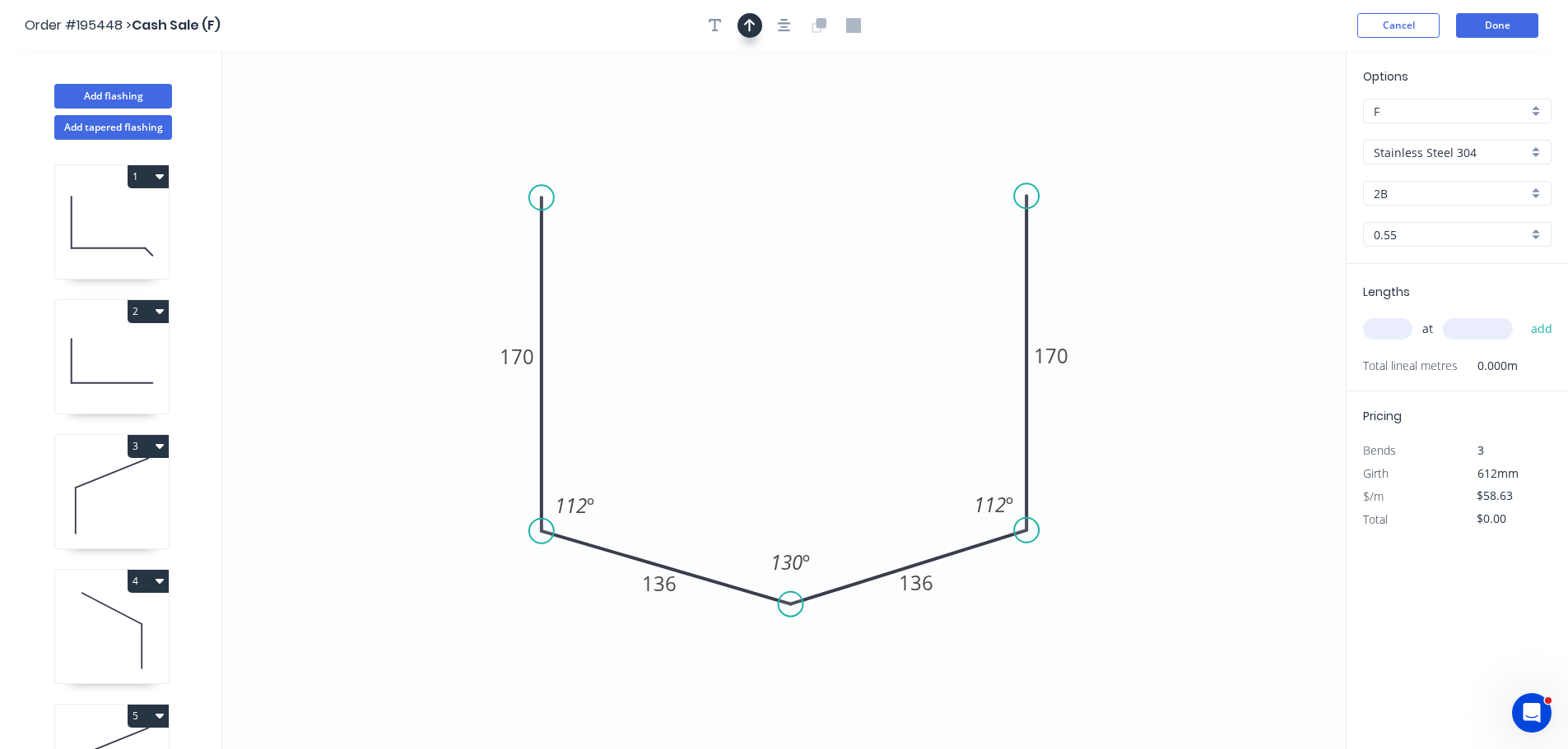
click at [754, 25] on icon "button" at bounding box center [749, 26] width 12 height 13
drag, startPoint x: 1274, startPoint y: 123, endPoint x: 1263, endPoint y: 132, distance: 14.2
drag, startPoint x: 1262, startPoint y: 139, endPoint x: 1084, endPoint y: 464, distance: 370.6
click at [1092, 463] on icon at bounding box center [1099, 453] width 15 height 53
click at [1084, 463] on icon at bounding box center [1087, 481] width 15 height 53
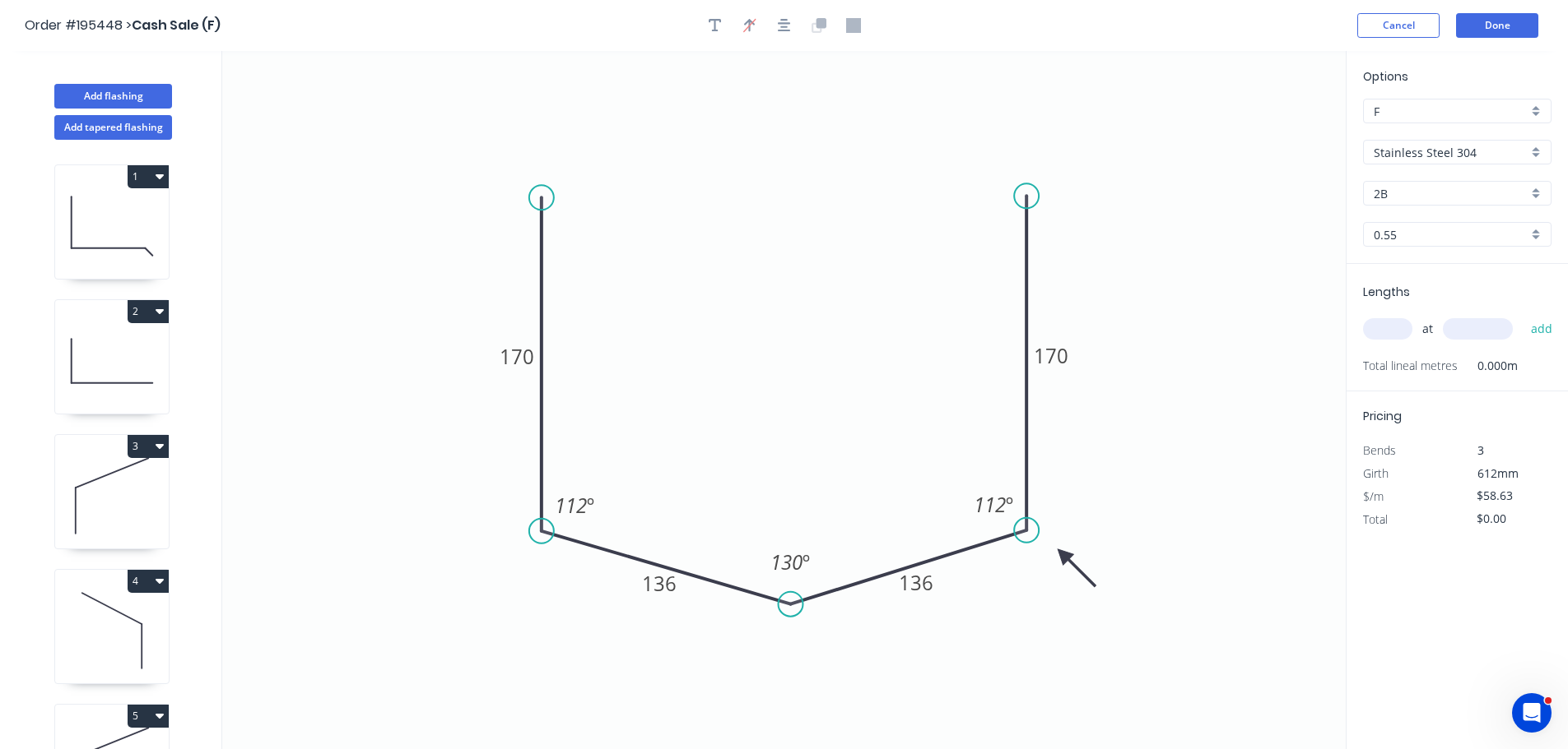
drag, startPoint x: 1085, startPoint y: 463, endPoint x: 1304, endPoint y: 440, distance: 220.2
click at [1063, 557] on icon at bounding box center [1076, 568] width 48 height 48
click at [1404, 334] on input "text" at bounding box center [1387, 329] width 50 height 21
type input "12"
type input "6400"
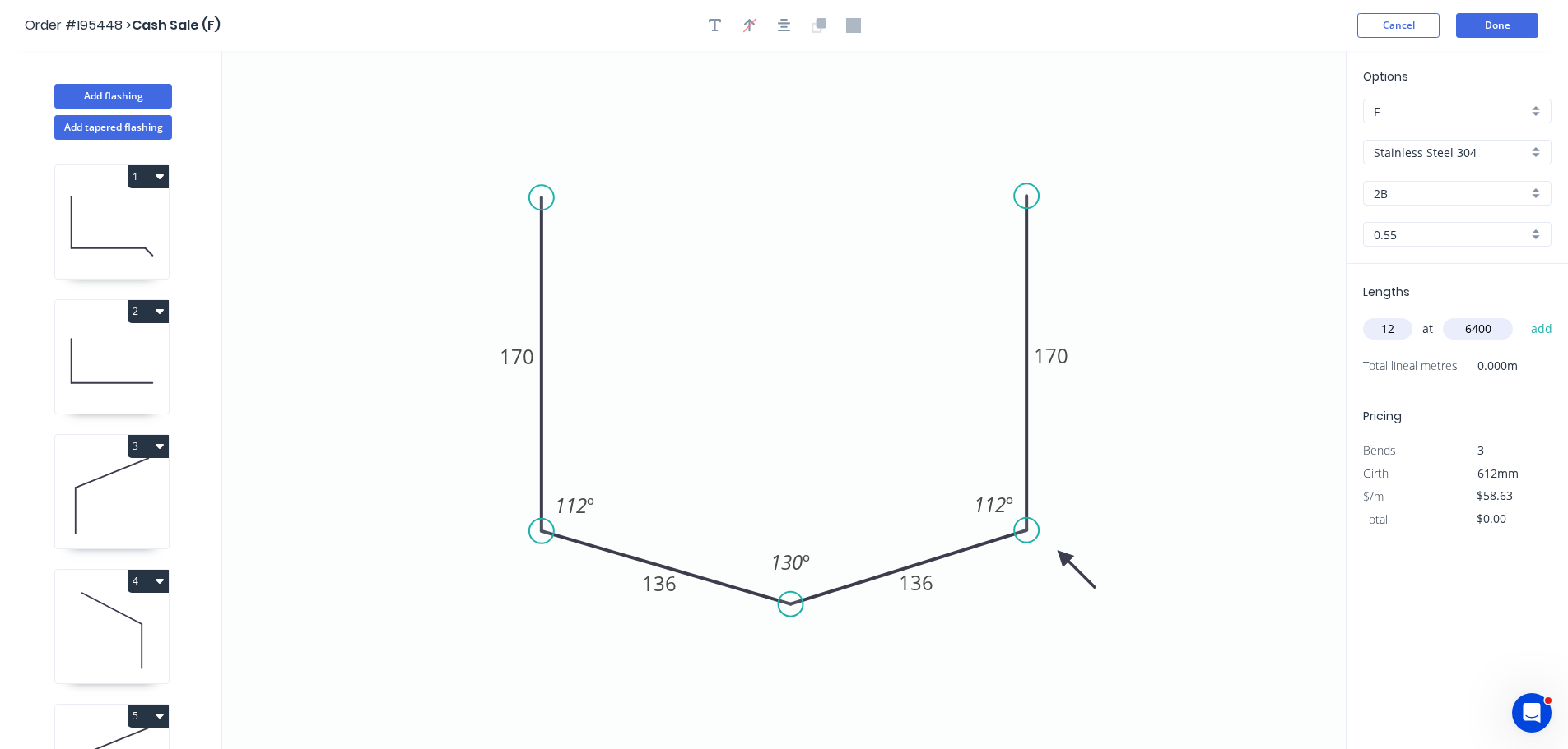
click at [1523, 315] on button "add" at bounding box center [1542, 329] width 39 height 28
type input "$4,502.78"
click at [1477, 21] on button "Done" at bounding box center [1497, 26] width 83 height 25
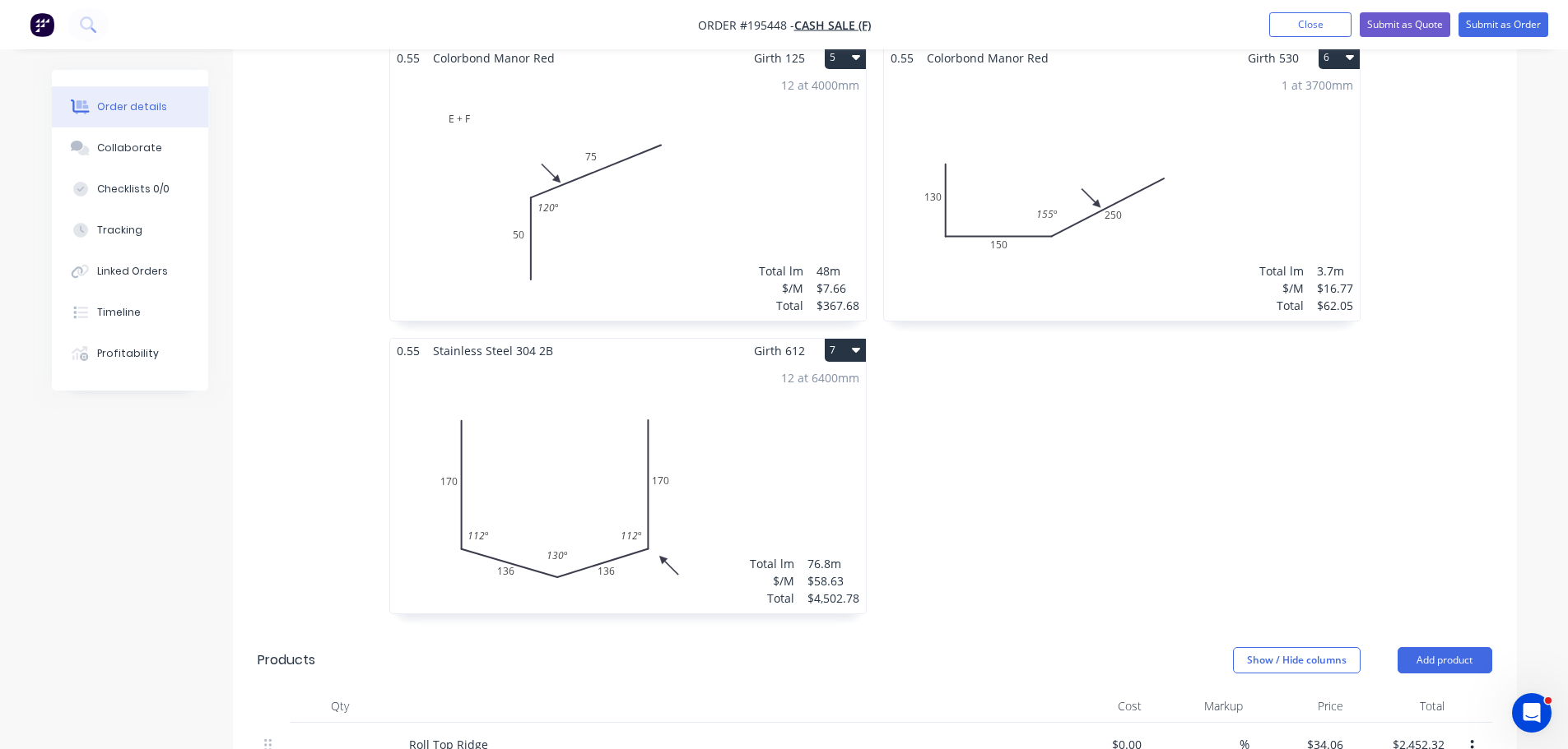
scroll to position [384, 0]
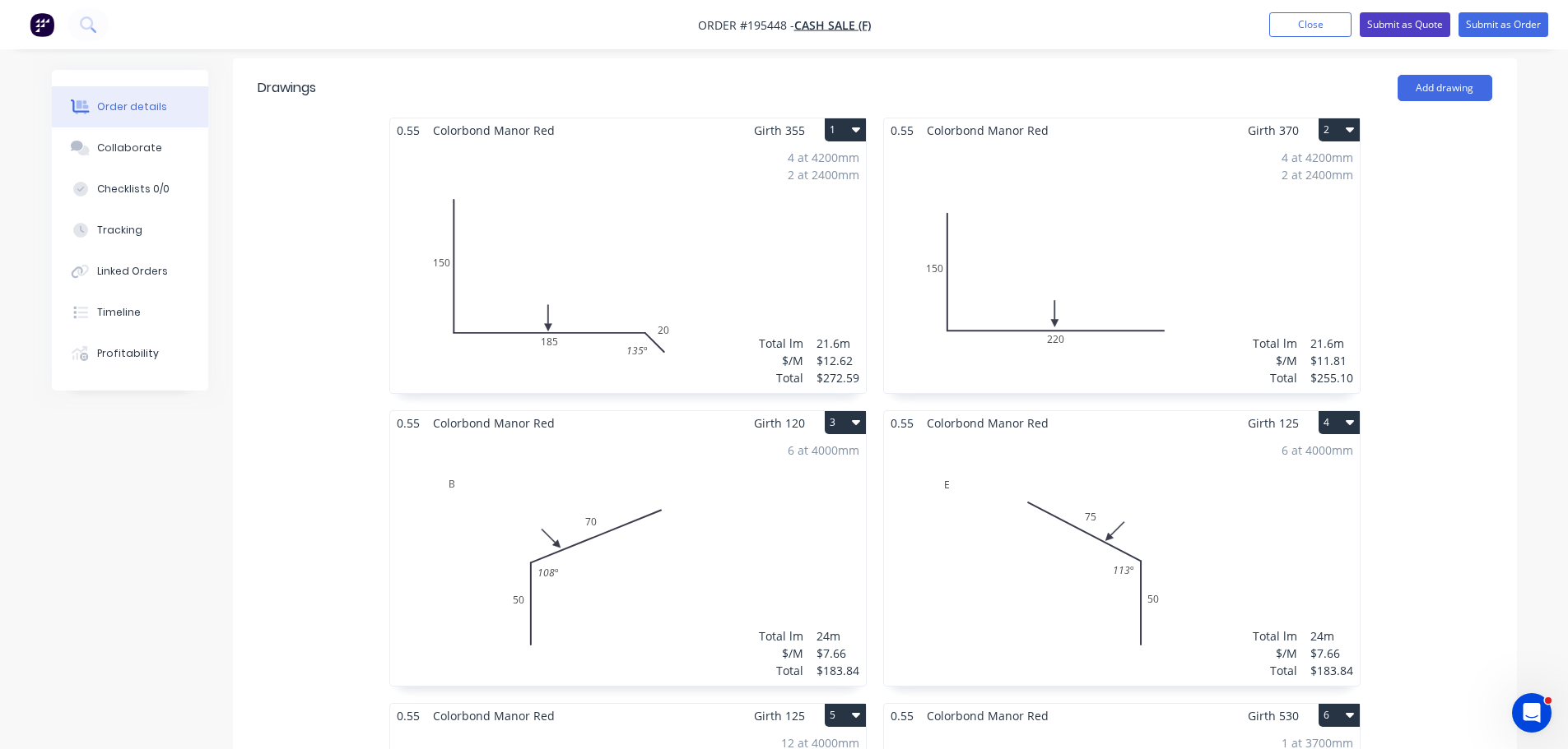
click at [1375, 22] on button "Submit as Quote" at bounding box center [1405, 25] width 91 height 25
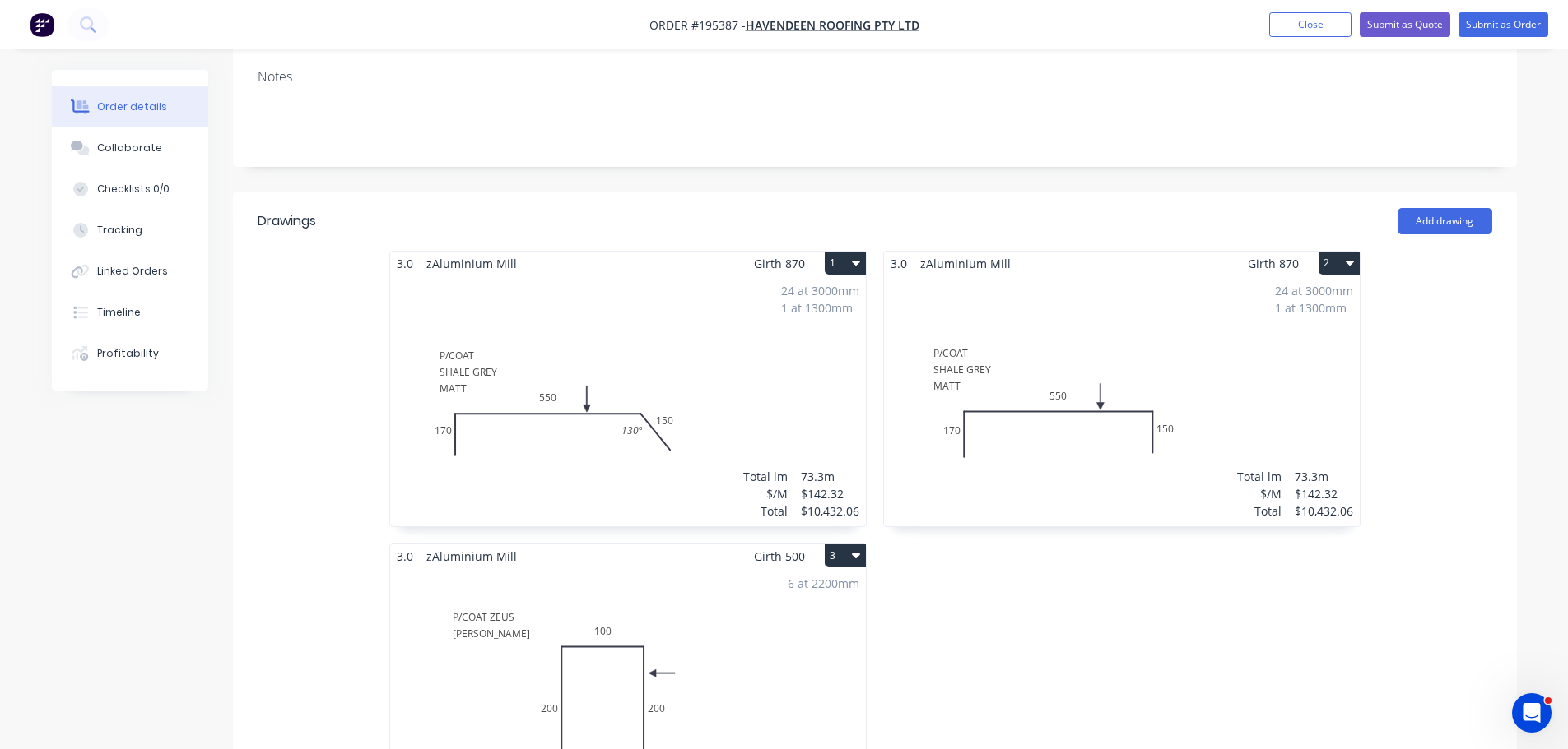
scroll to position [740, 0]
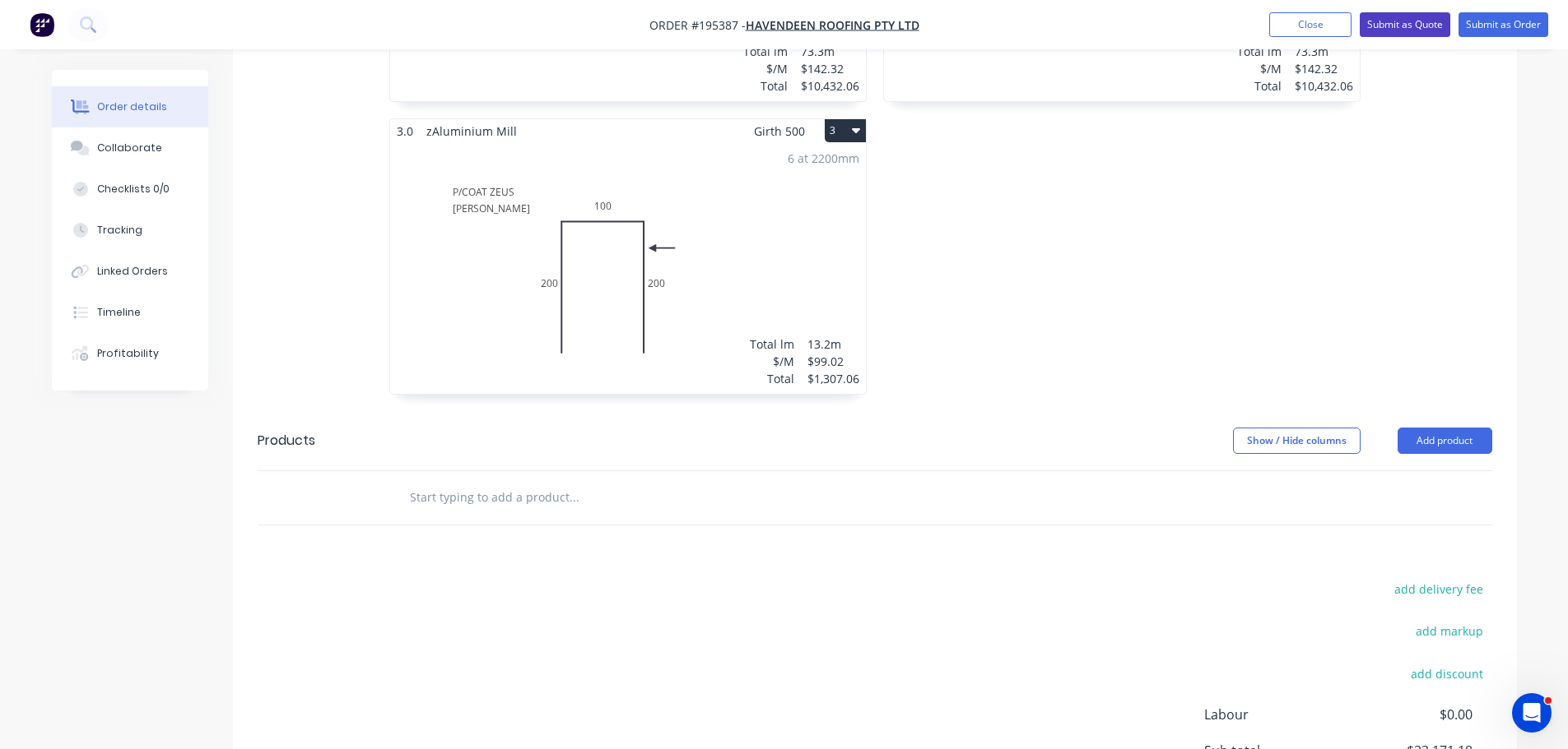
click at [1407, 31] on button "Submit as Quote" at bounding box center [1405, 25] width 91 height 25
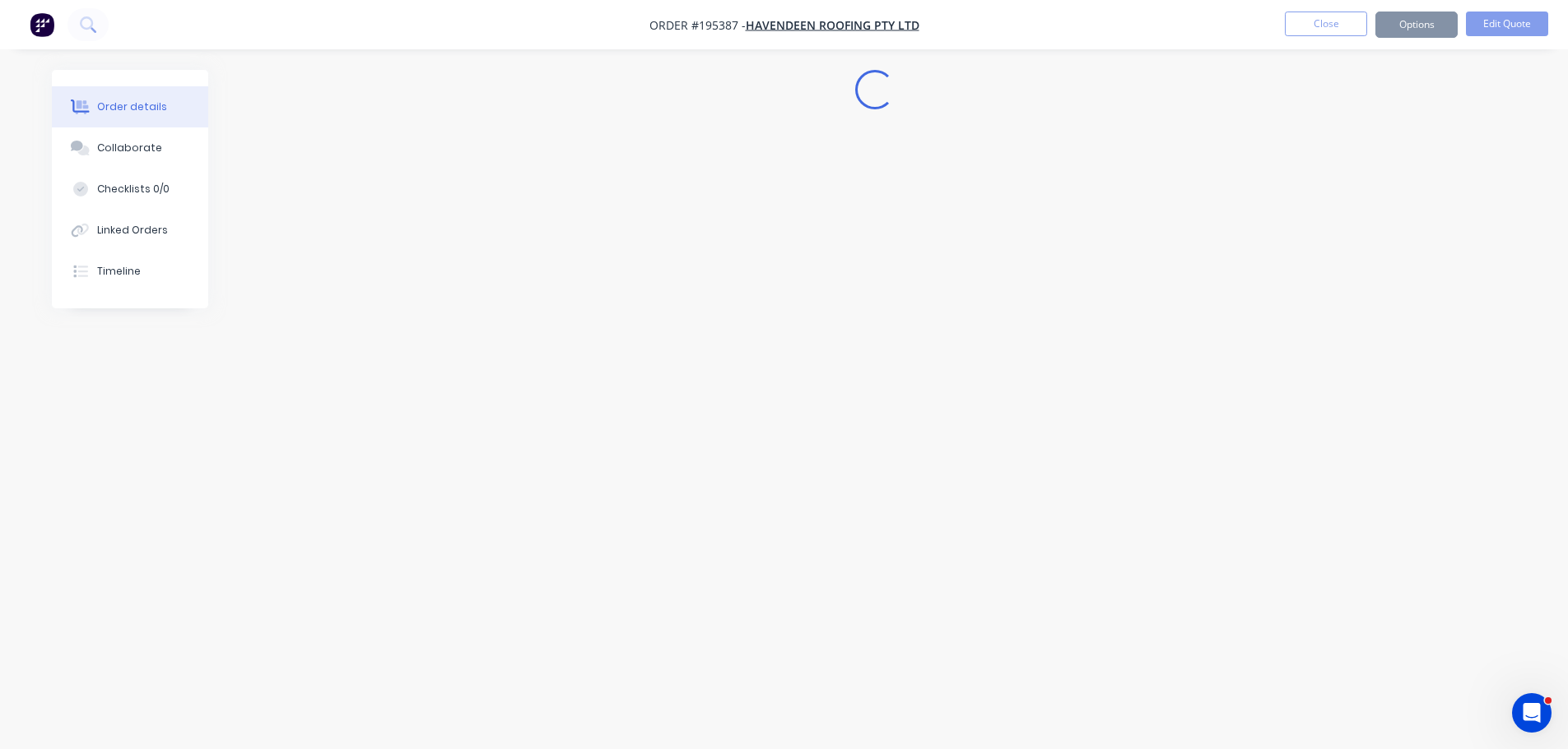
scroll to position [0, 0]
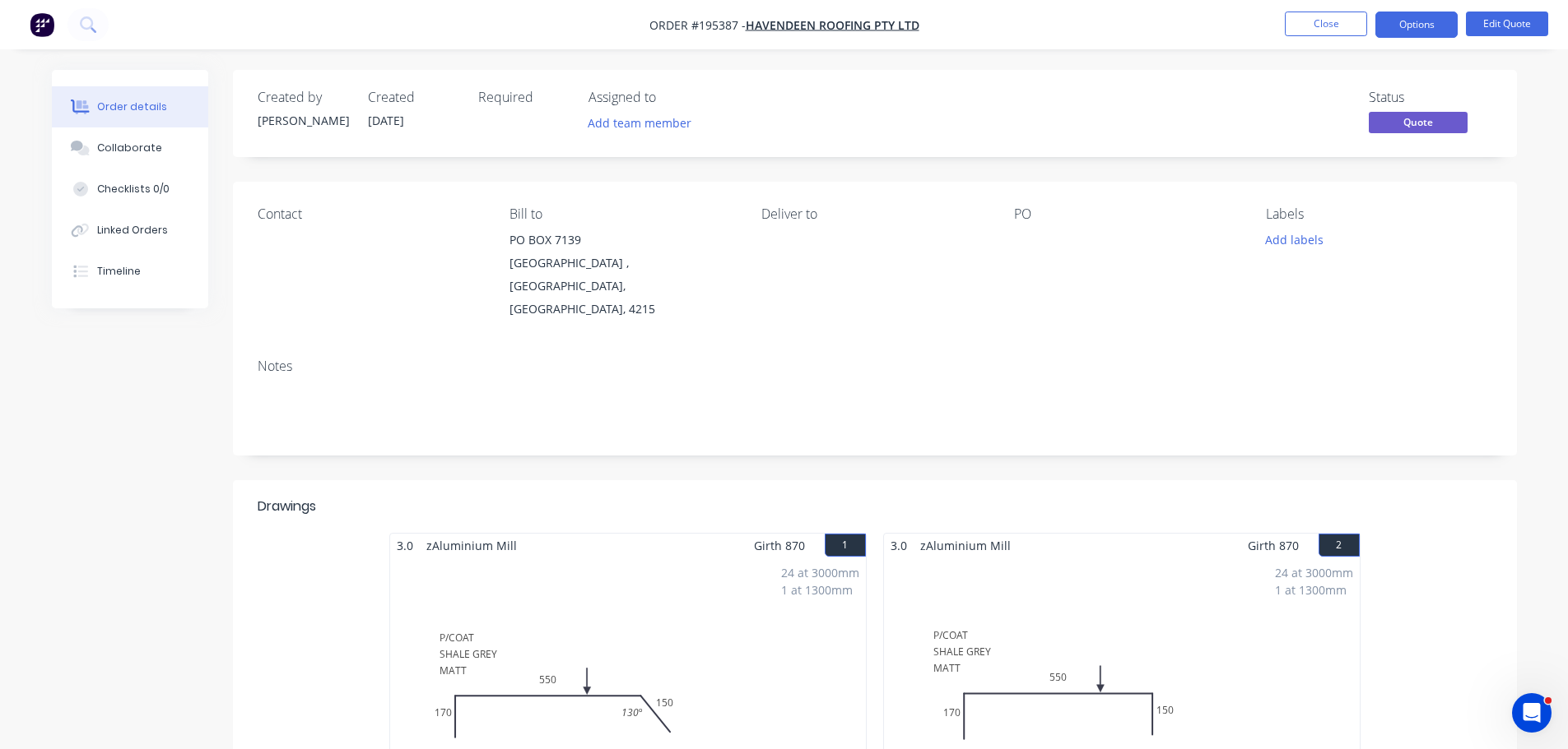
click at [1079, 454] on div "Created by Michael Created 13/10/25 Required Assigned to Add team member Status…" at bounding box center [875, 728] width 1284 height 1317
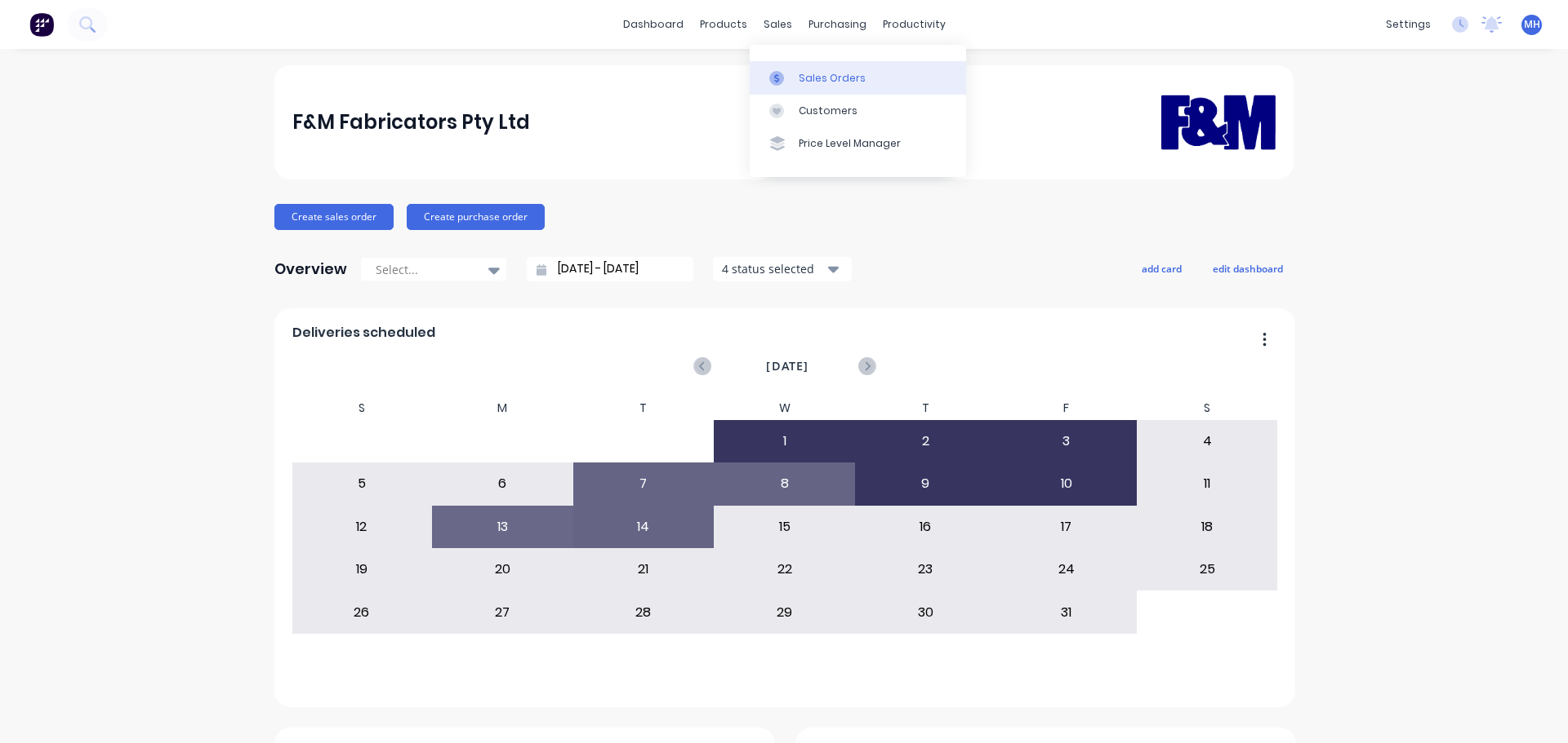
click at [784, 82] on div at bounding box center [781, 79] width 25 height 15
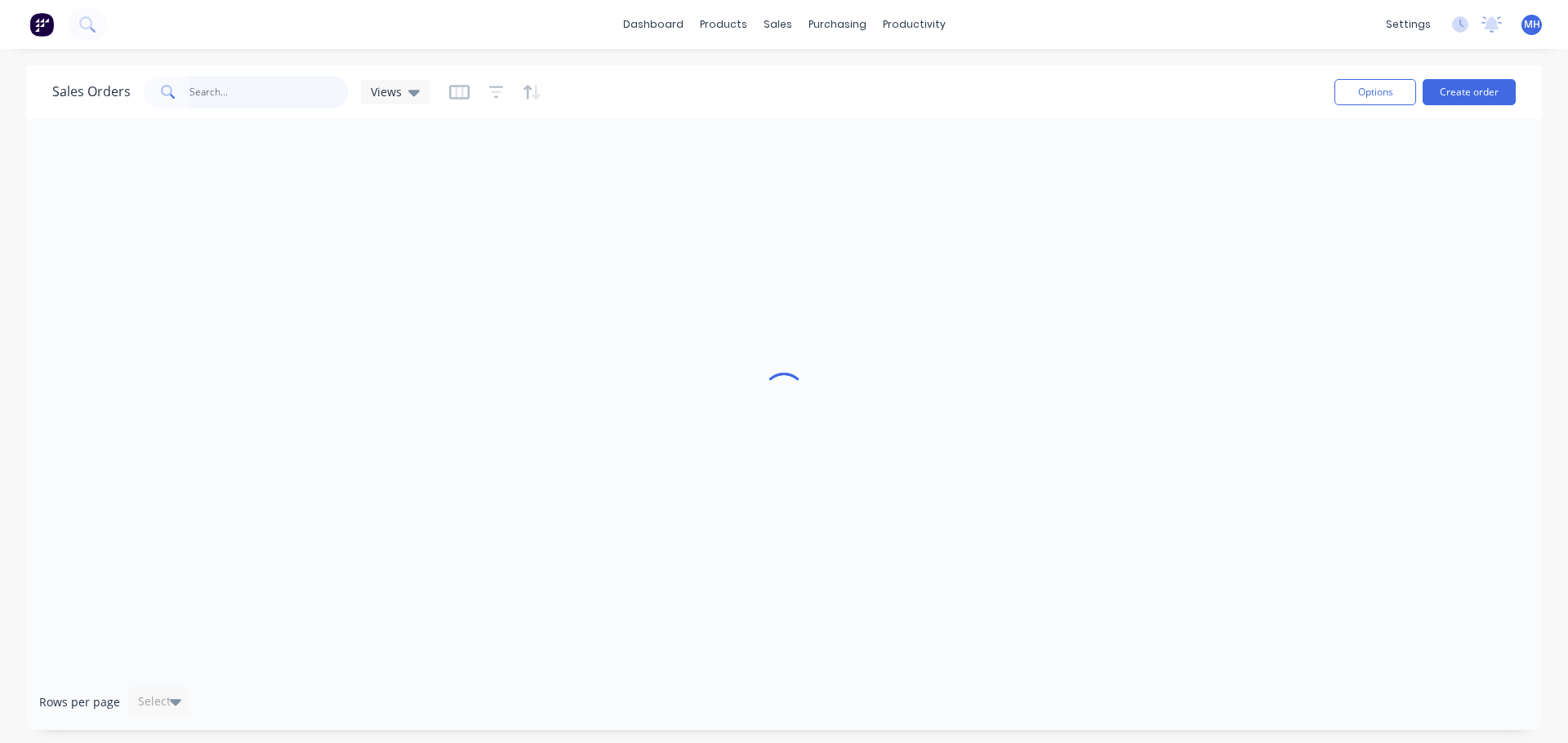
click at [305, 102] on input "text" at bounding box center [269, 92] width 159 height 33
type input "DQ565548"
click at [492, 96] on icon "button" at bounding box center [496, 92] width 15 height 16
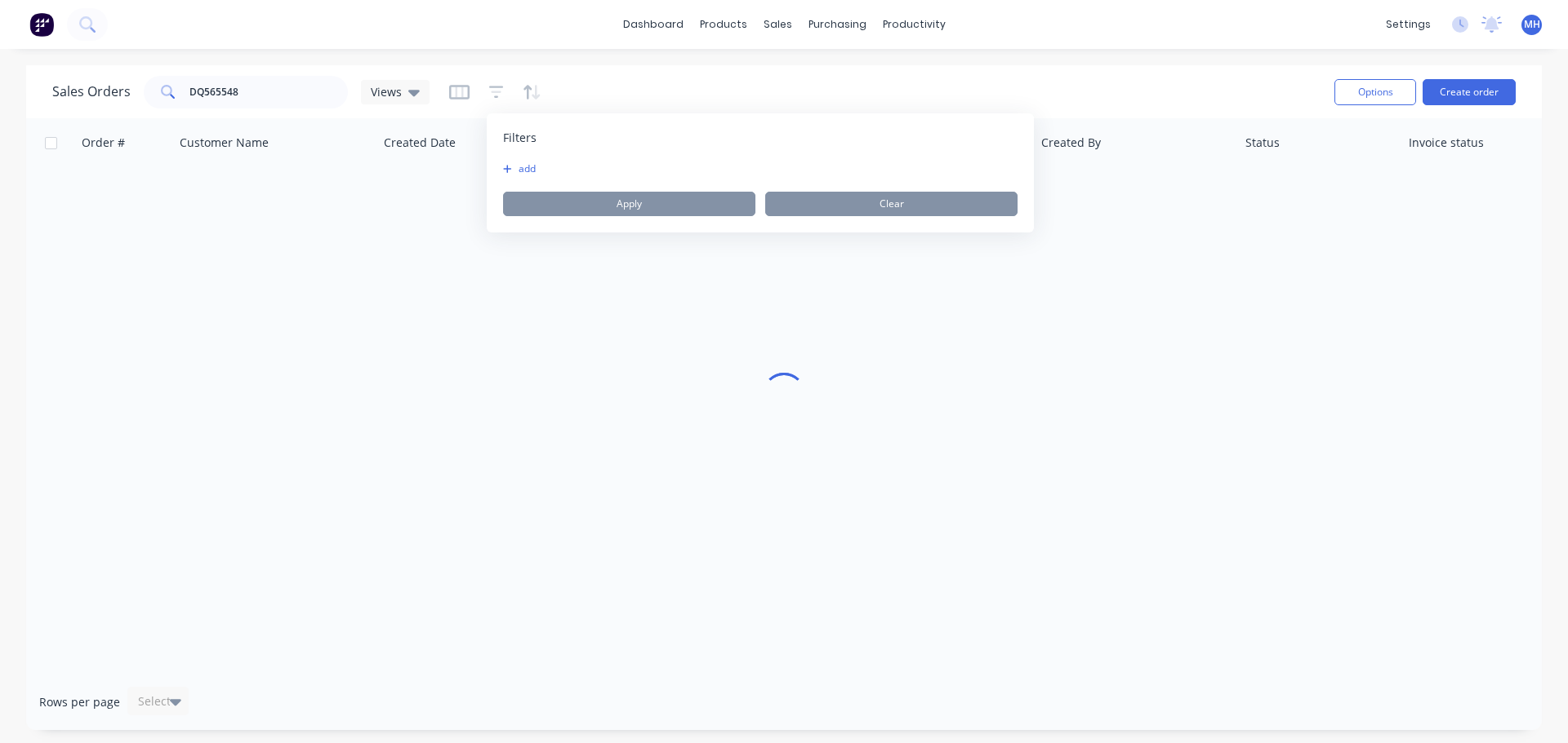
click at [531, 169] on button "add" at bounding box center [523, 169] width 41 height 13
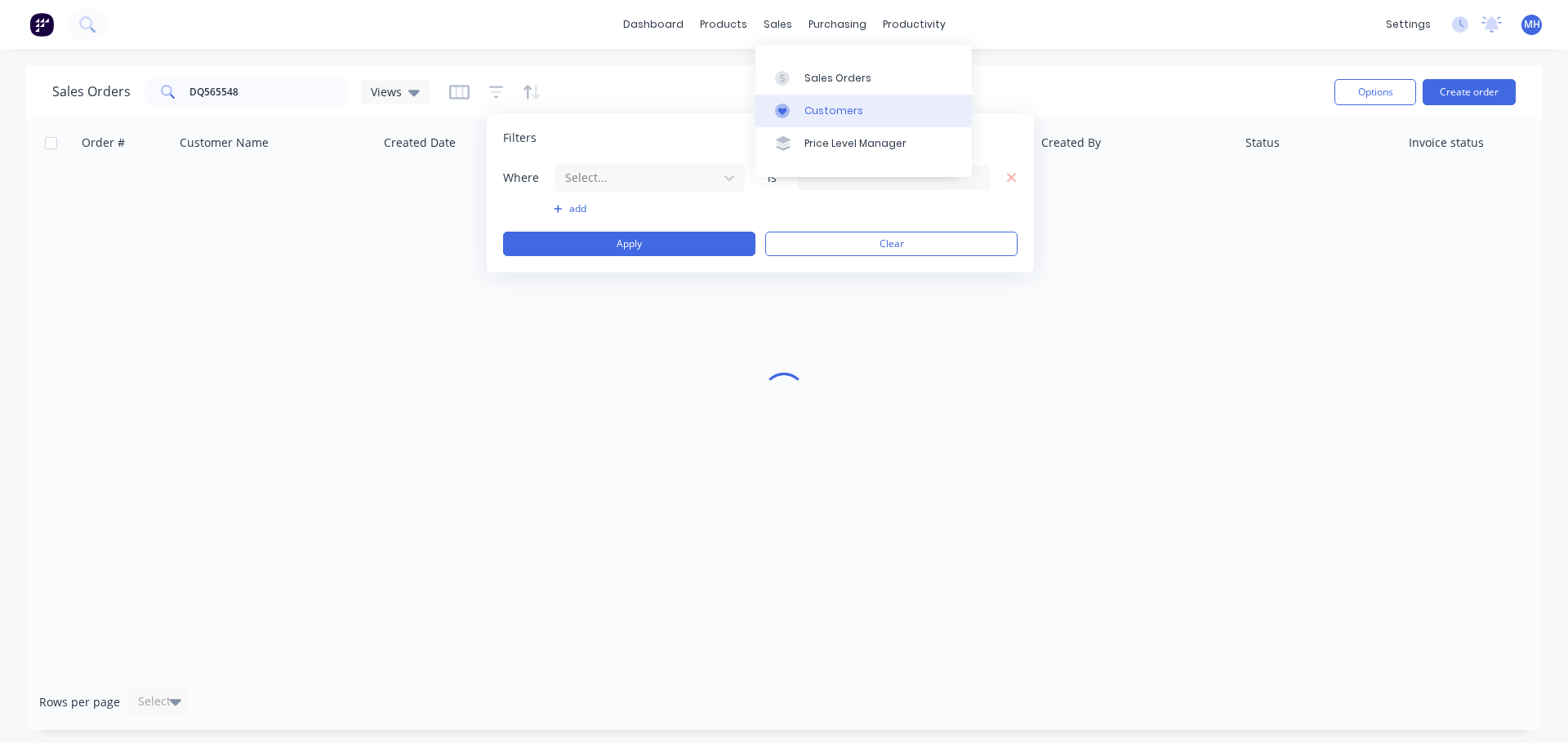
click at [811, 101] on link "Customers" at bounding box center [863, 111] width 216 height 33
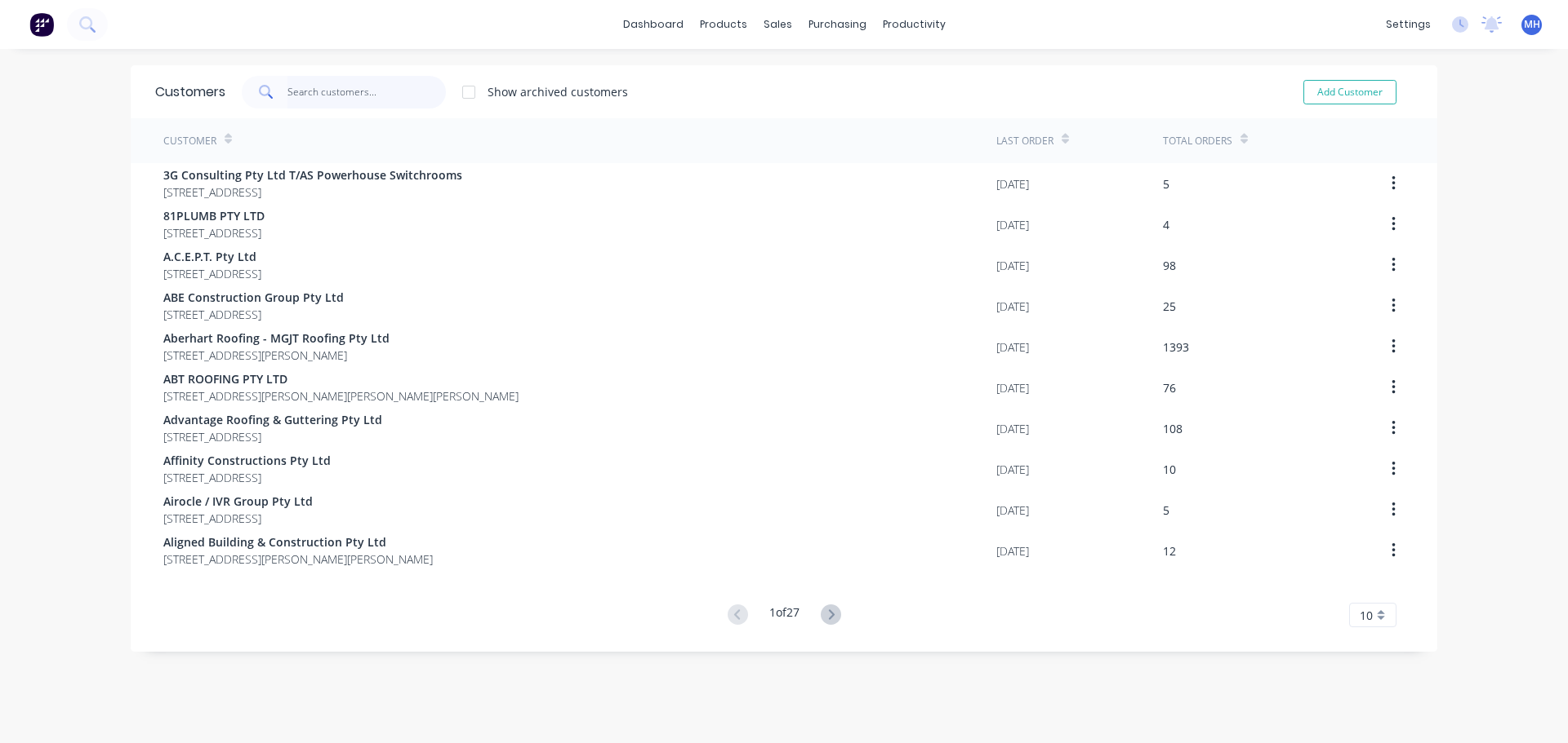
drag, startPoint x: 321, startPoint y: 104, endPoint x: 305, endPoint y: 118, distance: 21.3
click at [321, 105] on input "text" at bounding box center [367, 92] width 159 height 33
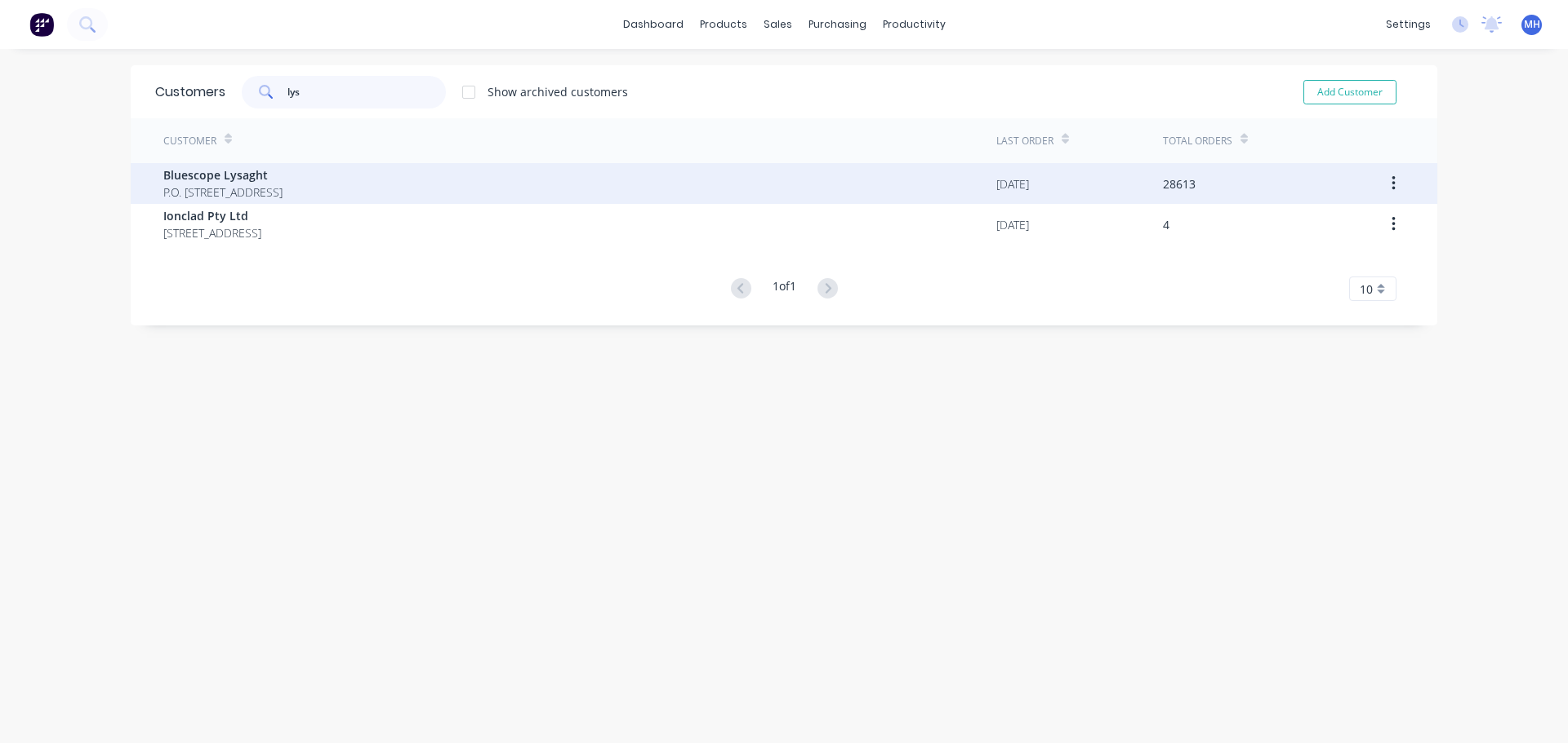
type input "lys"
click at [282, 186] on span "P.O. Box 144 Archerfield Australia 4108" at bounding box center [223, 191] width 120 height 17
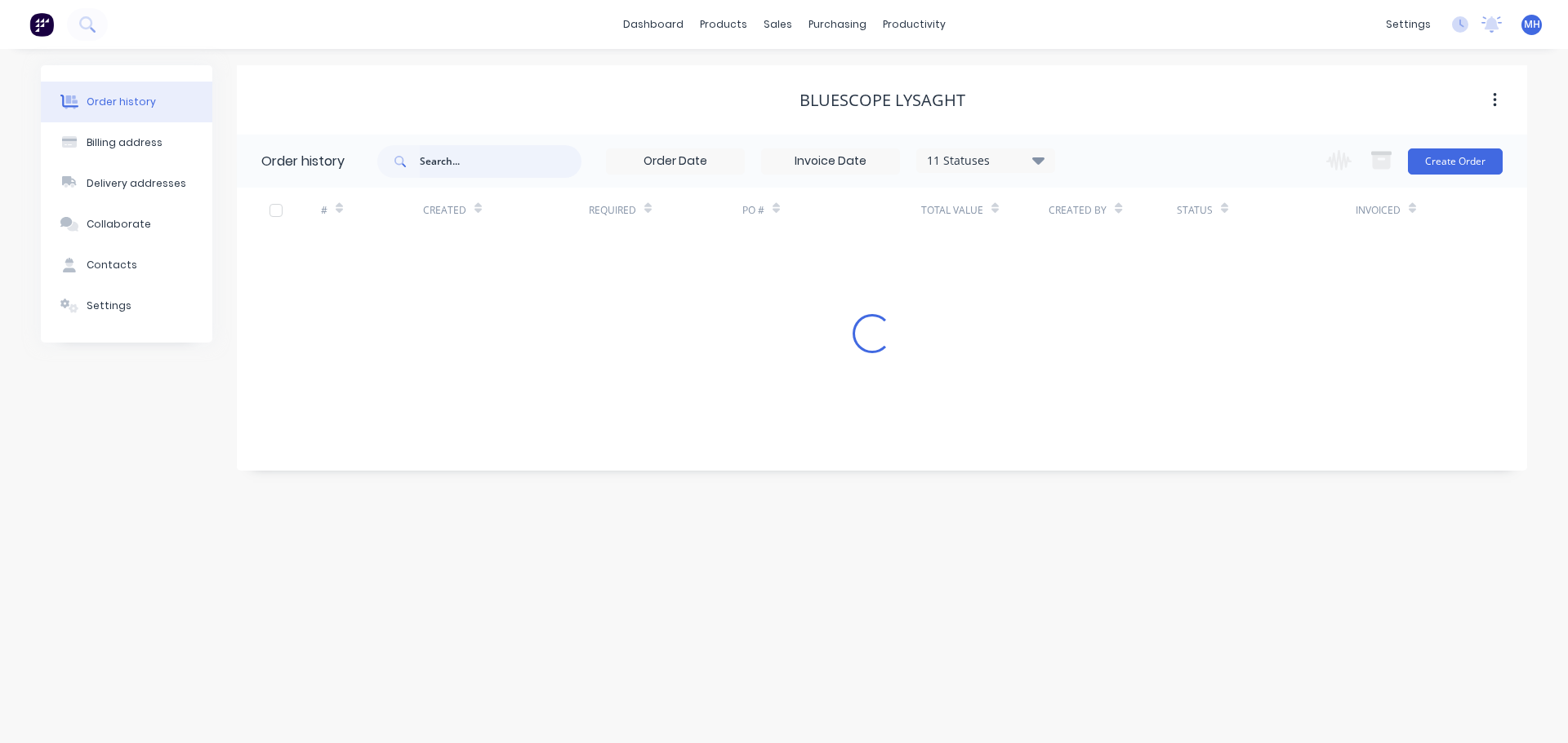
click at [432, 155] on input "text" at bounding box center [500, 161] width 161 height 33
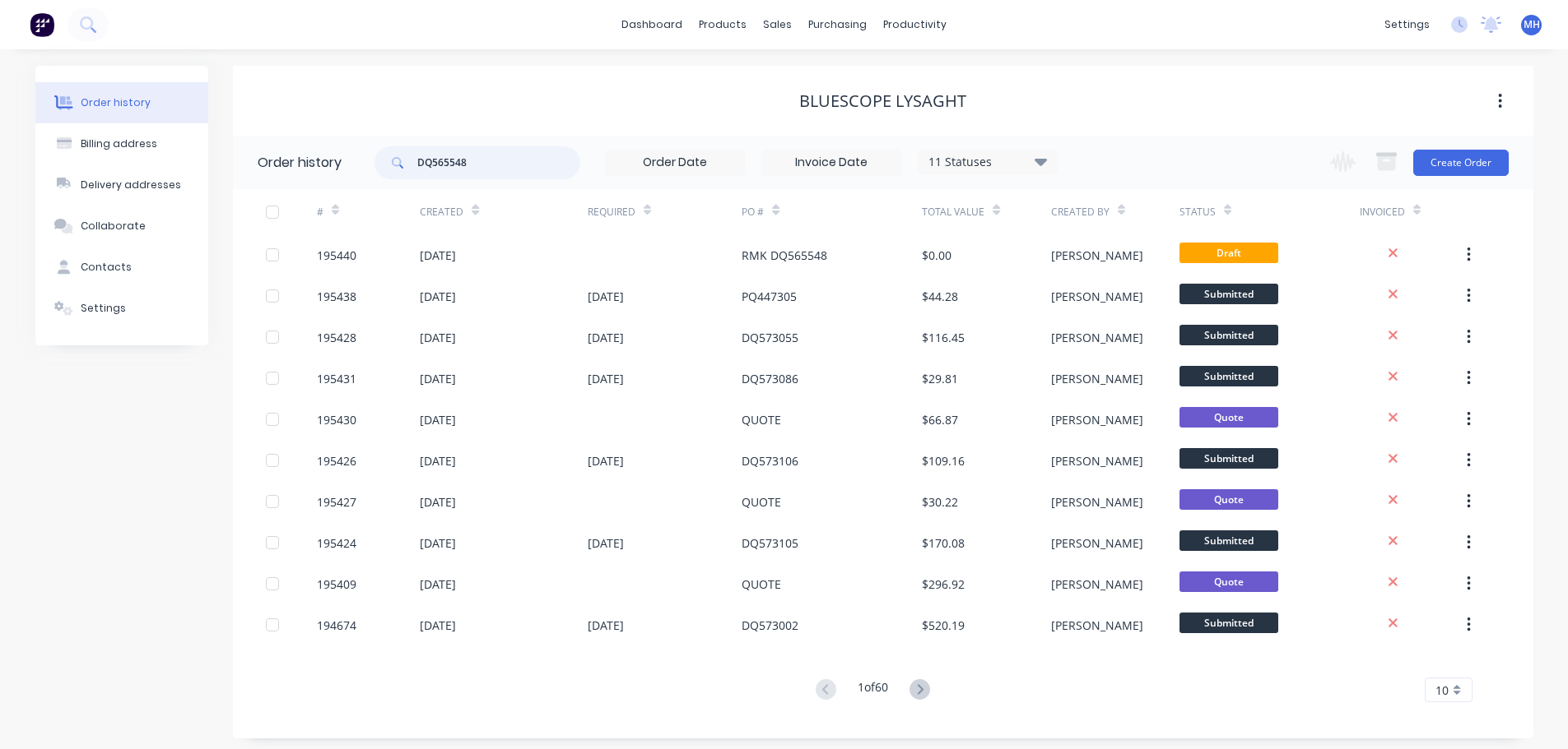
type input "DQ565548"
click at [1013, 166] on div "11 Statuses" at bounding box center [988, 162] width 139 height 18
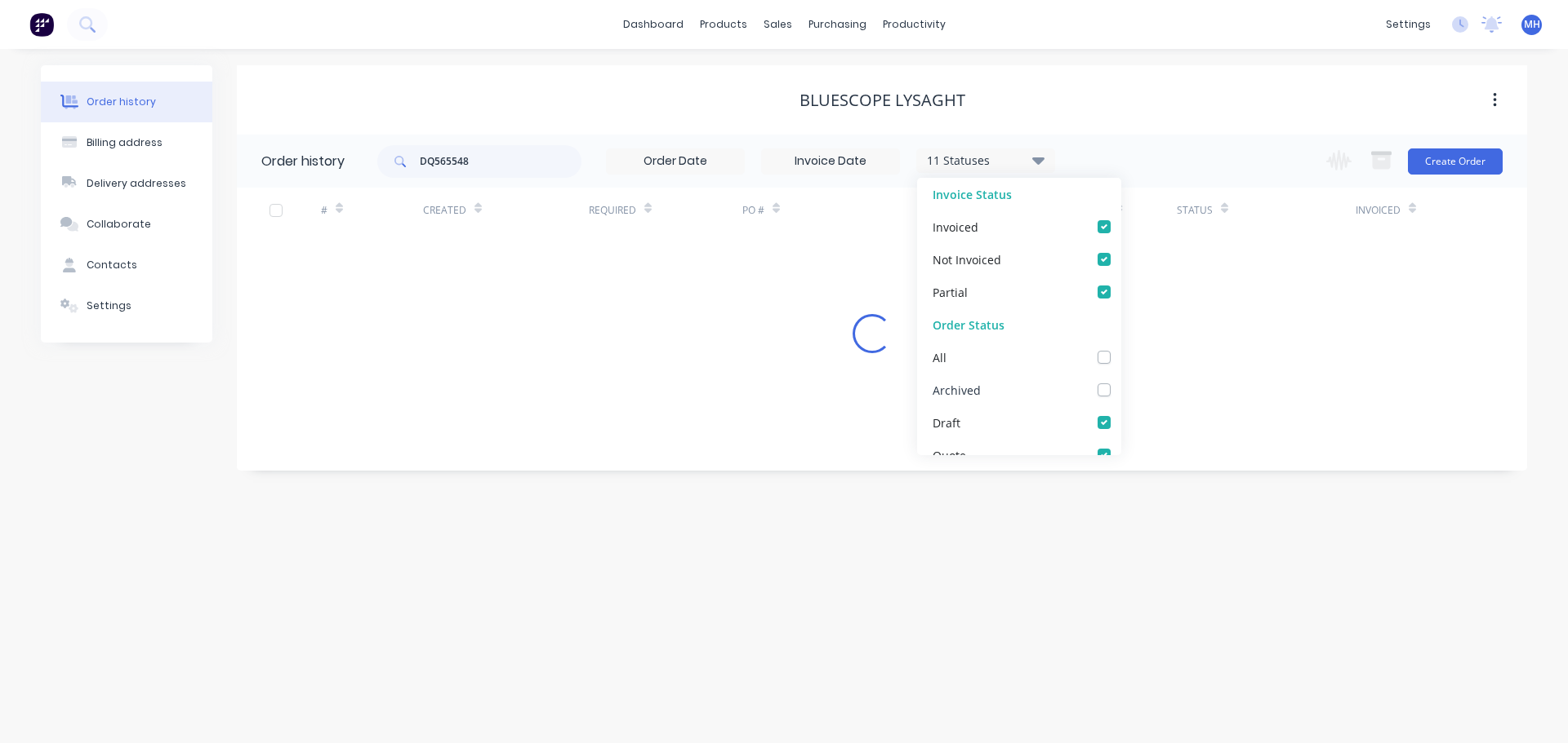
click at [1120, 381] on label at bounding box center [1120, 381] width 0 height 0
click at [1120, 390] on input "checkbox" at bounding box center [1127, 389] width 13 height 16
checkbox input "true"
click at [1091, 95] on div "Bluescope Lysaght" at bounding box center [881, 101] width 1290 height 20
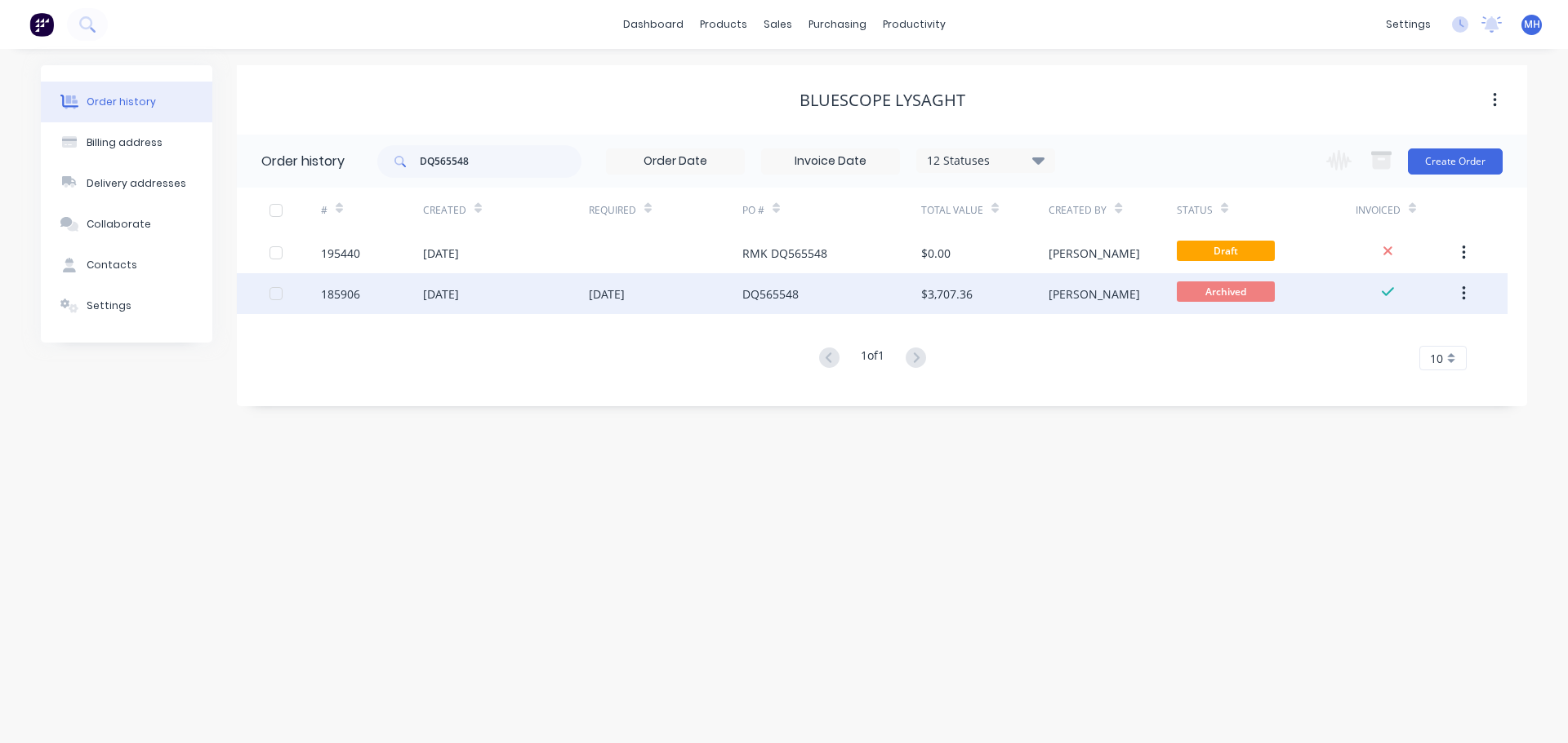
click at [700, 291] on div "07 Jul 2025" at bounding box center [665, 294] width 153 height 41
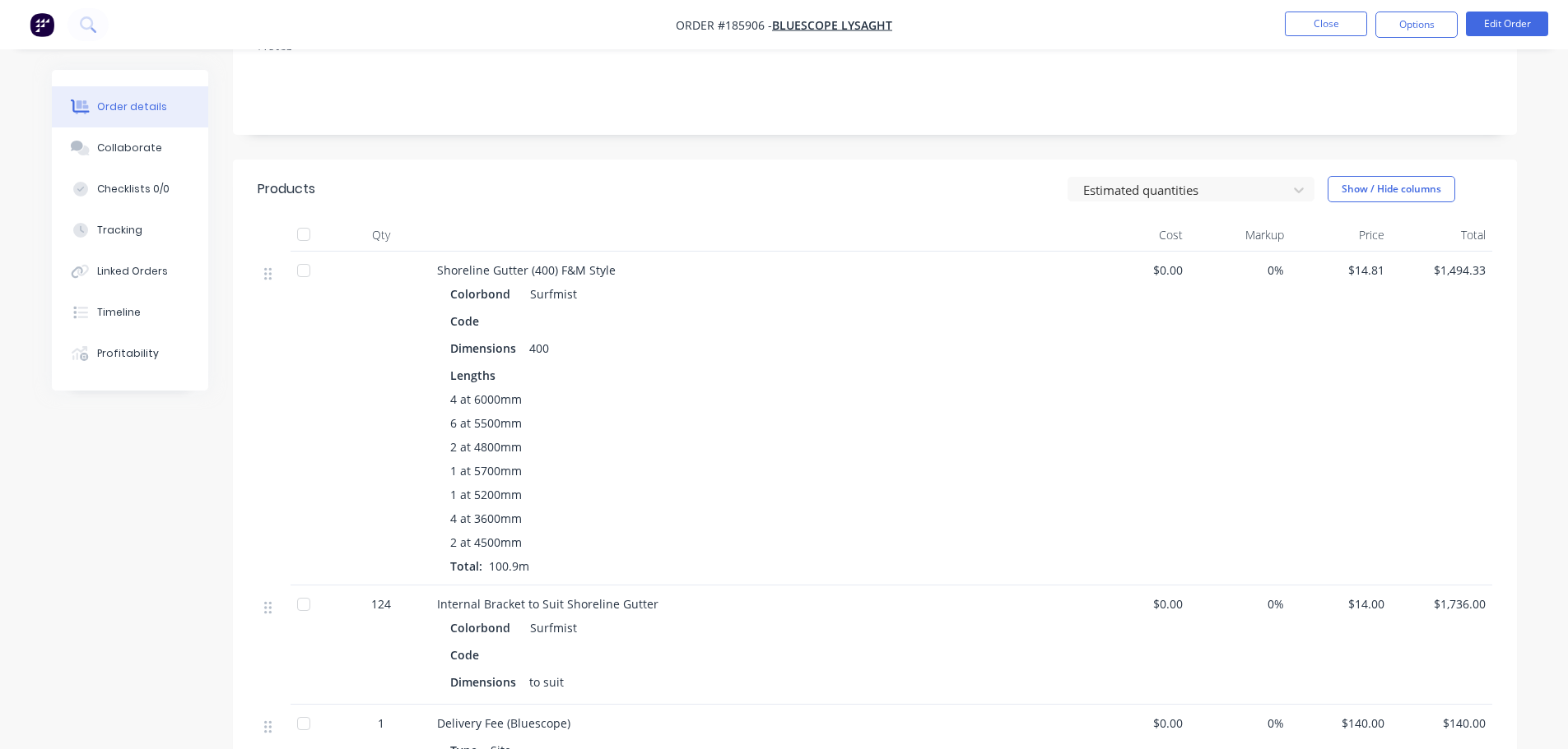
scroll to position [329, 0]
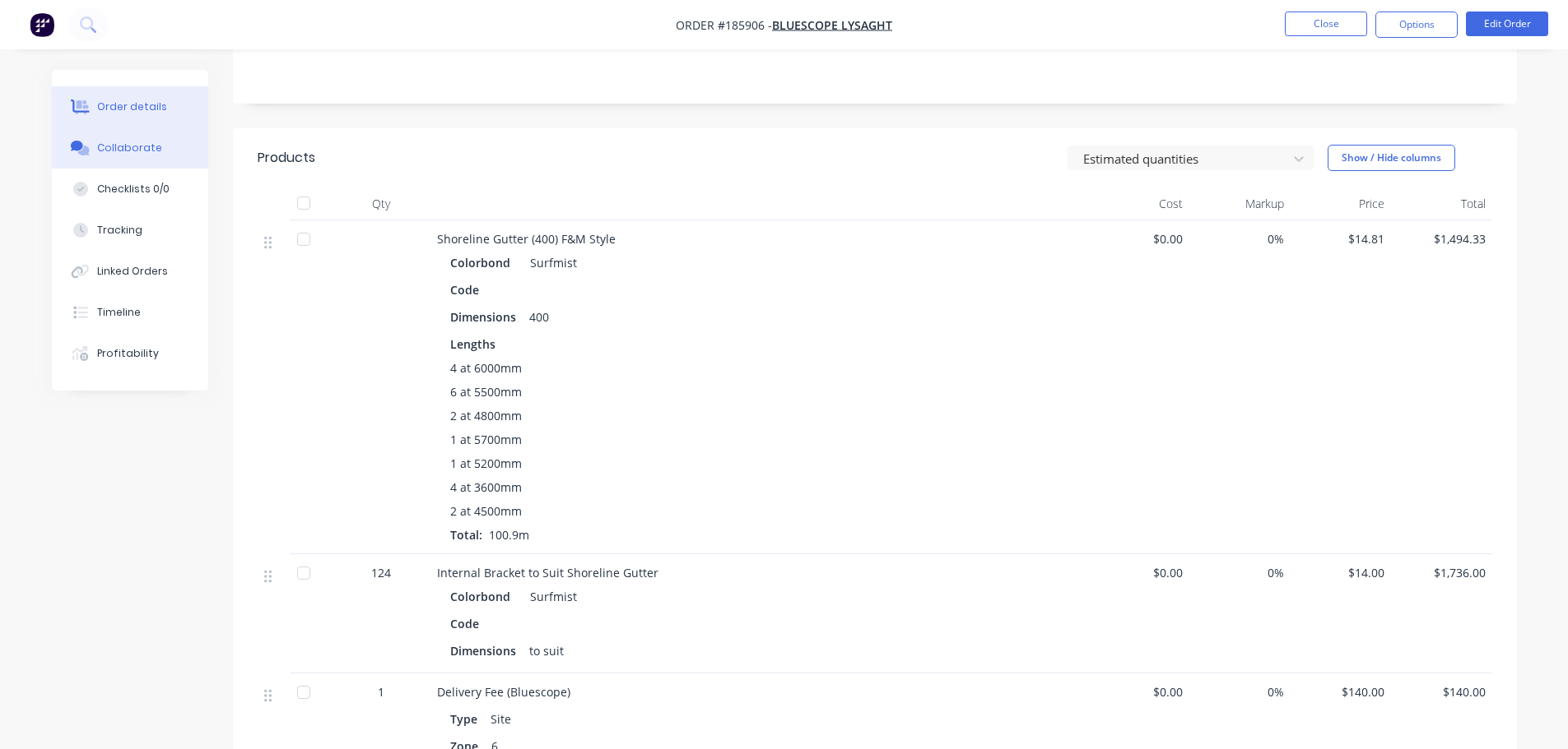
drag, startPoint x: 144, startPoint y: 149, endPoint x: 173, endPoint y: 153, distance: 29.3
click at [144, 148] on div "Collaborate" at bounding box center [130, 148] width 65 height 15
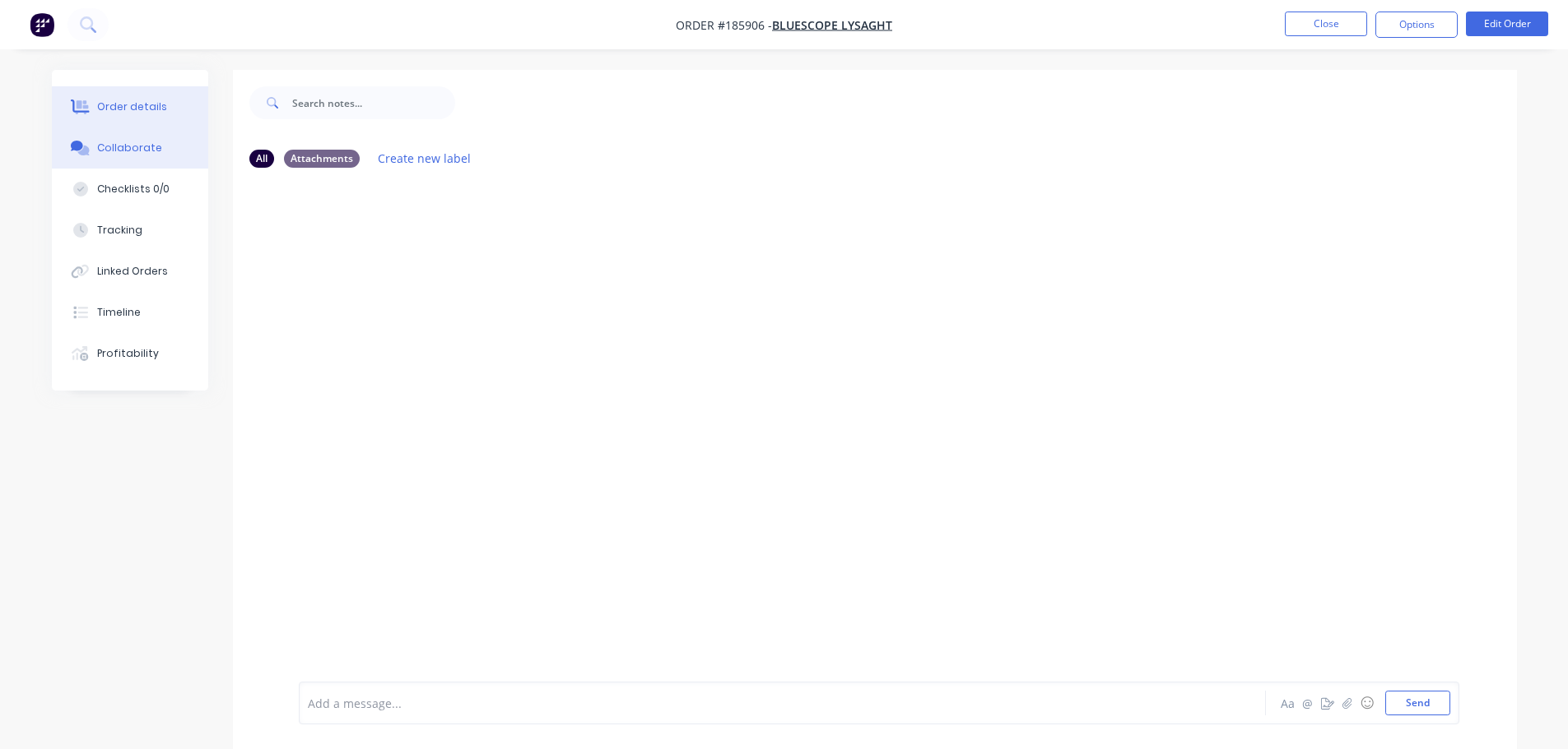
click at [168, 120] on button "Order details" at bounding box center [130, 107] width 156 height 41
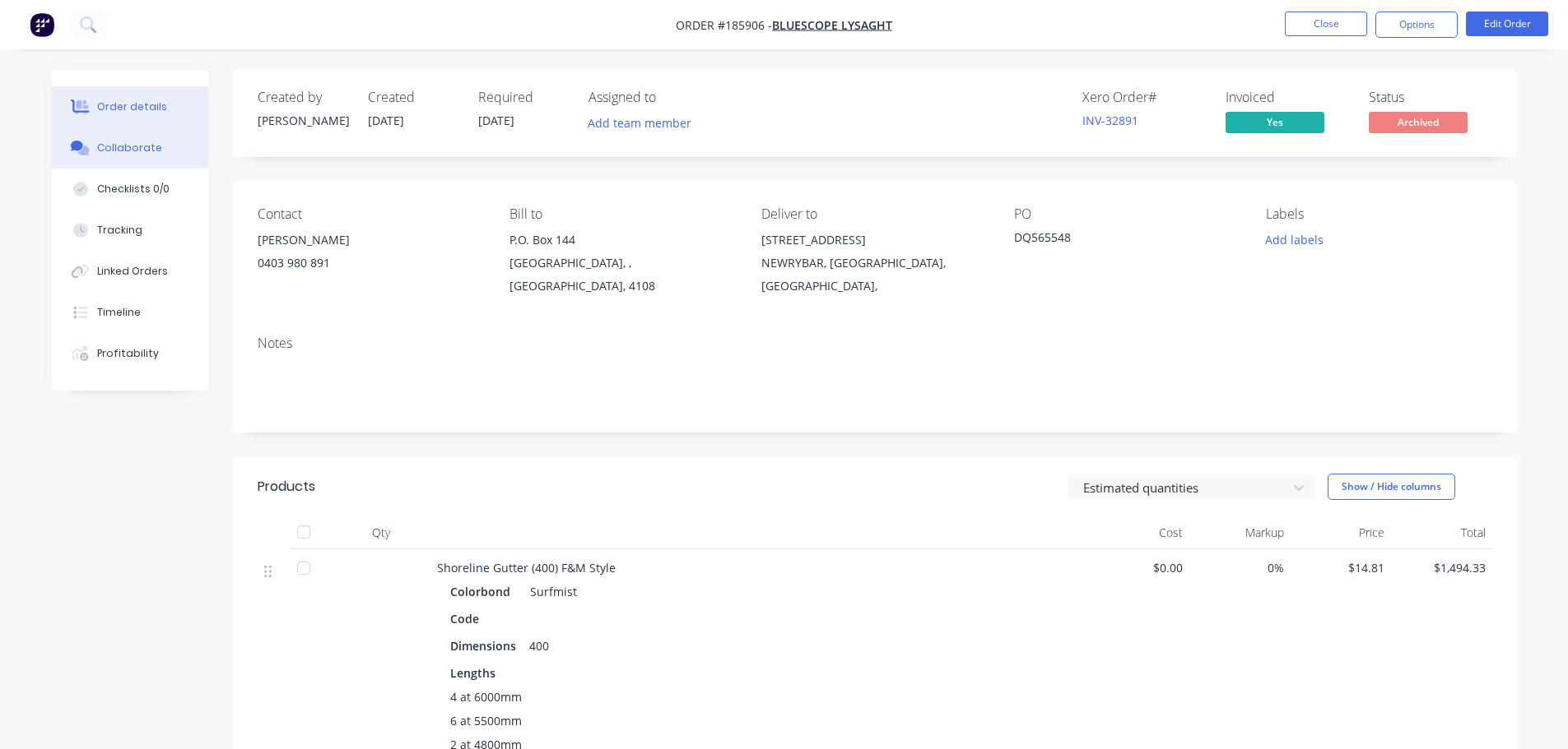
click at [158, 151] on button "Collaborate" at bounding box center [130, 148] width 156 height 41
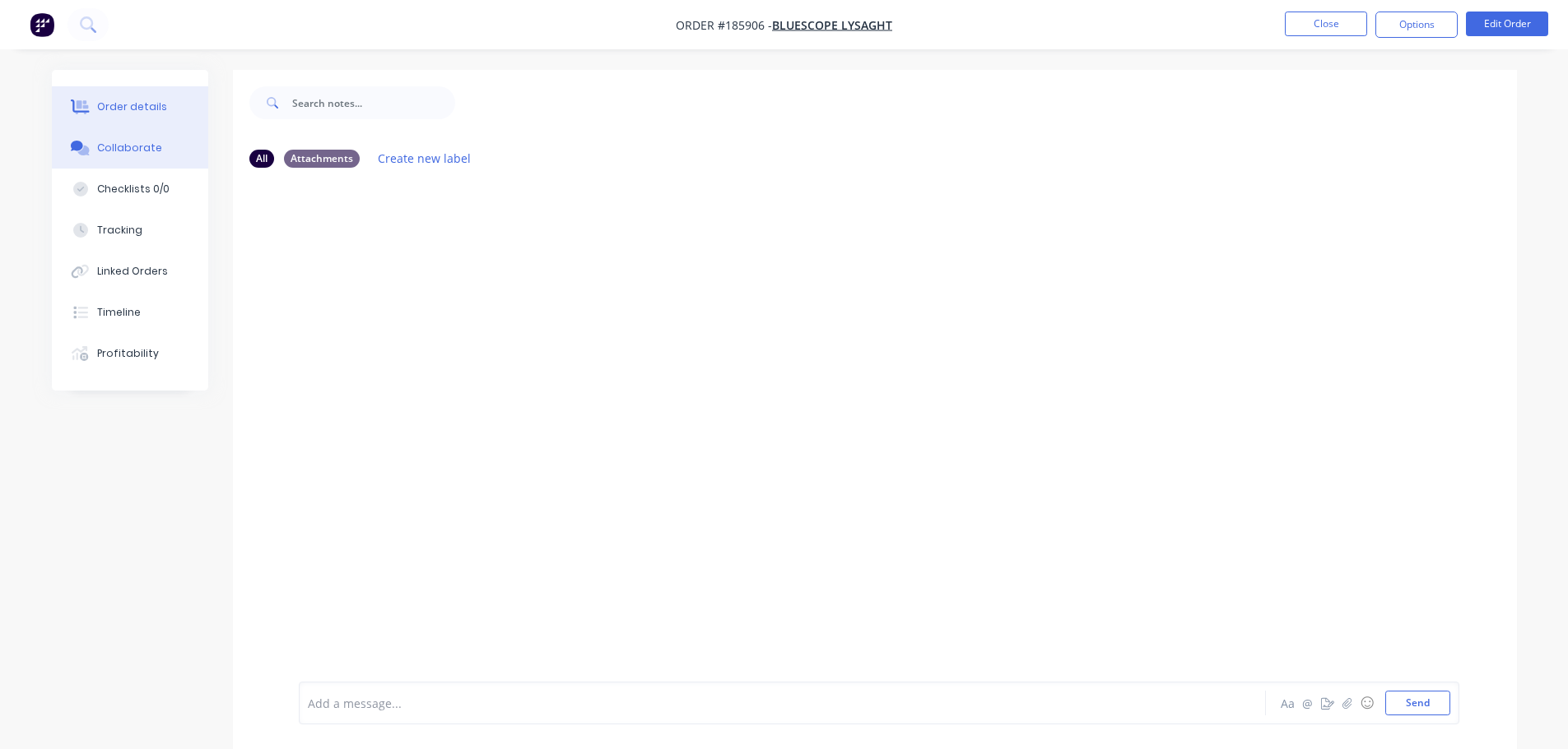
click at [152, 105] on div "Order details" at bounding box center [132, 107] width 70 height 15
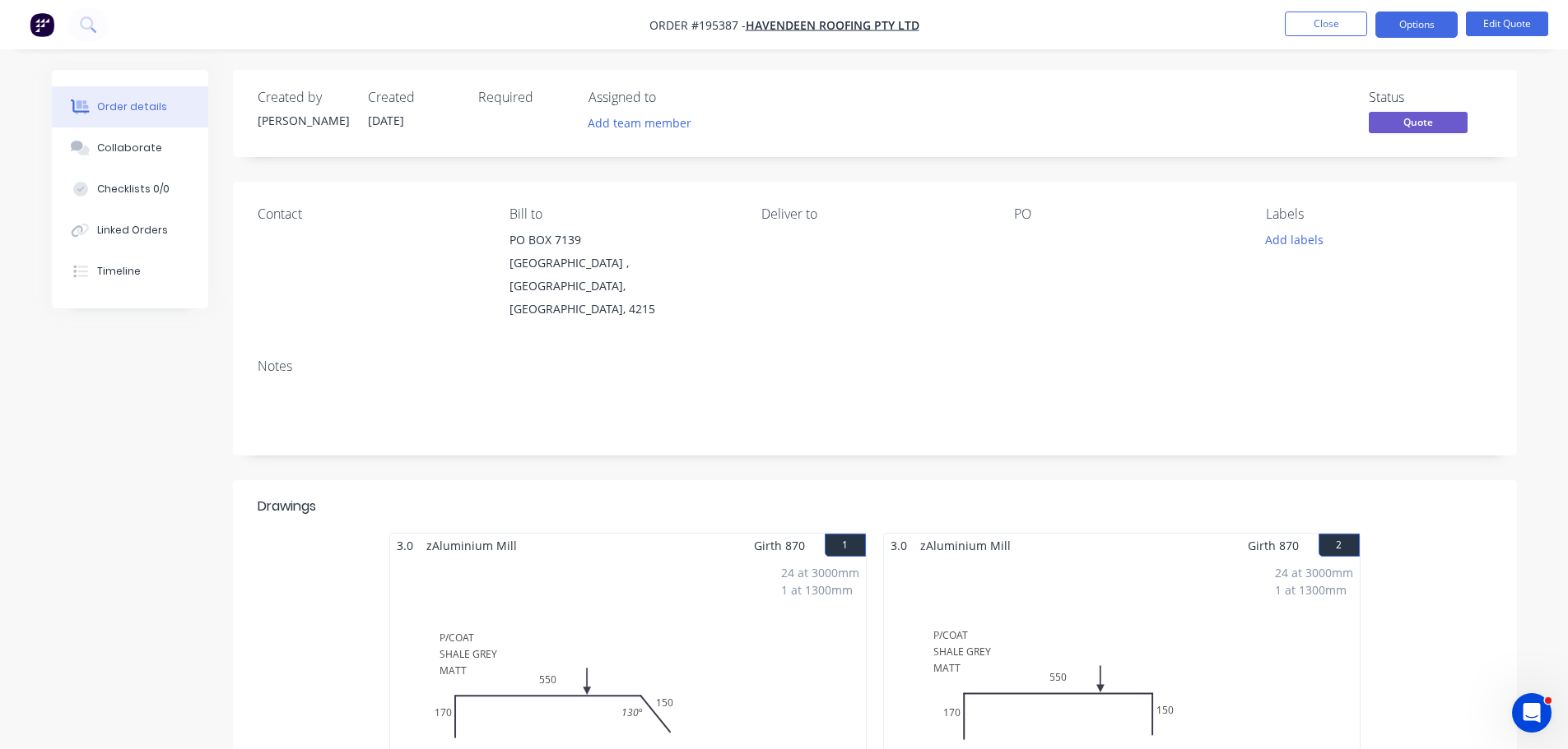
scroll to position [412, 0]
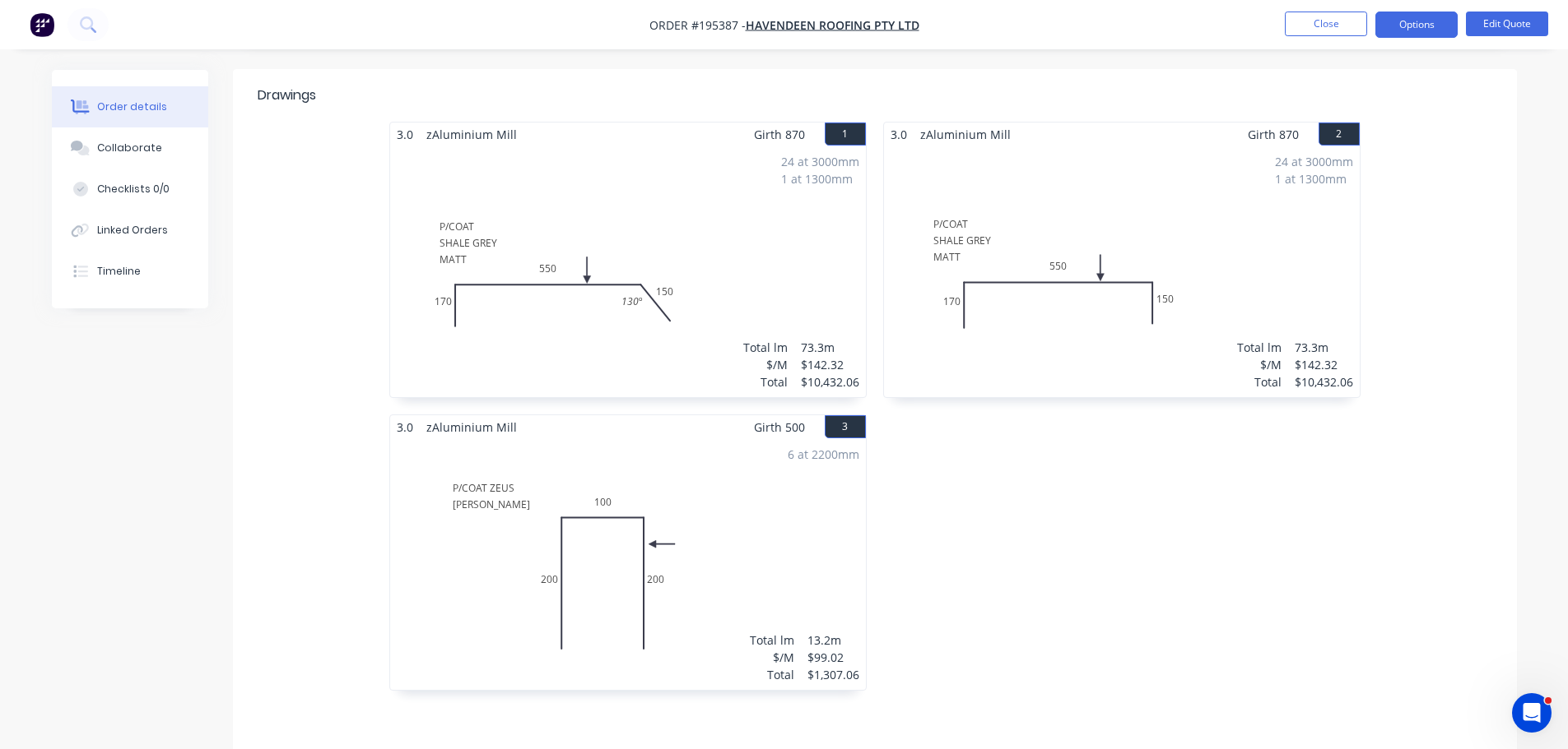
click at [871, 294] on div "3.0 zAluminium Mill Girth 870 1 P/COAT SHALE GREY MATT 170 550 150 130 º P/COAT…" at bounding box center [628, 415] width 494 height 586
click at [1013, 492] on div "3.0 zAluminium Mill Girth 870 2 P/COAT SHALE GREY MATT 170 550 150 P/COAT SHALE…" at bounding box center [1122, 415] width 494 height 586
drag, startPoint x: 1007, startPoint y: 502, endPoint x: 1005, endPoint y: 492, distance: 10.2
click at [1007, 501] on div "3.0 zAluminium Mill Girth 870 2 P/COAT SHALE GREY MATT 170 550 150 P/COAT SHALE…" at bounding box center [1122, 415] width 494 height 586
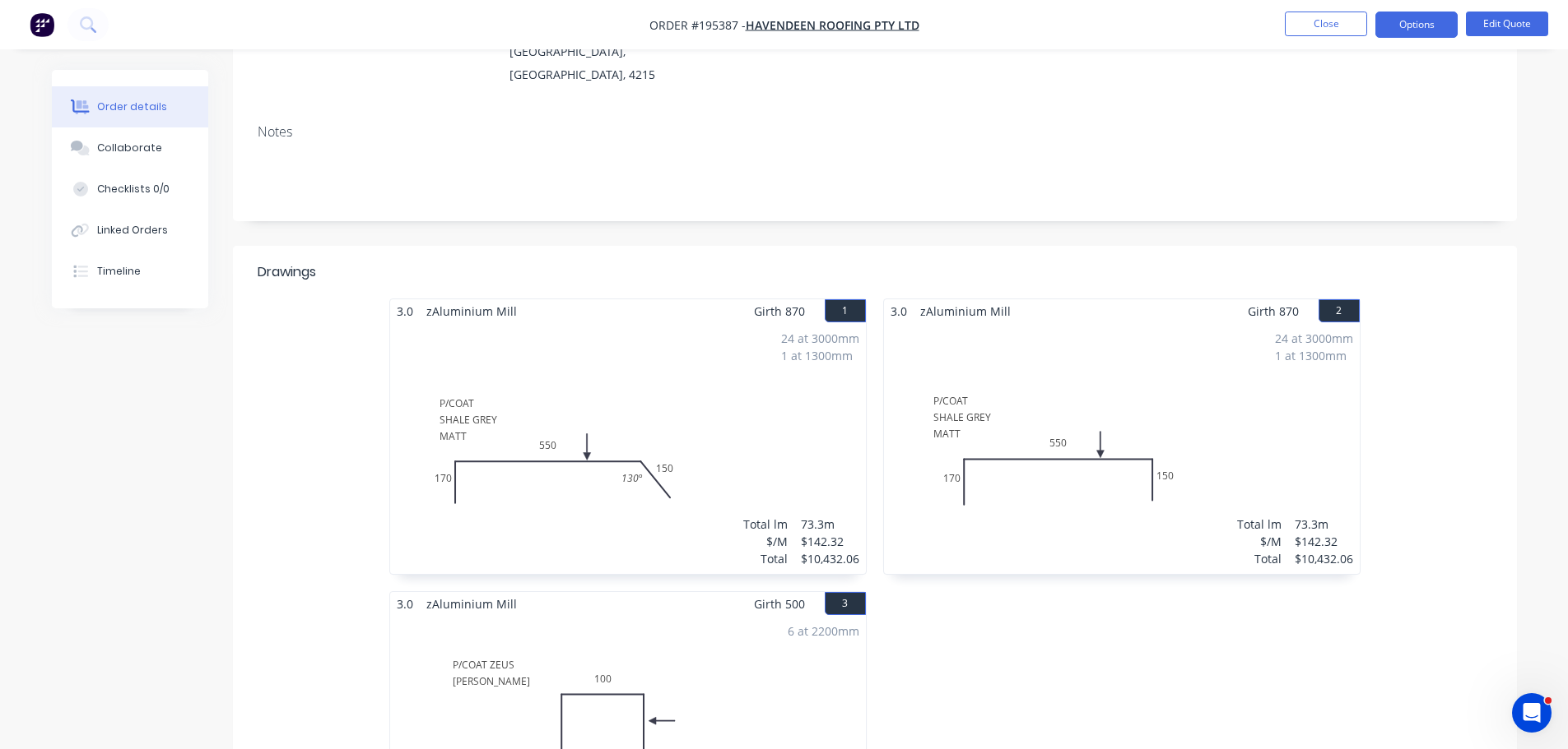
scroll to position [228, 0]
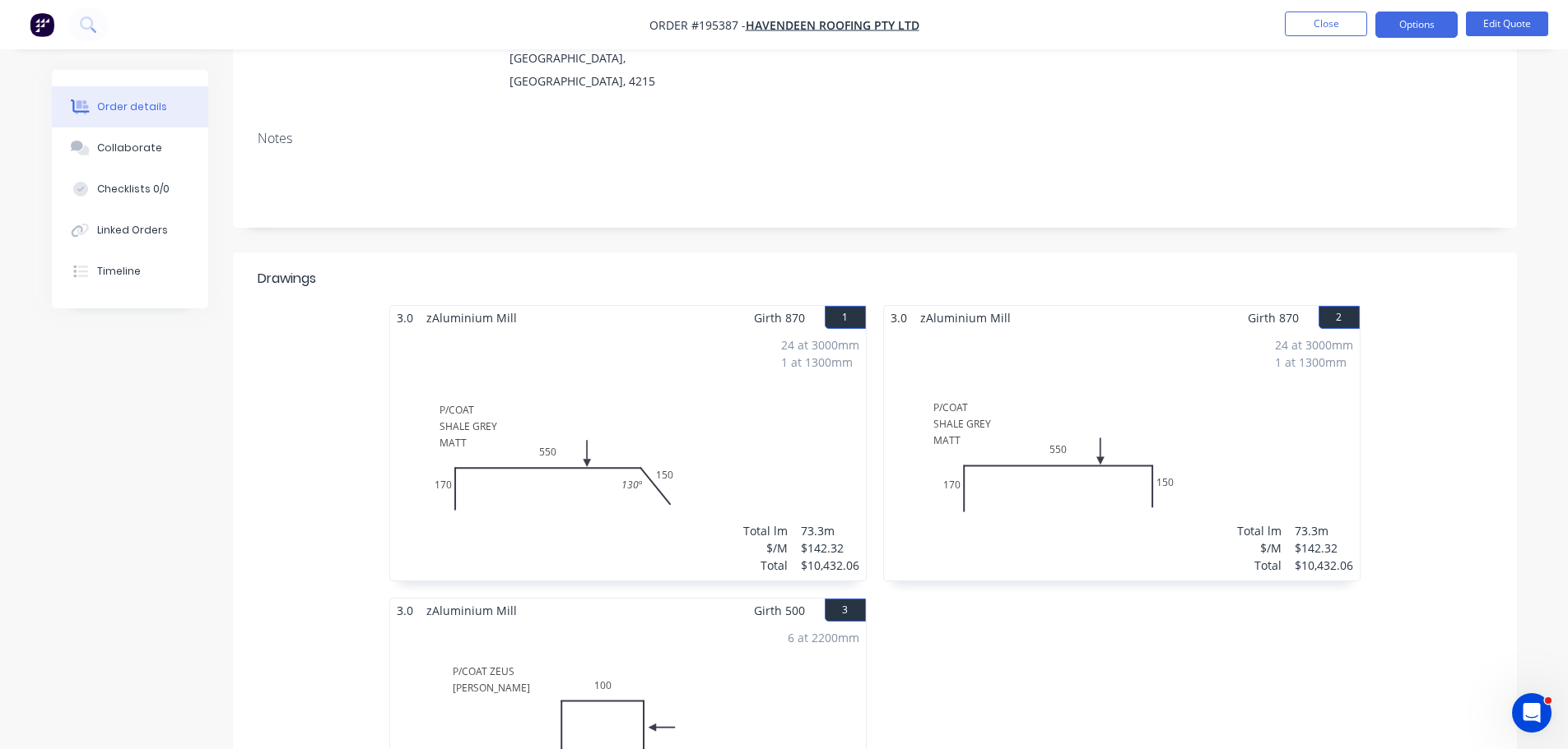
click at [994, 617] on div "3.0 zAluminium Mill Girth 870 2 P/COAT SHALE GREY MATT 170 550 150 P/COAT SHALE…" at bounding box center [1122, 598] width 494 height 586
click at [1301, 15] on button "Close" at bounding box center [1326, 24] width 83 height 25
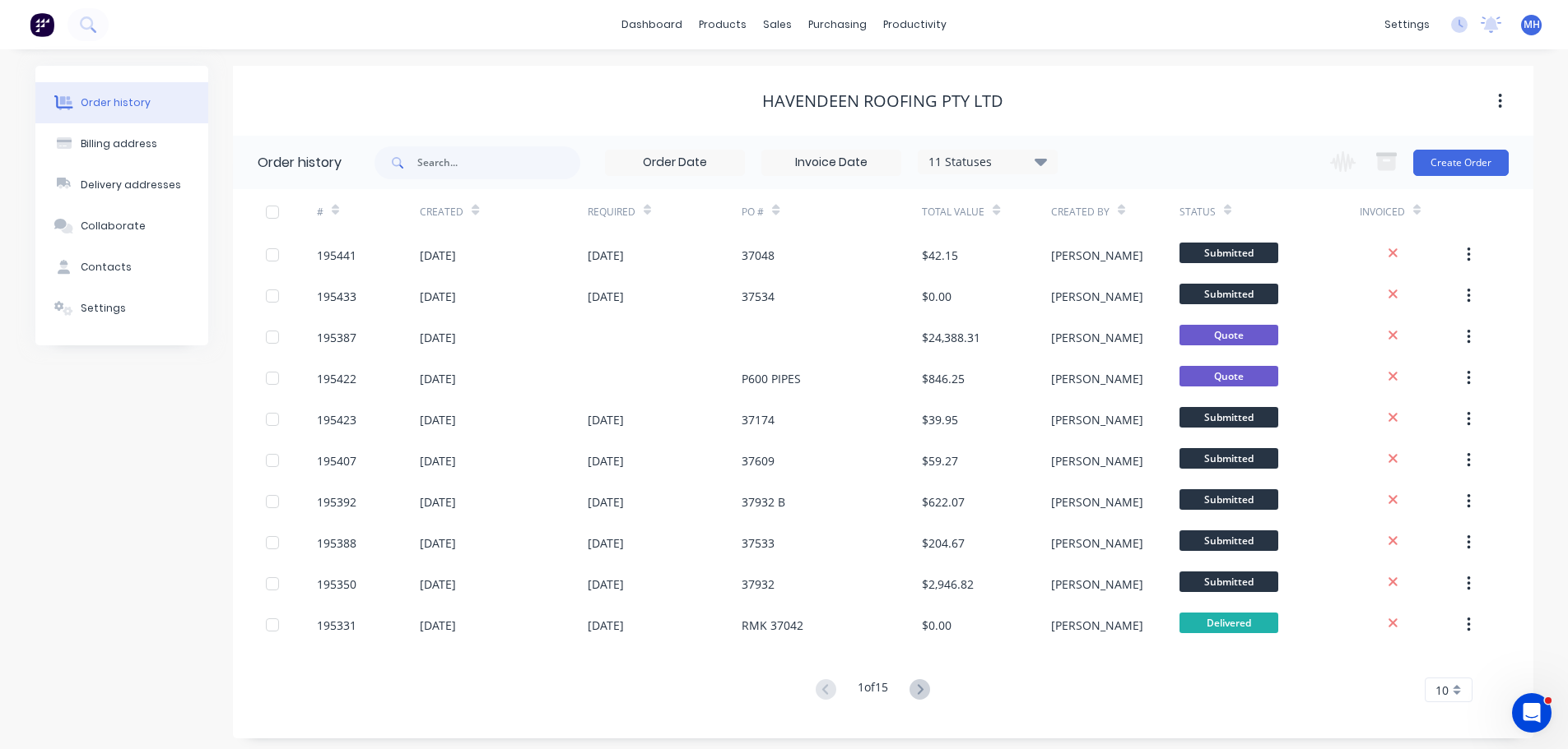
click at [756, 105] on div "Havendeen Roofing Pty Ltd" at bounding box center [882, 101] width 1300 height 20
drag, startPoint x: 753, startPoint y: 98, endPoint x: 1057, endPoint y: 96, distance: 304.0
click at [1049, 96] on div "Havendeen Roofing Pty Ltd" at bounding box center [882, 101] width 1300 height 20
click at [1057, 96] on div "Havendeen Roofing Pty Ltd" at bounding box center [882, 101] width 1300 height 20
click at [807, 72] on div "Sales Orders" at bounding box center [838, 79] width 68 height 15
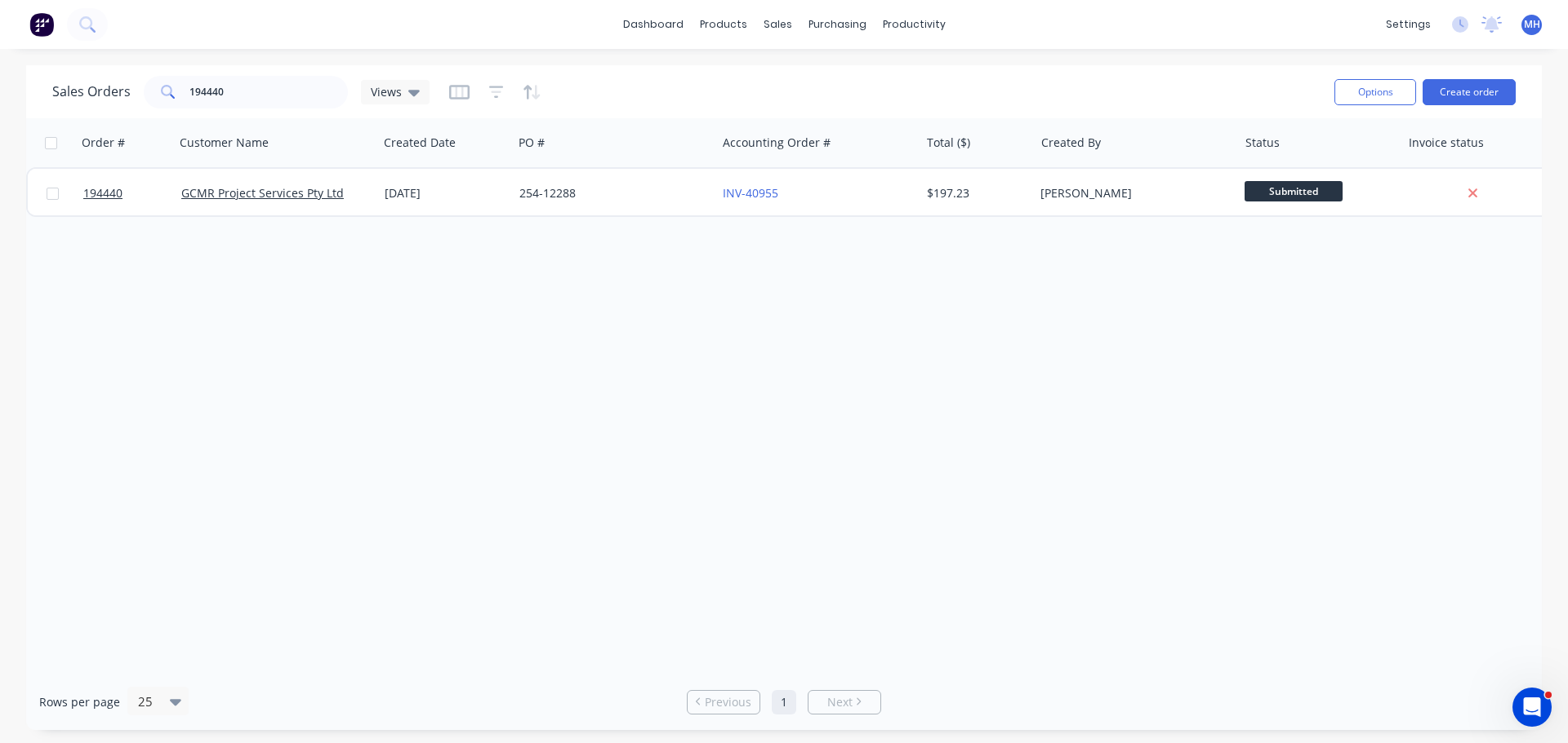
click at [614, 95] on div "Sales Orders 194440 Views" at bounding box center [687, 92] width 1269 height 40
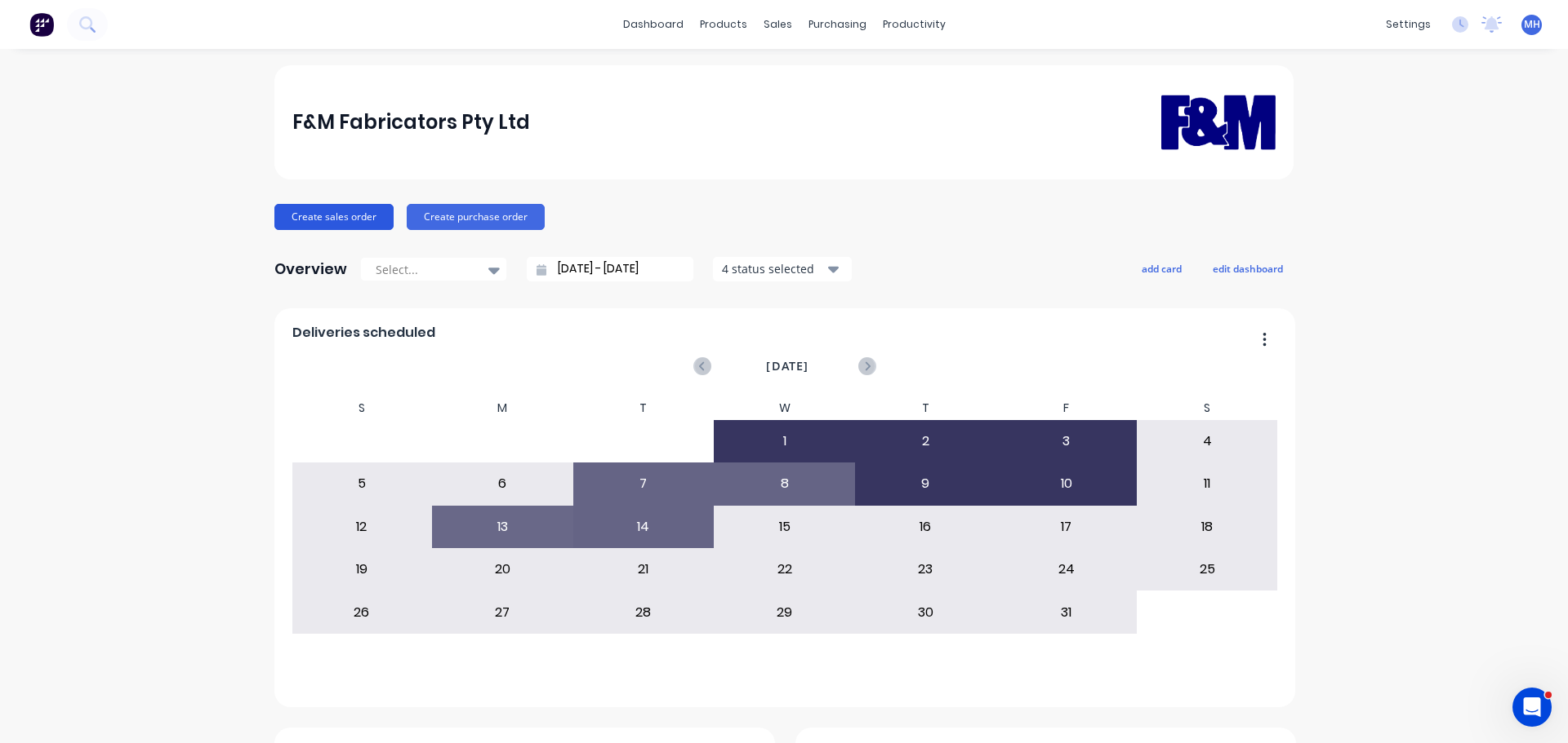
click at [286, 209] on button "Create sales order" at bounding box center [334, 217] width 120 height 26
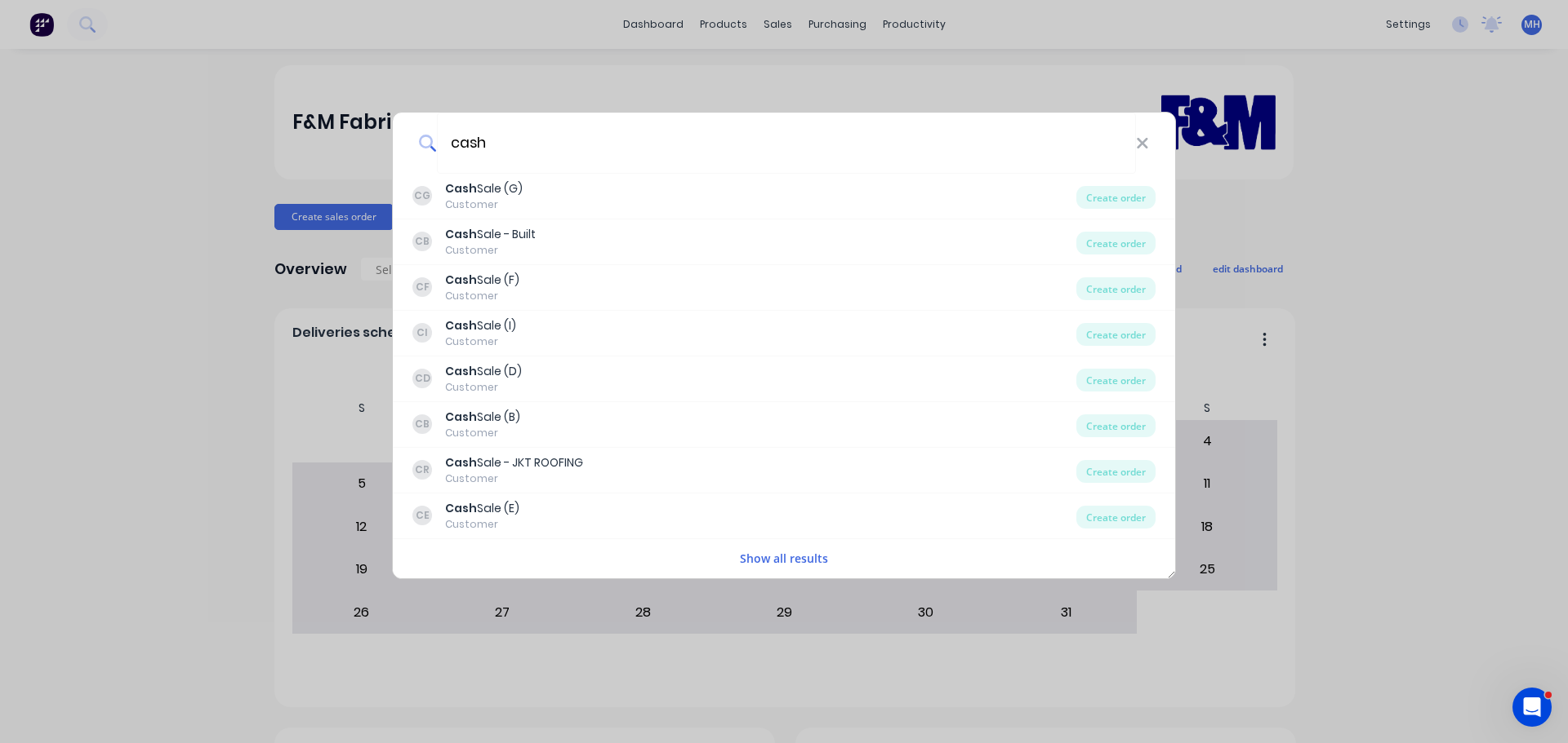
type input "cash"
click at [798, 557] on button "Show all results" at bounding box center [784, 558] width 98 height 19
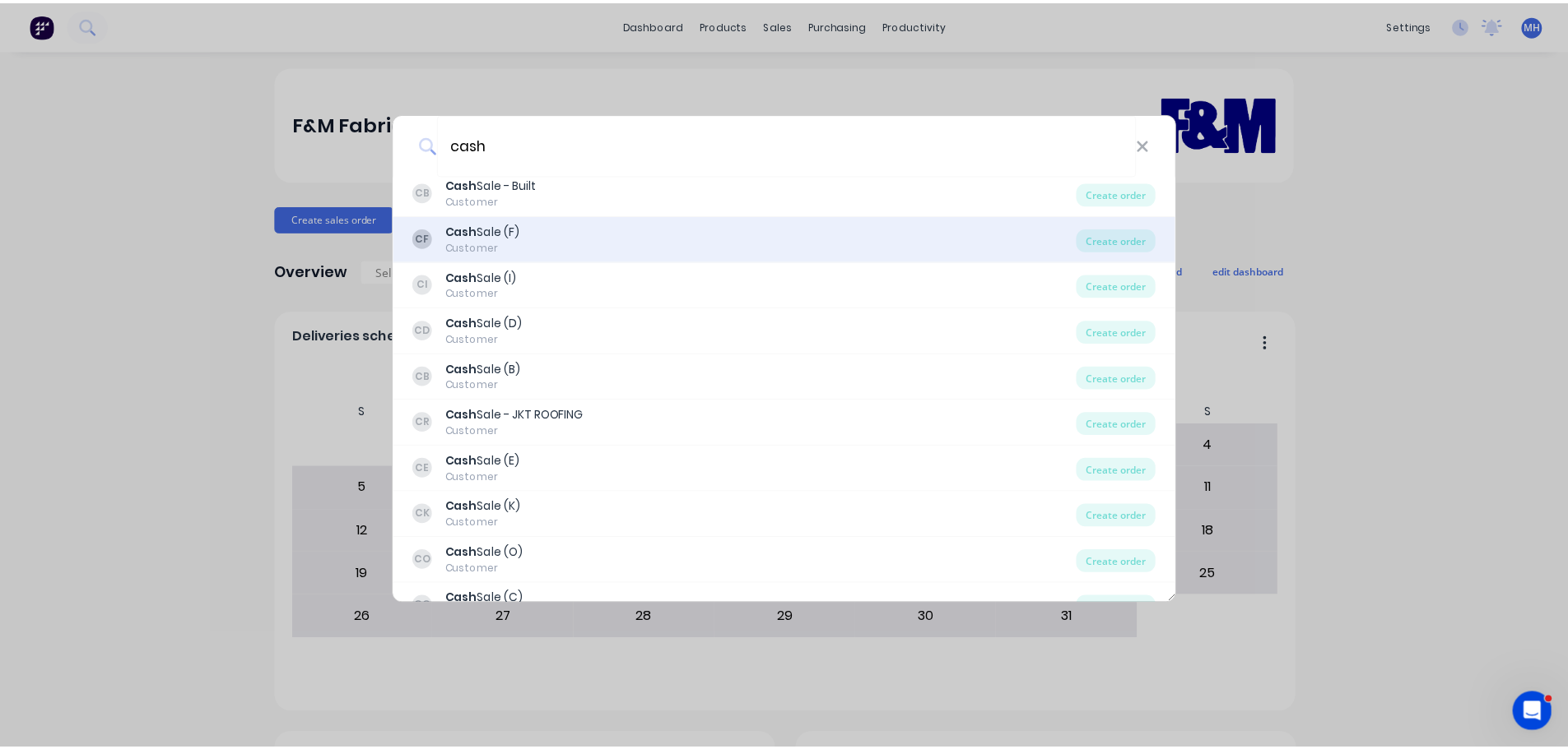
scroll to position [79, 0]
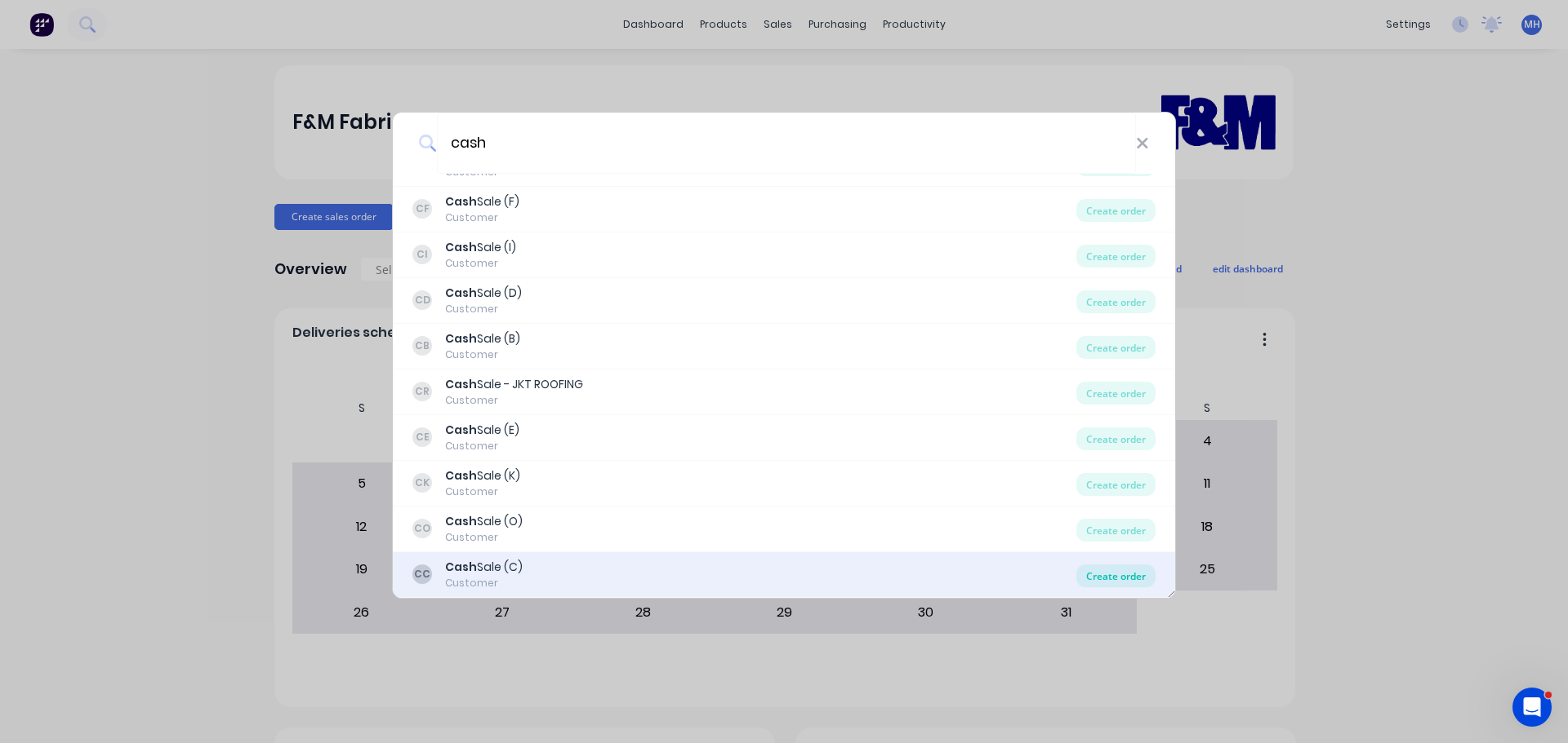
click at [1116, 574] on div "Create order" at bounding box center [1115, 576] width 79 height 23
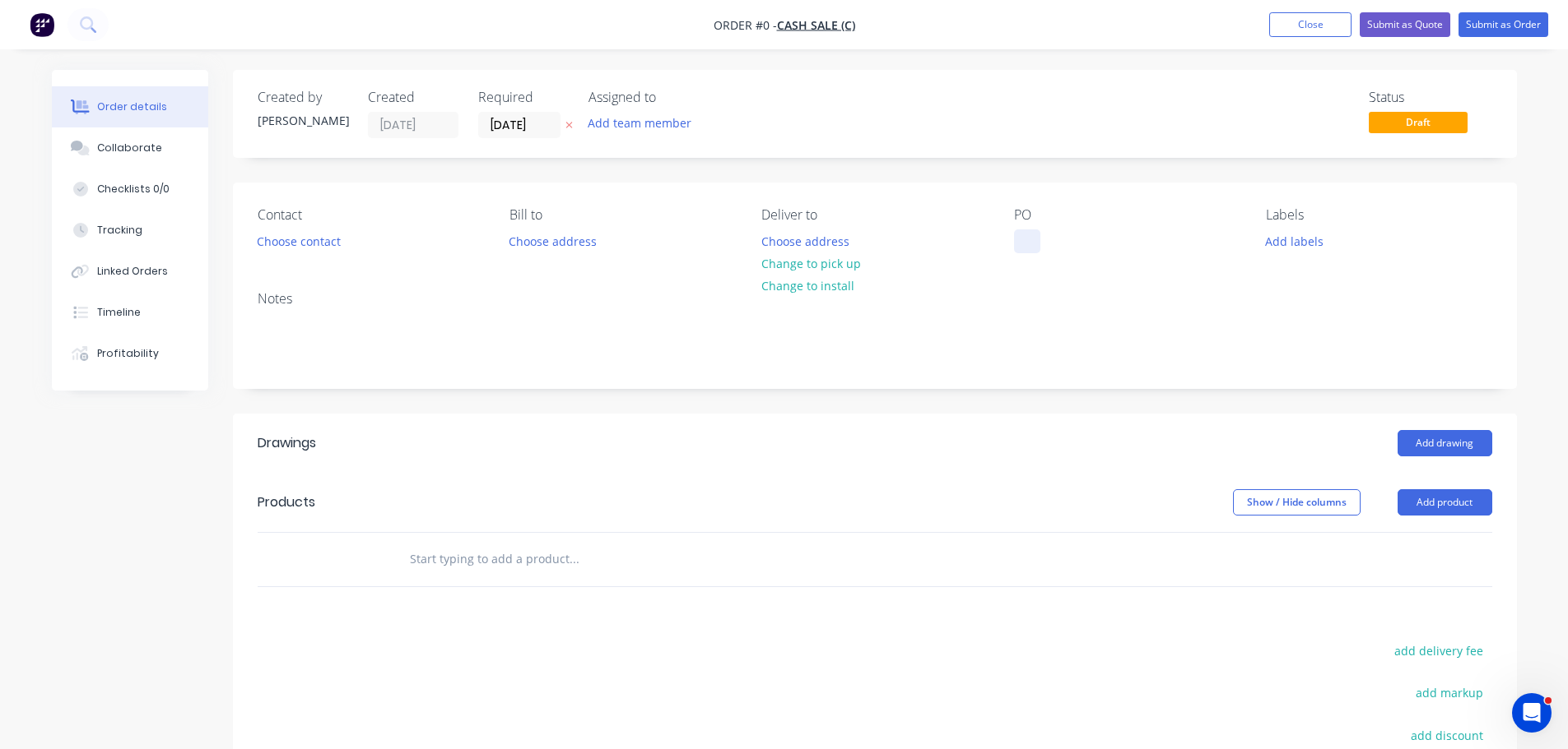
click at [1019, 231] on div at bounding box center [1027, 241] width 26 height 24
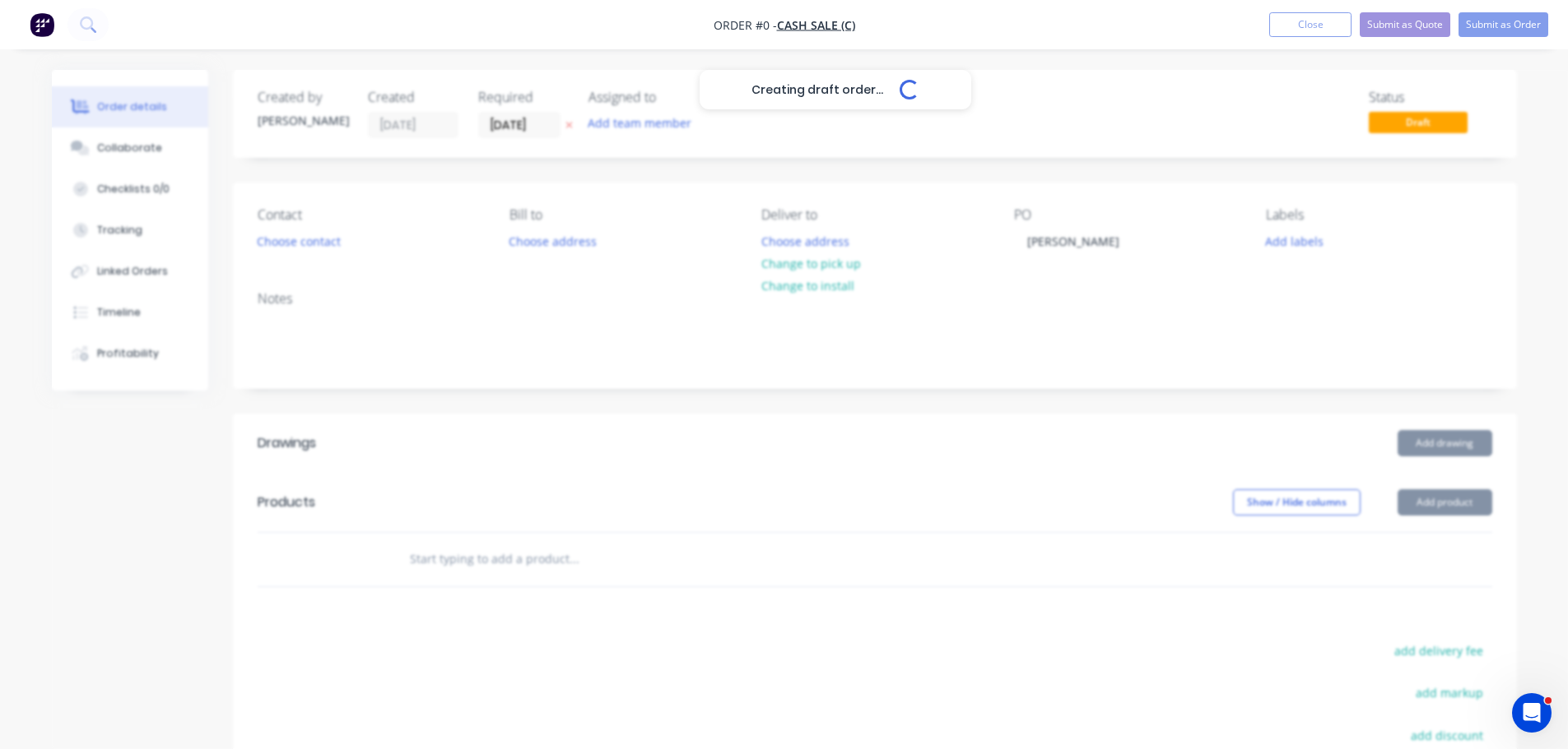
click at [569, 125] on div "Creating draft order... Loading... Order details Collaborate Checklists 0/0 Tra…" at bounding box center [784, 539] width 1498 height 937
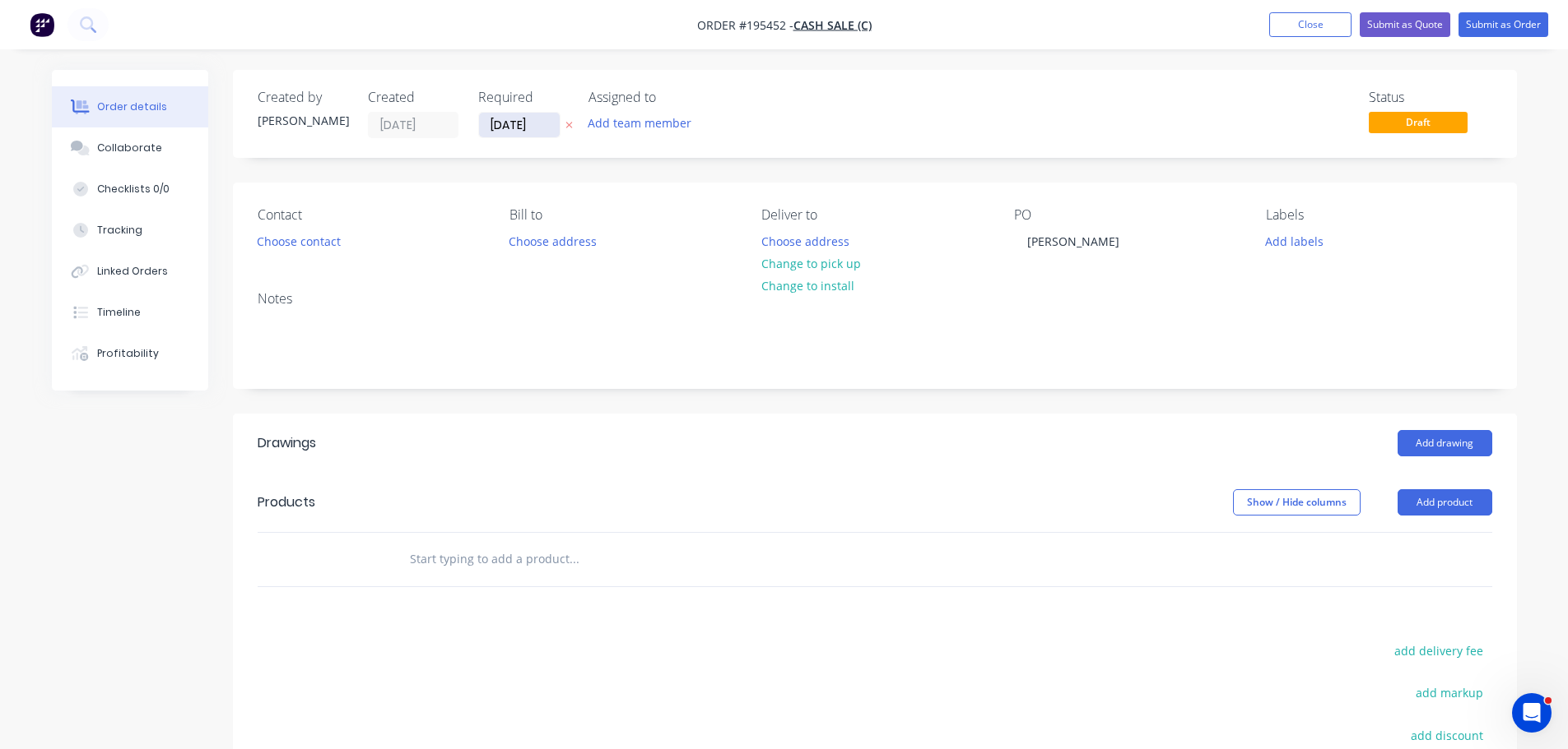
click at [558, 122] on input "[DATE]" at bounding box center [519, 125] width 81 height 25
click at [567, 121] on icon "button" at bounding box center [569, 125] width 7 height 10
click at [331, 240] on button "Choose contact" at bounding box center [298, 240] width 102 height 22
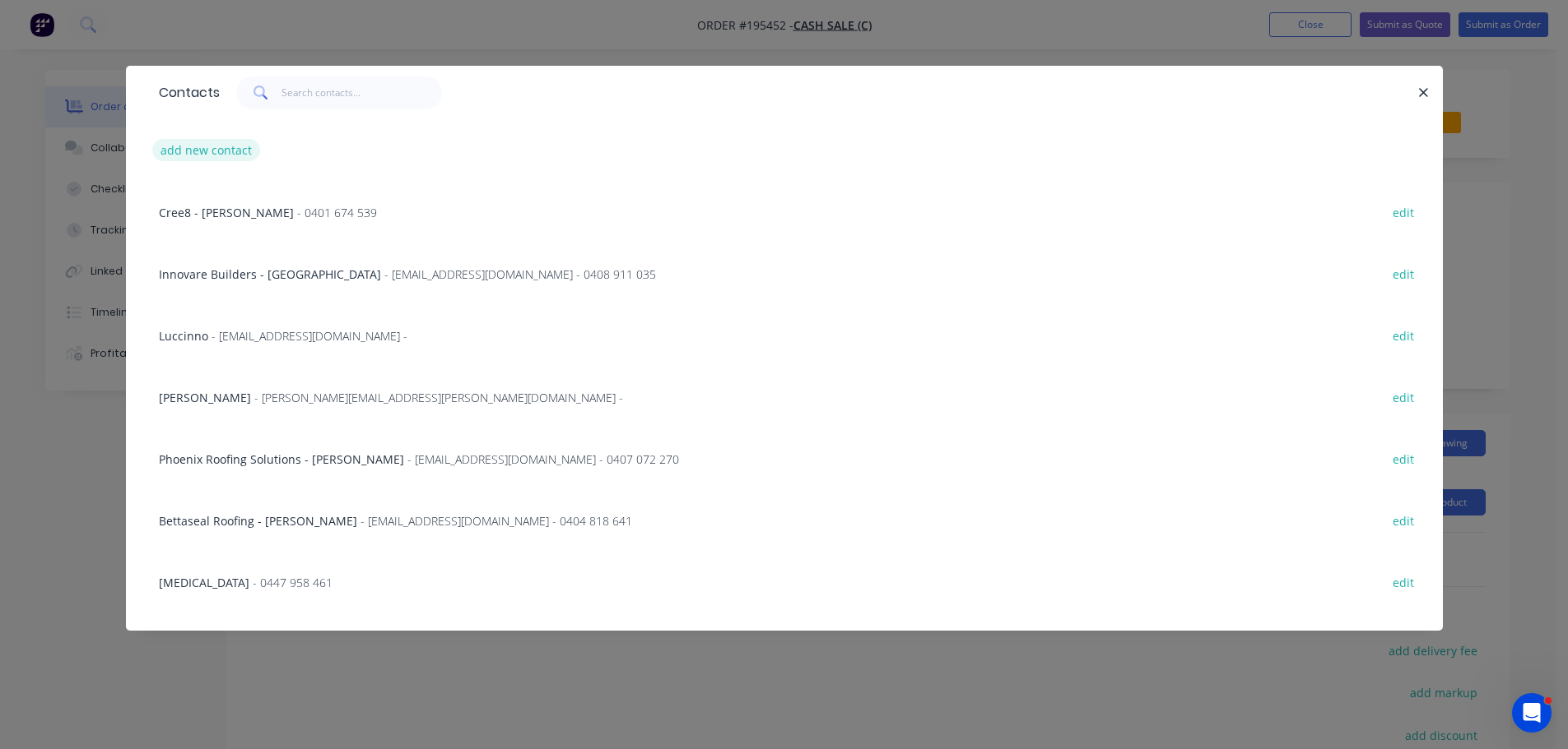
click at [223, 147] on button "add new contact" at bounding box center [206, 150] width 109 height 22
select select "AU"
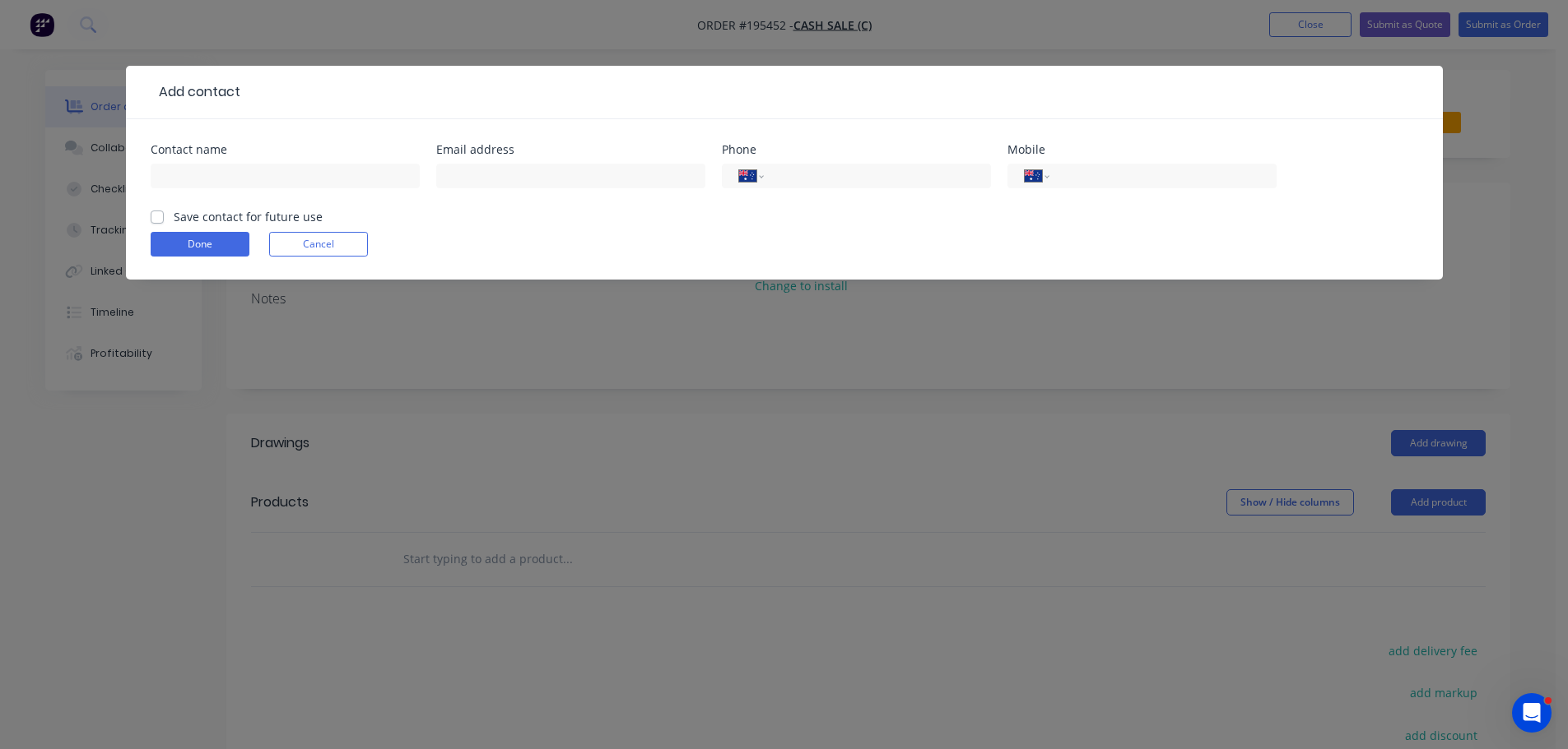
click at [256, 195] on div at bounding box center [285, 183] width 269 height 49
click at [253, 179] on input "text" at bounding box center [285, 176] width 269 height 25
type input "TOM"
type input "0431 190 776"
click button "Done" at bounding box center [200, 244] width 99 height 25
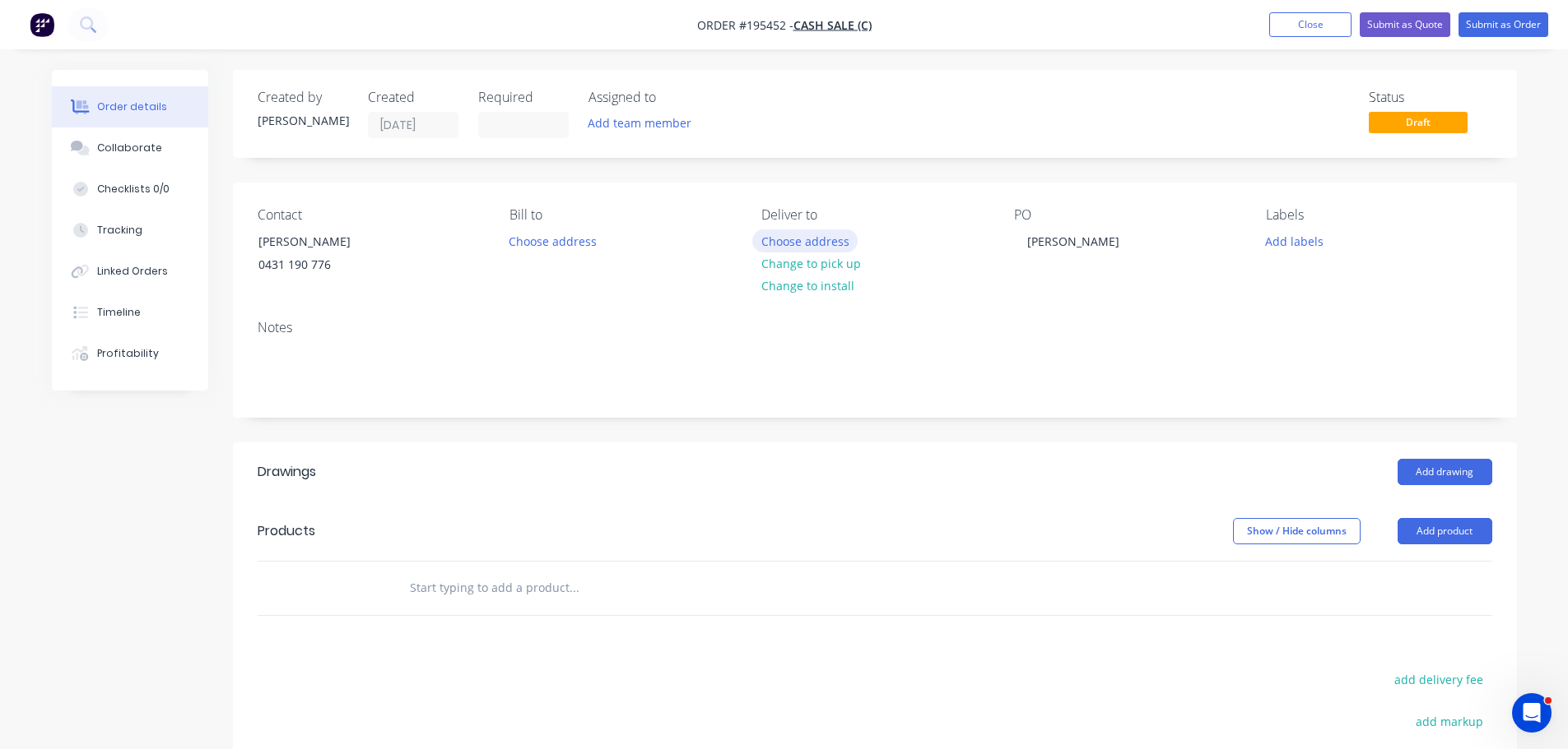
click at [820, 242] on button "Choose address" at bounding box center [805, 240] width 106 height 22
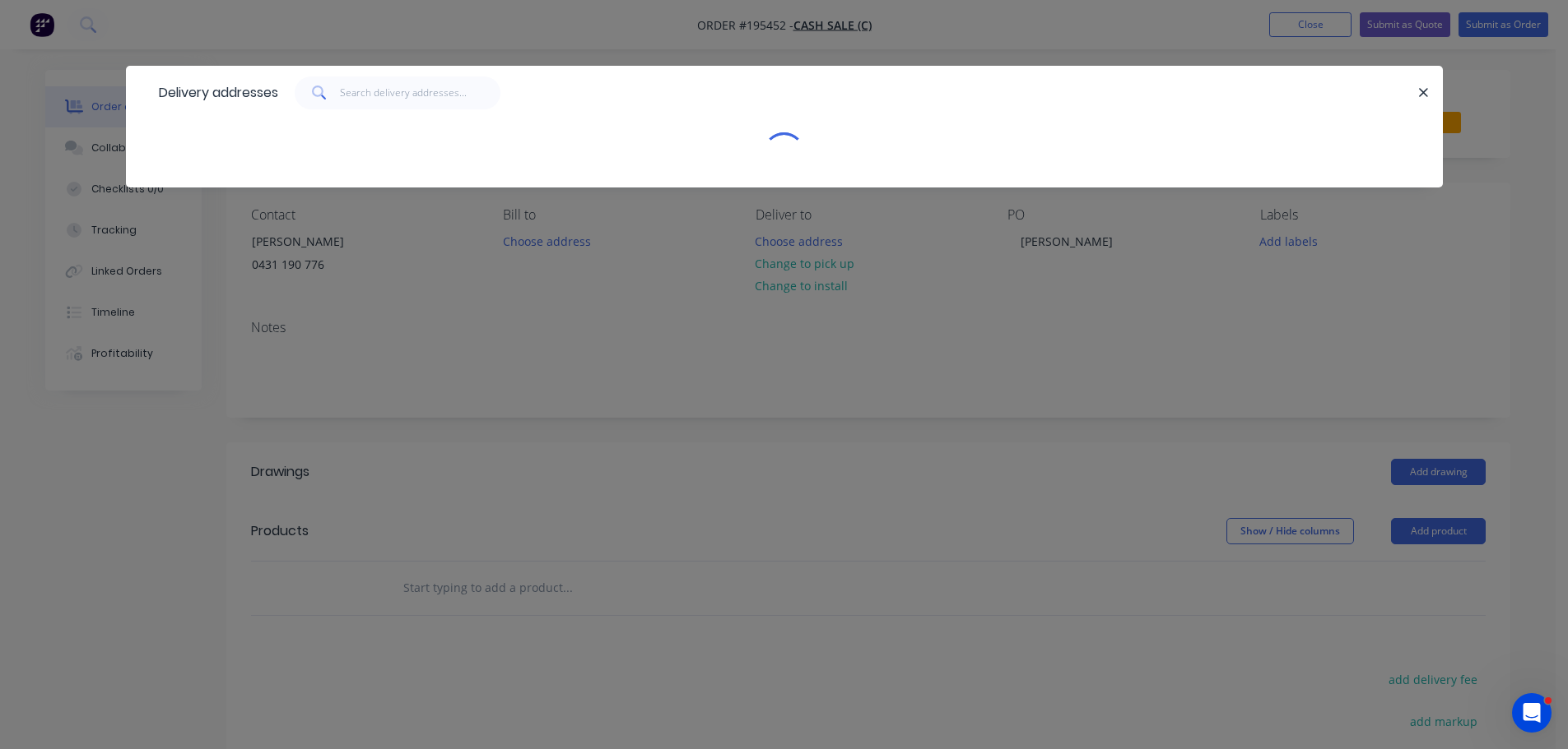
click at [240, 328] on div "Delivery addresses" at bounding box center [784, 374] width 1568 height 749
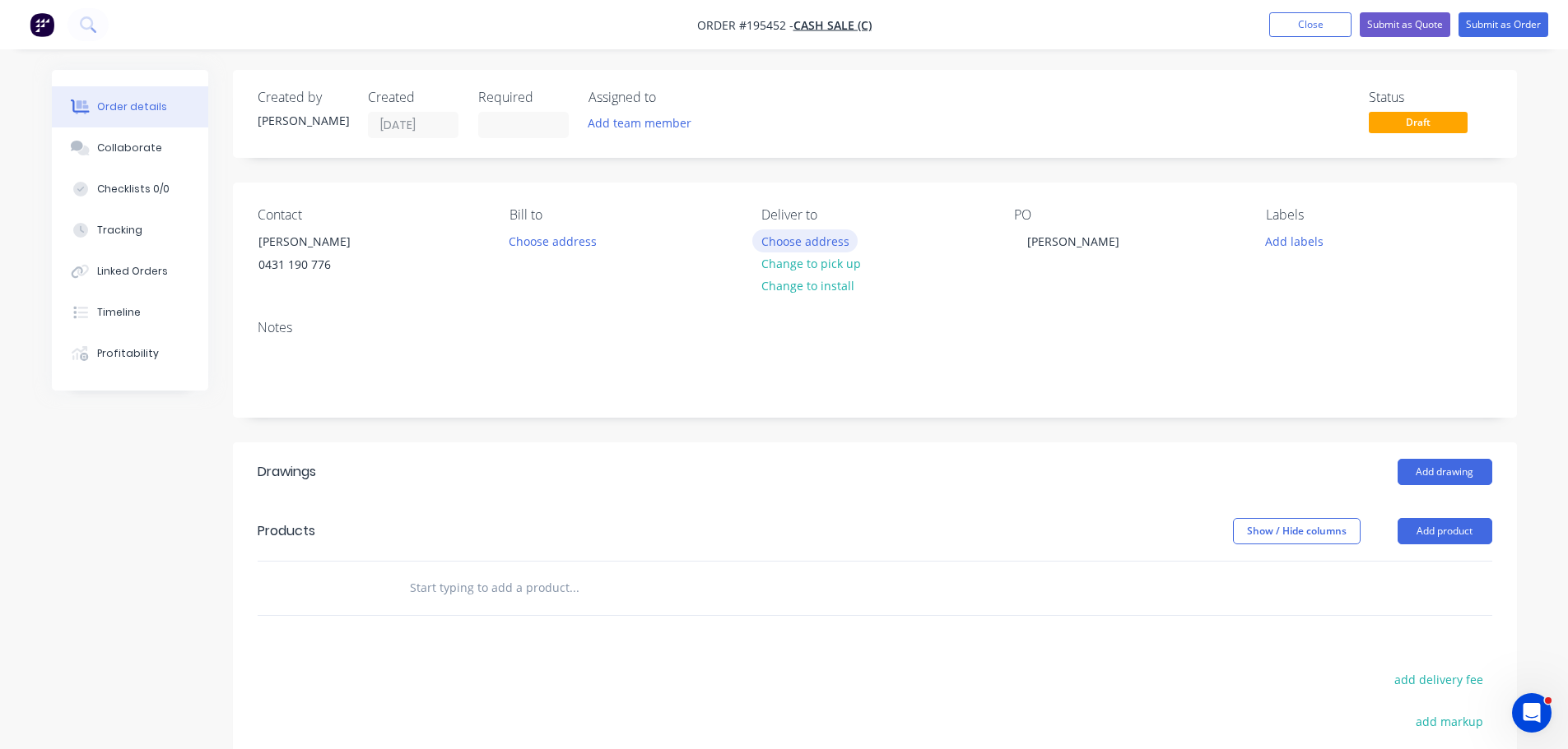
click at [778, 237] on button "Choose address" at bounding box center [805, 240] width 106 height 22
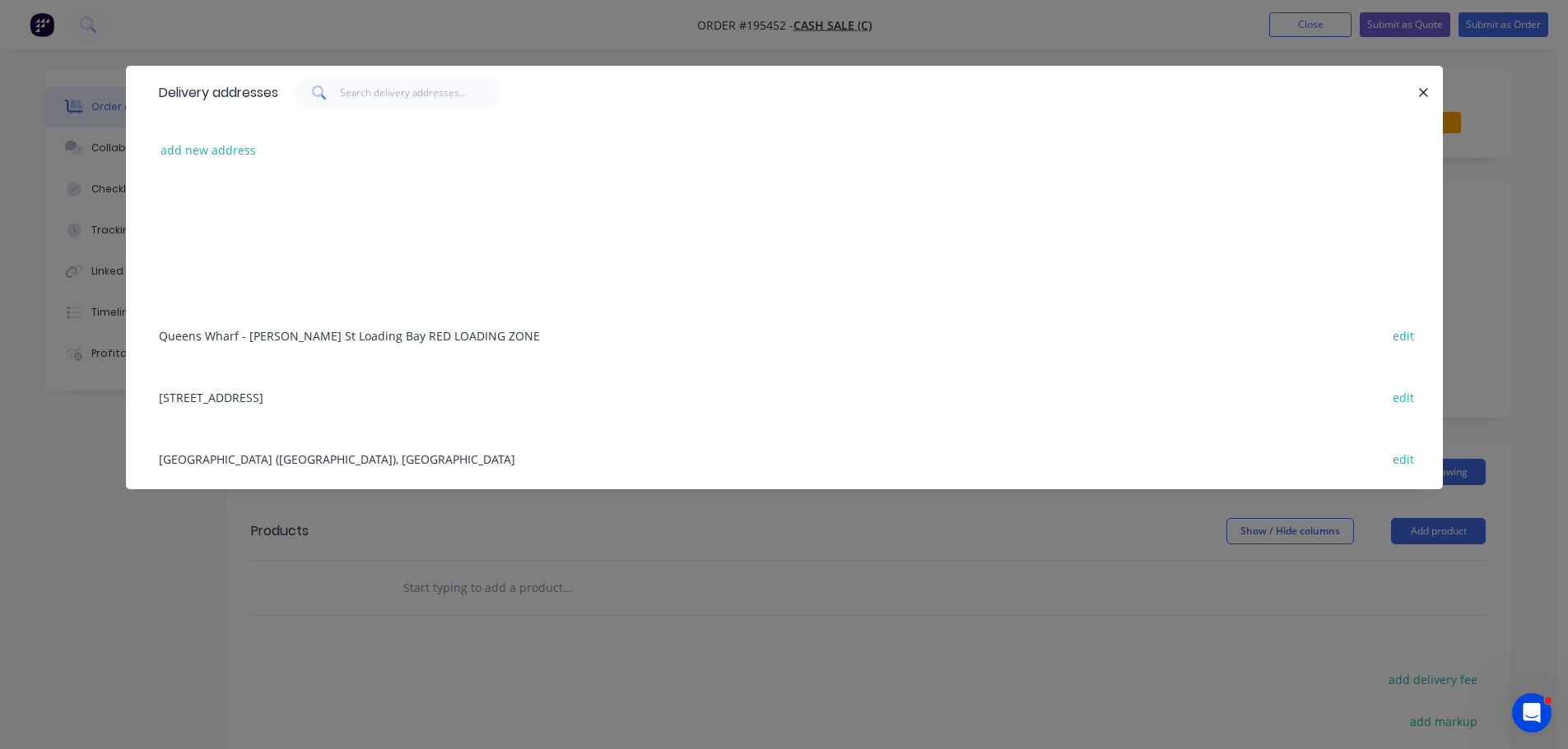
click at [177, 134] on div "add new address" at bounding box center [784, 150] width 1268 height 62
click at [184, 140] on button "add new address" at bounding box center [208, 150] width 113 height 22
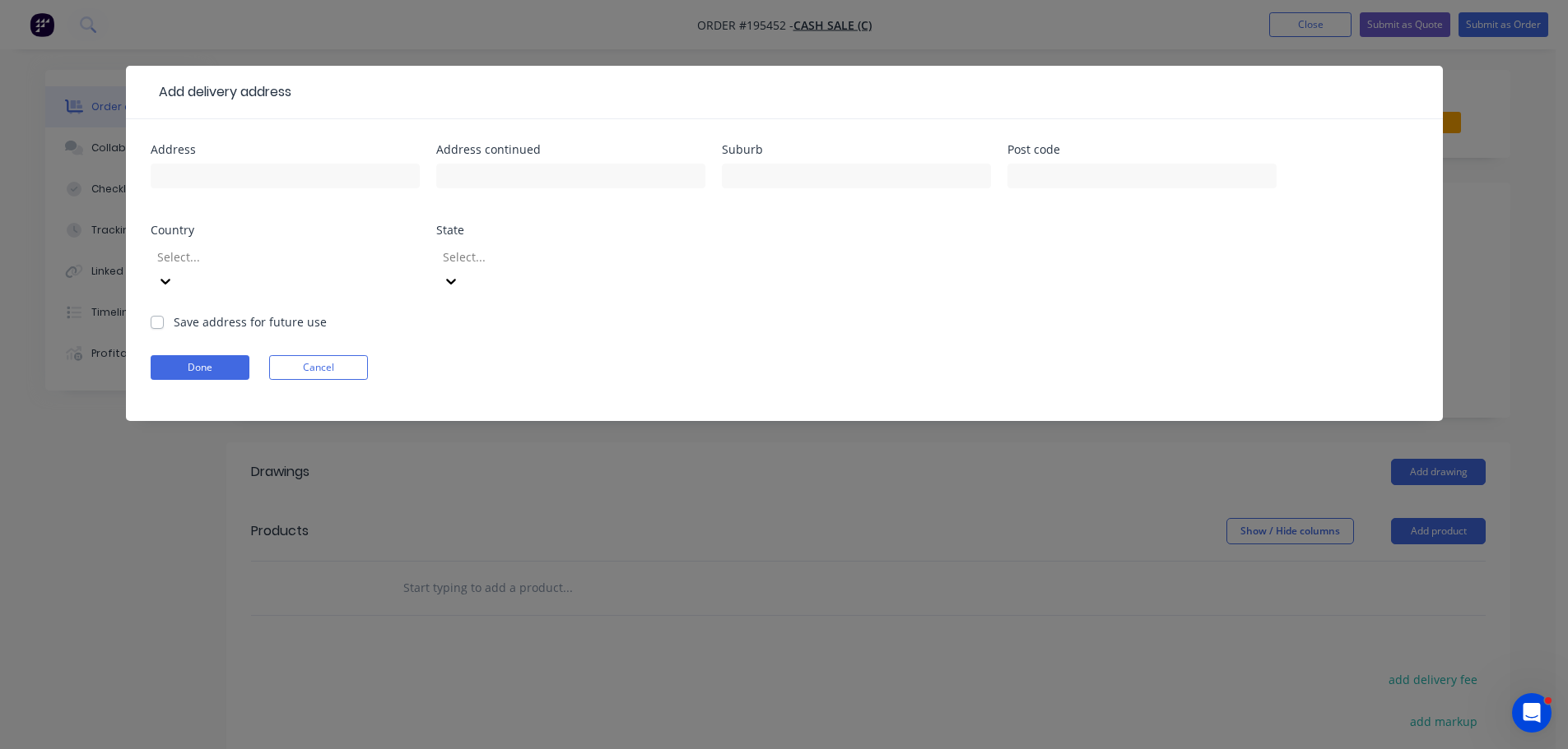
click at [196, 150] on div "Address" at bounding box center [285, 149] width 269 height 12
click at [210, 167] on input "text" at bounding box center [285, 176] width 269 height 25
type input "136 FOGGS RD"
type input "MT SAMSON"
click button "Done" at bounding box center [200, 368] width 99 height 25
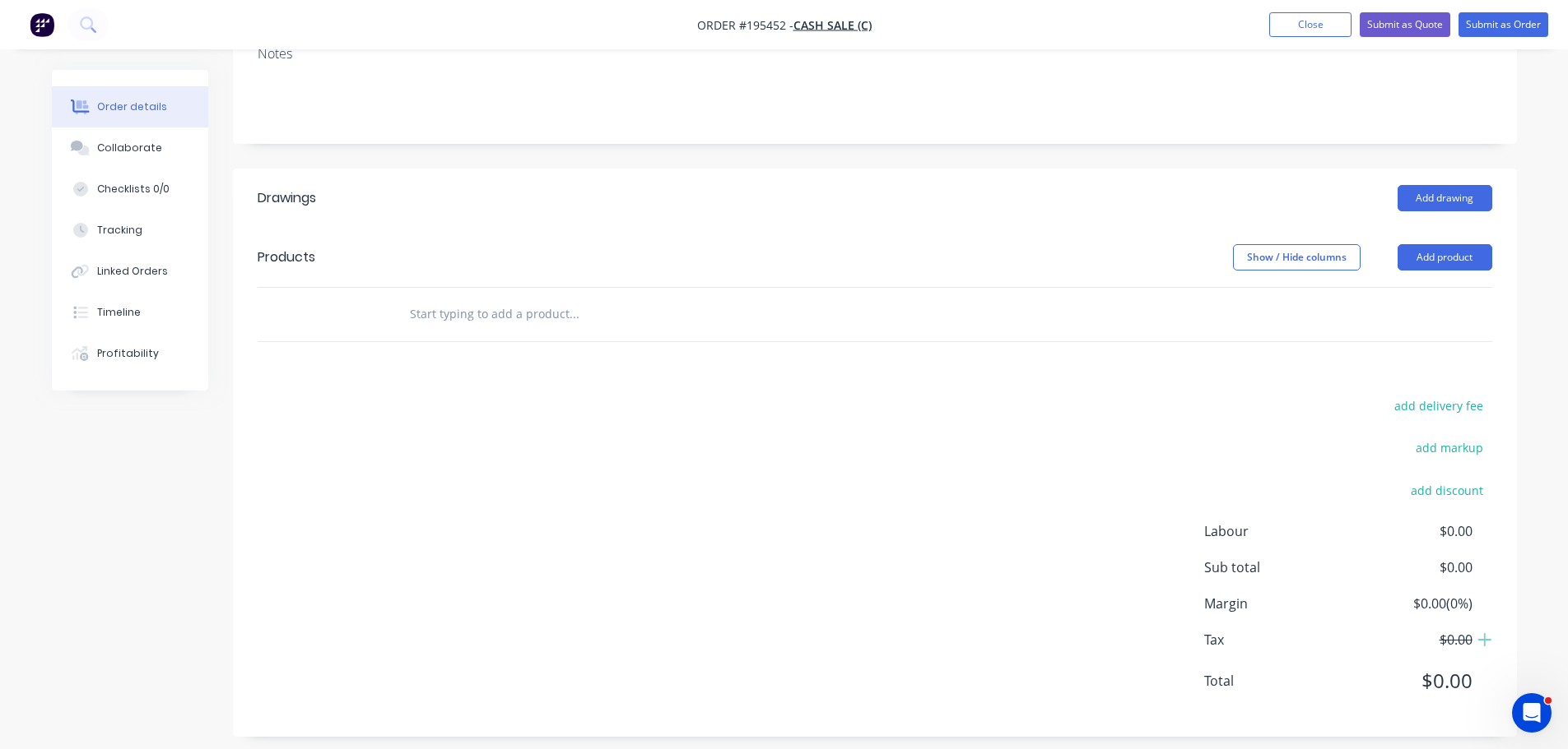
scroll to position [286, 0]
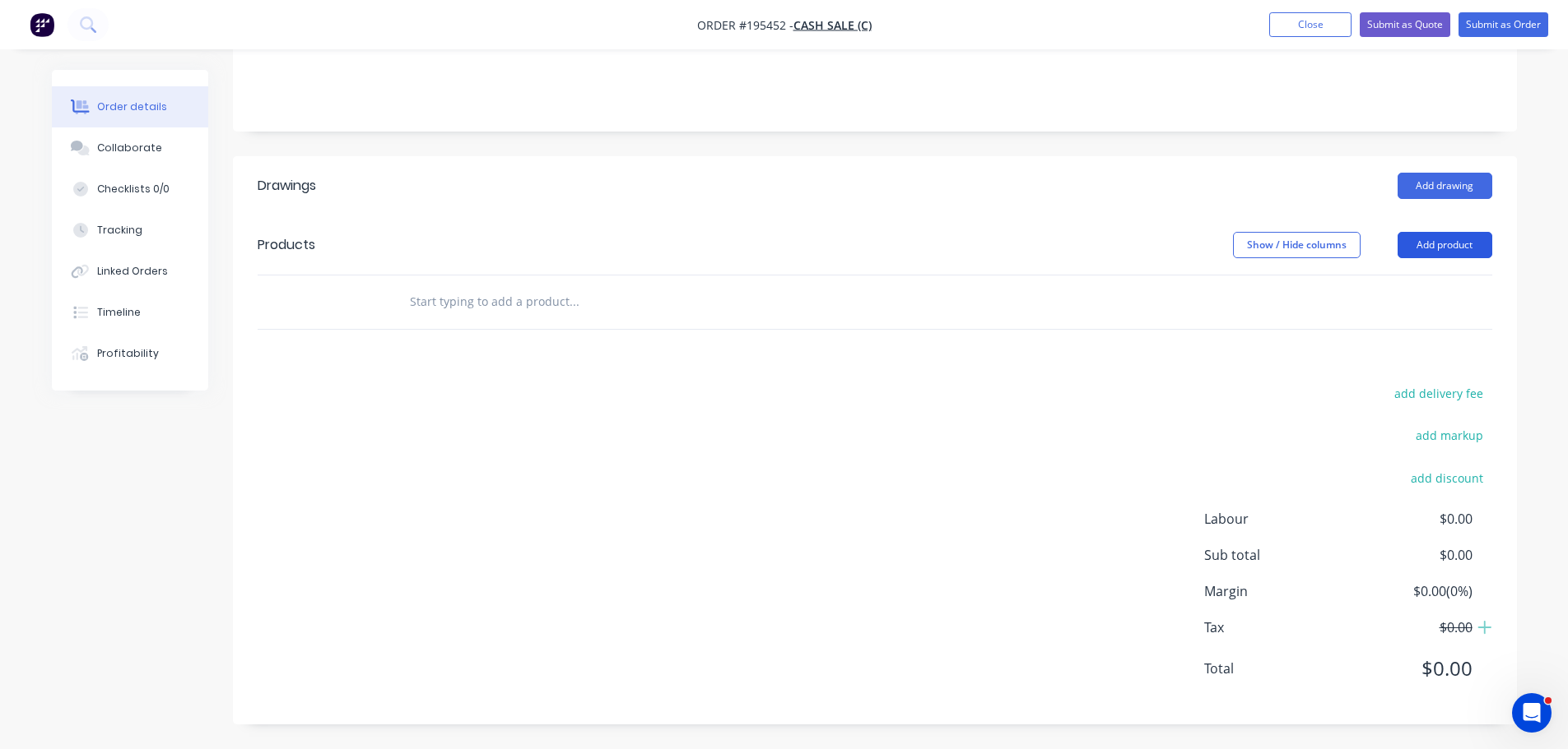
click at [1444, 251] on button "Add product" at bounding box center [1444, 245] width 95 height 26
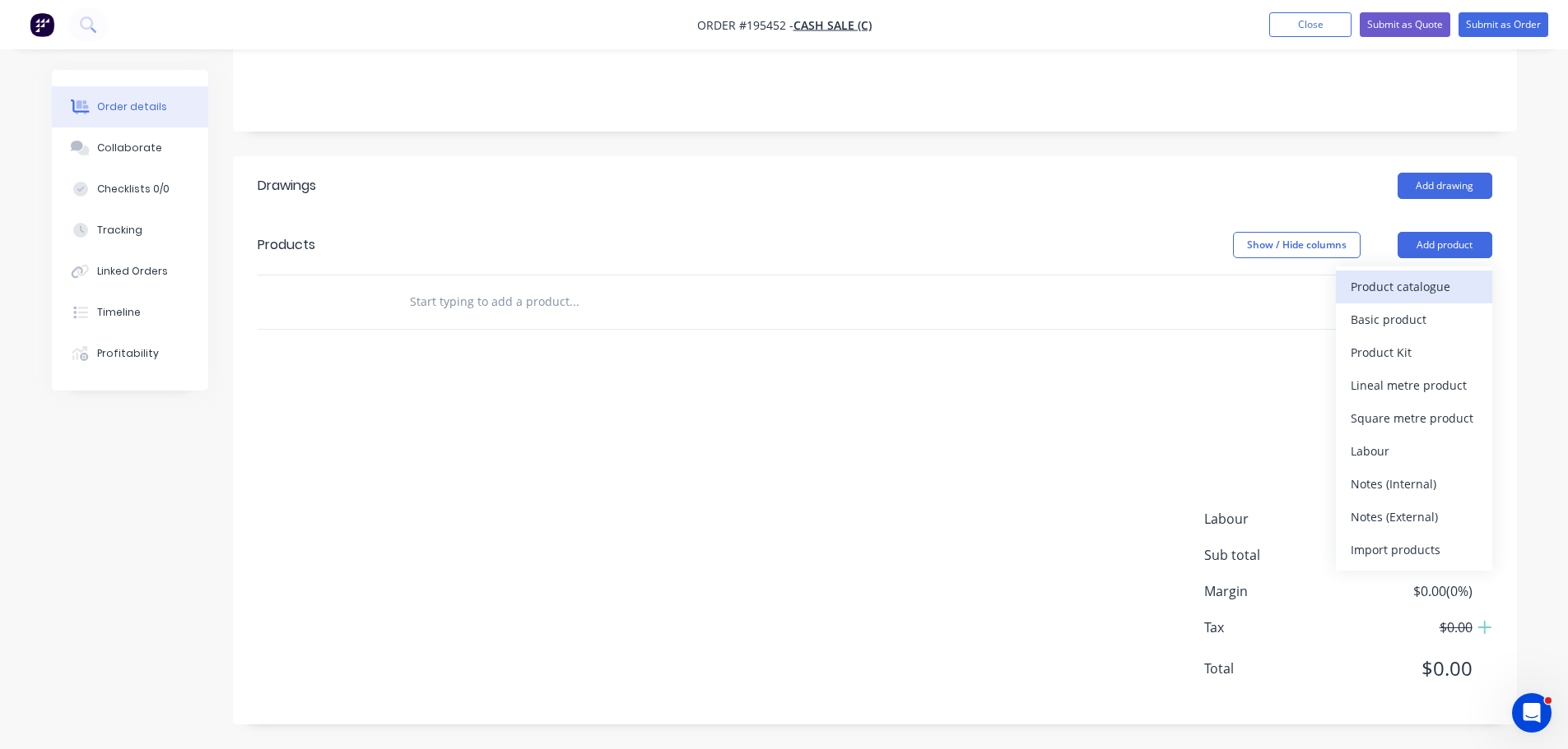
click at [1420, 288] on div "Product catalogue" at bounding box center [1414, 286] width 127 height 24
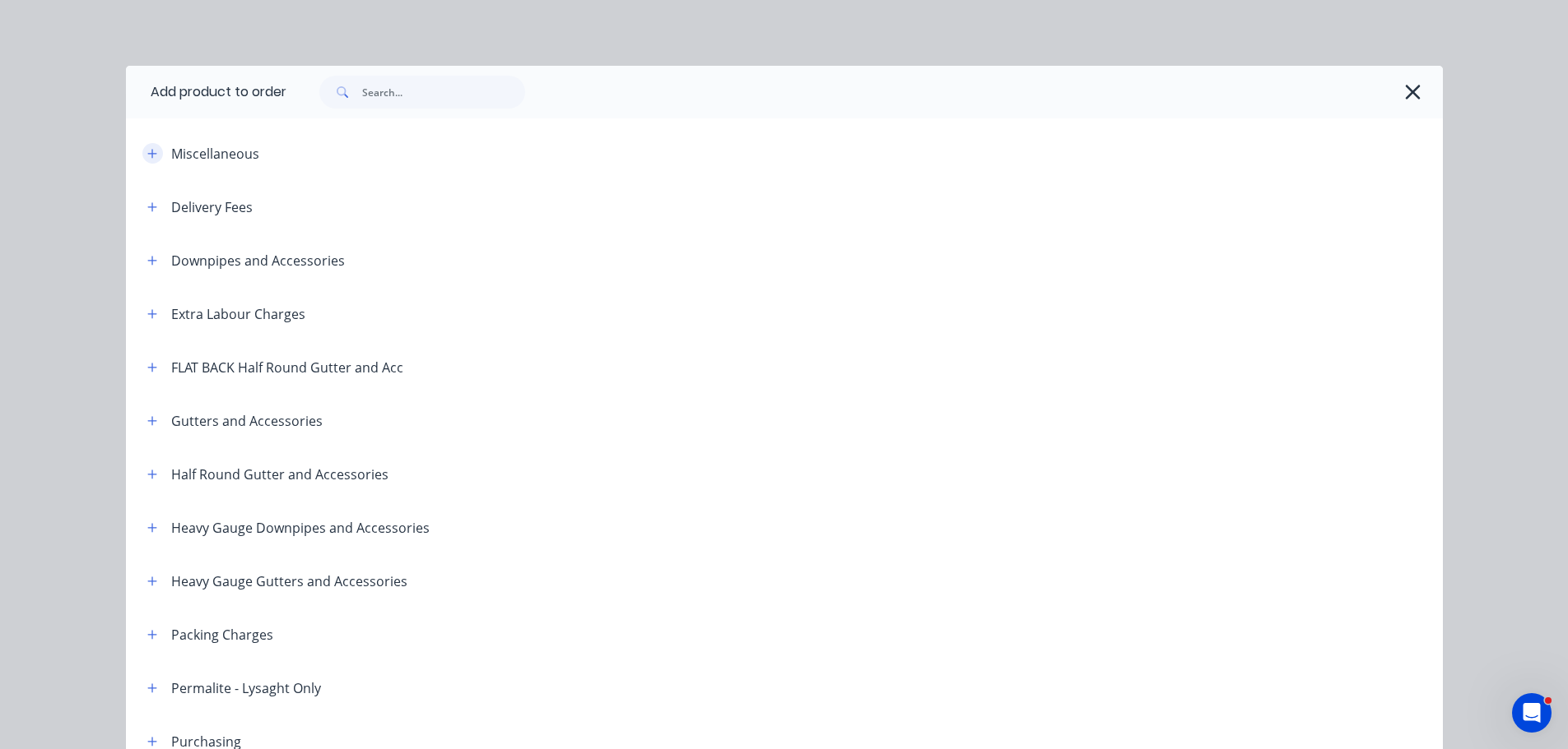
click at [150, 145] on button "button" at bounding box center [153, 153] width 21 height 21
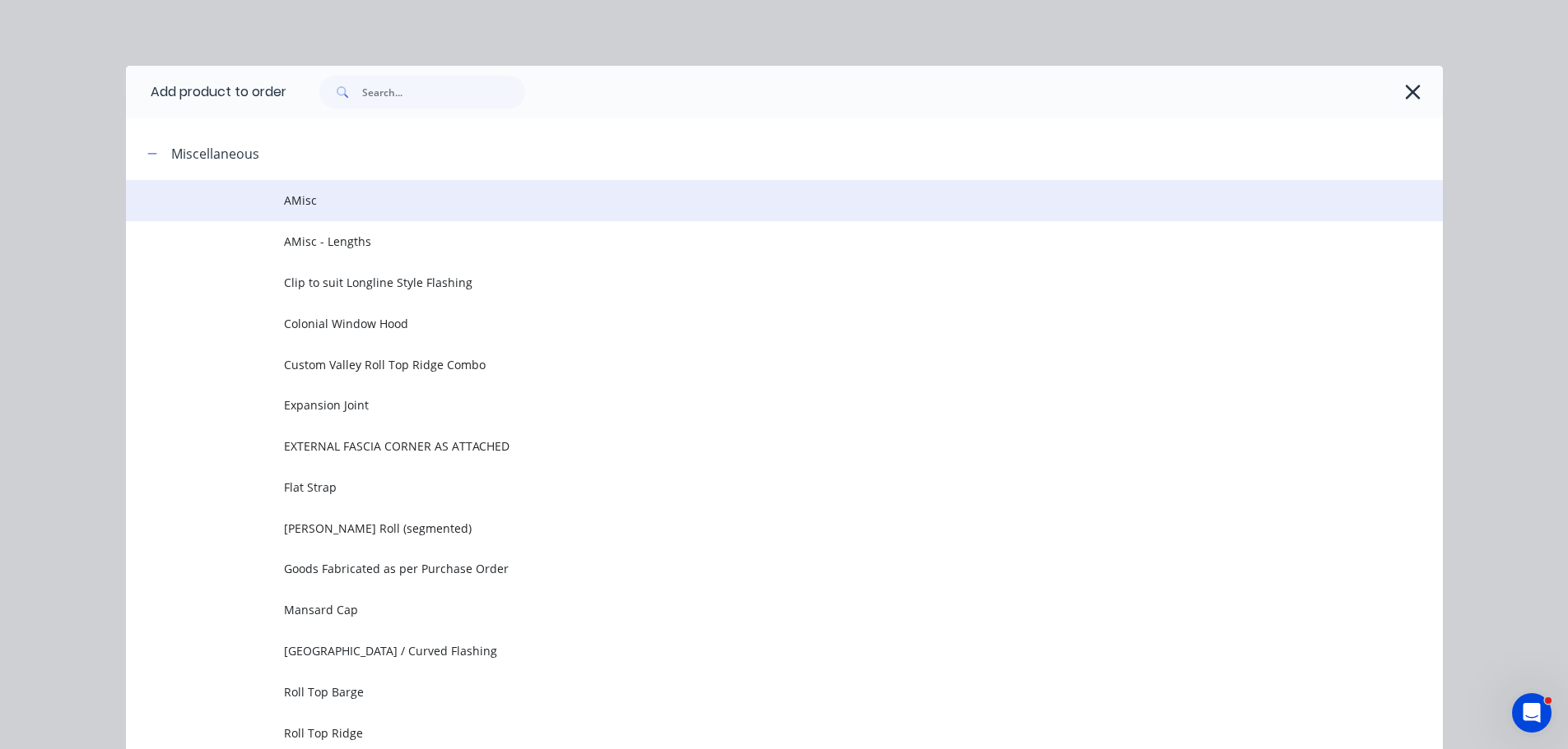
click at [369, 193] on span "AMisc" at bounding box center [747, 200] width 927 height 17
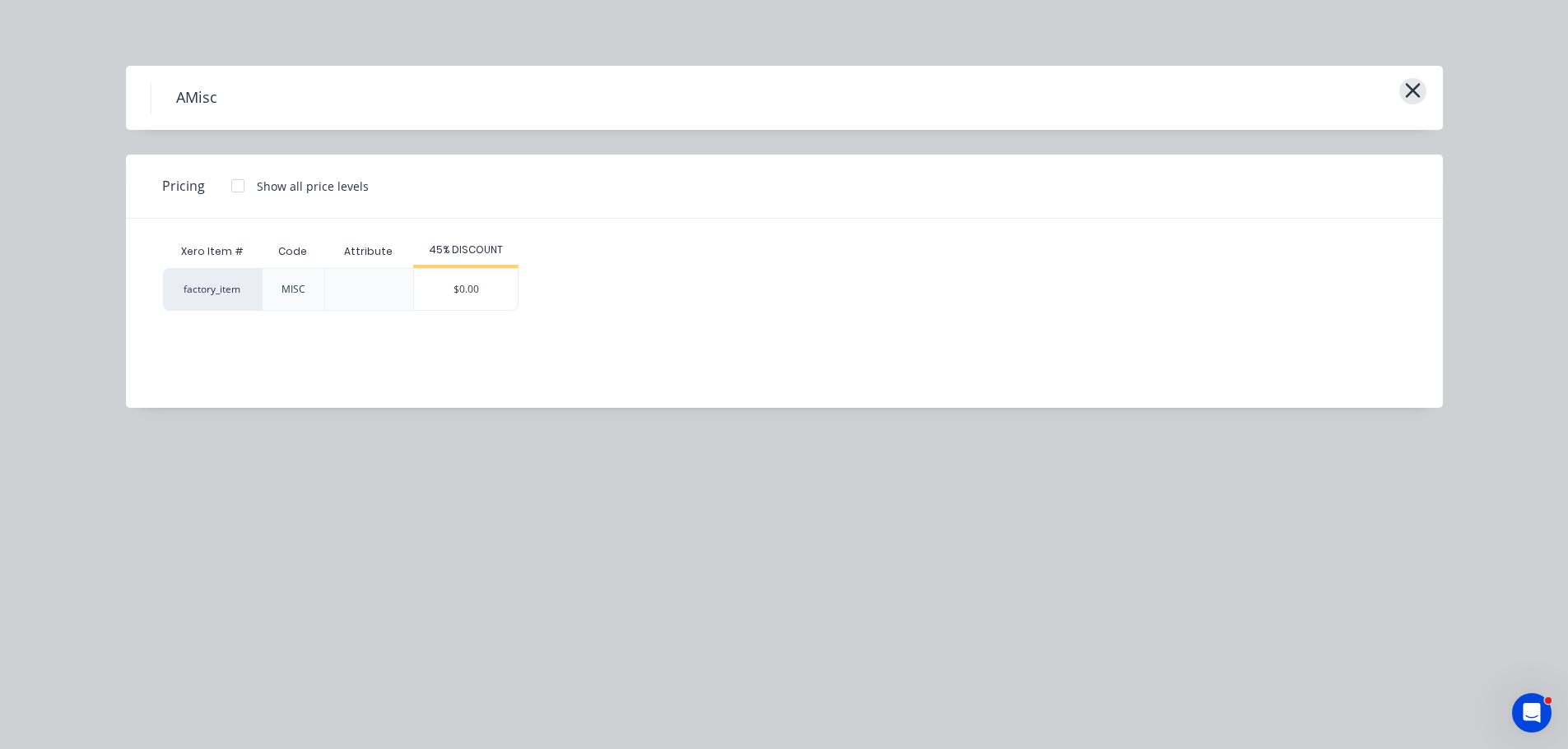
click at [1407, 88] on icon "button" at bounding box center [1412, 91] width 17 height 23
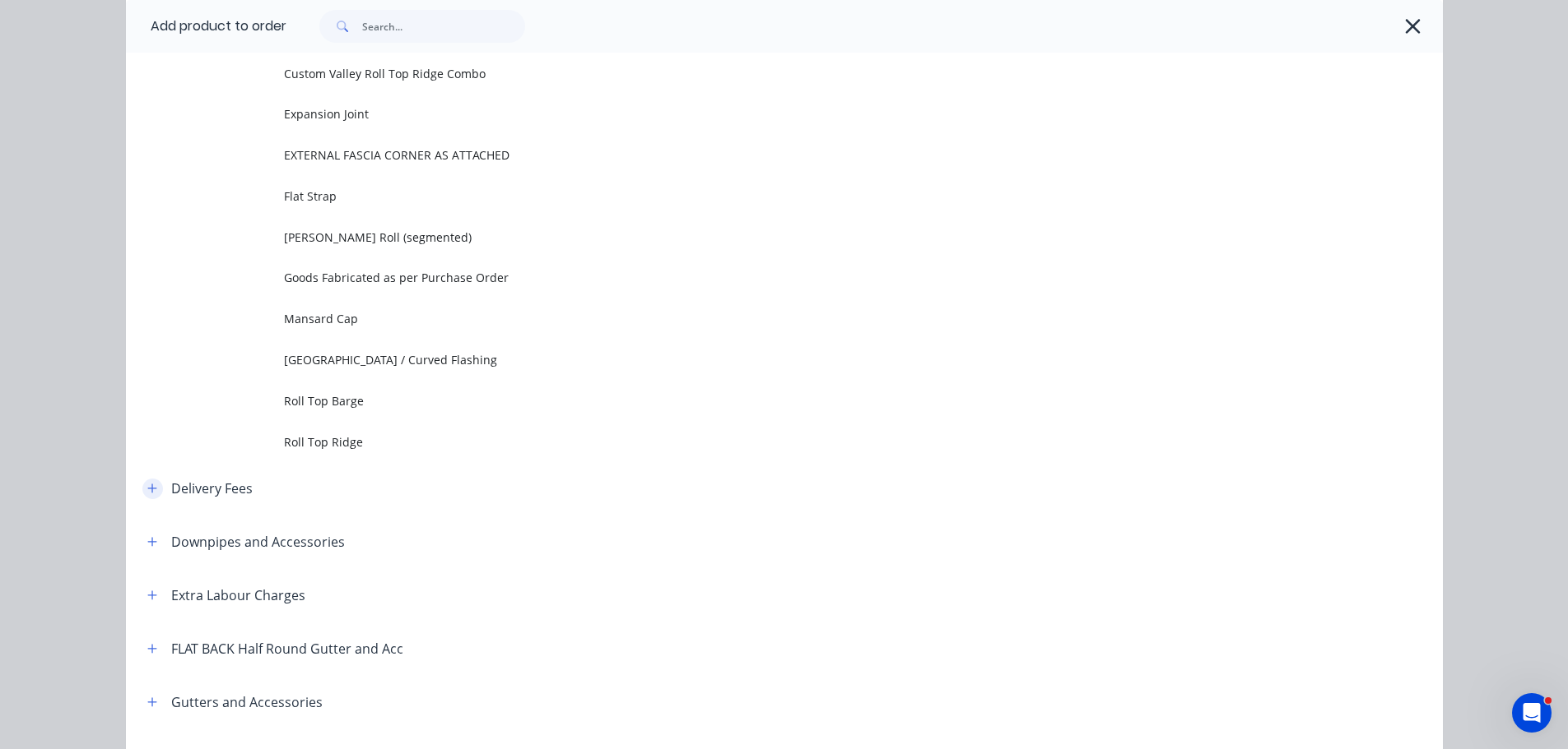
drag, startPoint x: 144, startPoint y: 488, endPoint x: 154, endPoint y: 486, distance: 10.2
click at [147, 488] on icon "button" at bounding box center [152, 488] width 10 height 12
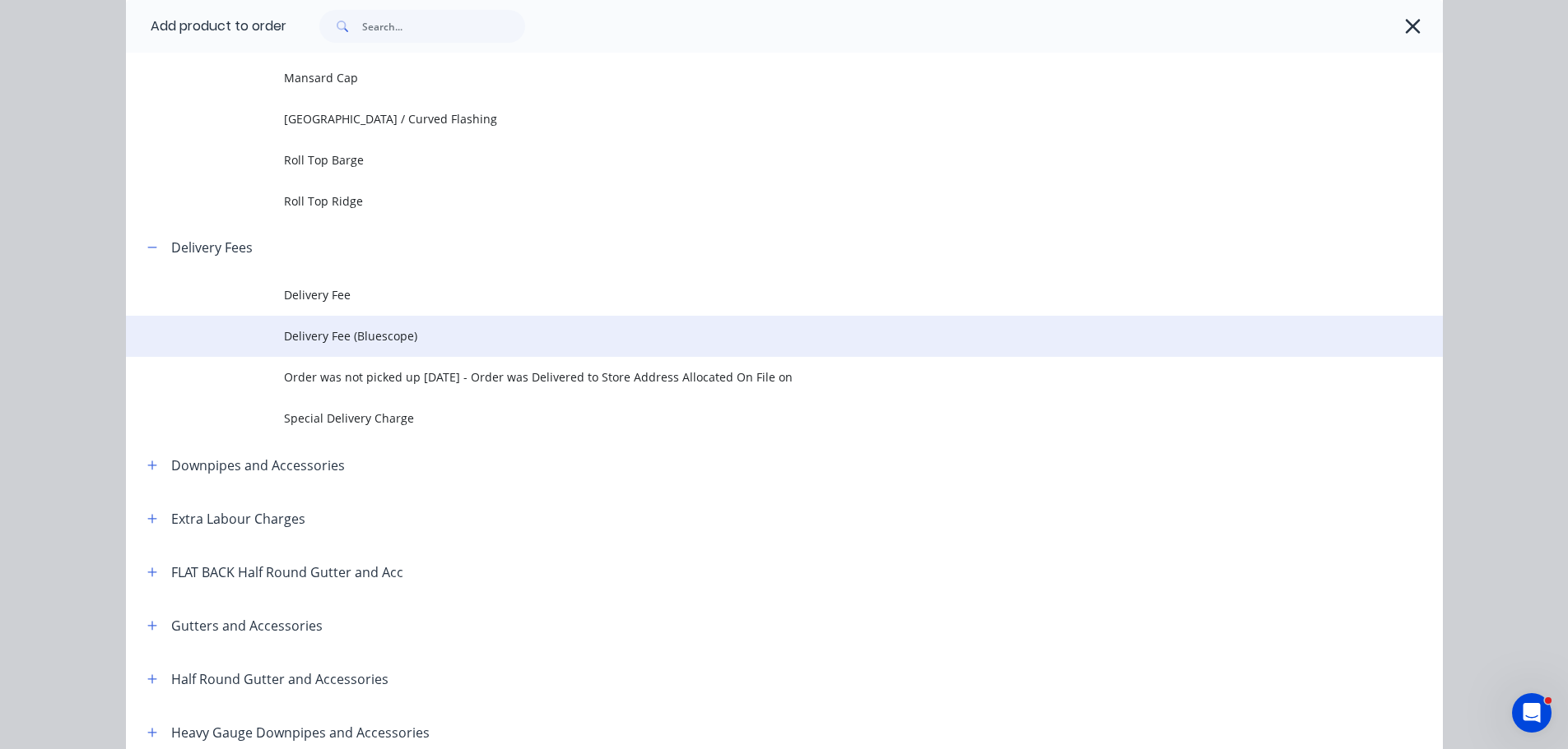
scroll to position [538, 0]
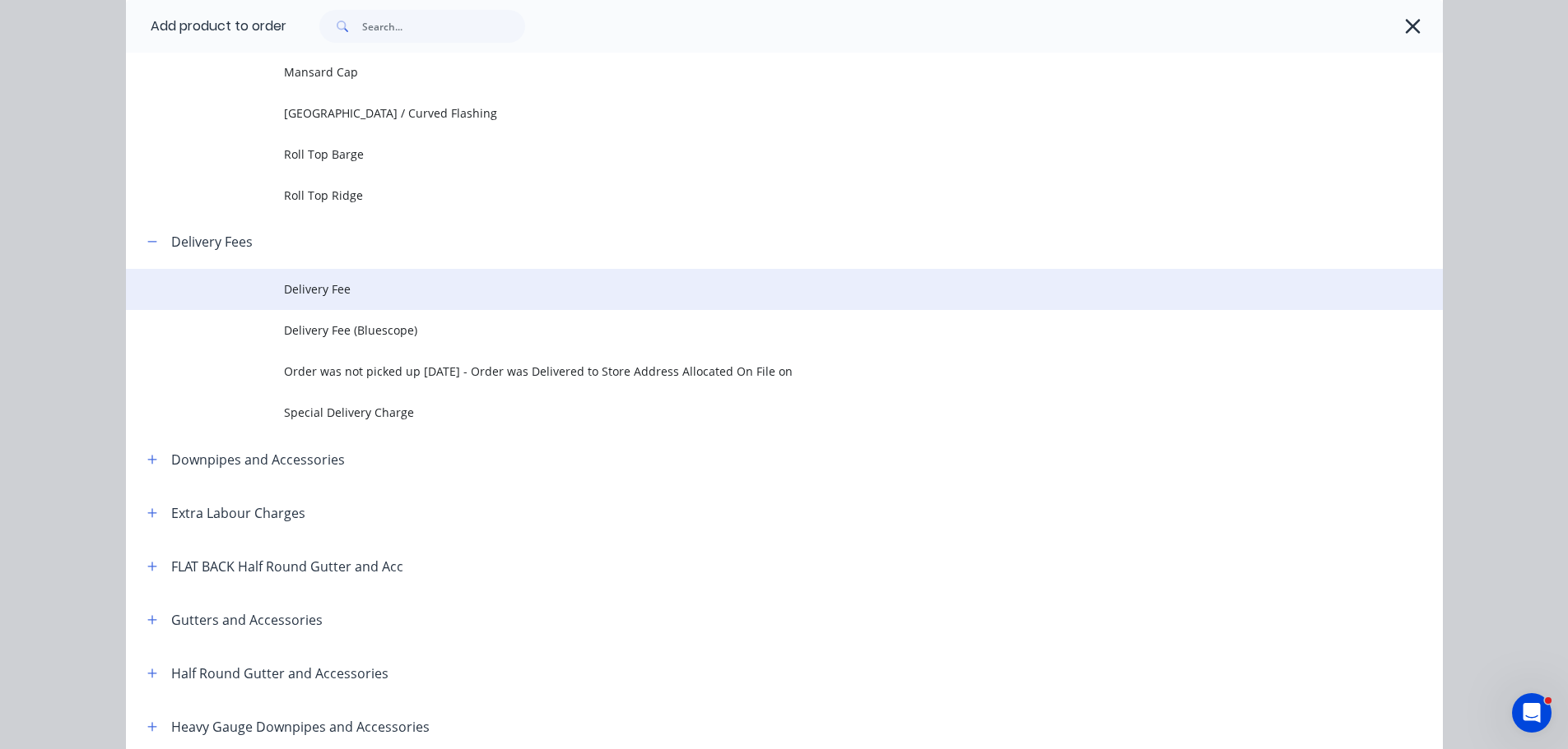
click at [333, 300] on td "Delivery Fee" at bounding box center [863, 290] width 1159 height 41
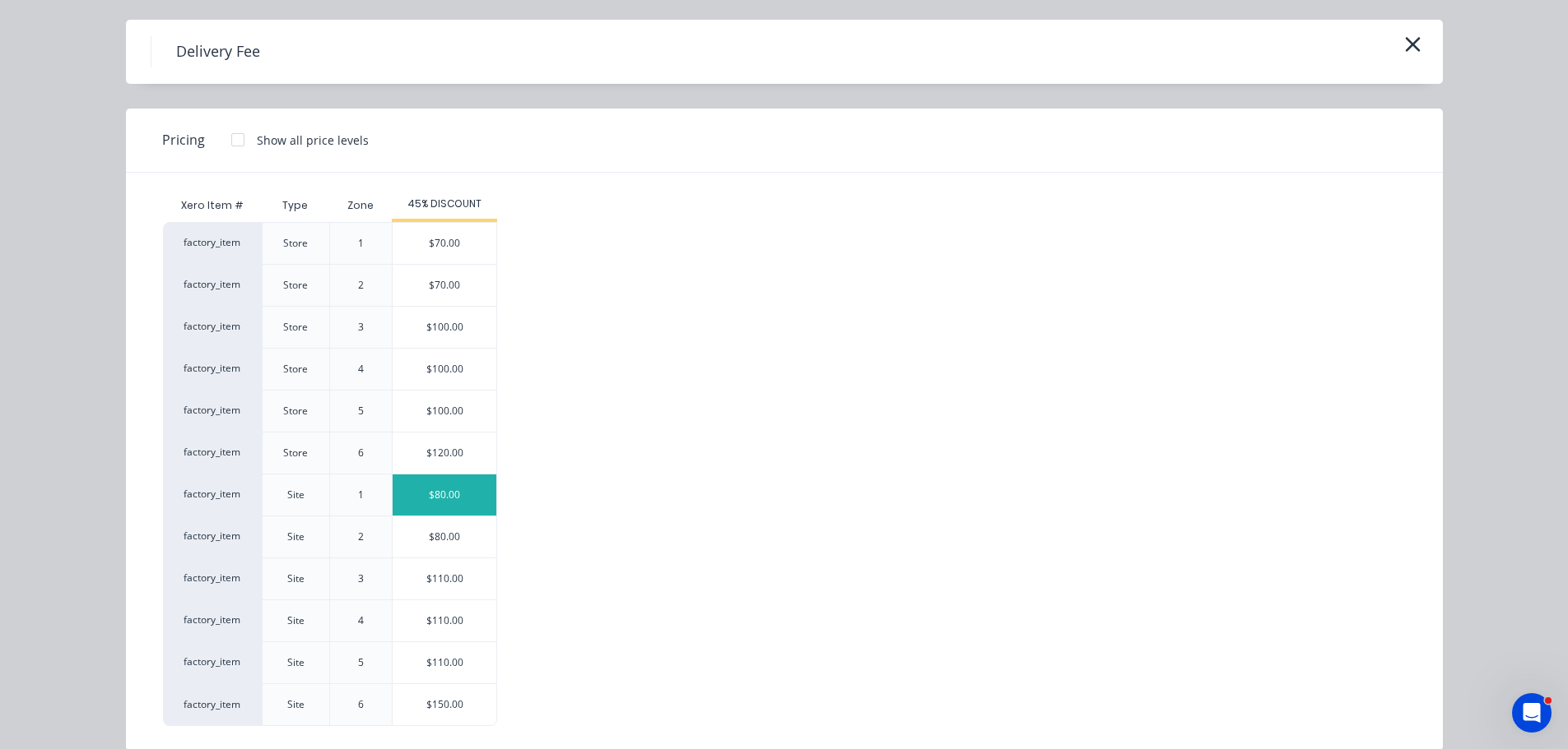
scroll to position [71, 0]
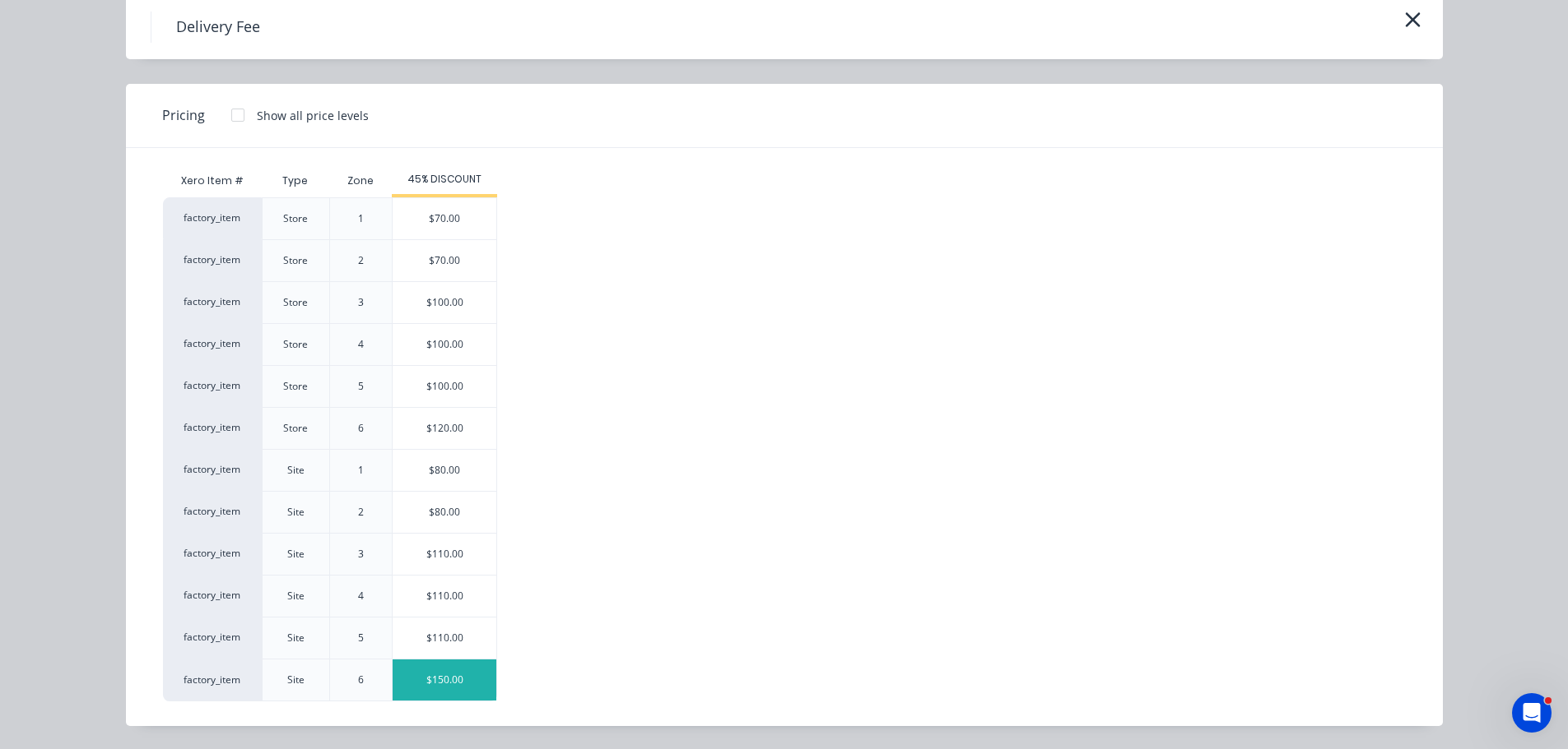
click at [463, 693] on div "$150.00" at bounding box center [445, 681] width 104 height 41
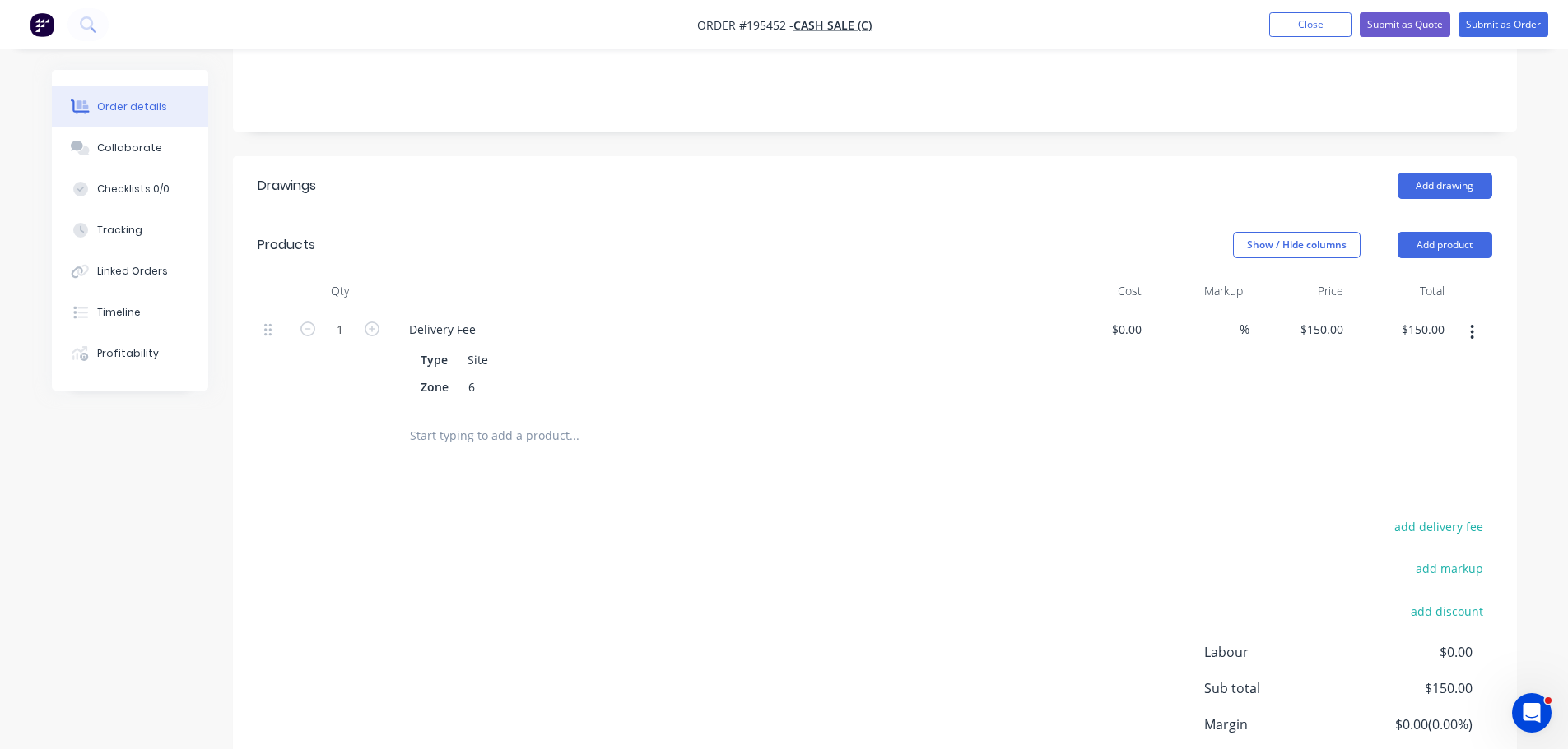
click at [642, 536] on div "add delivery fee add markup add discount Labour $0.00 Sub total $150.00 Margin …" at bounding box center [875, 674] width 1235 height 318
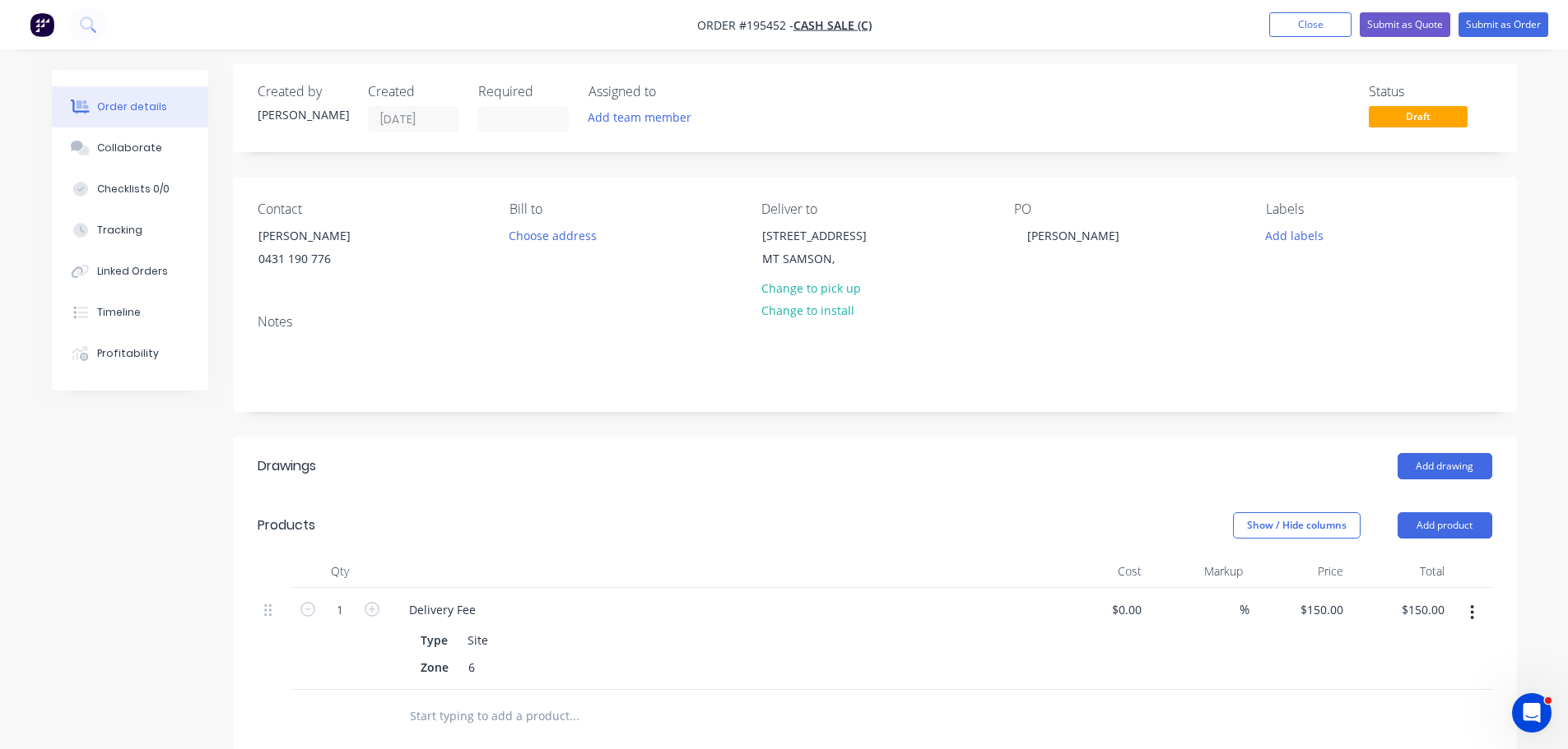
scroll to position [0, 0]
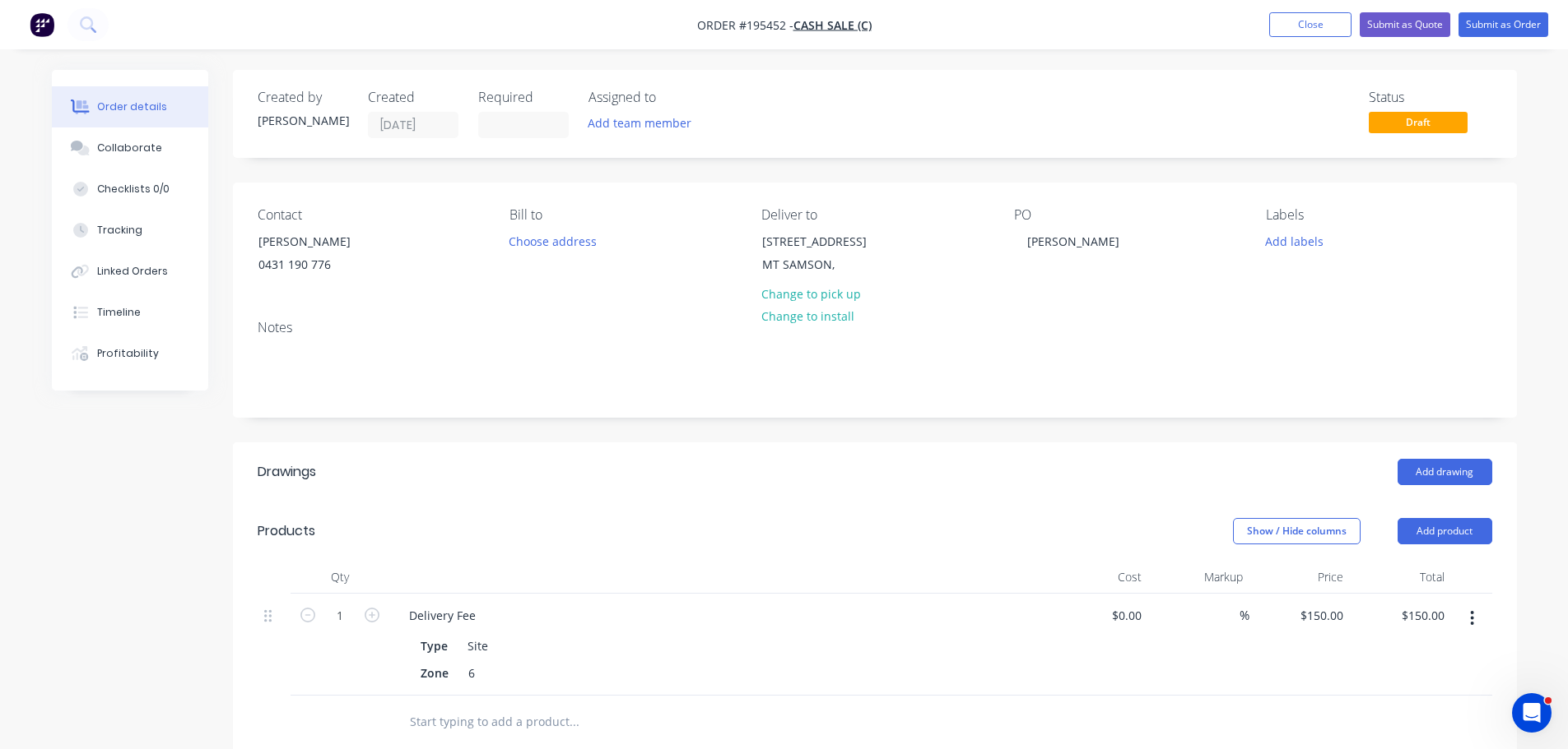
click at [1004, 483] on div "Add drawing" at bounding box center [1005, 472] width 972 height 26
click at [1427, 466] on button "Add drawing" at bounding box center [1444, 472] width 95 height 26
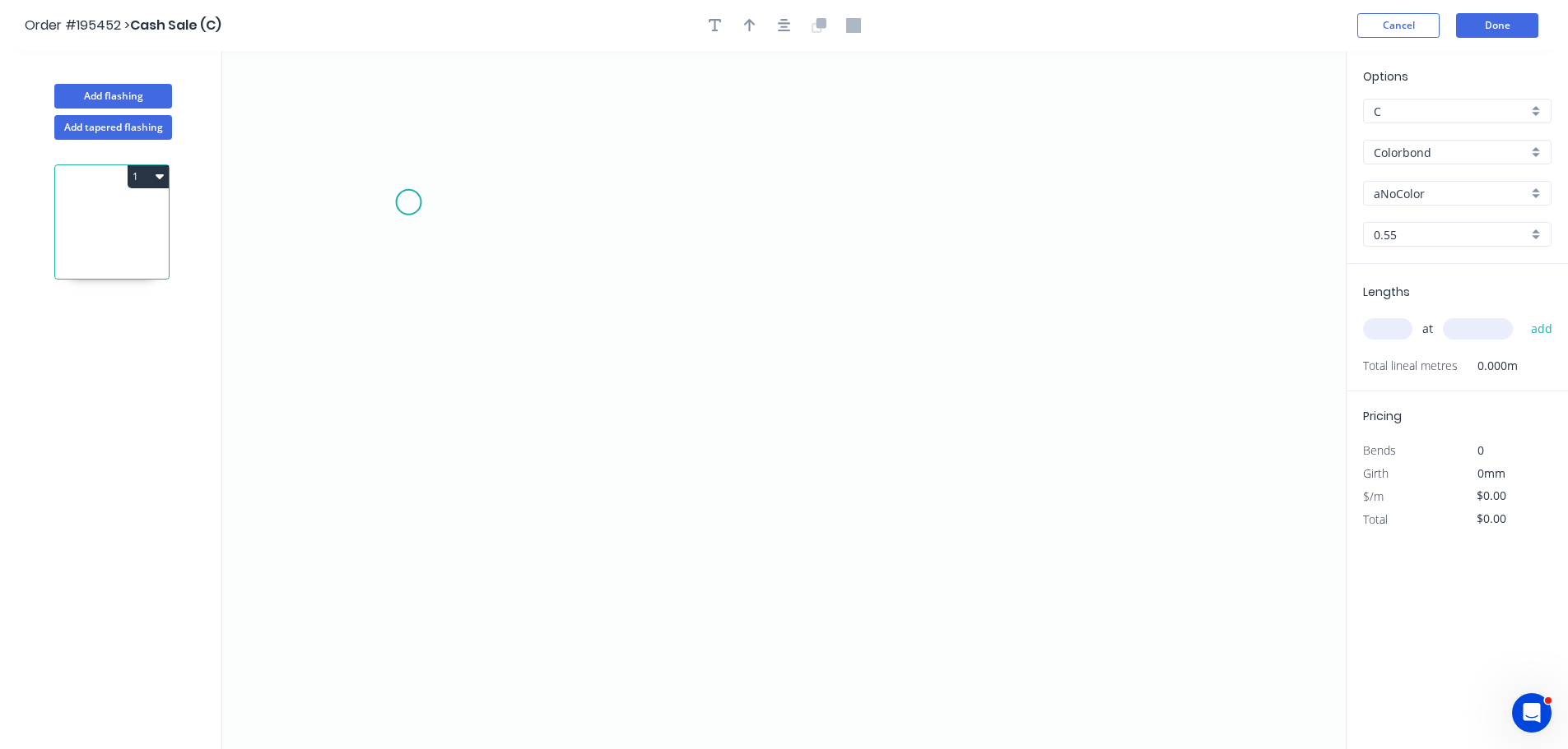
click at [388, 205] on icon "0" at bounding box center [783, 400] width 1123 height 699
click at [387, 374] on icon "0" at bounding box center [783, 400] width 1123 height 699
click at [489, 374] on icon at bounding box center [439, 374] width 102 height 0
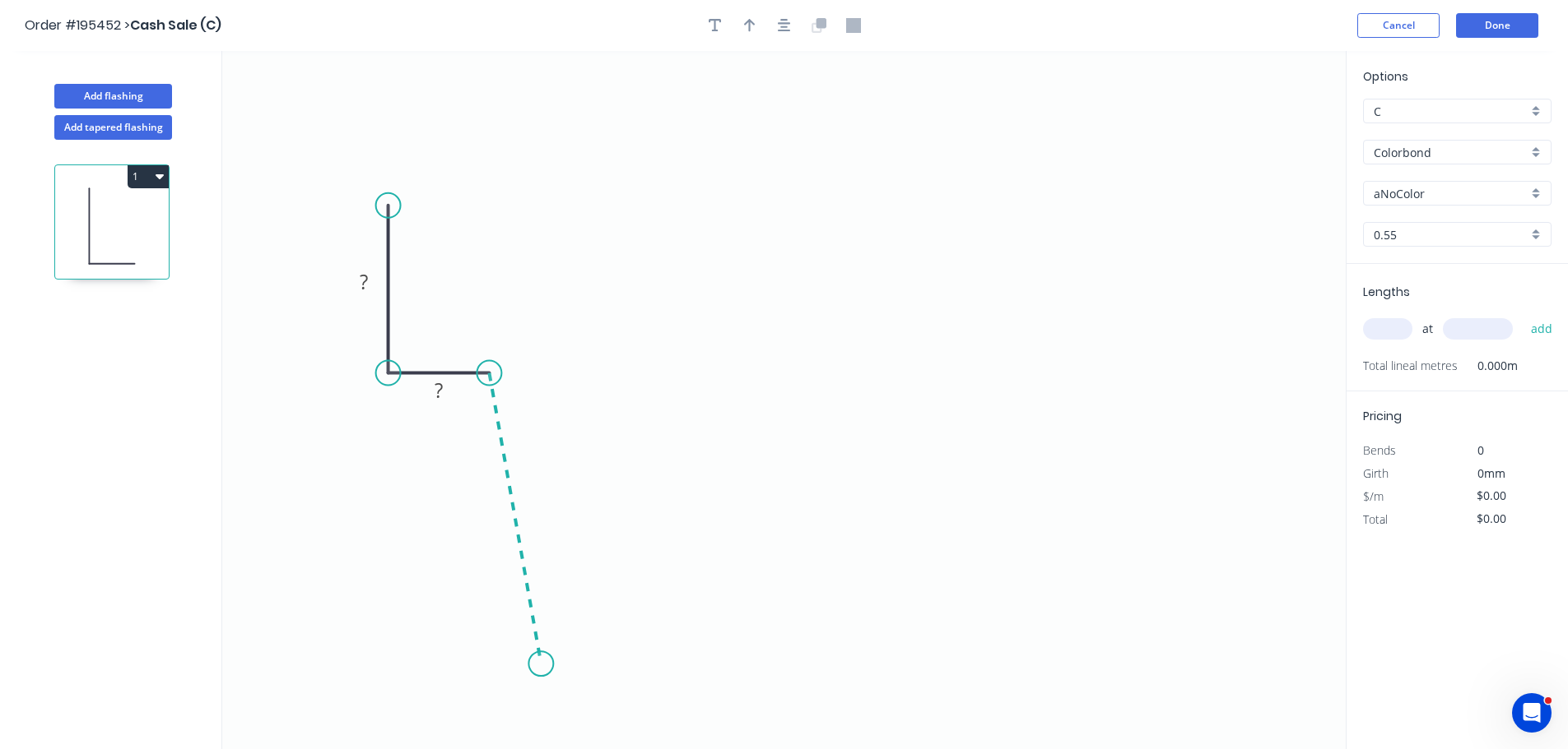
click at [541, 665] on icon "0 ? ?" at bounding box center [783, 400] width 1123 height 699
click at [939, 654] on icon "0 ? ? ? ? º" at bounding box center [783, 400] width 1123 height 699
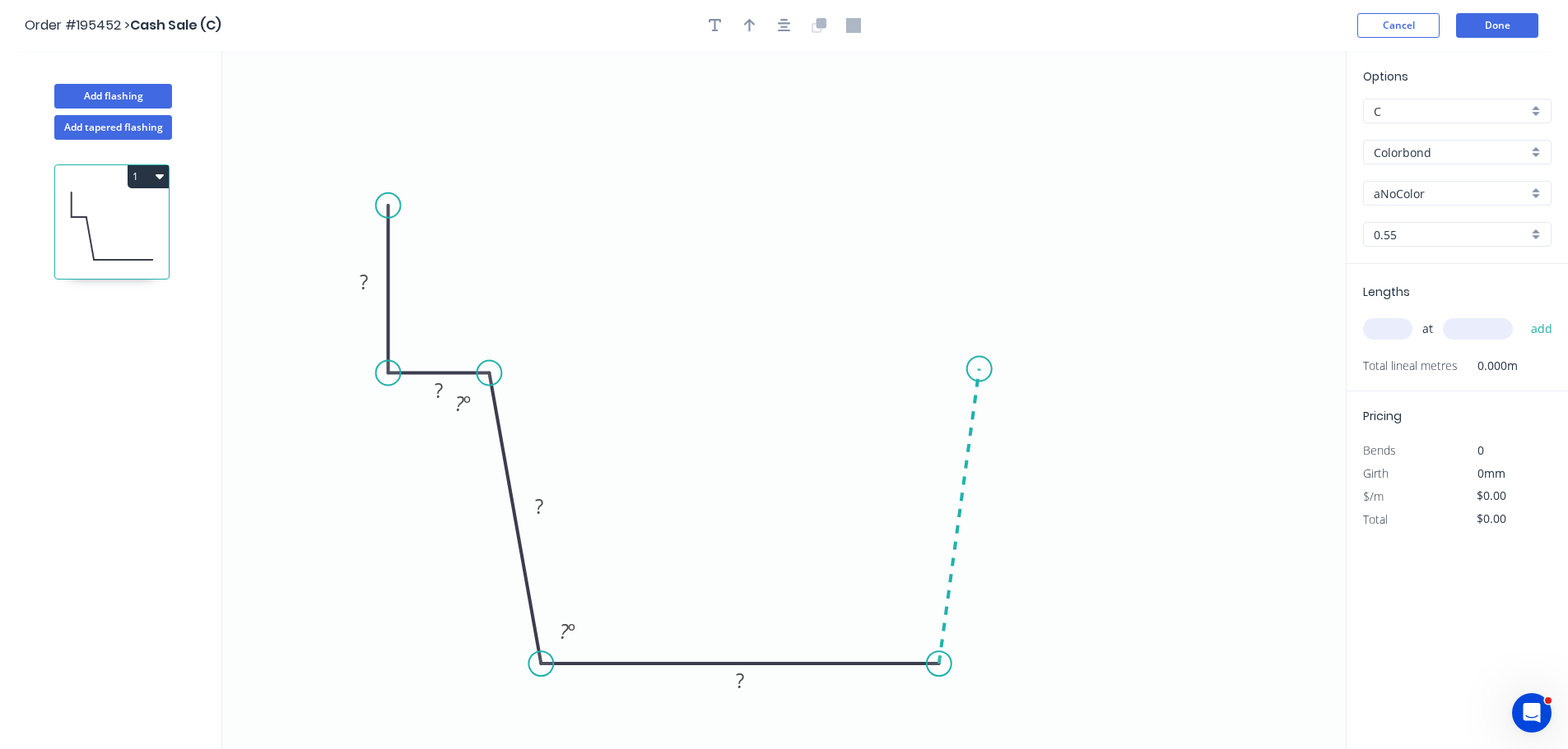
click at [980, 370] on icon at bounding box center [959, 517] width 40 height 295
click at [1083, 365] on icon "0 ? ? ? ? ? ? º ? º ? º" at bounding box center [783, 400] width 1123 height 699
drag, startPoint x: 1076, startPoint y: 195, endPoint x: 1118, endPoint y: 210, distance: 44.6
click at [1077, 194] on icon "0 ? ? ? ? ? ? ? º ? º ? º ? º" at bounding box center [783, 400] width 1123 height 699
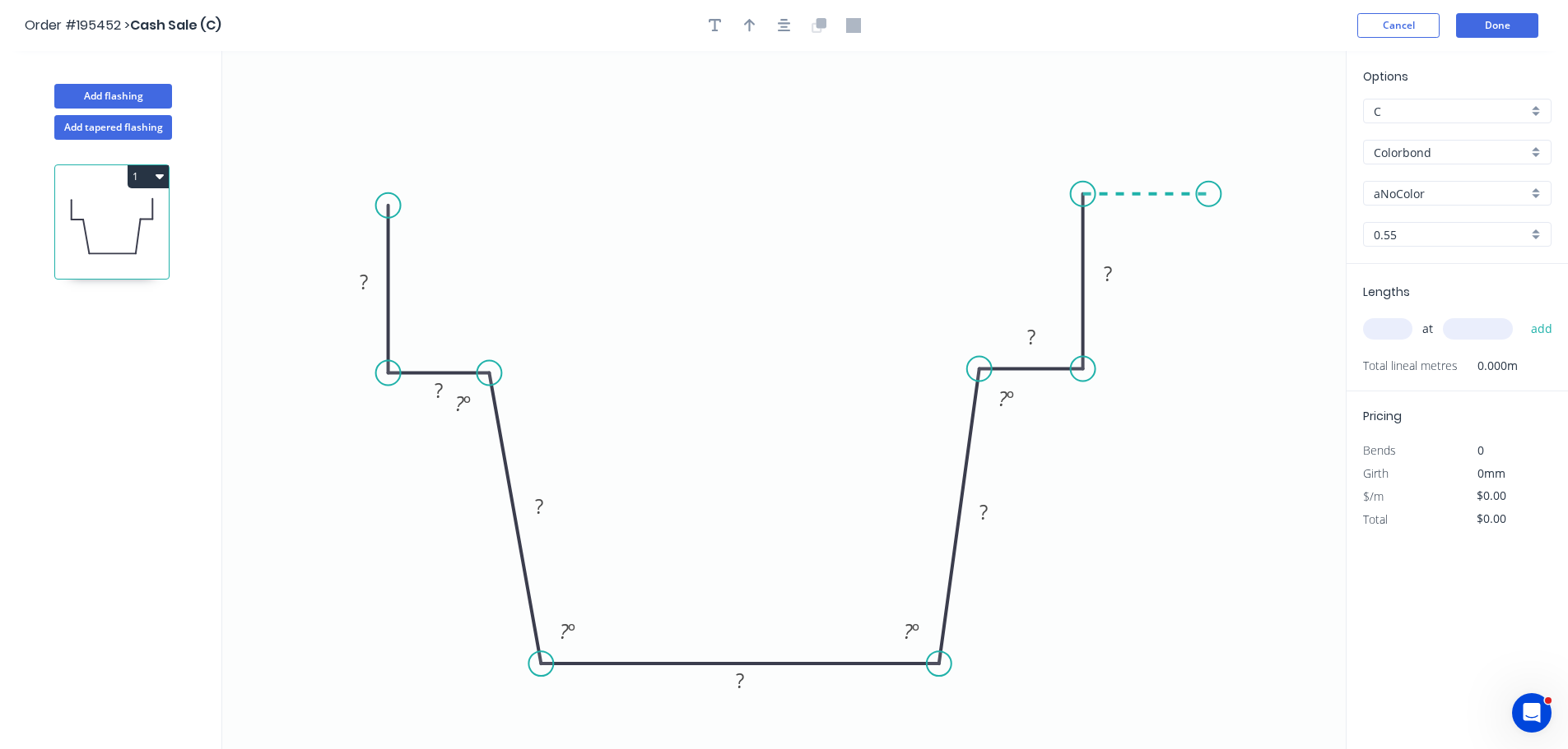
click at [1209, 191] on icon "0 ? ? ? ? ? ? ? ? º ? º ? º ? º" at bounding box center [783, 400] width 1123 height 699
drag, startPoint x: 341, startPoint y: 281, endPoint x: 409, endPoint y: 281, distance: 68.0
click at [409, 281] on rect at bounding box center [433, 281] width 54 height 34
click at [423, 251] on div "Crush & Fold" at bounding box center [473, 262] width 165 height 34
click at [424, 222] on tspan "10" at bounding box center [435, 219] width 23 height 27
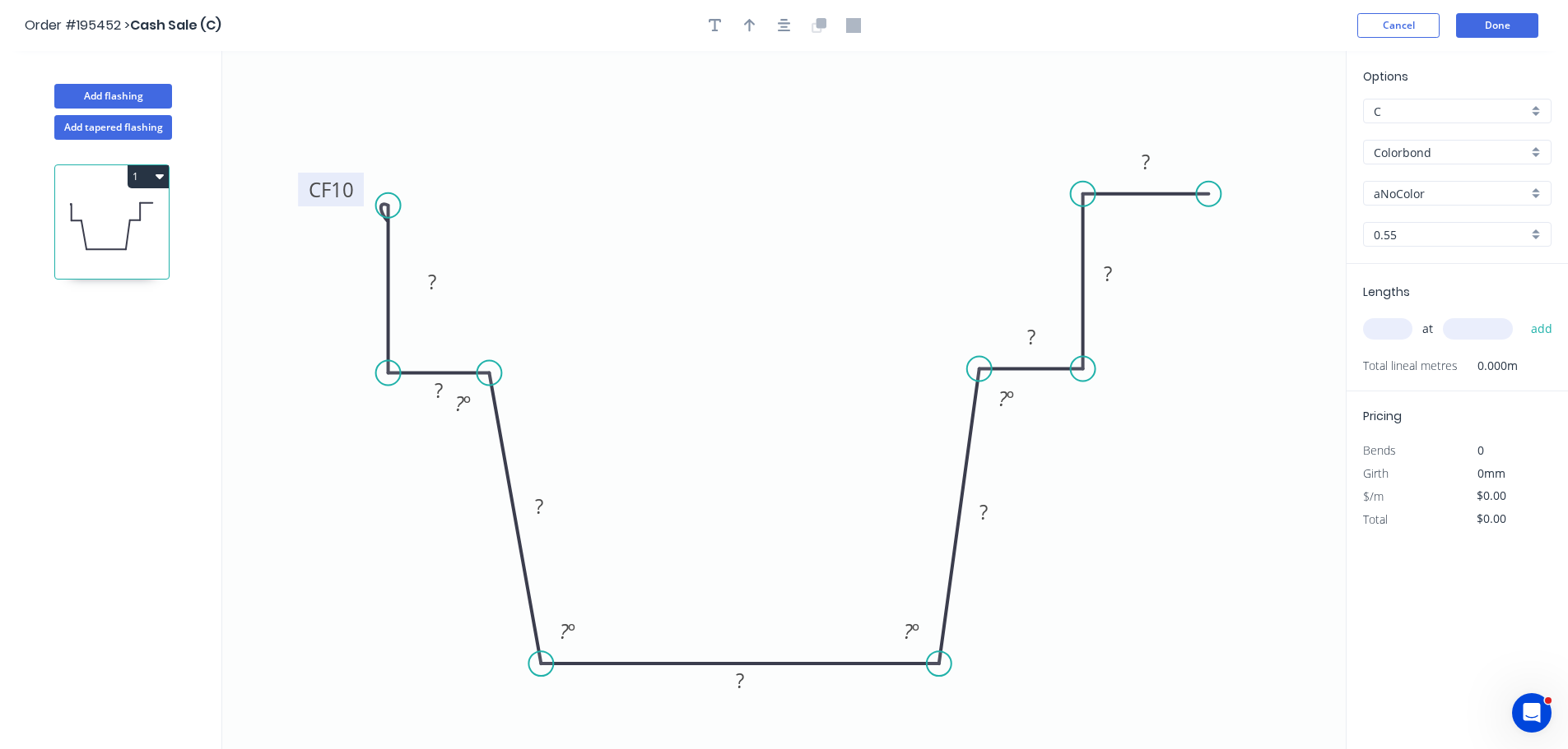
drag, startPoint x: 452, startPoint y: 214, endPoint x: 357, endPoint y: 184, distance: 99.6
click at [357, 184] on rect at bounding box center [331, 189] width 66 height 34
click at [340, 186] on tspan "10" at bounding box center [338, 188] width 23 height 27
click at [418, 288] on div "Delete bend" at bounding box center [463, 293] width 165 height 34
click at [391, 207] on circle at bounding box center [389, 205] width 25 height 25
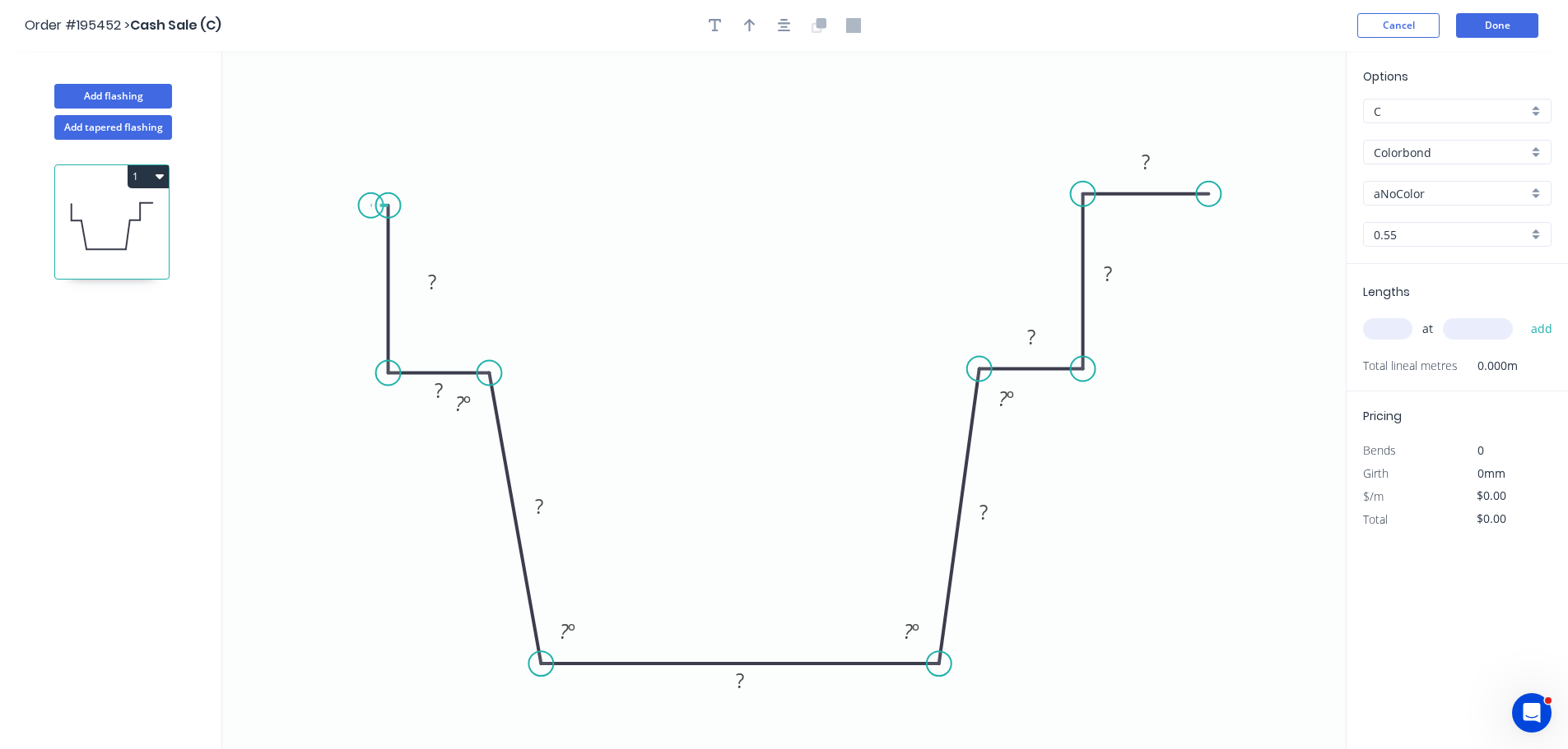
click at [371, 206] on icon "0 ? ? ? ? ? ? ? ? ? º ? º ? º ? º" at bounding box center [783, 400] width 1123 height 699
click at [375, 336] on icon "0 ? ? ? ? ? ? ? ? ? ? º ? º ? º ? º" at bounding box center [783, 400] width 1123 height 699
click at [422, 219] on div "Hide measurement" at bounding box center [449, 208] width 165 height 34
click at [348, 268] on tspan "?" at bounding box center [347, 262] width 8 height 27
type input "$27.43"
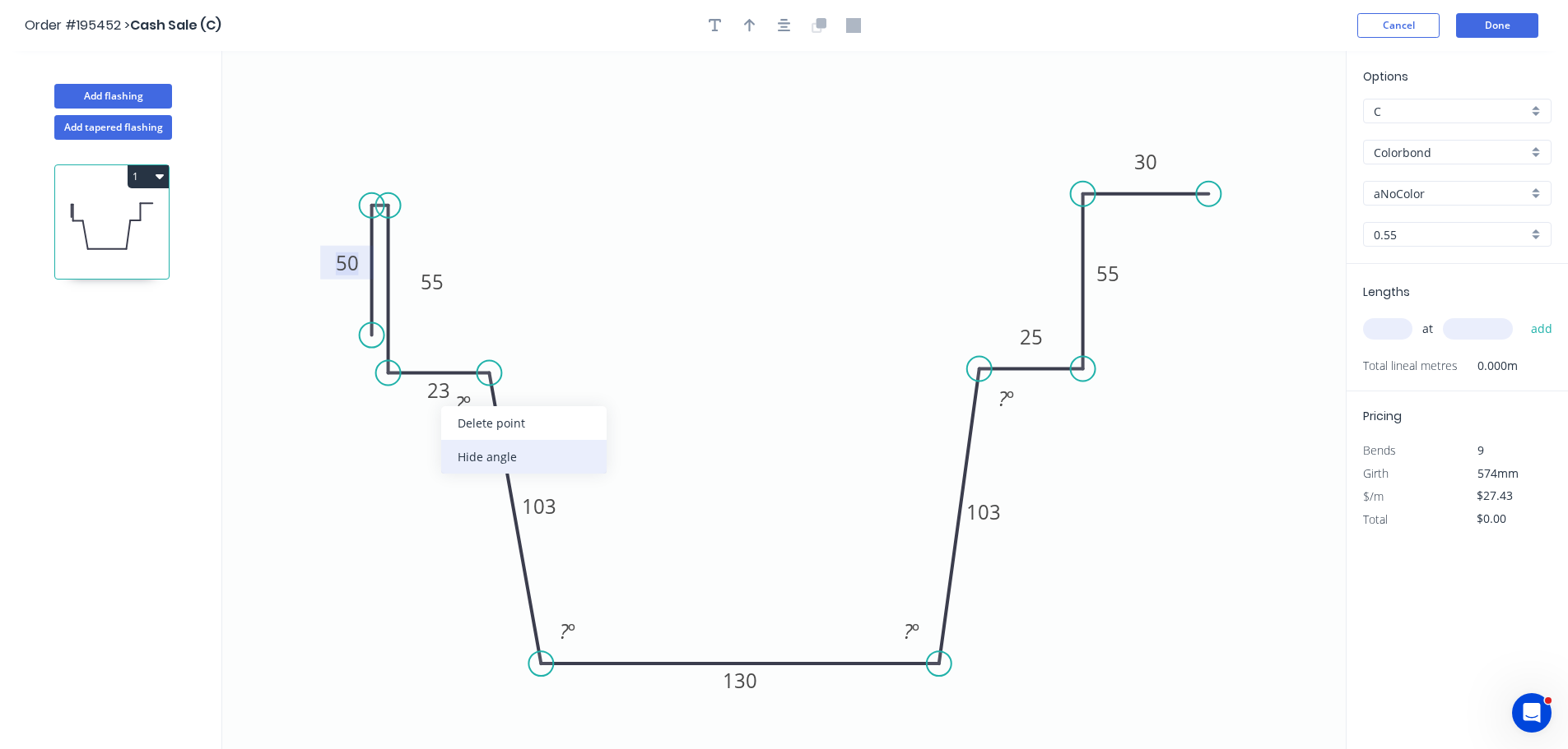
click at [502, 466] on div "Hide angle" at bounding box center [523, 456] width 165 height 34
click at [646, 690] on div "Hide angle" at bounding box center [660, 691] width 165 height 34
click at [965, 701] on div "Hide angle" at bounding box center [993, 685] width 165 height 34
click at [1056, 444] on div "Hide angle" at bounding box center [1093, 442] width 165 height 34
click at [1487, 151] on input "Colorbond" at bounding box center [1450, 152] width 153 height 17
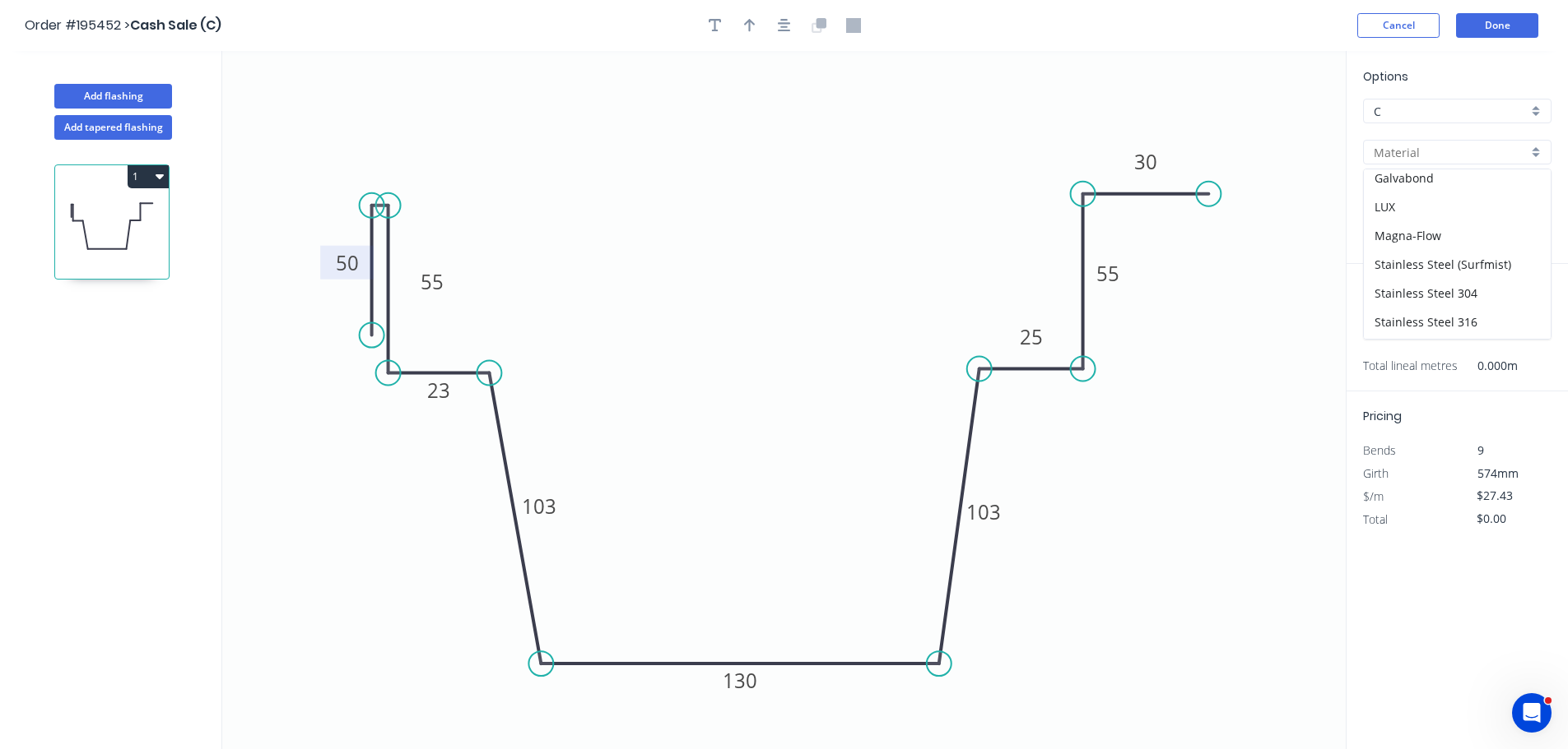
scroll to position [349, 0]
click at [1453, 240] on div "Stainless Steel 316" at bounding box center [1457, 238] width 187 height 29
type input "Stainless Steel 316"
type input "2B"
type input "$73.29"
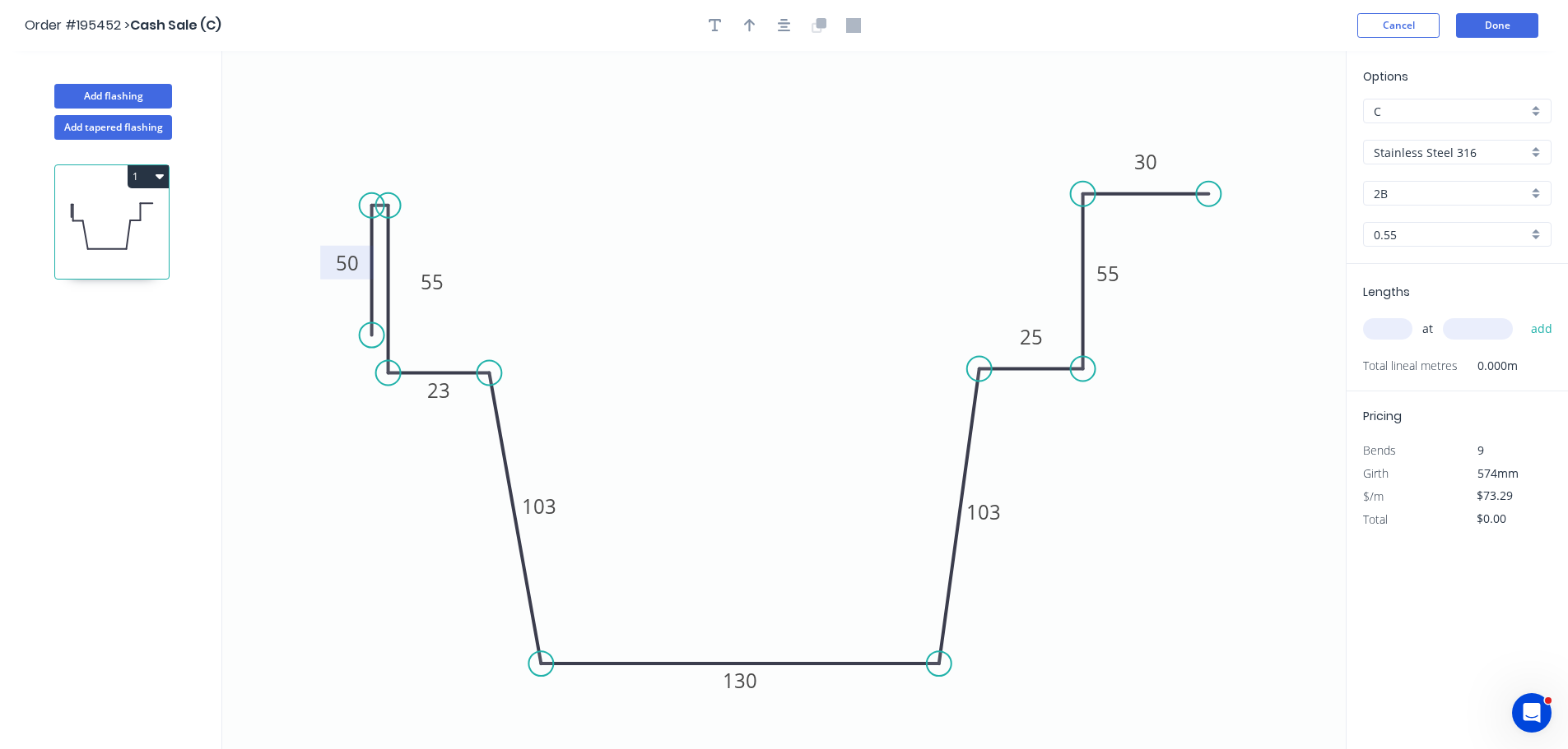
click at [1420, 195] on input "2B" at bounding box center [1450, 193] width 153 height 17
click at [1415, 224] on div "2B" at bounding box center [1457, 224] width 187 height 29
type input "2B"
click at [1411, 240] on input "0.55" at bounding box center [1450, 234] width 153 height 17
click at [1412, 350] on div "1.2" at bounding box center [1457, 352] width 187 height 29
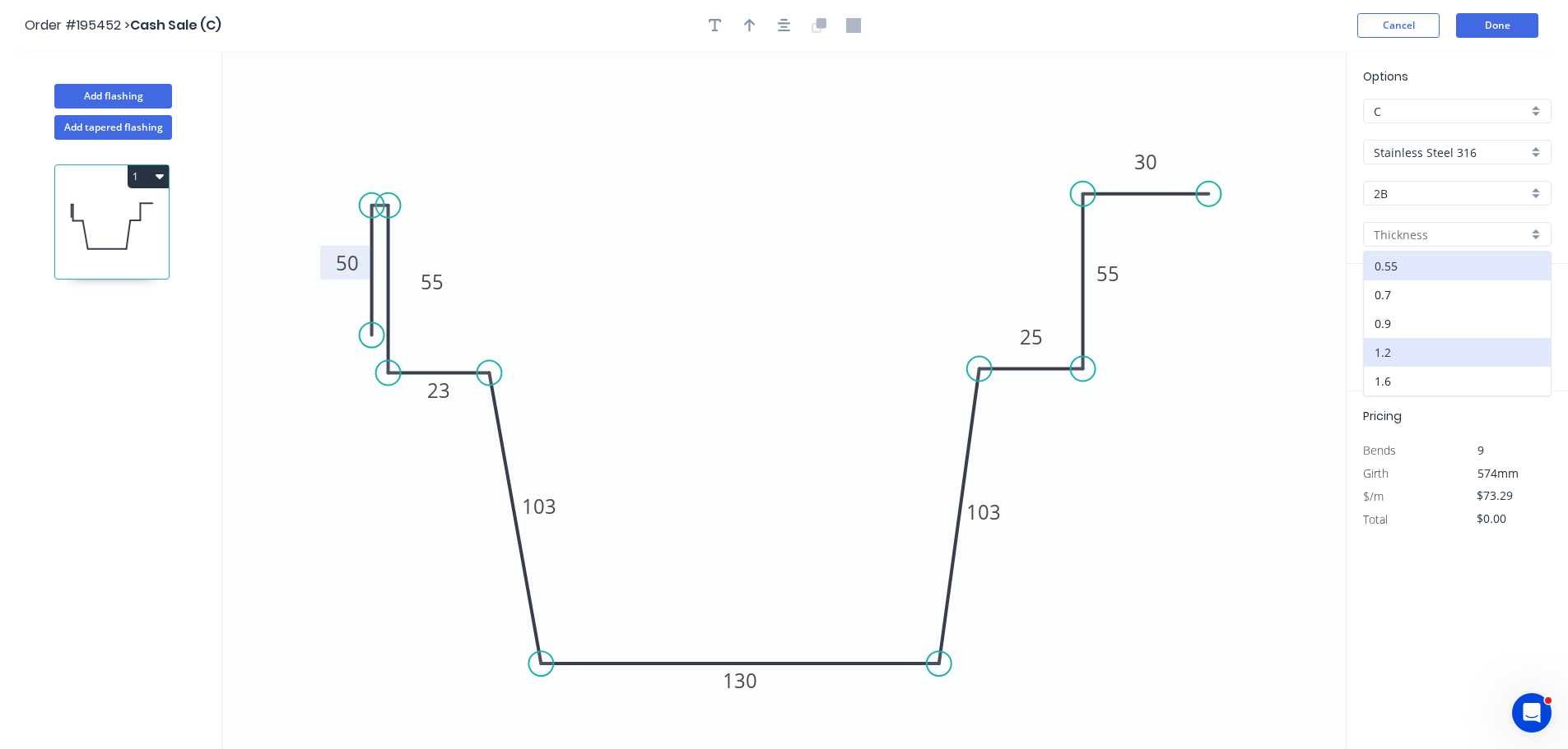
type input "1.2"
type input "$146.17"
click at [1395, 327] on input "text" at bounding box center [1387, 329] width 50 height 21
type input "1"
type input "24910"
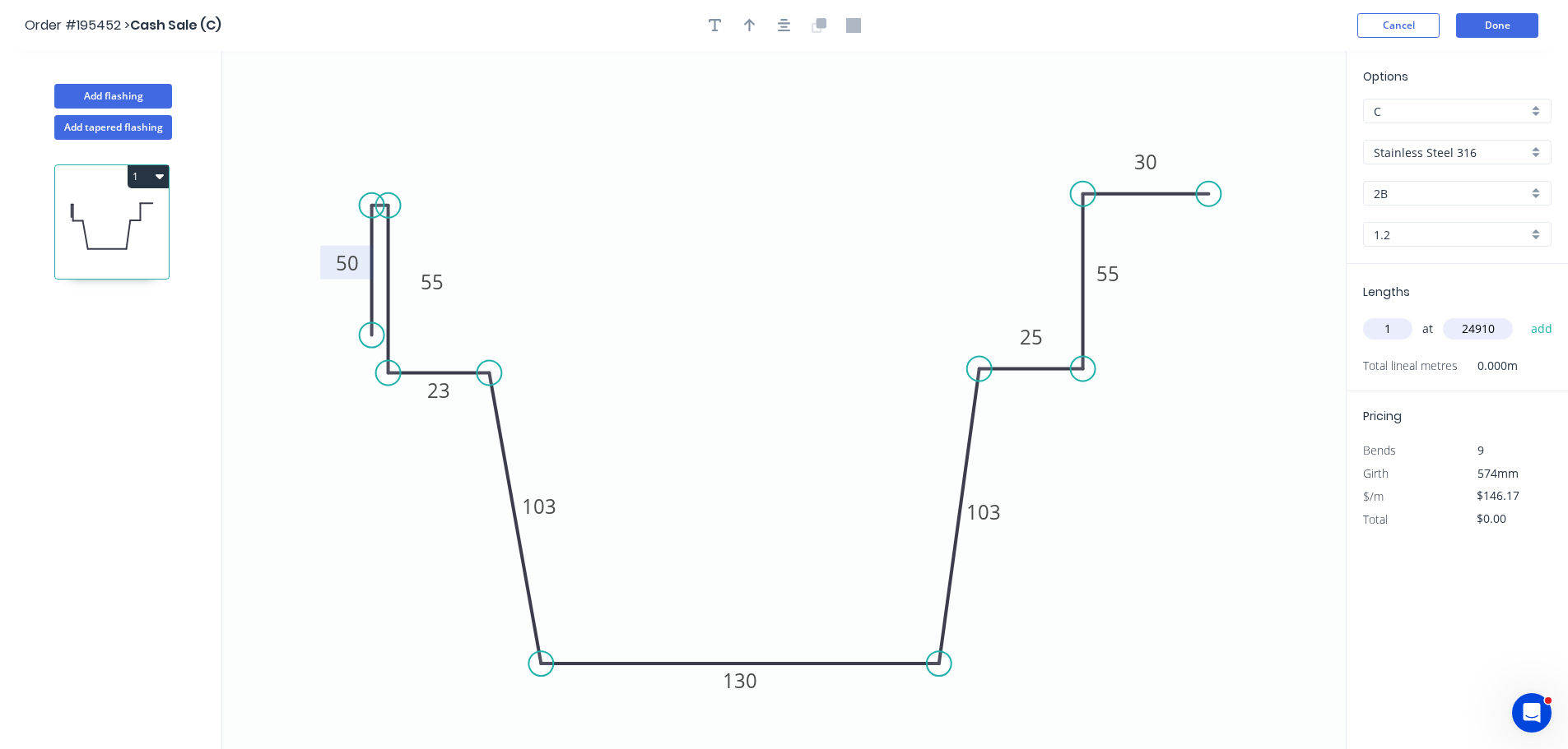
click at [1523, 315] on button "add" at bounding box center [1542, 329] width 39 height 28
type input "$3,641.09"
click at [149, 95] on button "Add flashing" at bounding box center [113, 97] width 118 height 25
type input "$0.00"
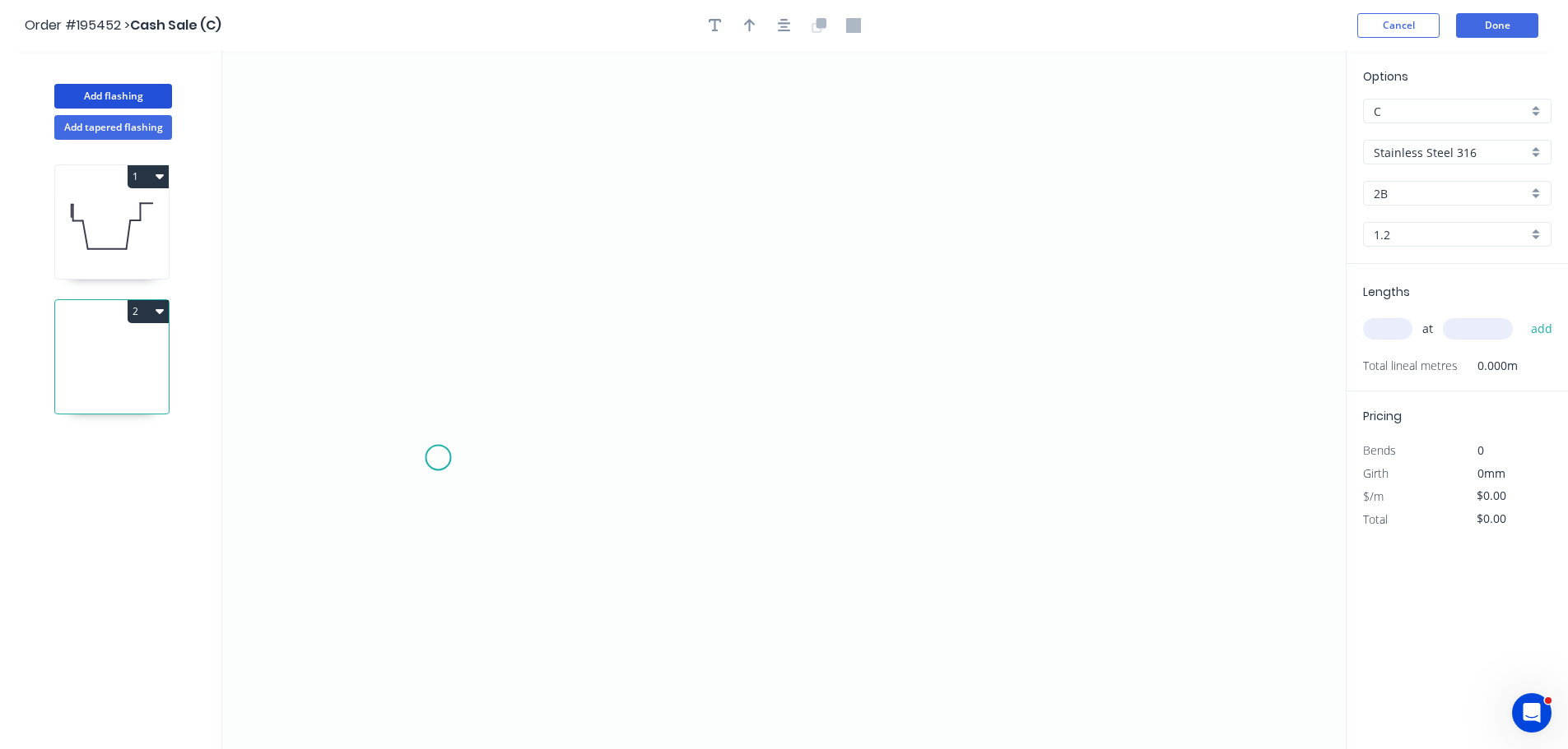
click at [437, 450] on icon "0" at bounding box center [783, 400] width 1123 height 699
click at [450, 299] on icon "0" at bounding box center [783, 400] width 1123 height 699
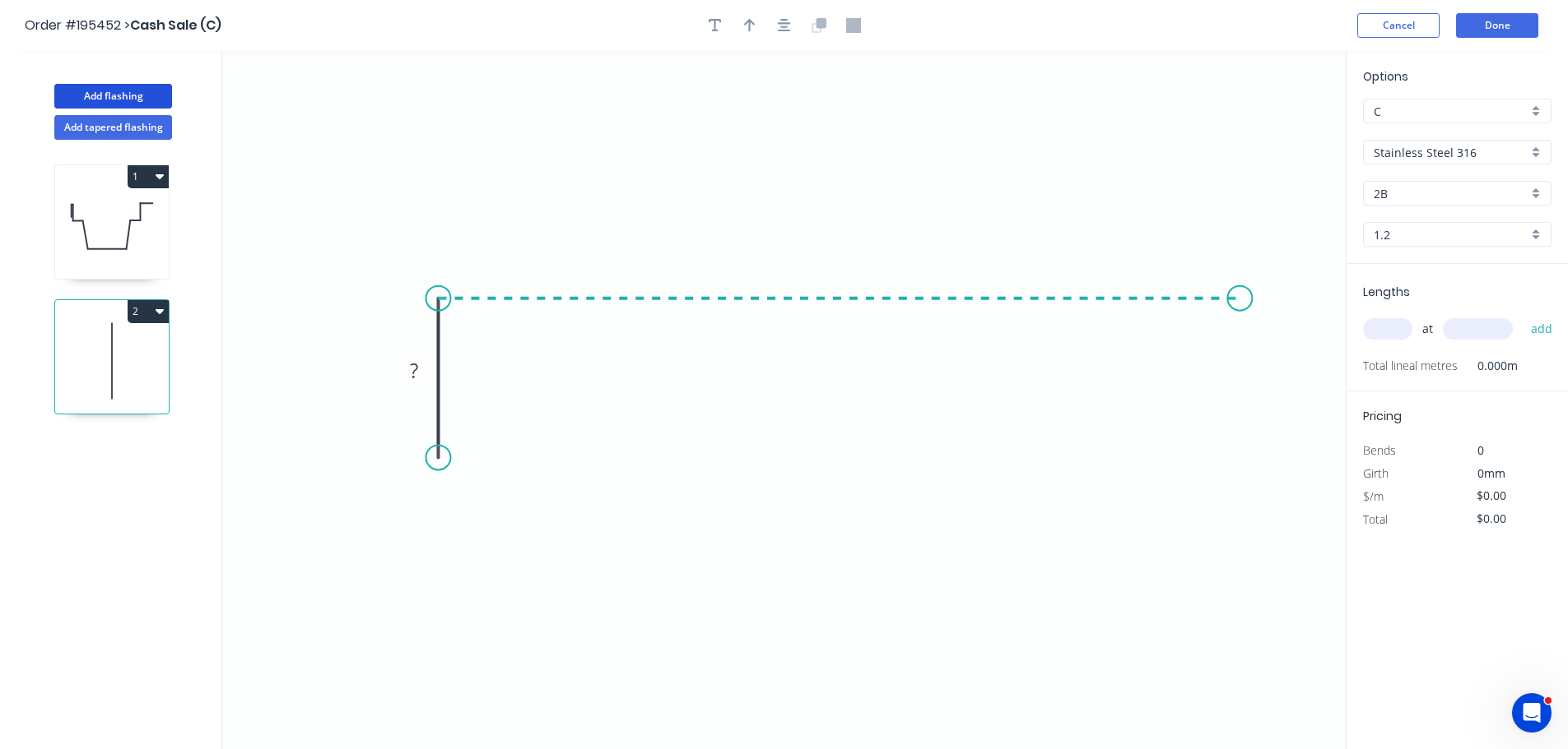
click at [1240, 318] on icon "0 ?" at bounding box center [783, 400] width 1123 height 699
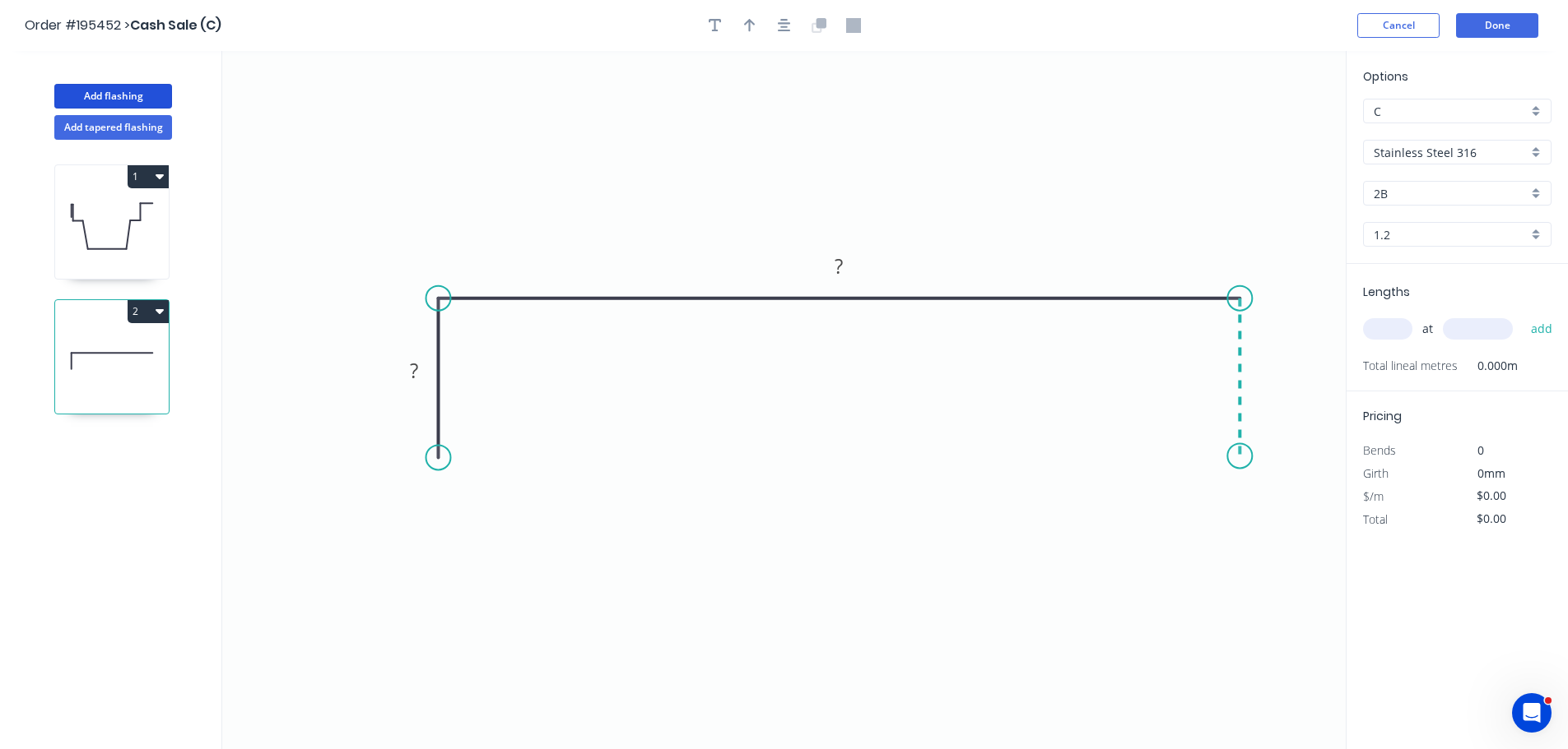
click at [1240, 456] on icon "0 ? ?" at bounding box center [783, 400] width 1123 height 699
click at [776, 22] on button "button" at bounding box center [784, 26] width 25 height 25
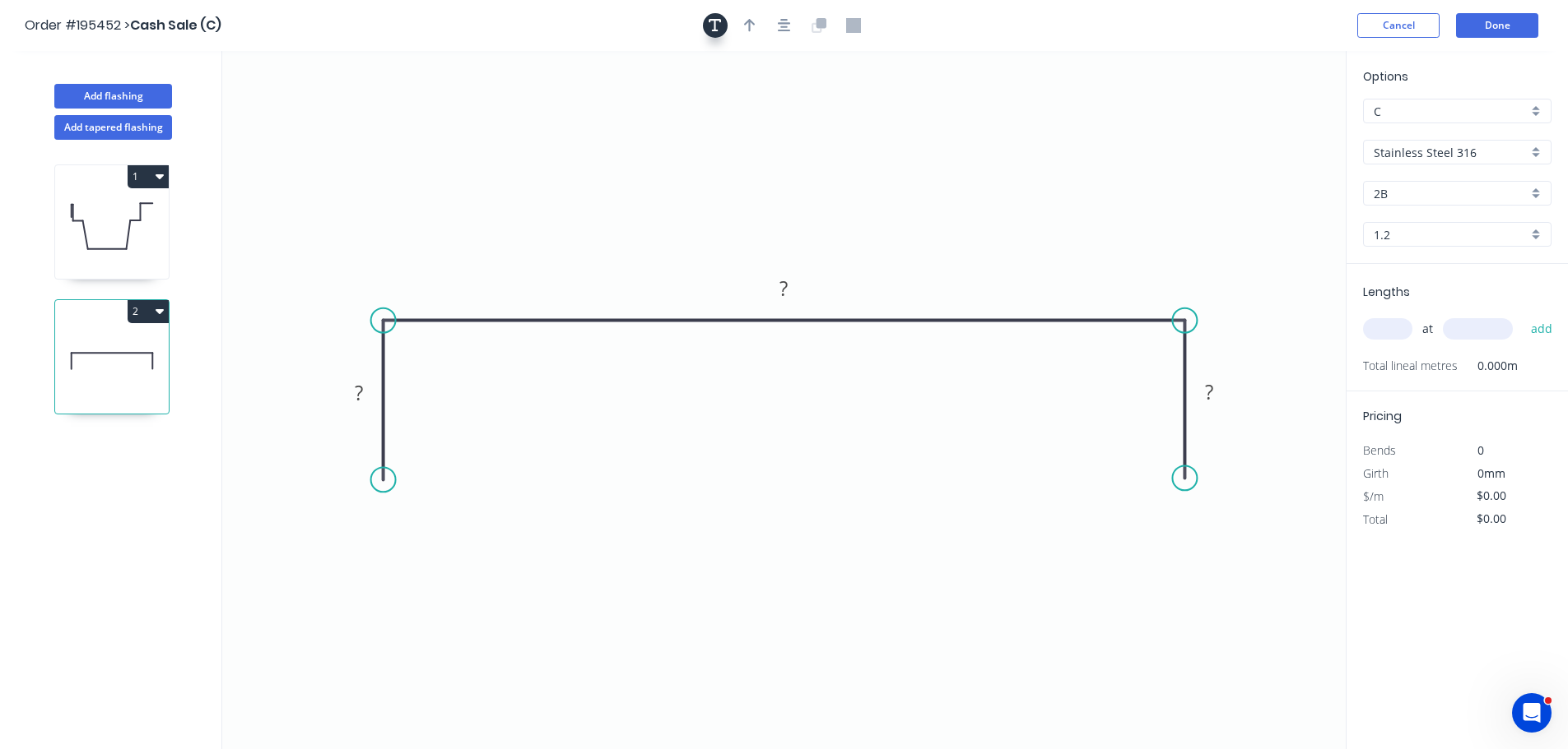
click at [716, 21] on icon "button" at bounding box center [716, 26] width 13 height 13
click at [333, 105] on textarea at bounding box center [328, 116] width 134 height 61
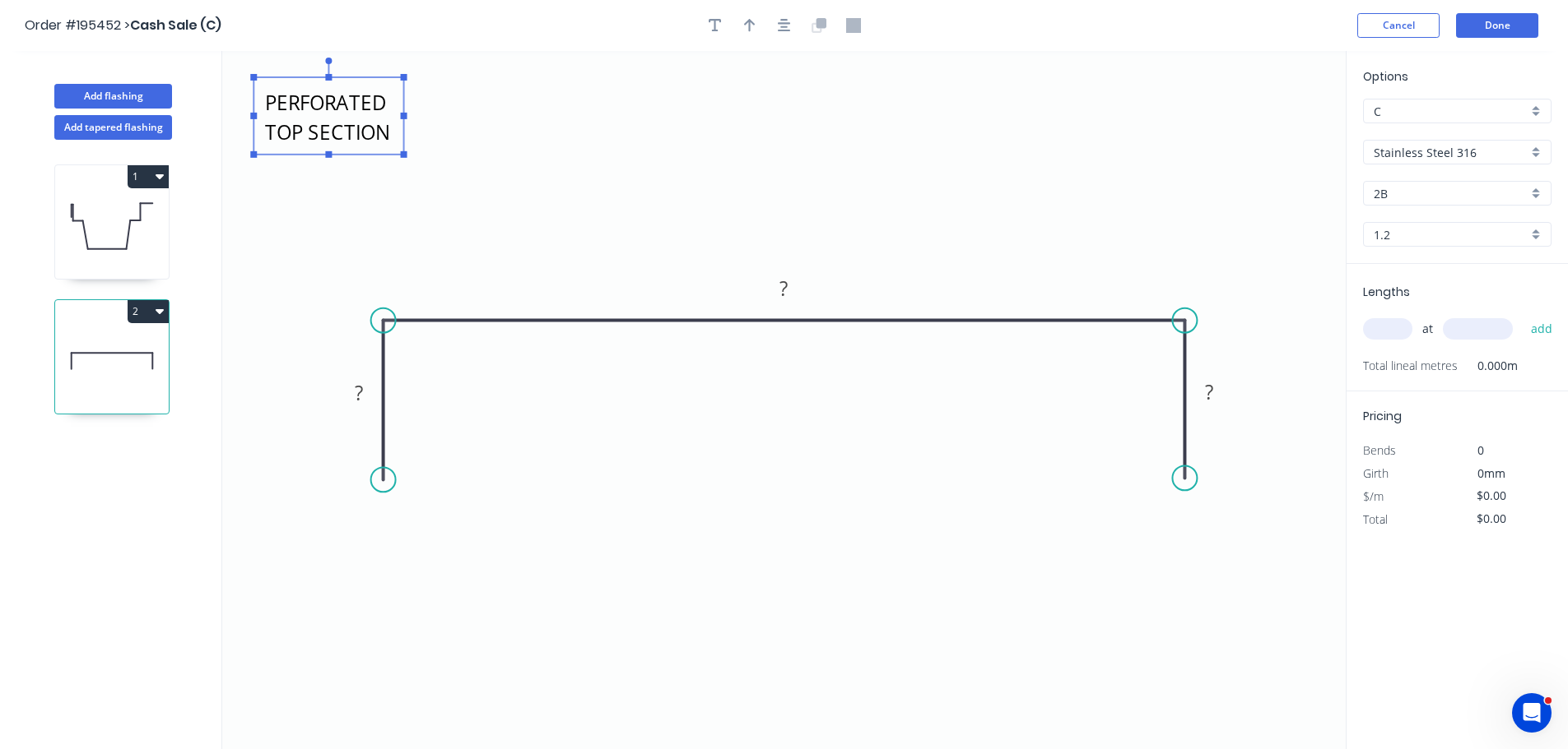
click at [554, 116] on icon "PERFORATED TOP SECTION ? ? ?" at bounding box center [783, 400] width 1123 height 699
type textarea "PERFORATED TOP SECTION"
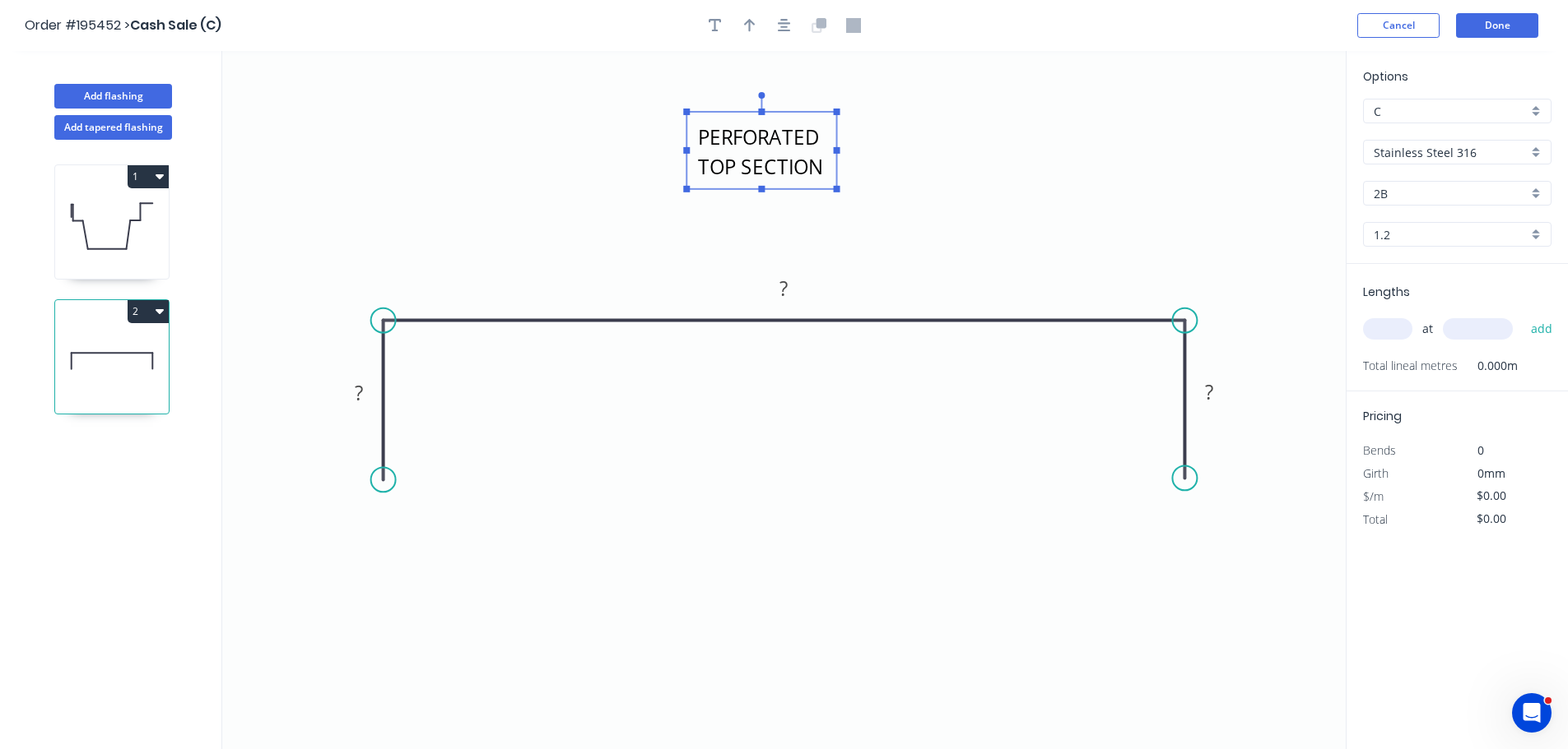
drag, startPoint x: 399, startPoint y: 107, endPoint x: 856, endPoint y: 155, distance: 459.5
click at [836, 154] on rect at bounding box center [761, 151] width 149 height 78
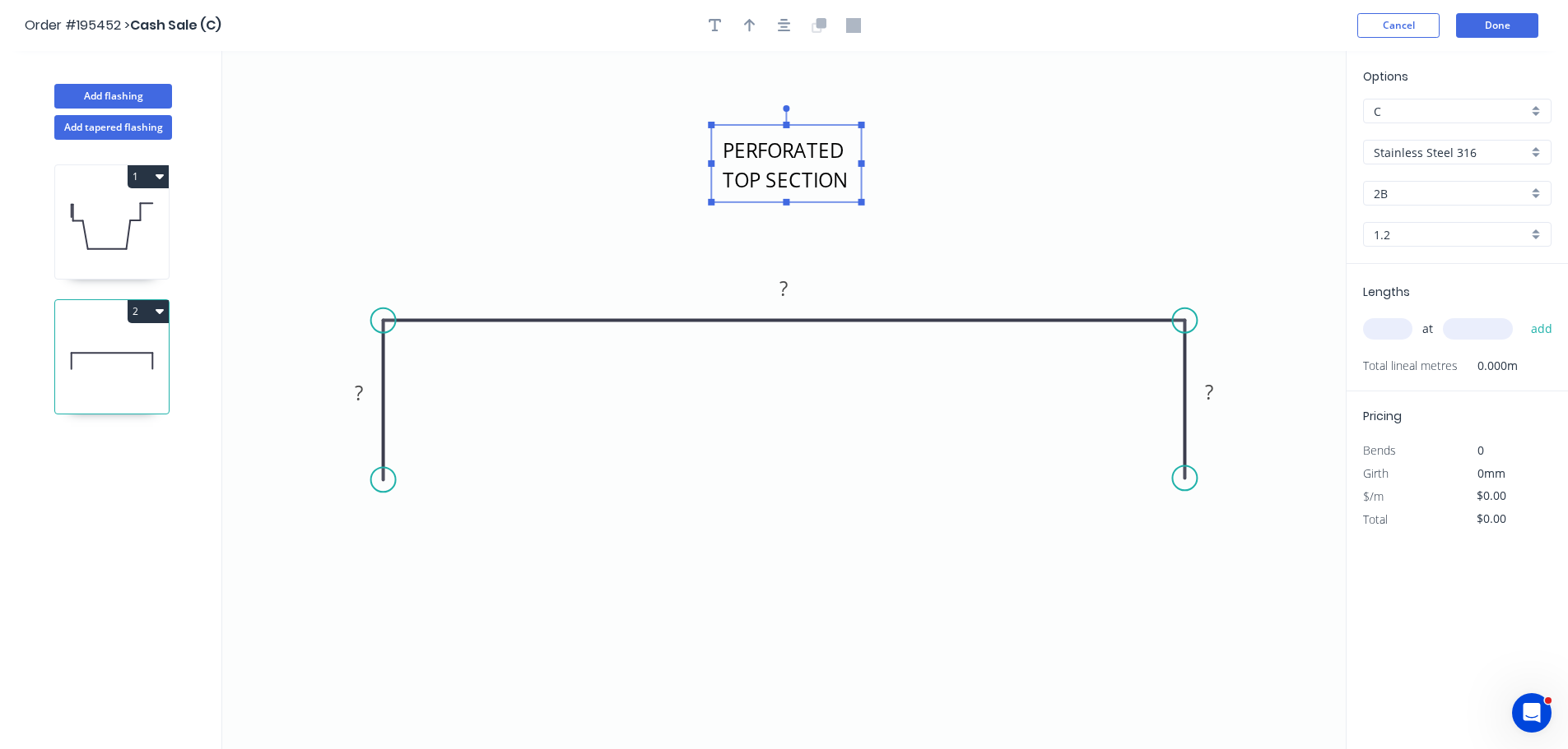
click at [553, 237] on icon "PERFORATED TOP SECTION ? ? ?" at bounding box center [783, 400] width 1123 height 699
click at [368, 389] on rect at bounding box center [359, 394] width 33 height 23
click at [367, 403] on tspan "55" at bounding box center [359, 393] width 23 height 27
click at [1074, 193] on icon "PERFORATED TOP SECTION 53 195 53" at bounding box center [783, 400] width 1123 height 699
click at [785, 280] on tspan "195" at bounding box center [784, 288] width 35 height 27
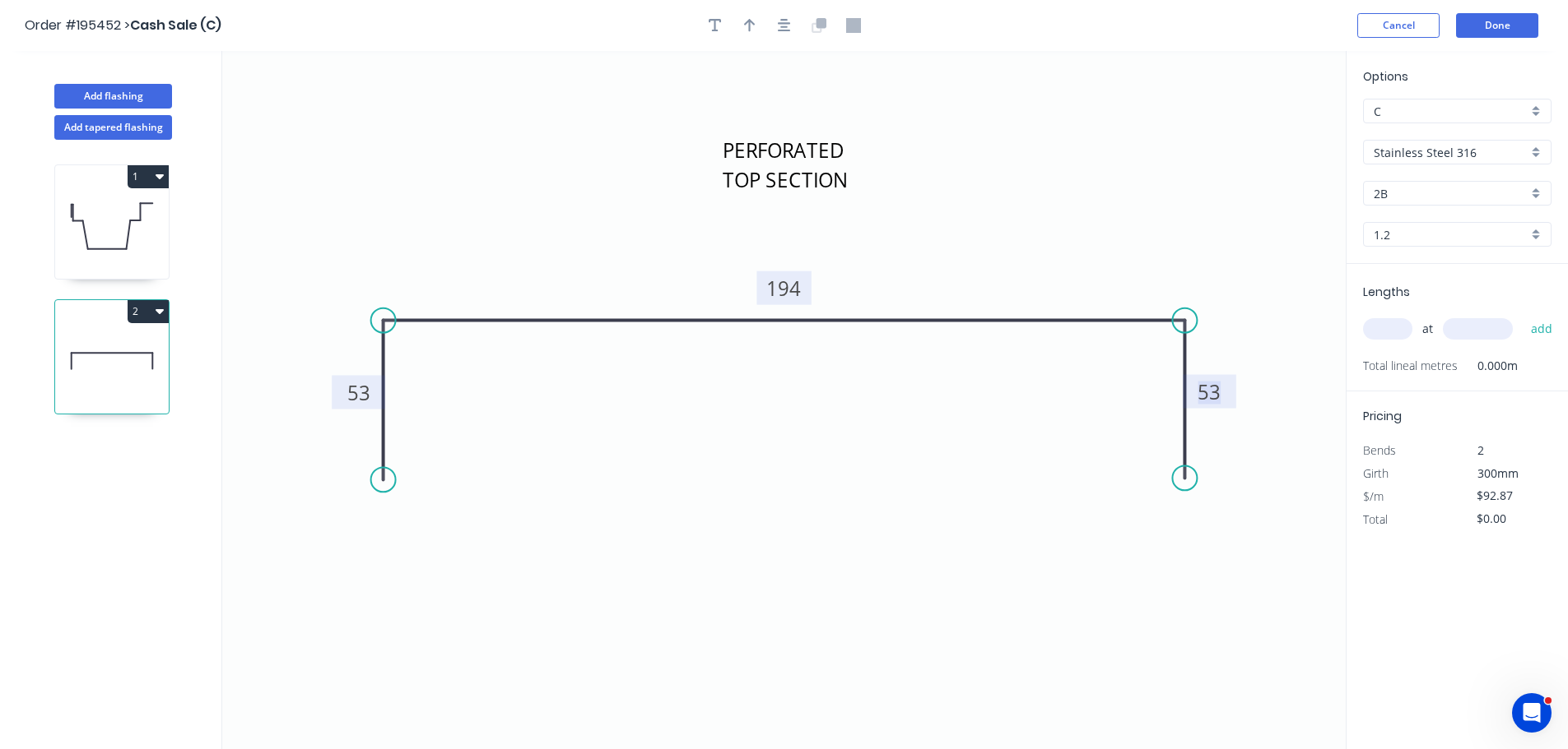
click at [961, 218] on icon "PERFORATED TOP SECTION 53 194 53" at bounding box center [783, 400] width 1123 height 699
click at [1389, 598] on div "Options C C Stainless Steel 316 Stainless Steel 316 2B 2B 1.2 1.2 Lengths at ad…" at bounding box center [1456, 401] width 222 height 700
click at [132, 247] on icon at bounding box center [112, 226] width 114 height 106
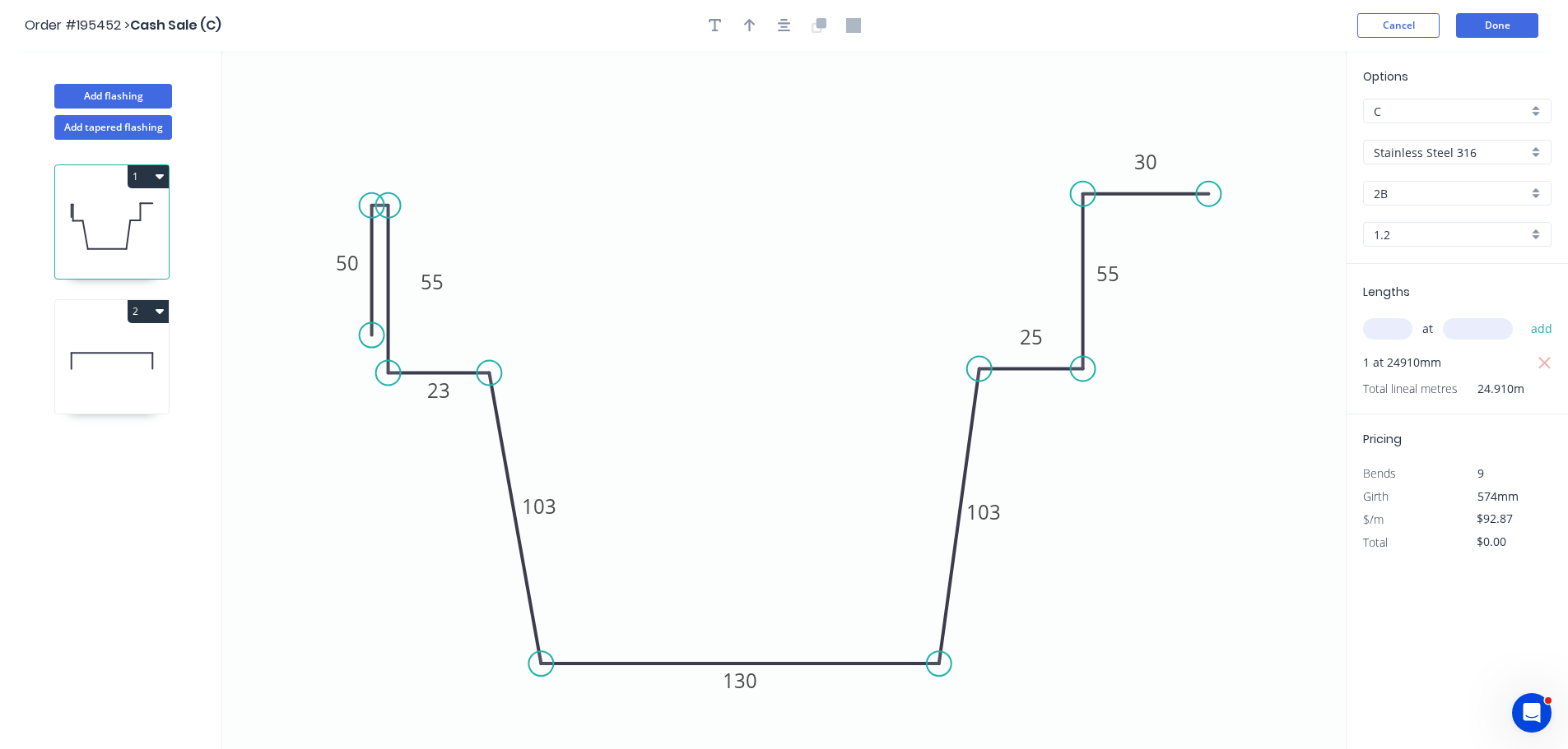
type input "$146.17"
type input "$3,641.09"
click at [139, 347] on icon at bounding box center [112, 361] width 114 height 106
type input "$92.87"
type input "$0.00"
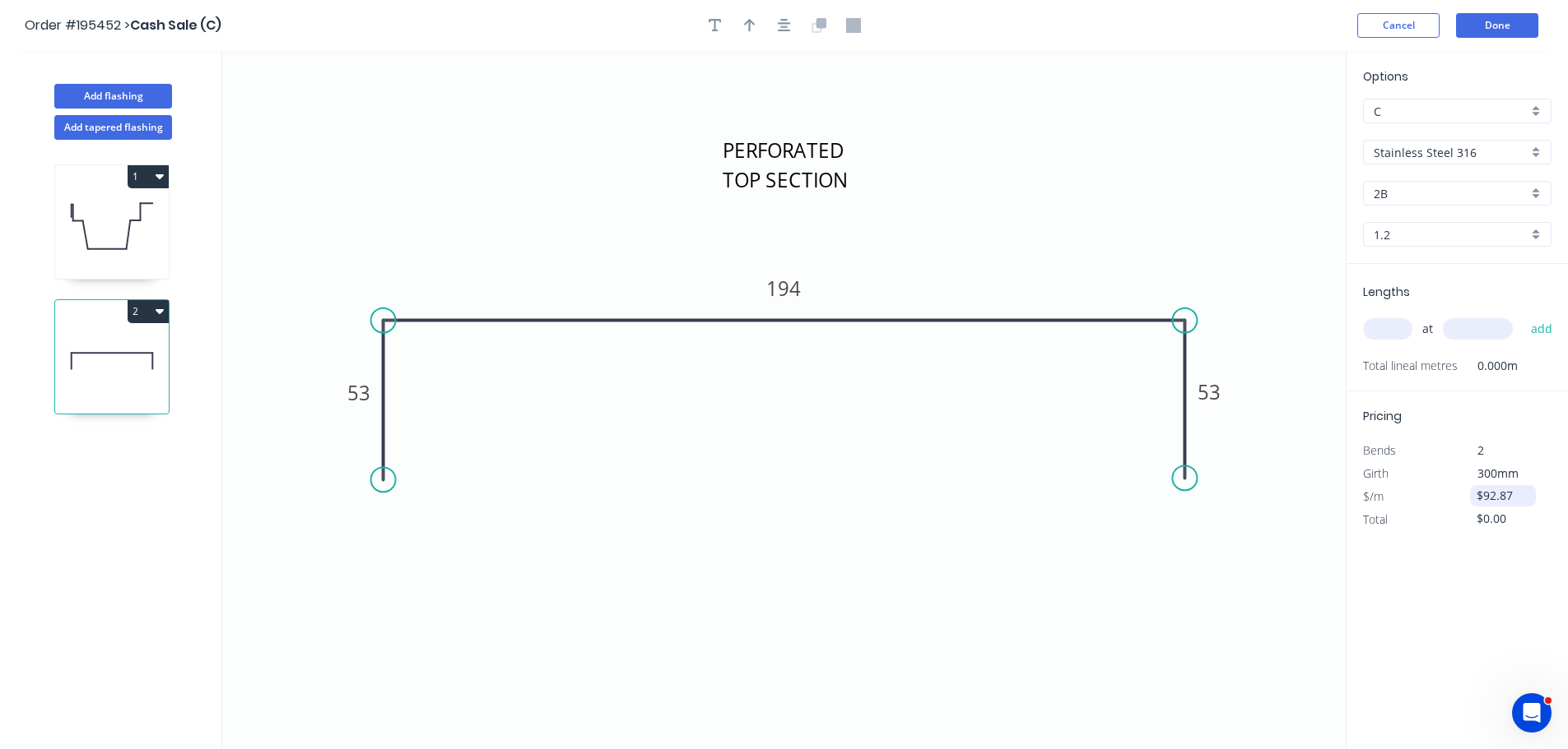
click at [1523, 502] on input "$92.87" at bounding box center [1504, 496] width 56 height 23
click at [1431, 596] on div "Options C C Stainless Steel 316 Stainless Steel 316 2B 2B 1.2 1.2 Lengths at ad…" at bounding box center [1456, 401] width 222 height 700
click at [1548, 497] on icon "button" at bounding box center [1546, 497] width 15 height 20
click at [1505, 495] on input "$92.87" at bounding box center [1504, 496] width 56 height 23
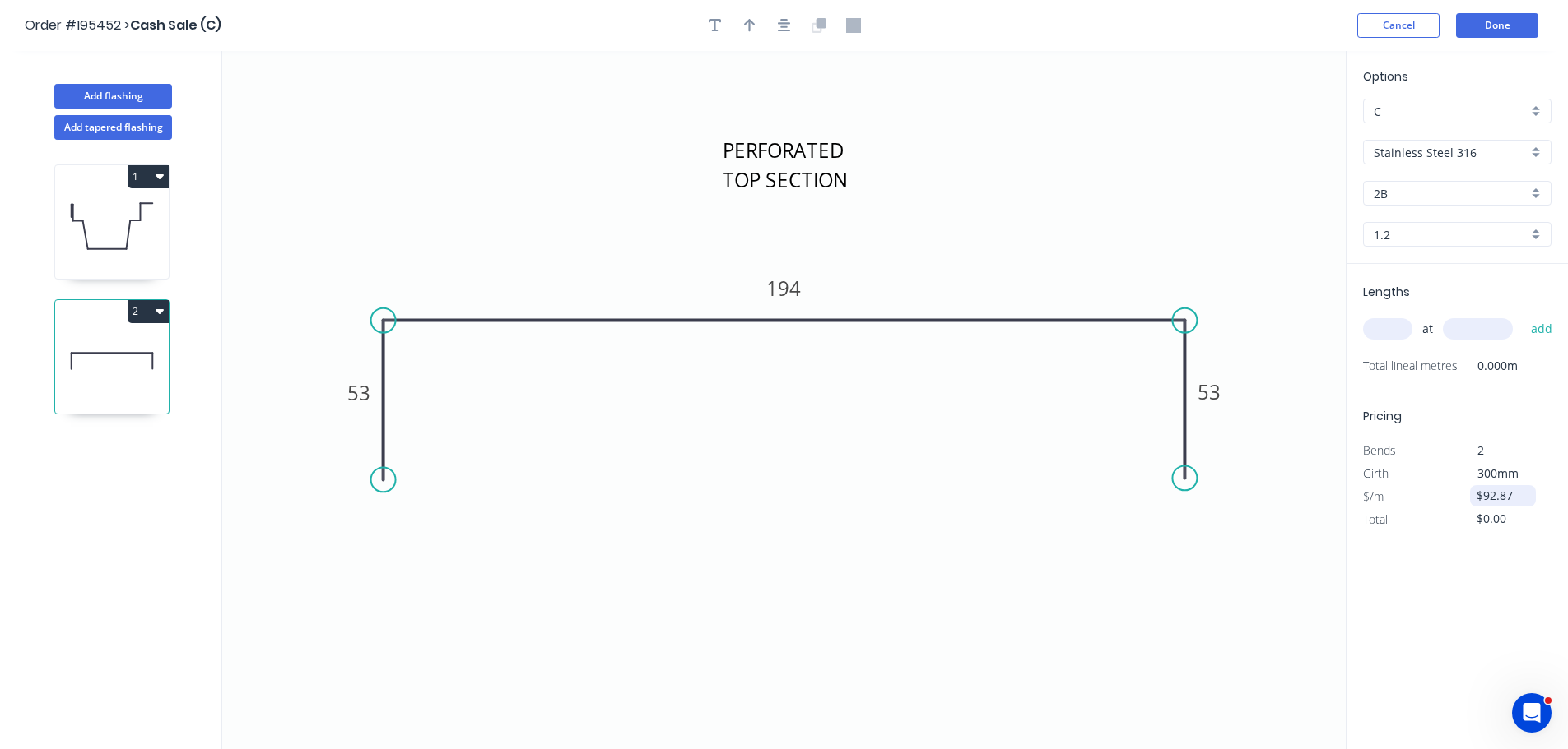
click at [1505, 495] on input "$92.87" at bounding box center [1504, 496] width 56 height 23
type input "$118.82"
click at [1399, 331] on input "text" at bounding box center [1387, 329] width 50 height 21
type input "1"
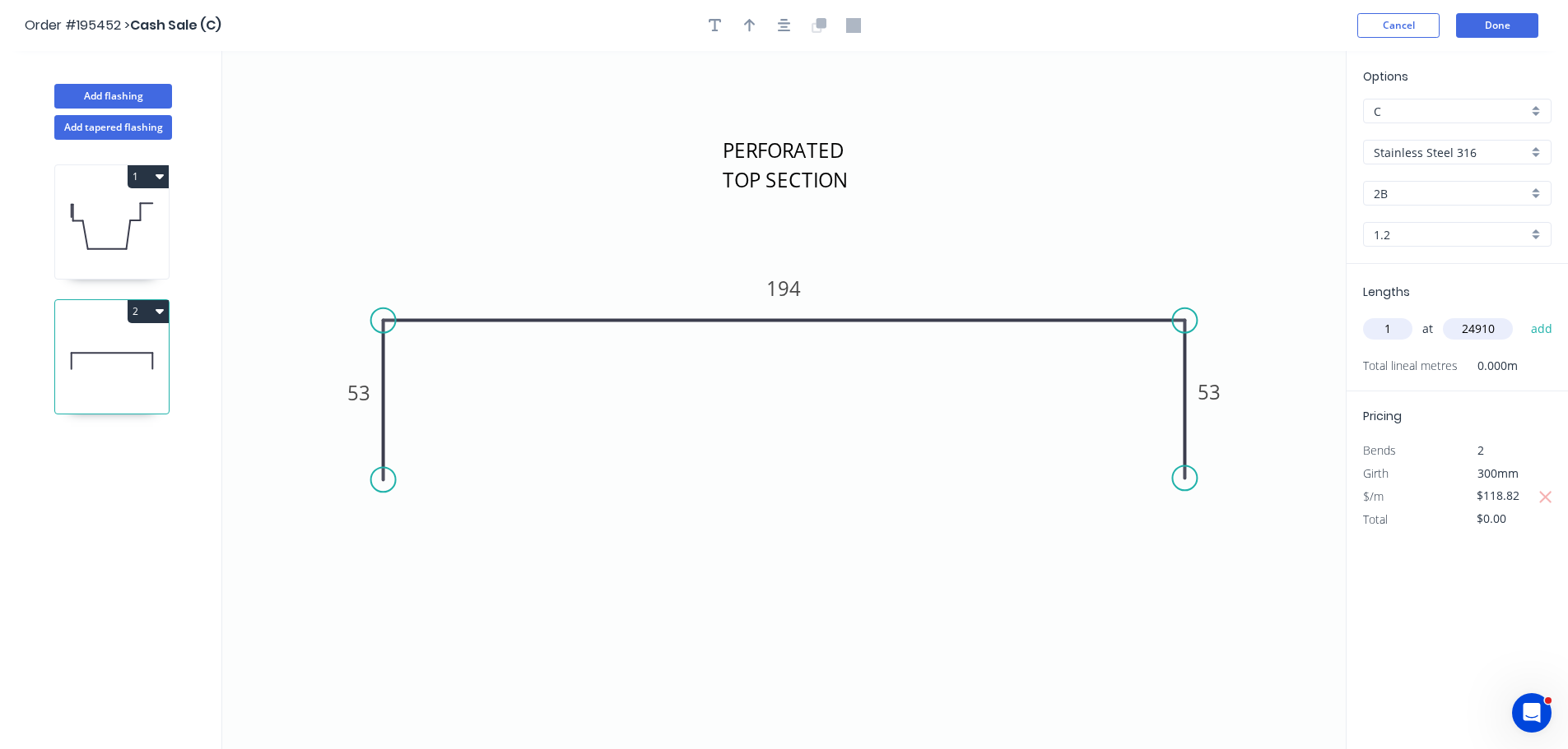
type input "24910"
click at [1523, 315] on button "add" at bounding box center [1542, 329] width 39 height 28
type input "$2,959.81"
click at [1473, 26] on button "Done" at bounding box center [1497, 26] width 83 height 25
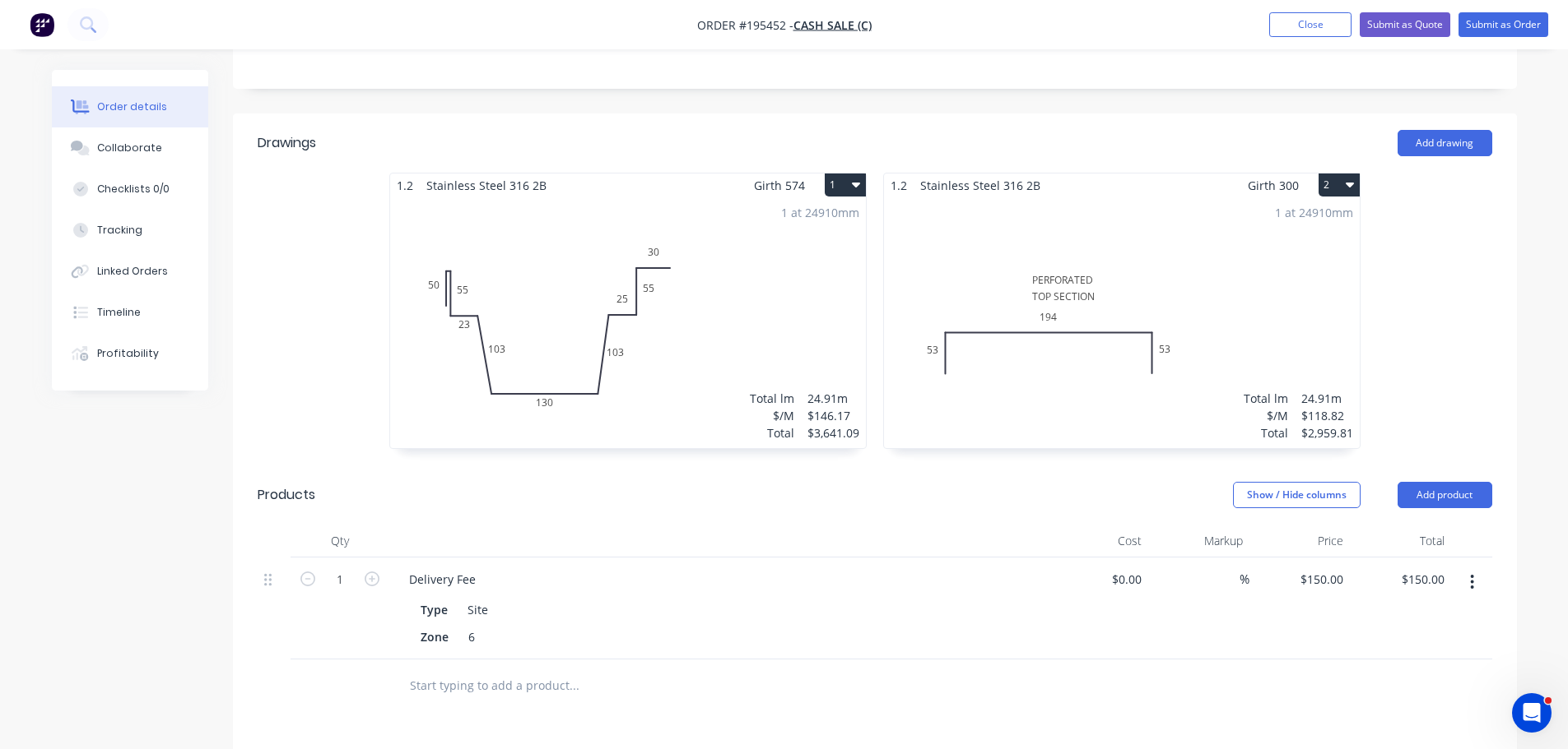
click at [1235, 304] on div "1 at 24910mm Total lm $/M Total 24.91m $118.82 $2,959.81" at bounding box center [1122, 323] width 475 height 251
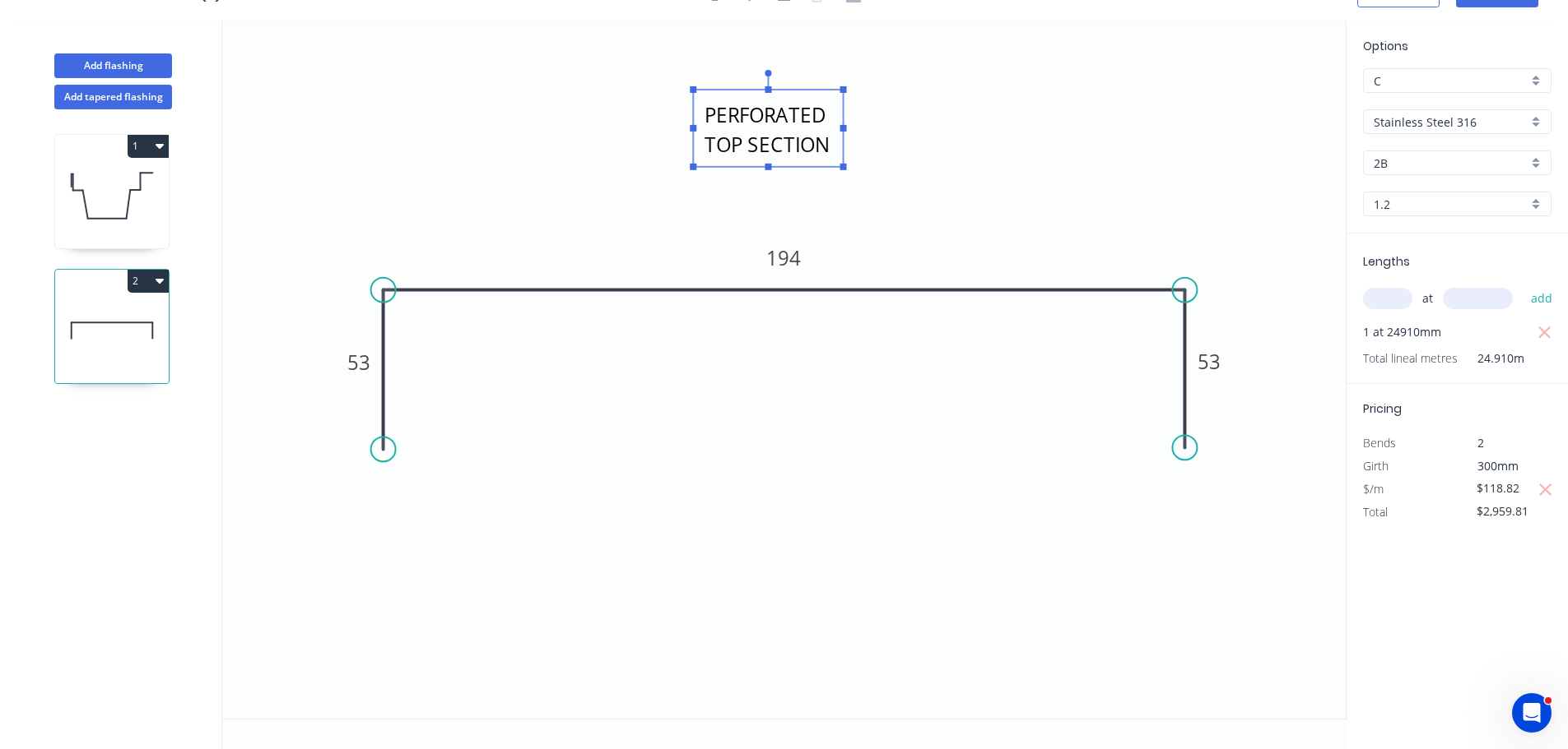
drag, startPoint x: 859, startPoint y: 140, endPoint x: 822, endPoint y: 132, distance: 37.9
click at [822, 132] on rect at bounding box center [767, 129] width 149 height 78
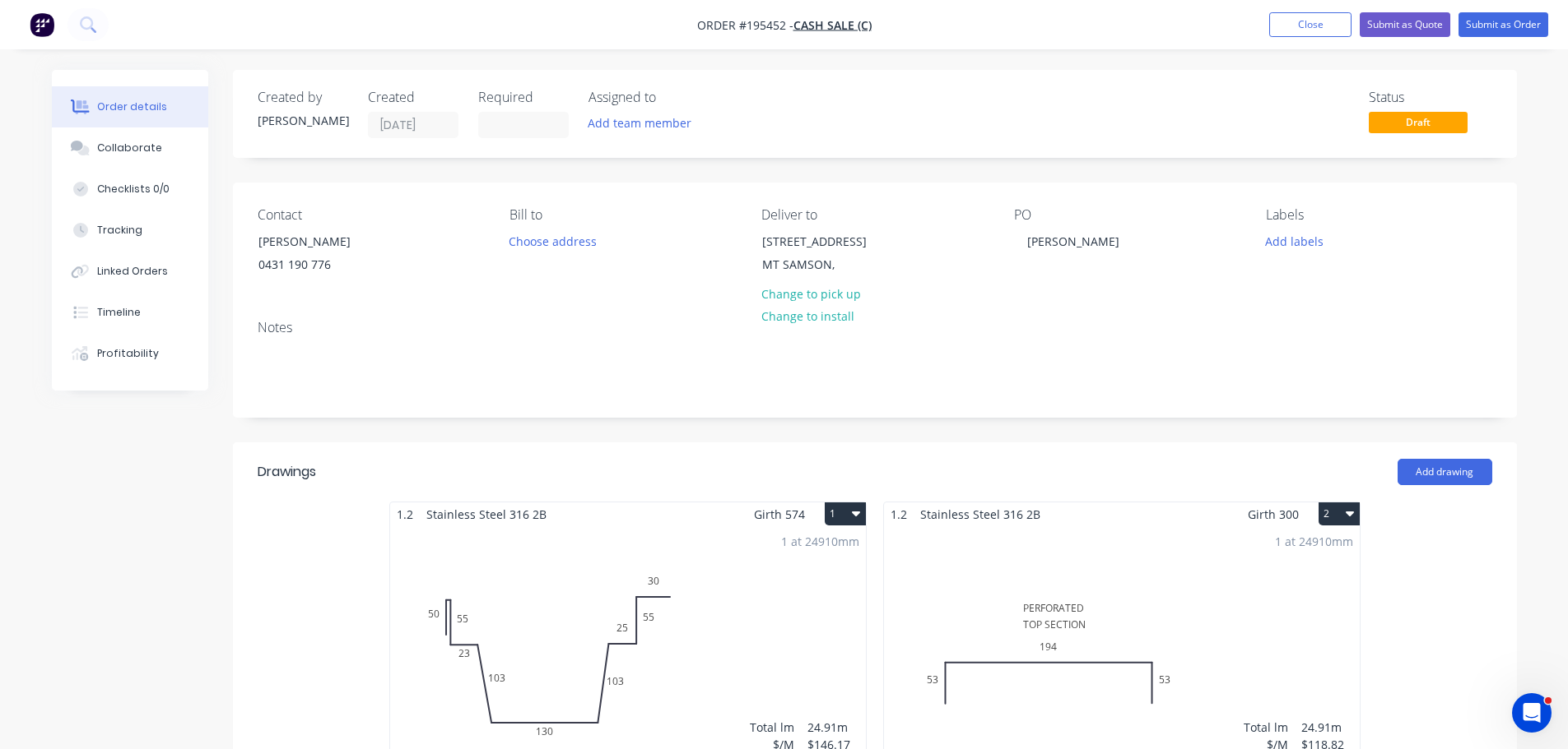
scroll to position [493, 0]
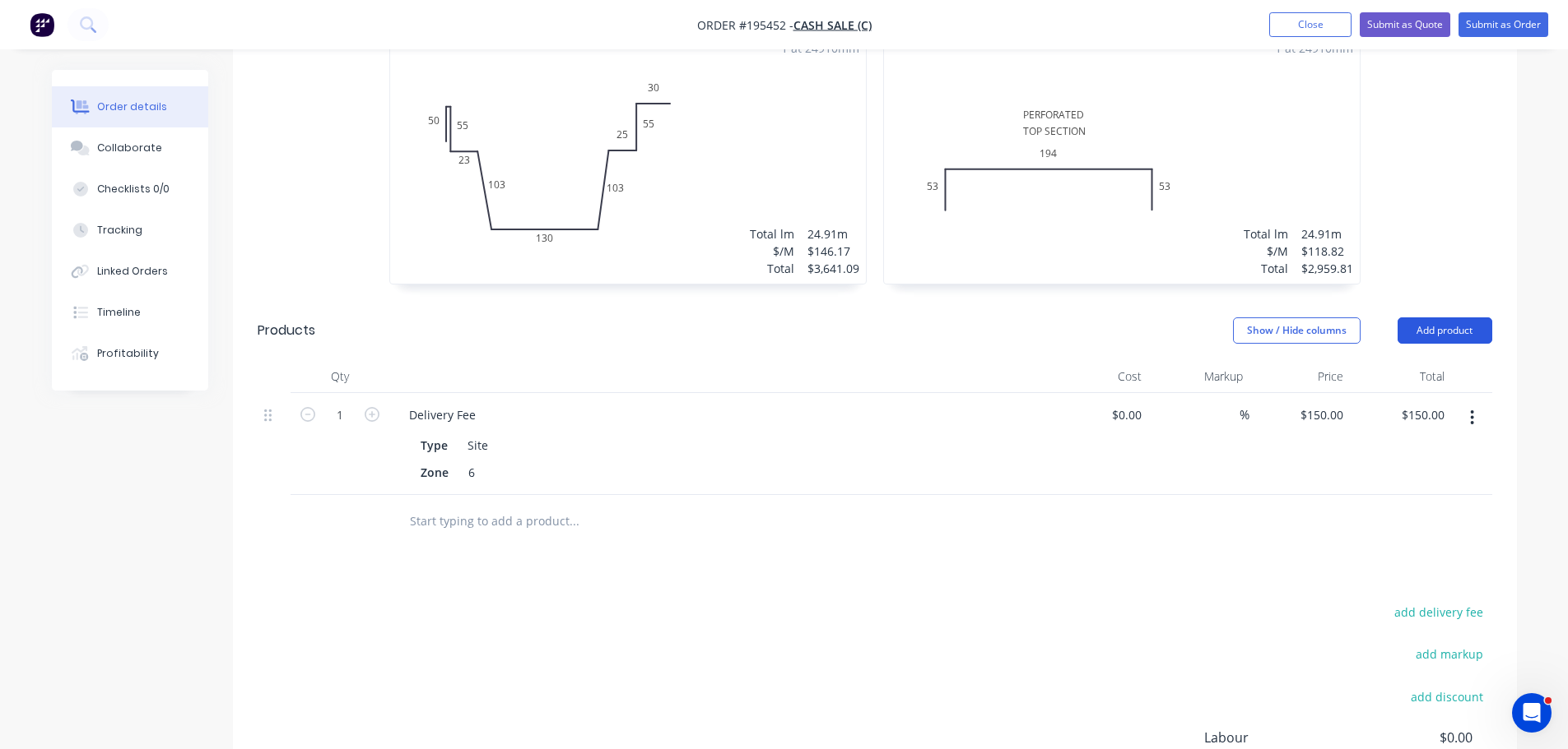
click at [1405, 324] on button "Add product" at bounding box center [1444, 331] width 95 height 26
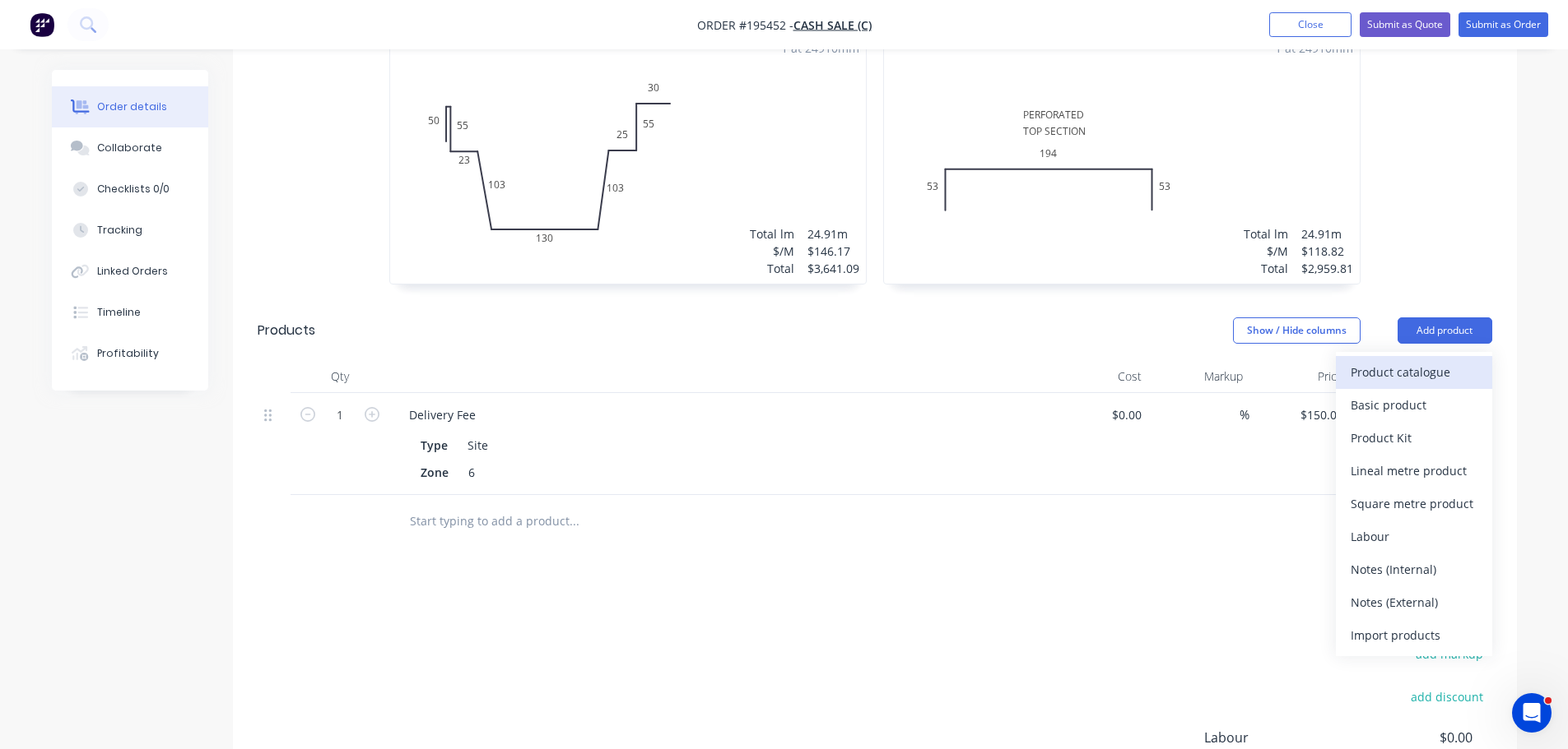
click at [1389, 376] on div "Product catalogue" at bounding box center [1414, 372] width 127 height 24
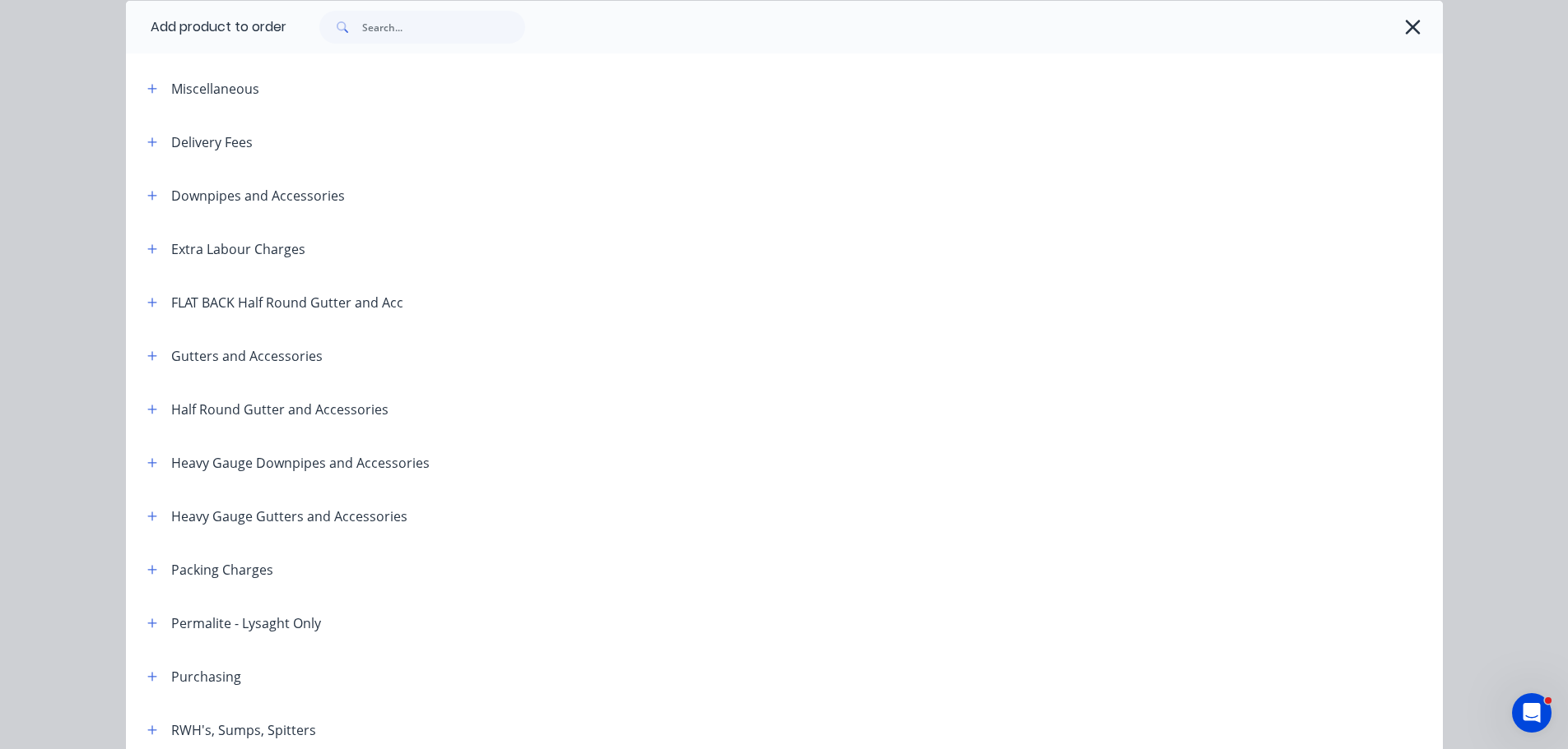
scroll to position [164, 0]
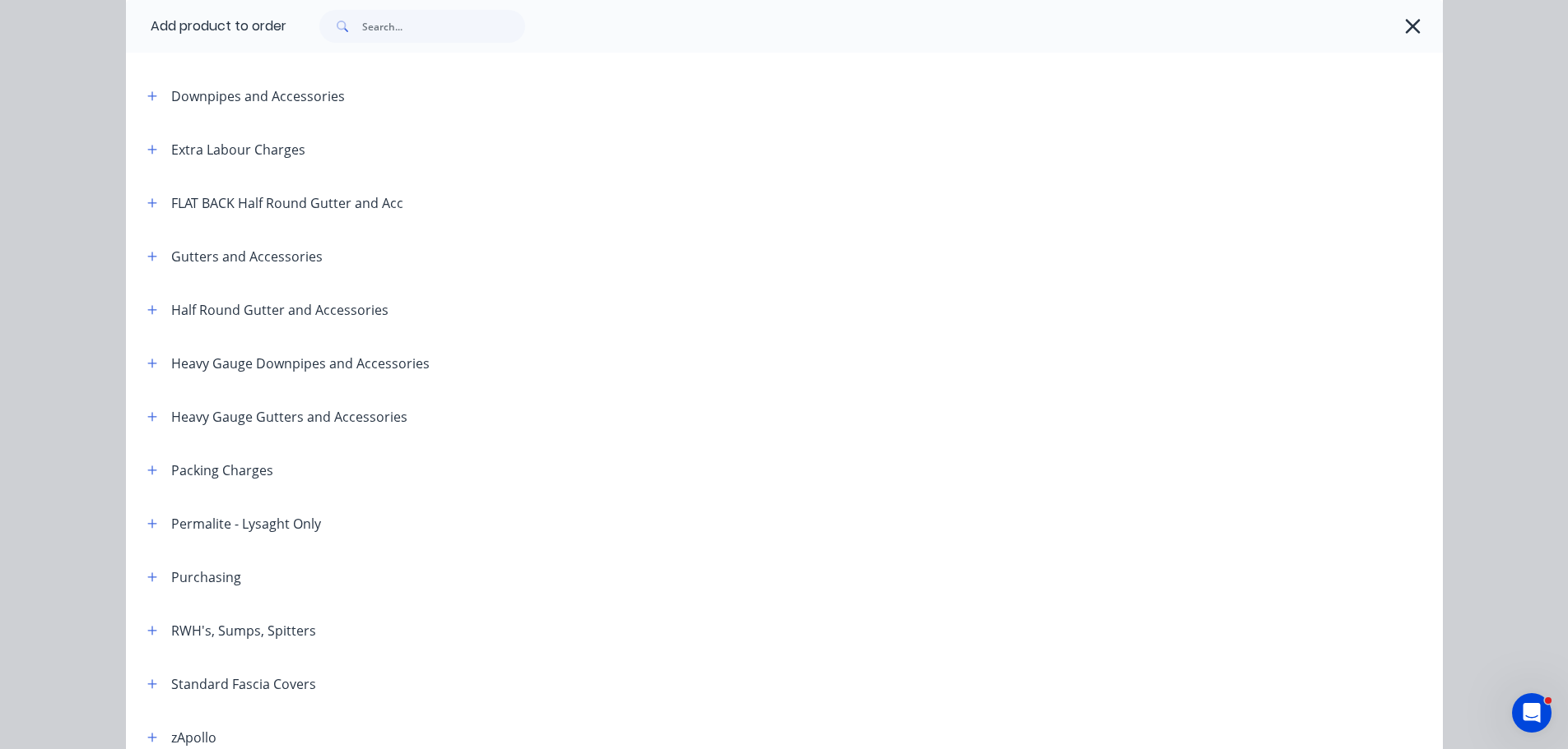
drag, startPoint x: 148, startPoint y: 361, endPoint x: 174, endPoint y: 388, distance: 37.5
click at [148, 360] on icon "button" at bounding box center [152, 364] width 10 height 12
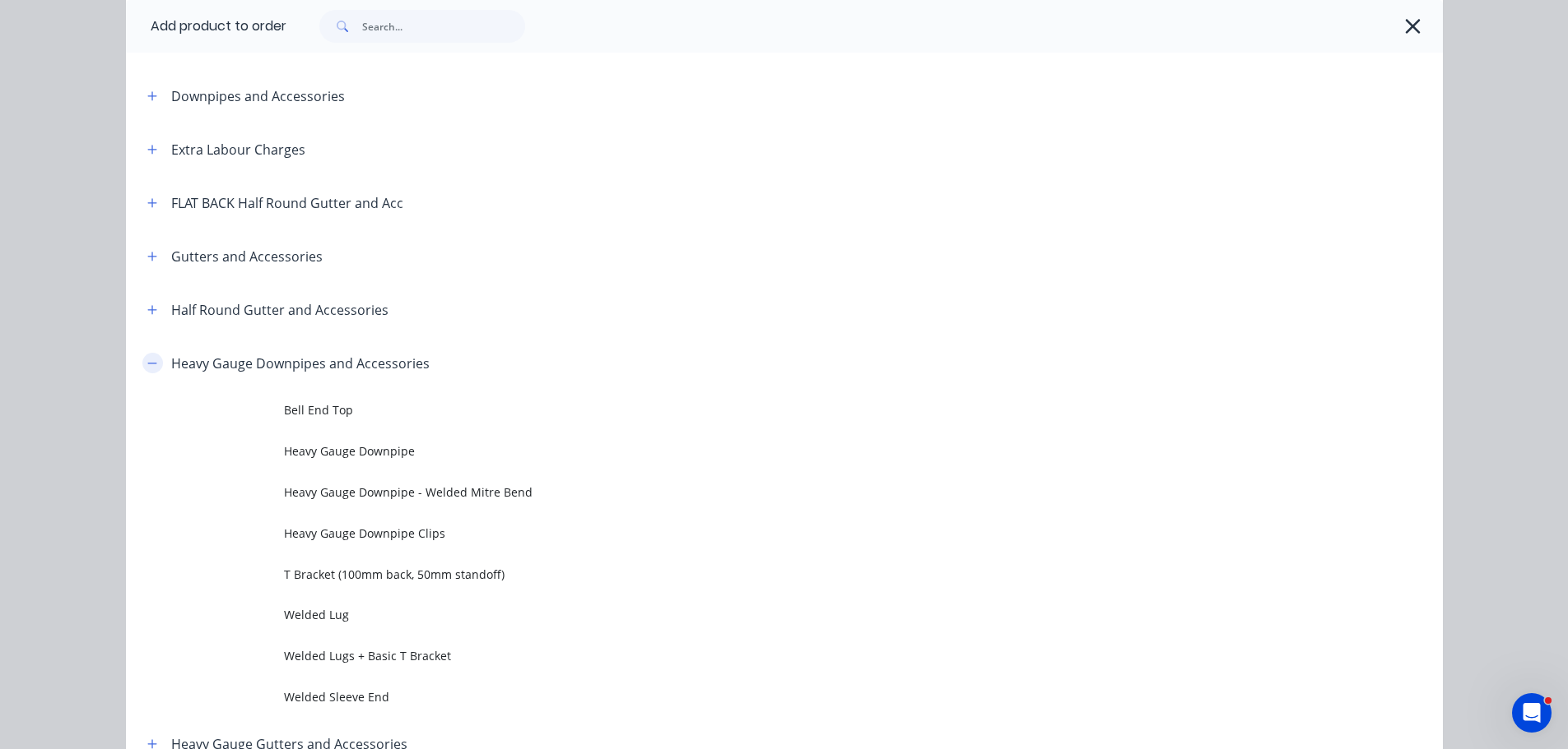
click at [147, 363] on icon "button" at bounding box center [151, 363] width 9 height 1
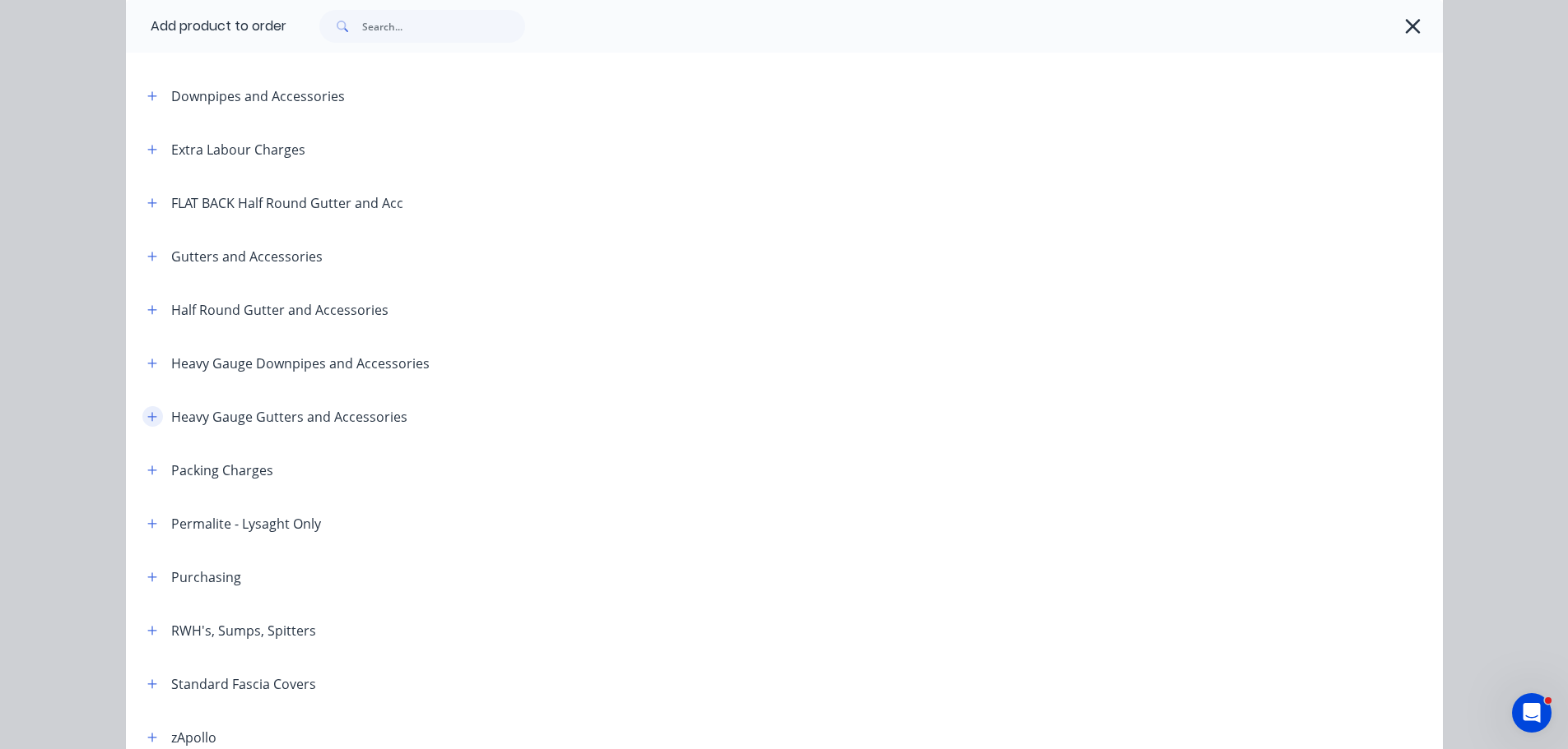
click at [149, 416] on button "button" at bounding box center [153, 417] width 21 height 21
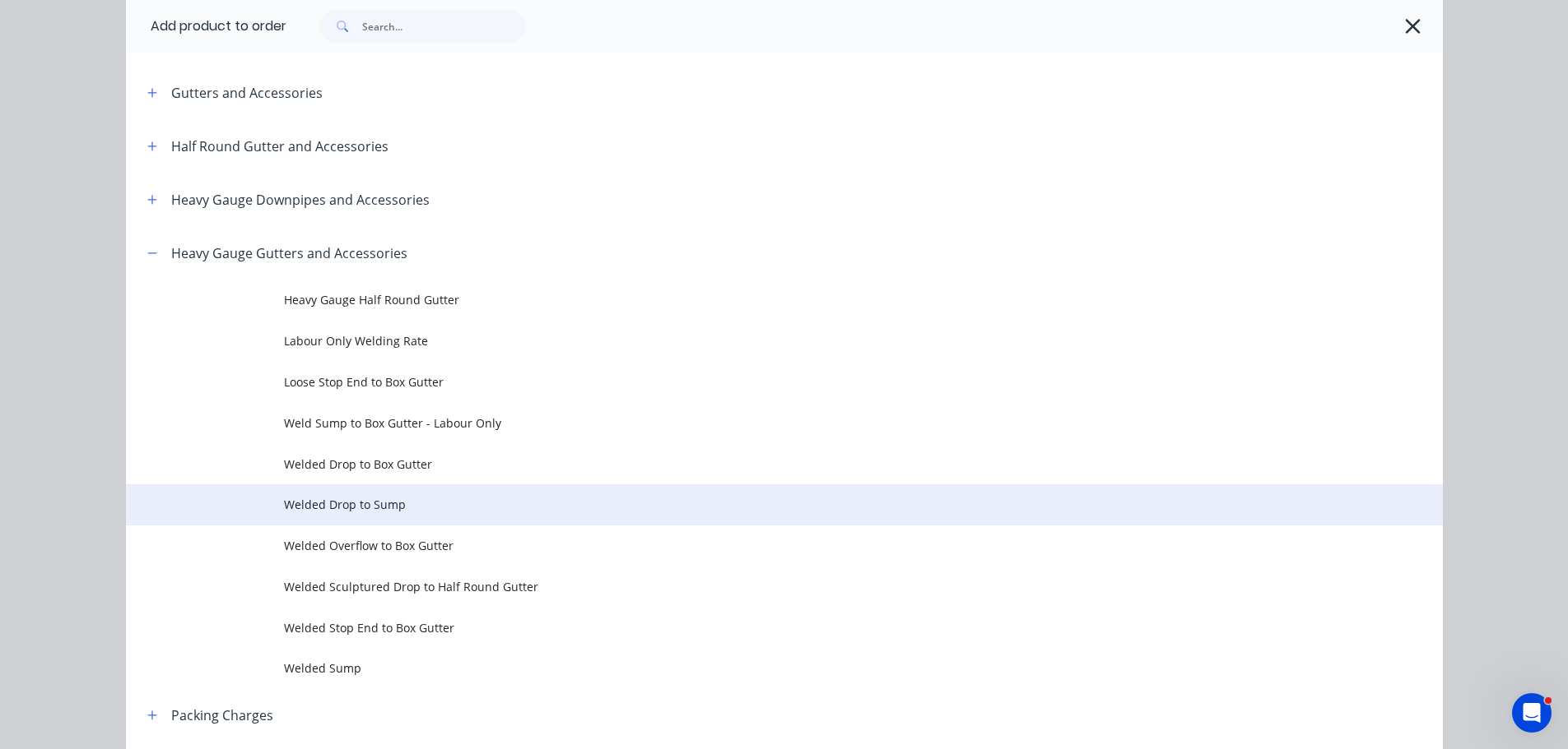
scroll to position [329, 0]
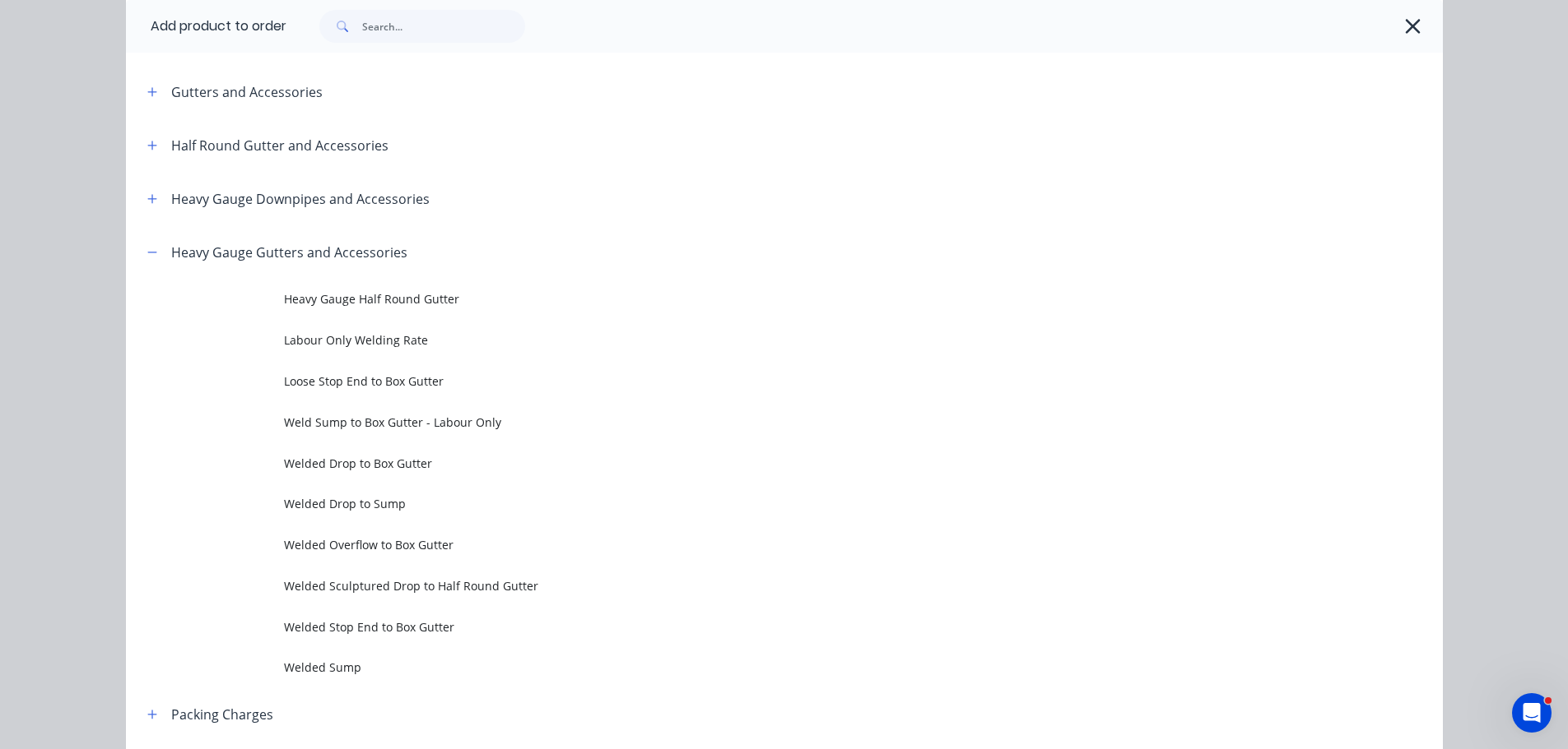
click at [1400, 21] on button "button" at bounding box center [1413, 26] width 26 height 26
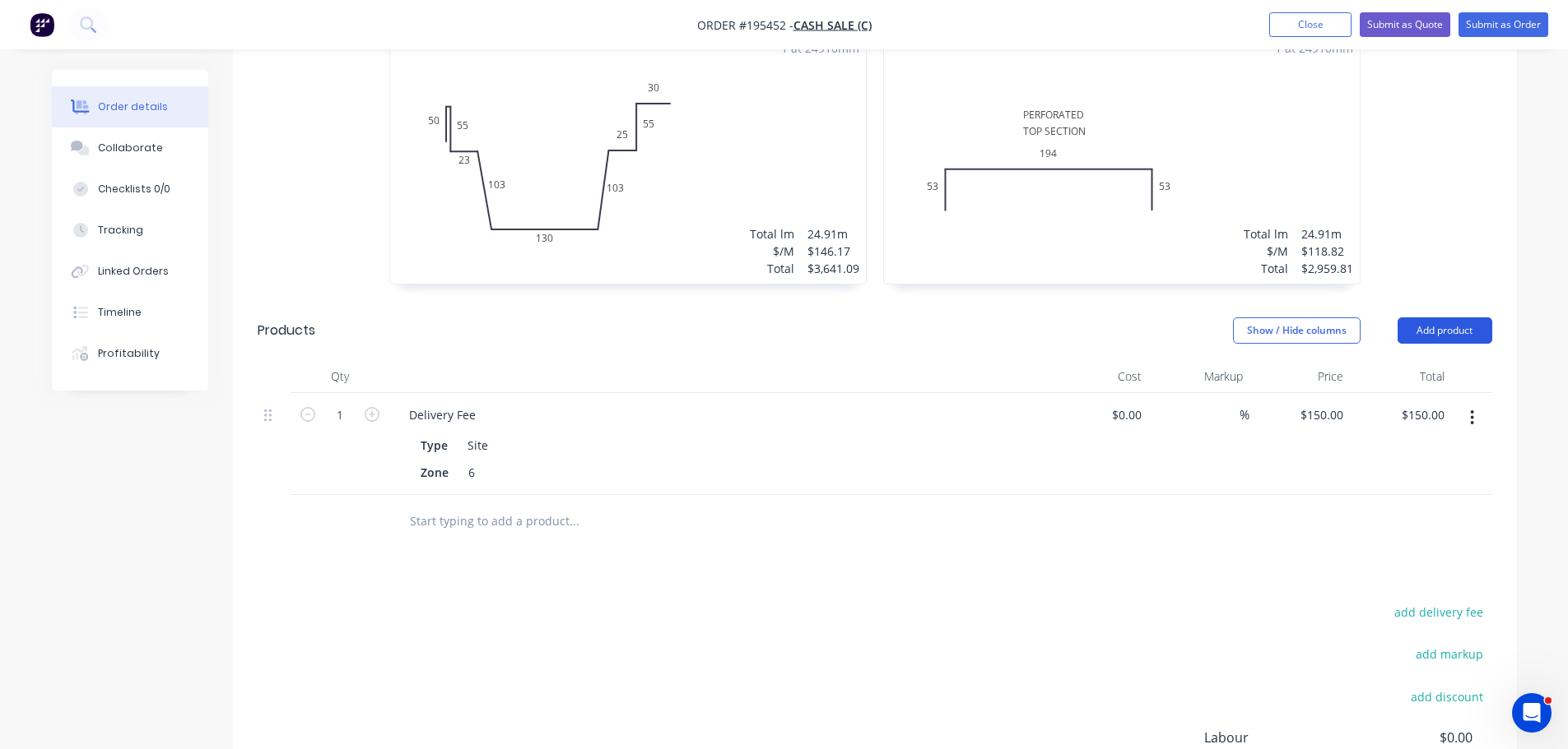
click at [1466, 322] on button "Add product" at bounding box center [1444, 331] width 95 height 26
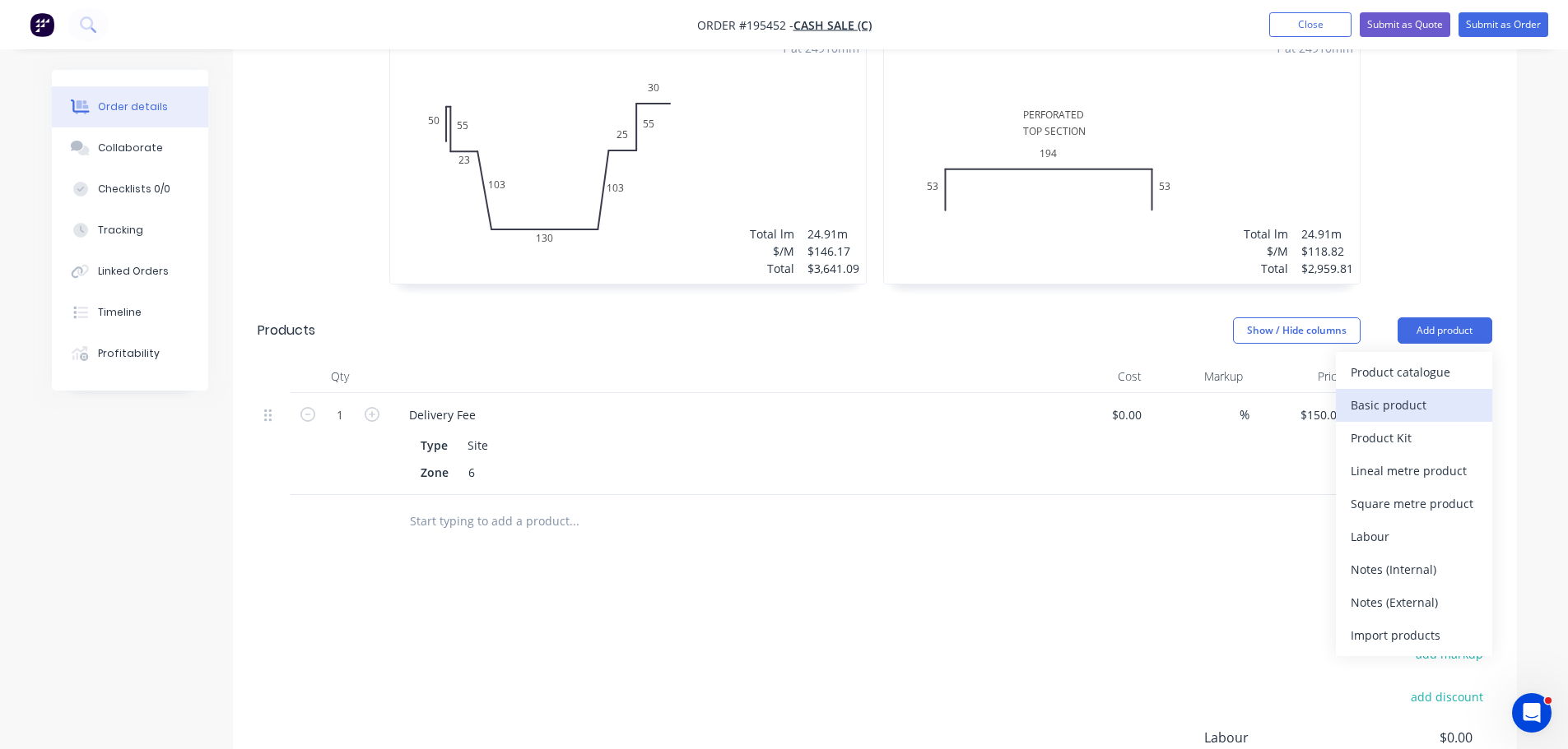
click at [1415, 396] on div "Basic product" at bounding box center [1414, 405] width 127 height 24
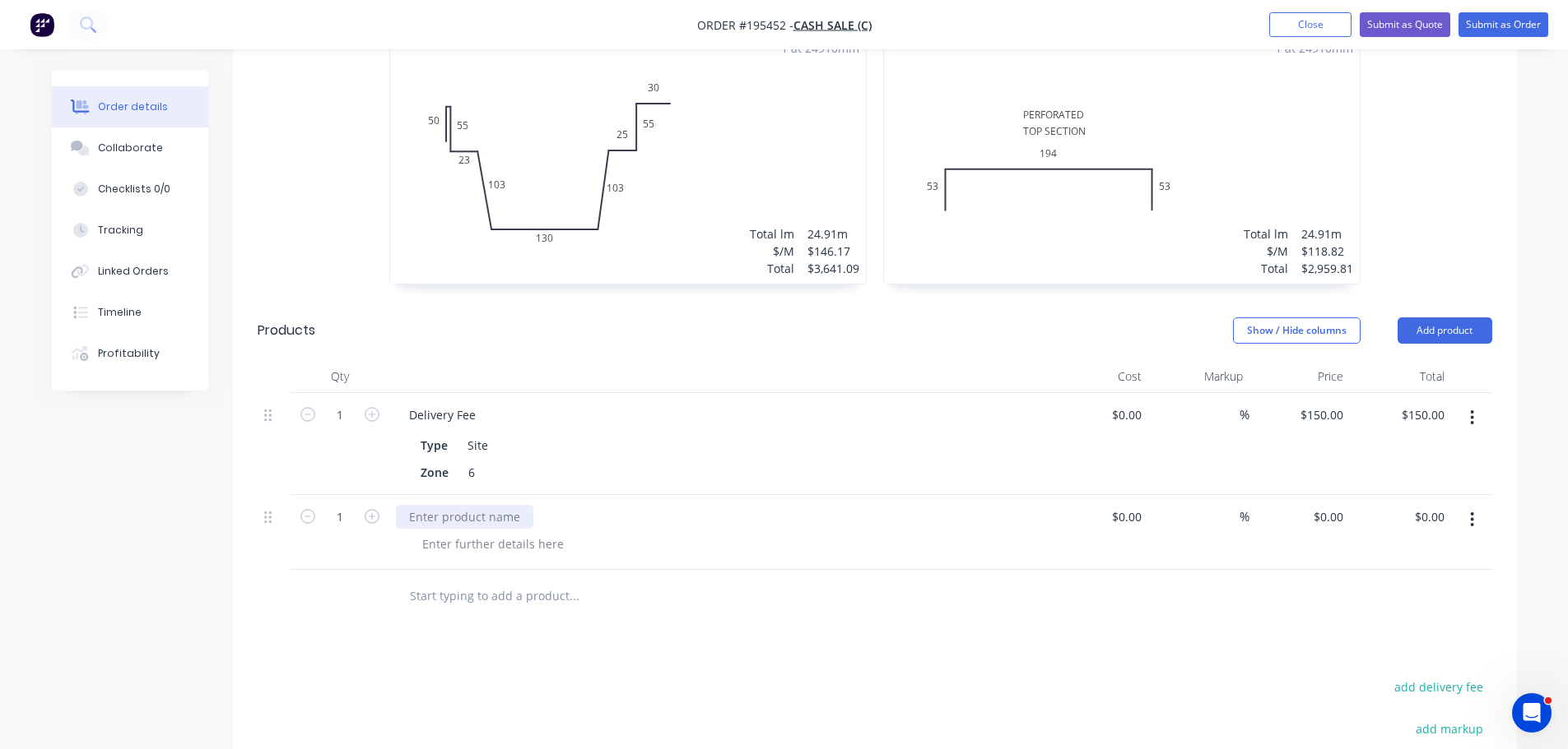
click at [471, 516] on div at bounding box center [465, 516] width 138 height 24
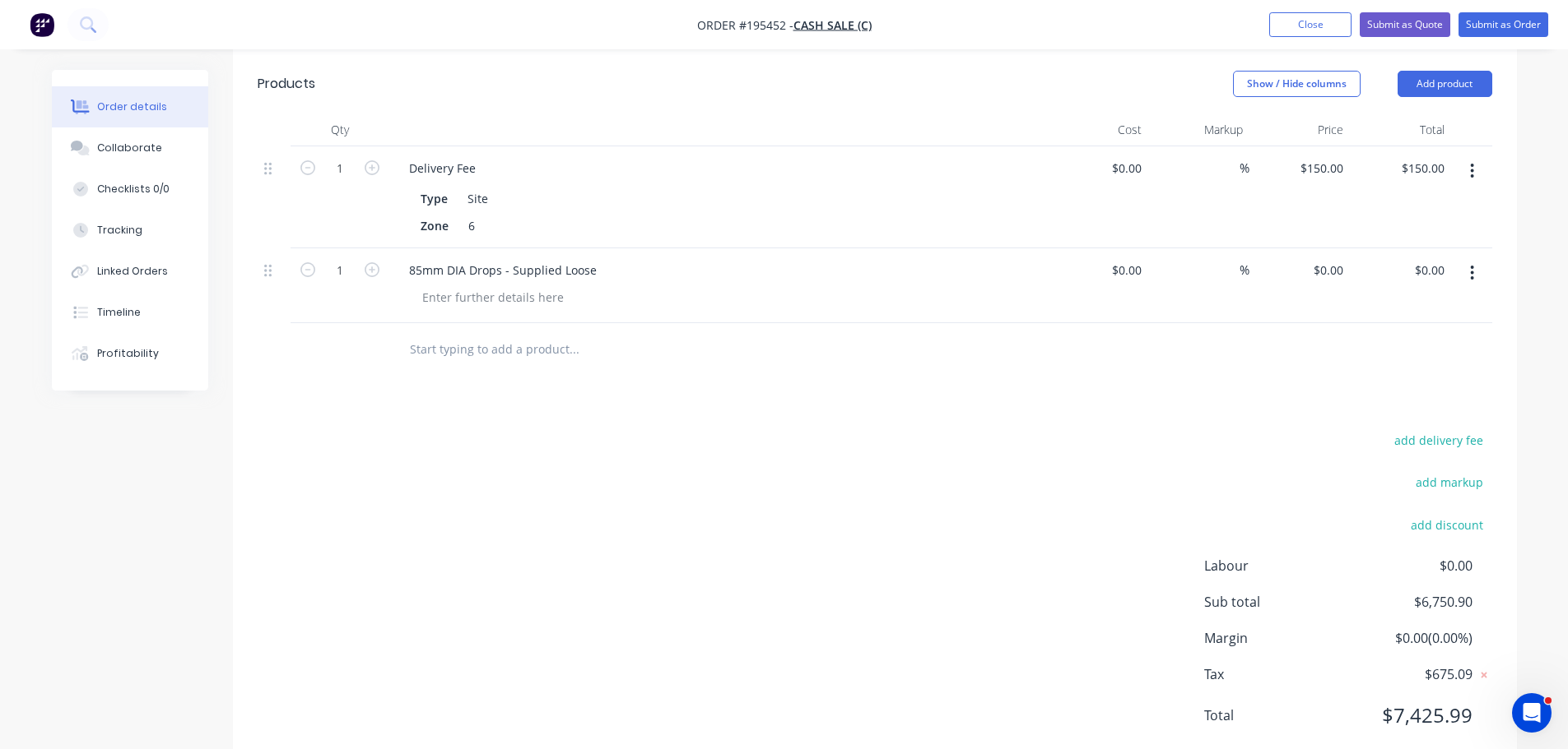
scroll to position [787, 0]
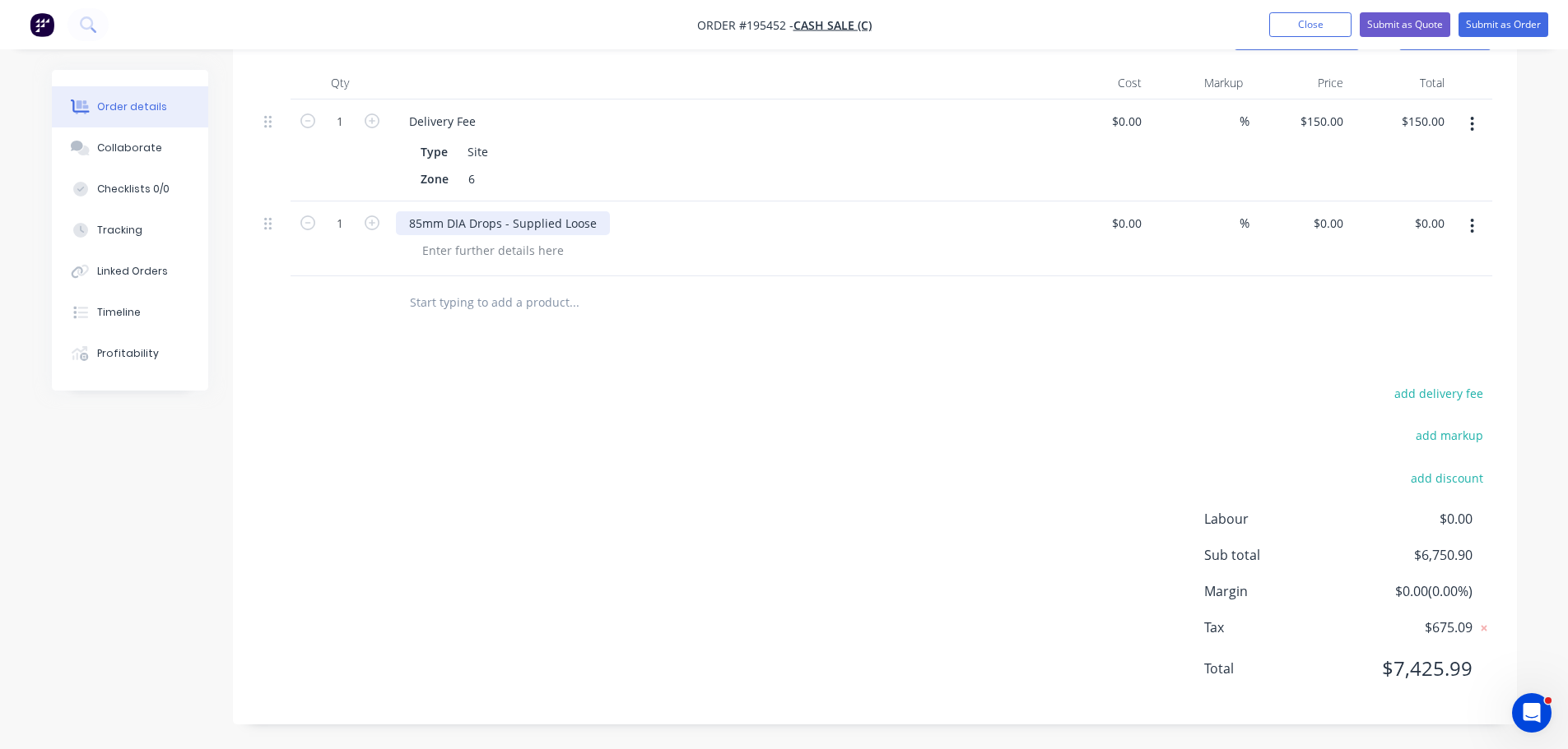
click at [446, 233] on div "85mm DIA Drops - Supplied Loose" at bounding box center [503, 223] width 214 height 24
click at [460, 260] on div at bounding box center [493, 250] width 168 height 24
click at [462, 247] on div at bounding box center [493, 250] width 168 height 24
click at [1325, 215] on div "0 $0.00" at bounding box center [1327, 223] width 45 height 24
type input "$48.33"
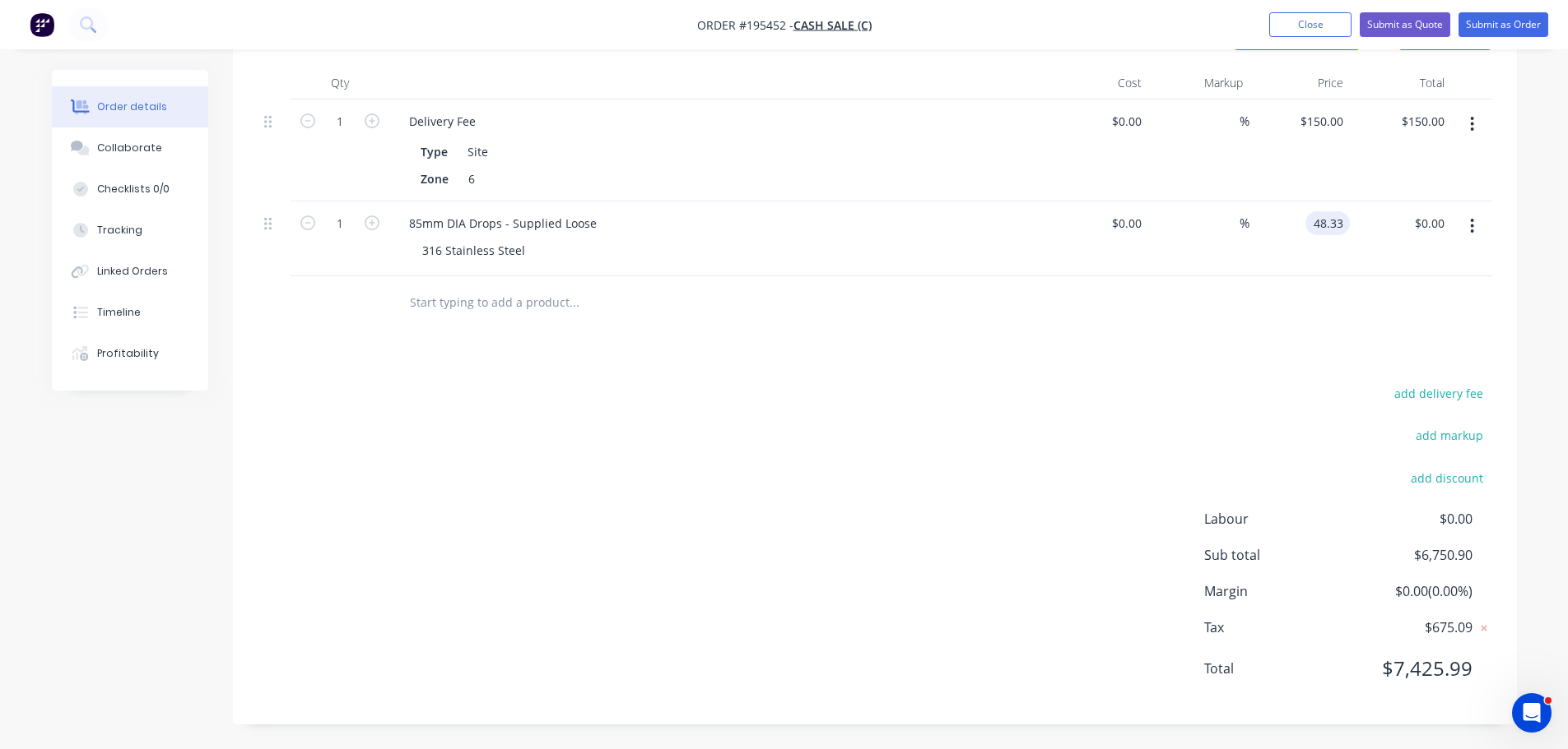
type input "$48.33"
drag, startPoint x: 1008, startPoint y: 363, endPoint x: 1009, endPoint y: 378, distance: 15.0
click at [1010, 363] on div "Drawings Add drawing 1.2 Stainless Steel 316 2B Girth 574 1 0 130 103 55 103 55…" at bounding box center [875, 190] width 1284 height 1069
click at [369, 219] on icon "button" at bounding box center [372, 223] width 15 height 15
type input "2"
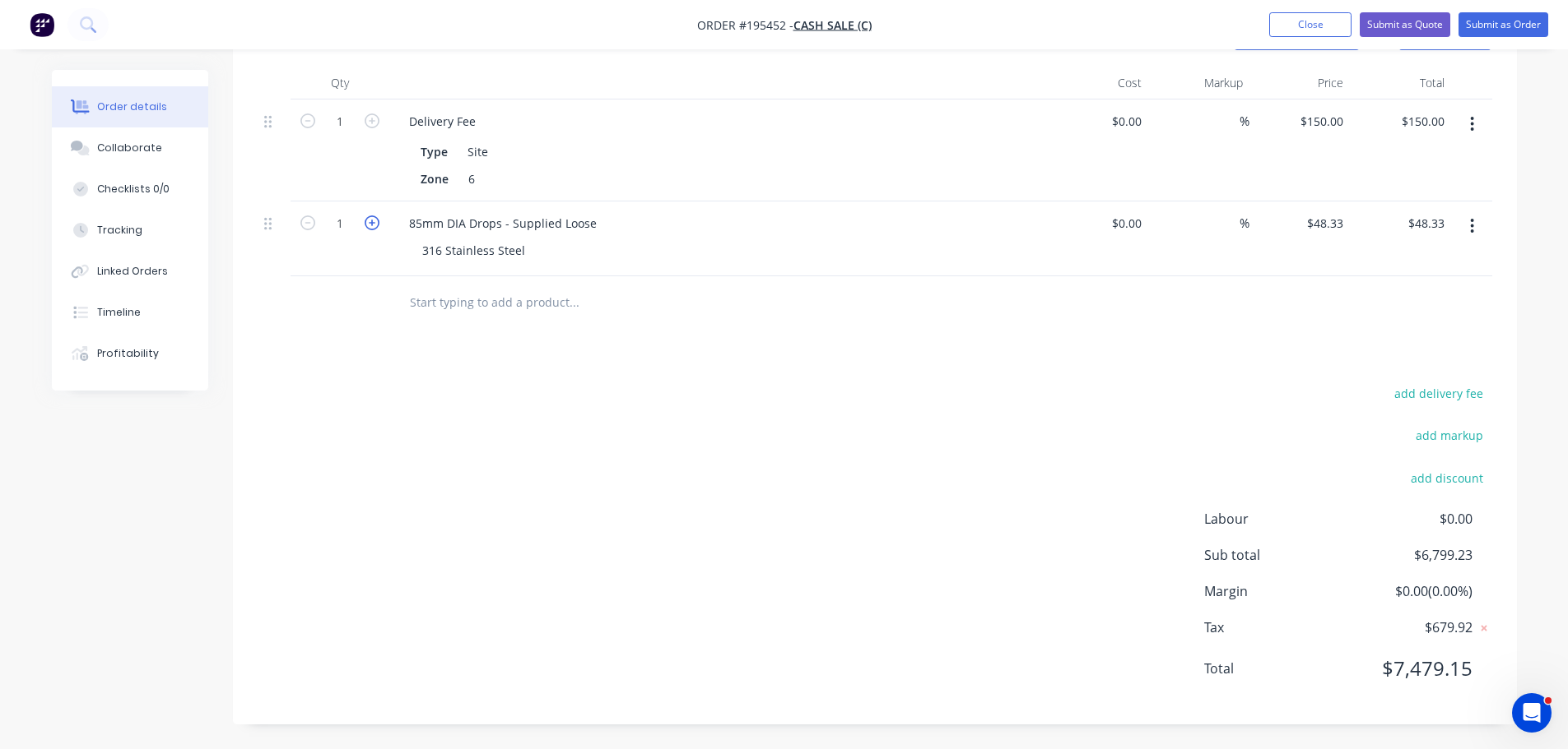
type input "$96.66"
click at [369, 219] on icon "button" at bounding box center [372, 223] width 15 height 15
type input "3"
type input "$144.99"
click at [369, 221] on icon "button" at bounding box center [372, 223] width 15 height 15
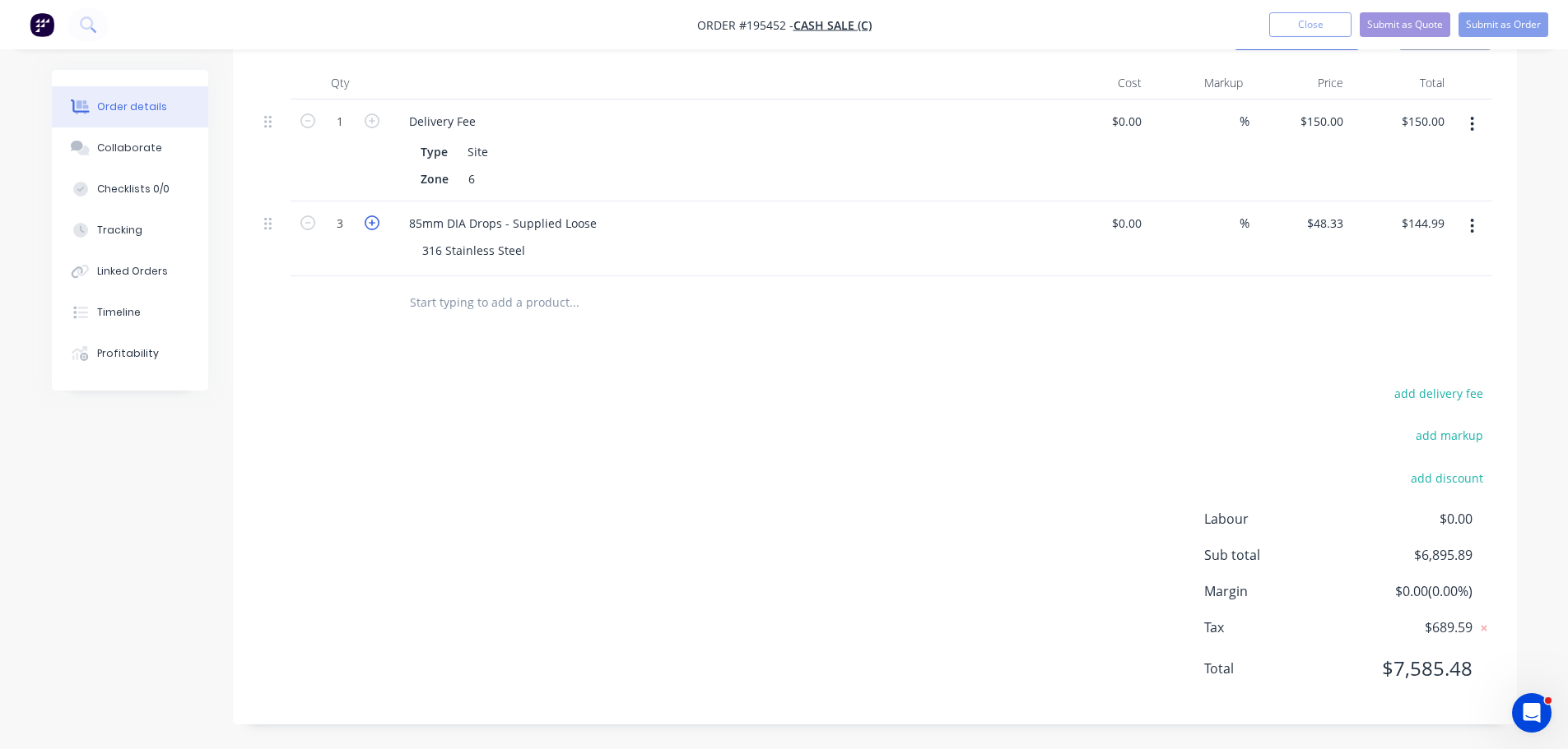
type input "4"
type input "$193.32"
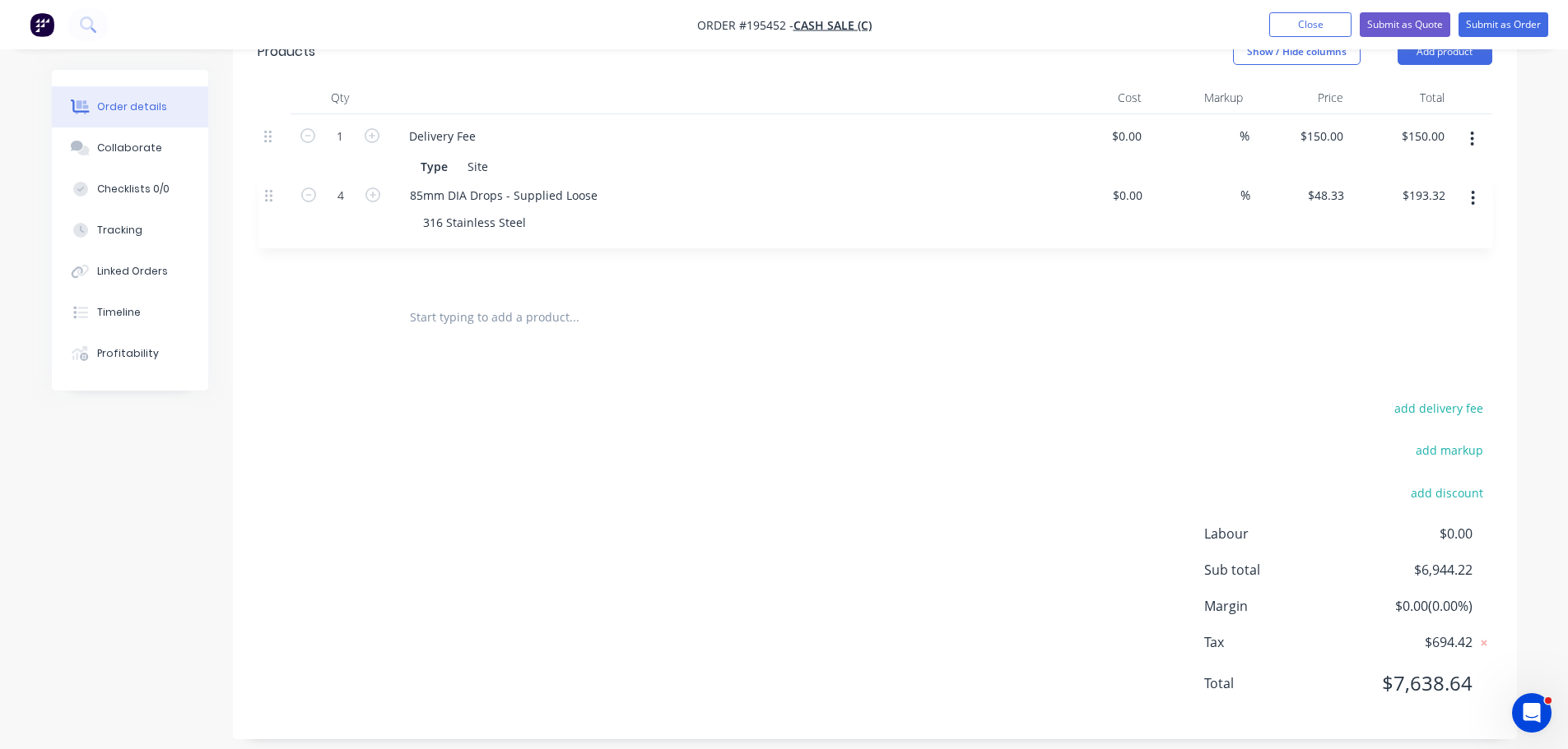
drag, startPoint x: 272, startPoint y: 223, endPoint x: 271, endPoint y: 101, distance: 122.0
click at [271, 101] on div "Qty Cost Markup Price Total 1 Delivery Fee Type Site Zone 6 $0.00 $0.00 % $150.…" at bounding box center [875, 186] width 1235 height 210
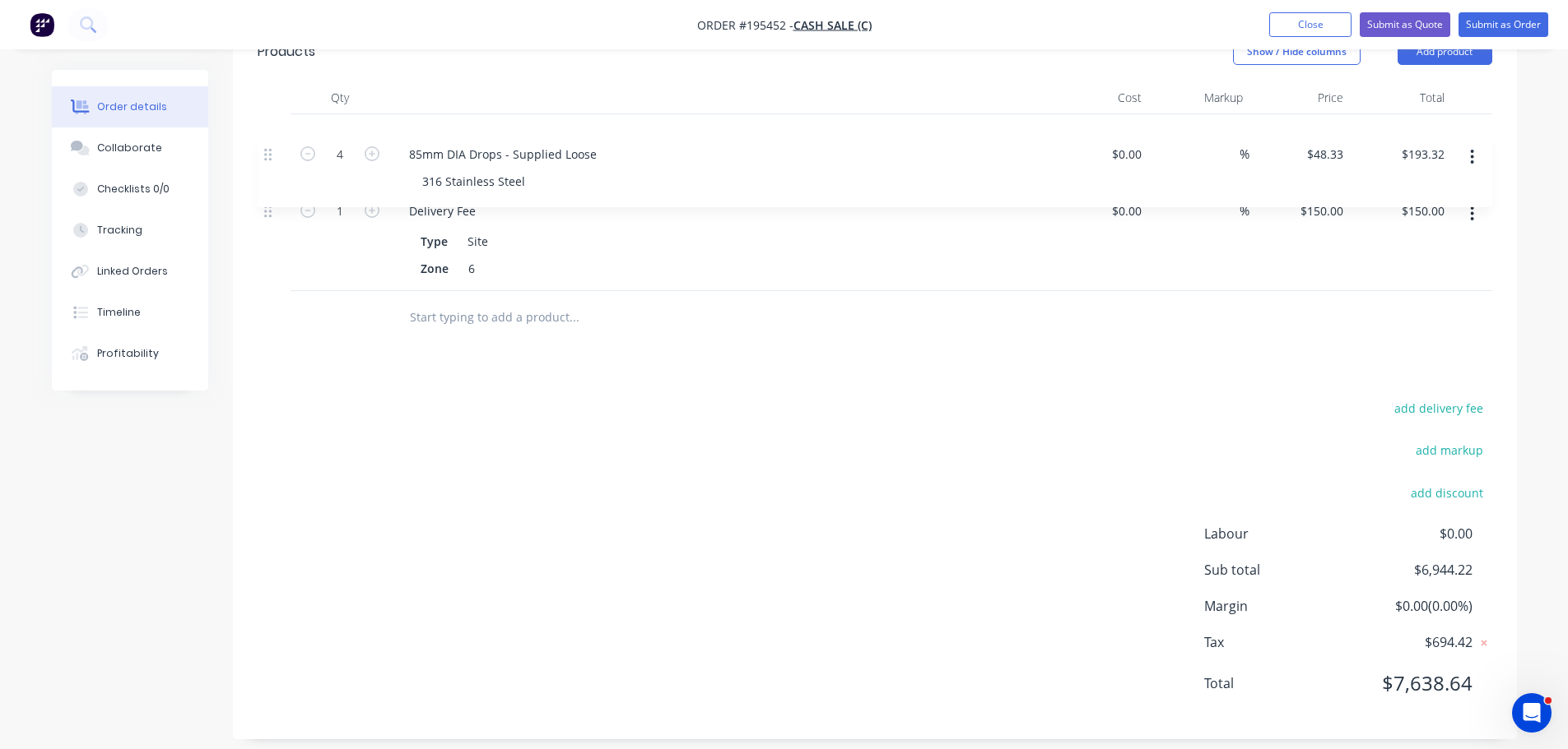
scroll to position [754, 0]
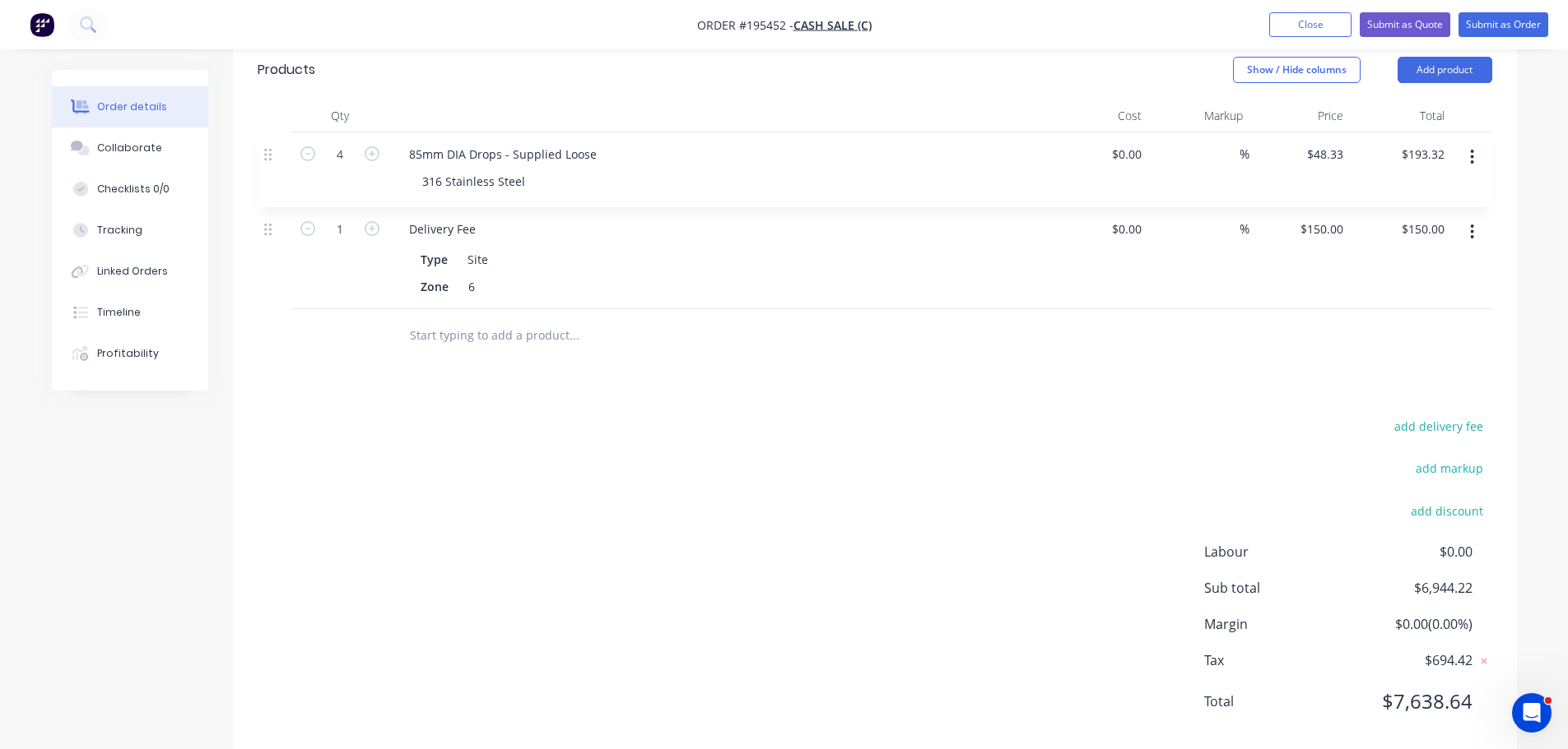
click at [610, 473] on div "add delivery fee add markup add discount Labour $0.00 Sub total $6,944.22 Margi…" at bounding box center [875, 574] width 1235 height 318
click at [1441, 67] on button "Add product" at bounding box center [1444, 70] width 95 height 26
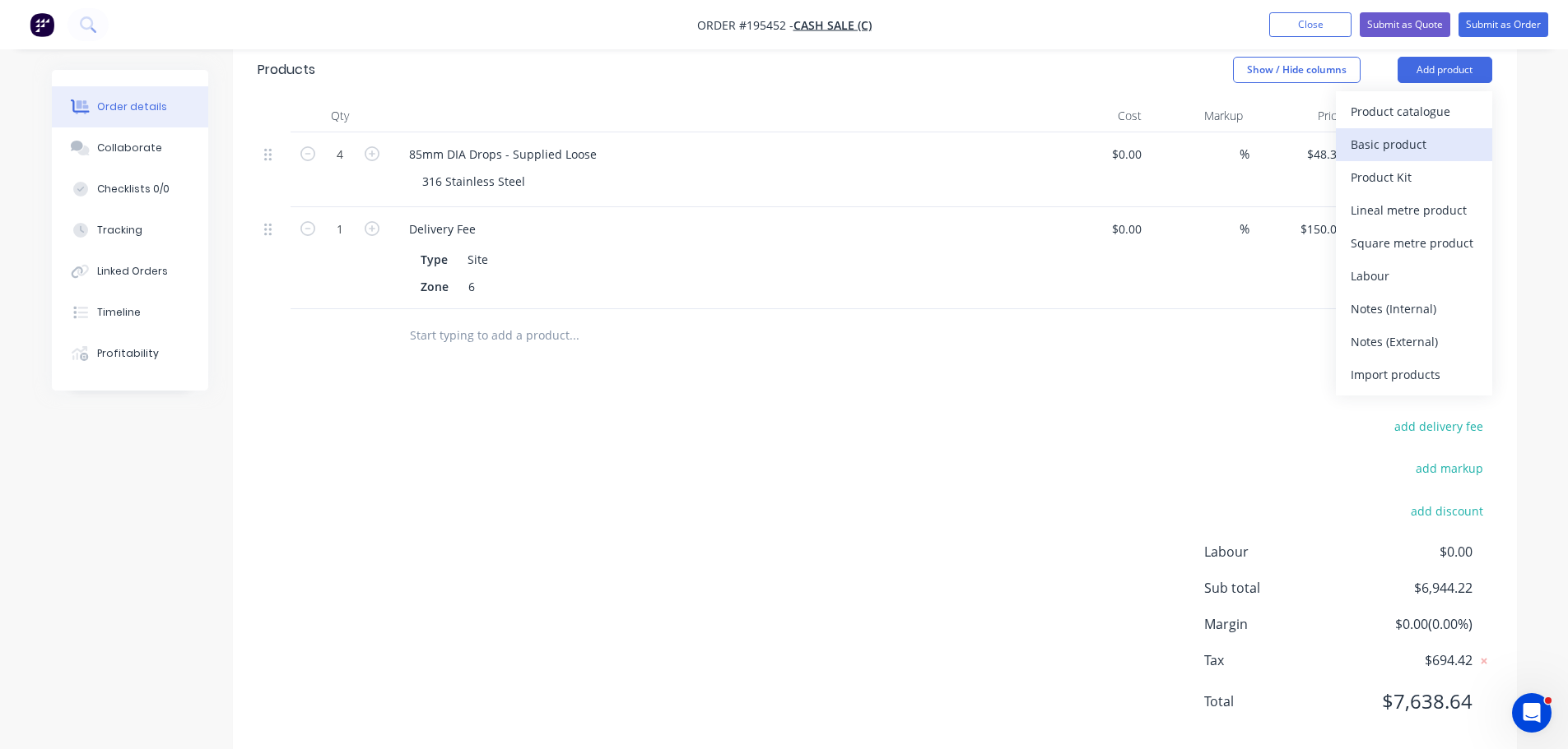
click at [1424, 134] on div "Basic product" at bounding box center [1414, 144] width 127 height 24
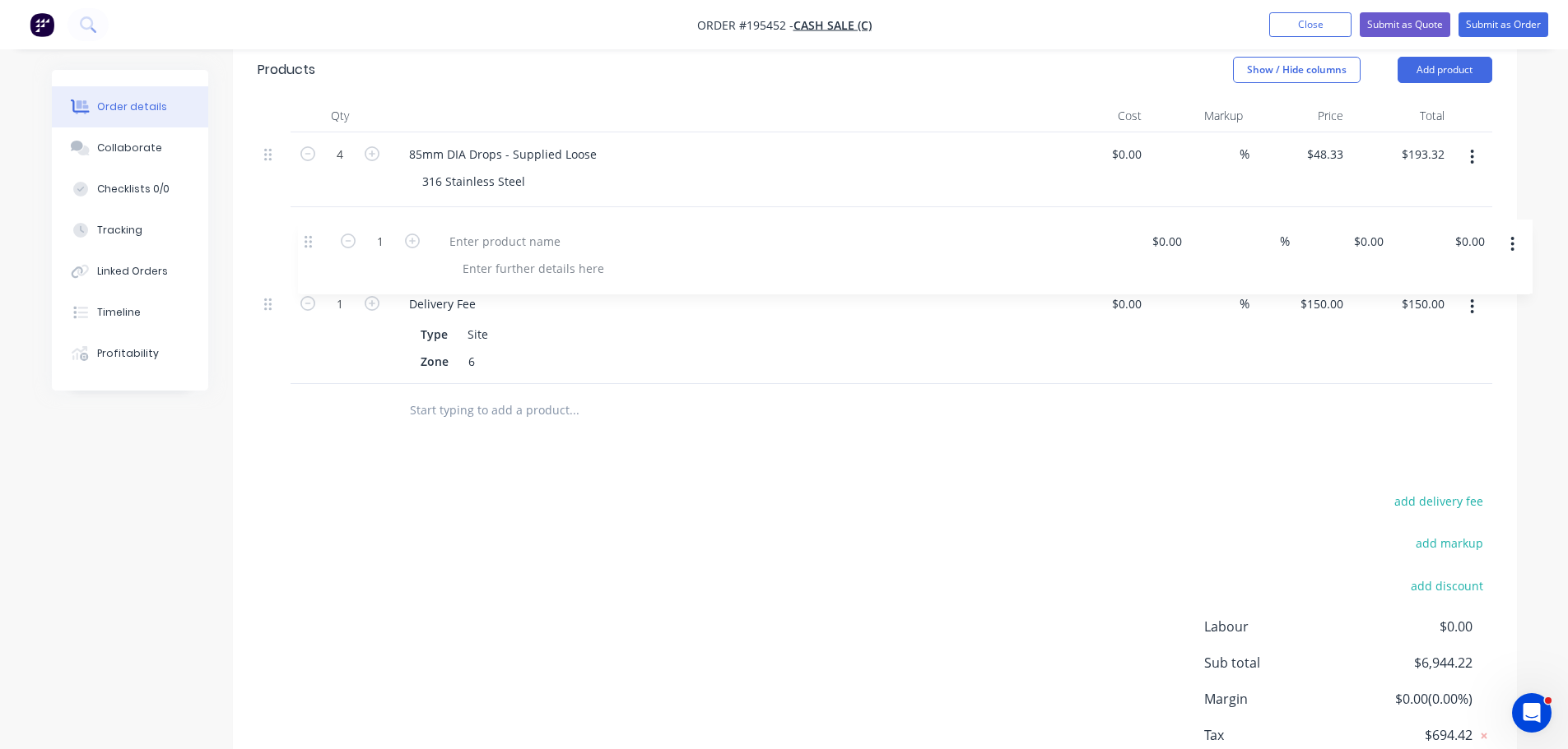
drag, startPoint x: 267, startPoint y: 334, endPoint x: 313, endPoint y: 237, distance: 107.4
click at [313, 237] on div "4 85mm DIA Drops - Supplied Loose 316 Stainless Steel $0.00 $0.00 % $48.33 $48.…" at bounding box center [875, 258] width 1235 height 252
click at [423, 225] on div at bounding box center [465, 228] width 138 height 24
click at [712, 587] on div "add delivery fee add markup add discount Labour $0.00 Sub total $6,944.22 Margi…" at bounding box center [875, 648] width 1235 height 318
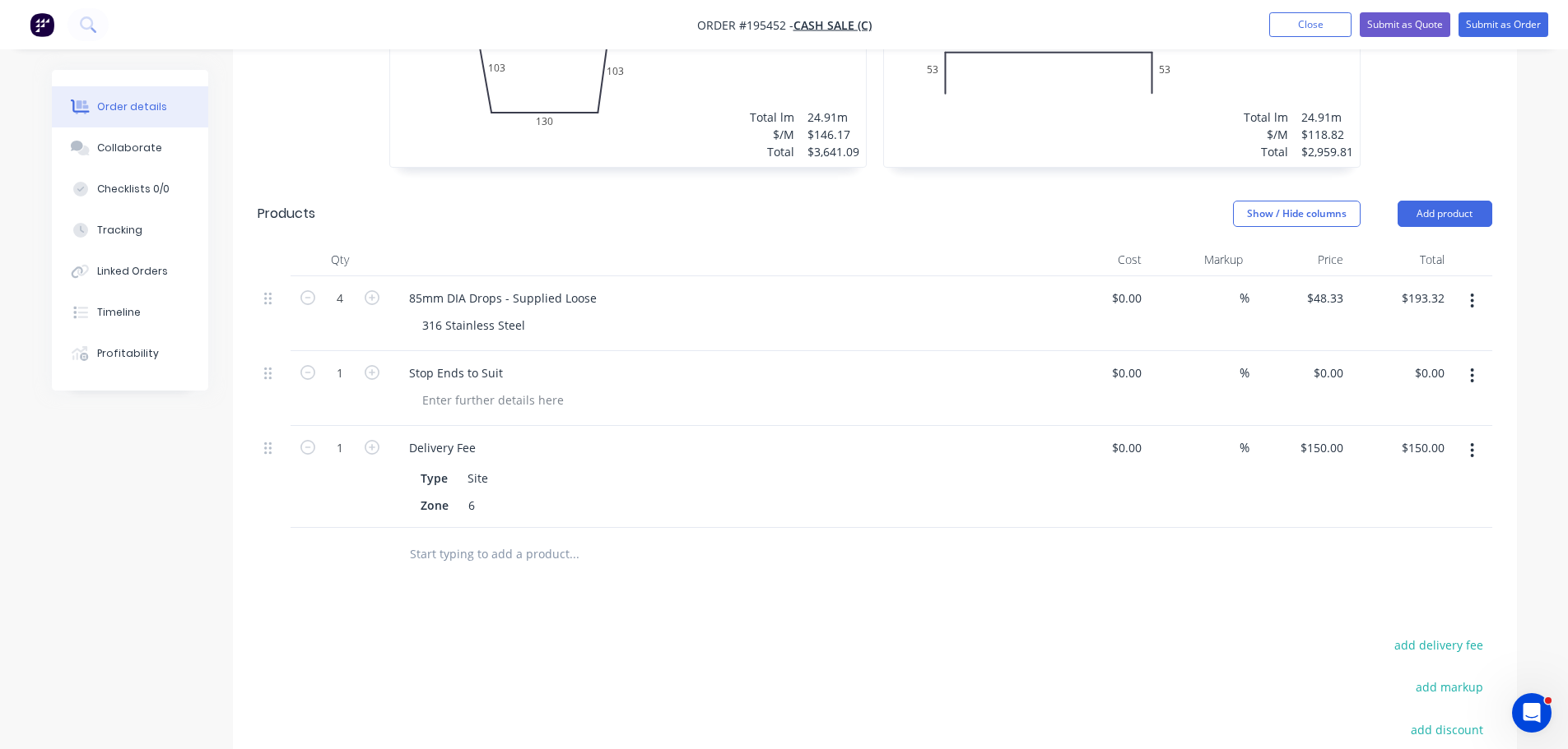
scroll to position [672, 0]
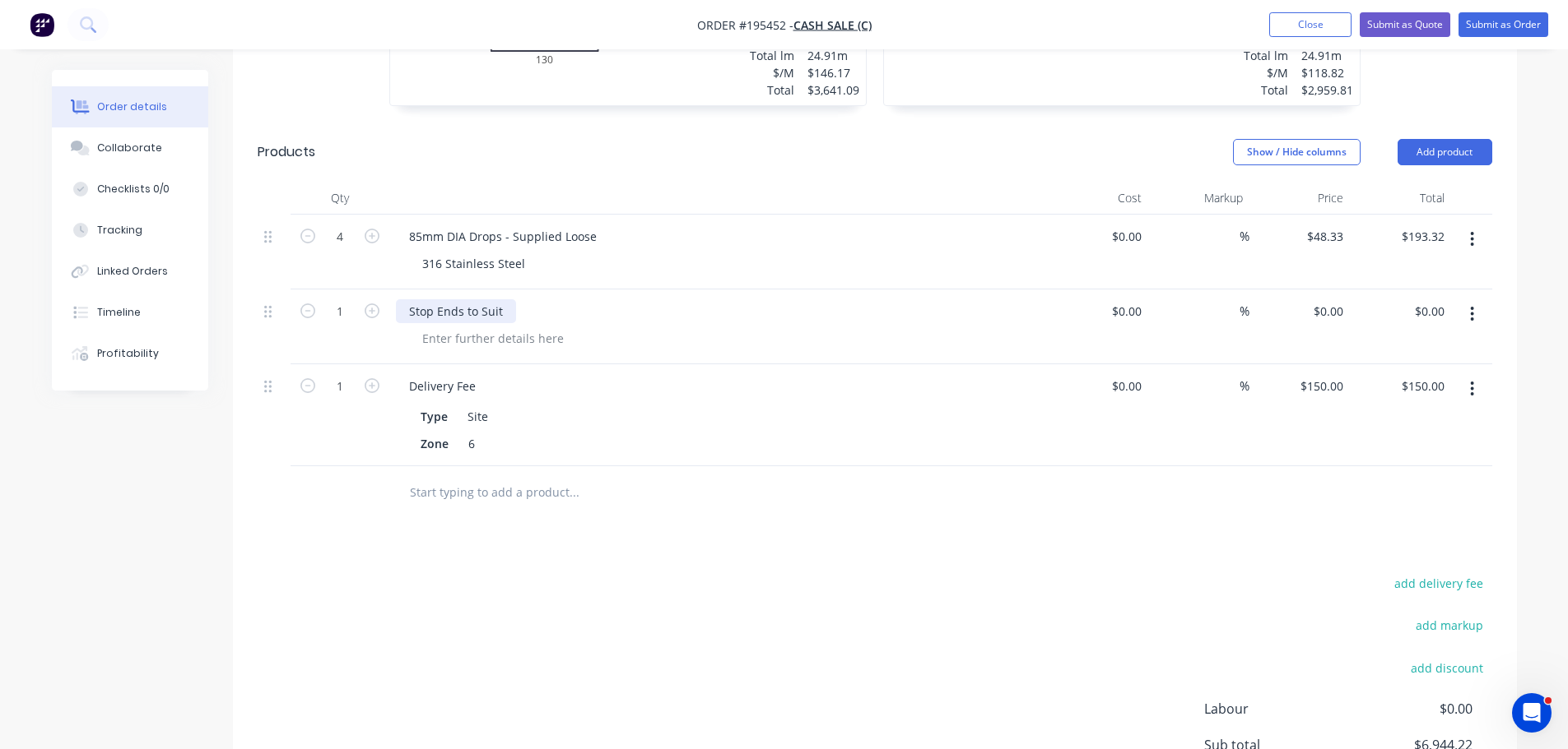
click at [506, 313] on div "Stop Ends to Suit" at bounding box center [456, 311] width 120 height 24
click at [499, 337] on div at bounding box center [493, 338] width 168 height 24
click at [573, 551] on div "Drawings Add drawing 1.2 Stainless Steel 316 2B Girth 574 1 0 130 103 55 103 55…" at bounding box center [875, 342] width 1284 height 1144
click at [374, 312] on icon "button" at bounding box center [372, 311] width 15 height 15
type input "2"
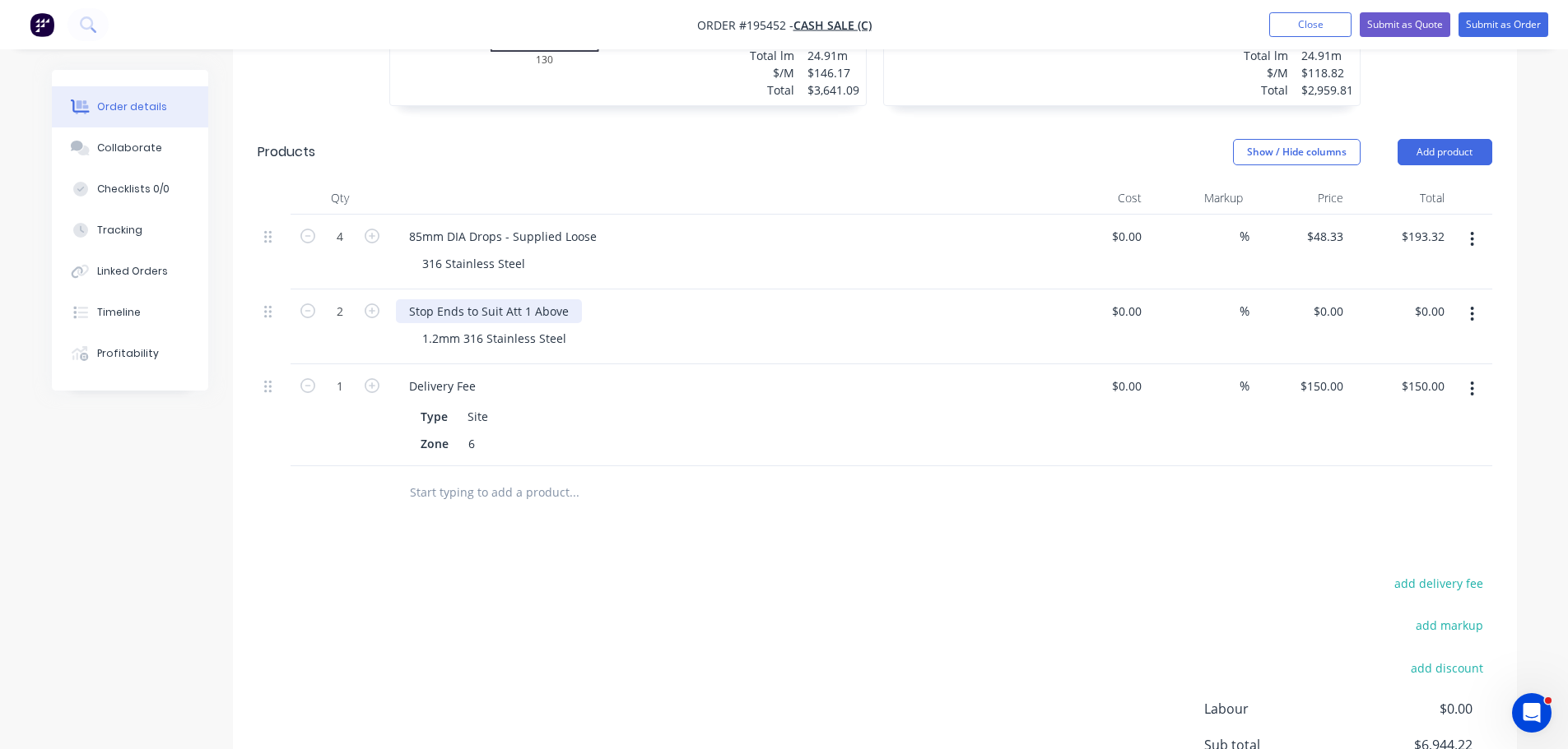
click at [568, 308] on div "Stop Ends to Suit Att 1 Above" at bounding box center [489, 311] width 186 height 24
click at [721, 577] on div "add delivery fee add markup add discount Labour $0.00 Sub total $6,944.22 Margi…" at bounding box center [875, 731] width 1235 height 318
click at [1331, 313] on input "$0.00" at bounding box center [1330, 311] width 38 height 24
type input "$142.86"
type input "$285.72"
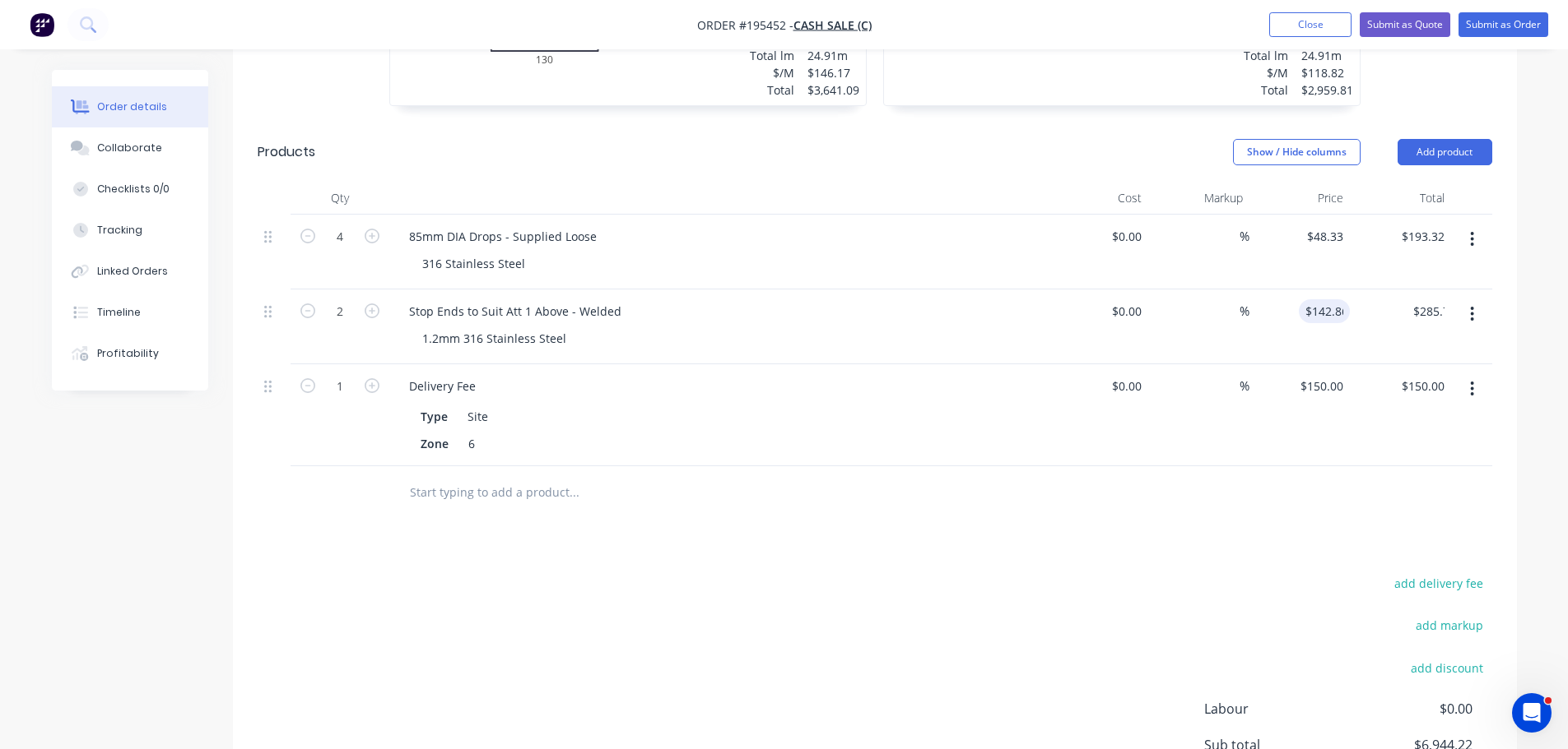
click at [810, 601] on div "add delivery fee add markup add discount Labour $0.00 Sub total $6,944.22 Margi…" at bounding box center [875, 731] width 1235 height 318
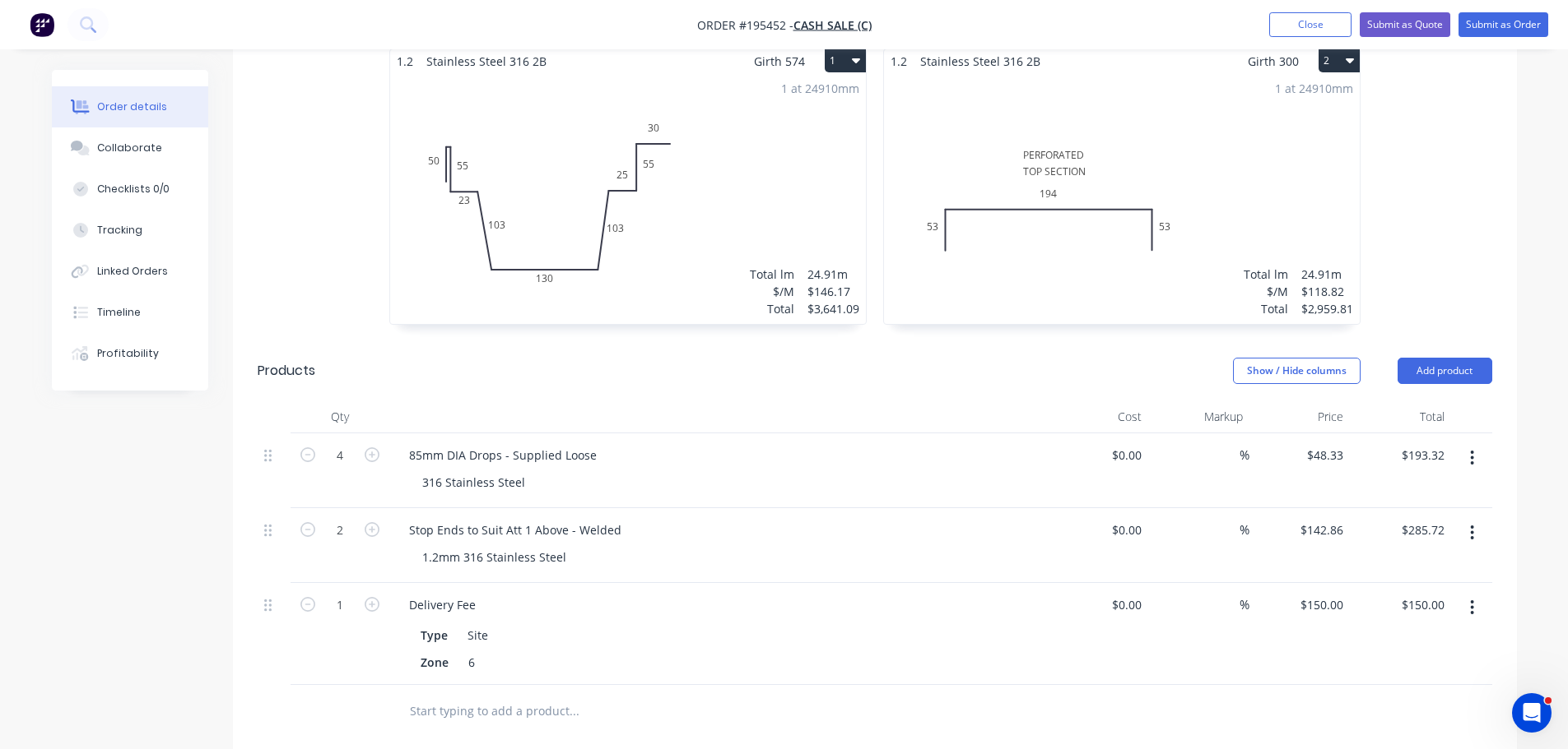
scroll to position [450, 0]
drag, startPoint x: 591, startPoint y: 457, endPoint x: 597, endPoint y: 464, distance: 9.2
click at [593, 457] on div "85mm DIA Drops - Supplied Loose" at bounding box center [503, 457] width 214 height 24
click at [780, 376] on div "Show / Hide columns Add product" at bounding box center [1005, 374] width 972 height 26
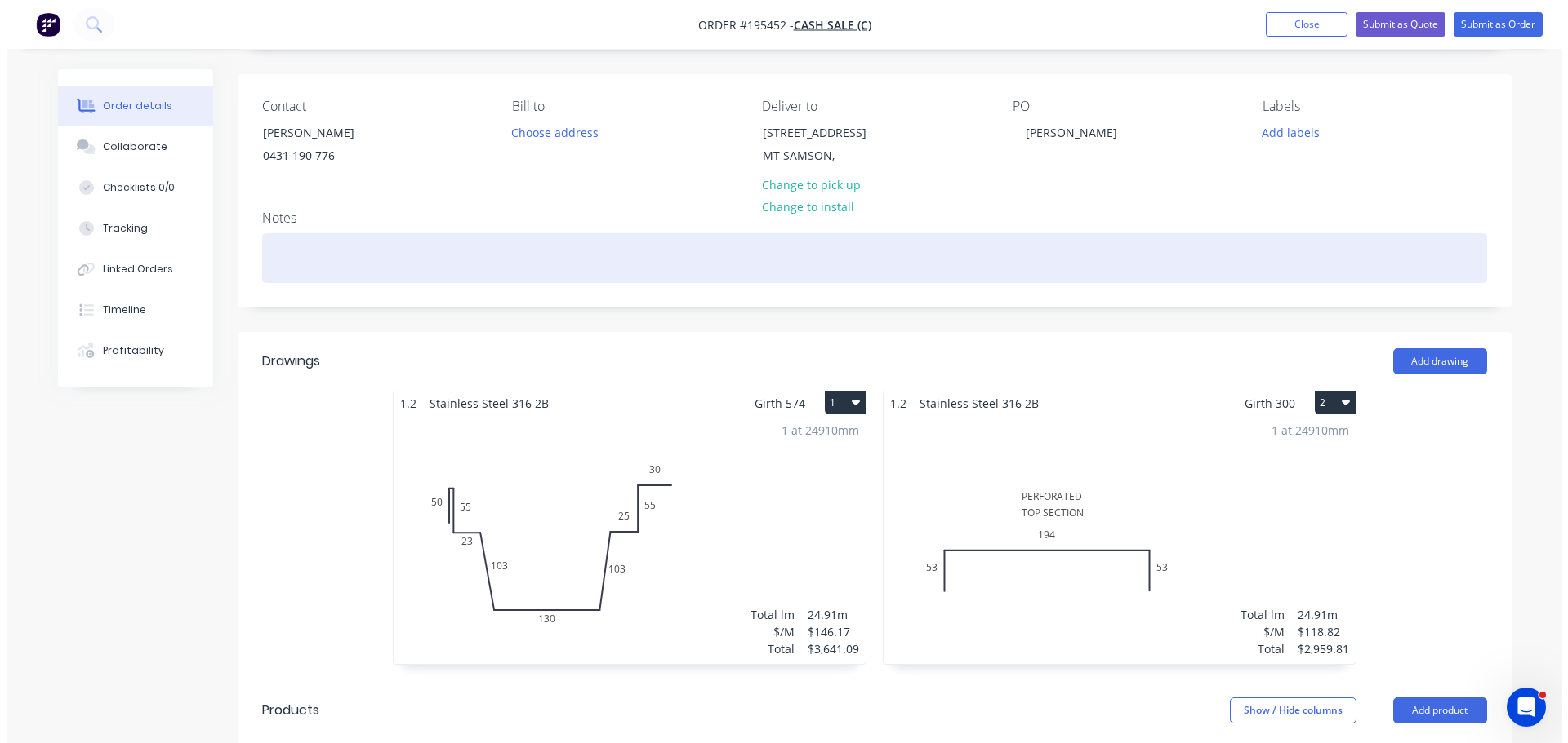
scroll to position [0, 0]
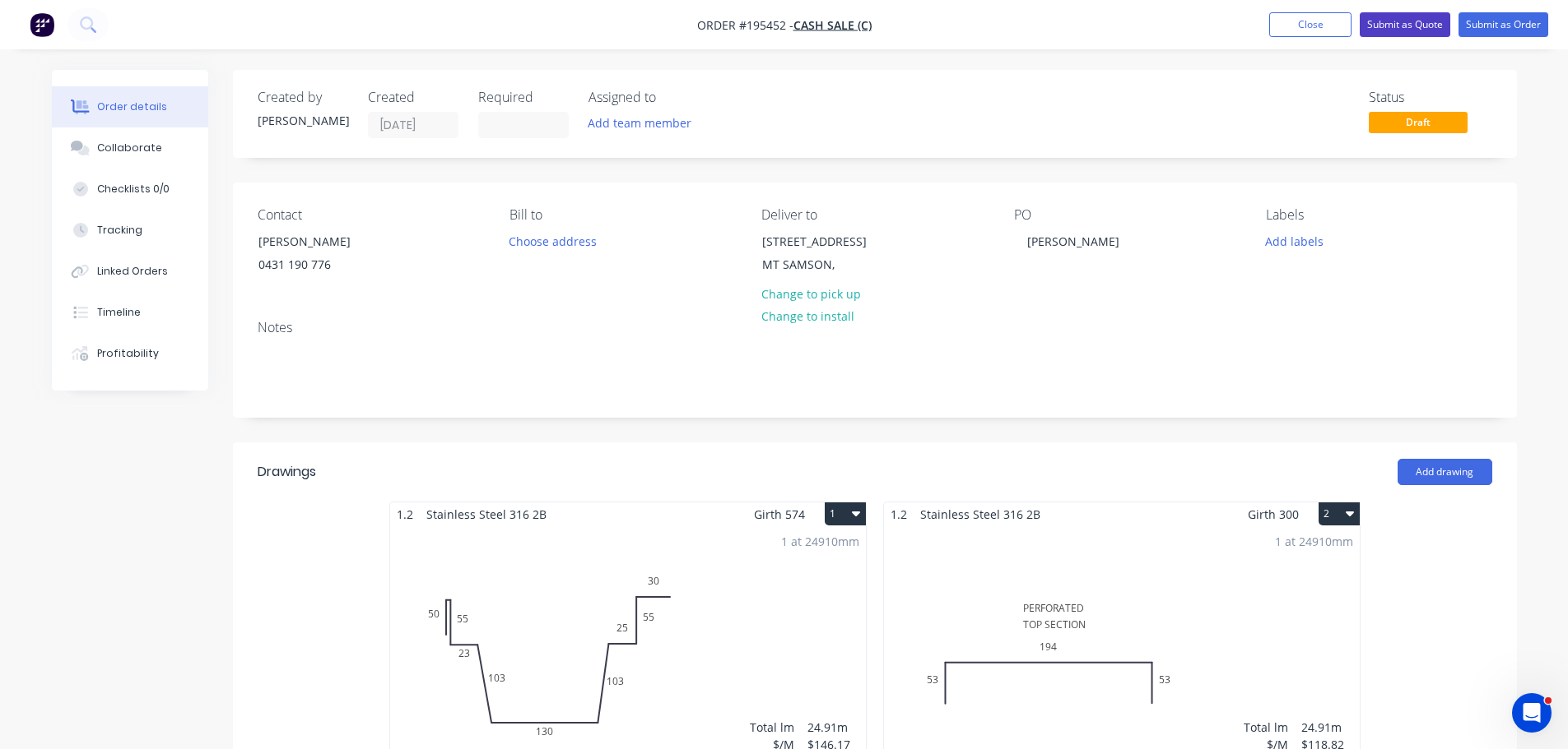
click at [1415, 24] on button "Submit as Quote" at bounding box center [1405, 25] width 91 height 25
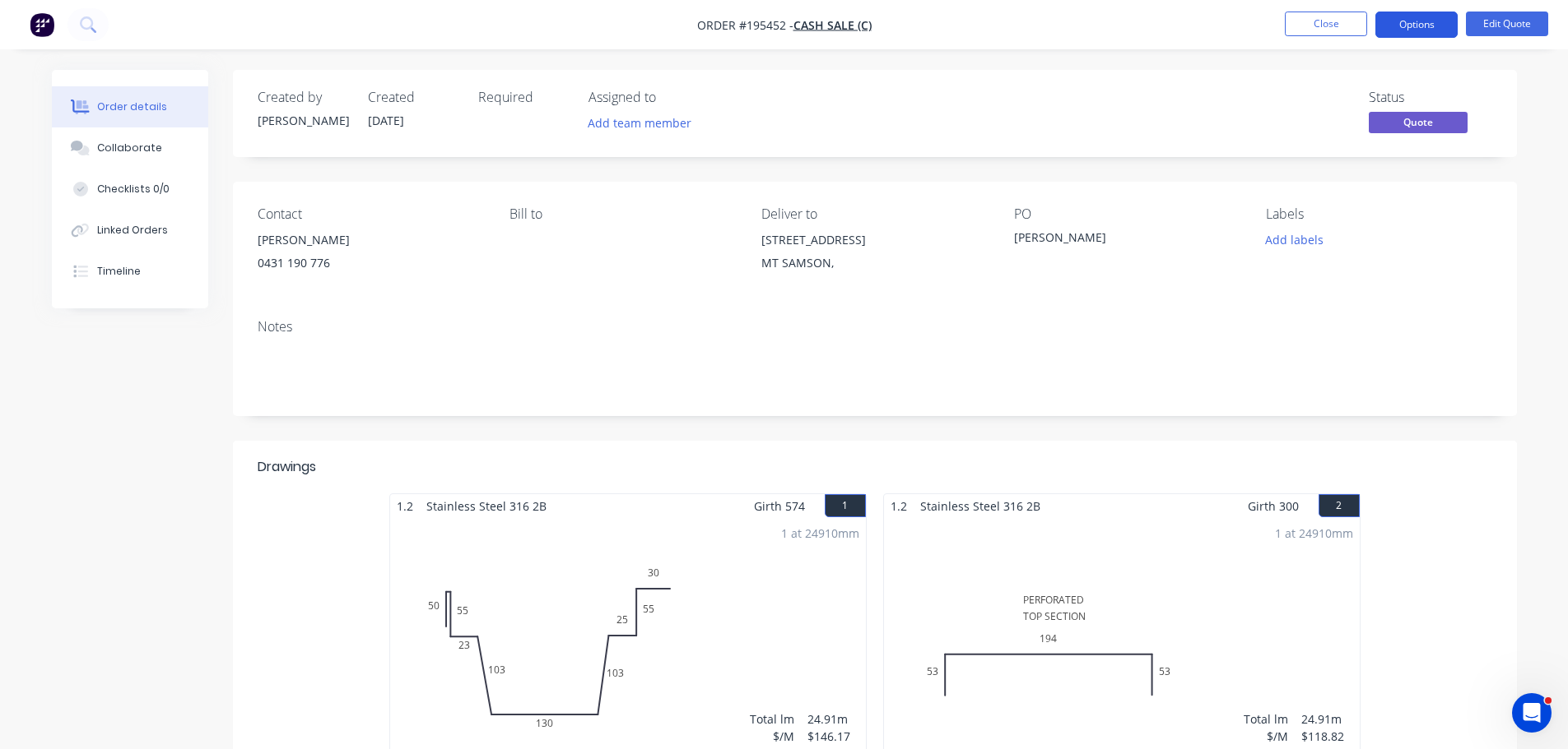
click at [1430, 24] on button "Options" at bounding box center [1416, 25] width 83 height 26
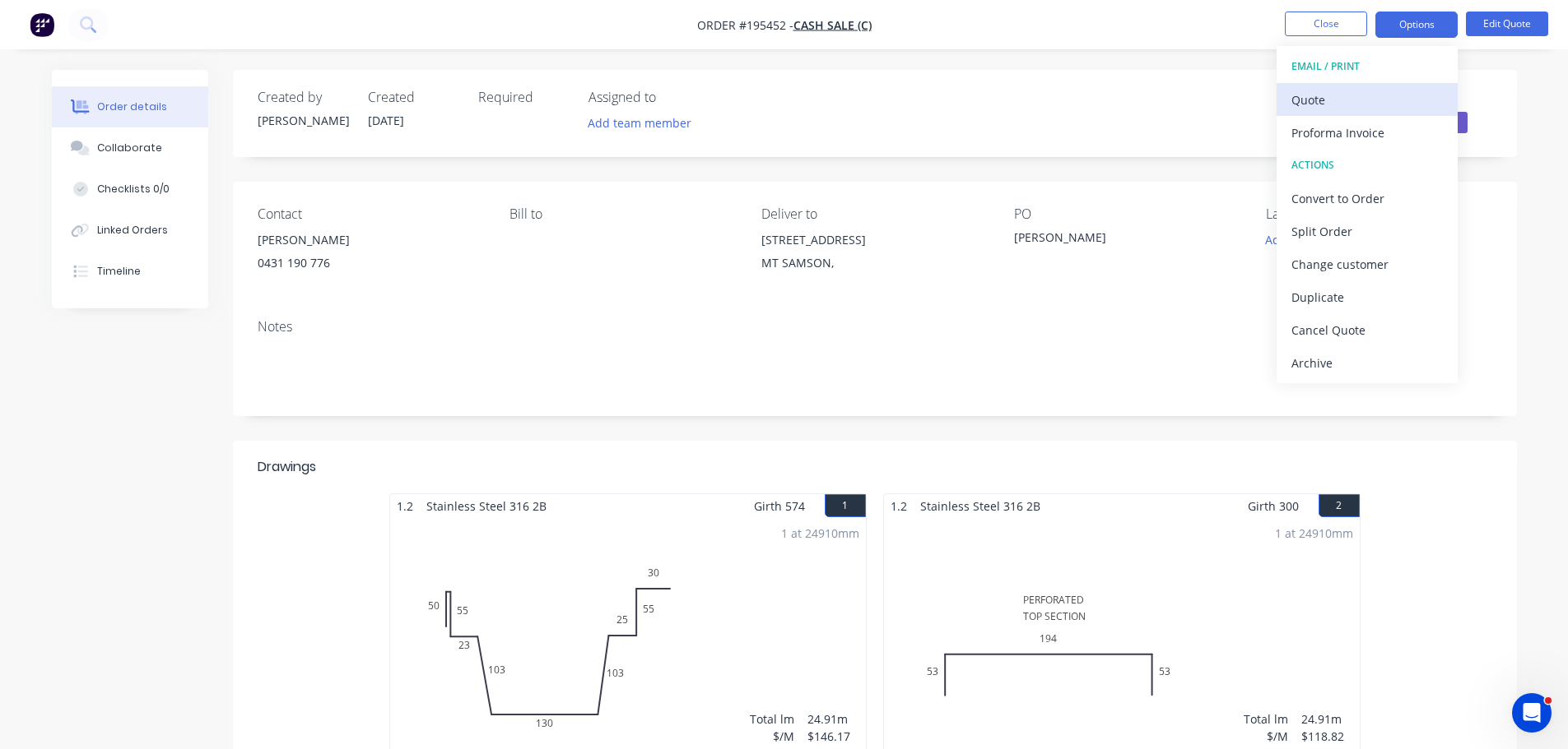
click at [1369, 94] on div "Quote" at bounding box center [1367, 100] width 151 height 24
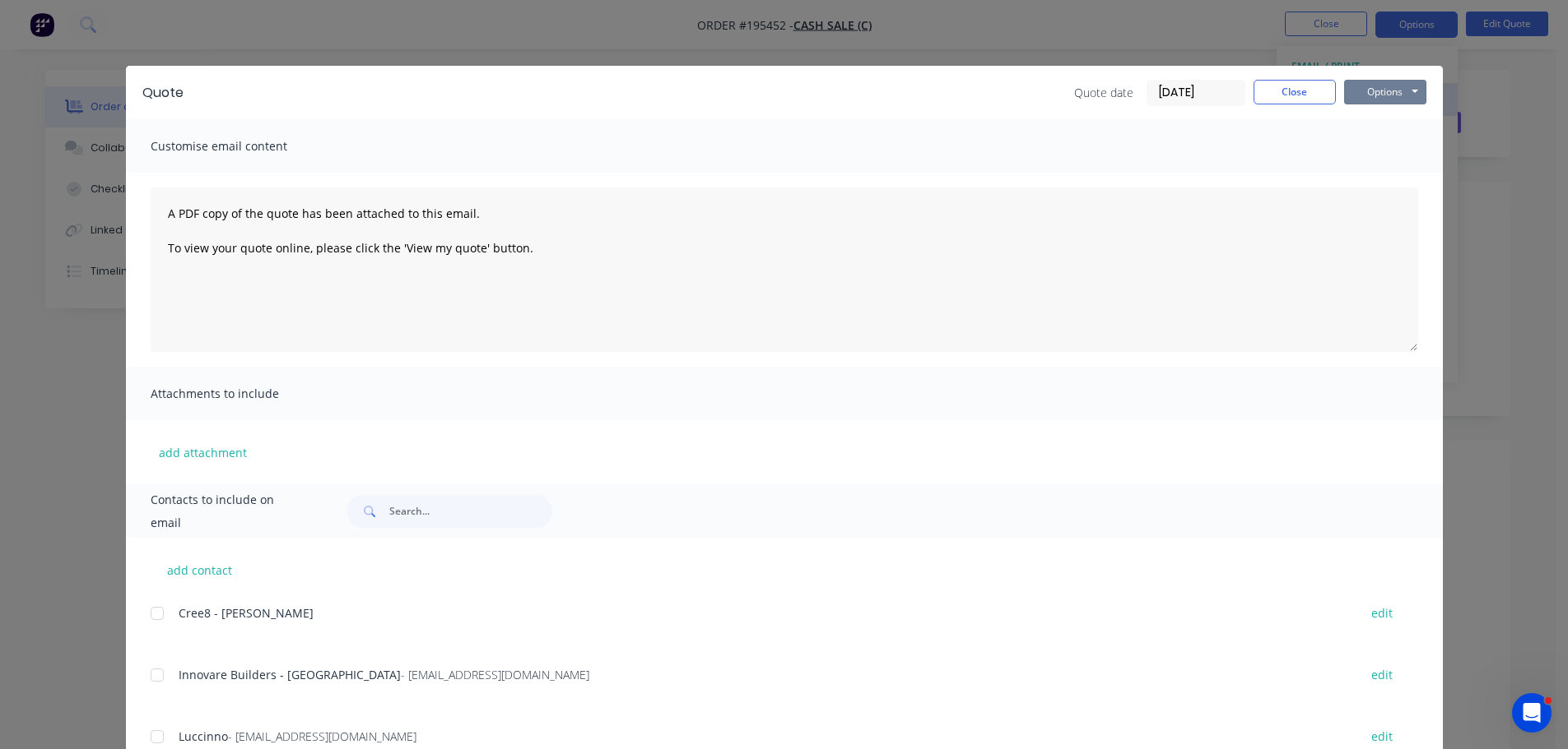
click at [1369, 94] on button "Options" at bounding box center [1385, 92] width 83 height 25
click at [1371, 123] on button "Preview" at bounding box center [1396, 121] width 106 height 27
click at [1294, 101] on button "Close" at bounding box center [1295, 92] width 83 height 25
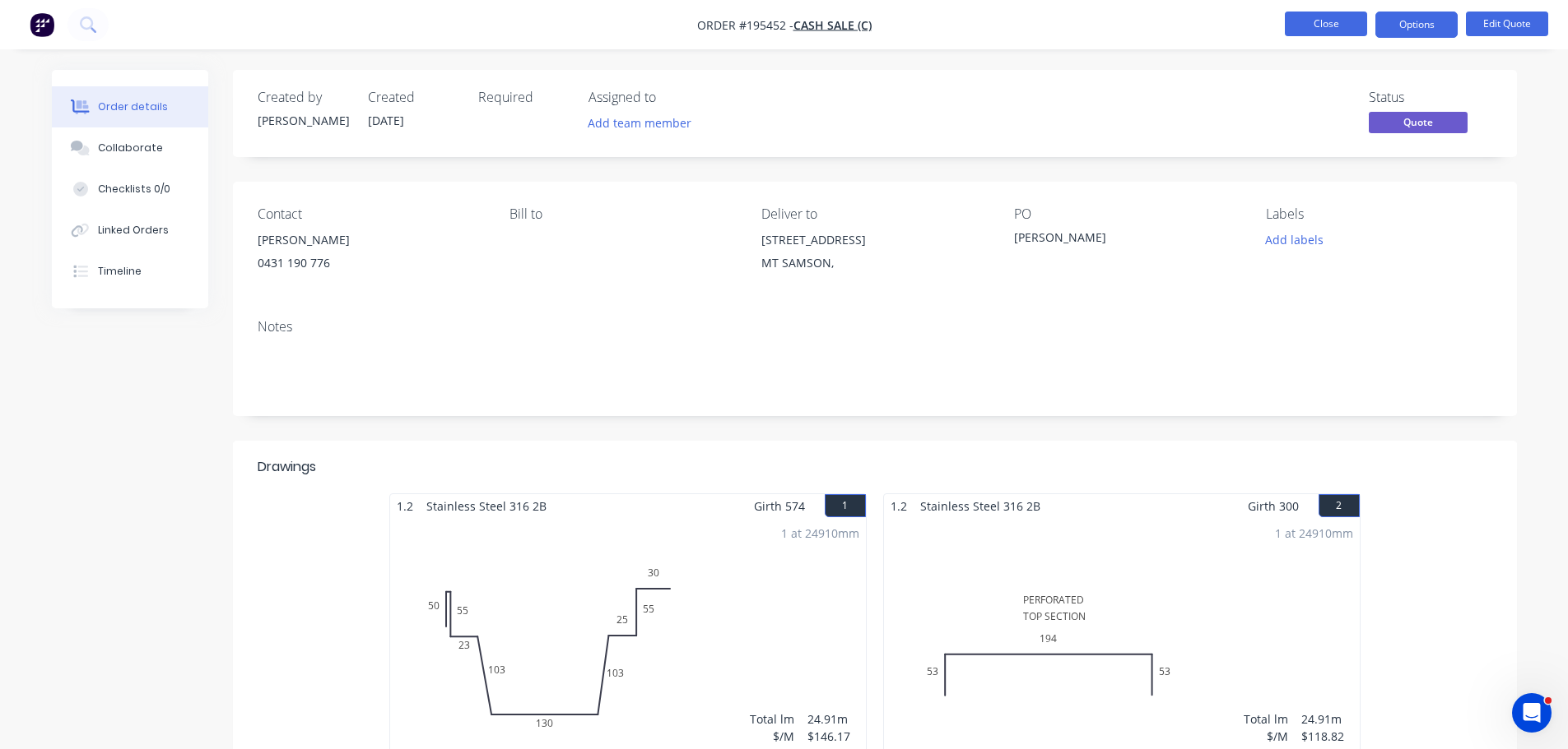
click at [1309, 17] on button "Close" at bounding box center [1326, 24] width 83 height 25
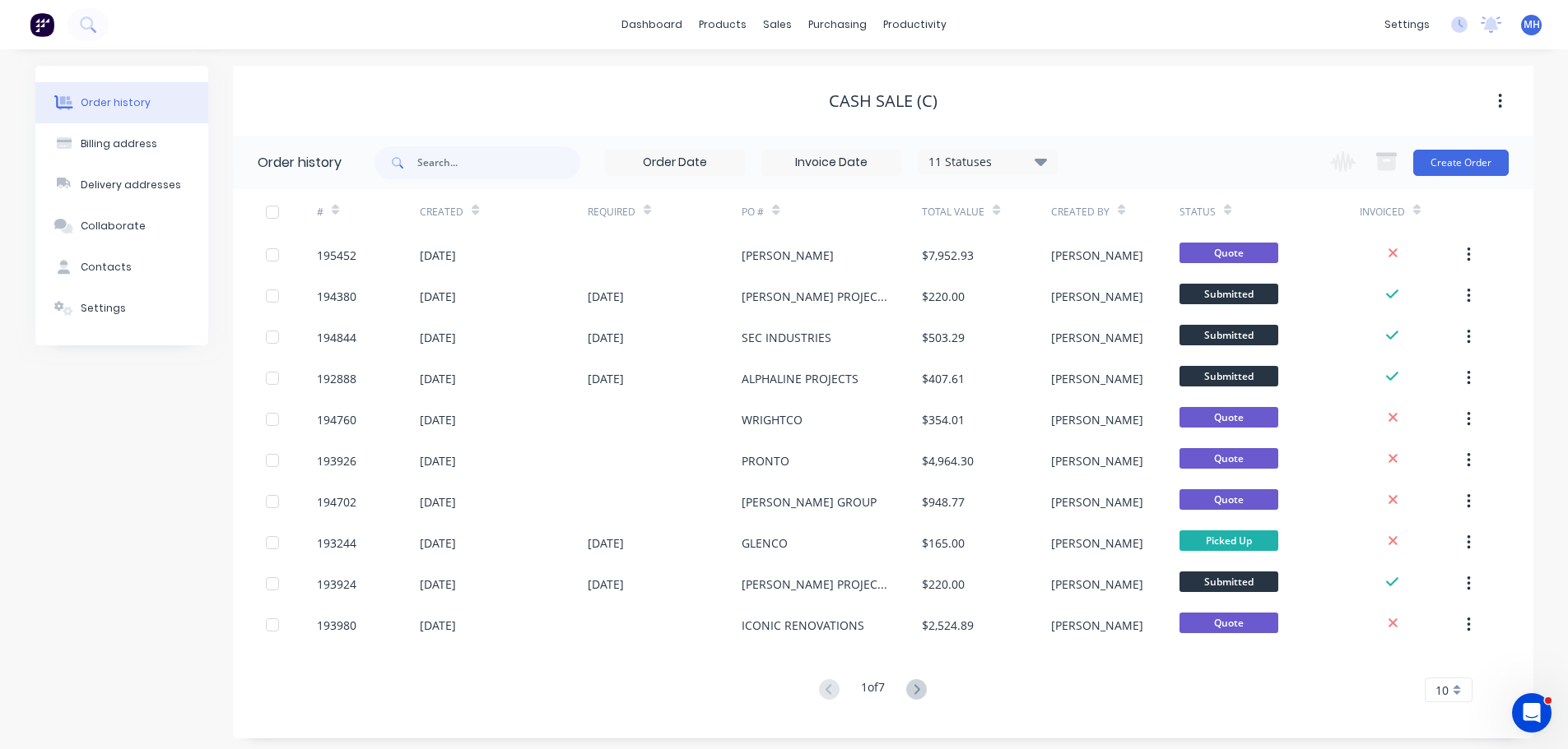
click at [1230, 80] on div "Cash Sale (C)" at bounding box center [882, 101] width 1300 height 70
click at [796, 90] on link "Sales Orders" at bounding box center [864, 78] width 218 height 33
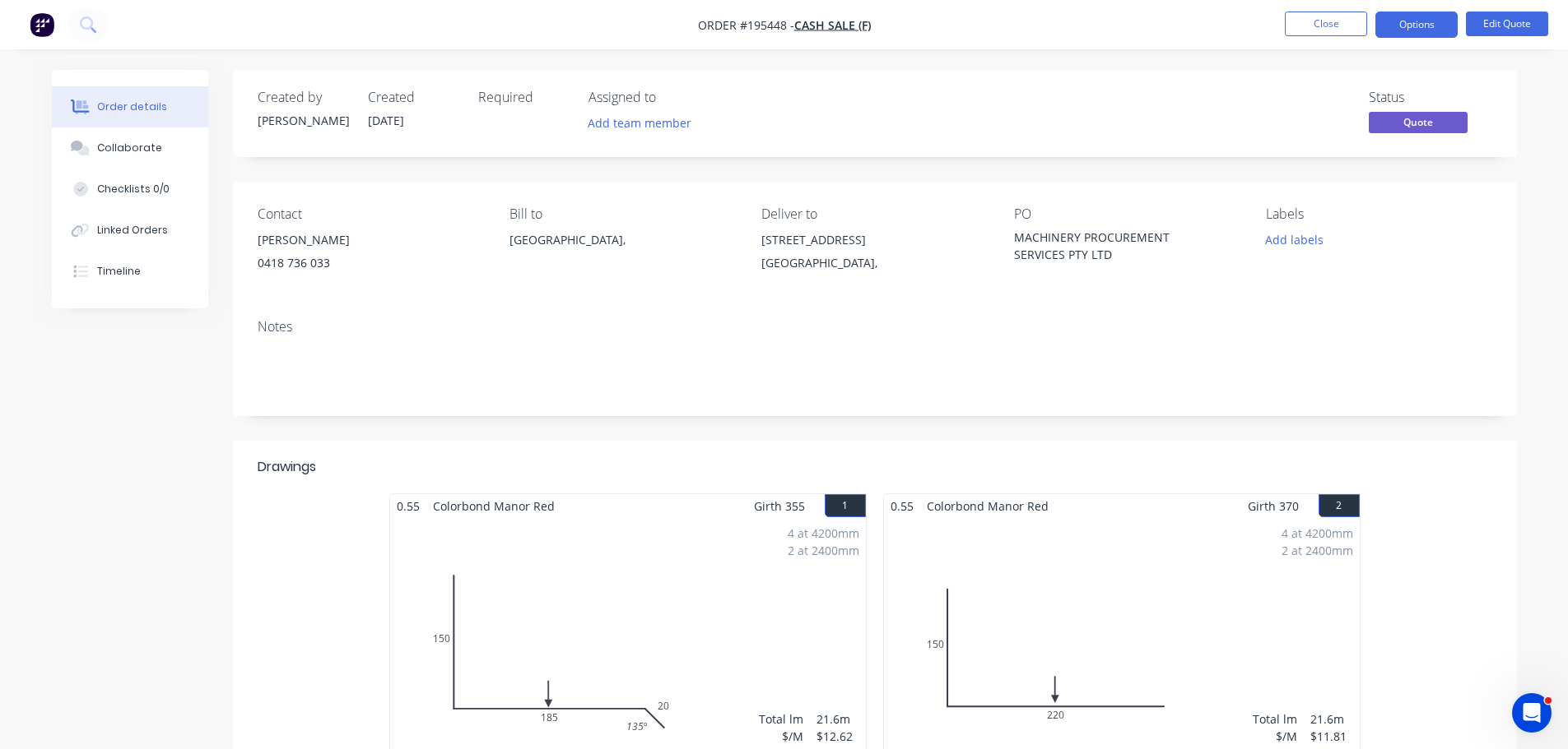
click at [1179, 446] on header "Drawings" at bounding box center [875, 467] width 1284 height 53
click at [1311, 31] on button "Close" at bounding box center [1326, 24] width 83 height 25
